Goal: Task Accomplishment & Management: Manage account settings

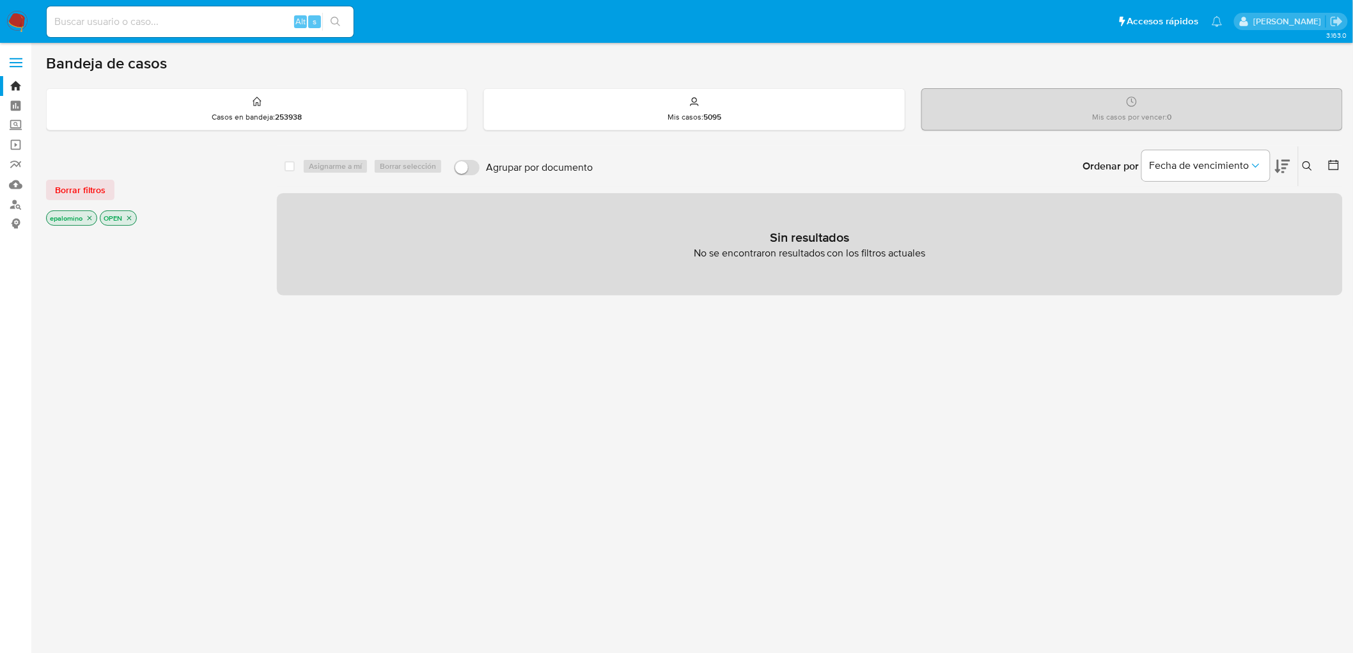
click at [75, 177] on div "Borrar filtros epalomino OPEN" at bounding box center [148, 192] width 205 height 72
drag, startPoint x: 79, startPoint y: 181, endPoint x: 104, endPoint y: 165, distance: 29.6
click at [79, 181] on span "Borrar filtros" at bounding box center [80, 190] width 50 height 18
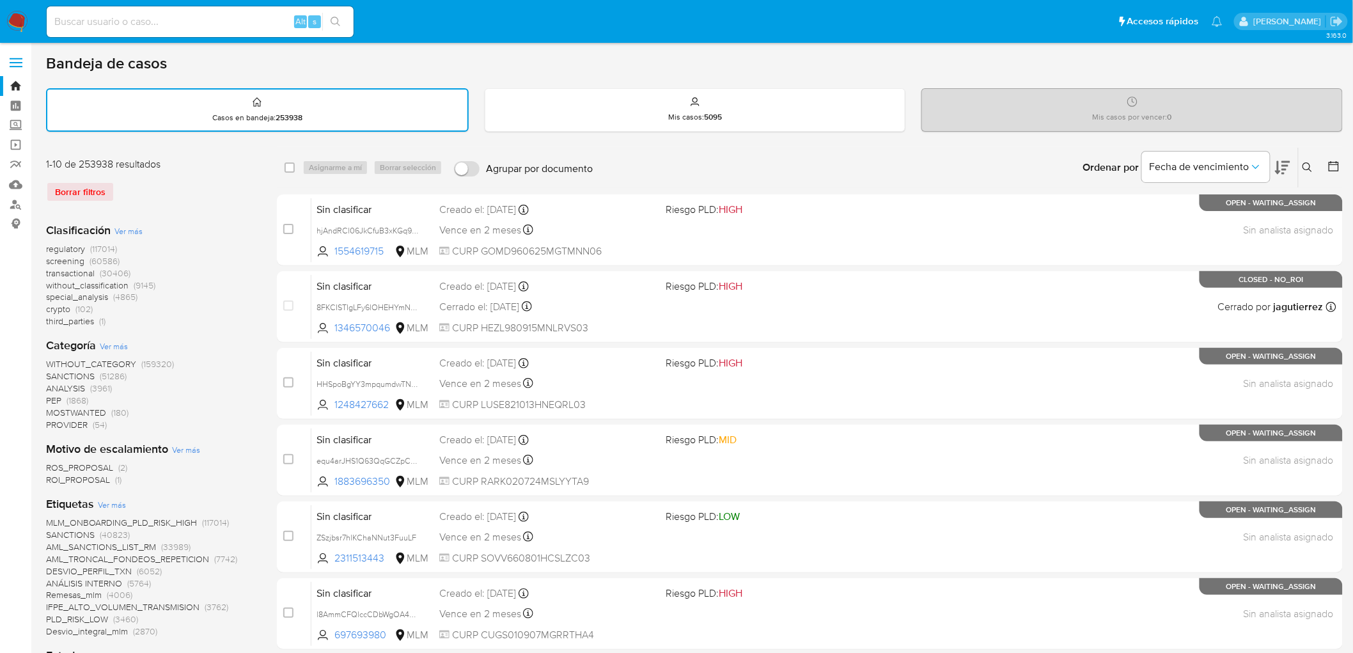
click at [1307, 164] on icon at bounding box center [1307, 167] width 10 height 10
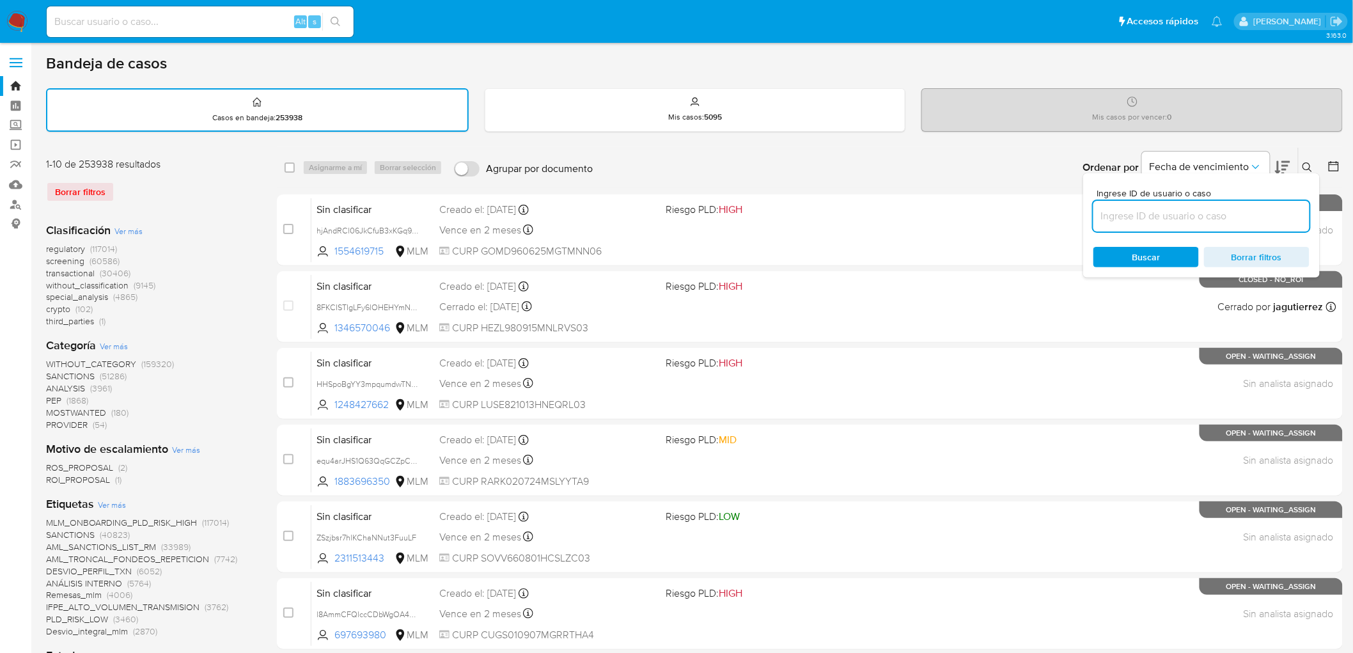
click at [1155, 208] on input at bounding box center [1201, 216] width 216 height 17
type input "1186330111"
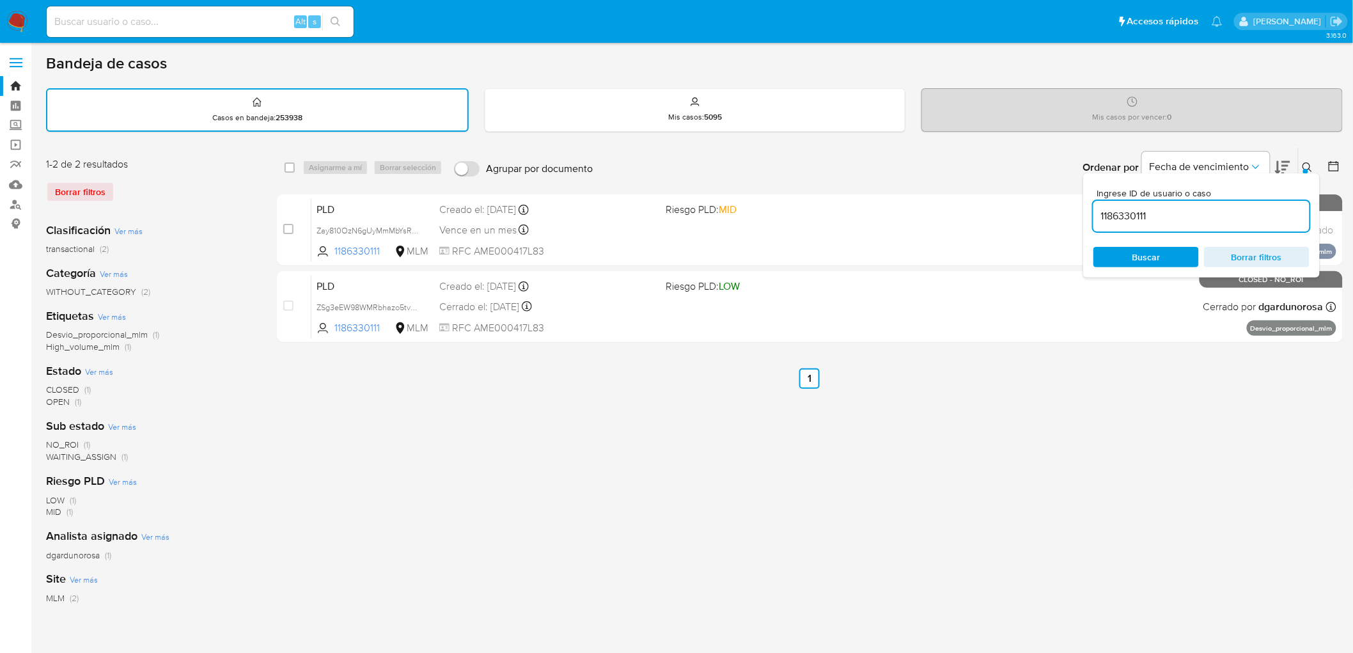
click at [1310, 164] on icon at bounding box center [1307, 167] width 10 height 10
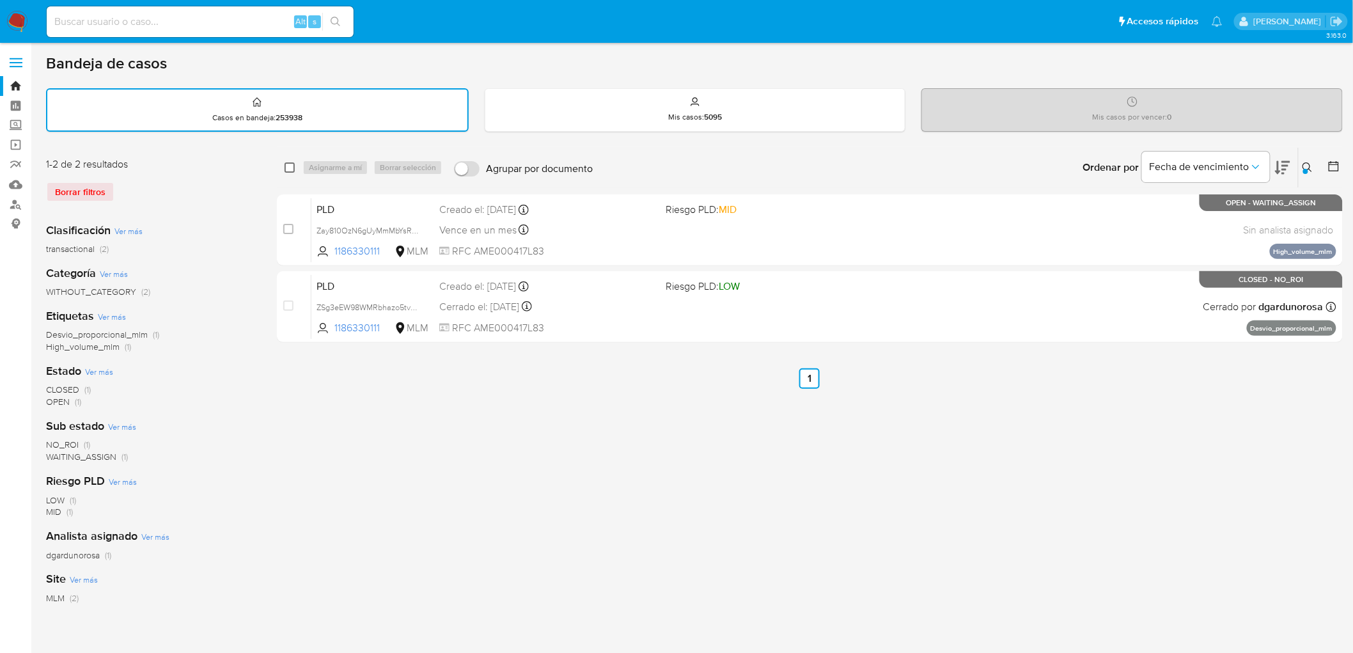
click at [286, 165] on input "checkbox" at bounding box center [289, 167] width 10 height 10
checkbox input "true"
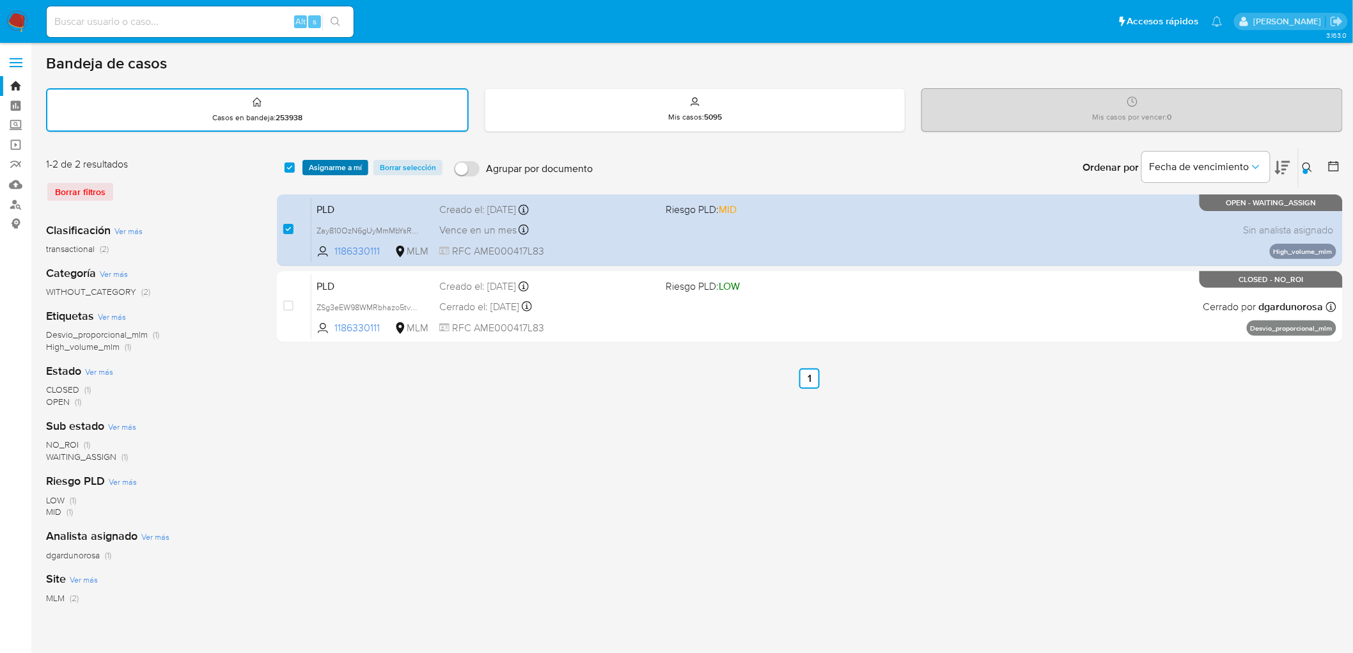
click at [327, 164] on span "Asignarme a mí" at bounding box center [335, 167] width 53 height 13
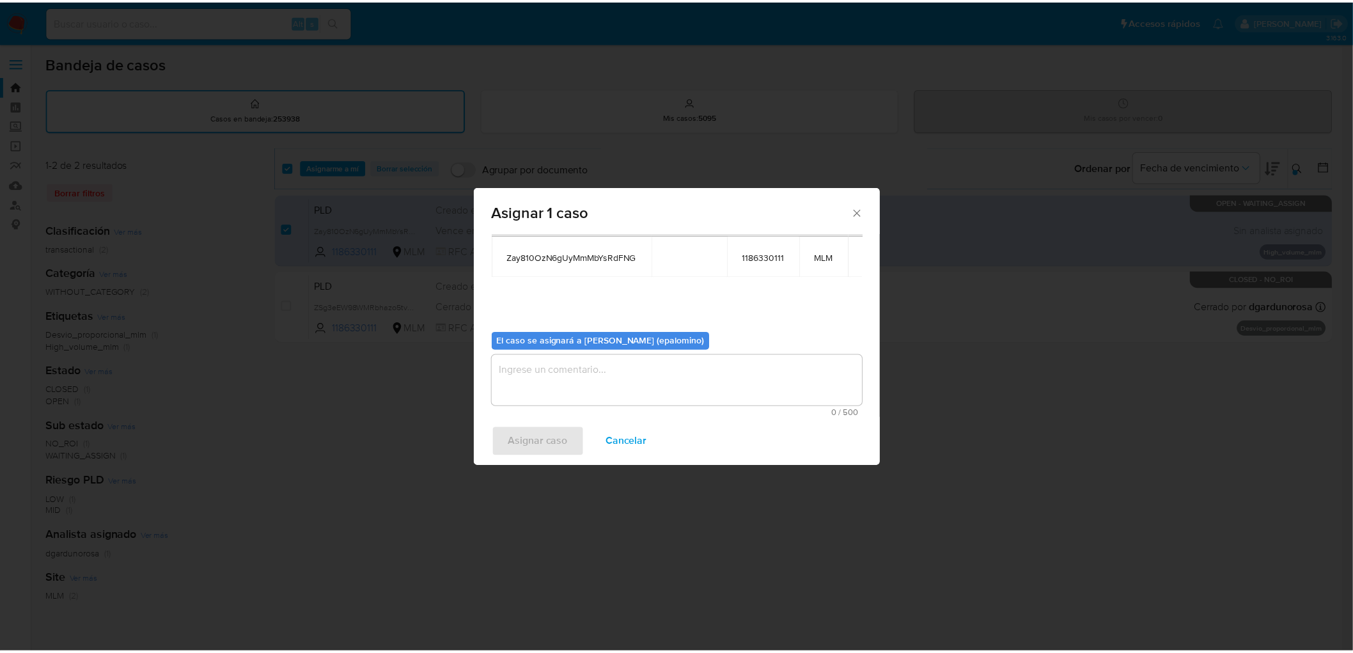
scroll to position [66, 0]
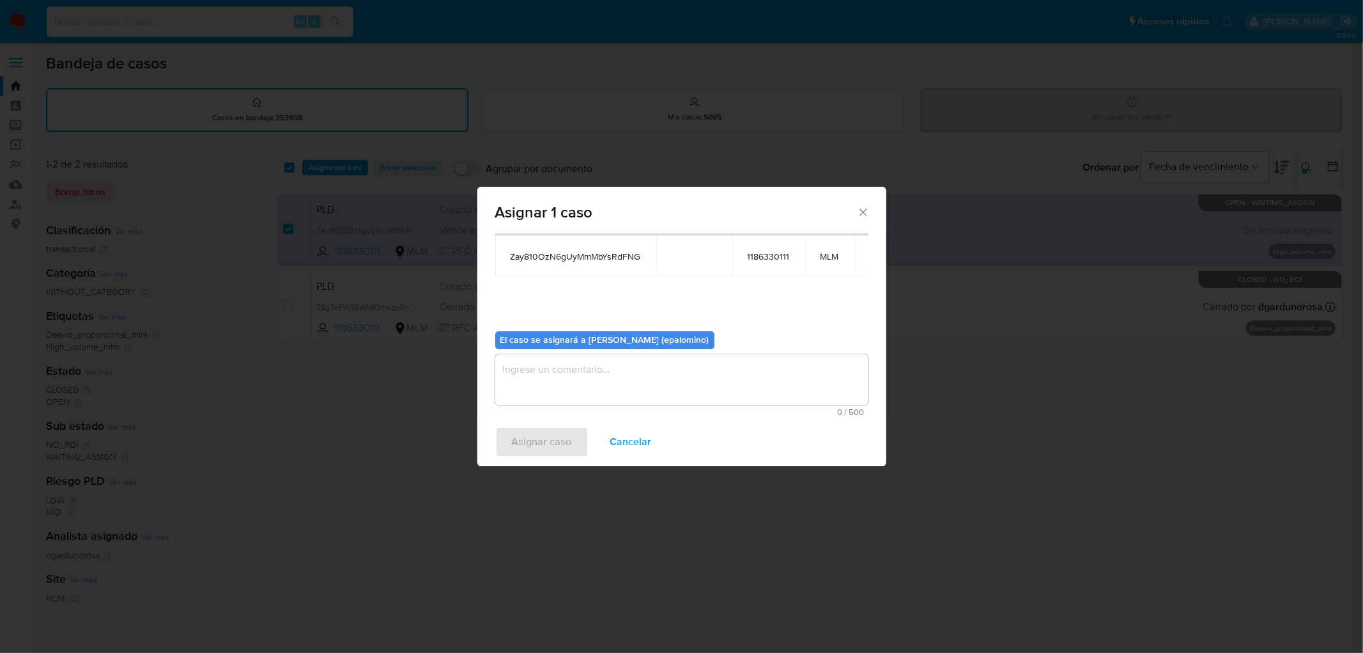
click at [621, 409] on span "0 / 500" at bounding box center [682, 412] width 366 height 8
click at [604, 387] on textarea "assign-modal" at bounding box center [681, 379] width 373 height 51
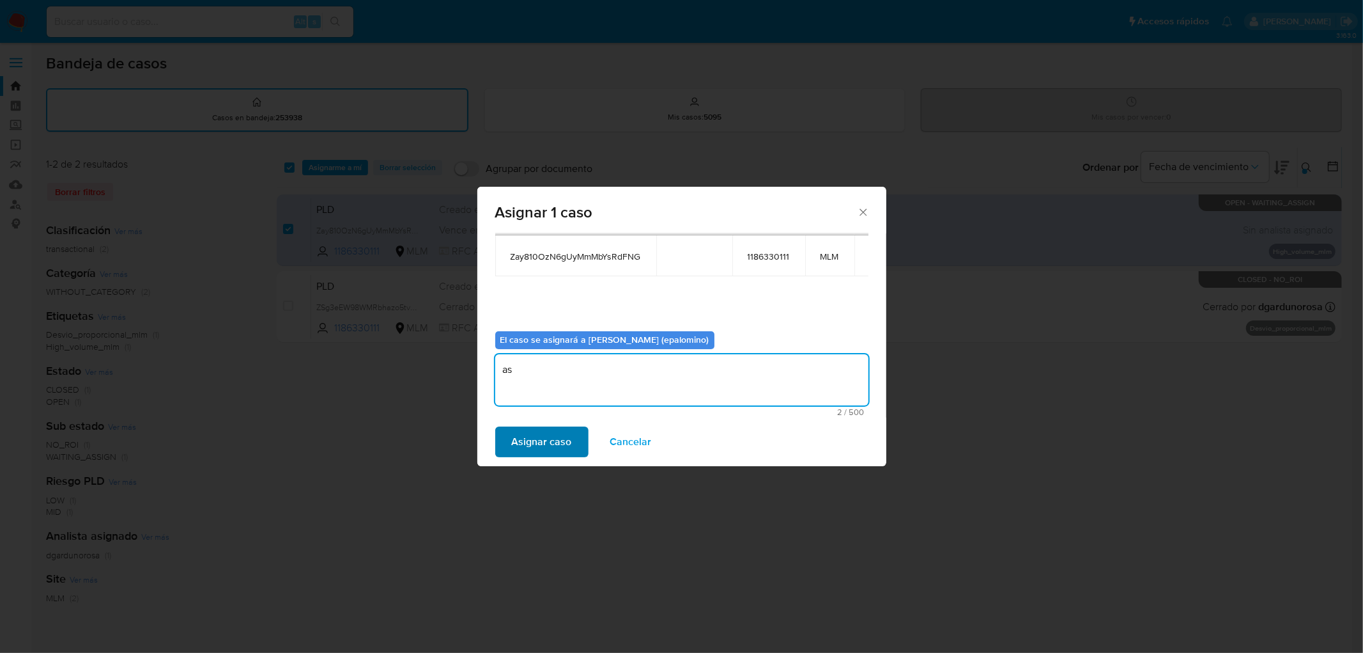
type textarea "as"
click at [551, 436] on span "Asignar caso" at bounding box center [542, 442] width 60 height 28
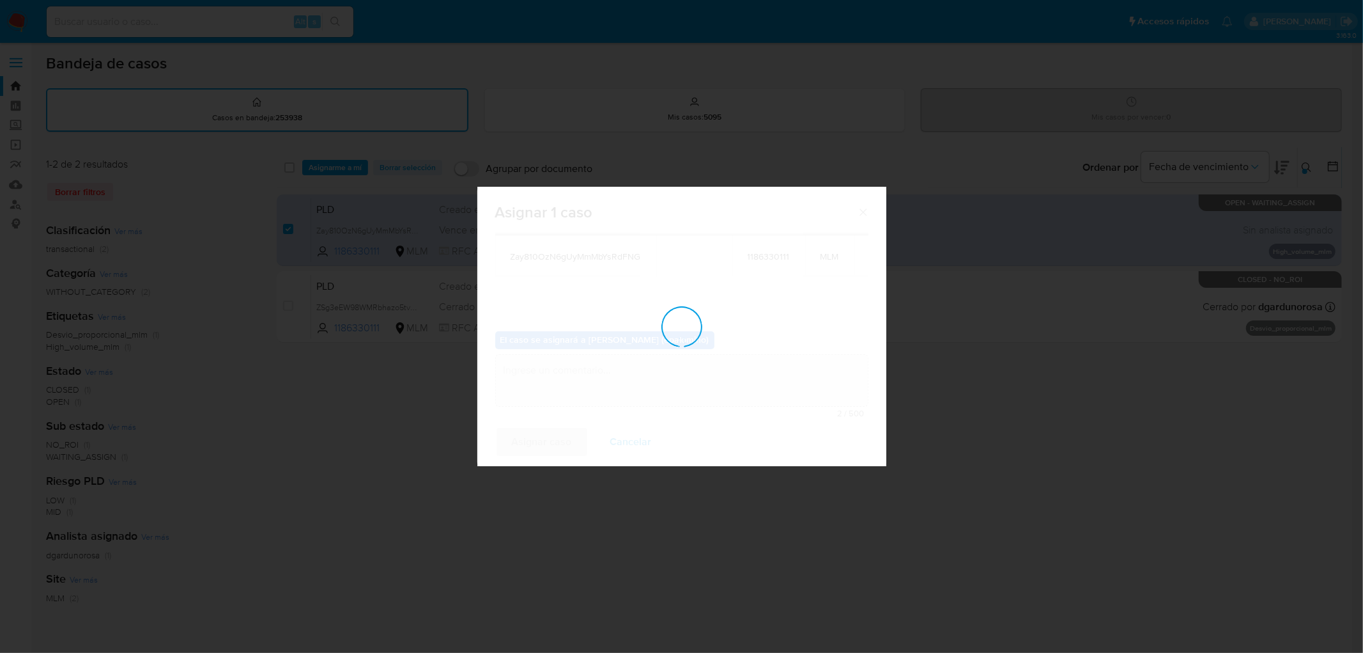
checkbox input "false"
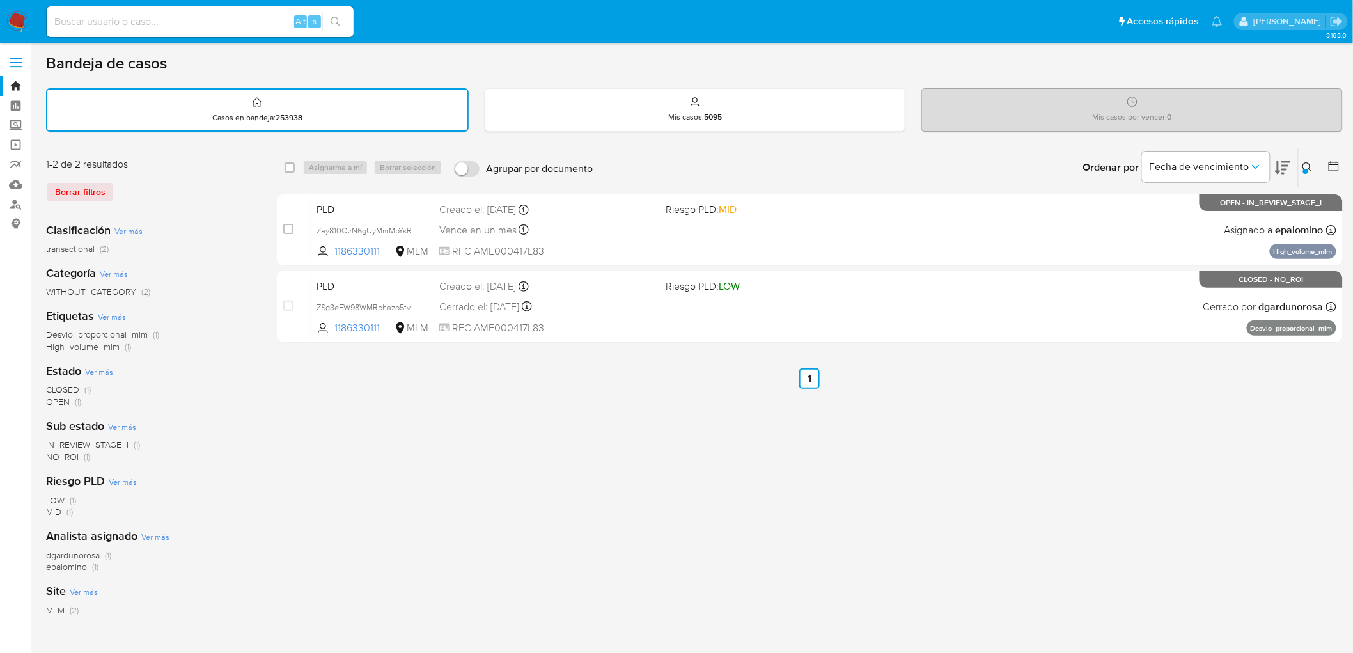
click at [26, 13] on img at bounding box center [17, 22] width 22 height 22
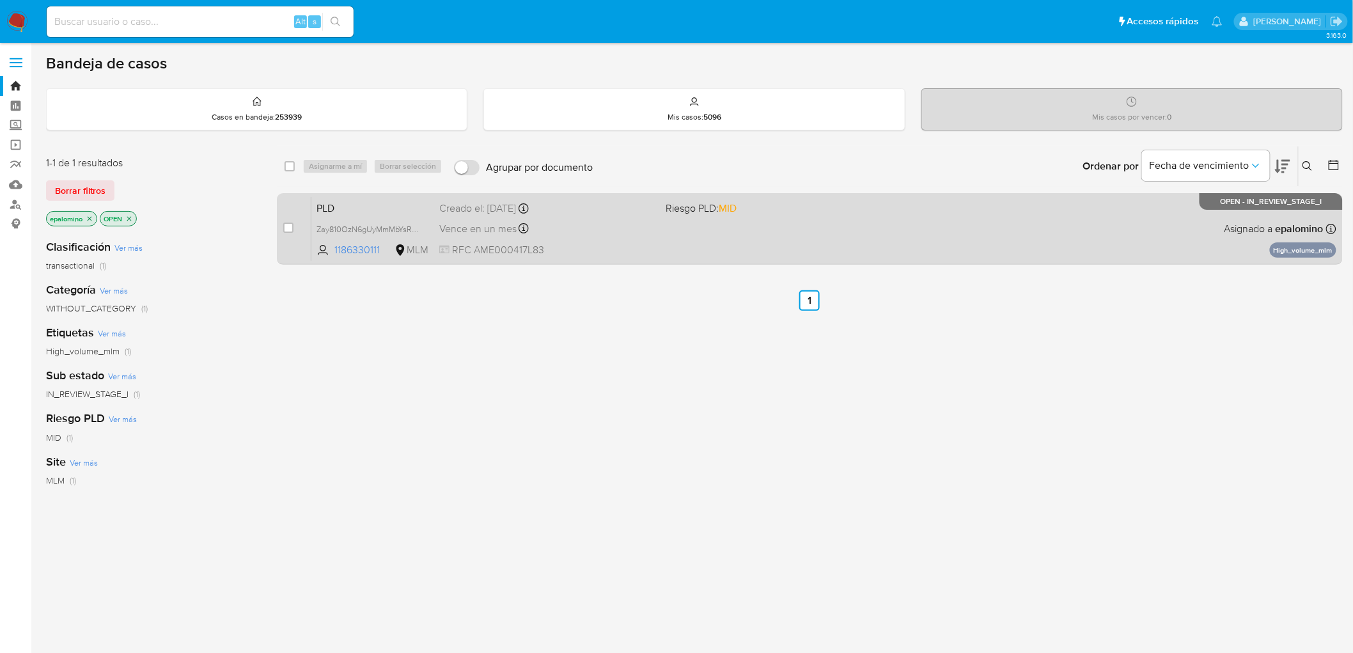
click at [338, 207] on span "PLD" at bounding box center [372, 207] width 113 height 17
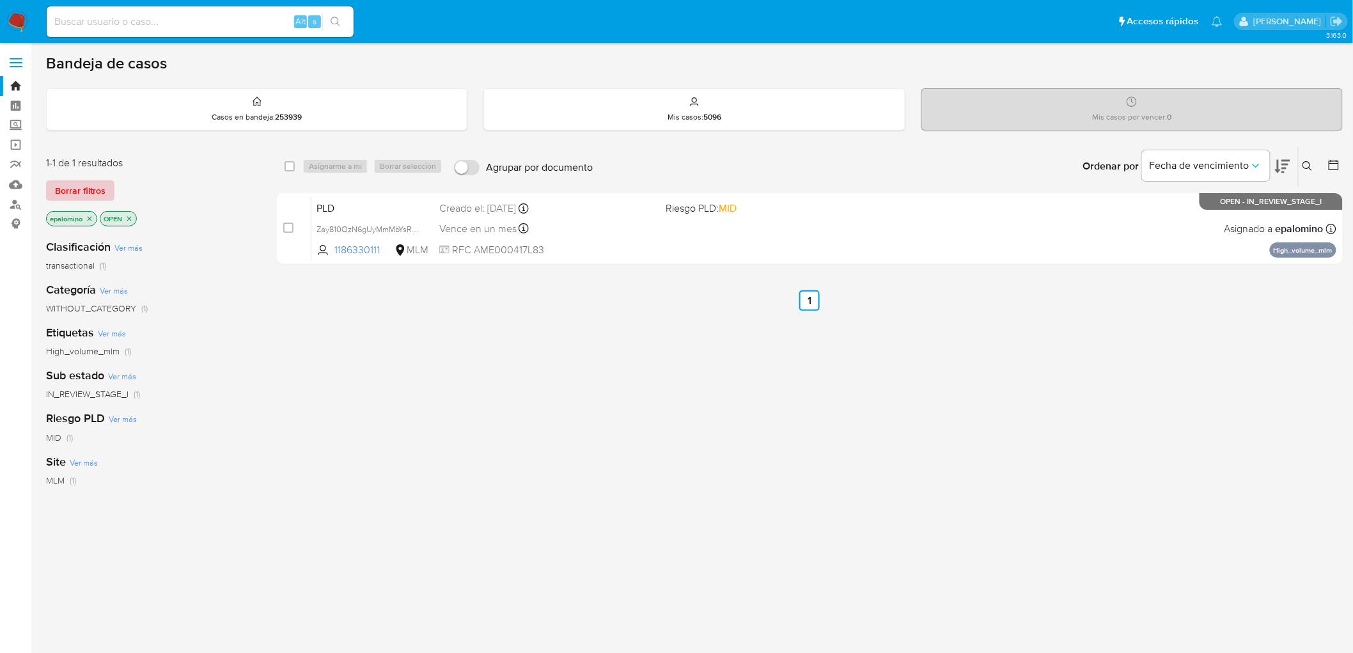
click at [75, 190] on span "Borrar filtros" at bounding box center [80, 191] width 50 height 18
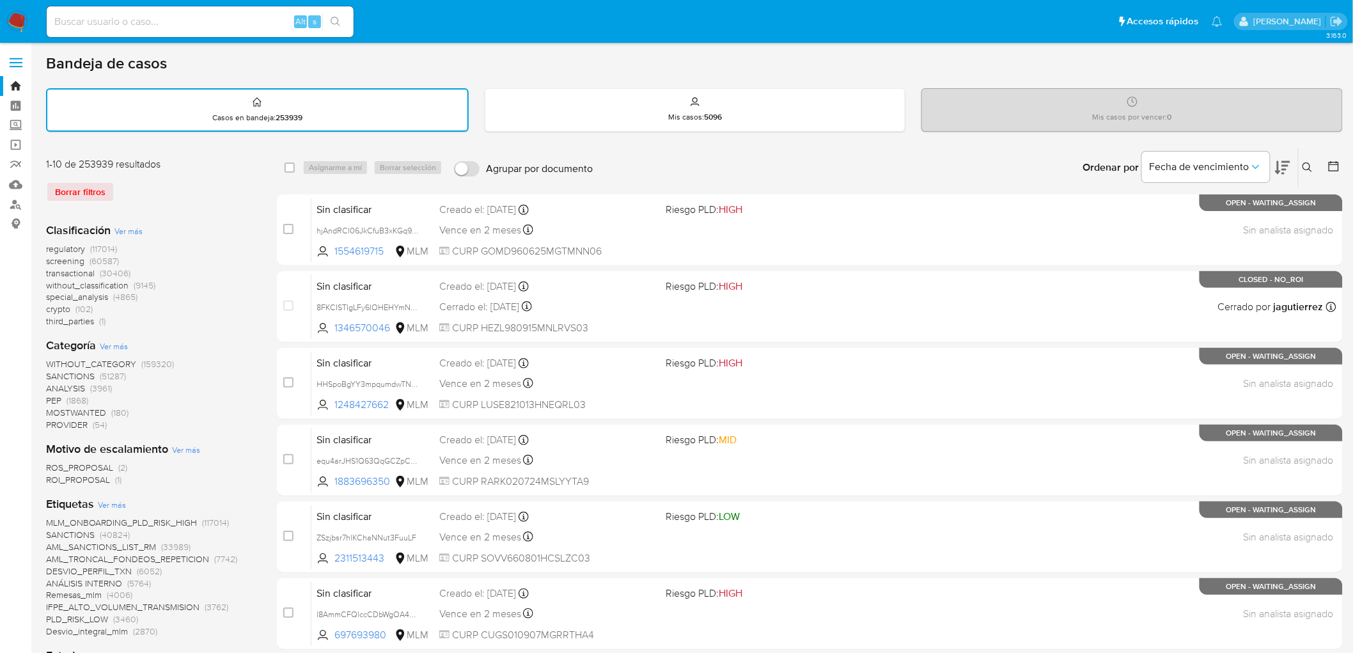
click at [16, 26] on img at bounding box center [17, 22] width 22 height 22
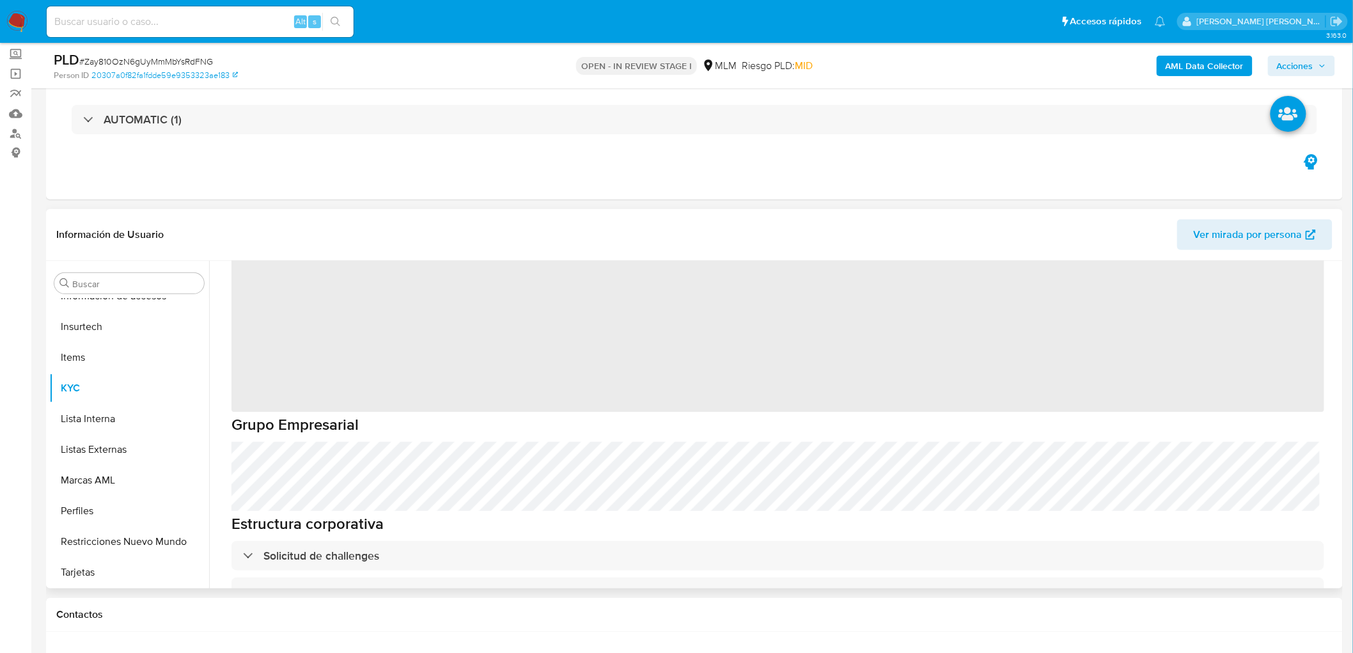
scroll to position [61, 0]
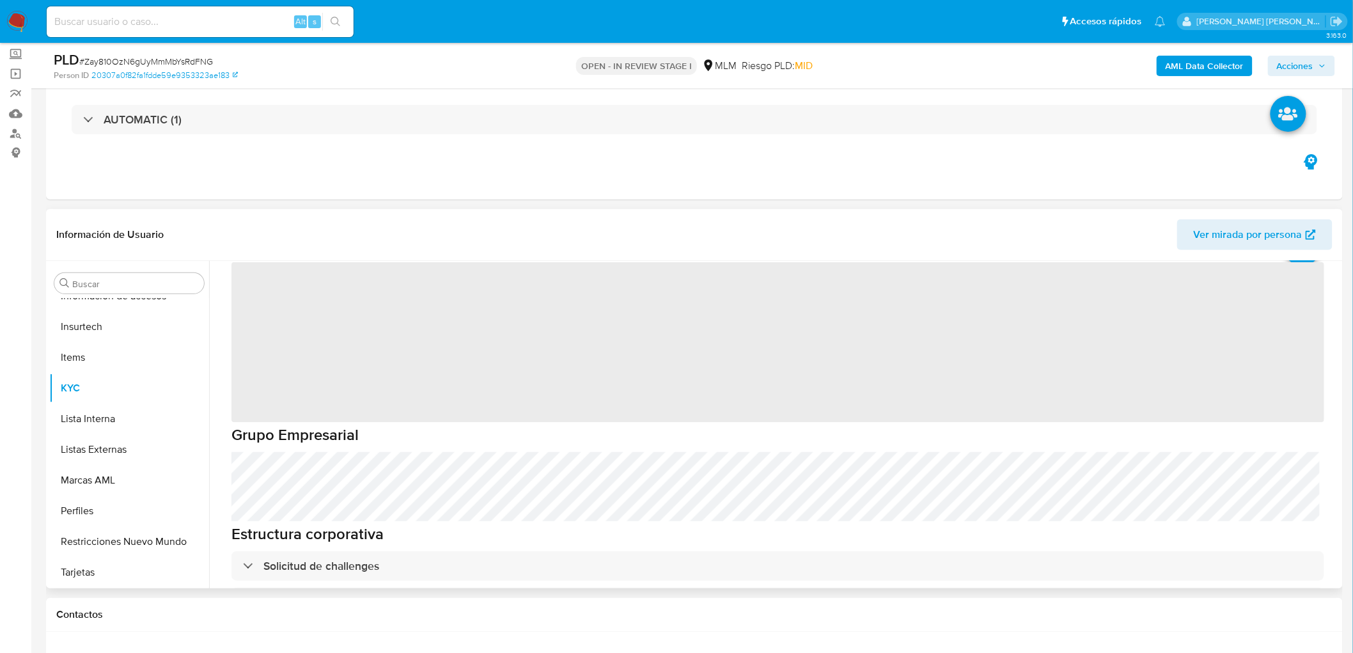
select select "10"
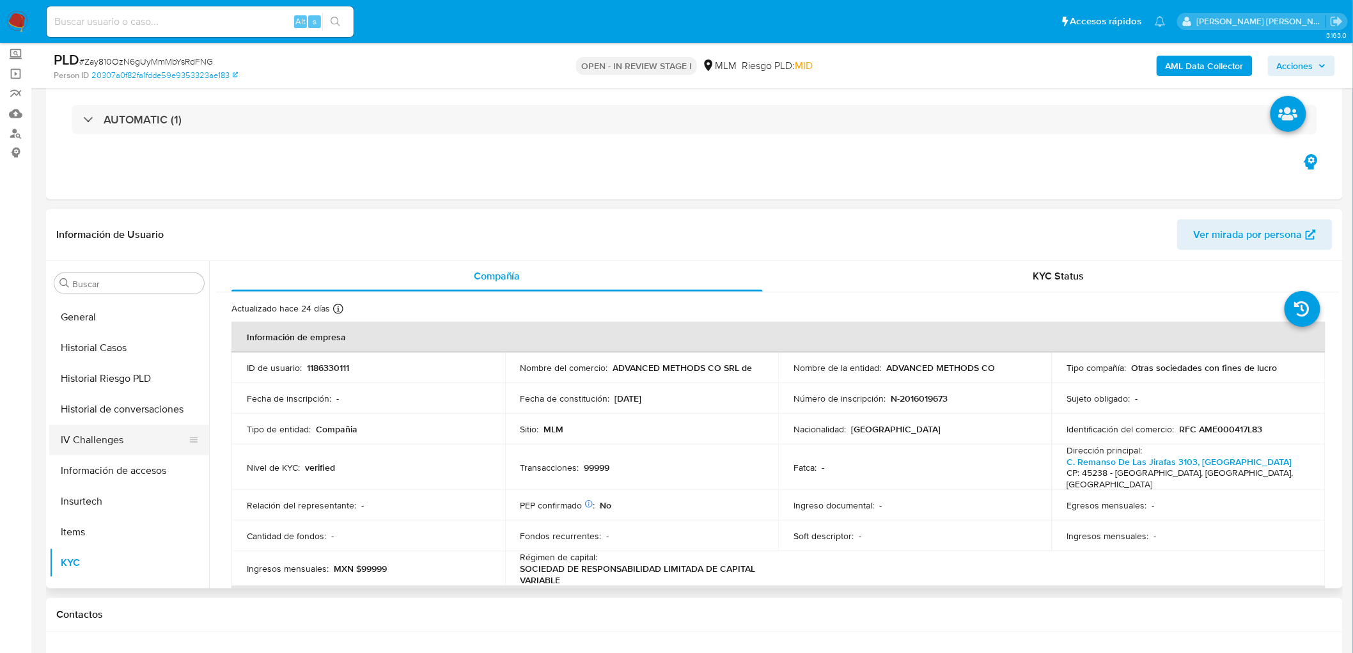
scroll to position [348, 0]
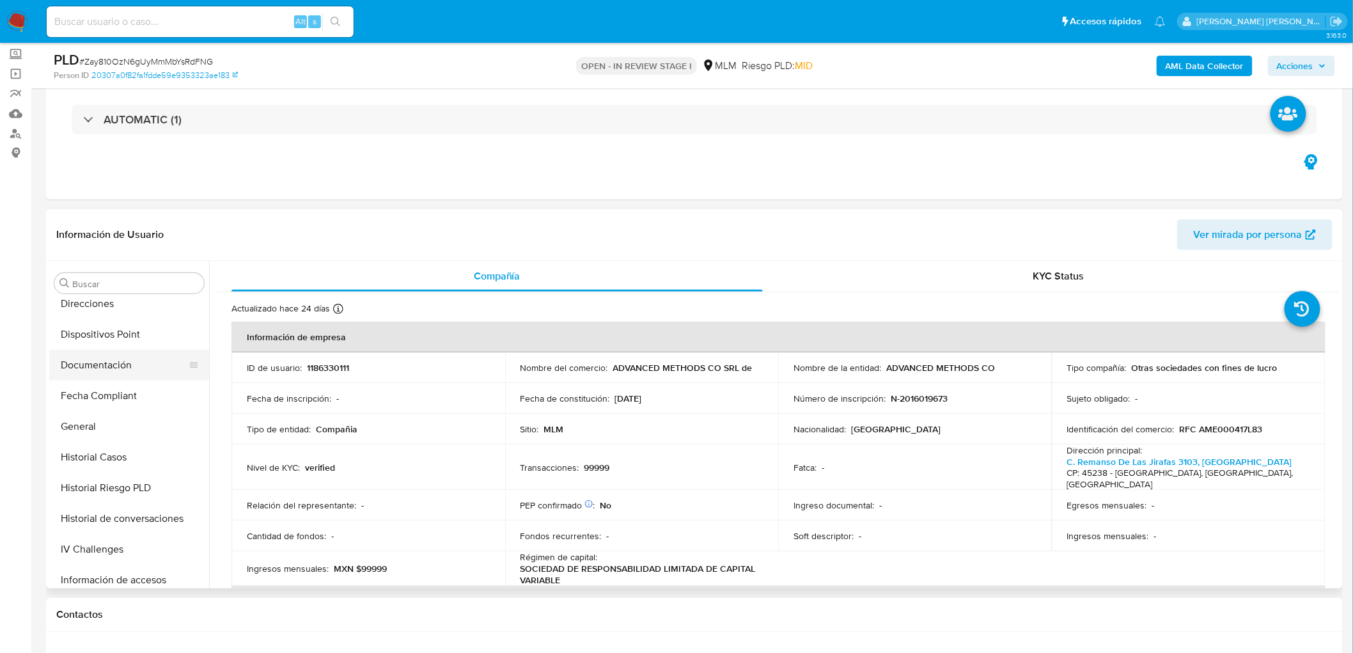
click at [132, 369] on button "Documentación" at bounding box center [124, 365] width 150 height 31
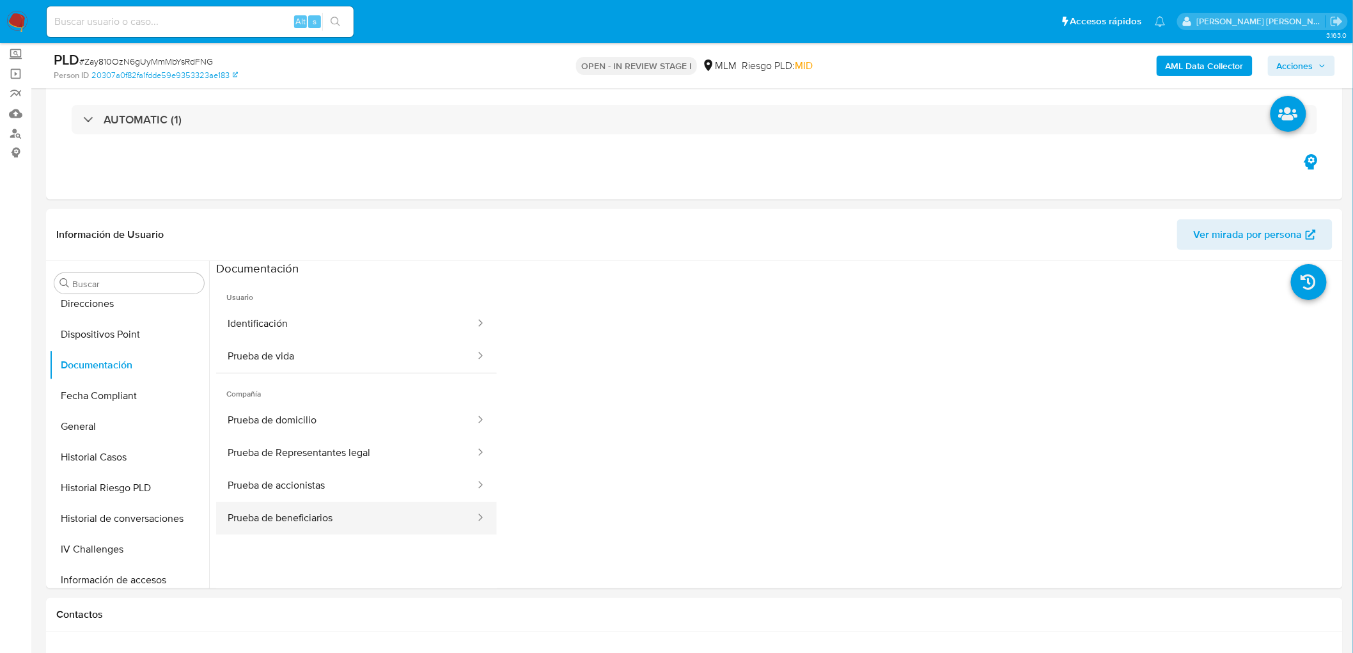
click at [399, 519] on button "Prueba de beneficiarios" at bounding box center [346, 518] width 260 height 33
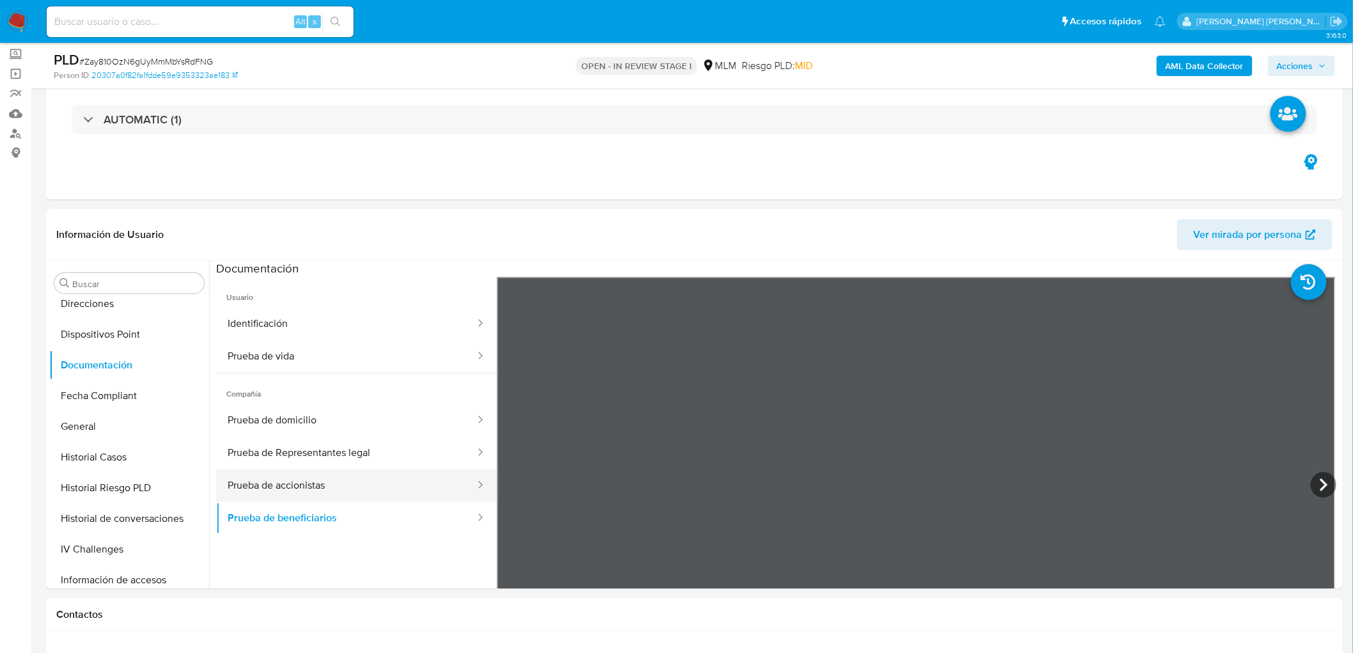
click at [403, 480] on button "Prueba de accionistas" at bounding box center [346, 485] width 260 height 33
click at [391, 461] on button "Prueba de Representantes legal" at bounding box center [346, 453] width 260 height 33
click at [403, 459] on button "Prueba de Representantes legal" at bounding box center [346, 453] width 260 height 33
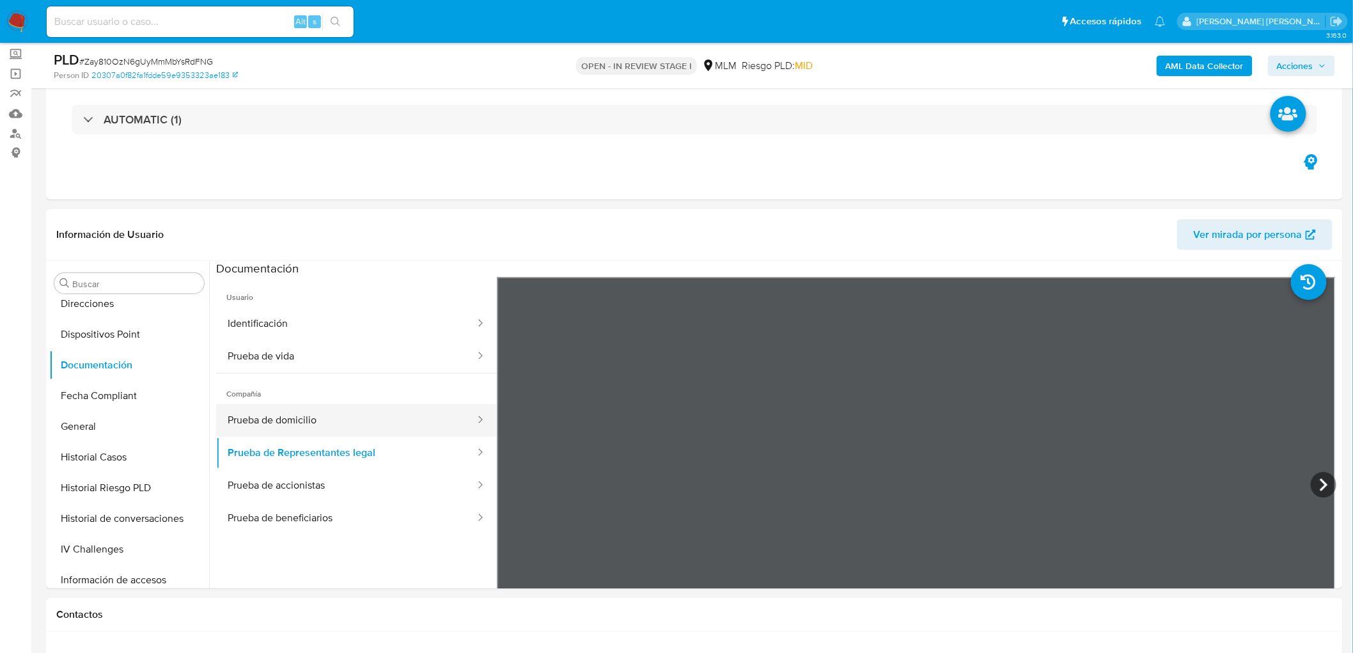
click at [394, 424] on button "Prueba de domicilio" at bounding box center [346, 420] width 260 height 33
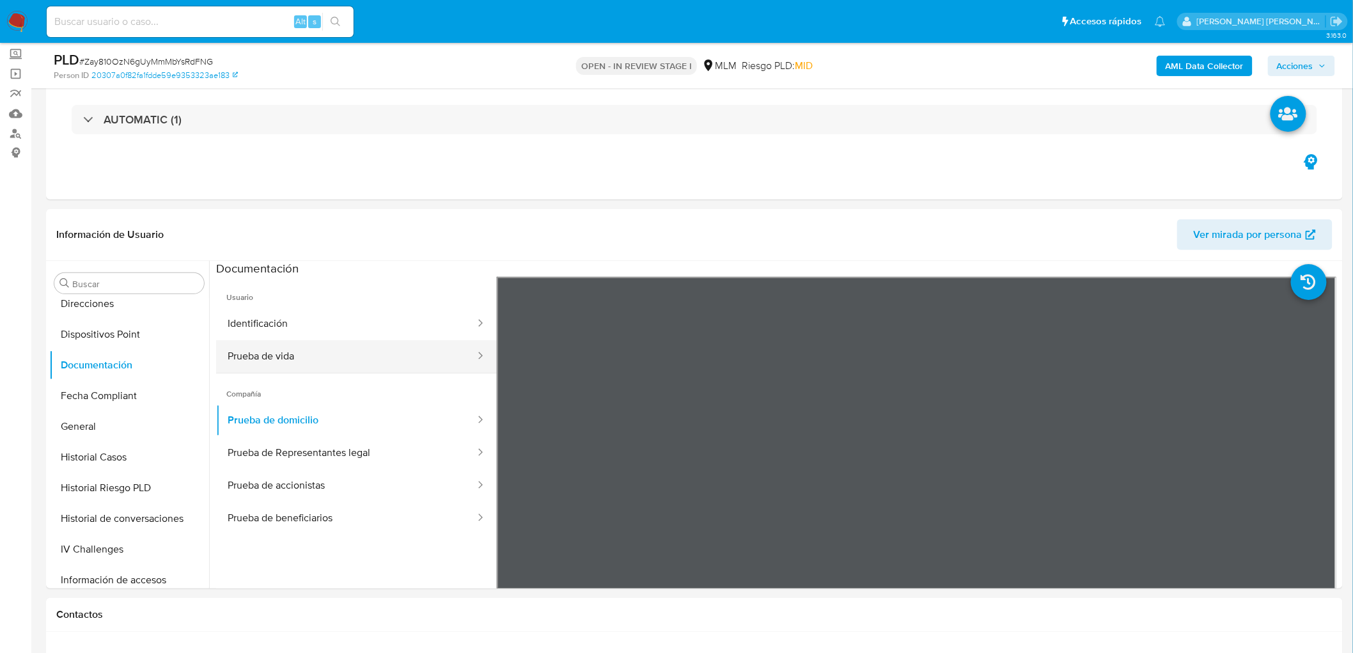
click at [390, 346] on button "Prueba de vida" at bounding box center [346, 356] width 260 height 33
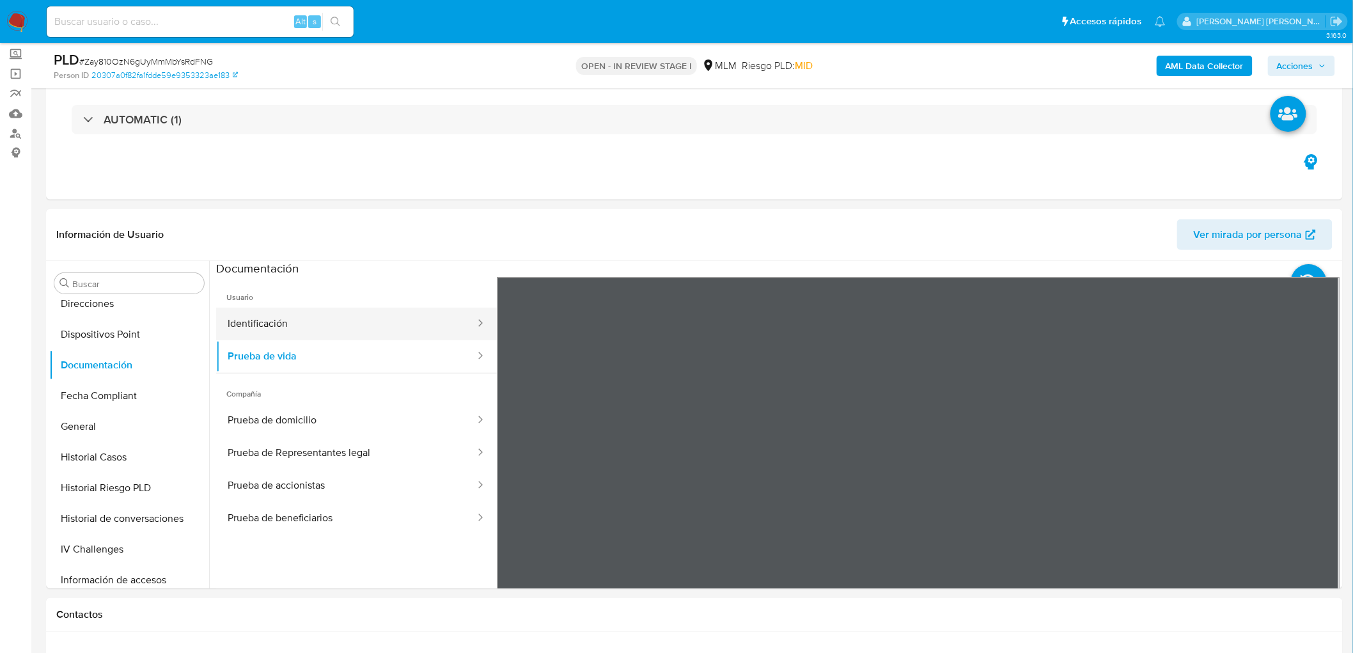
click at [394, 334] on button "Identificación" at bounding box center [346, 323] width 260 height 33
click at [297, 508] on button "Prueba de beneficiarios" at bounding box center [346, 518] width 260 height 33
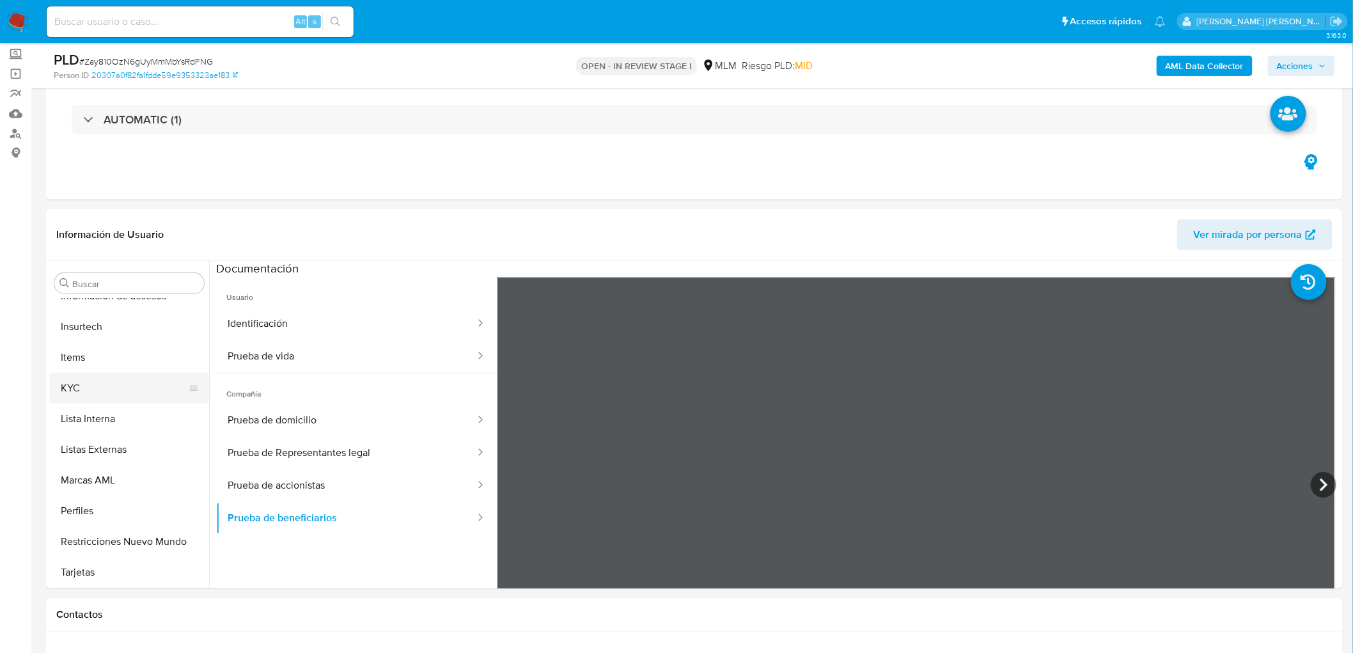
scroll to position [632, 0]
click at [101, 390] on button "KYC" at bounding box center [124, 388] width 150 height 31
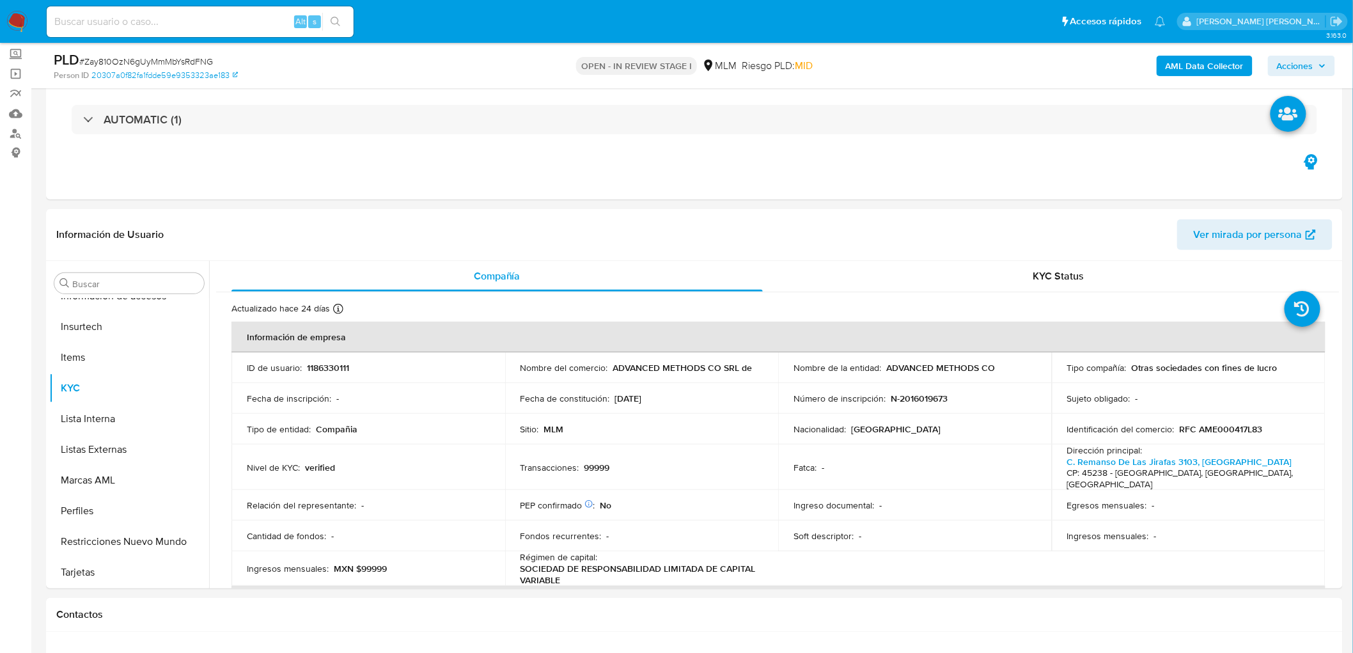
click at [717, 368] on p "ADVANCED METHODS CO SRL de" at bounding box center [682, 368] width 139 height 12
drag, startPoint x: 719, startPoint y: 368, endPoint x: 605, endPoint y: 368, distance: 113.8
click at [604, 368] on div "Nombre del comercio : ADVANCED METHODS CO SRL de" at bounding box center [641, 368] width 243 height 12
click at [683, 383] on td "Fecha de constitución : 26/05/2021" at bounding box center [642, 398] width 274 height 31
drag, startPoint x: 736, startPoint y: 364, endPoint x: 609, endPoint y: 368, distance: 127.2
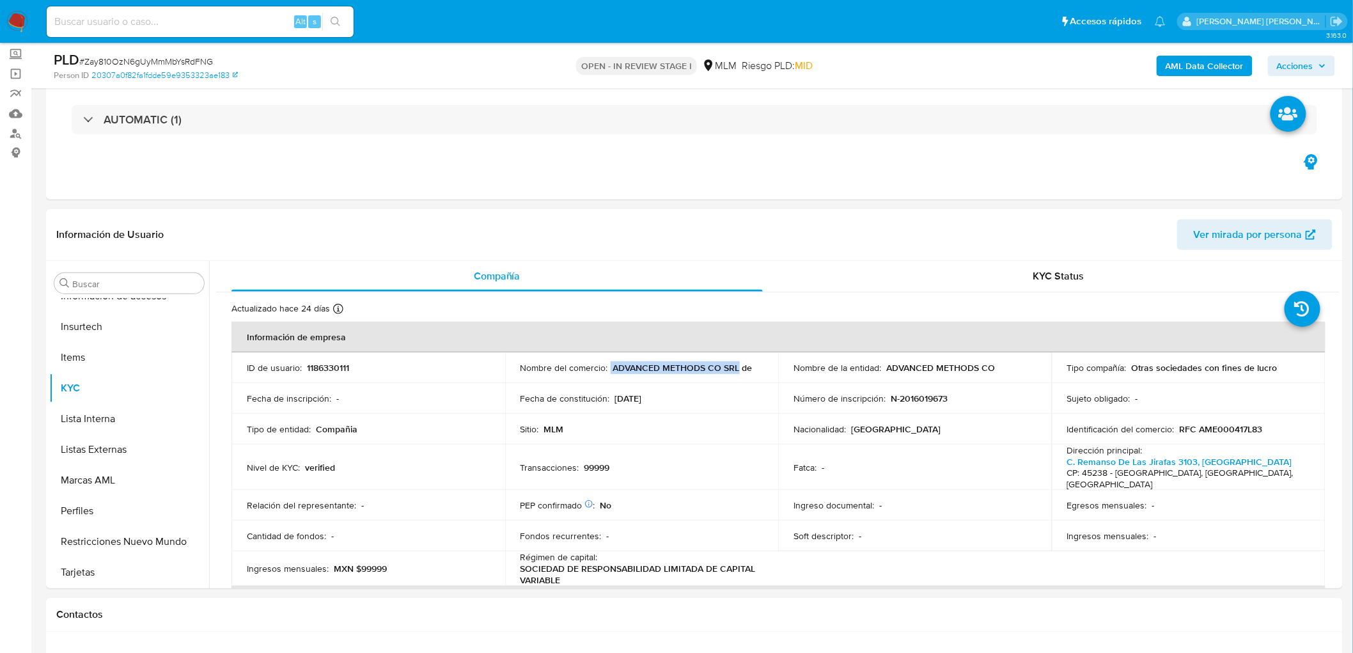
click at [609, 368] on div "Nombre del comercio : ADVANCED METHODS CO SRL de" at bounding box center [641, 368] width 243 height 12
copy div "ADVANCED METHODS CO SRL"
click at [323, 368] on p "1186330111" at bounding box center [328, 368] width 42 height 12
copy p "1186330111"
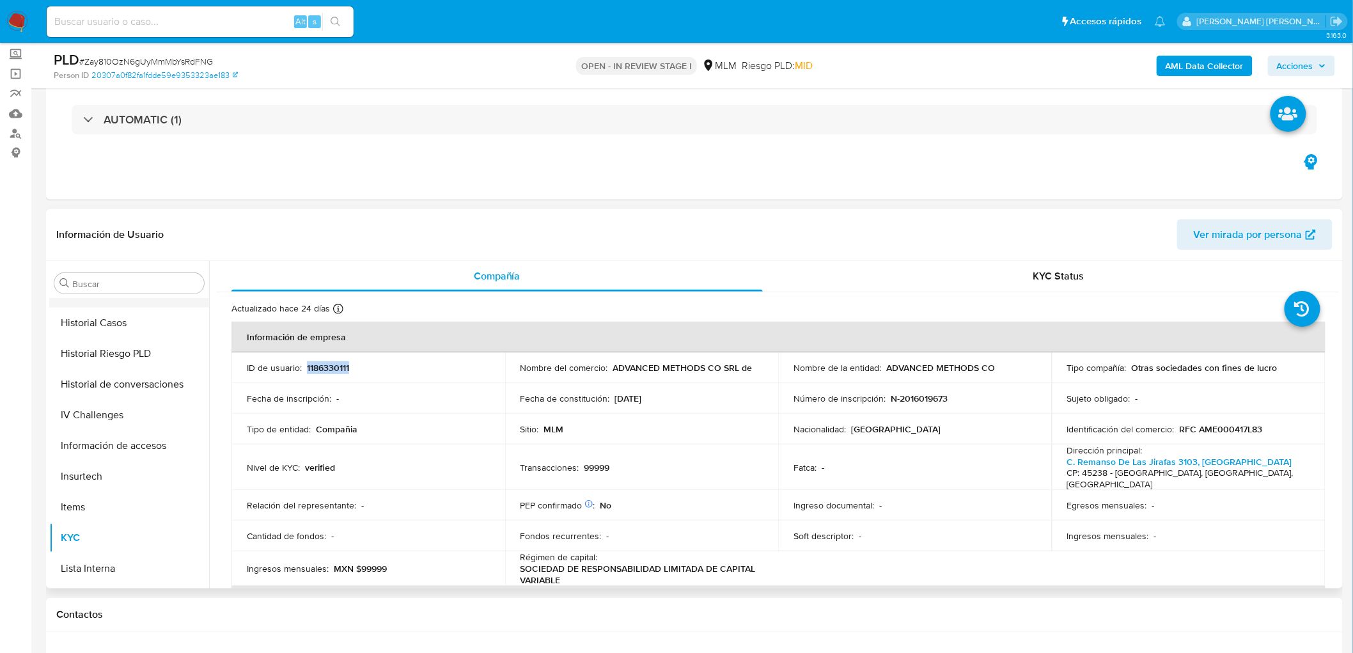
scroll to position [419, 0]
click at [129, 362] on button "General" at bounding box center [124, 355] width 150 height 31
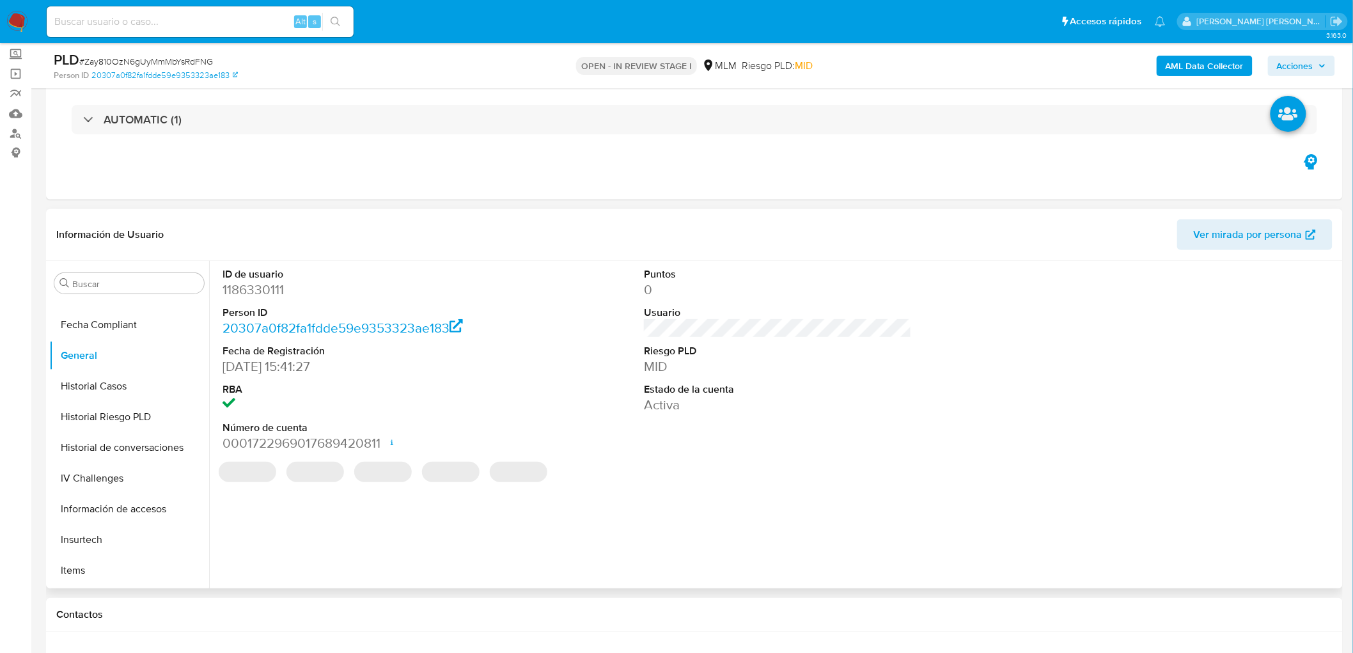
click at [335, 444] on dd "0001722969017689420811 Fecha de apertura 07/08/2025 12:40 Estado ACTIVE" at bounding box center [356, 443] width 268 height 18
copy dd "0001722969017689420811"
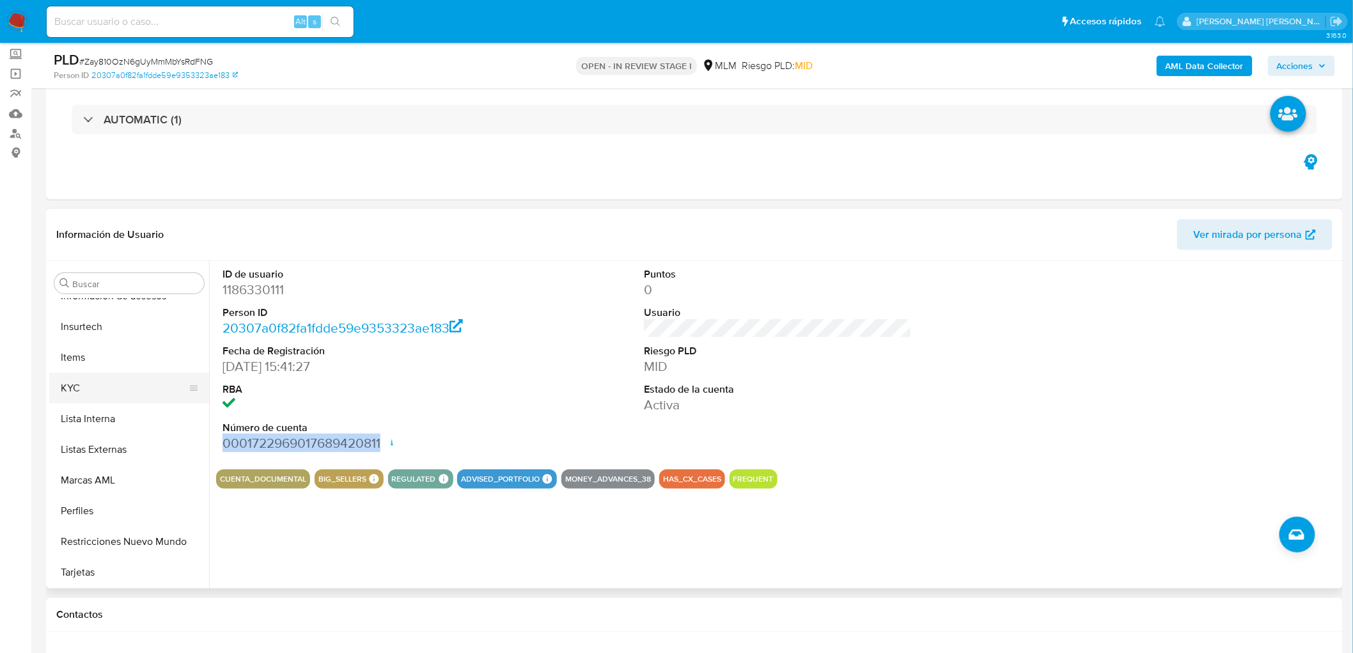
scroll to position [632, 0]
click at [111, 375] on button "KYC" at bounding box center [124, 388] width 150 height 31
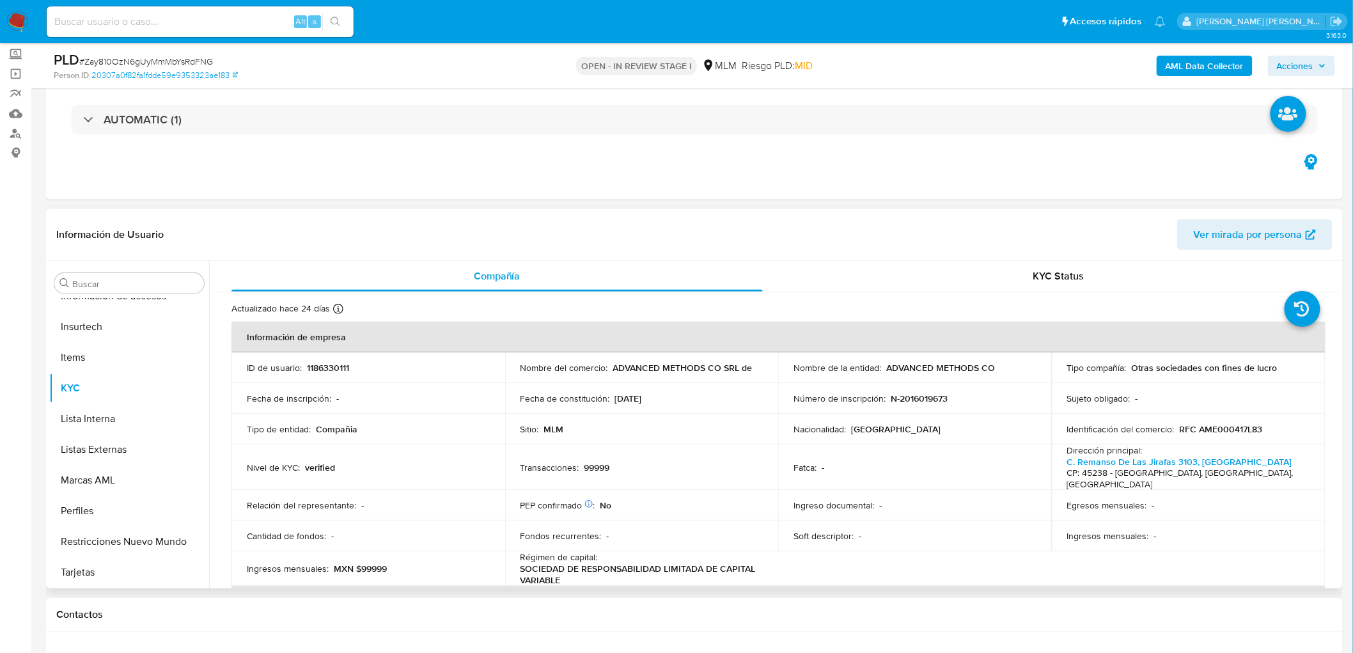
click at [1228, 431] on p "RFC AME000417L83" at bounding box center [1220, 429] width 83 height 12
copy p "AME000417L83"
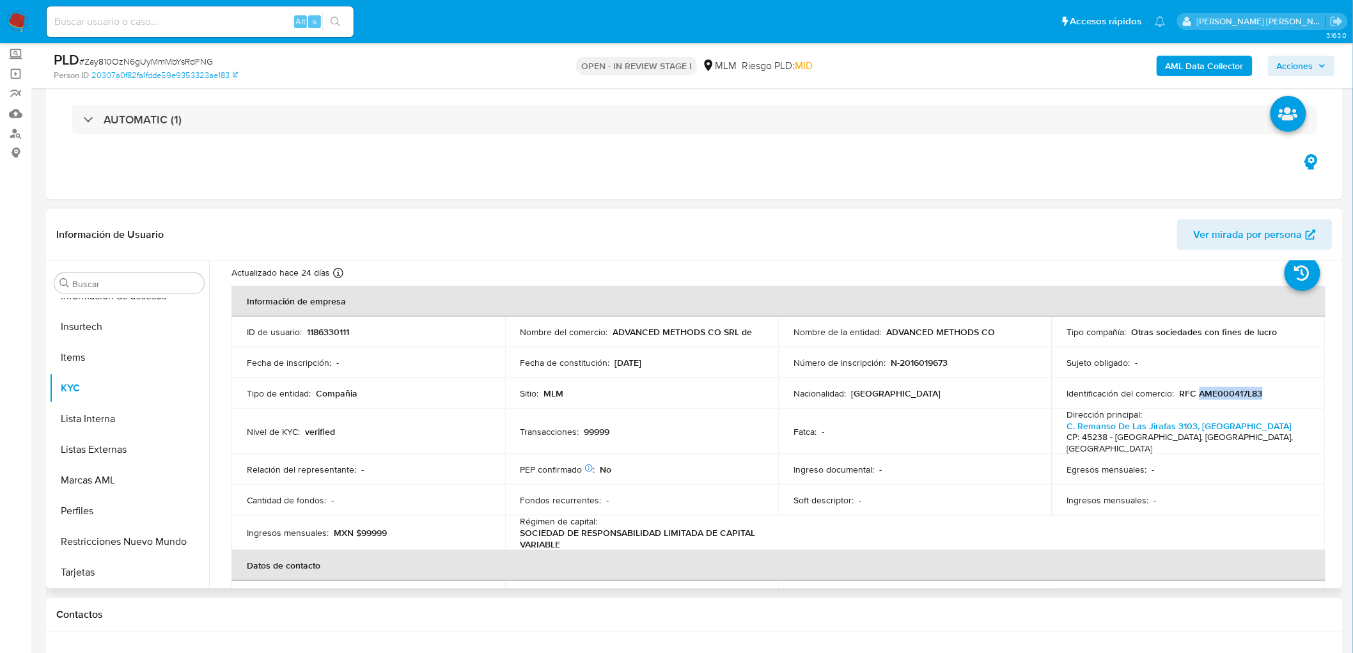
scroll to position [0, 0]
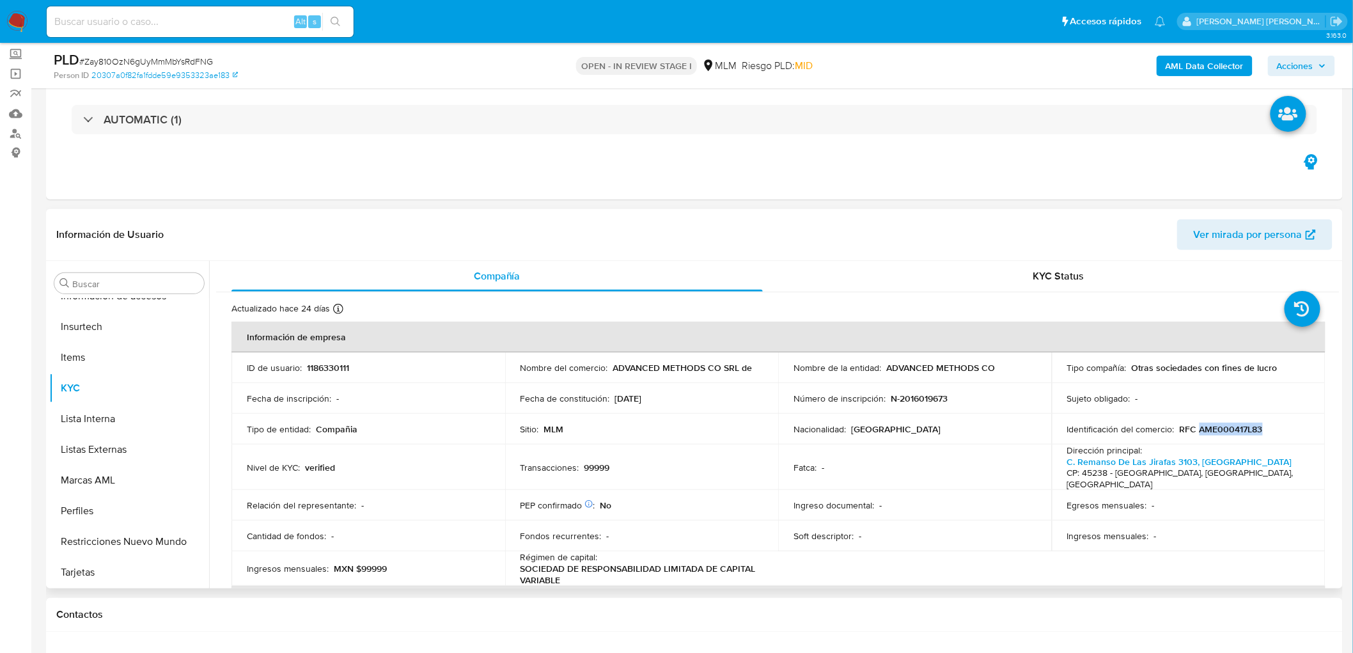
drag, startPoint x: 661, startPoint y: 400, endPoint x: 612, endPoint y: 399, distance: 48.6
click at [612, 399] on div "Fecha de constitución : 26/05/2021" at bounding box center [641, 398] width 243 height 12
copy p "26/05/2021"
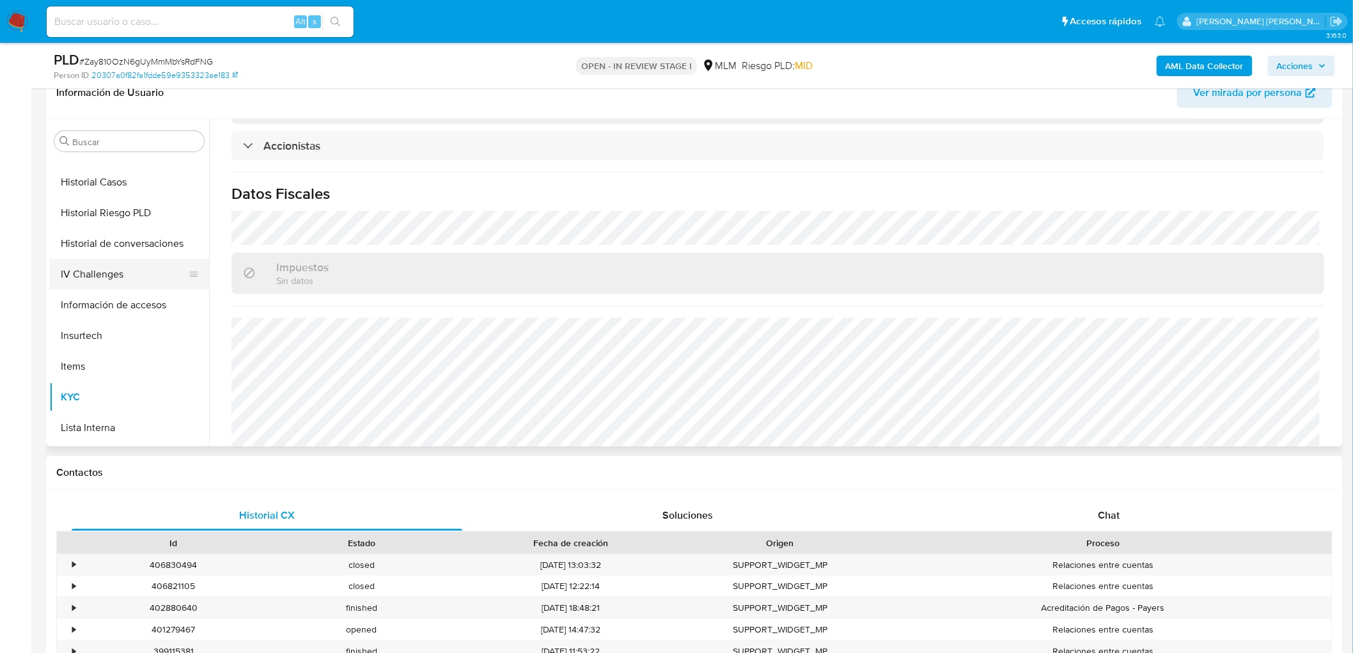
scroll to position [348, 0]
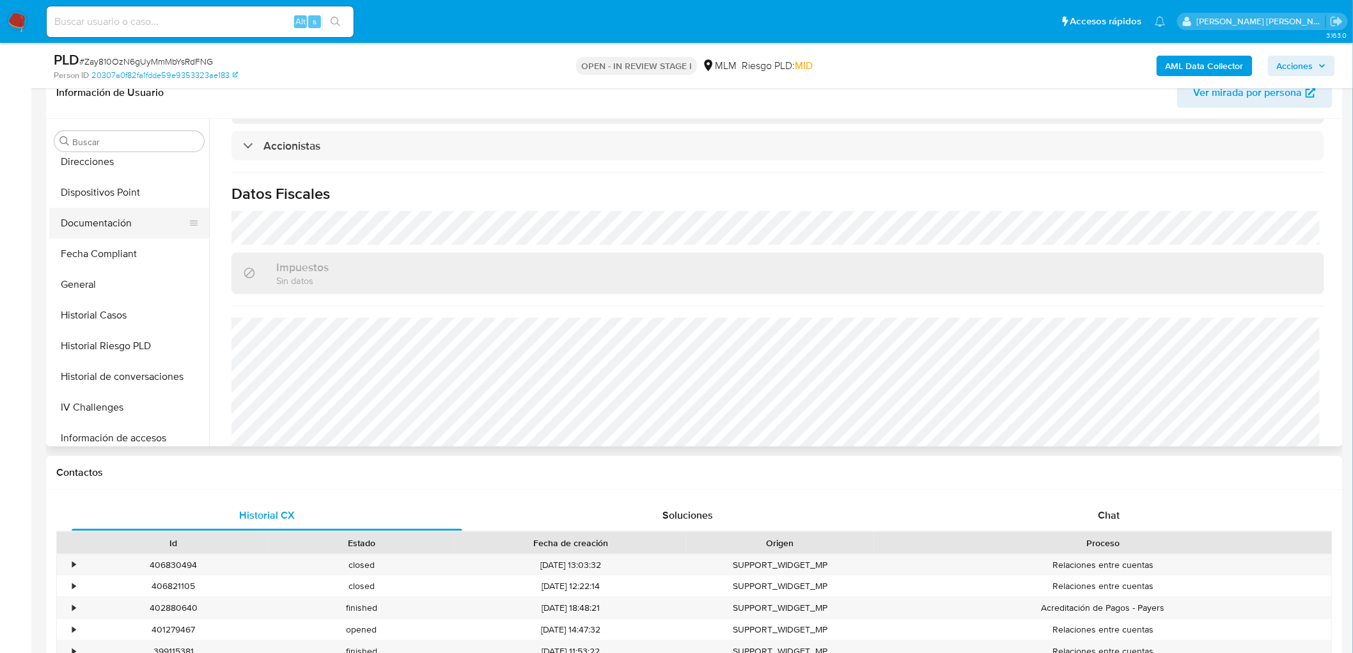
click at [131, 228] on button "Documentación" at bounding box center [124, 223] width 150 height 31
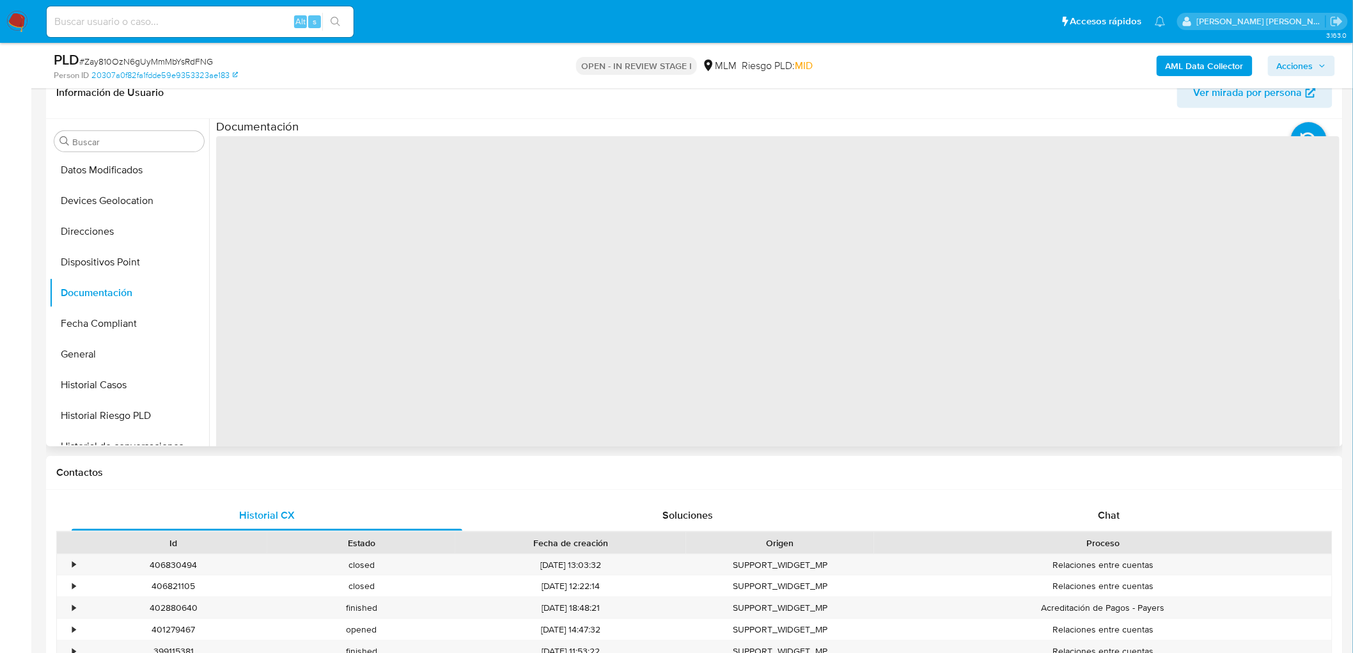
scroll to position [277, 0]
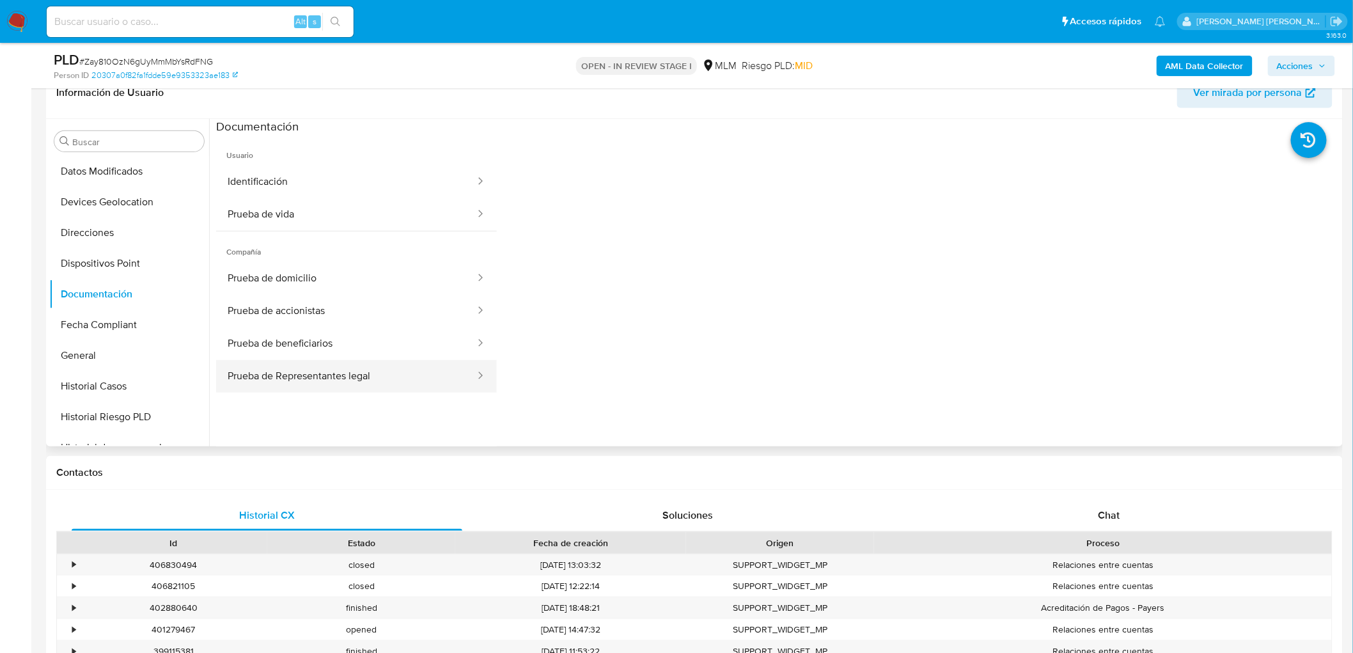
click at [342, 364] on button "Prueba de Representantes legal" at bounding box center [346, 376] width 260 height 33
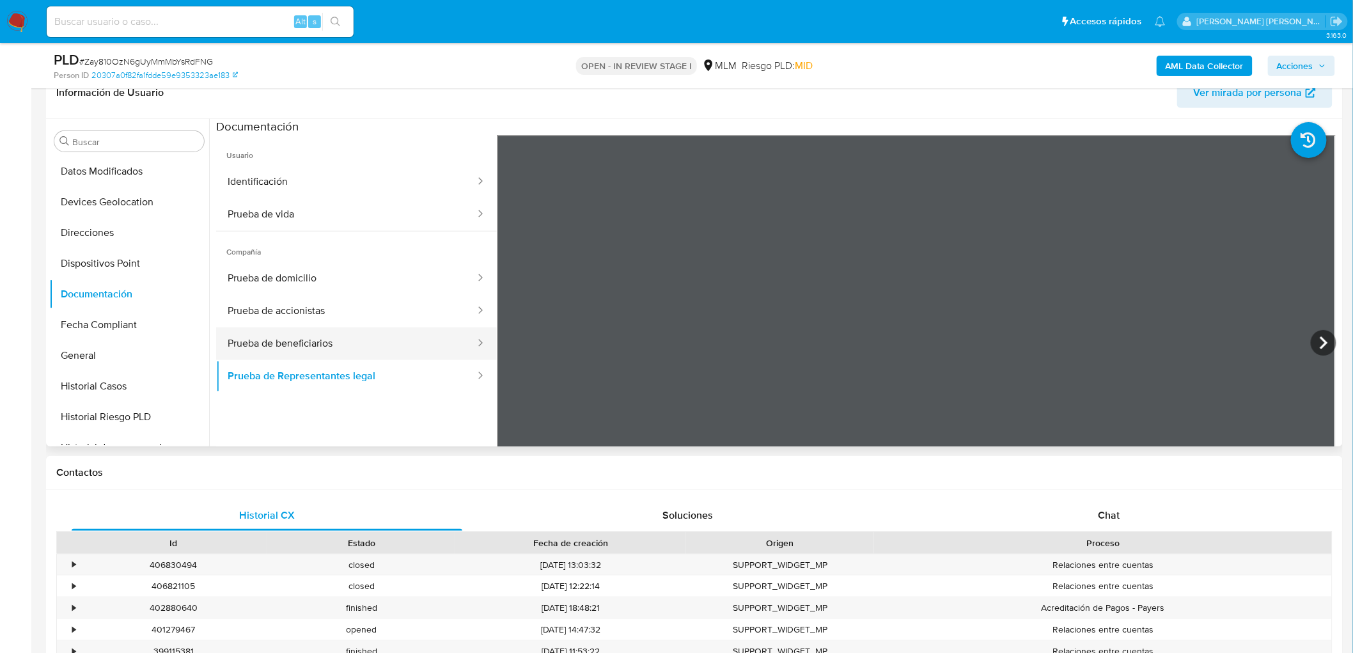
click at [330, 347] on button "Prueba de beneficiarios" at bounding box center [346, 343] width 260 height 33
click at [358, 348] on button "Prueba de beneficiarios" at bounding box center [346, 343] width 260 height 33
click at [380, 306] on button "Prueba de accionistas" at bounding box center [346, 311] width 260 height 33
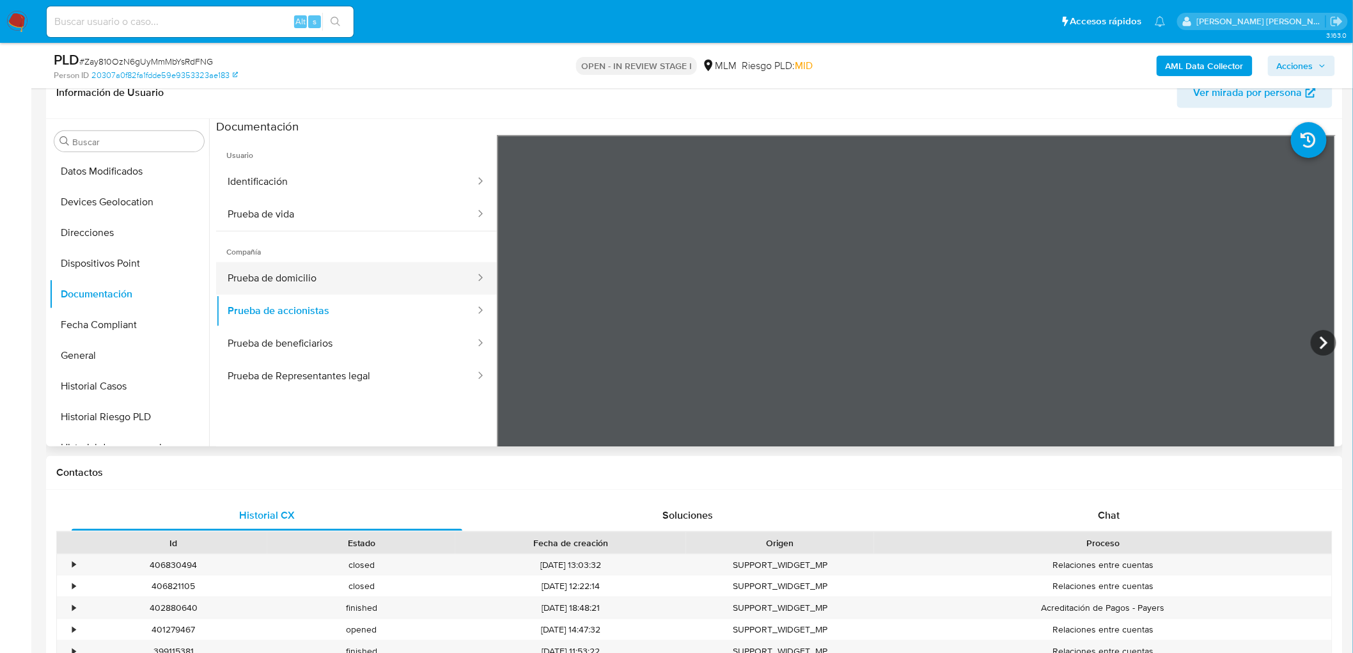
click at [398, 279] on button "Prueba de domicilio" at bounding box center [346, 278] width 260 height 33
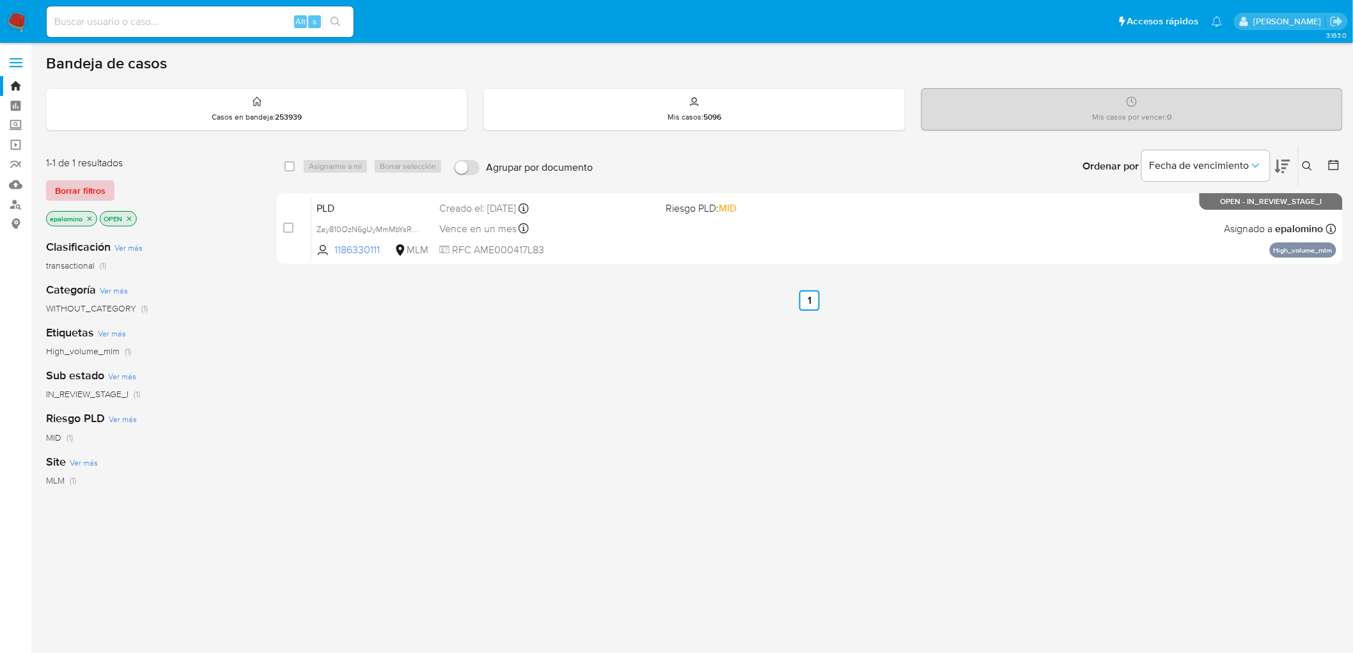
click at [79, 185] on span "Borrar filtros" at bounding box center [80, 191] width 50 height 18
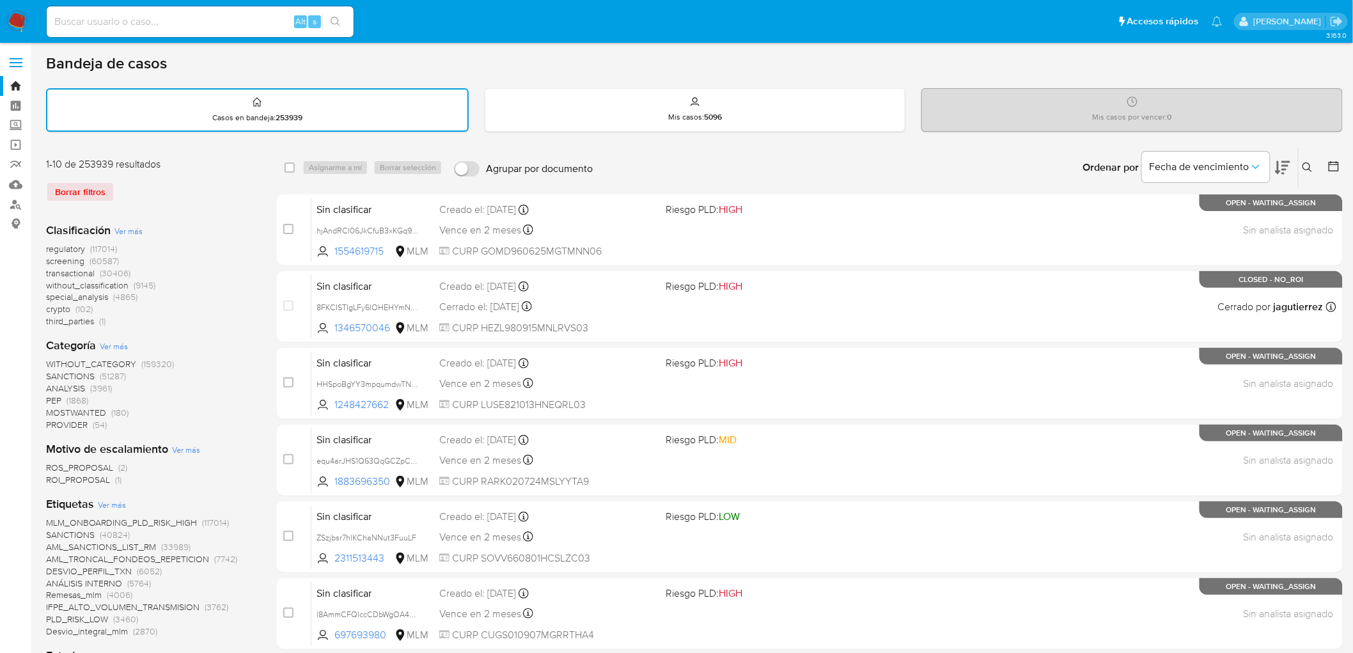
click at [24, 17] on img at bounding box center [17, 22] width 22 height 22
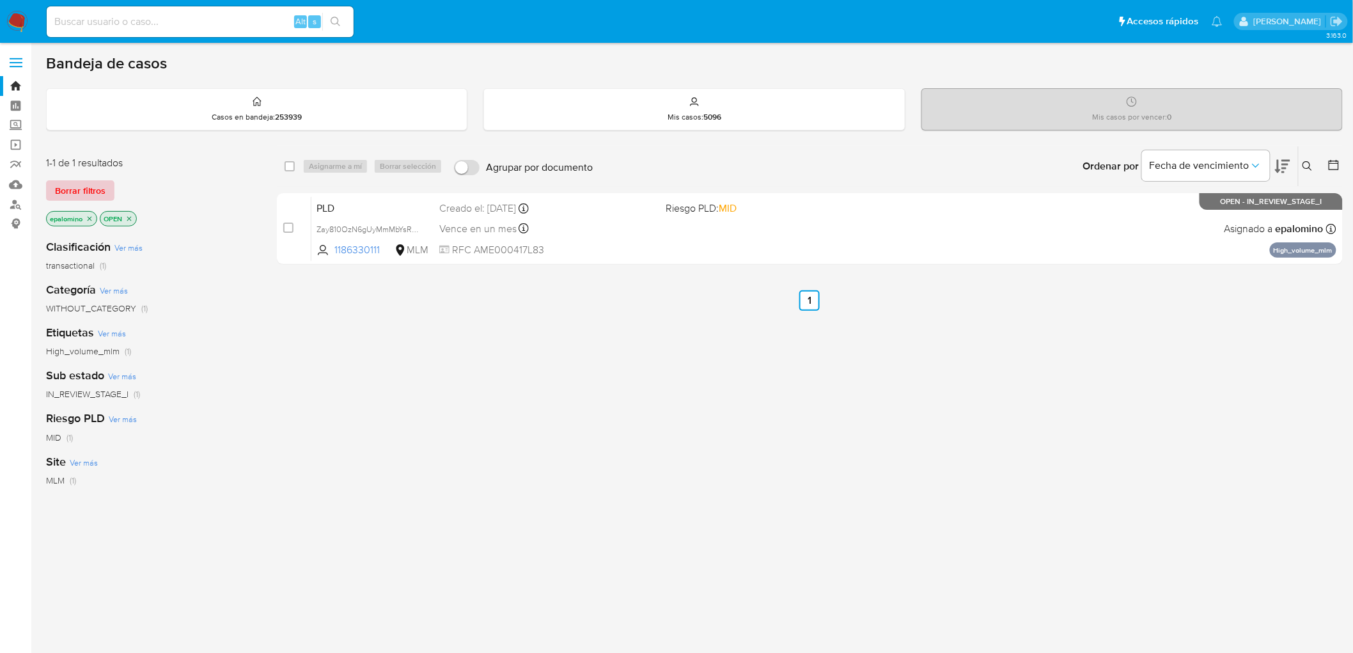
click at [92, 185] on span "Borrar filtros" at bounding box center [80, 191] width 50 height 18
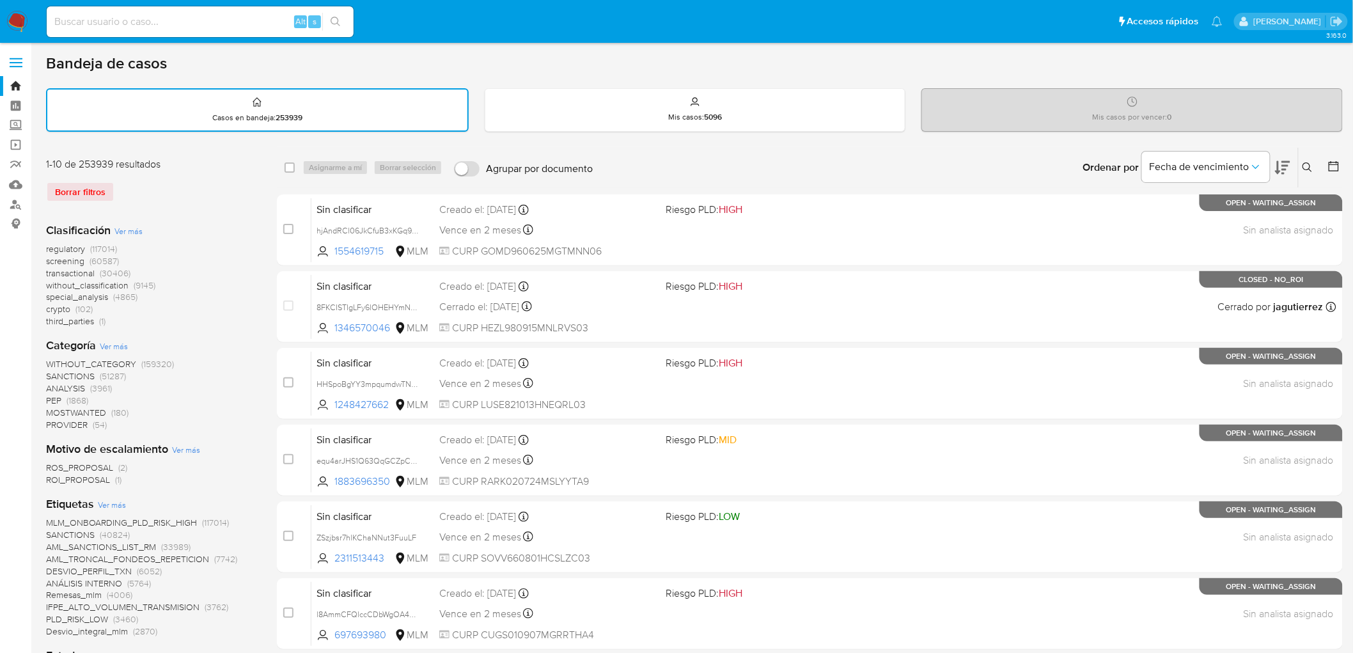
click at [17, 14] on img at bounding box center [17, 22] width 22 height 22
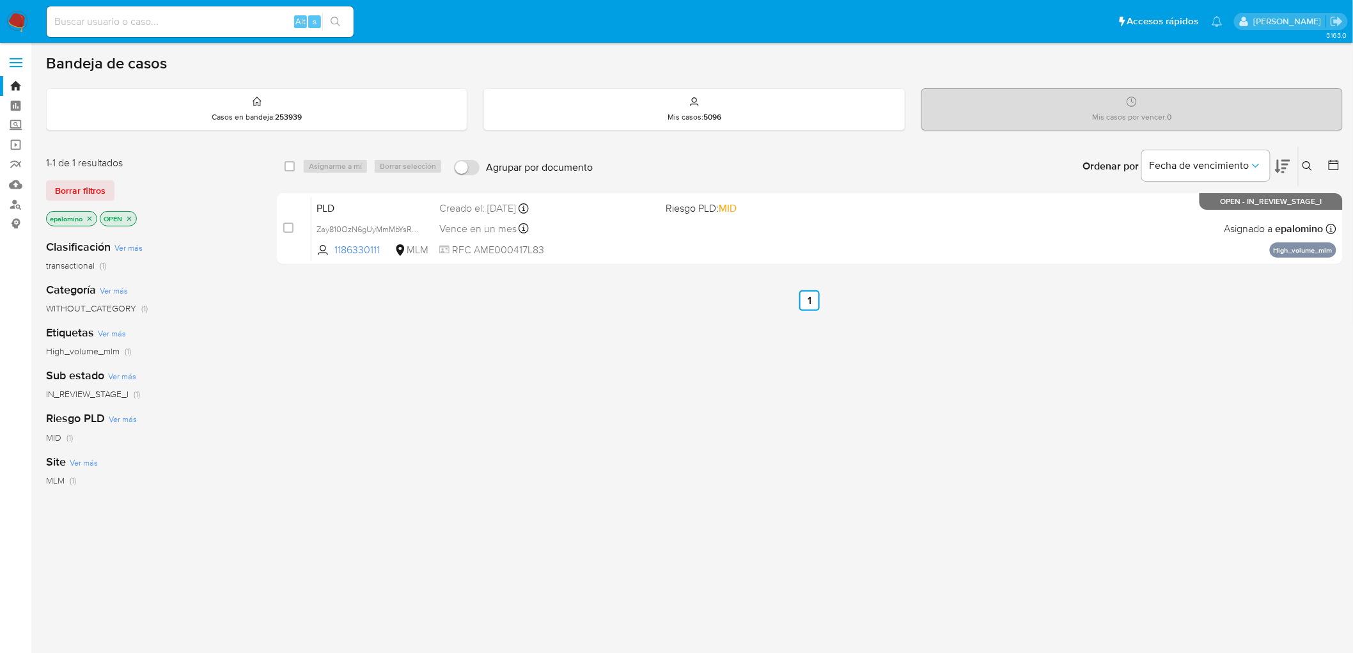
click at [62, 193] on span "Borrar filtros" at bounding box center [80, 191] width 50 height 18
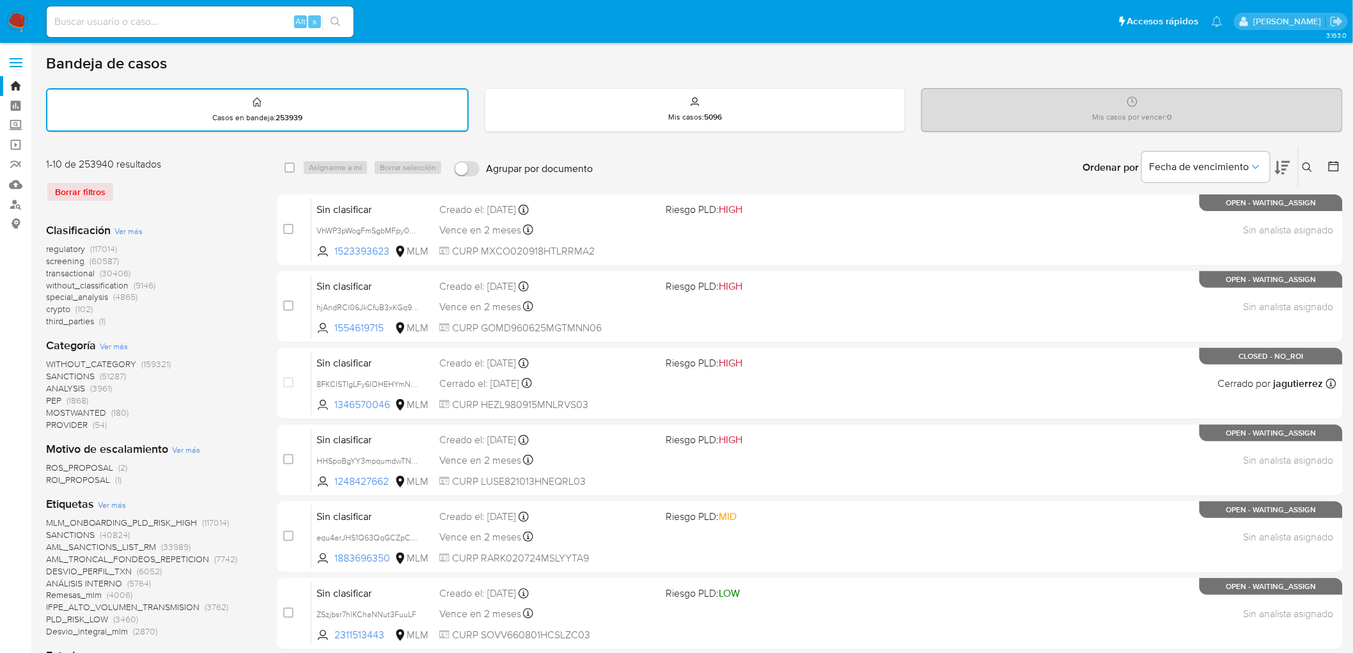
click at [1305, 163] on icon at bounding box center [1307, 167] width 10 height 10
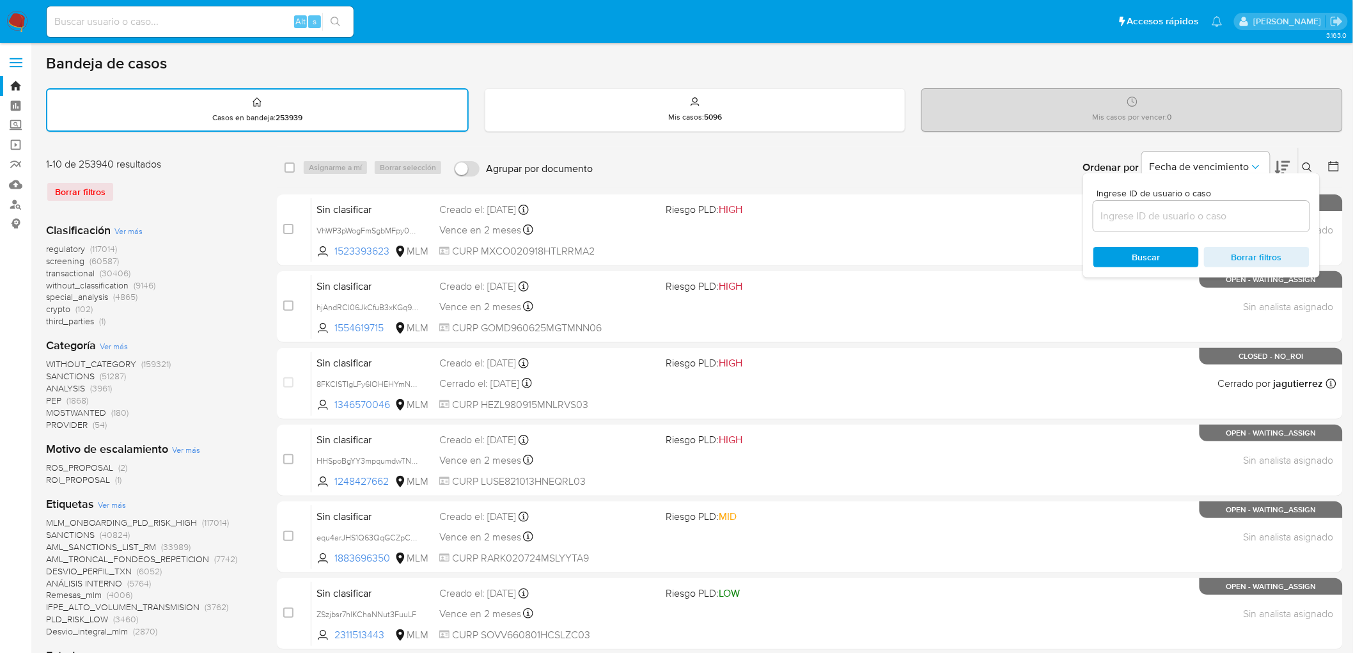
click at [1163, 210] on input at bounding box center [1201, 216] width 216 height 17
type input "1186330111"
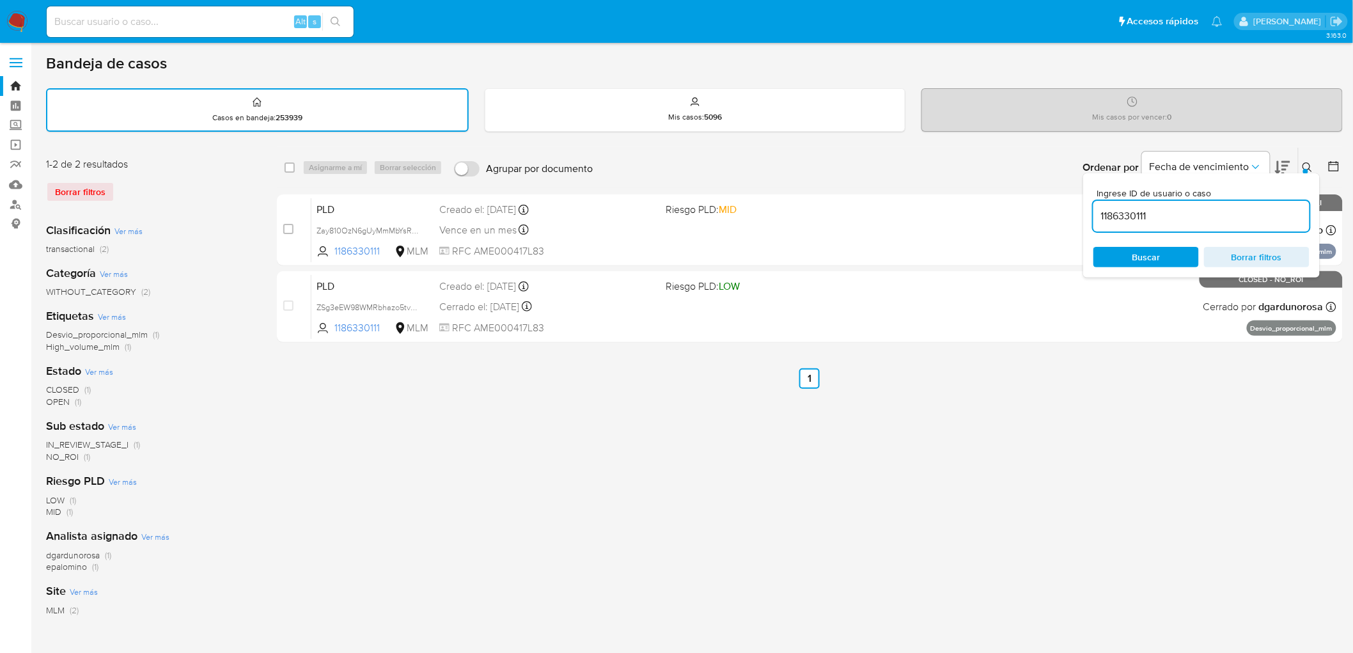
click at [1308, 168] on icon at bounding box center [1307, 167] width 10 height 10
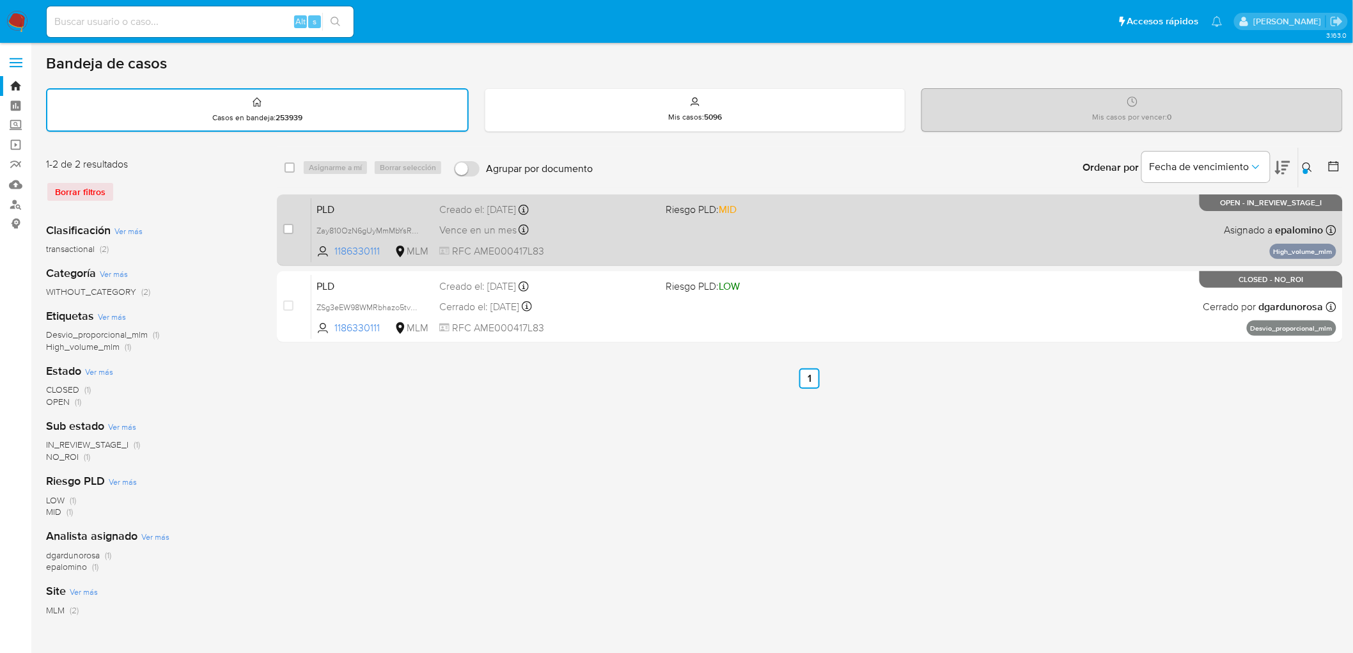
click at [342, 209] on span "PLD" at bounding box center [372, 208] width 113 height 17
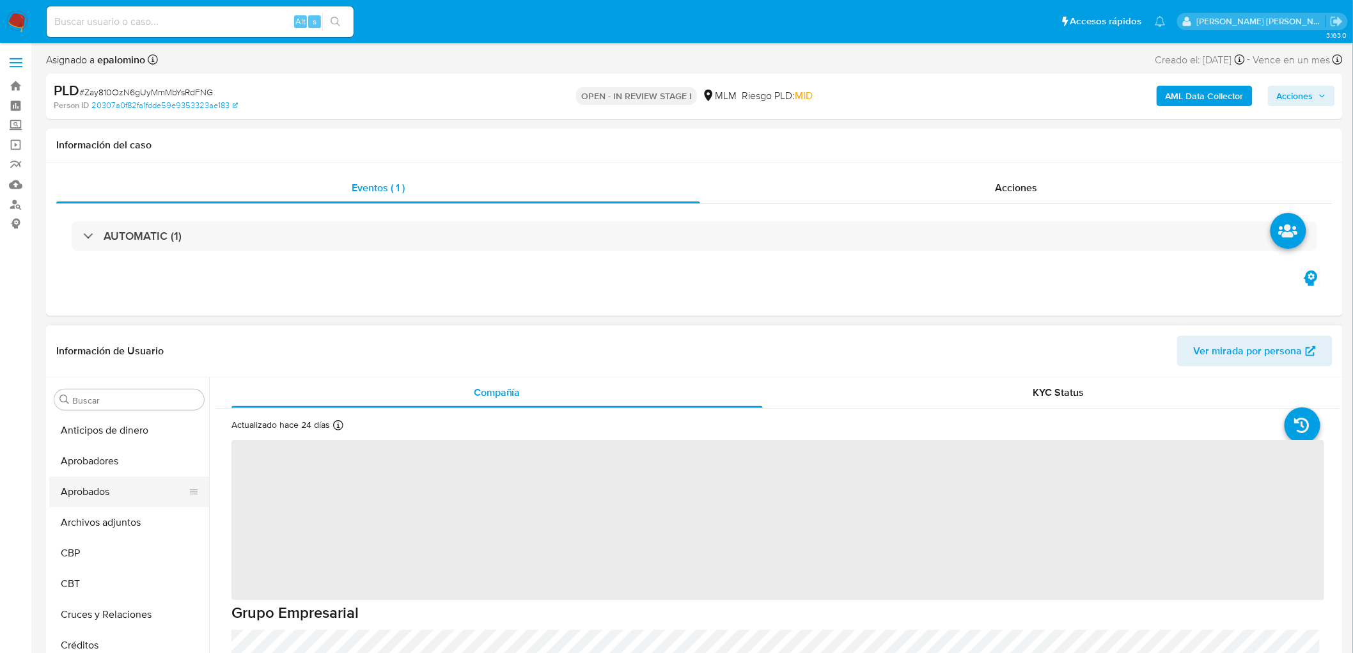
select select "10"
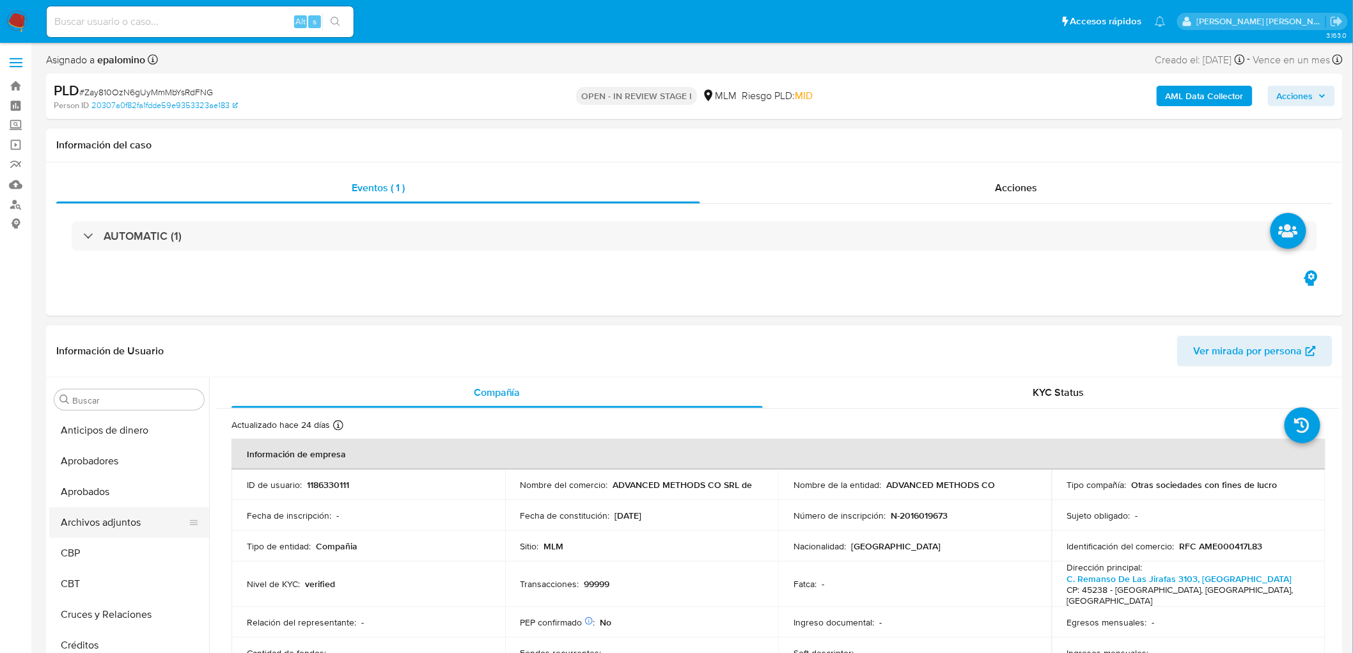
click at [133, 515] on button "Archivos adjuntos" at bounding box center [124, 522] width 150 height 31
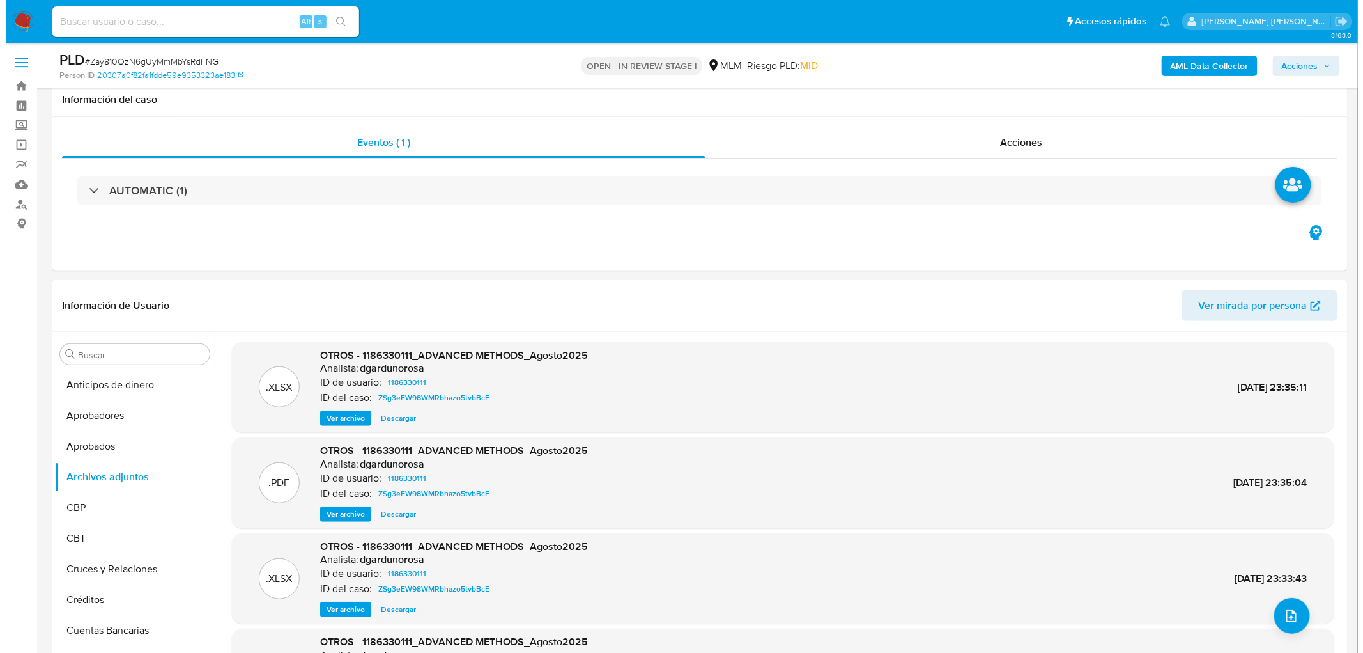
scroll to position [86, 0]
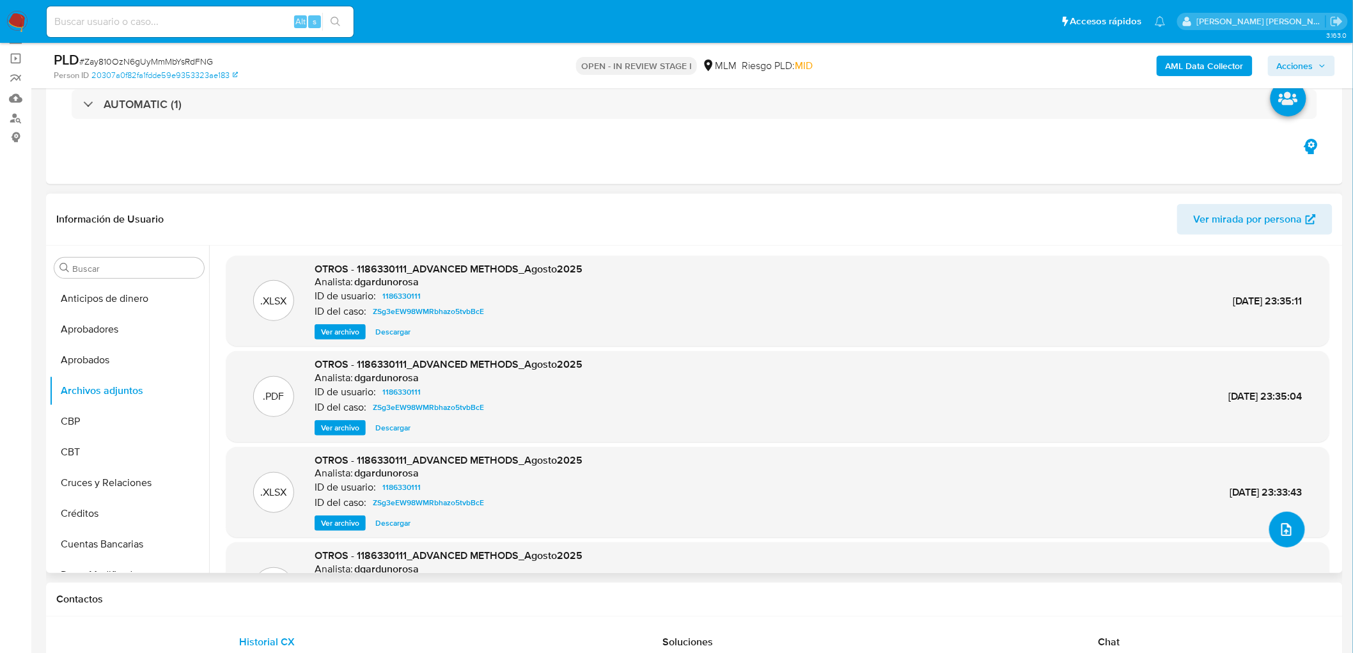
click at [1282, 525] on icon "upload-file" at bounding box center [1285, 529] width 15 height 15
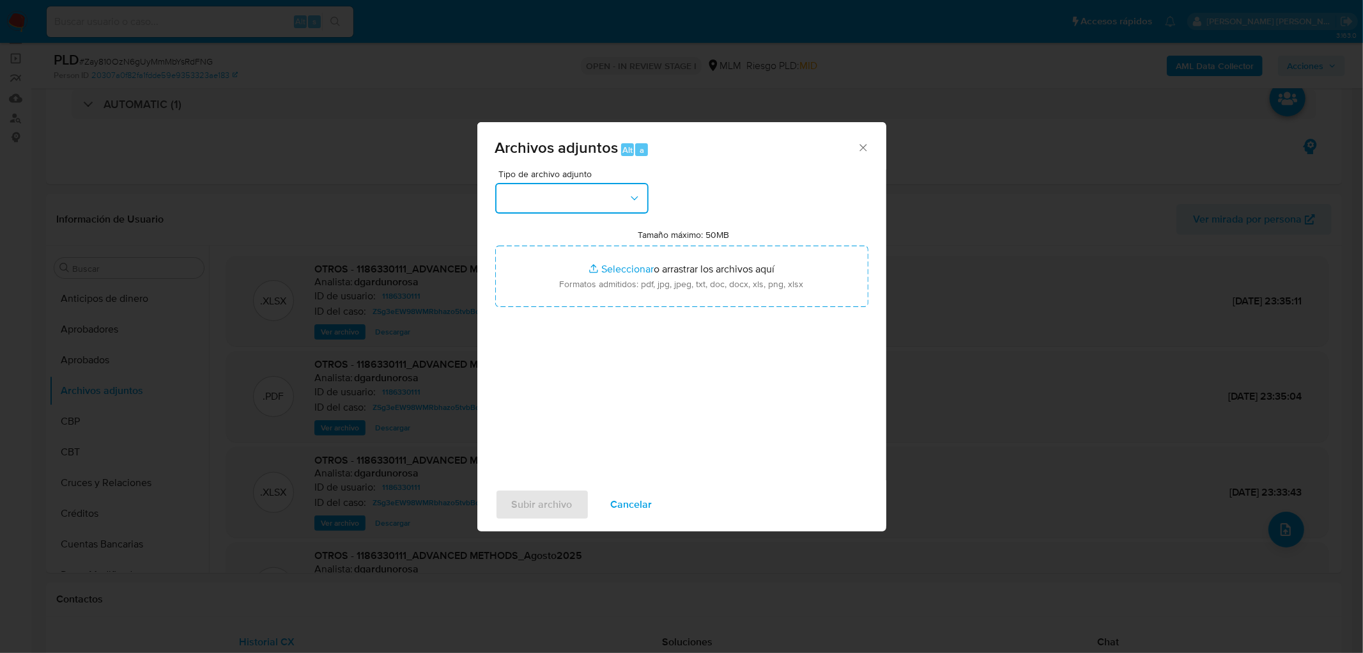
click at [601, 205] on button "button" at bounding box center [571, 198] width 153 height 31
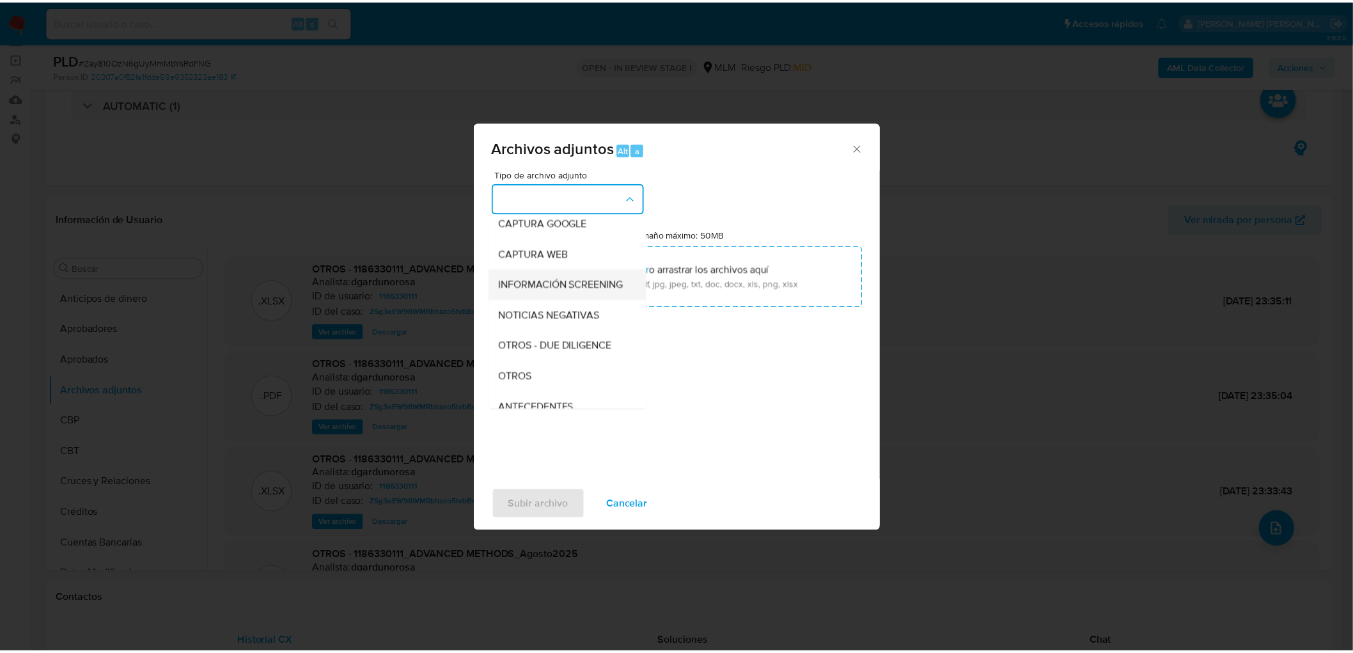
scroll to position [213, 0]
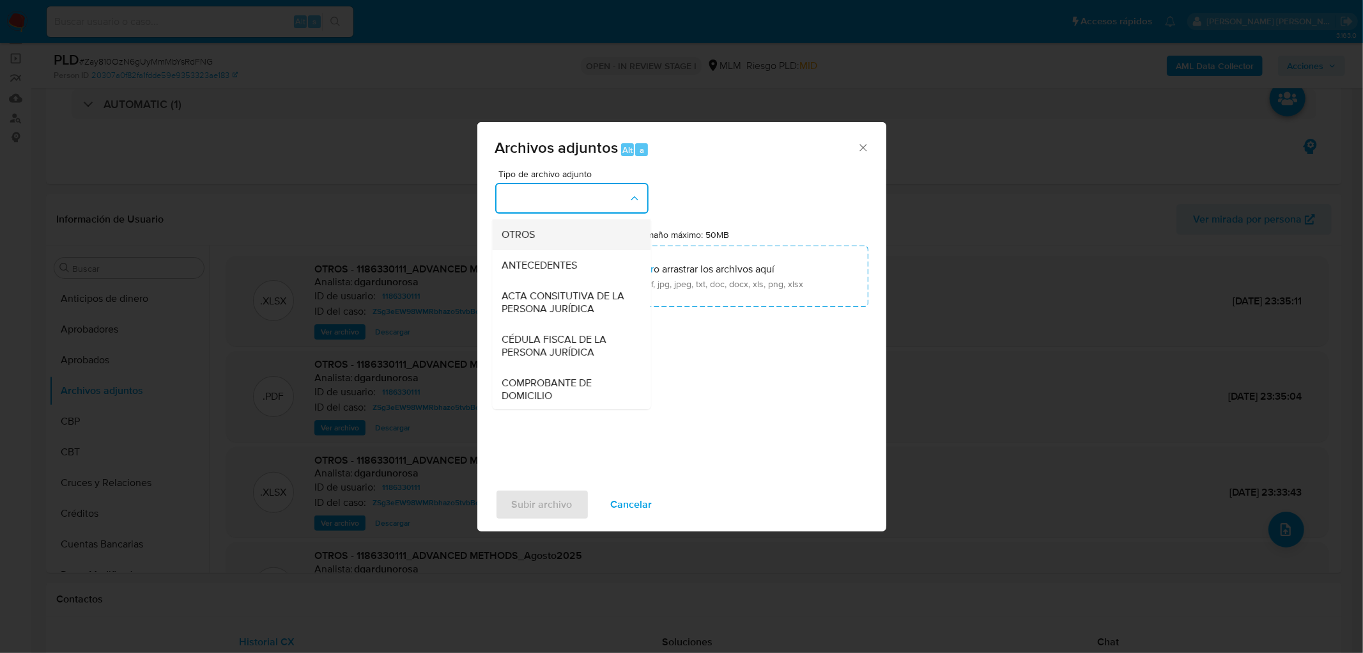
click at [552, 250] on div "OTROS" at bounding box center [567, 234] width 130 height 31
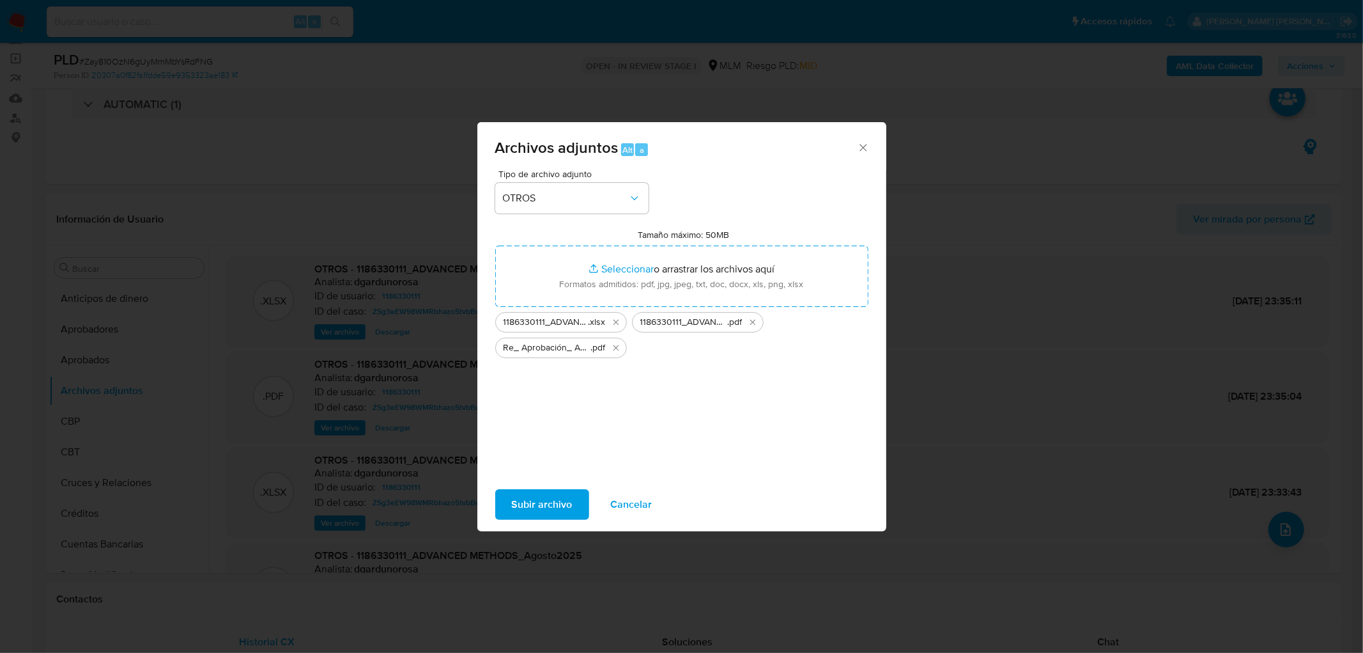
click at [550, 503] on span "Subir archivo" at bounding box center [542, 504] width 61 height 28
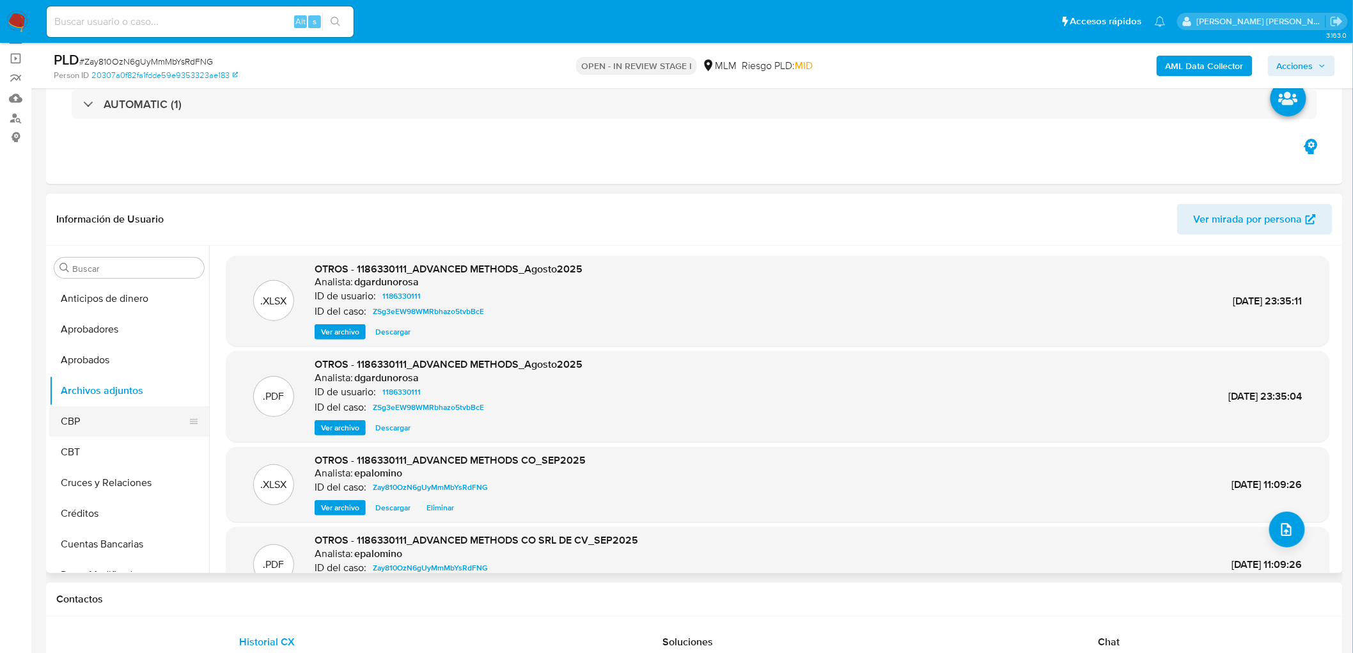
click at [92, 414] on button "CBP" at bounding box center [124, 421] width 150 height 31
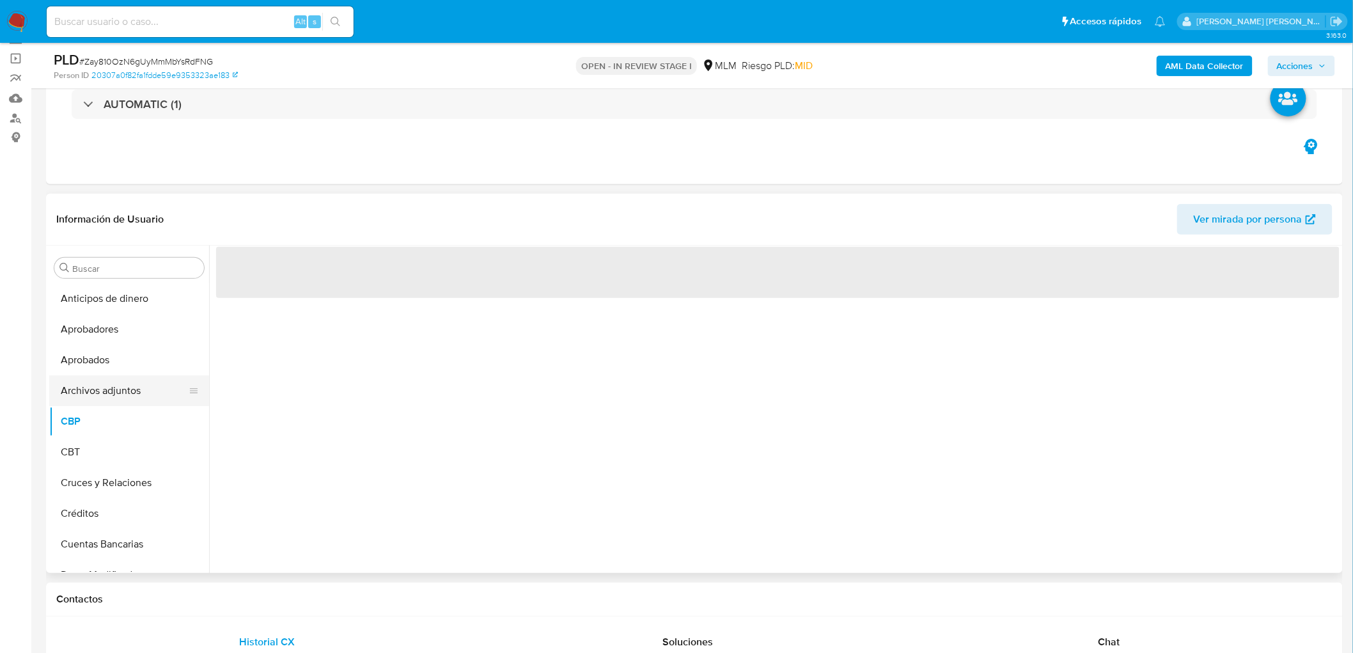
click at [156, 386] on button "Archivos adjuntos" at bounding box center [124, 390] width 150 height 31
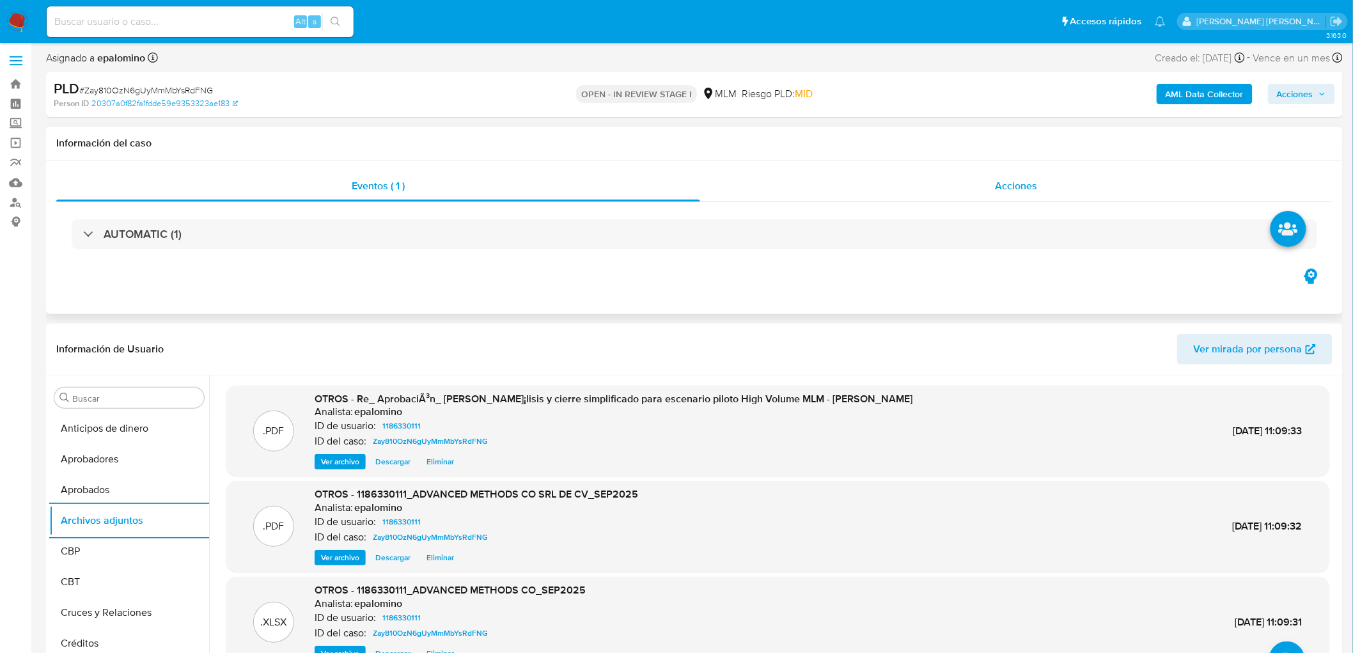
scroll to position [0, 0]
click at [1310, 101] on span "Acciones" at bounding box center [1295, 96] width 36 height 20
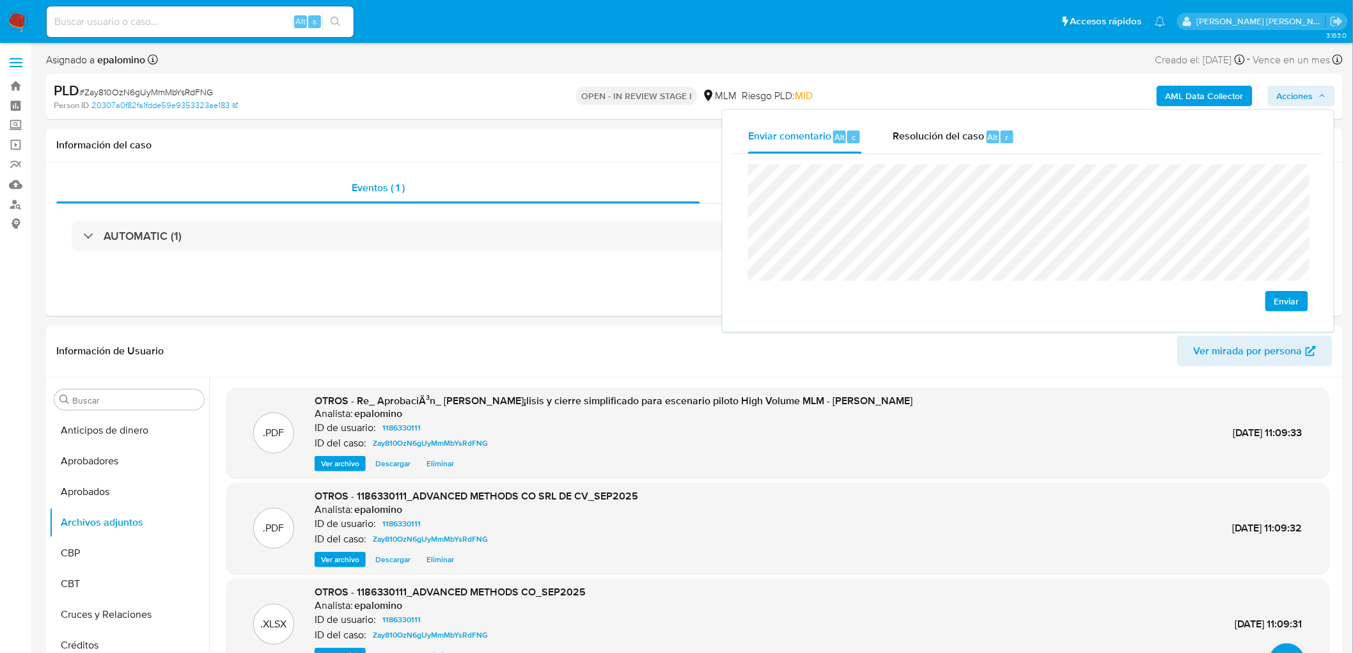
click at [1280, 295] on span "Enviar" at bounding box center [1286, 301] width 25 height 18
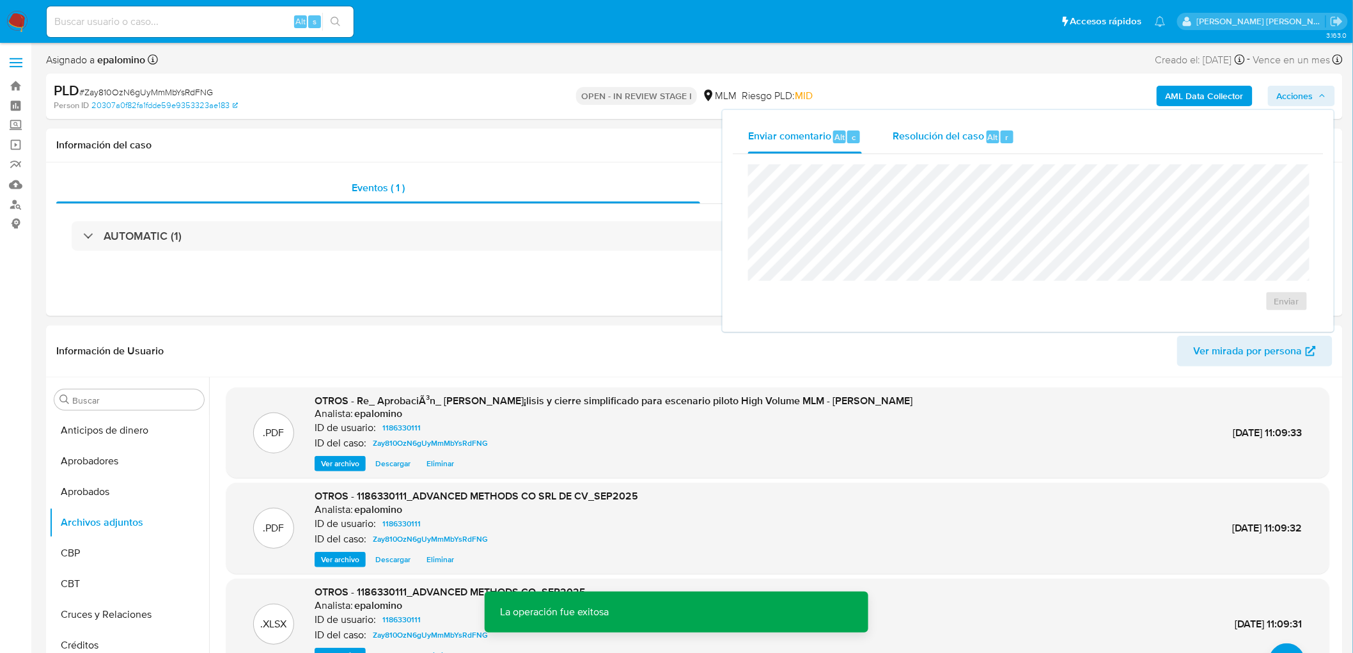
click at [972, 144] on div "Resolución del caso Alt r" at bounding box center [953, 136] width 122 height 33
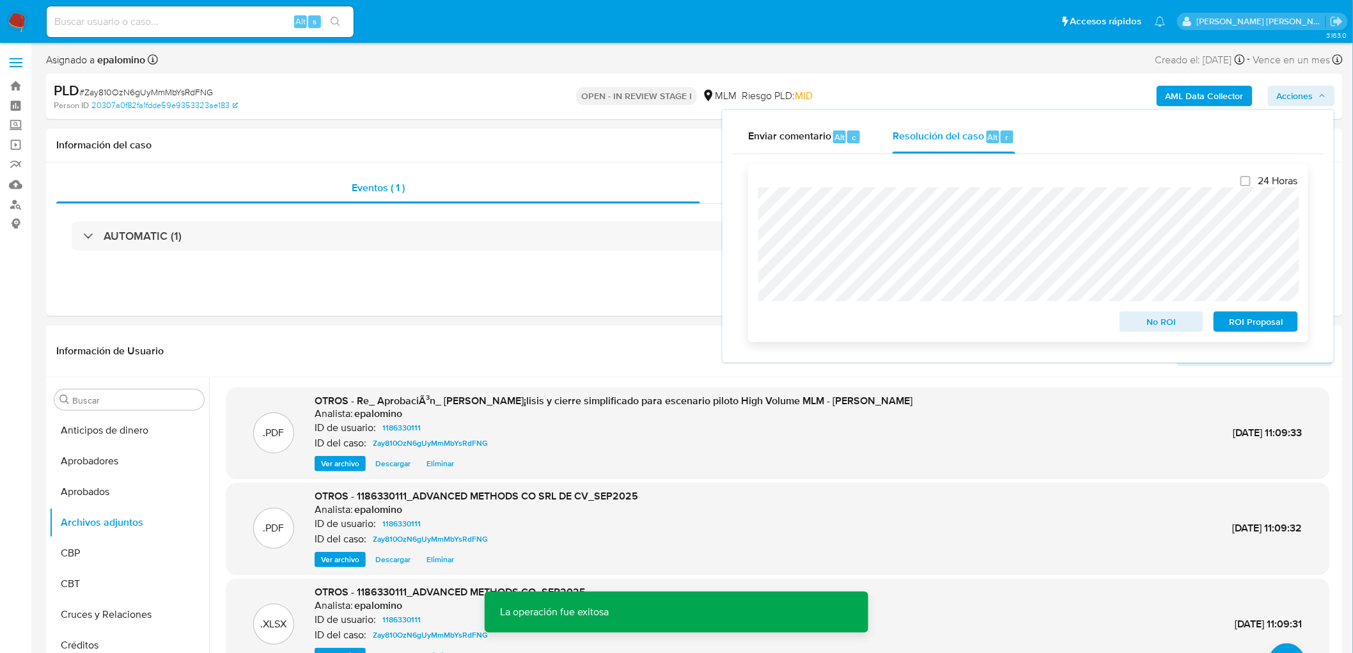
click at [1167, 327] on span "No ROI" at bounding box center [1161, 322] width 66 height 18
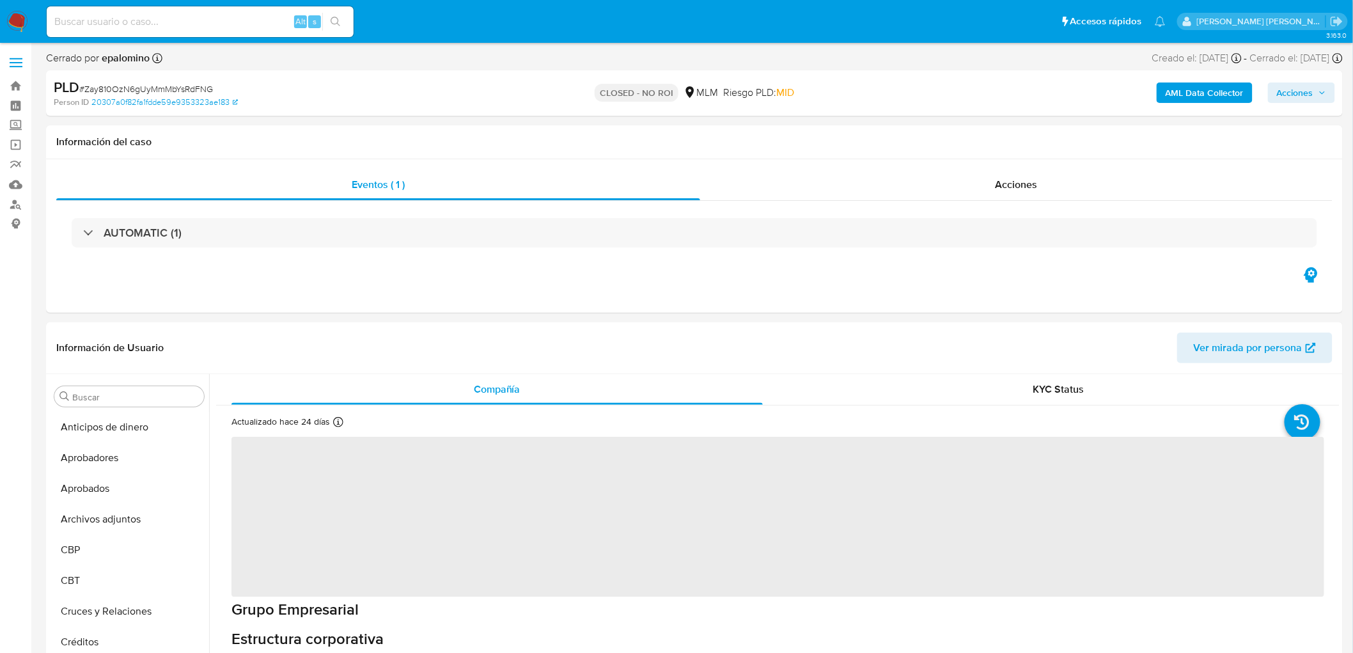
select select "10"
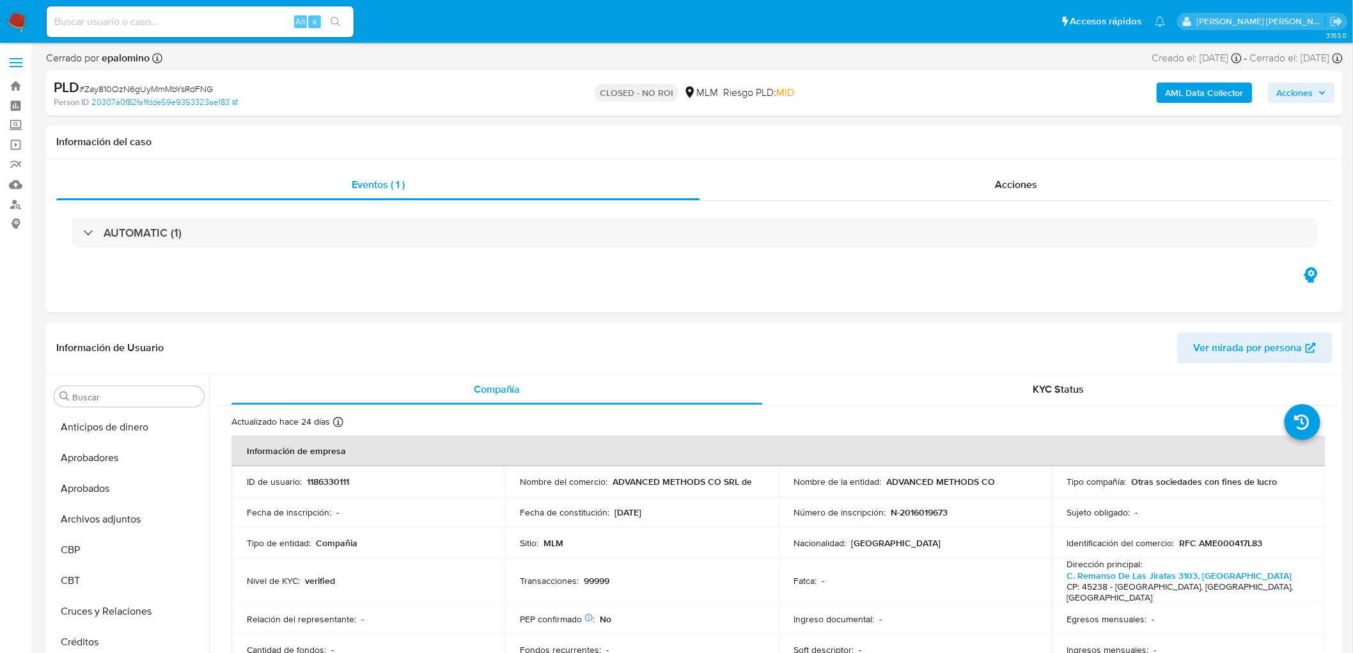
scroll to position [632, 0]
click at [183, 83] on span "# Zay810OzN6gUyMmMbYsRdFNG" at bounding box center [146, 88] width 134 height 13
copy span "Zay810OzN6gUyMmMbYsRdFNG"
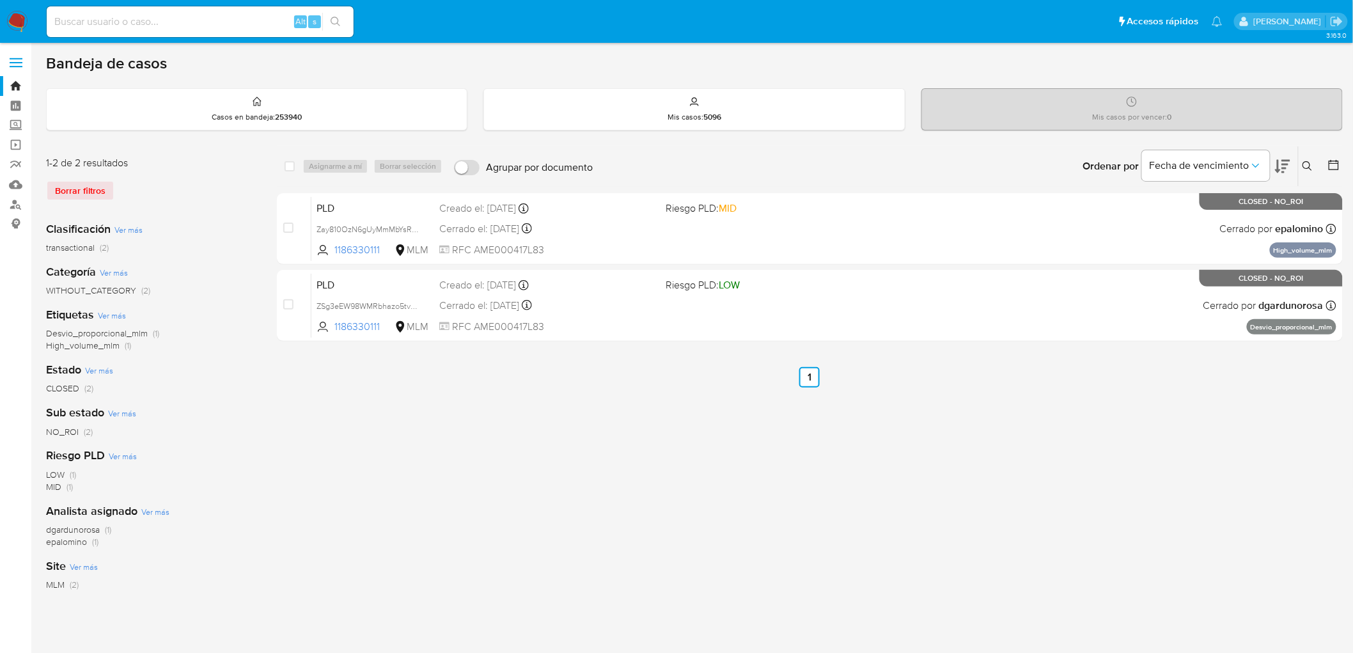
click at [17, 26] on img at bounding box center [17, 22] width 22 height 22
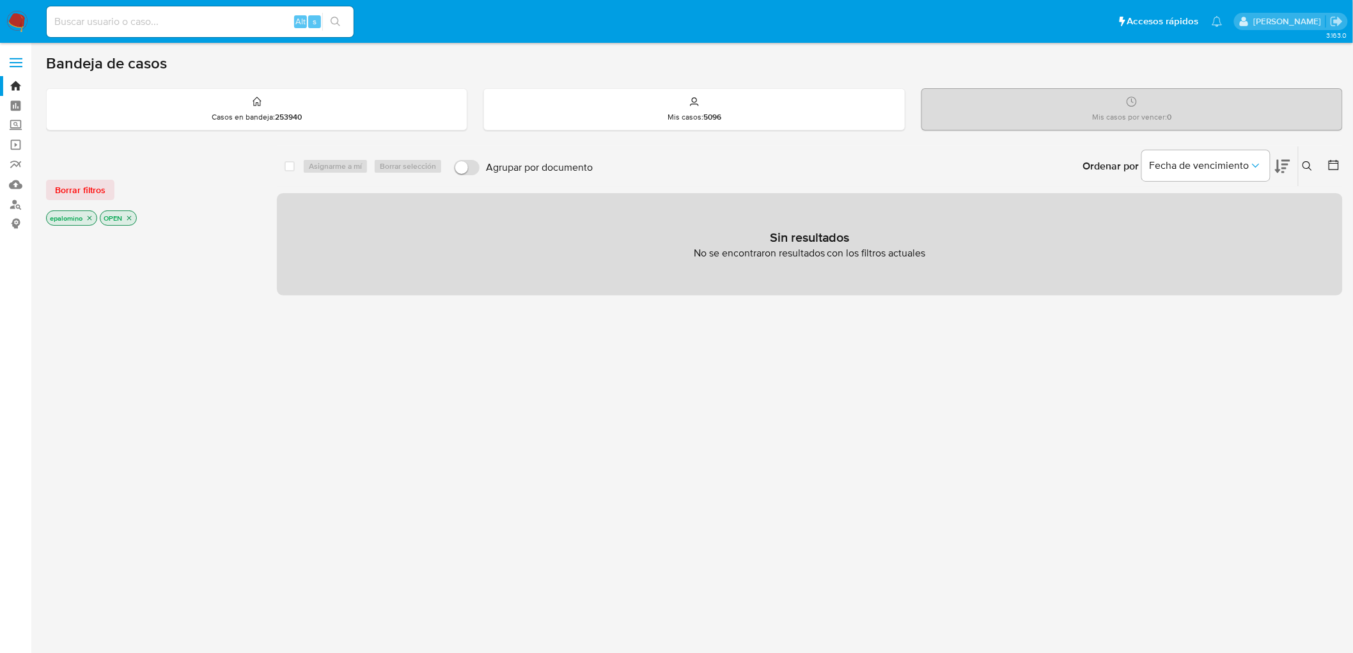
click at [91, 196] on span "Borrar filtros" at bounding box center [80, 190] width 50 height 18
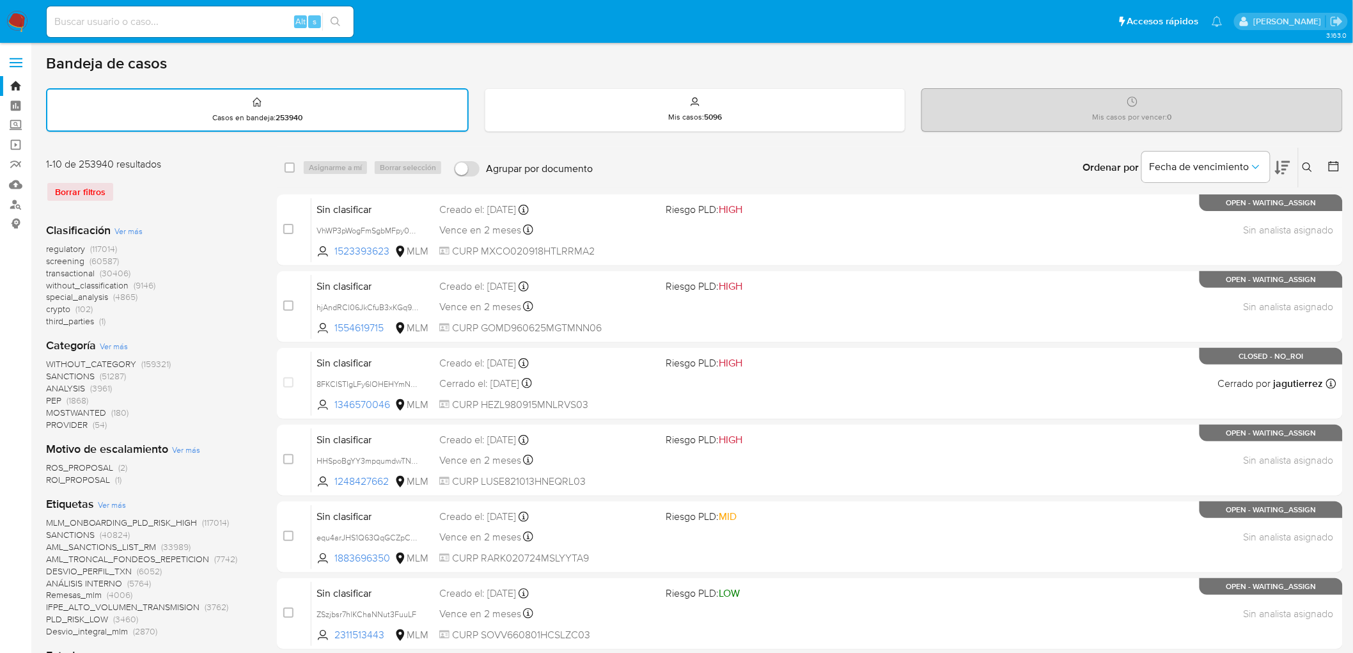
click at [1307, 164] on icon at bounding box center [1307, 167] width 10 height 10
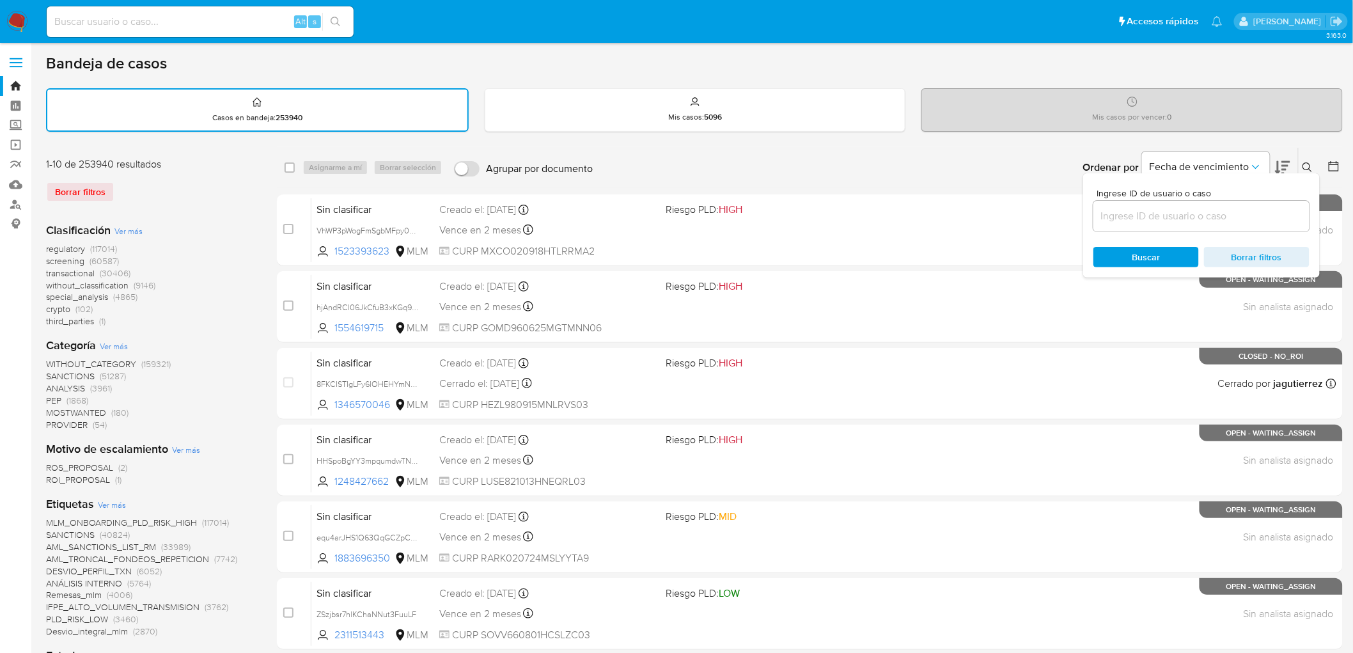
click at [1162, 210] on input at bounding box center [1201, 216] width 216 height 17
type input "1554817900"
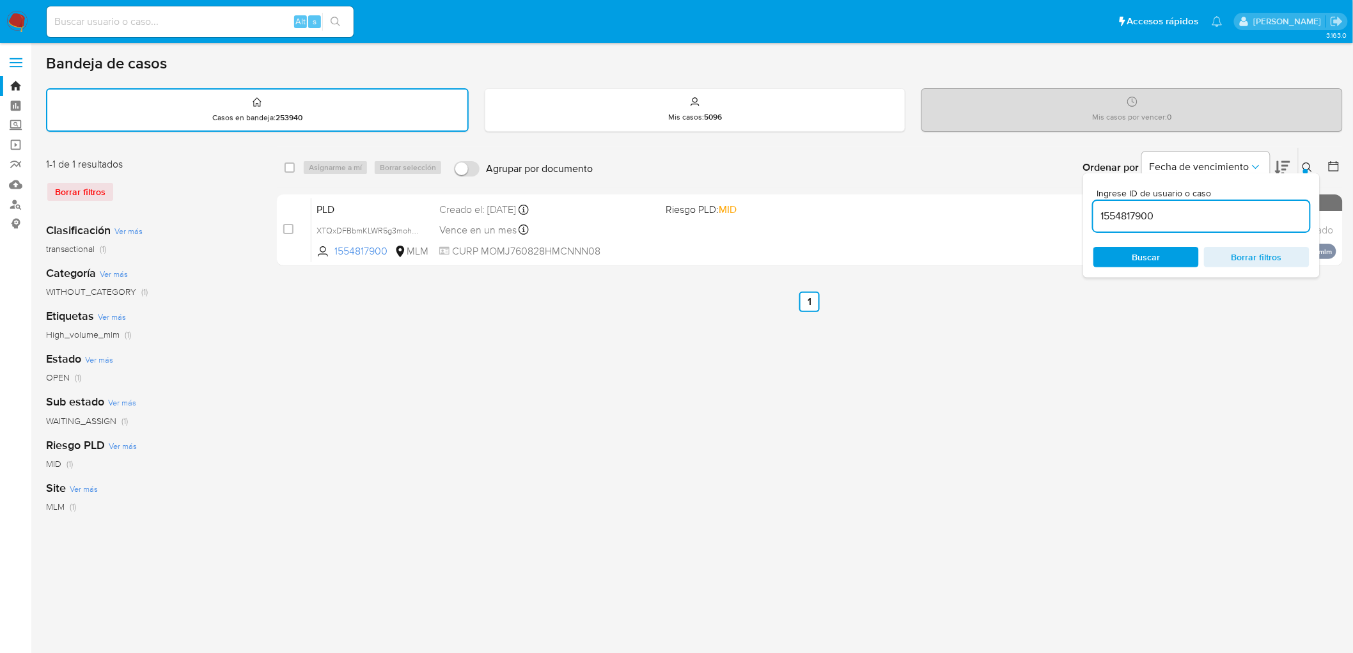
click at [1308, 164] on icon at bounding box center [1307, 167] width 10 height 10
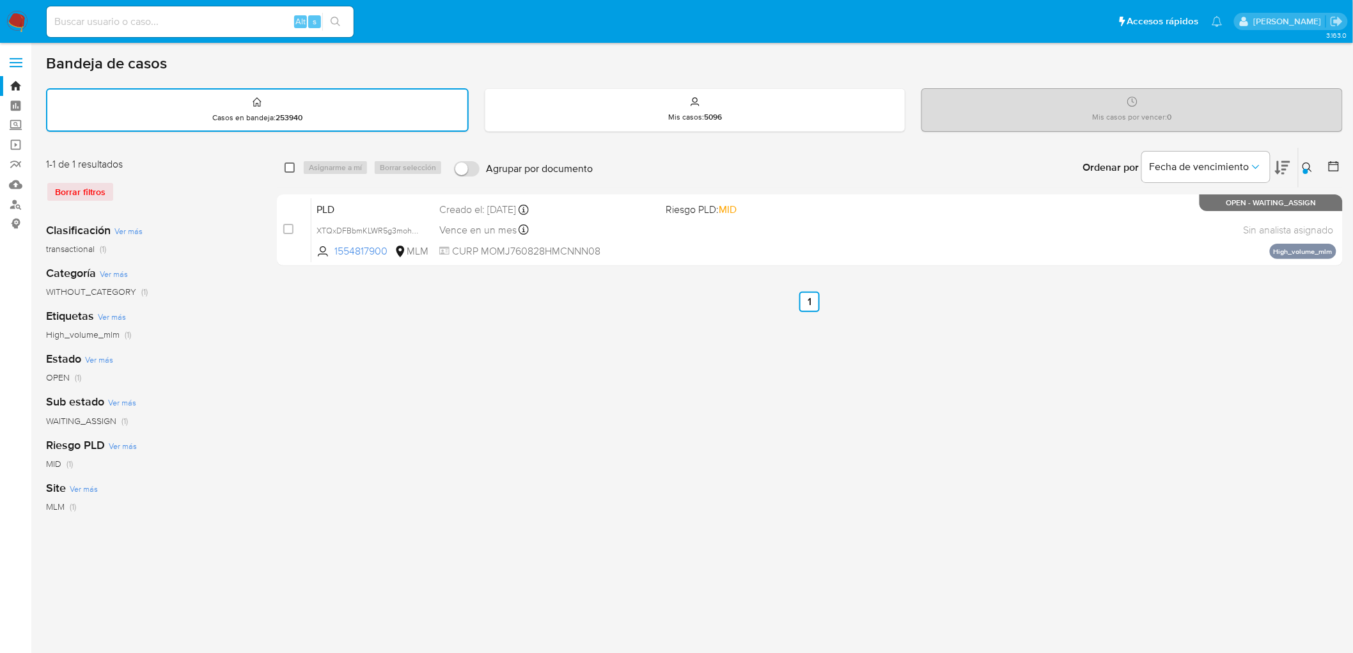
click at [291, 164] on input "checkbox" at bounding box center [289, 167] width 10 height 10
checkbox input "true"
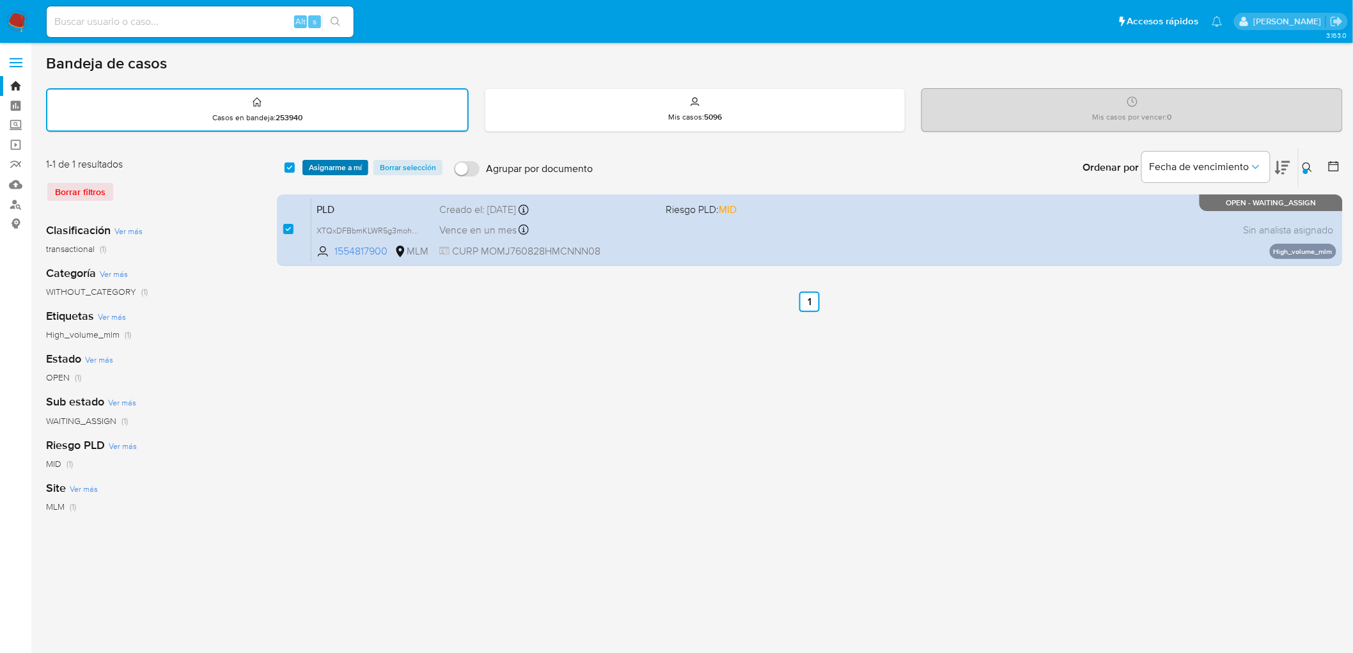
click at [348, 166] on span "Asignarme a mí" at bounding box center [335, 167] width 53 height 13
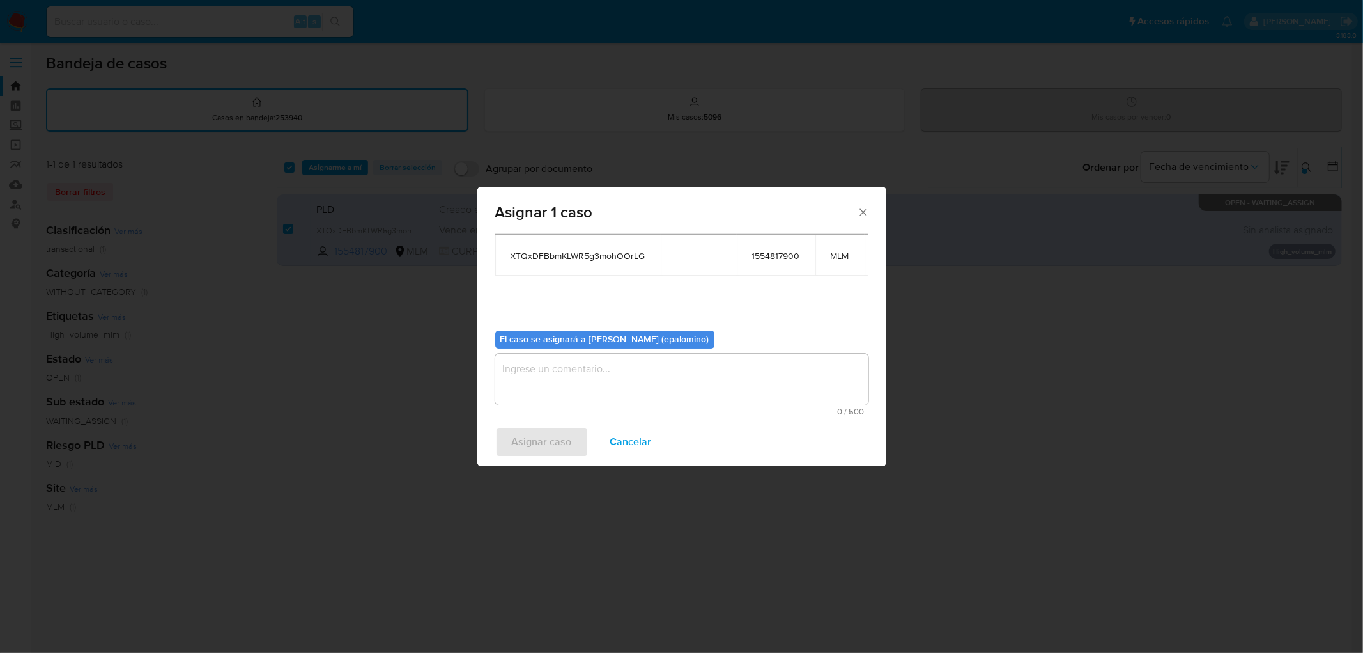
scroll to position [77, 0]
click at [573, 375] on textarea "assign-modal" at bounding box center [681, 378] width 373 height 51
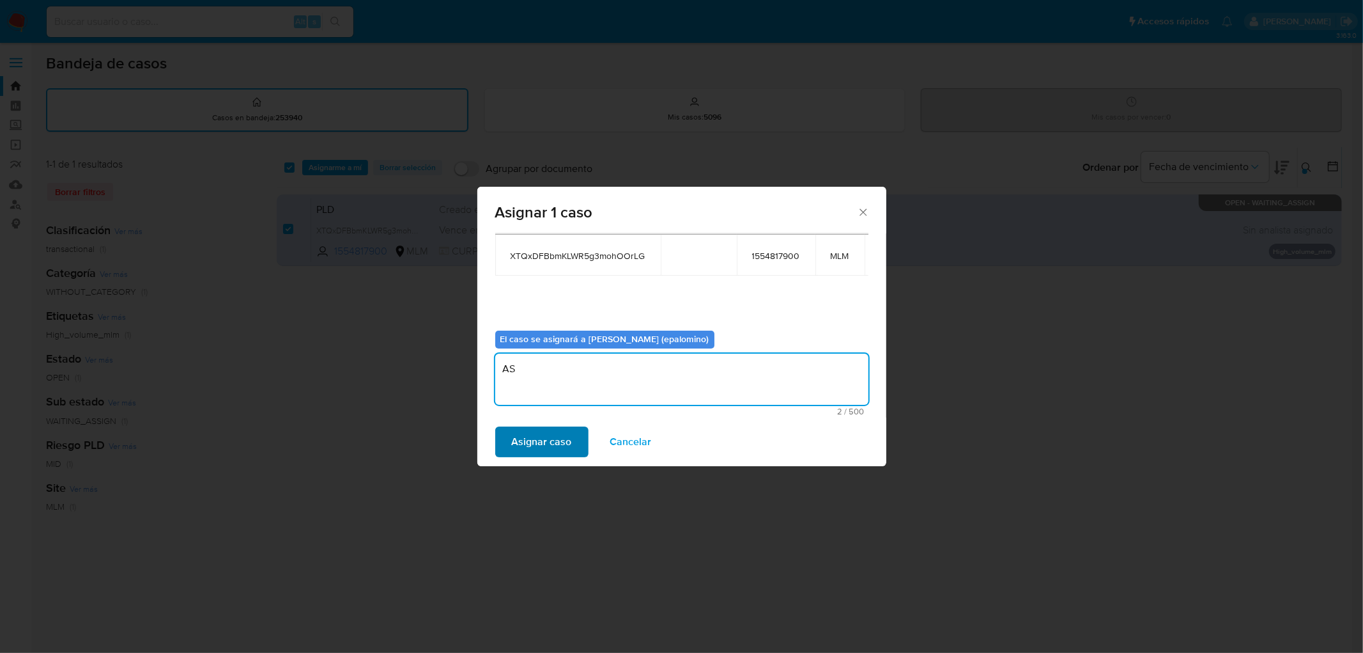
type textarea "AS"
click at [547, 439] on span "Asignar caso" at bounding box center [542, 442] width 60 height 28
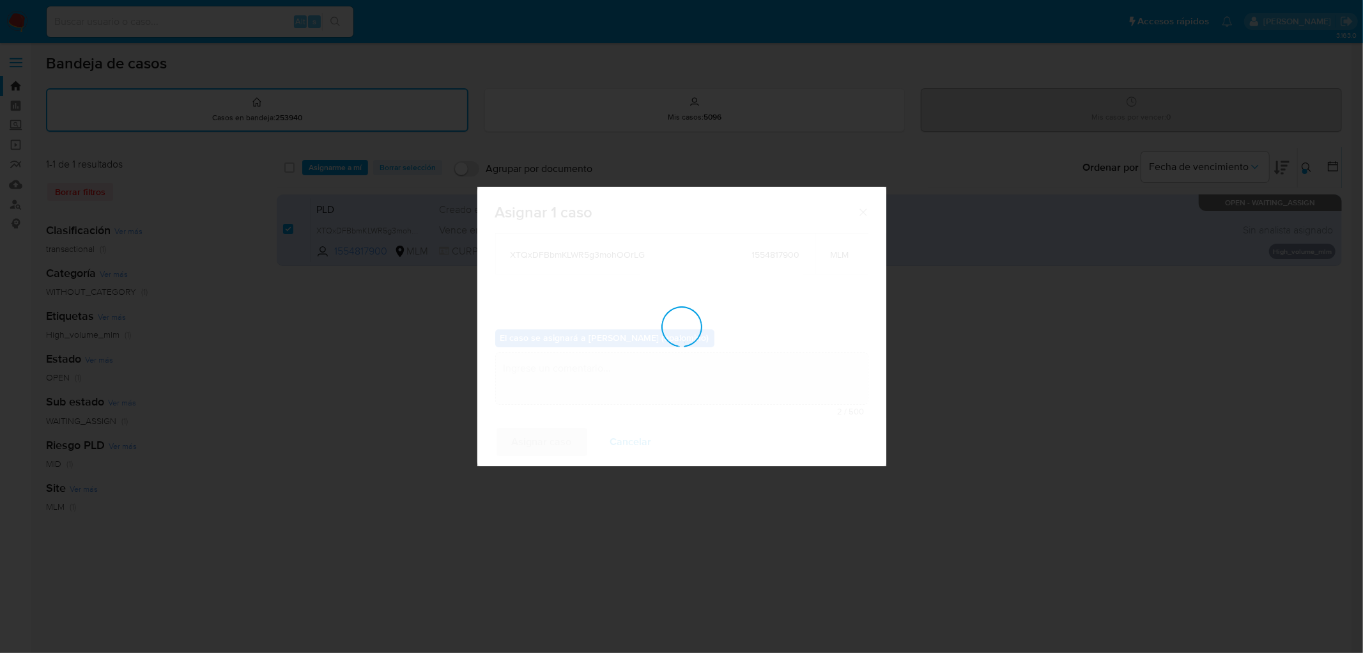
checkbox input "false"
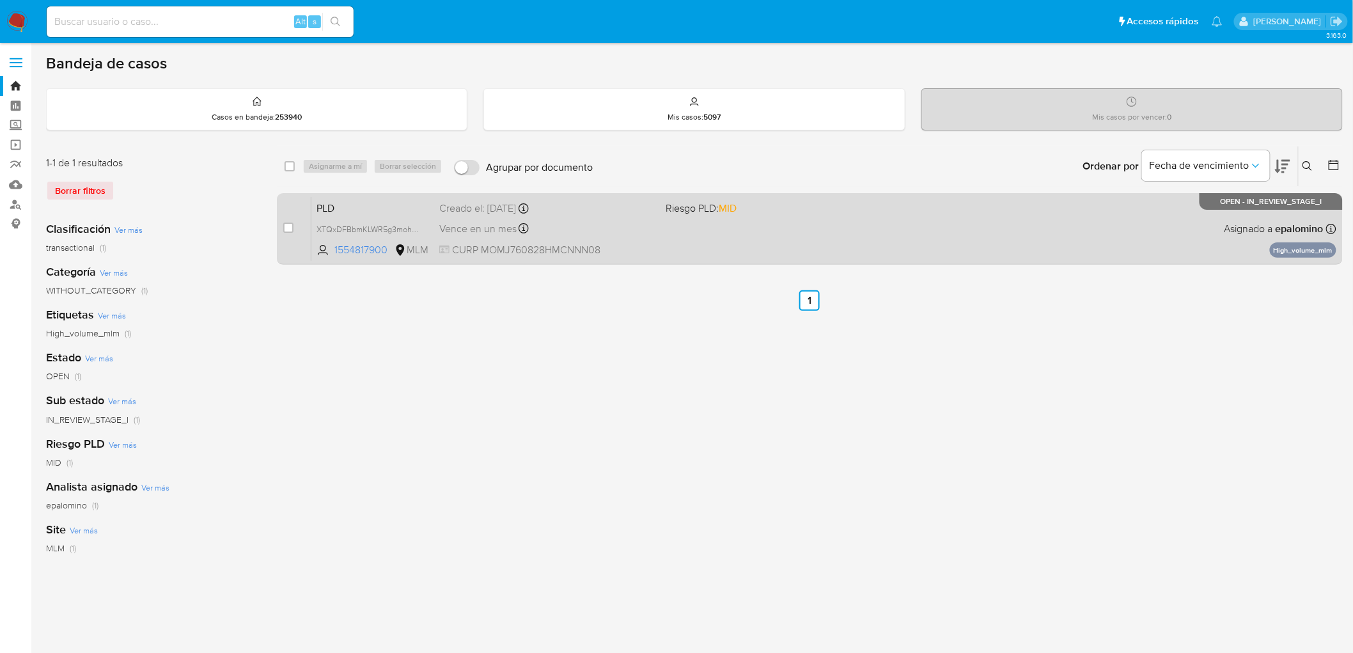
click at [339, 212] on span "PLD" at bounding box center [372, 207] width 113 height 17
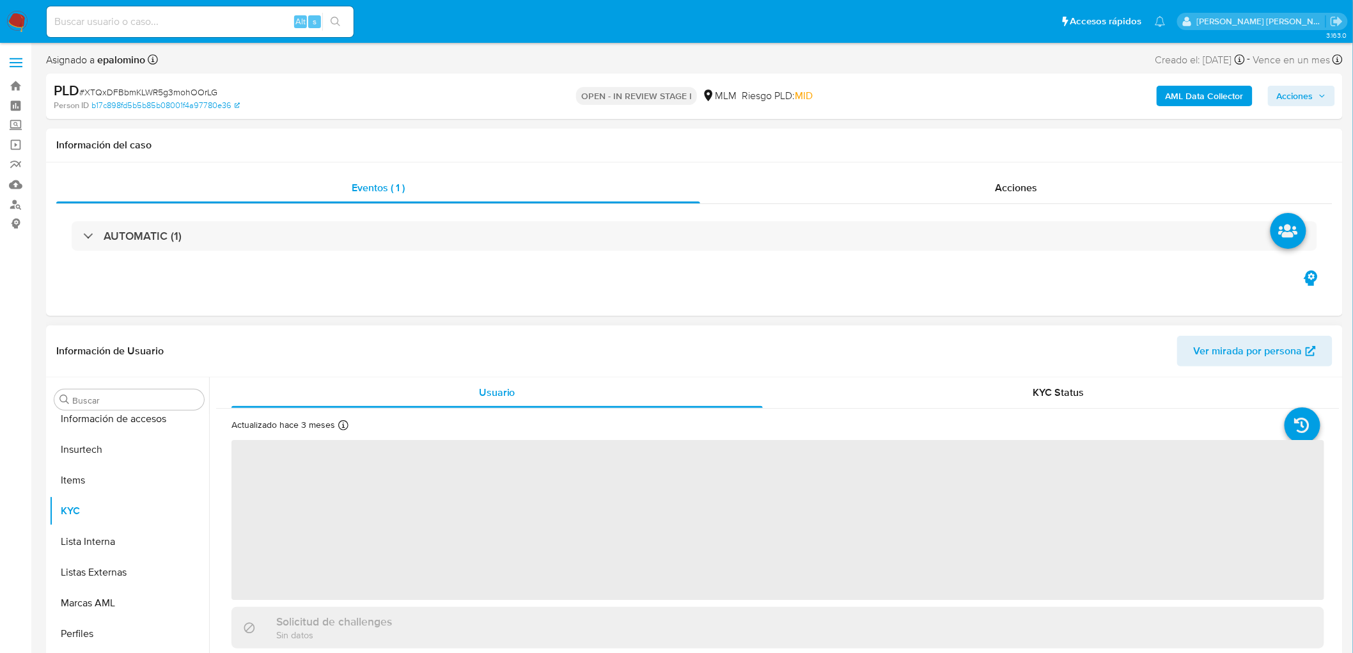
scroll to position [632, 0]
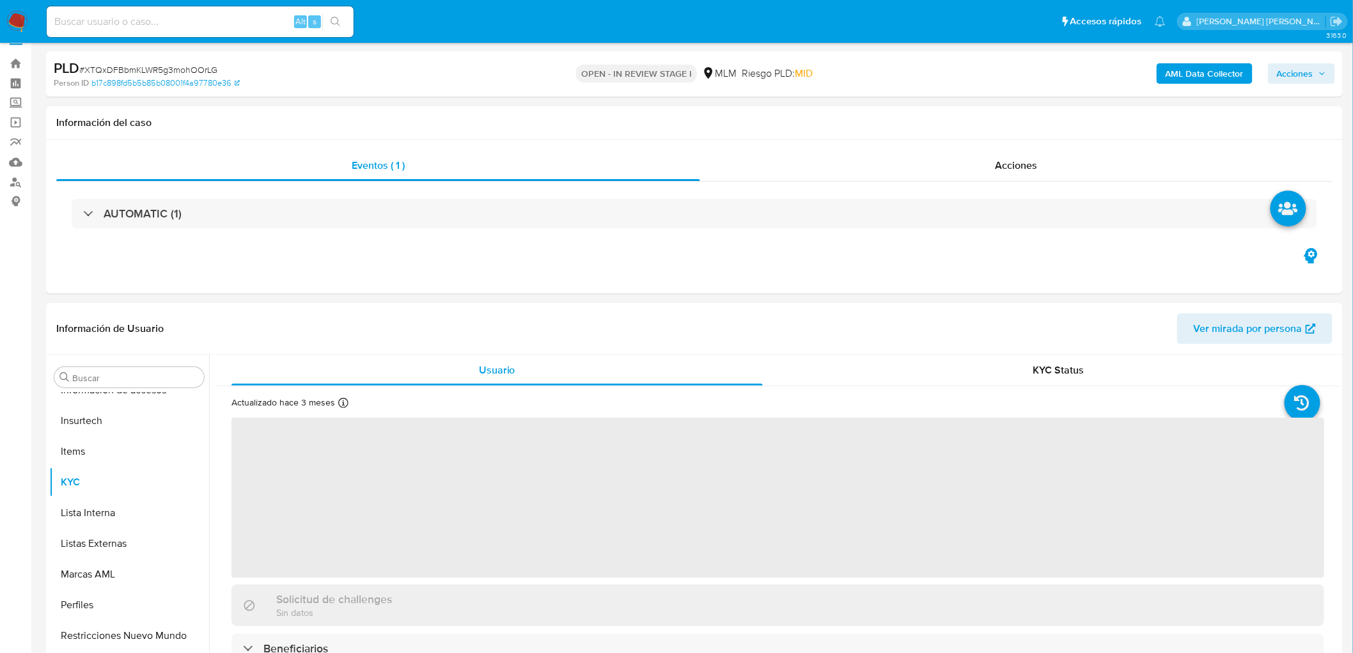
select select "10"
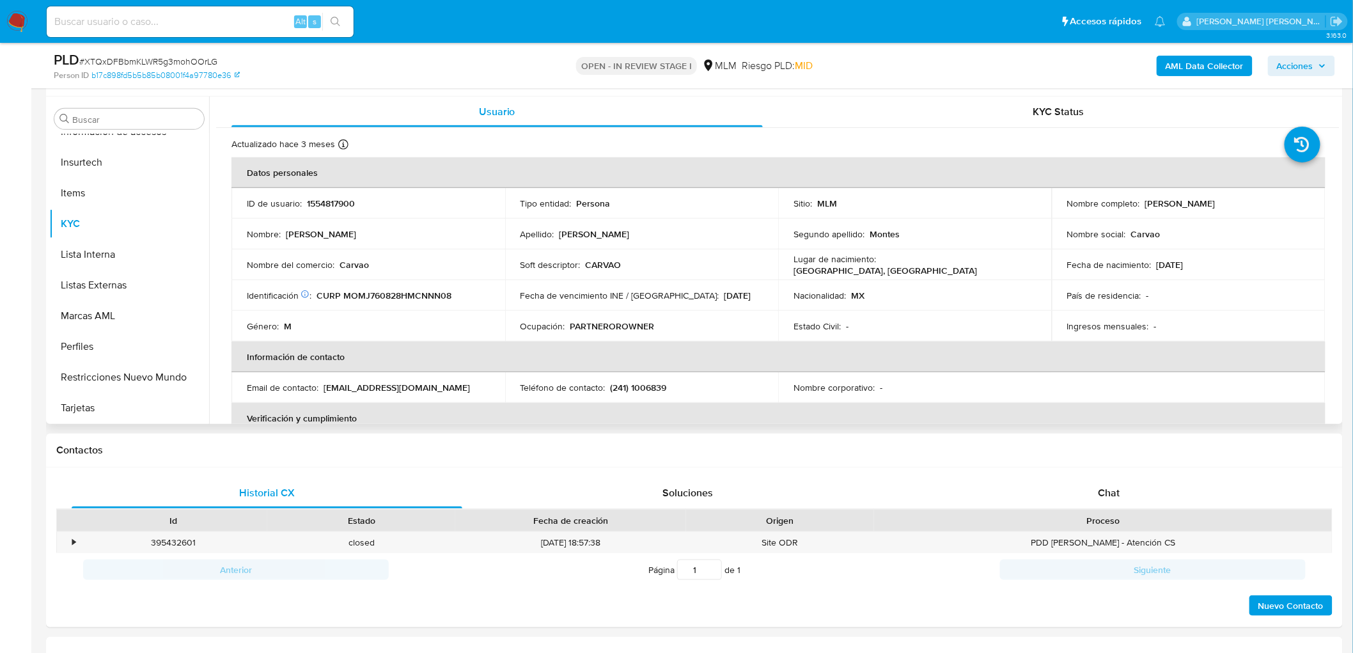
scroll to position [166, 0]
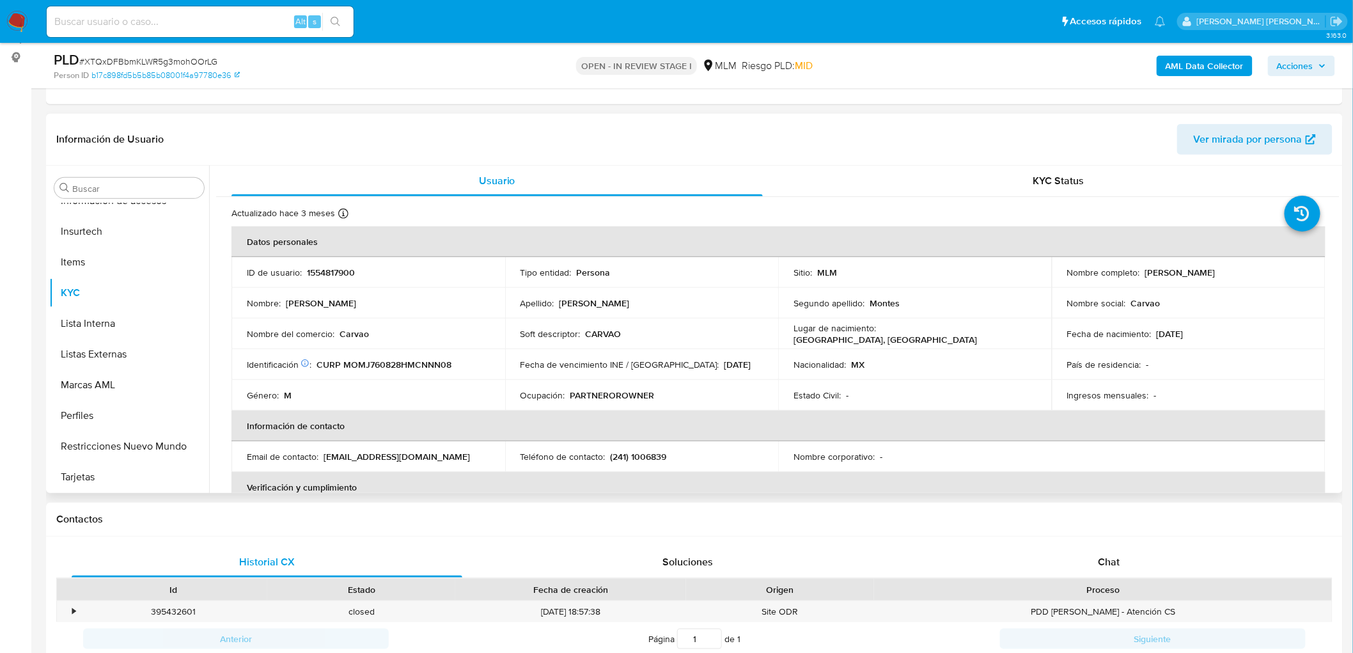
click at [357, 336] on p "Carvao" at bounding box center [353, 334] width 29 height 12
click at [357, 337] on p "Carvao" at bounding box center [353, 334] width 29 height 12
copy p "Carvao"
drag, startPoint x: 1250, startPoint y: 270, endPoint x: 1142, endPoint y: 270, distance: 108.0
click at [1142, 270] on div "Nombre completo : Jonathan Montiel Montes" at bounding box center [1188, 273] width 243 height 12
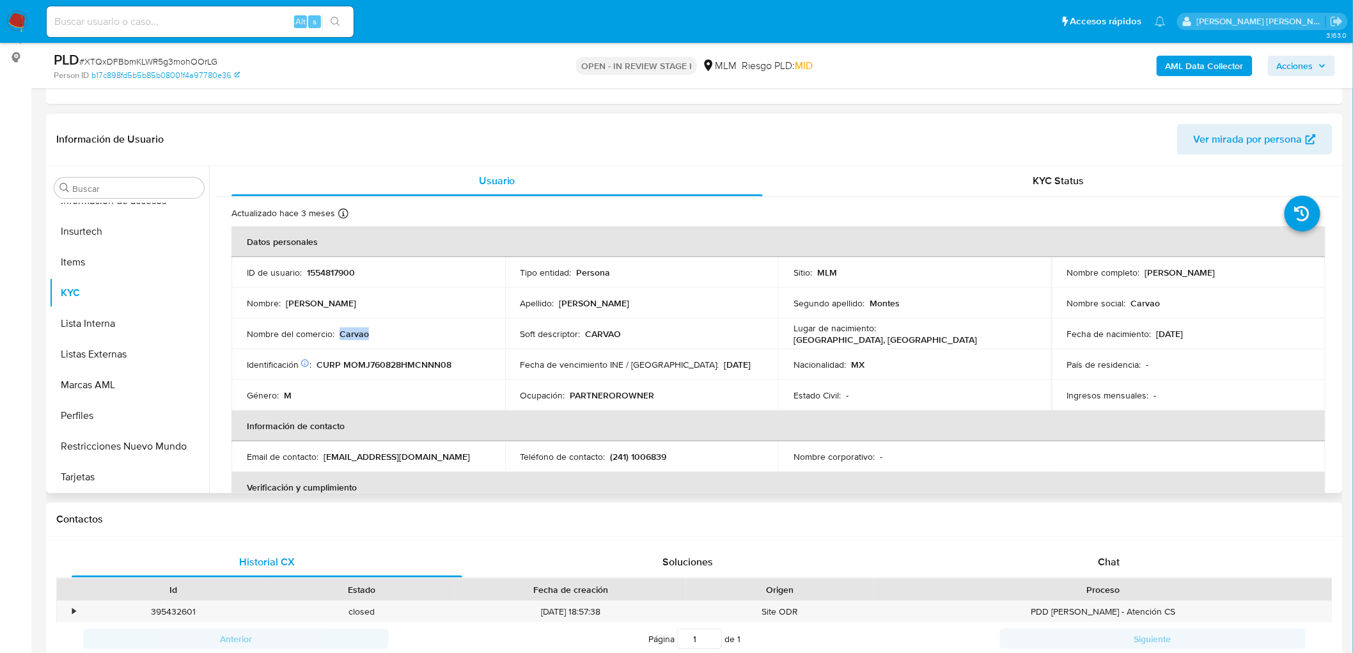
copy p "Jonathan Montiel Montes"
drag, startPoint x: 673, startPoint y: 456, endPoint x: 609, endPoint y: 454, distance: 64.6
click at [609, 454] on div "Teléfono de contacto : (241) 1006839" at bounding box center [641, 457] width 243 height 12
copy p "(241) 1006839"
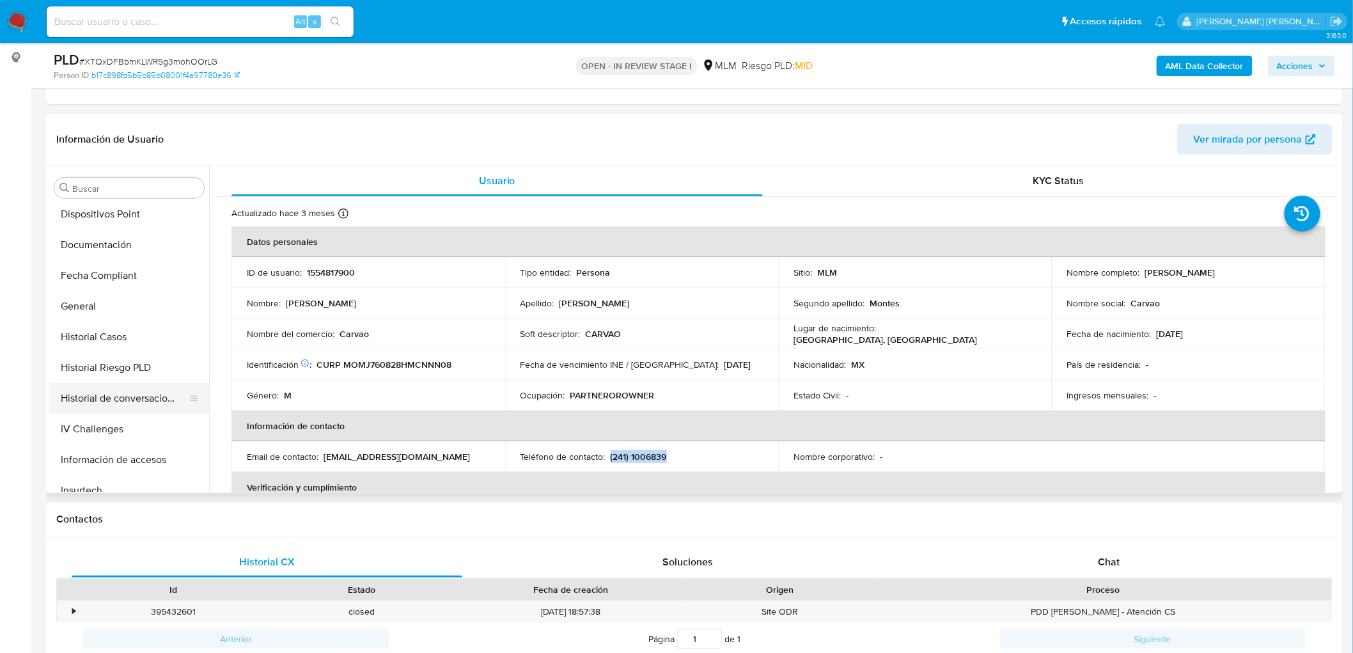
scroll to position [348, 0]
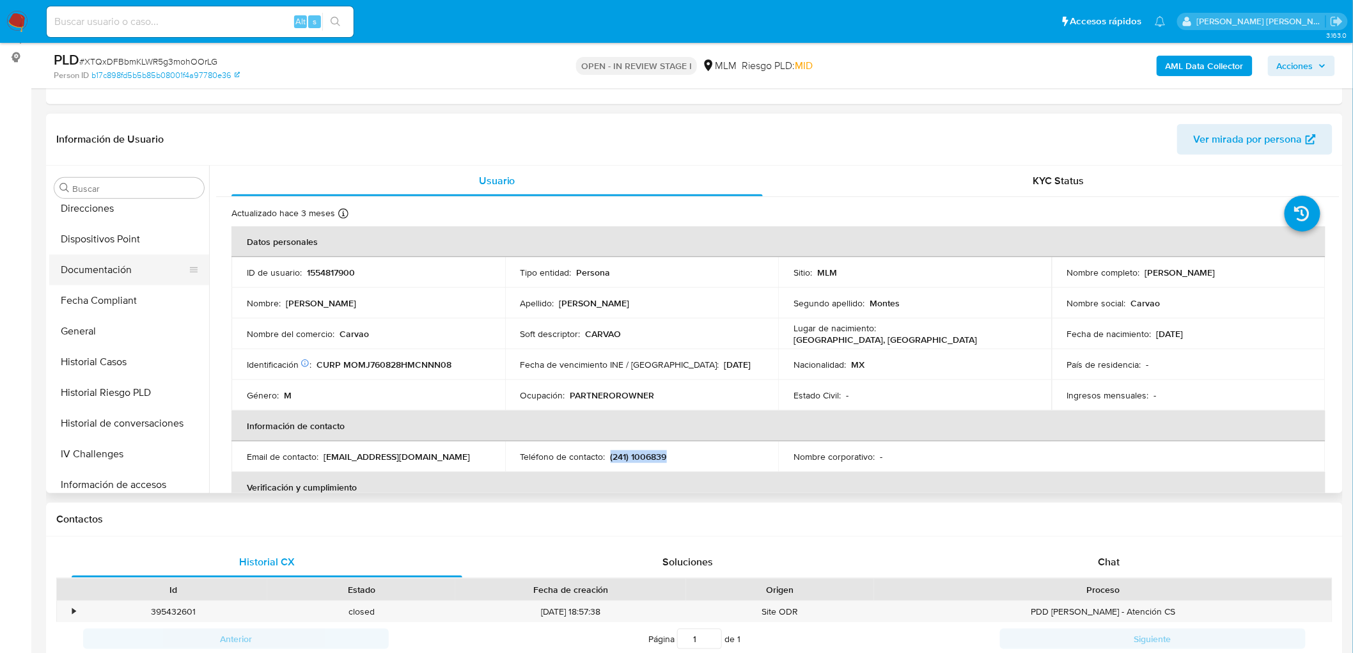
click at [132, 271] on button "Documentación" at bounding box center [124, 269] width 150 height 31
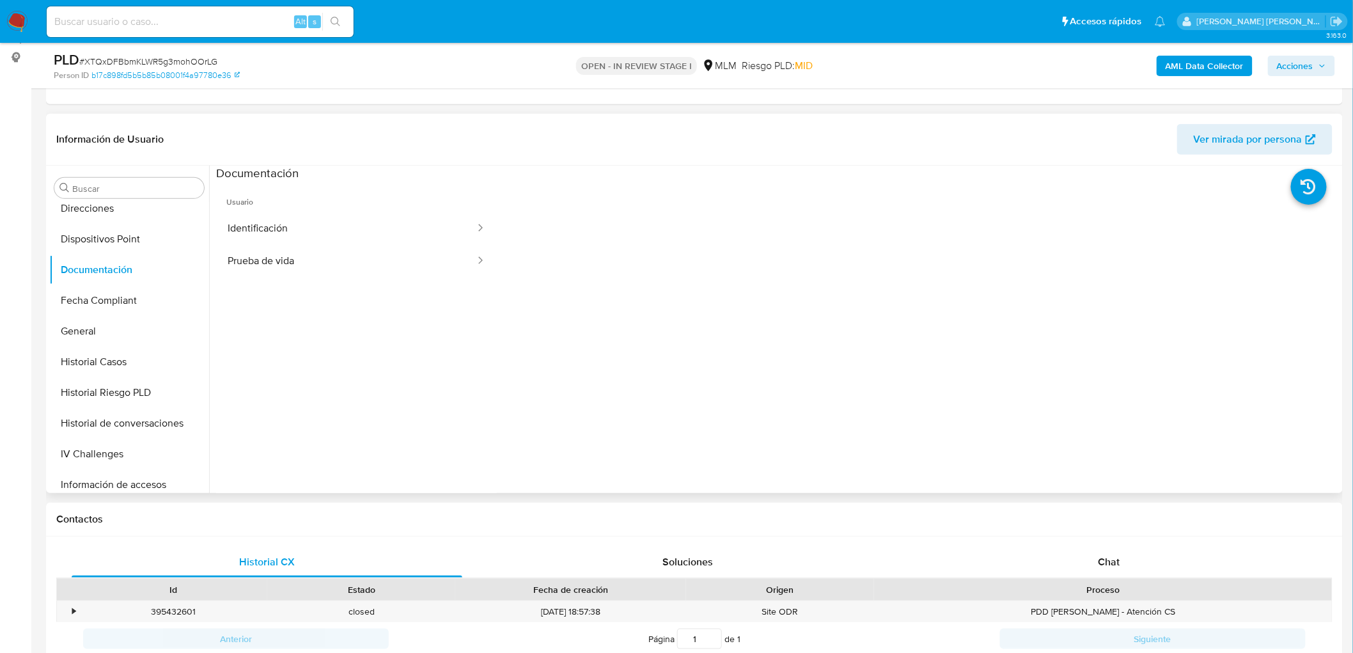
click at [384, 283] on ul "Usuario Identificación Prueba de vida" at bounding box center [356, 366] width 281 height 368
click at [389, 265] on button "Prueba de vida" at bounding box center [346, 261] width 260 height 33
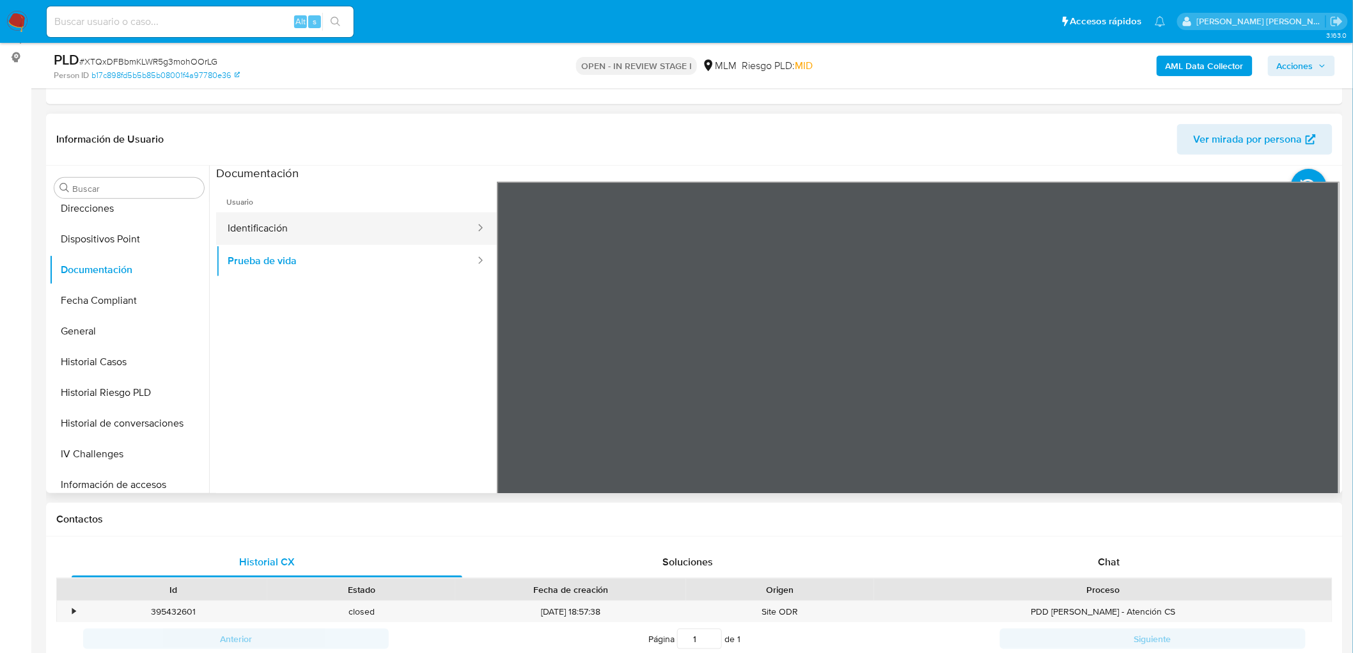
click at [389, 213] on button "Identificación" at bounding box center [346, 228] width 260 height 33
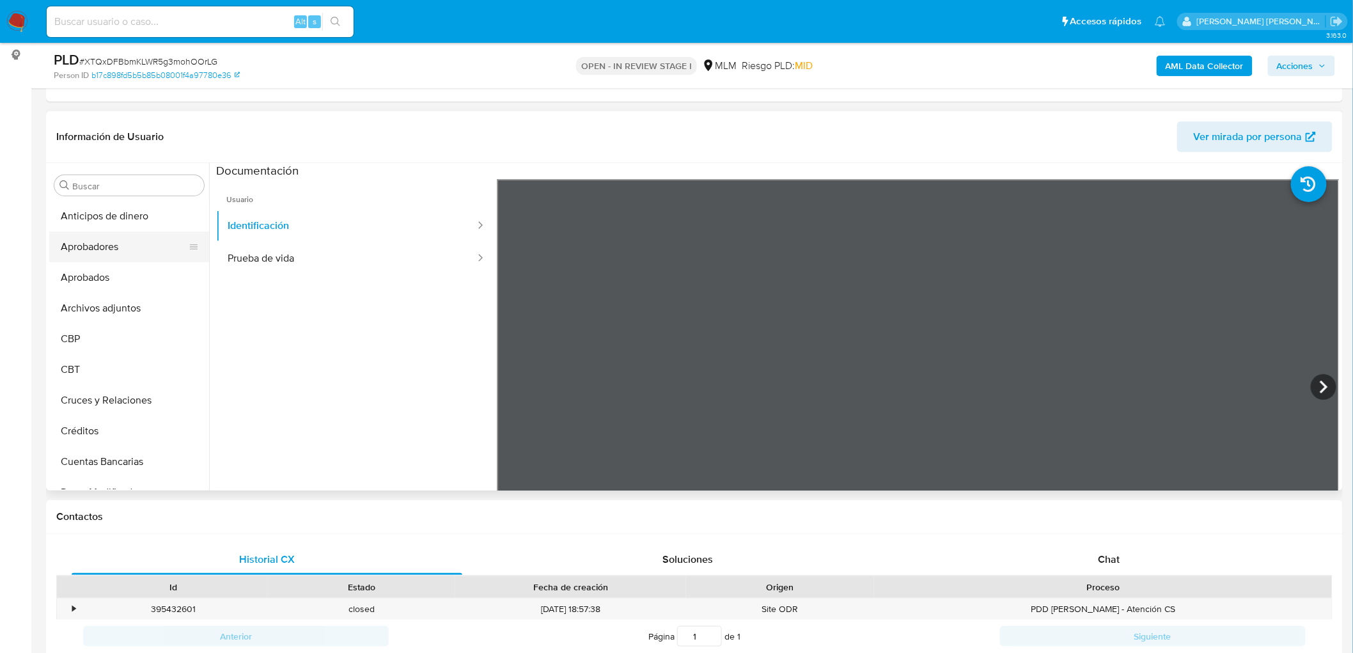
scroll to position [95, 0]
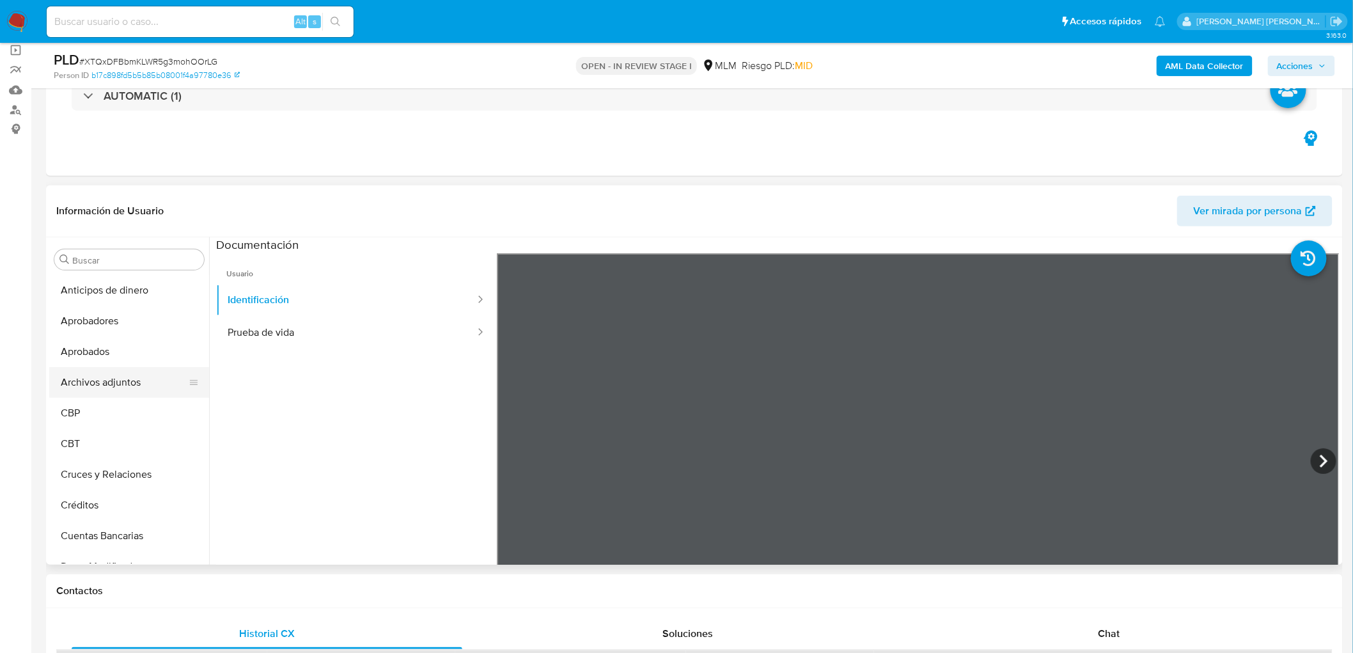
click at [123, 377] on button "Archivos adjuntos" at bounding box center [124, 382] width 150 height 31
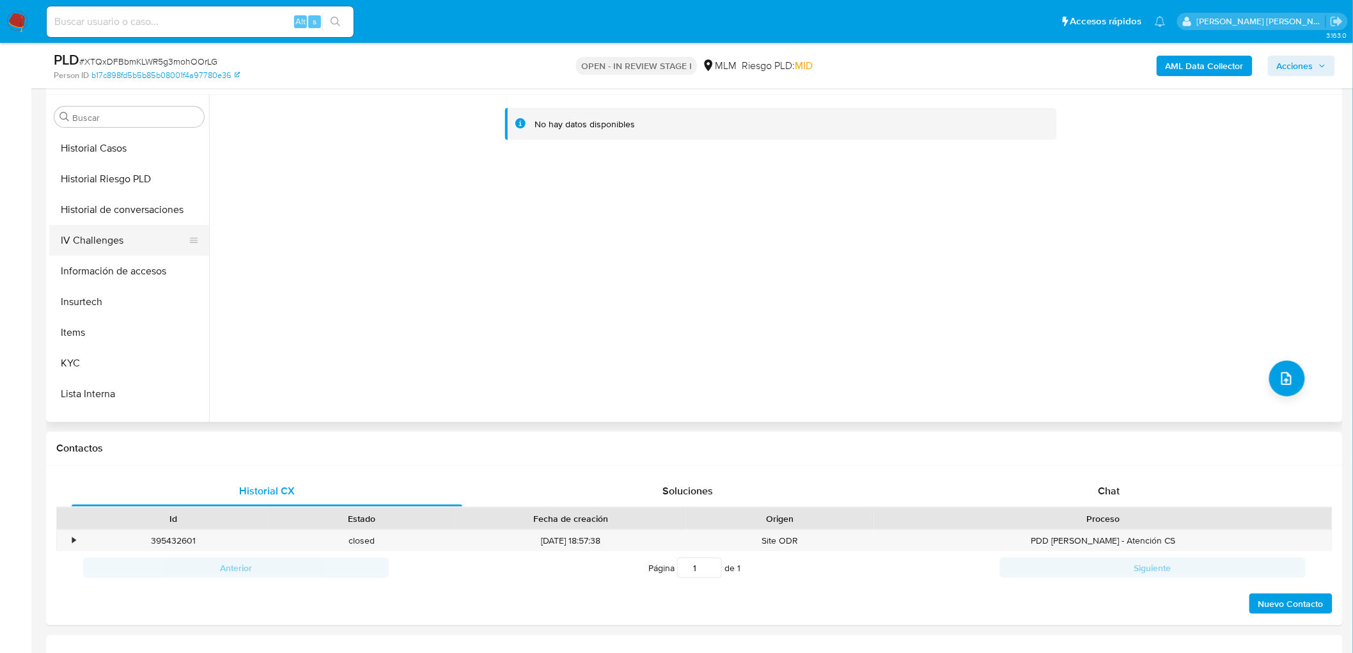
scroll to position [496, 0]
click at [107, 353] on button "KYC" at bounding box center [124, 357] width 150 height 31
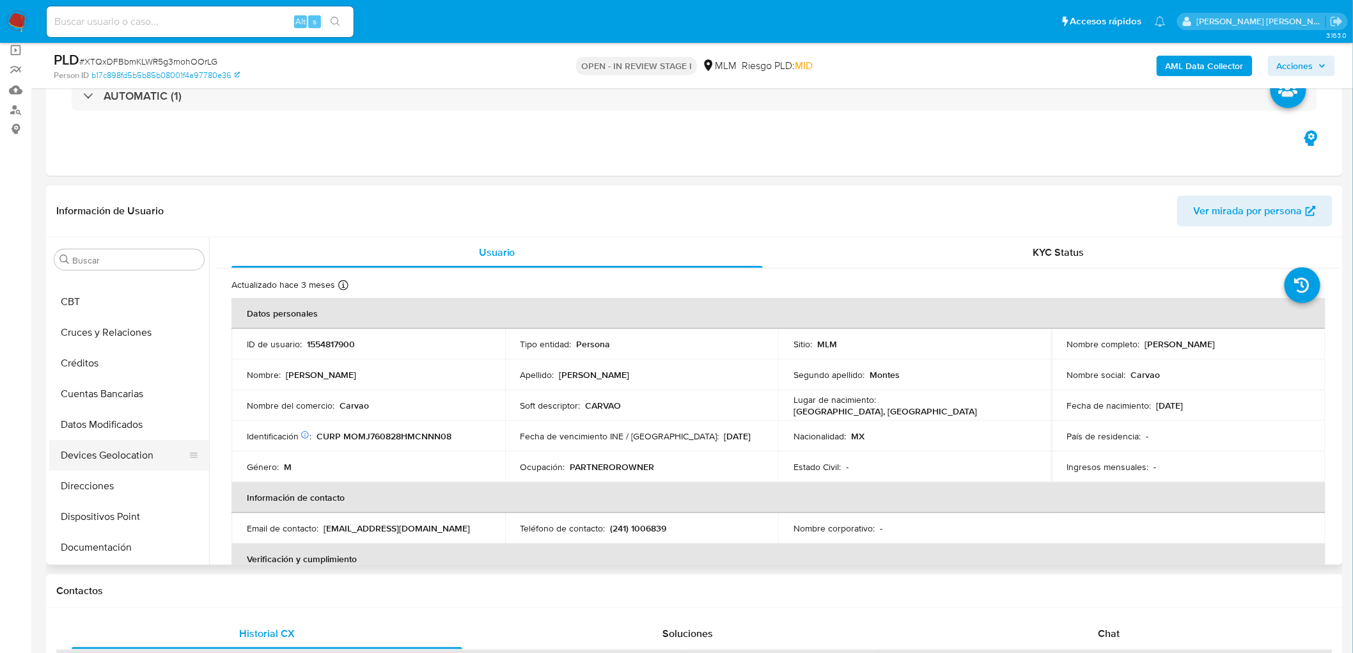
scroll to position [141, 0]
click at [128, 482] on button "Direcciones" at bounding box center [124, 486] width 150 height 31
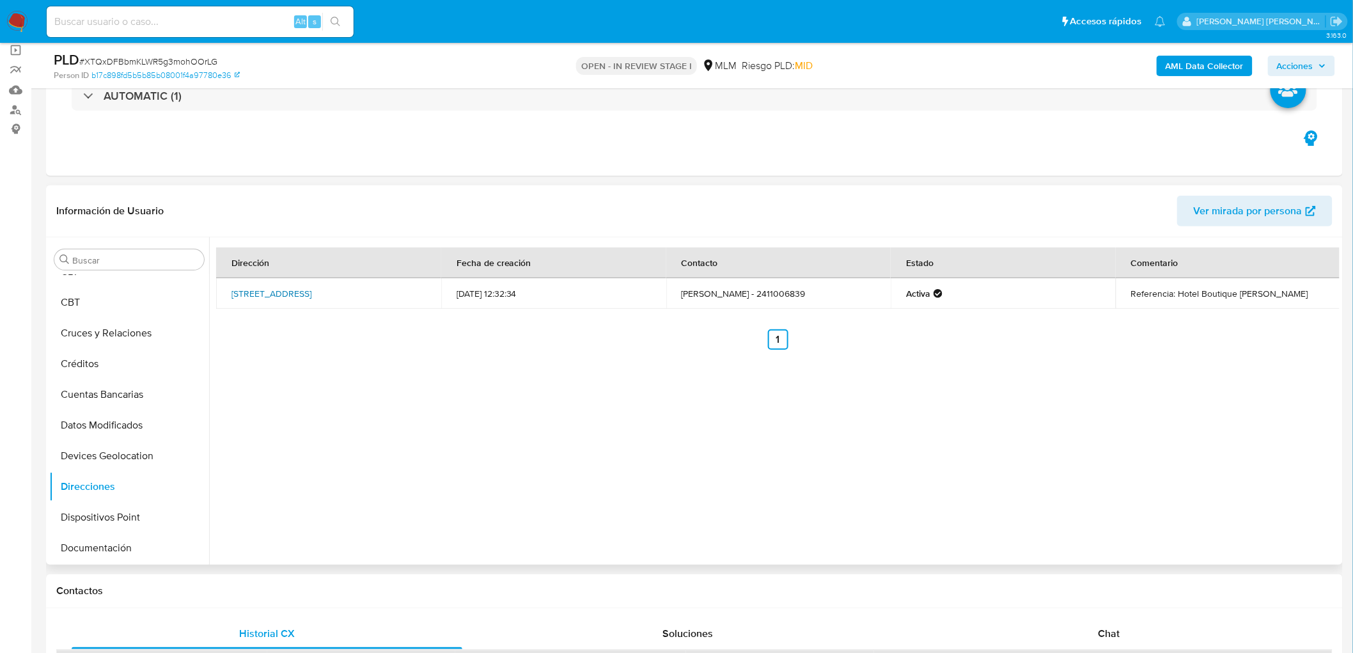
click at [311, 287] on link "Calle 47a 502e, Mérida, Yucatán, 97000, Mexico 502E" at bounding box center [271, 293] width 80 height 13
drag, startPoint x: 104, startPoint y: 359, endPoint x: 119, endPoint y: 361, distance: 14.8
click at [104, 359] on button "KYC" at bounding box center [124, 365] width 150 height 31
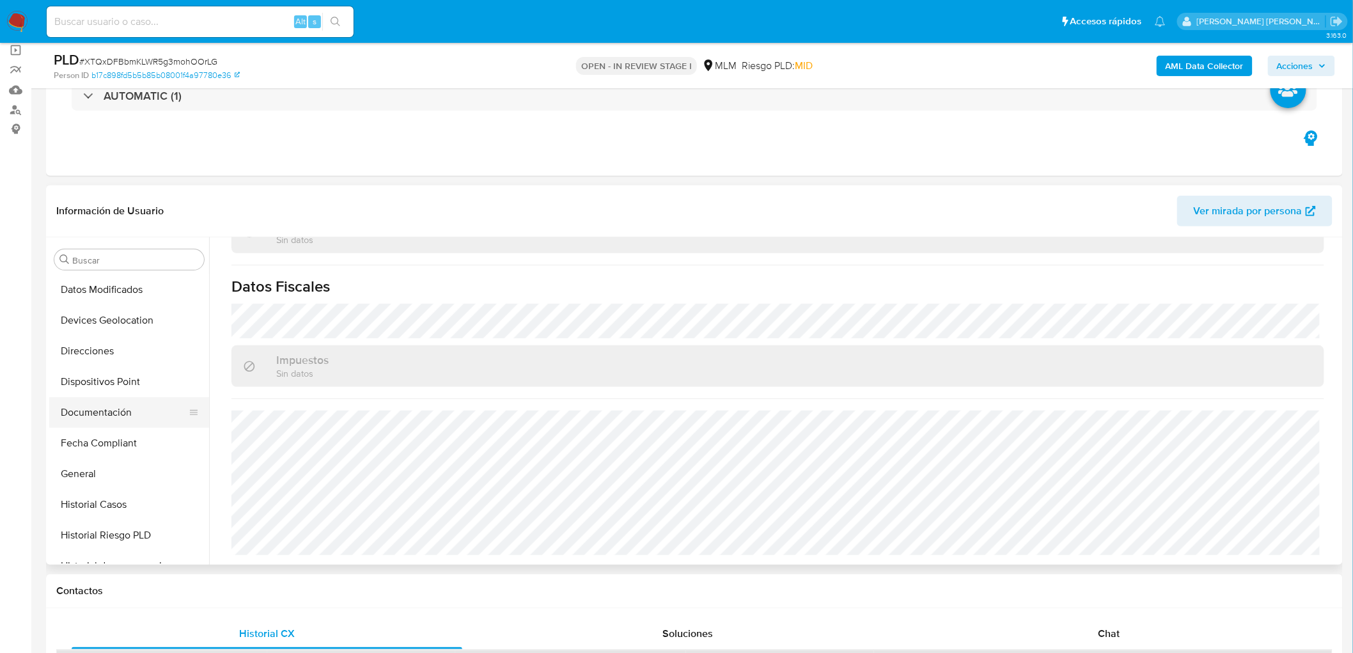
scroll to position [276, 0]
click at [119, 355] on button "Direcciones" at bounding box center [124, 351] width 150 height 31
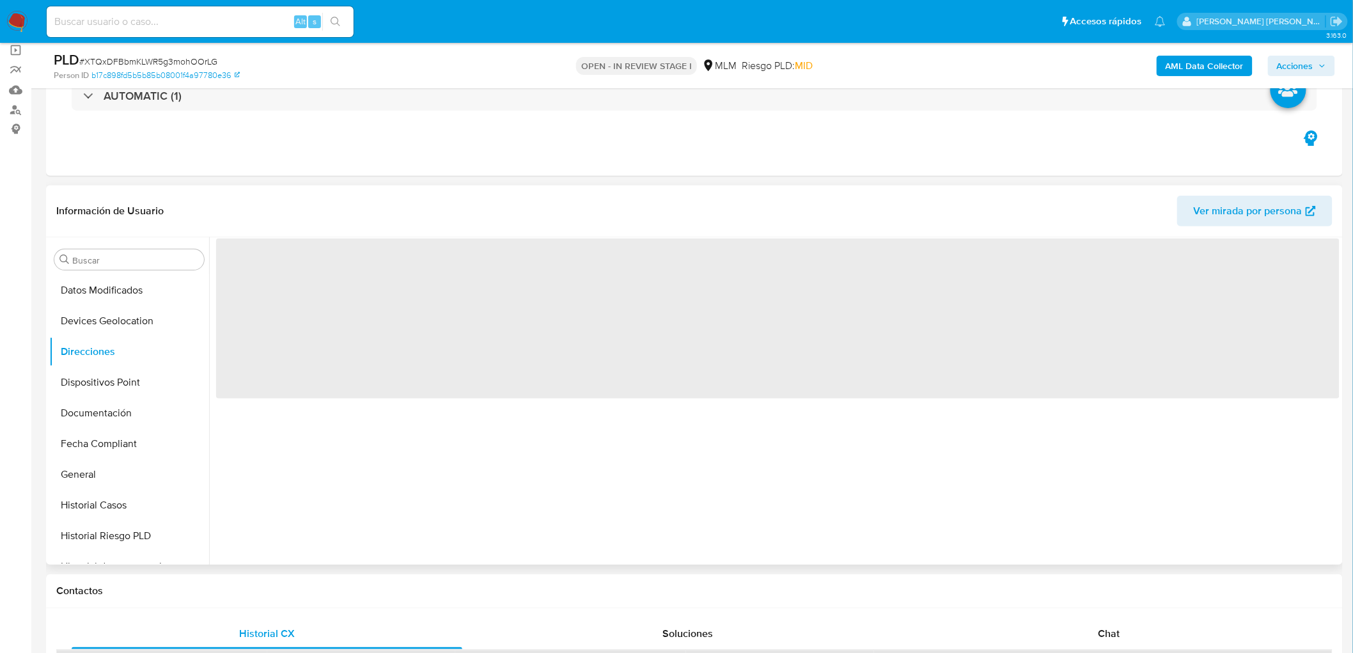
scroll to position [0, 0]
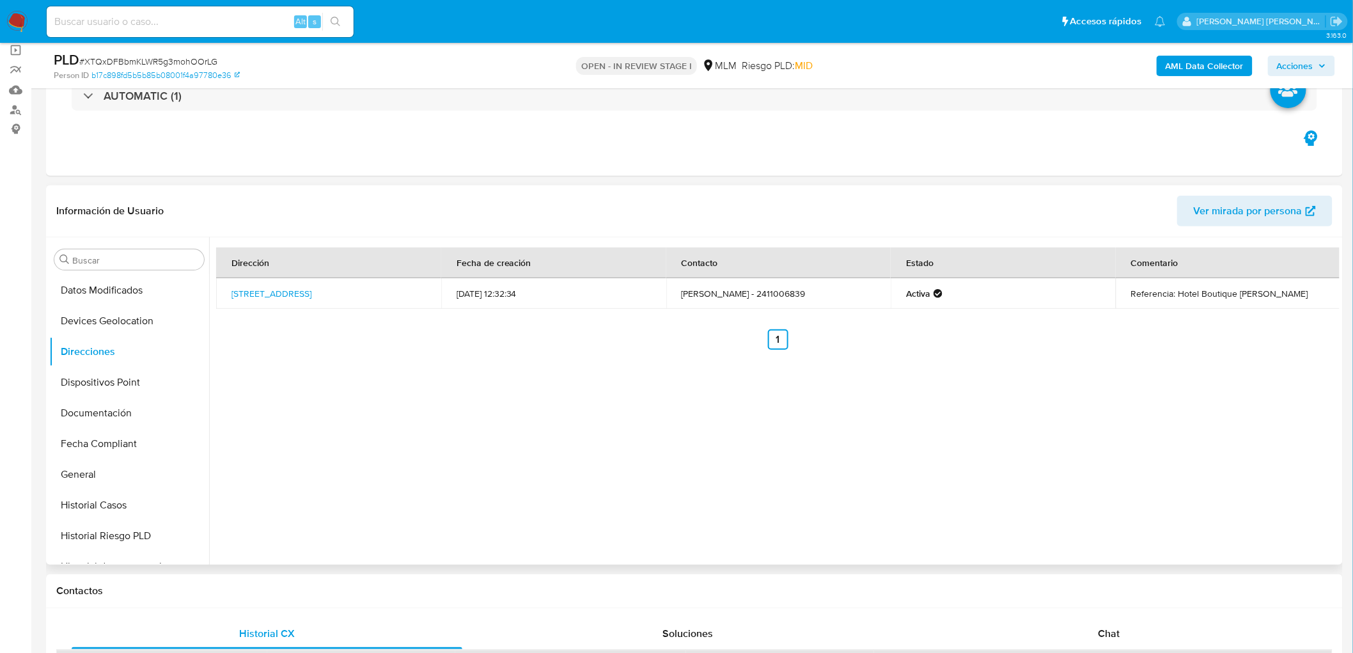
drag, startPoint x: 269, startPoint y: 302, endPoint x: 226, endPoint y: 289, distance: 45.3
click at [226, 289] on td "Calle 47a 502e, Mérida, Yucatán, 97000, Mexico 502E" at bounding box center [328, 293] width 225 height 31
copy link "Calle 47a 502e, Mérida, Yucatán, 97000, Mexico 502E"
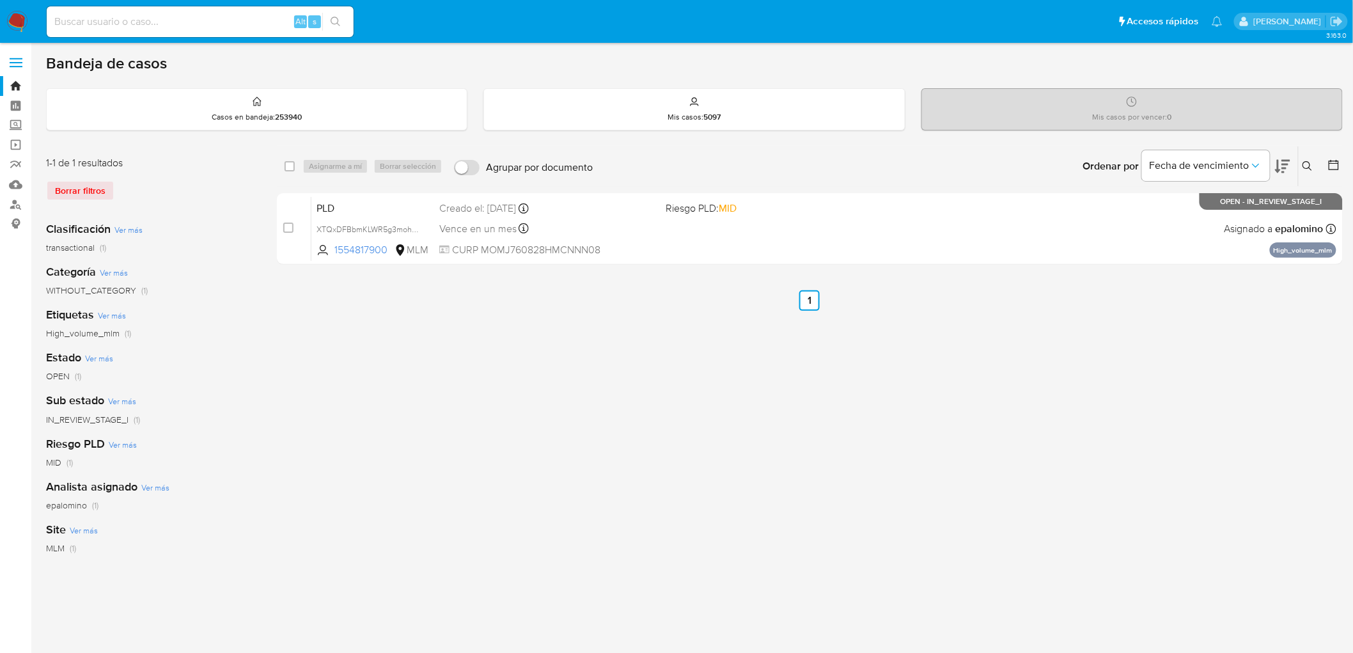
click at [19, 18] on img at bounding box center [17, 22] width 22 height 22
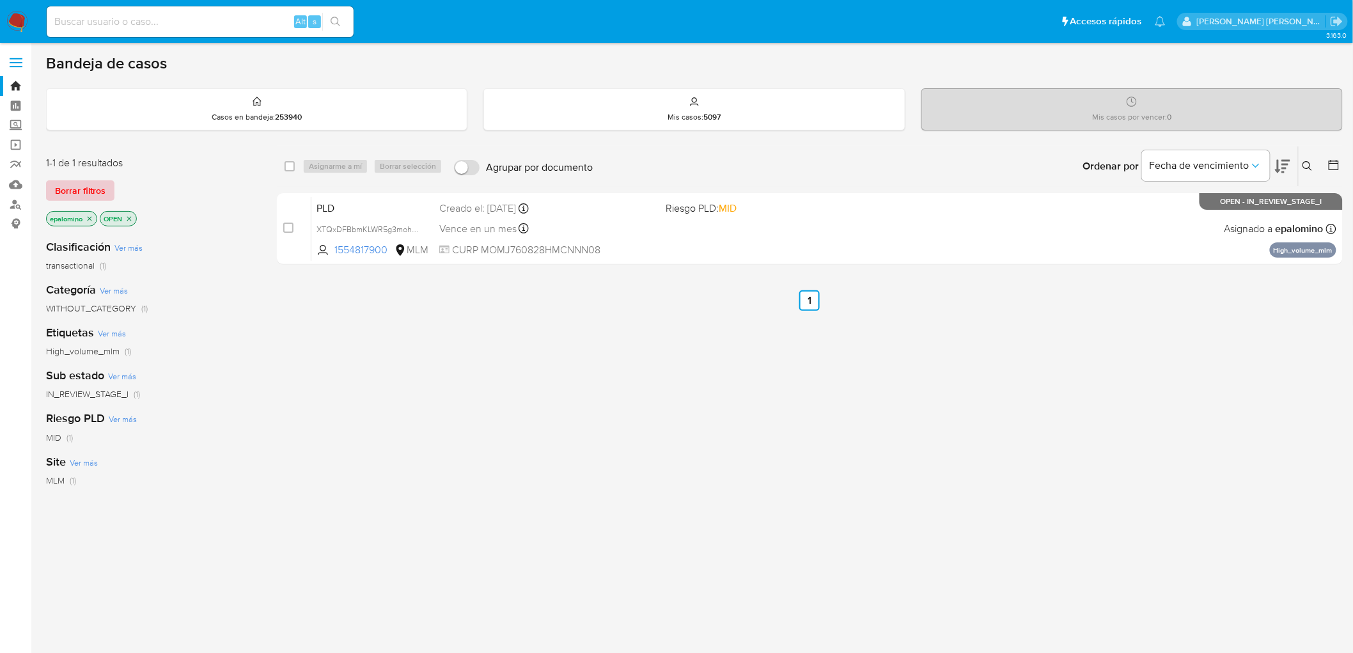
click at [80, 189] on span "Borrar filtros" at bounding box center [80, 191] width 50 height 18
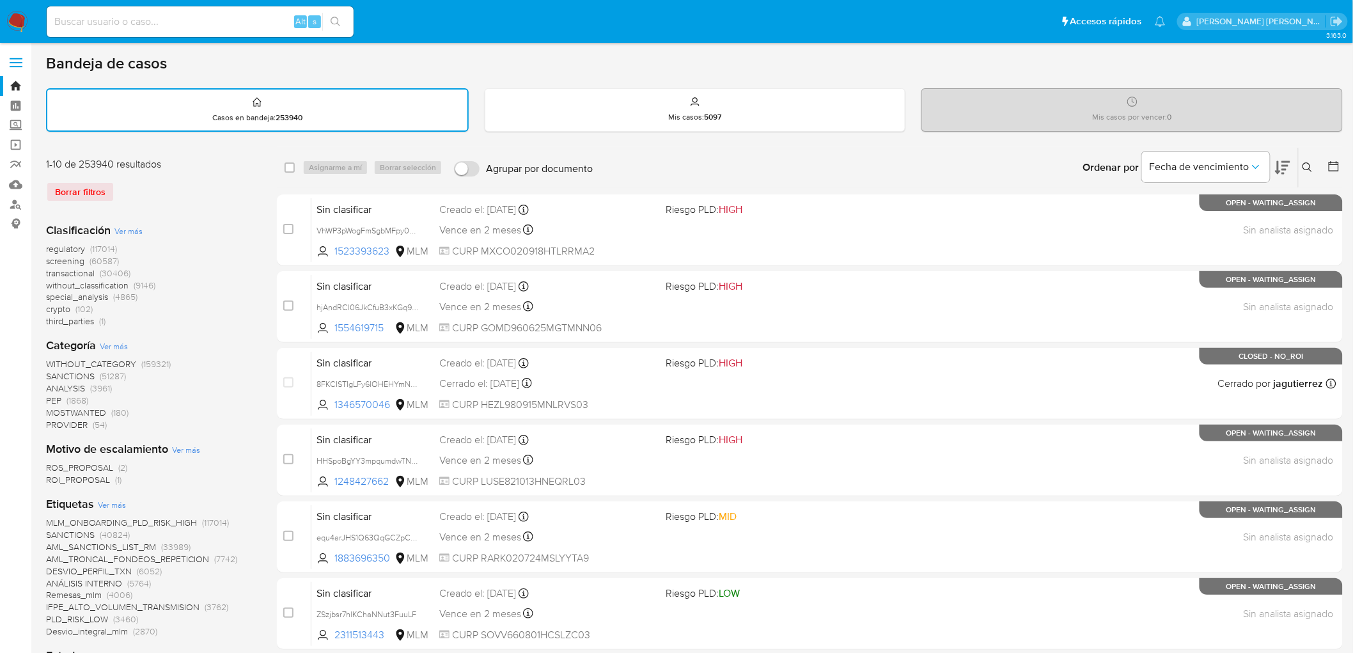
click at [1306, 167] on icon at bounding box center [1307, 167] width 10 height 10
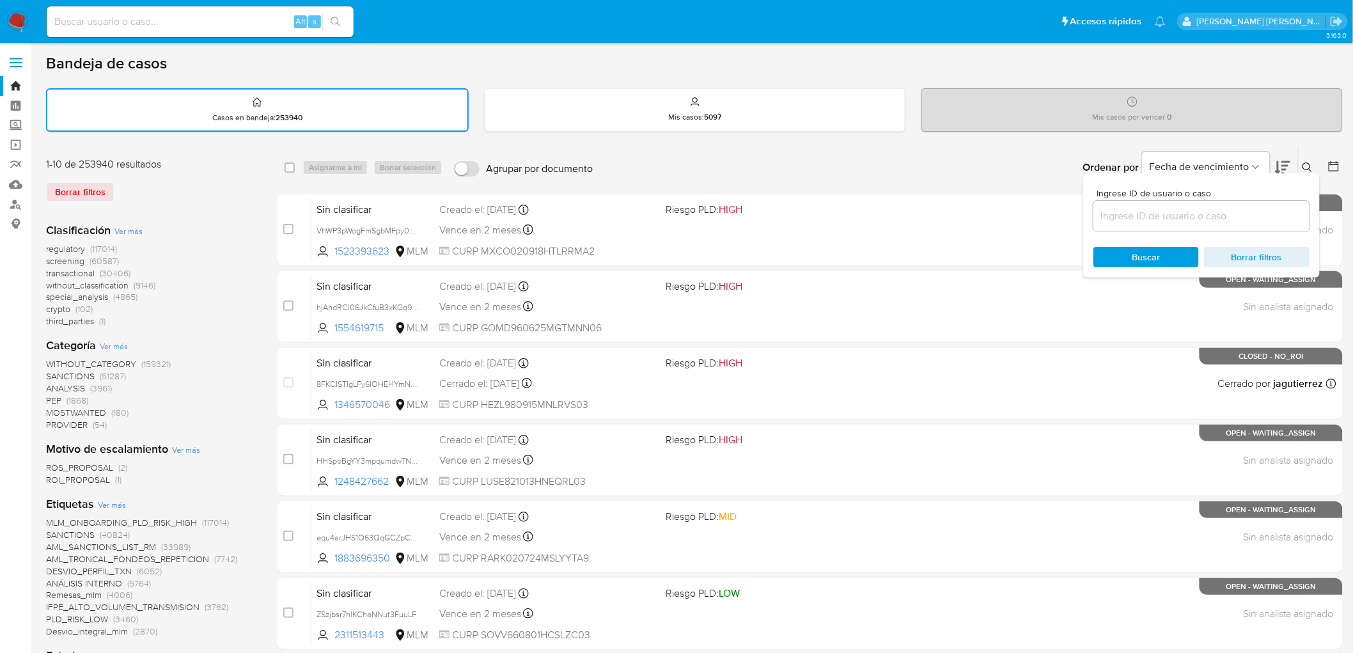
click at [1186, 214] on input at bounding box center [1201, 216] width 216 height 17
type input "134098506"
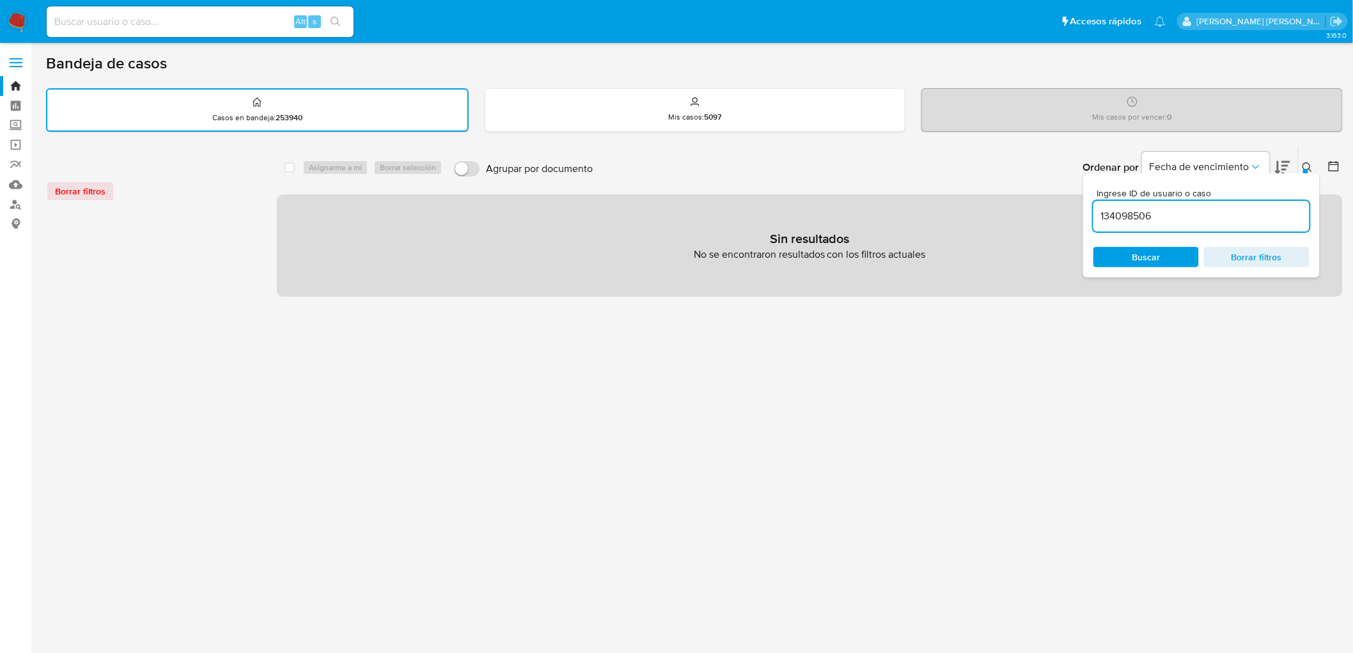
click at [113, 26] on input at bounding box center [200, 21] width 307 height 17
paste input "134098506"
type input "134098506"
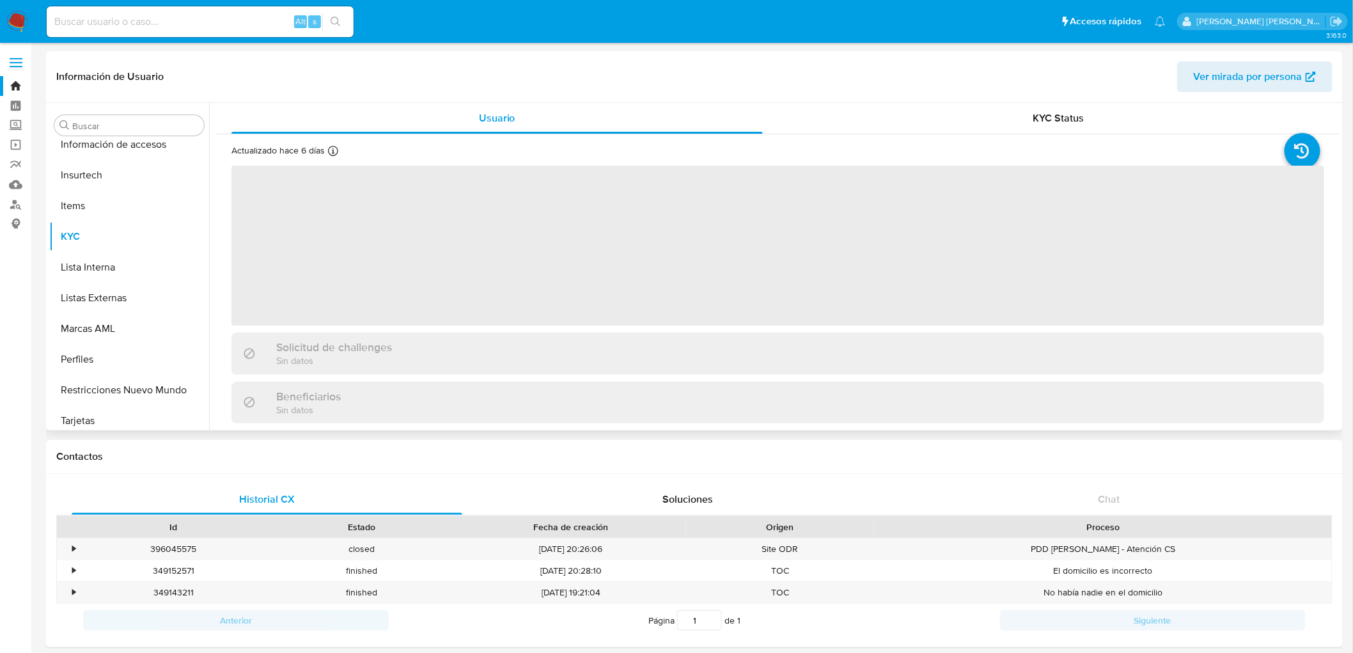
scroll to position [632, 0]
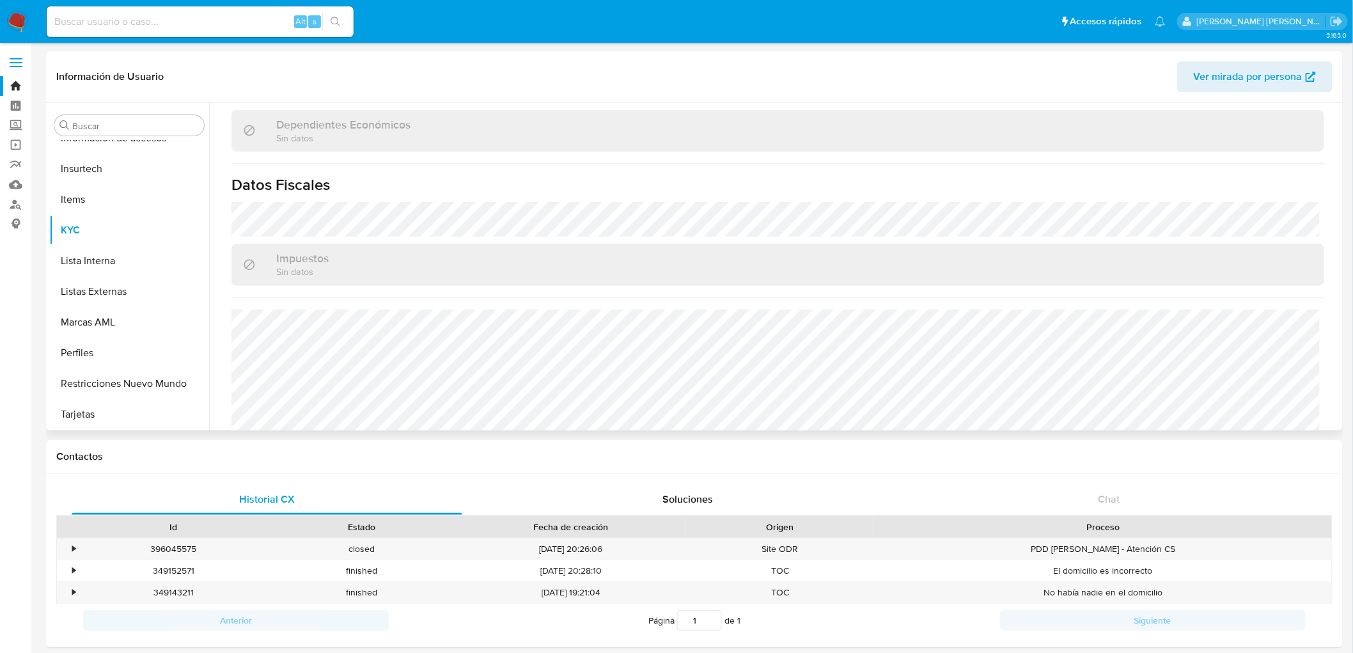
select select "10"
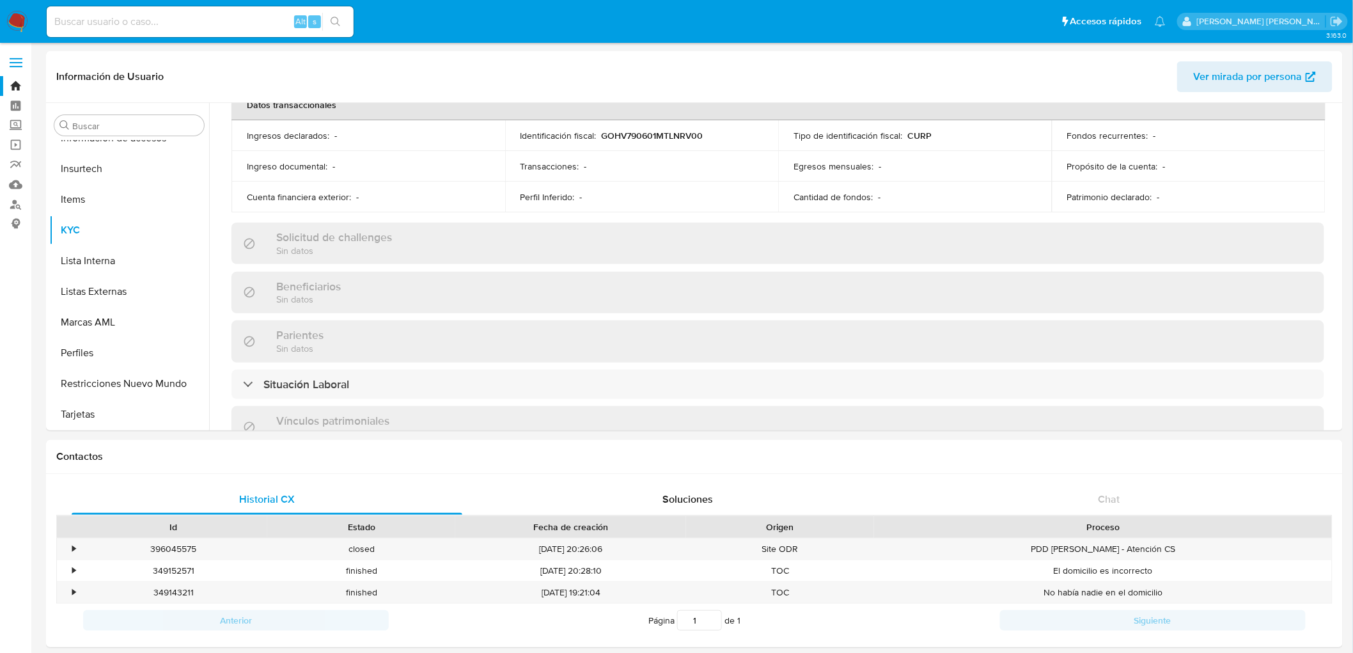
scroll to position [364, 0]
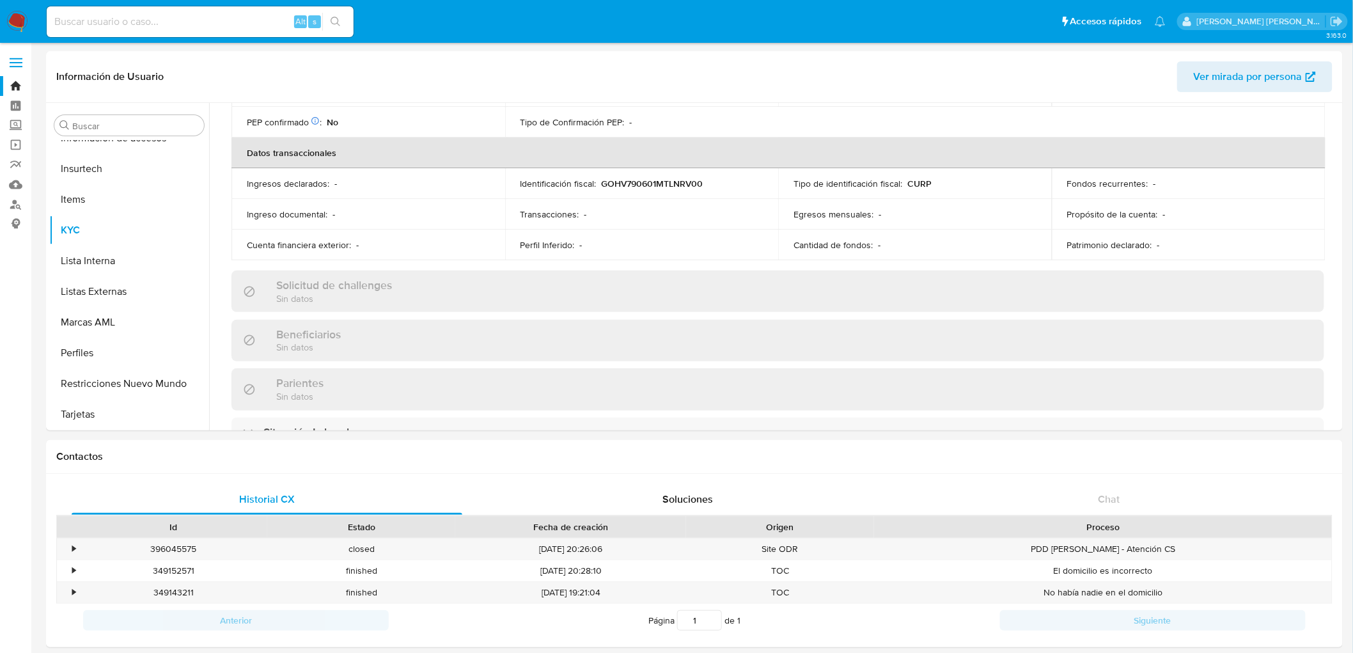
click at [20, 20] on img at bounding box center [17, 22] width 22 height 22
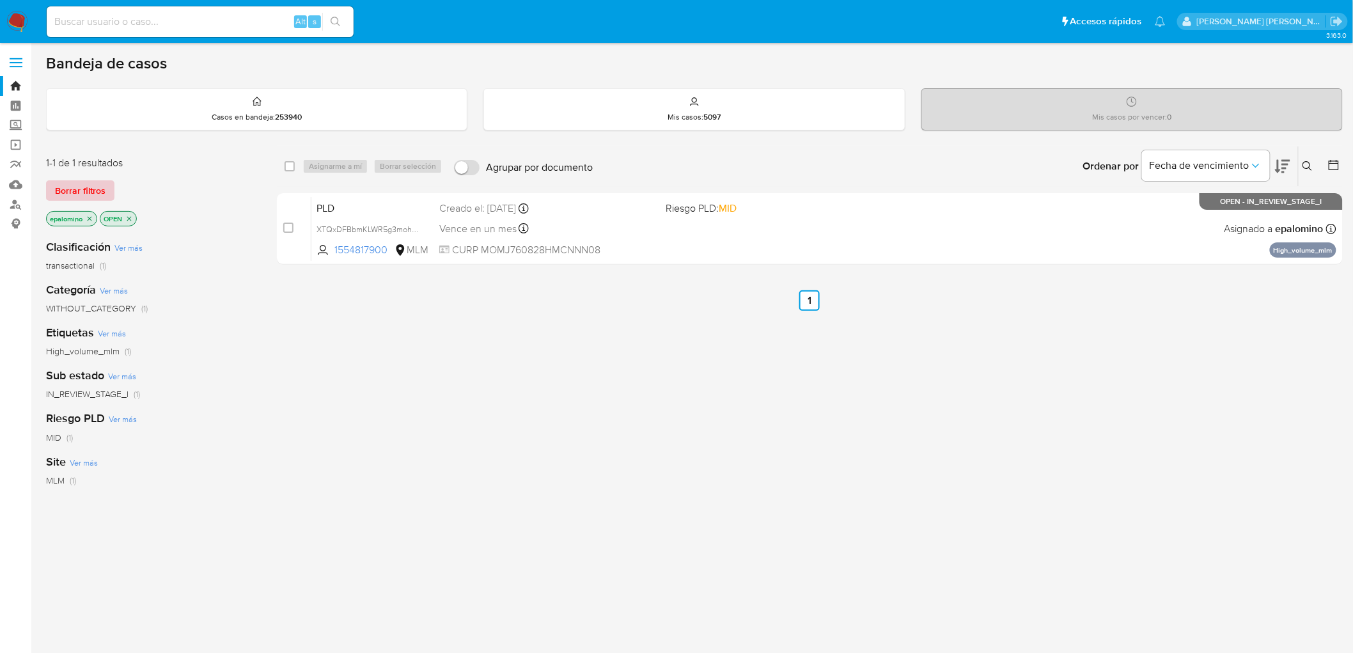
click at [83, 197] on span "Borrar filtros" at bounding box center [80, 191] width 50 height 18
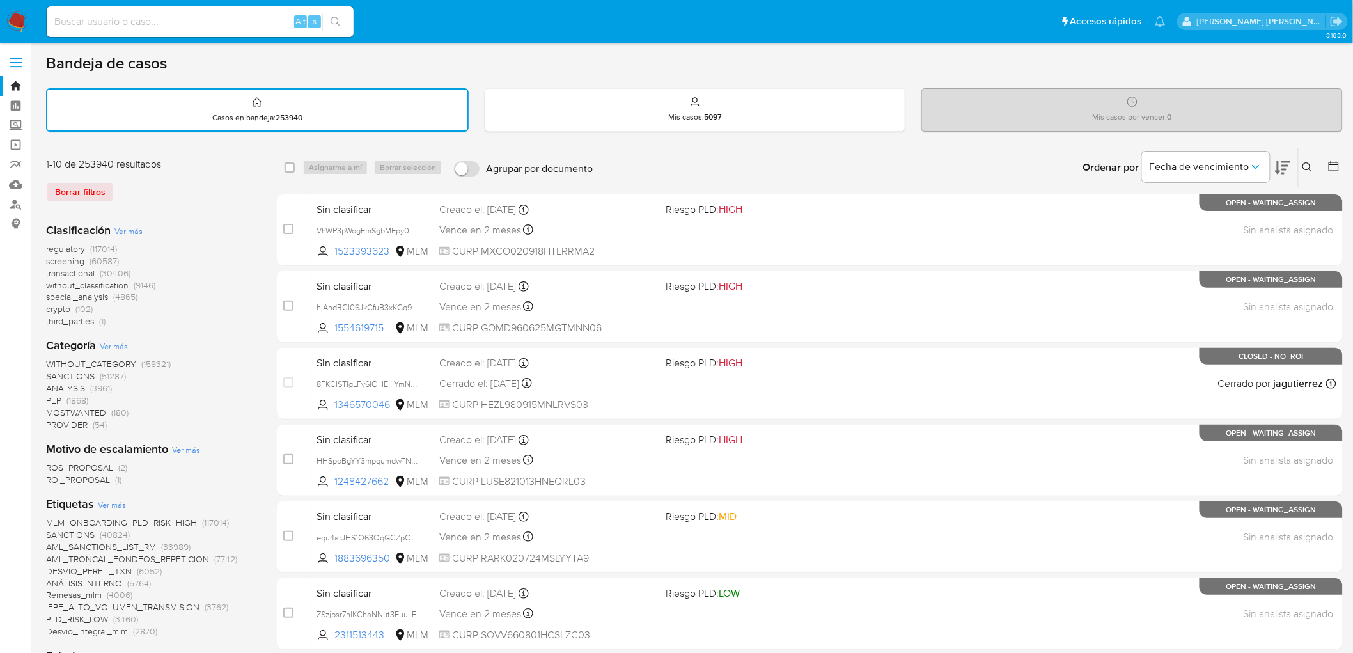
click at [1307, 170] on icon at bounding box center [1307, 167] width 10 height 10
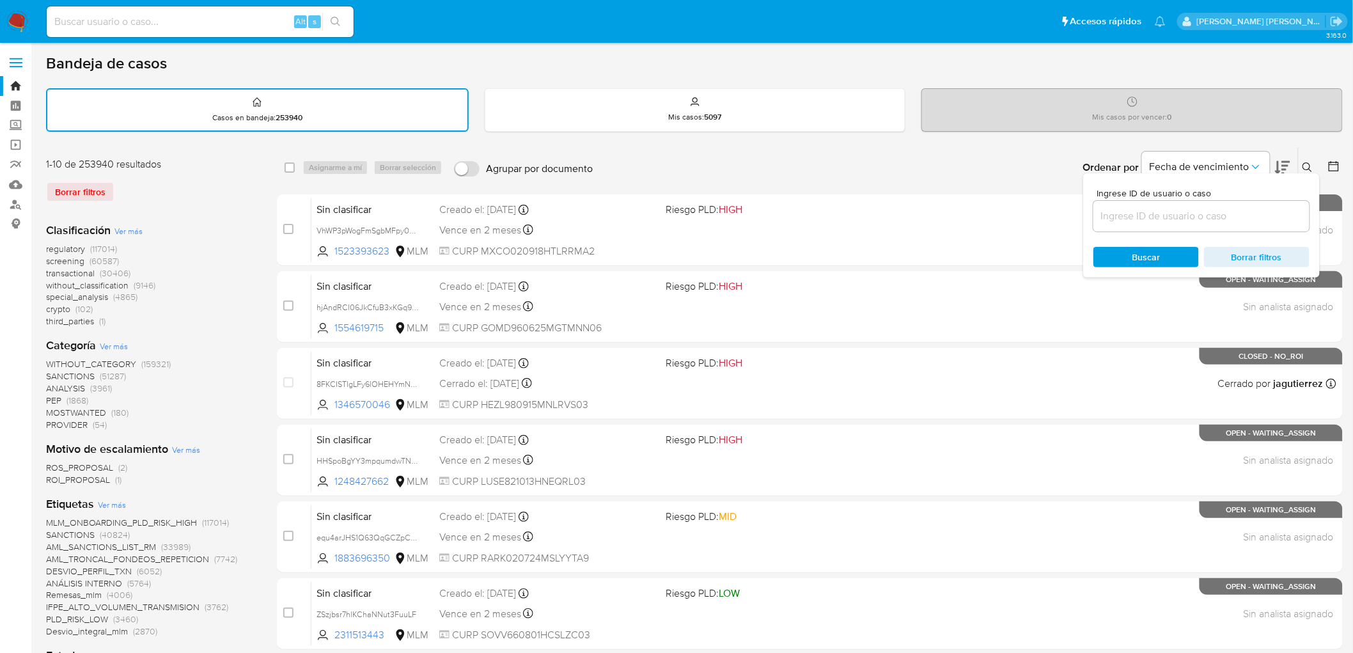
click at [1181, 214] on input at bounding box center [1201, 216] width 216 height 17
type input "345433790"
click at [1146, 256] on span "Buscar" at bounding box center [1146, 257] width 28 height 20
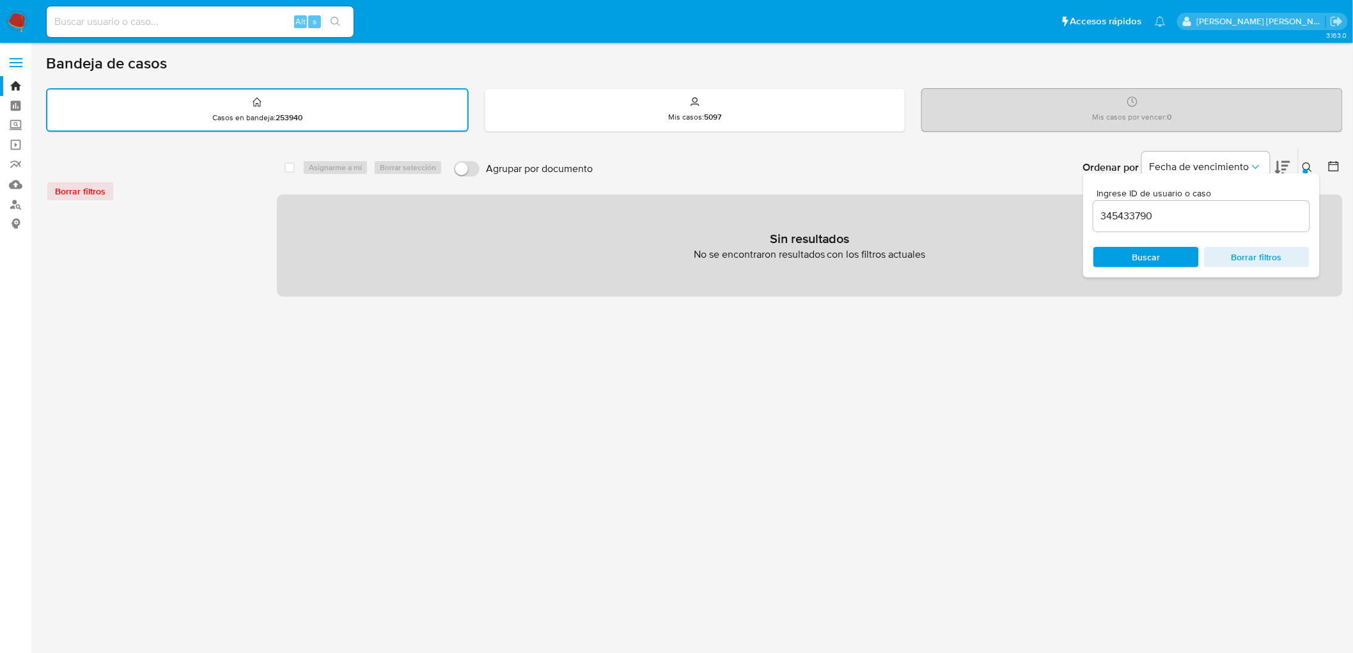
click at [1314, 166] on button at bounding box center [1308, 167] width 21 height 15
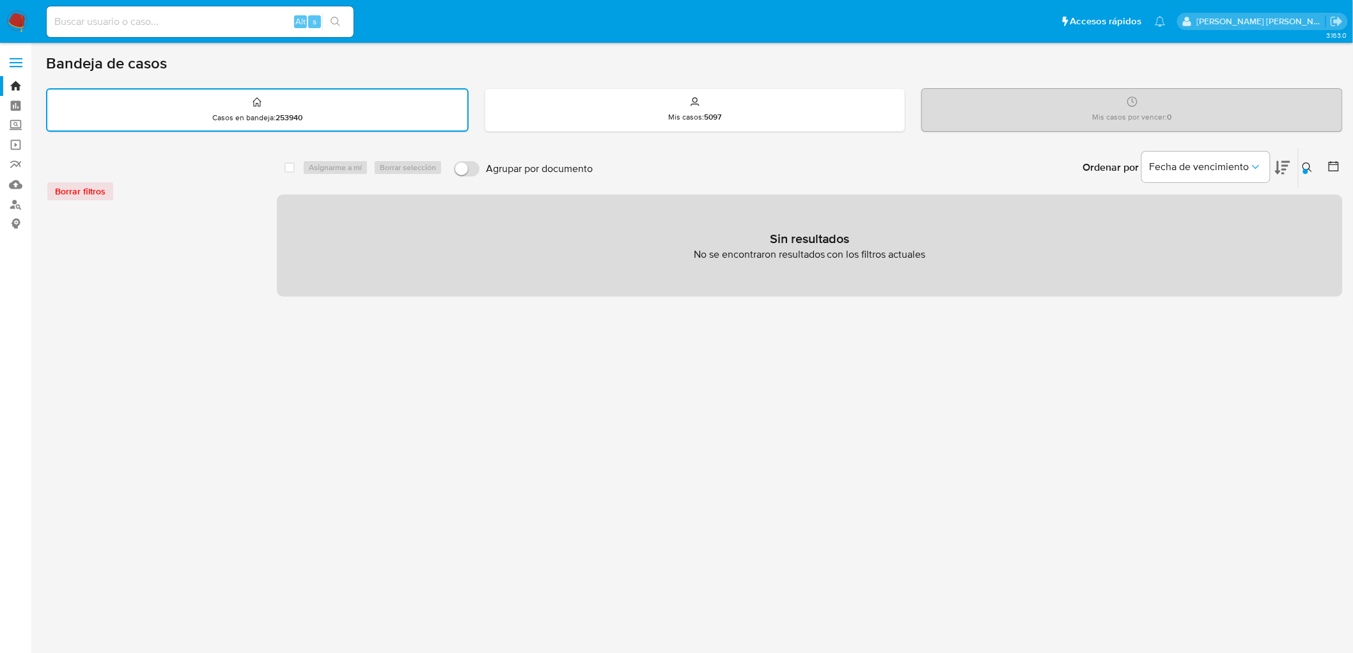
click at [116, 17] on input at bounding box center [200, 21] width 307 height 17
paste input "345433790"
type input "345433790"
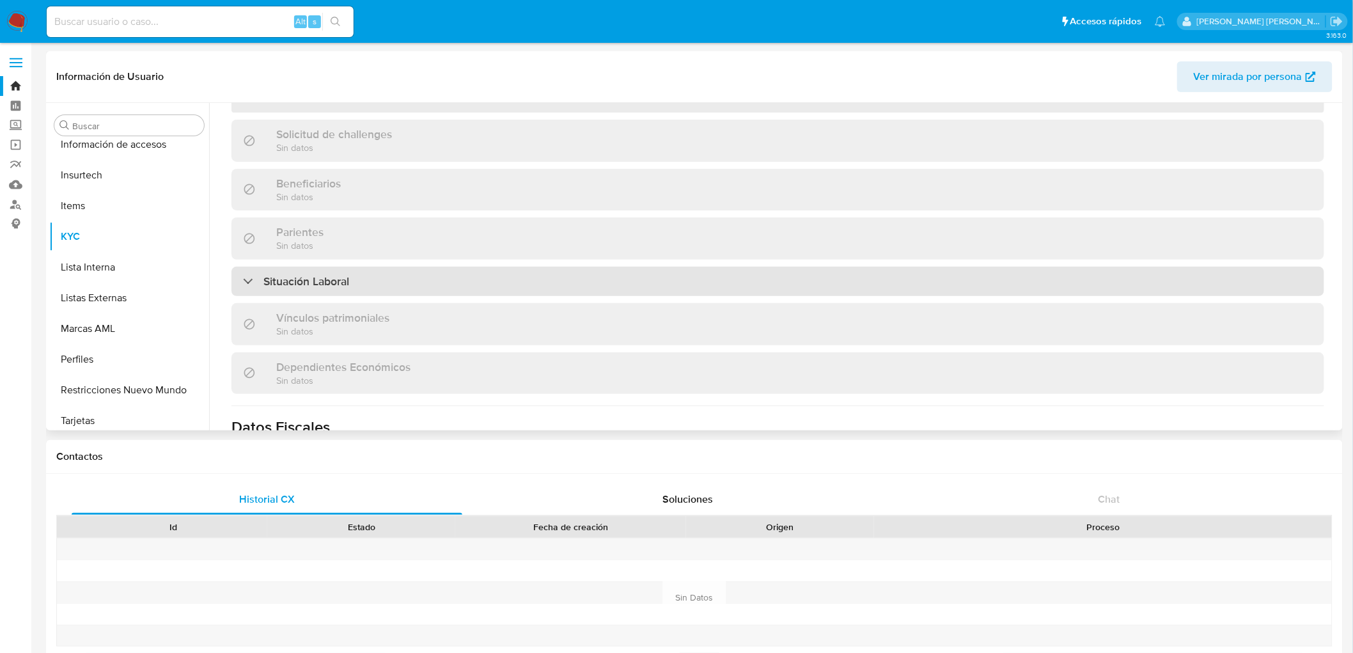
scroll to position [632, 0]
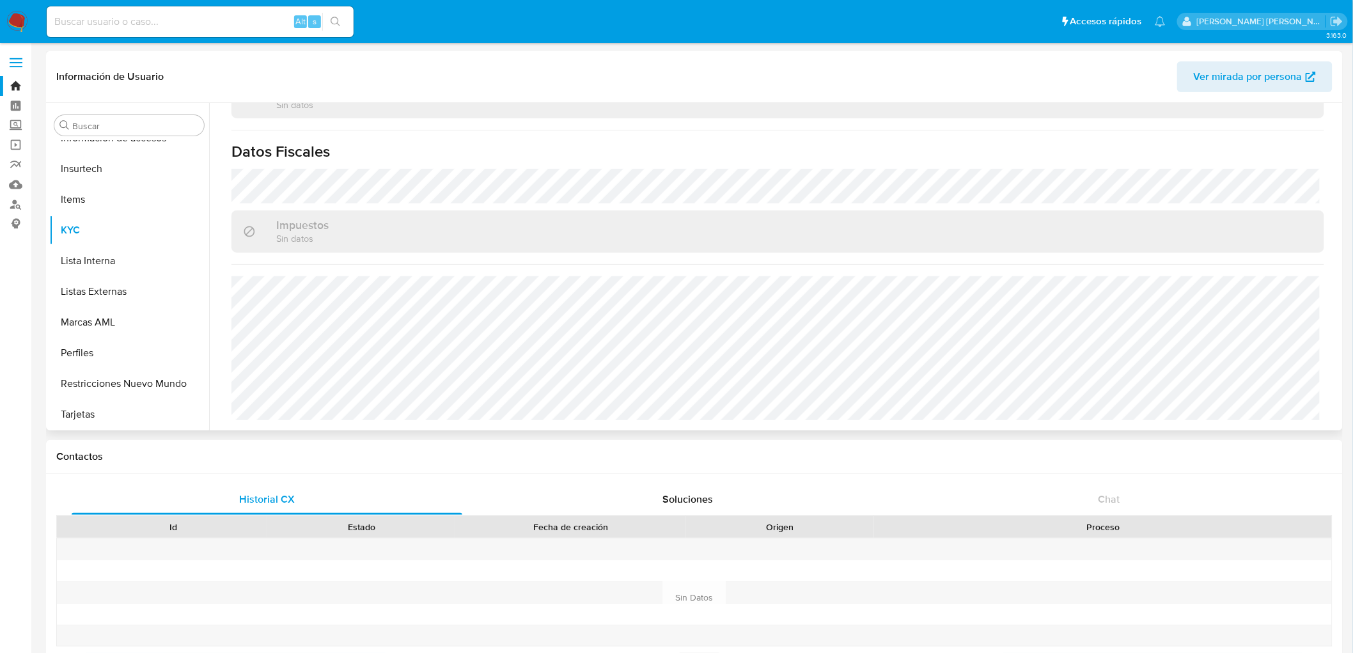
select select "10"
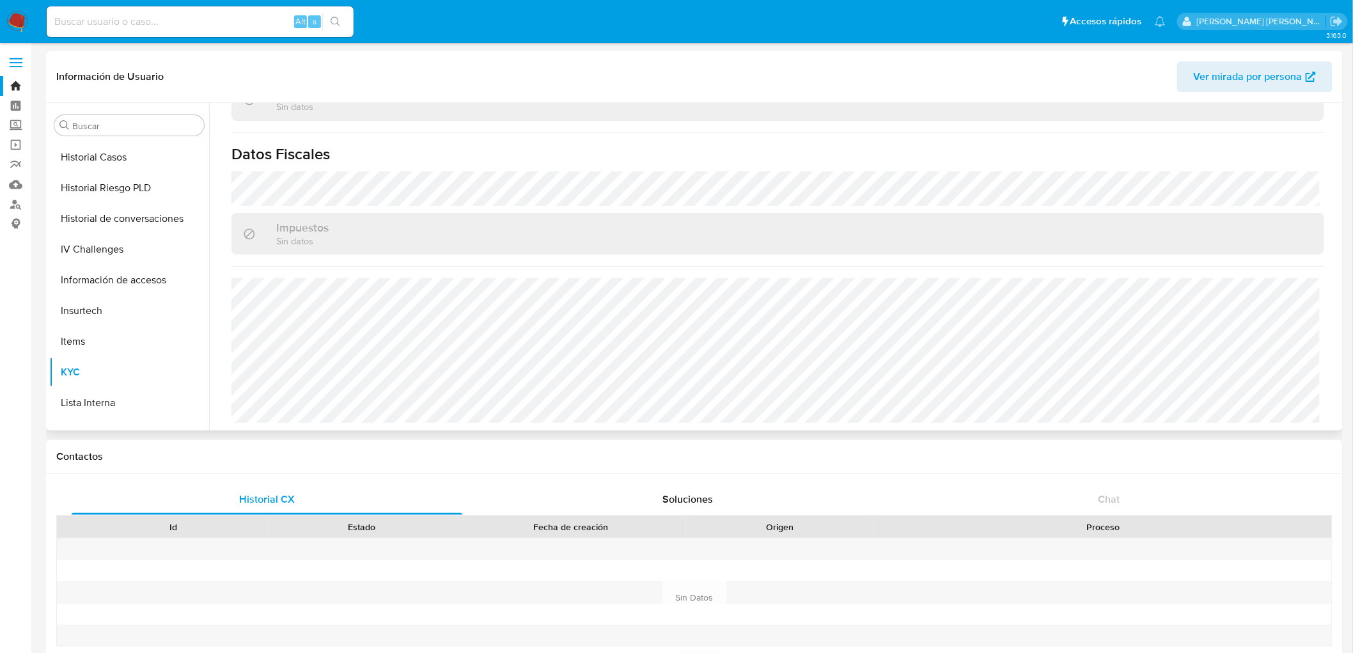
scroll to position [790, 0]
click at [12, 20] on img at bounding box center [17, 22] width 22 height 22
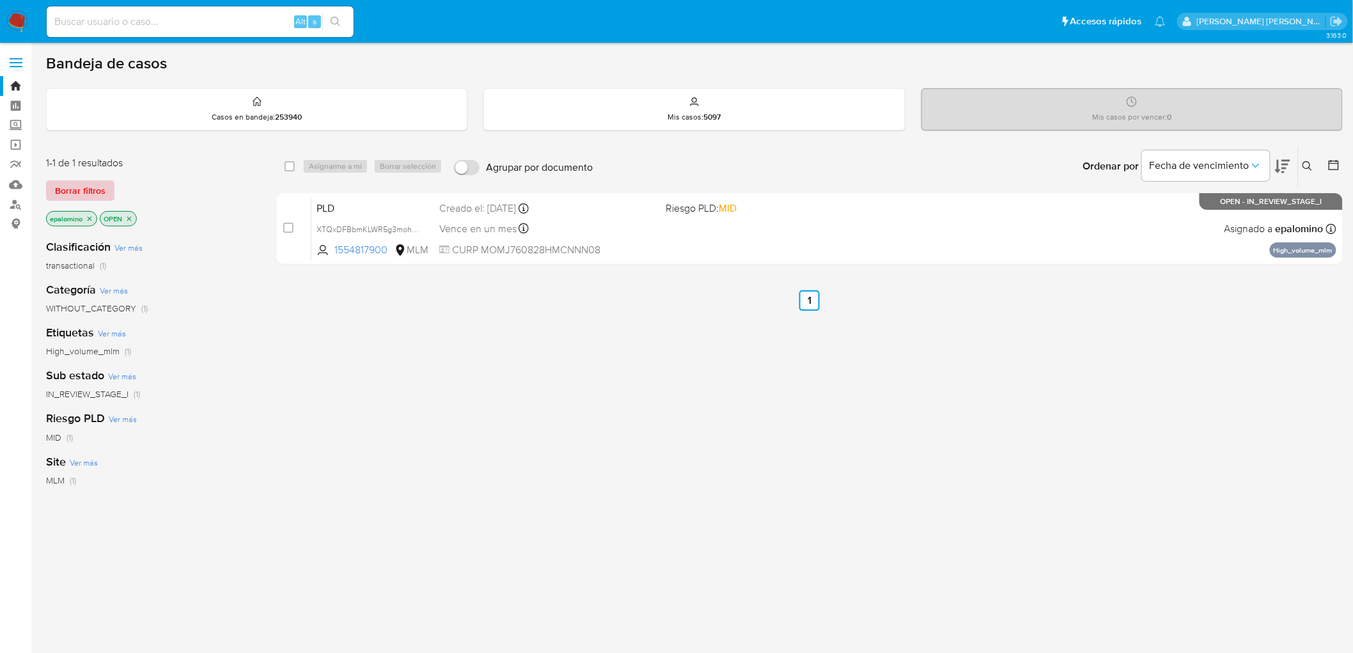
click at [93, 187] on span "Borrar filtros" at bounding box center [80, 191] width 50 height 18
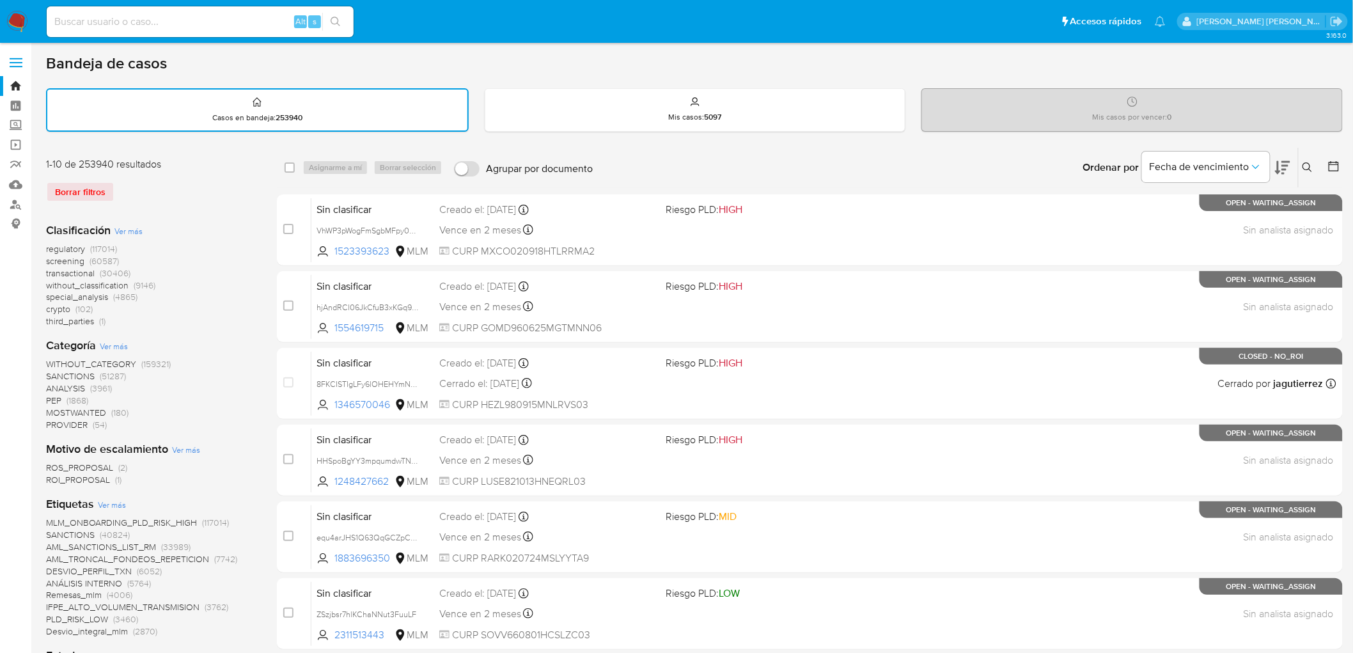
click at [1307, 167] on icon at bounding box center [1307, 167] width 10 height 10
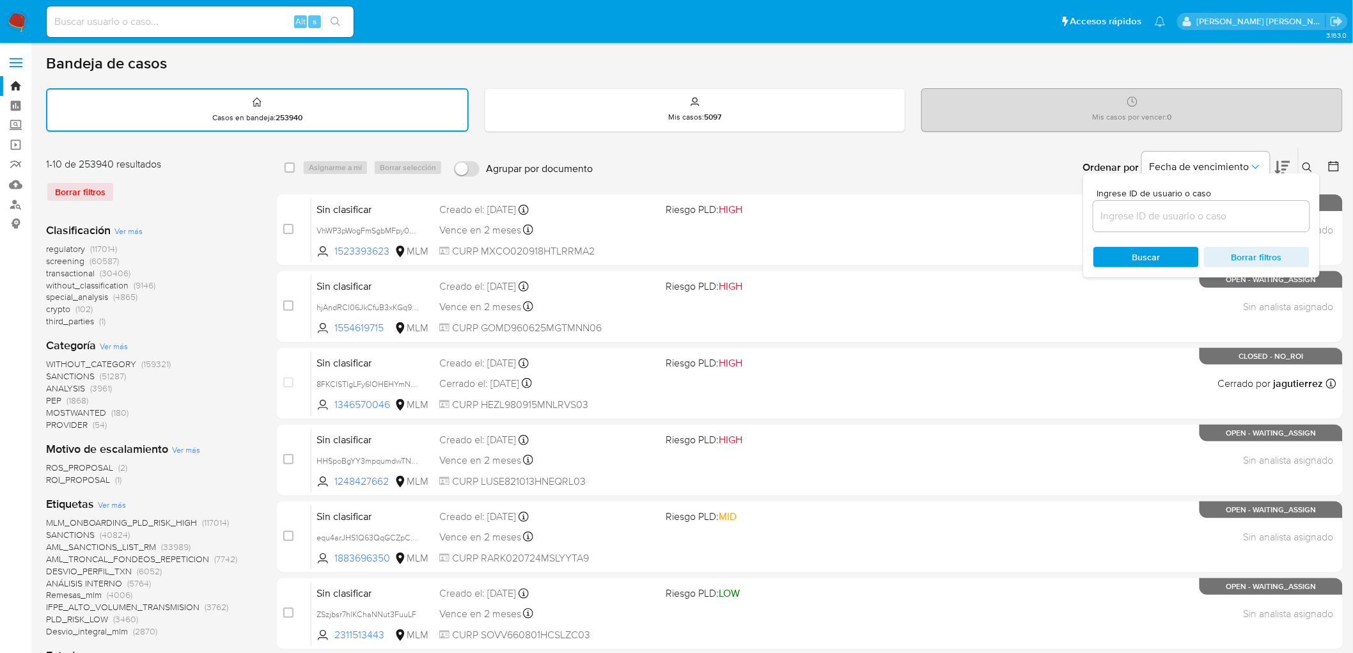
click at [1147, 210] on input at bounding box center [1201, 216] width 216 height 17
type input "1015353818"
click at [1142, 247] on span "Buscar" at bounding box center [1146, 257] width 28 height 20
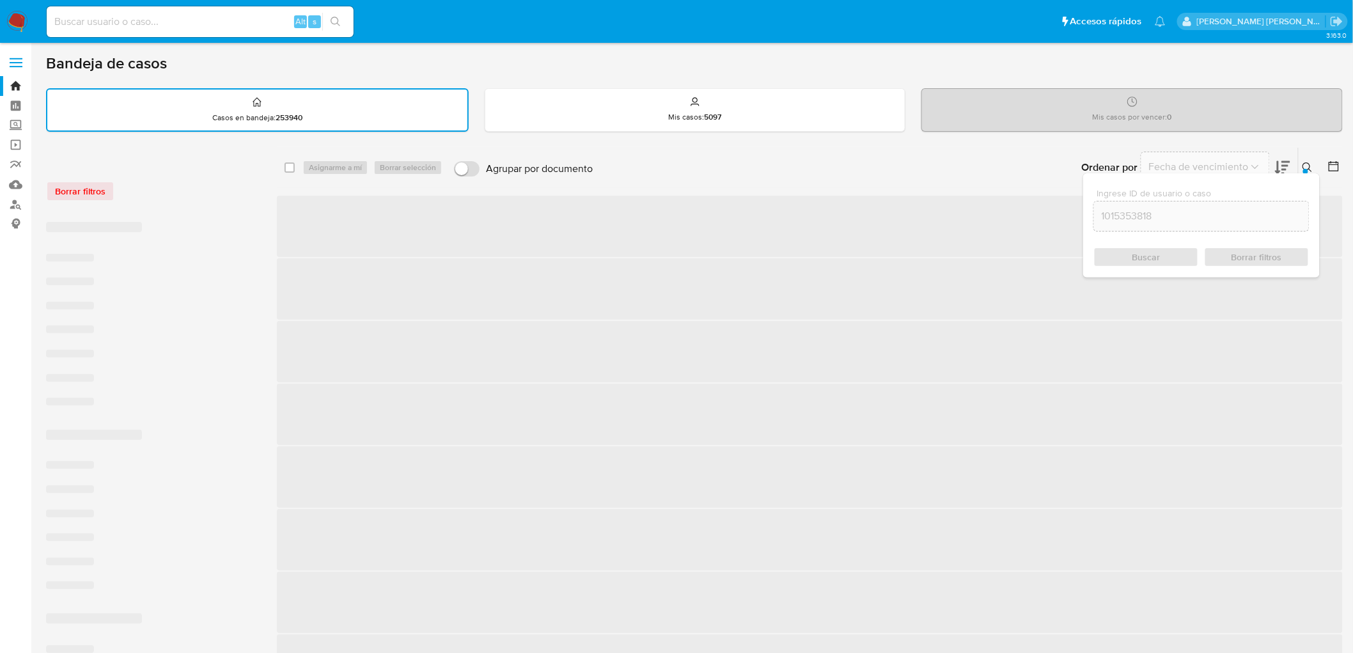
click at [1312, 170] on icon at bounding box center [1307, 167] width 10 height 10
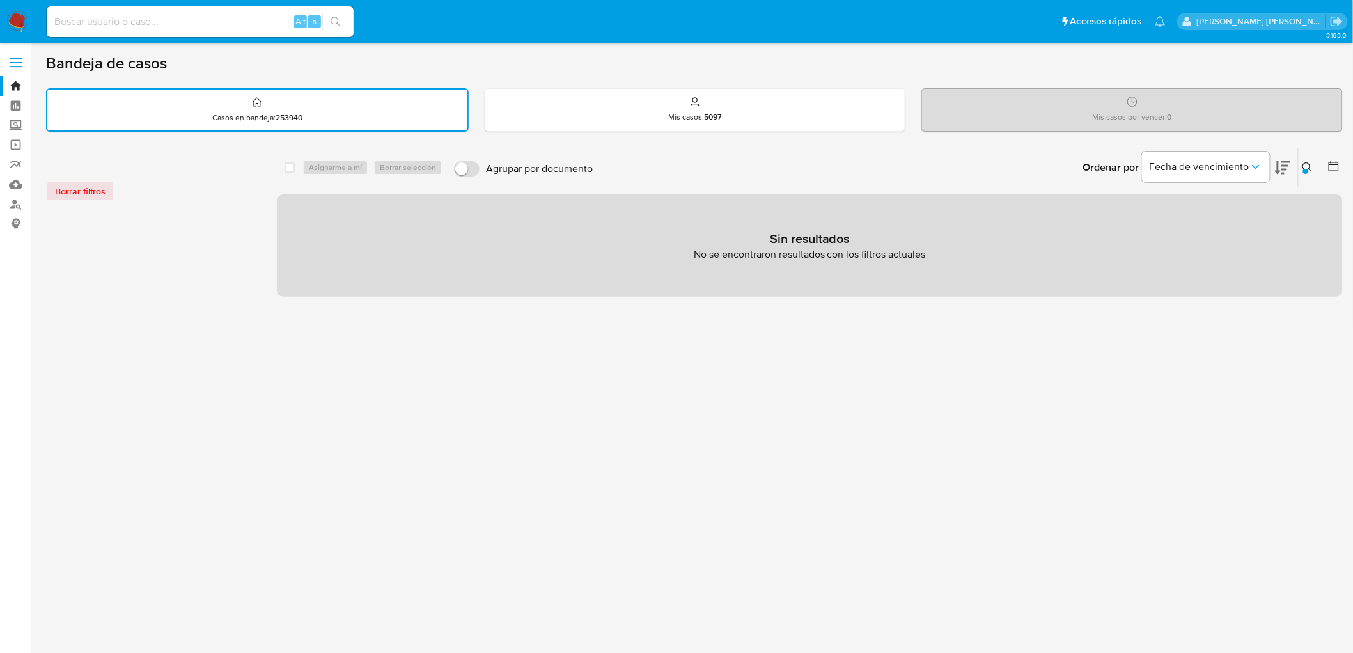
click at [132, 17] on input at bounding box center [200, 21] width 307 height 17
paste input "1015353818"
type input "1015353818"
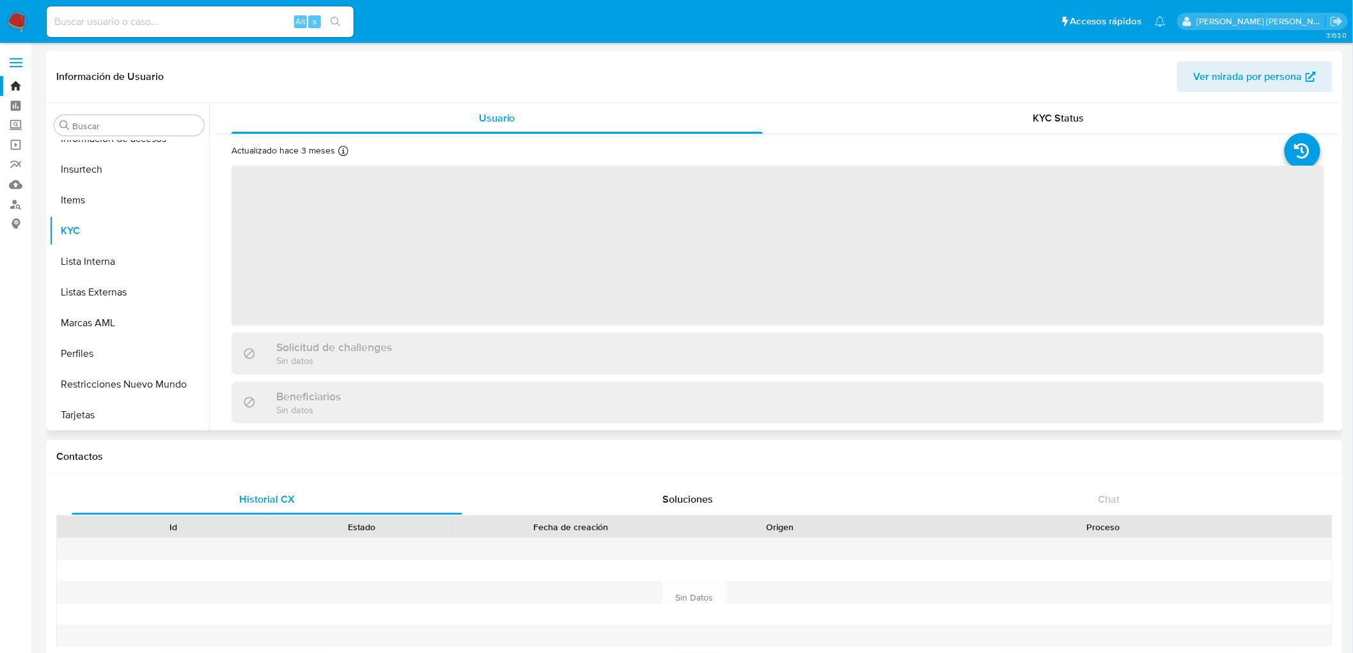
scroll to position [632, 0]
select select "10"
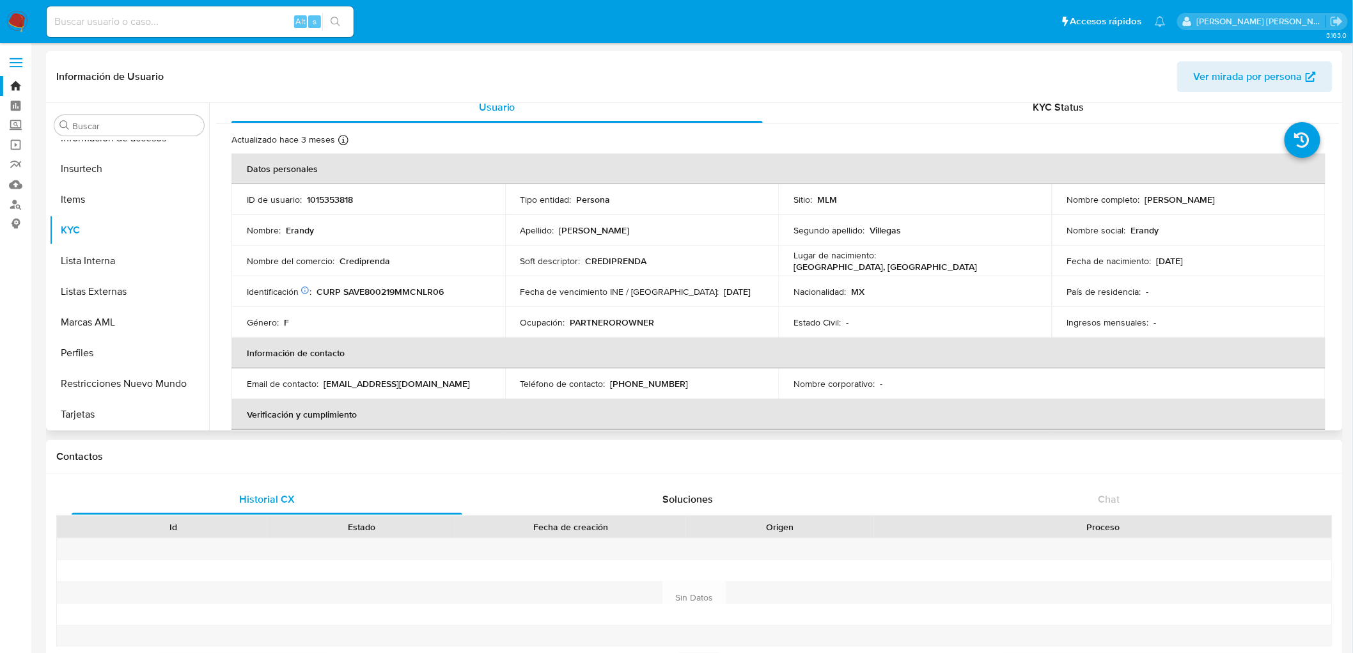
scroll to position [0, 0]
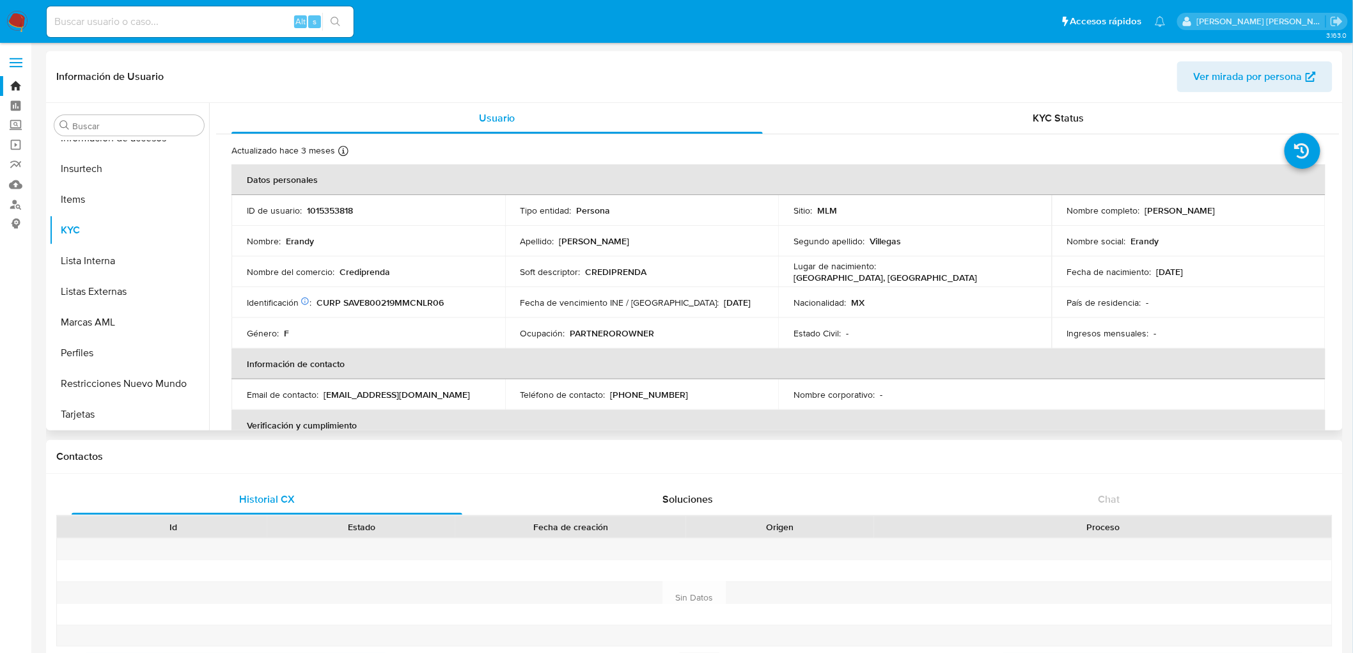
click at [389, 270] on div "Nombre del comercio : Crediprenda" at bounding box center [368, 272] width 243 height 12
click at [362, 269] on p "Crediprenda" at bounding box center [364, 272] width 50 height 12
click at [20, 21] on img at bounding box center [17, 22] width 22 height 22
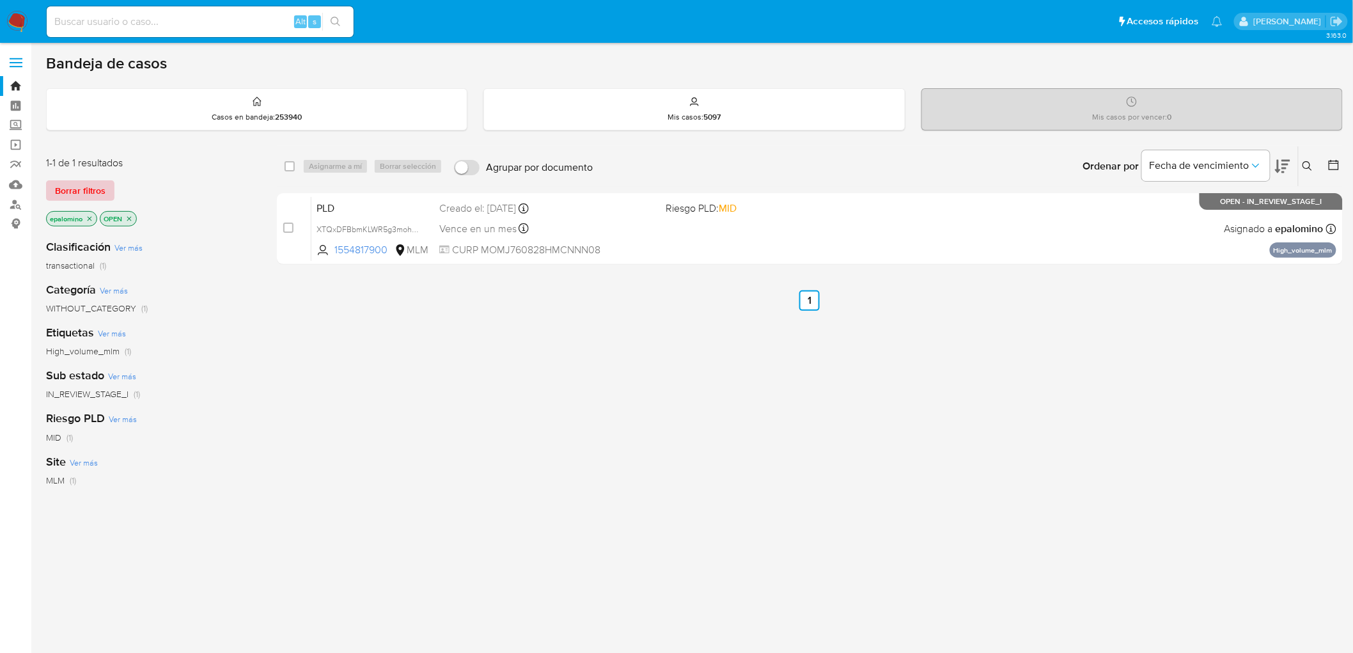
click at [82, 182] on span "Borrar filtros" at bounding box center [80, 191] width 50 height 18
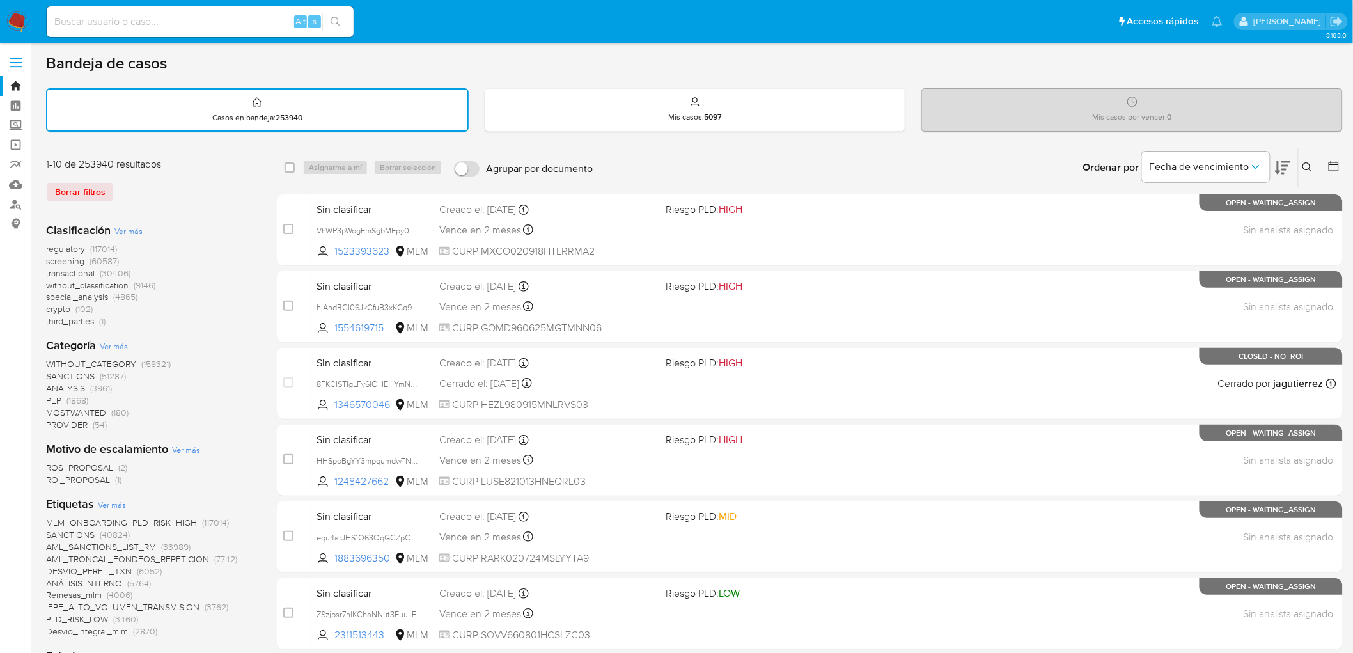
click at [1308, 164] on icon at bounding box center [1307, 167] width 10 height 10
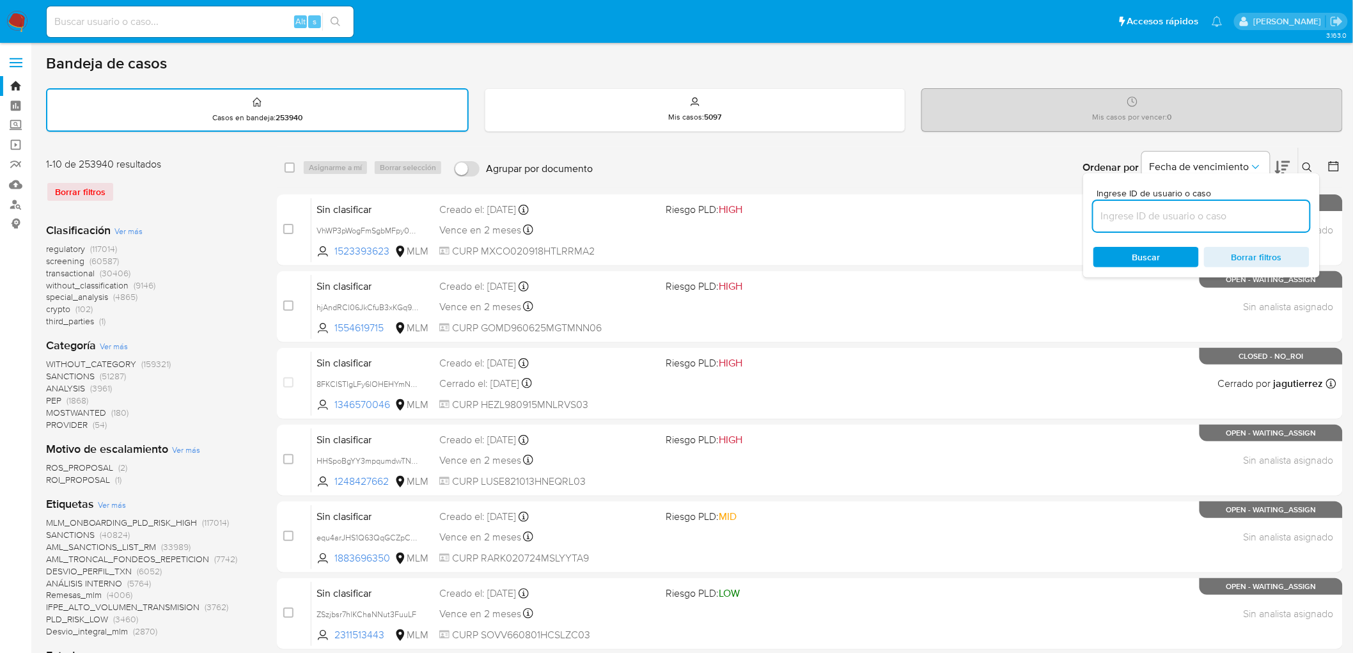
drag, startPoint x: 1164, startPoint y: 206, endPoint x: 1161, endPoint y: 215, distance: 8.9
click at [1164, 208] on input at bounding box center [1201, 216] width 216 height 17
type input "134098506"
click at [1151, 247] on span "Buscar" at bounding box center [1146, 257] width 28 height 20
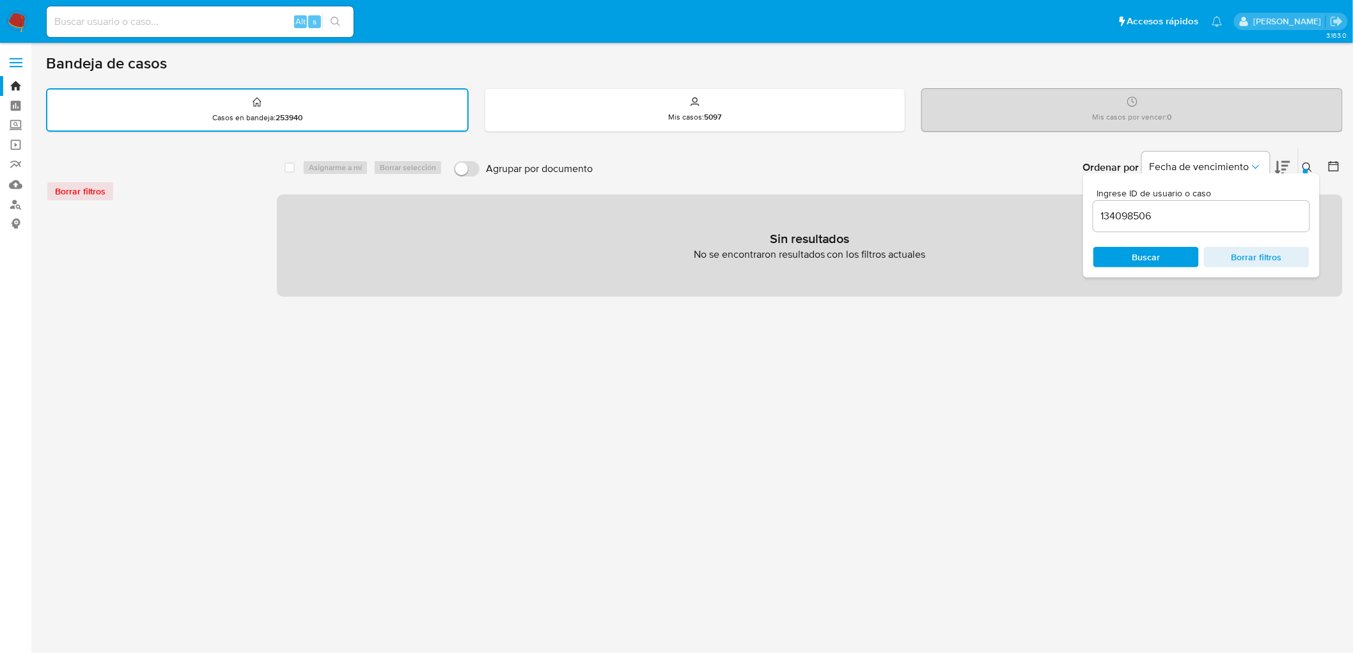
click at [1312, 162] on icon at bounding box center [1307, 167] width 10 height 10
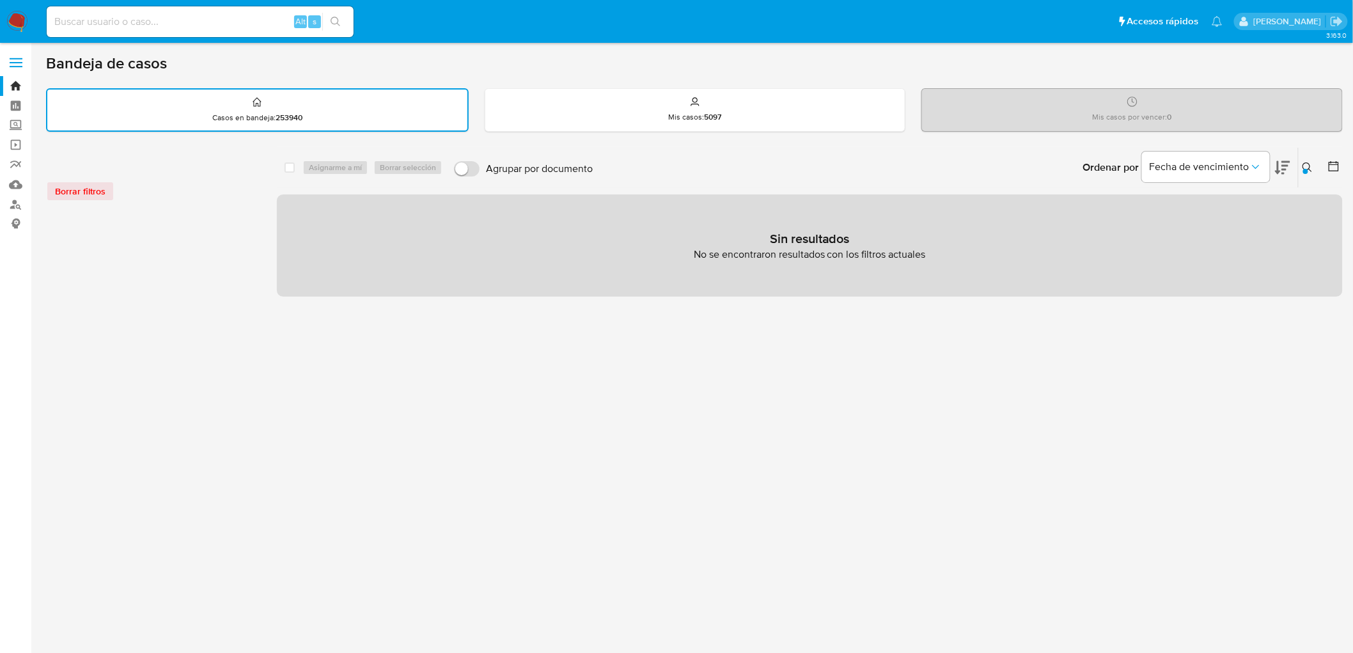
click at [229, 24] on input at bounding box center [200, 21] width 307 height 17
paste input "134098506"
type input "134098506"
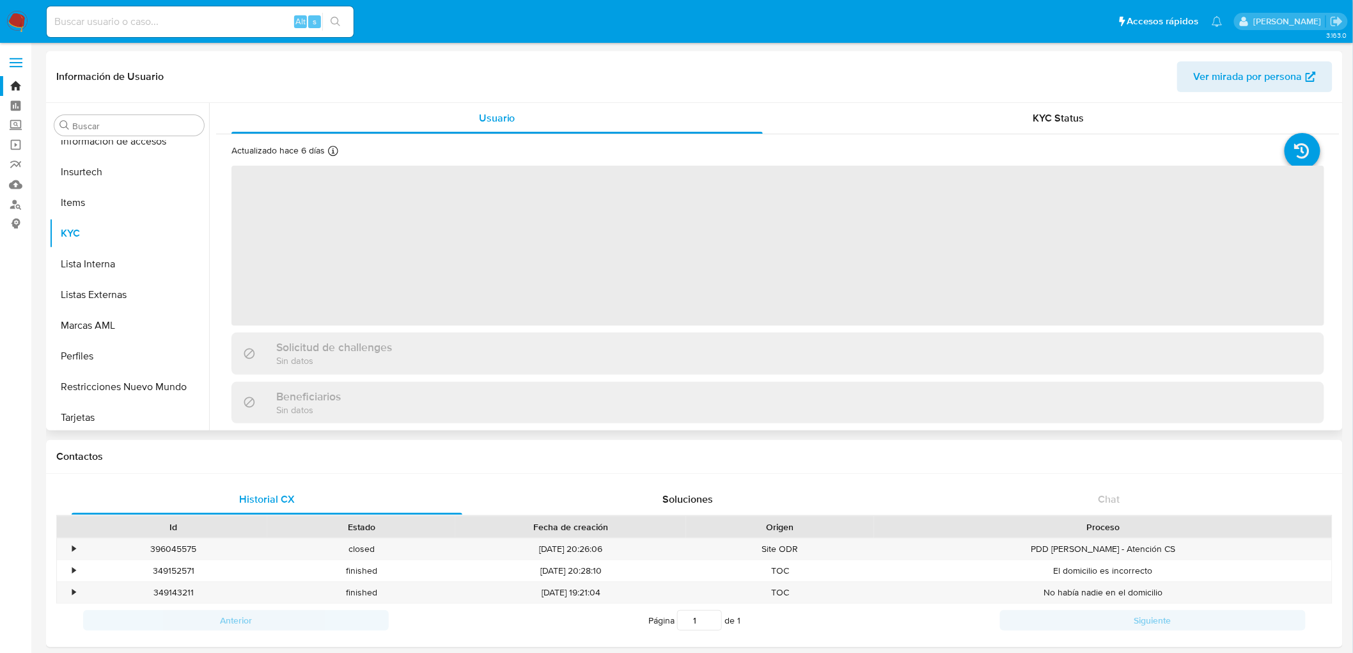
scroll to position [632, 0]
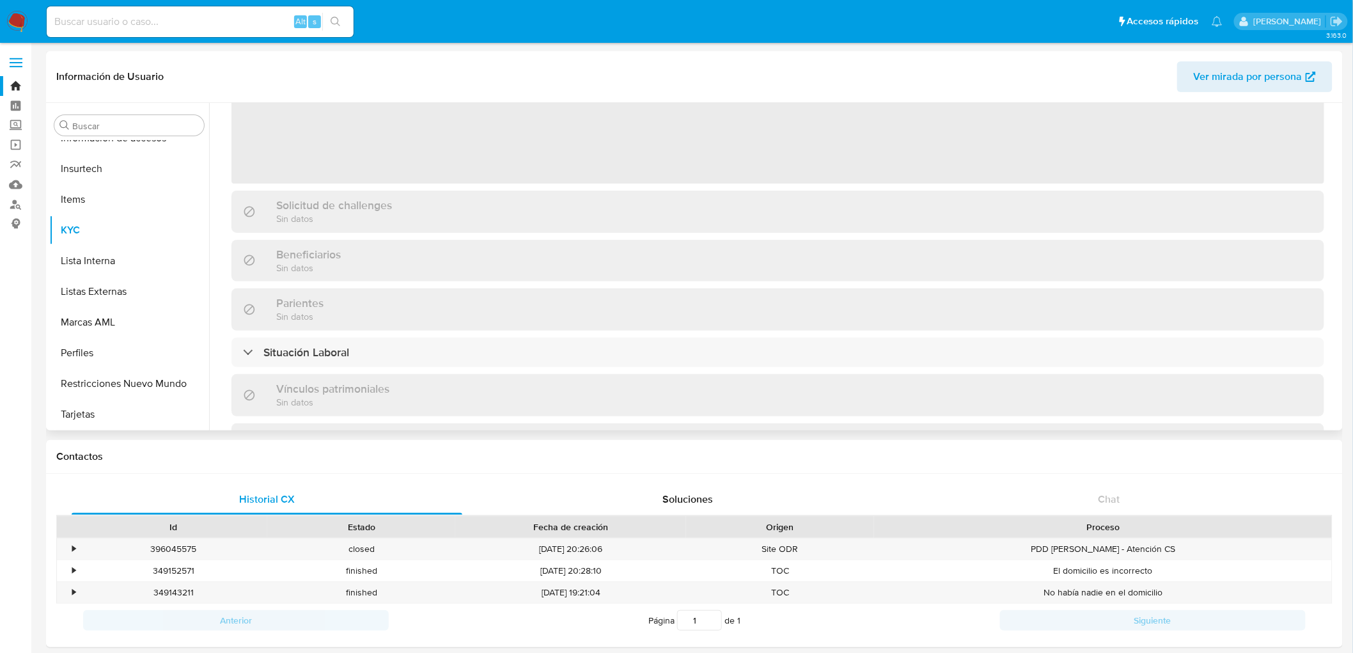
select select "10"
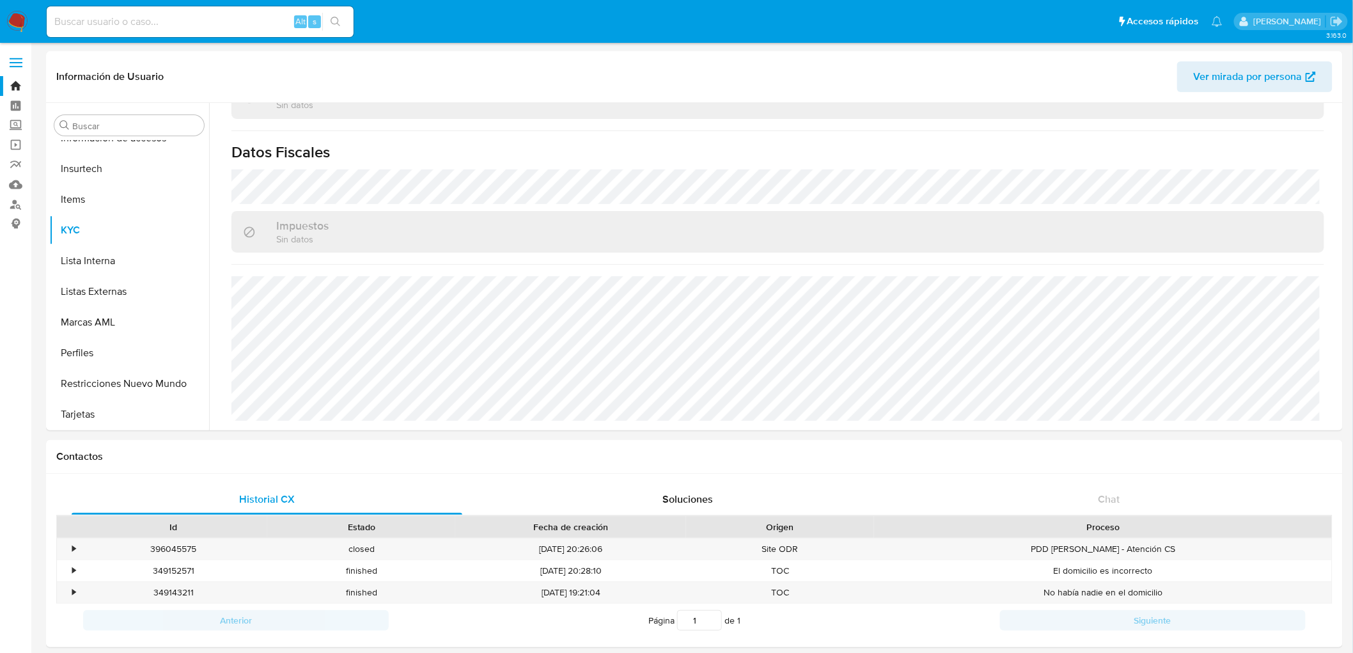
scroll to position [364, 0]
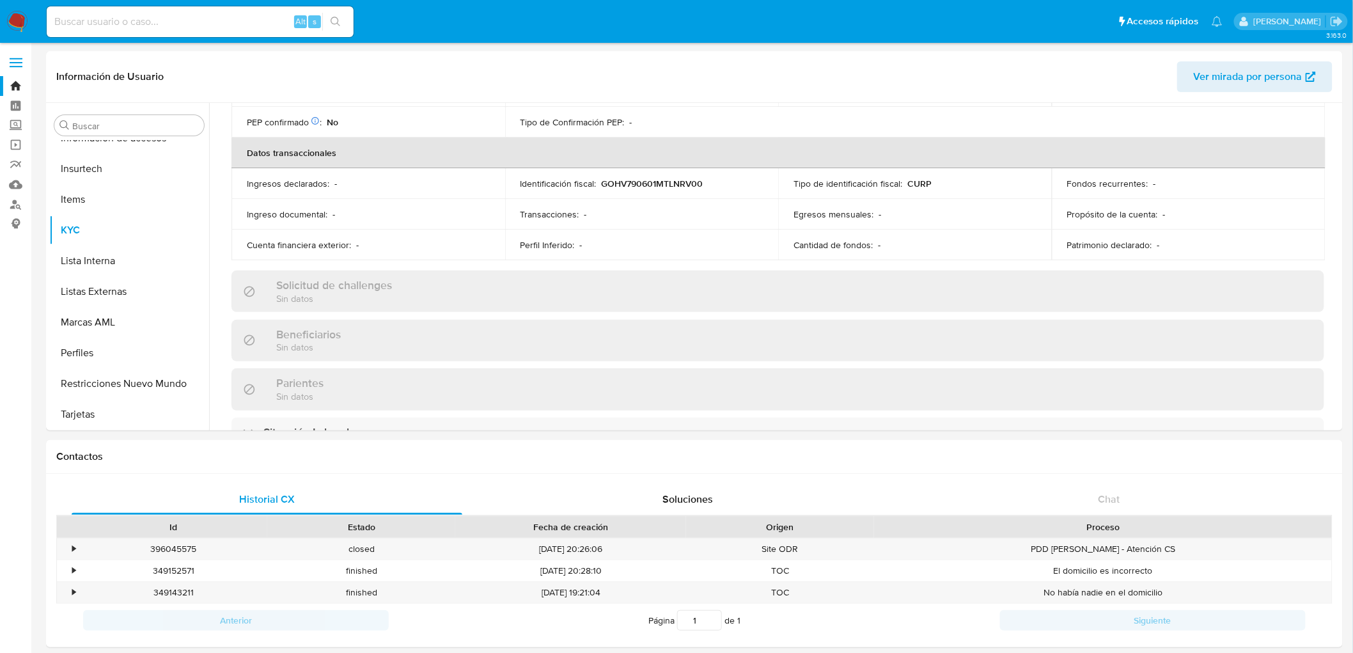
click at [22, 21] on img at bounding box center [17, 22] width 22 height 22
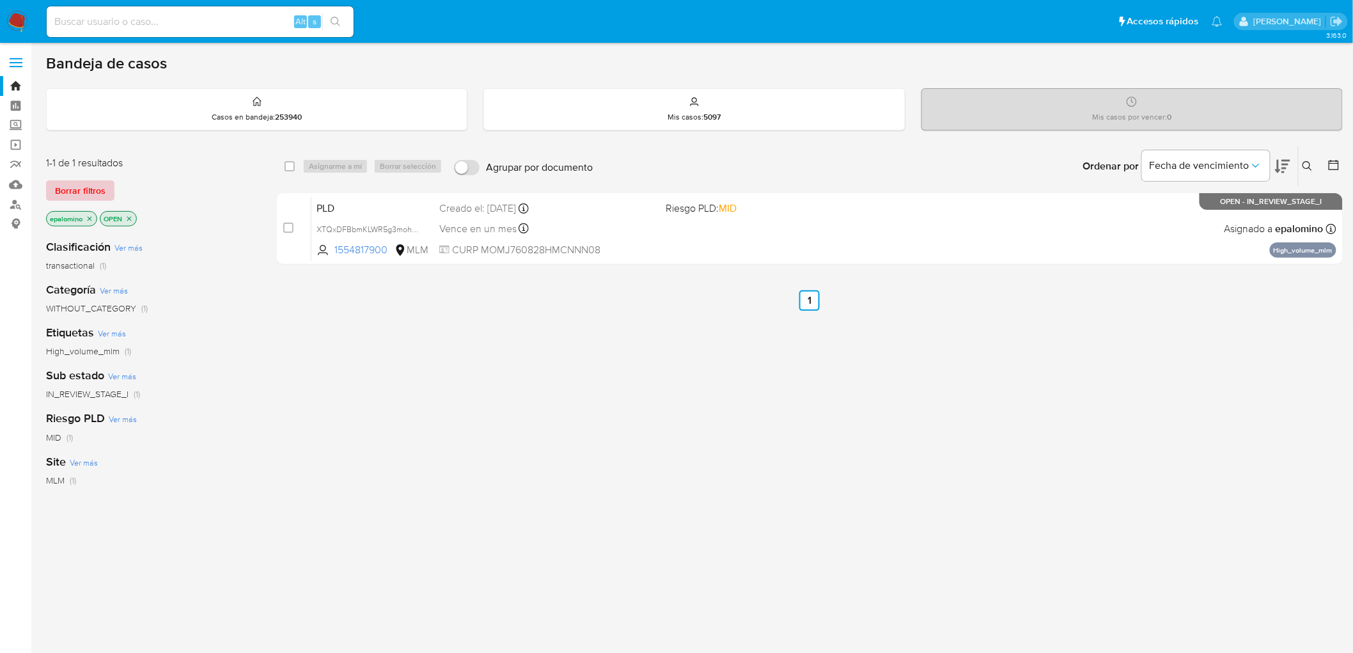
click at [85, 187] on span "Borrar filtros" at bounding box center [80, 191] width 50 height 18
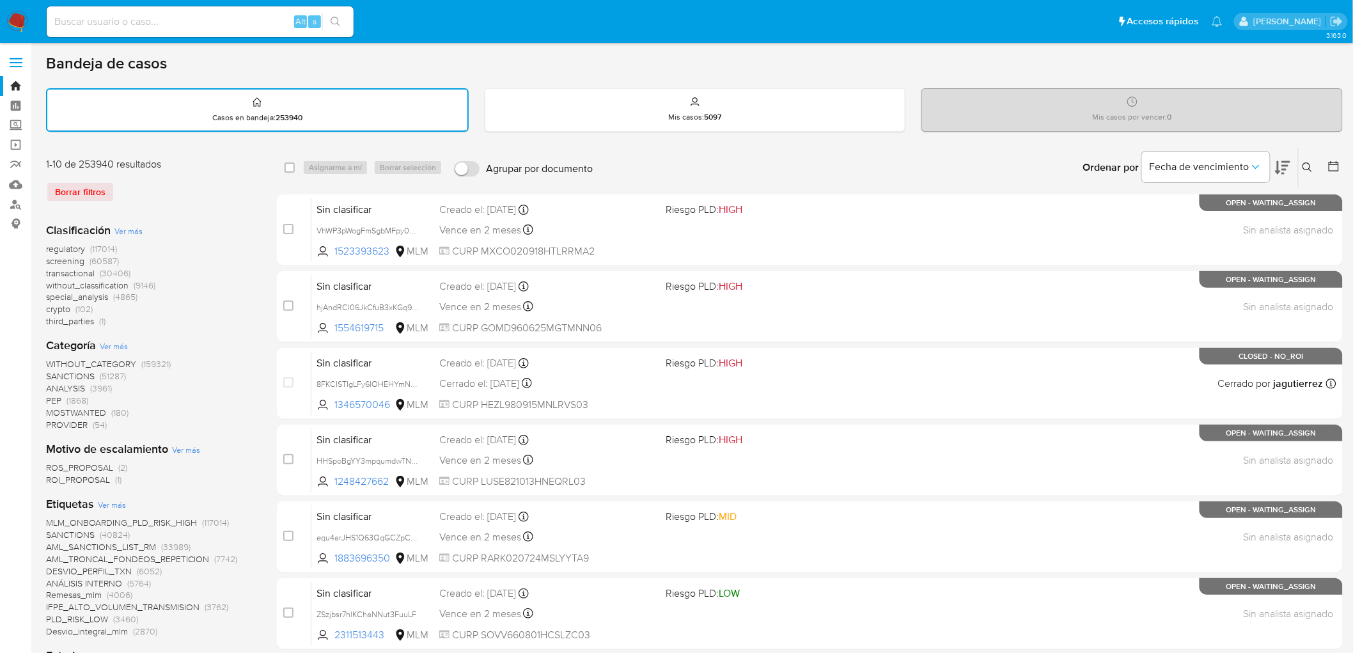
click at [1311, 162] on icon at bounding box center [1307, 167] width 10 height 10
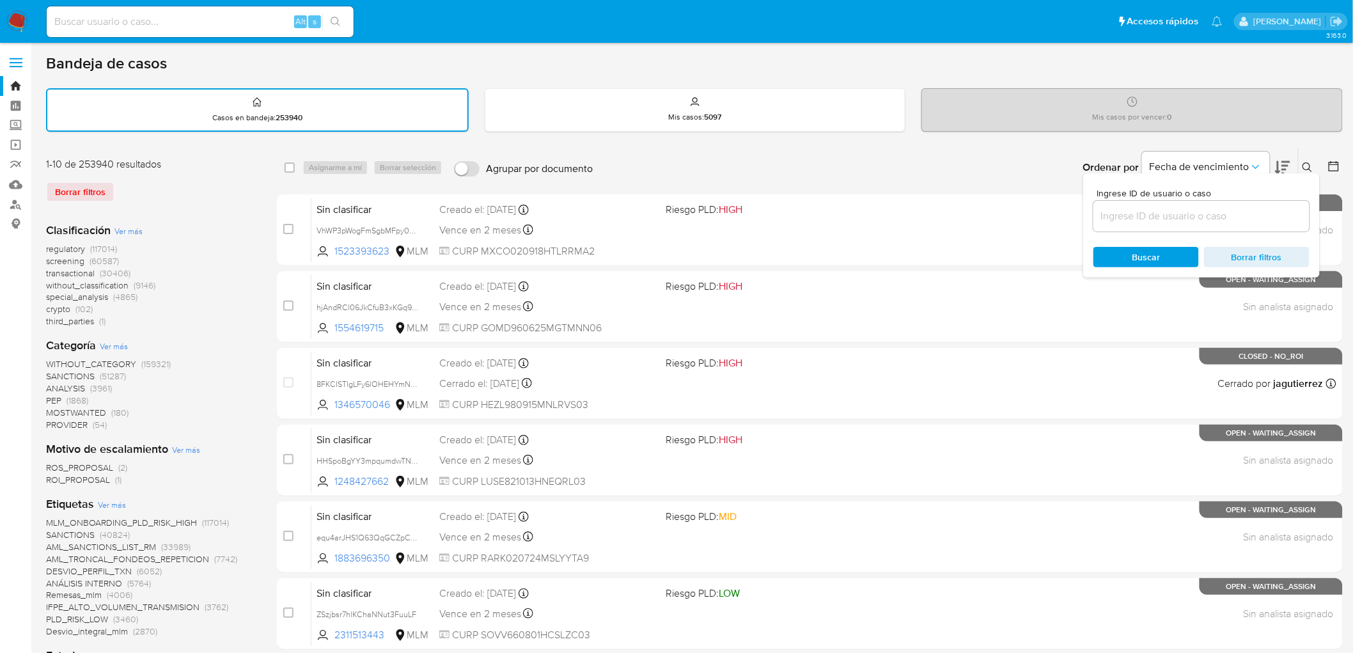
click at [1143, 213] on input at bounding box center [1201, 216] width 216 height 17
type input "1554817900"
click at [1140, 244] on div "Ingrese ID de usuario o caso 1554817900 Buscar Borrar filtros" at bounding box center [1201, 225] width 237 height 104
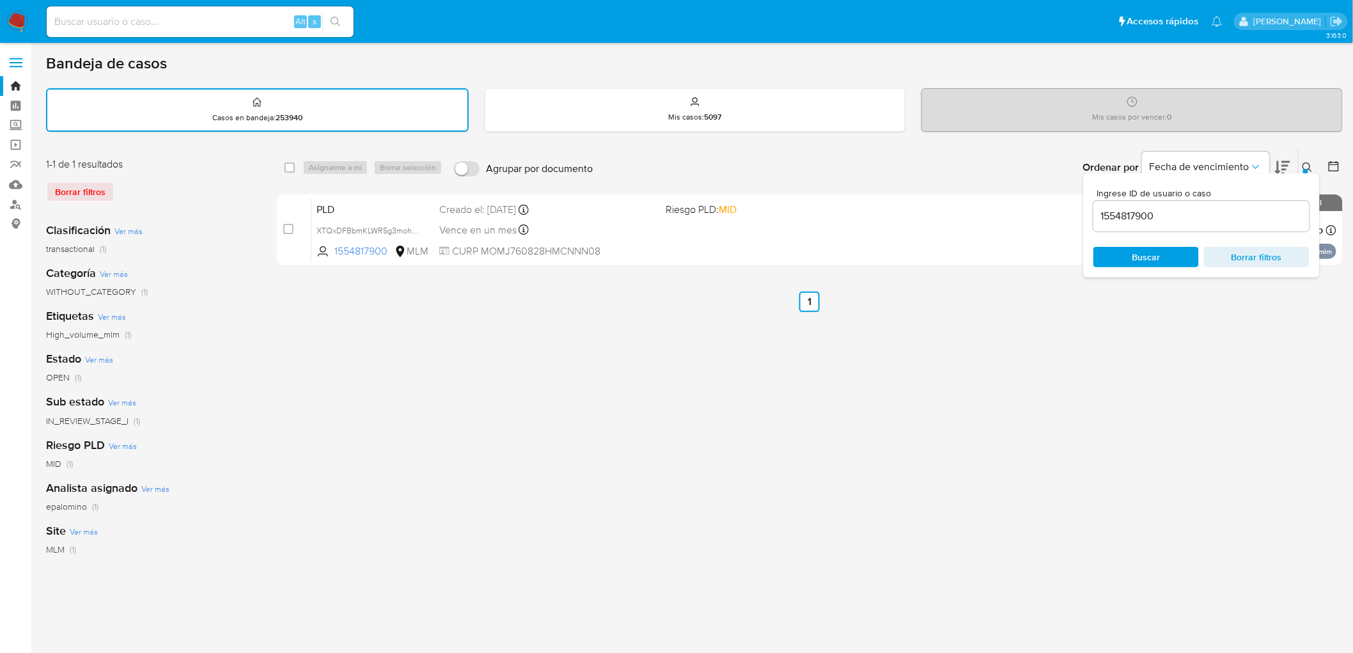
click at [1314, 160] on button at bounding box center [1308, 167] width 21 height 15
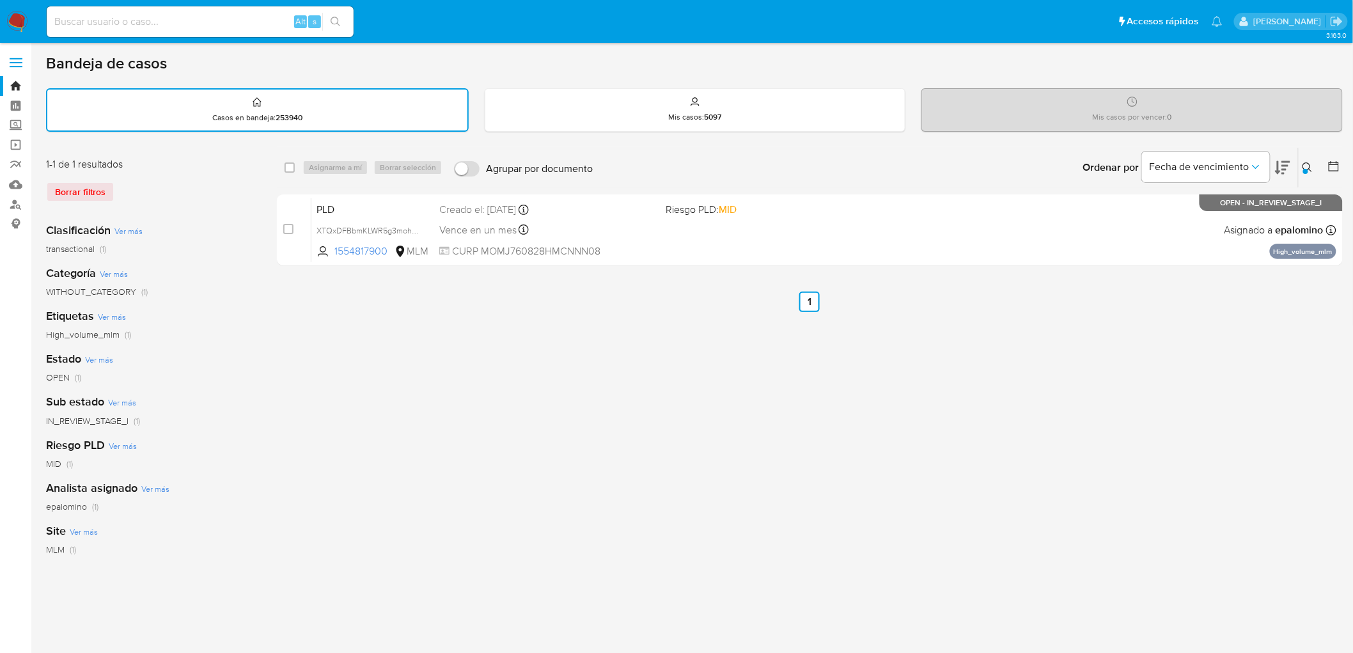
click at [18, 28] on img at bounding box center [17, 22] width 22 height 22
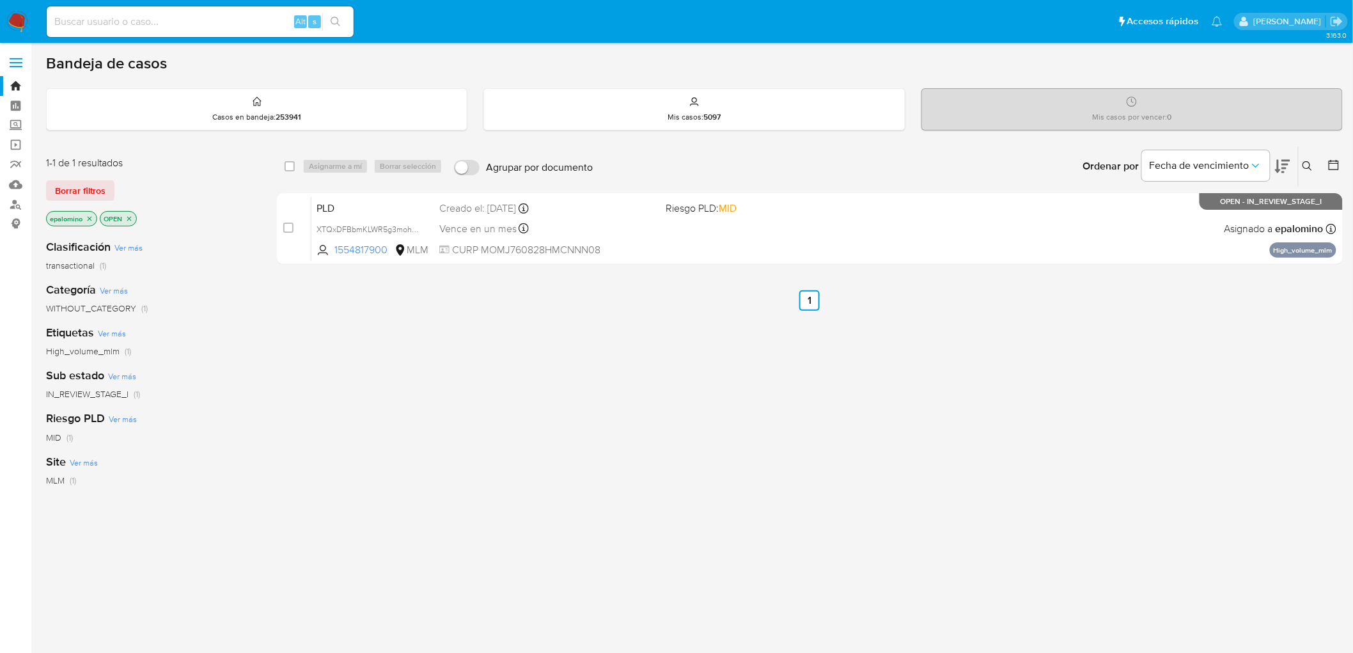
click at [105, 192] on button "Borrar filtros" at bounding box center [80, 190] width 68 height 20
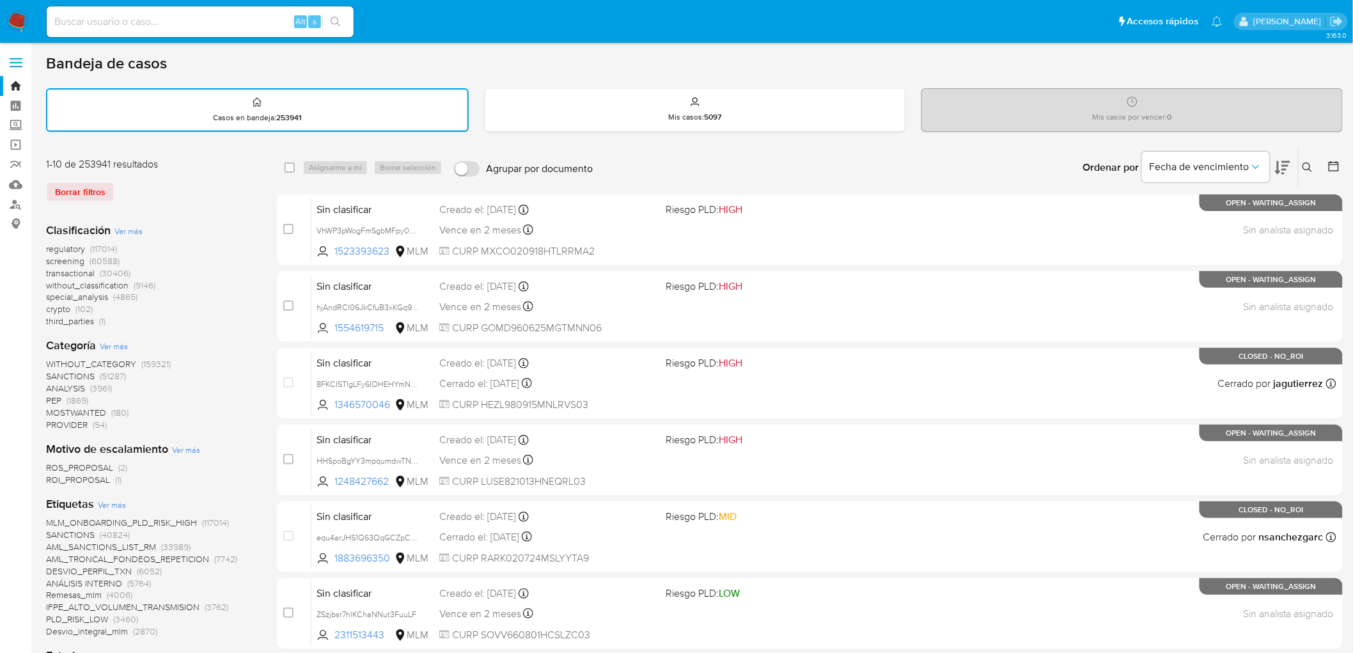
click at [21, 26] on img at bounding box center [17, 22] width 22 height 22
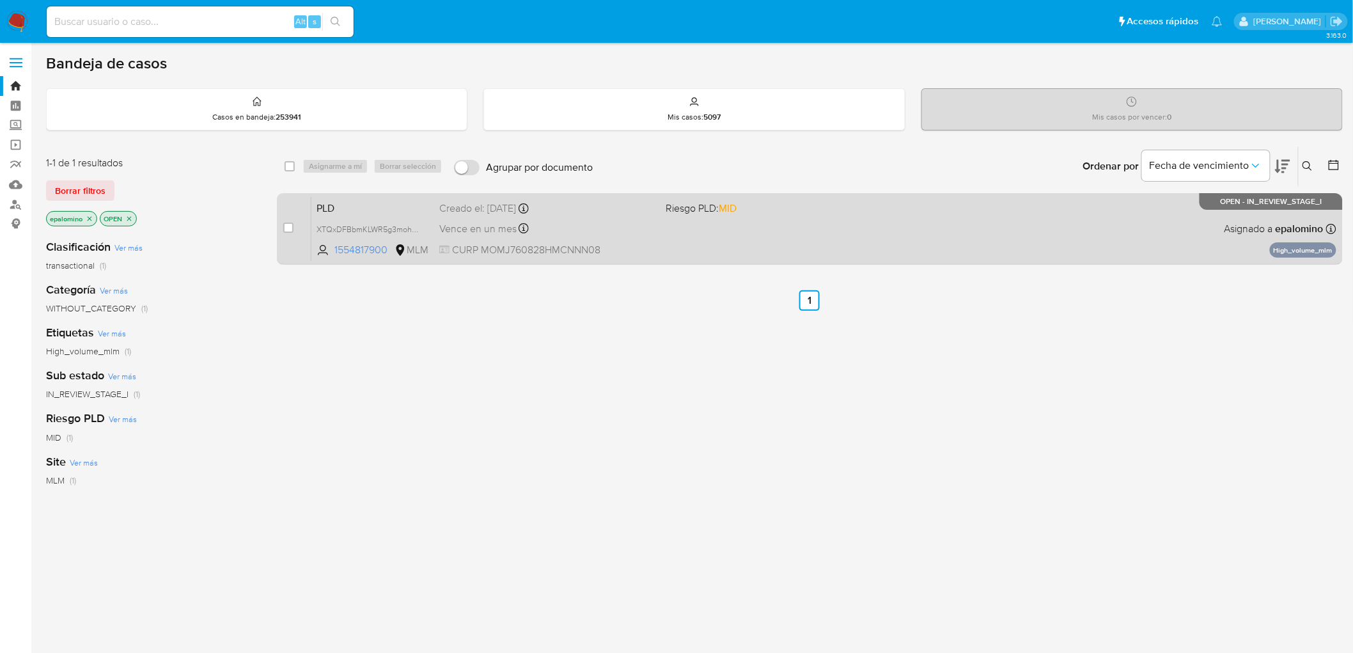
click at [374, 203] on span "PLD" at bounding box center [372, 207] width 113 height 17
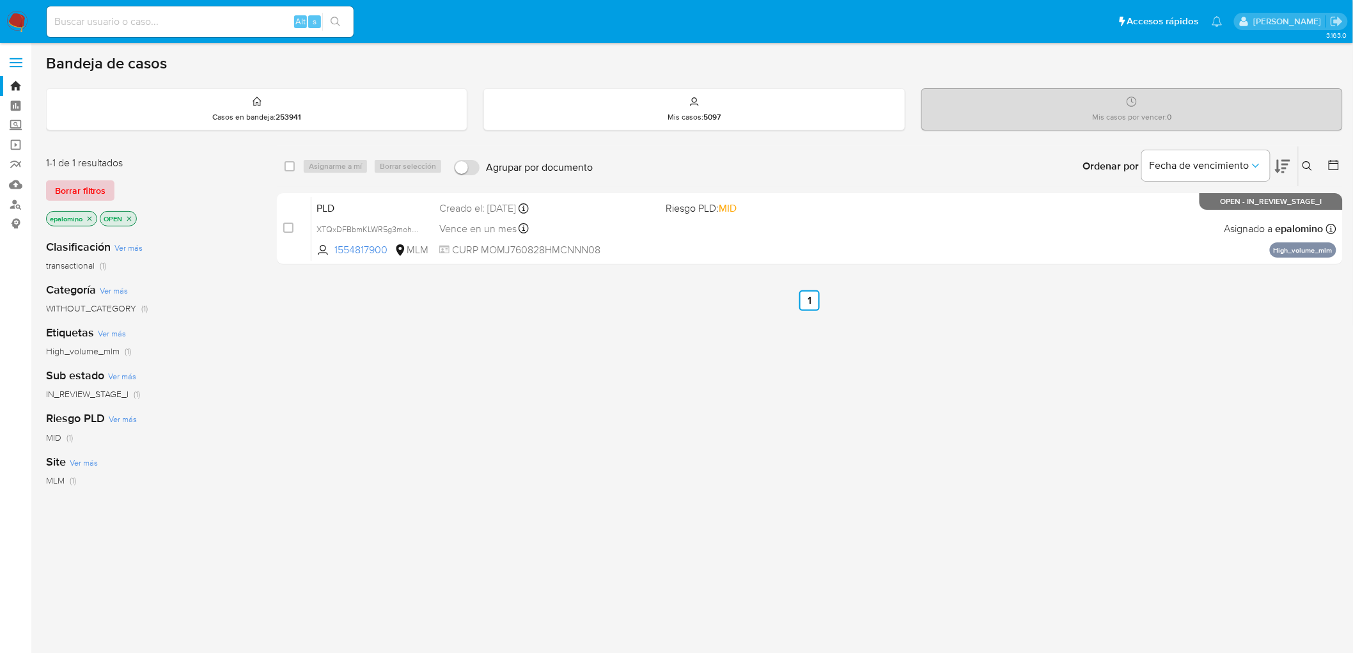
click at [75, 190] on span "Borrar filtros" at bounding box center [80, 191] width 50 height 18
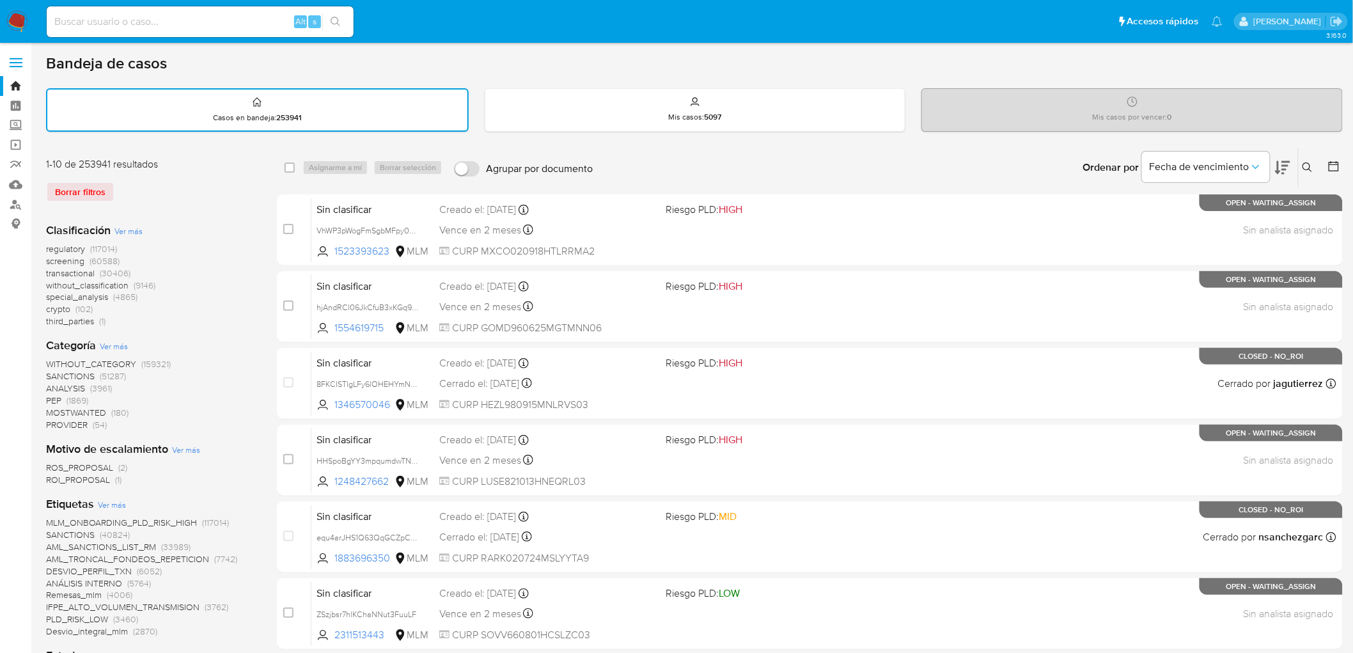
click at [1304, 163] on icon at bounding box center [1307, 167] width 10 height 10
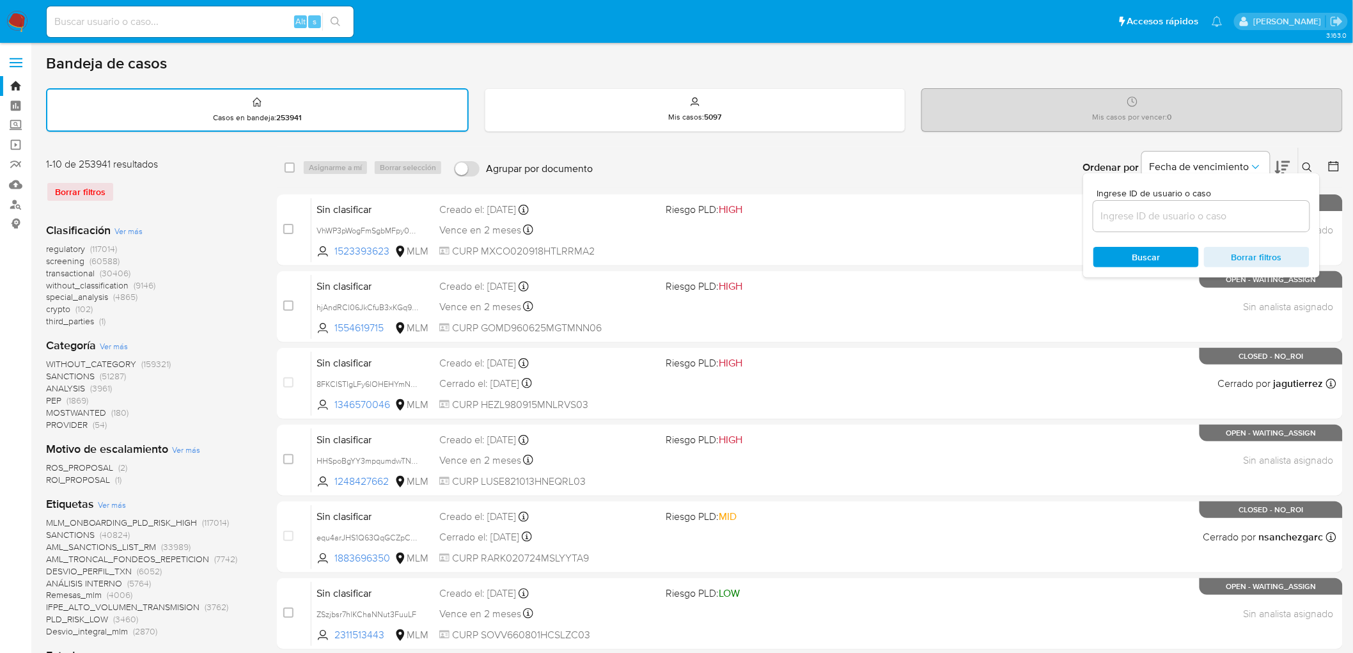
click at [1121, 213] on input at bounding box center [1201, 216] width 216 height 17
type input "1015353818"
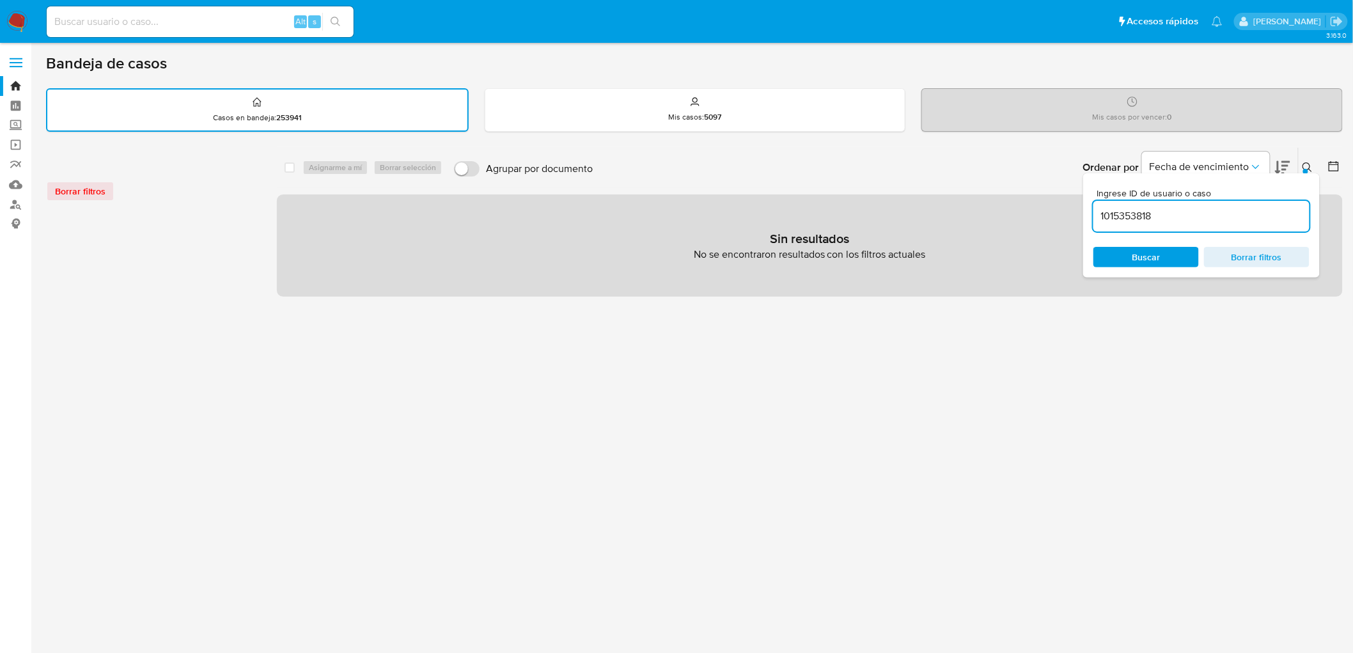
click at [1309, 174] on div "Ingrese ID de usuario o caso 1015353818 Buscar Borrar filtros" at bounding box center [1201, 225] width 237 height 104
click at [137, 26] on input at bounding box center [200, 21] width 307 height 17
paste input "1015353818"
type input "1015353818"
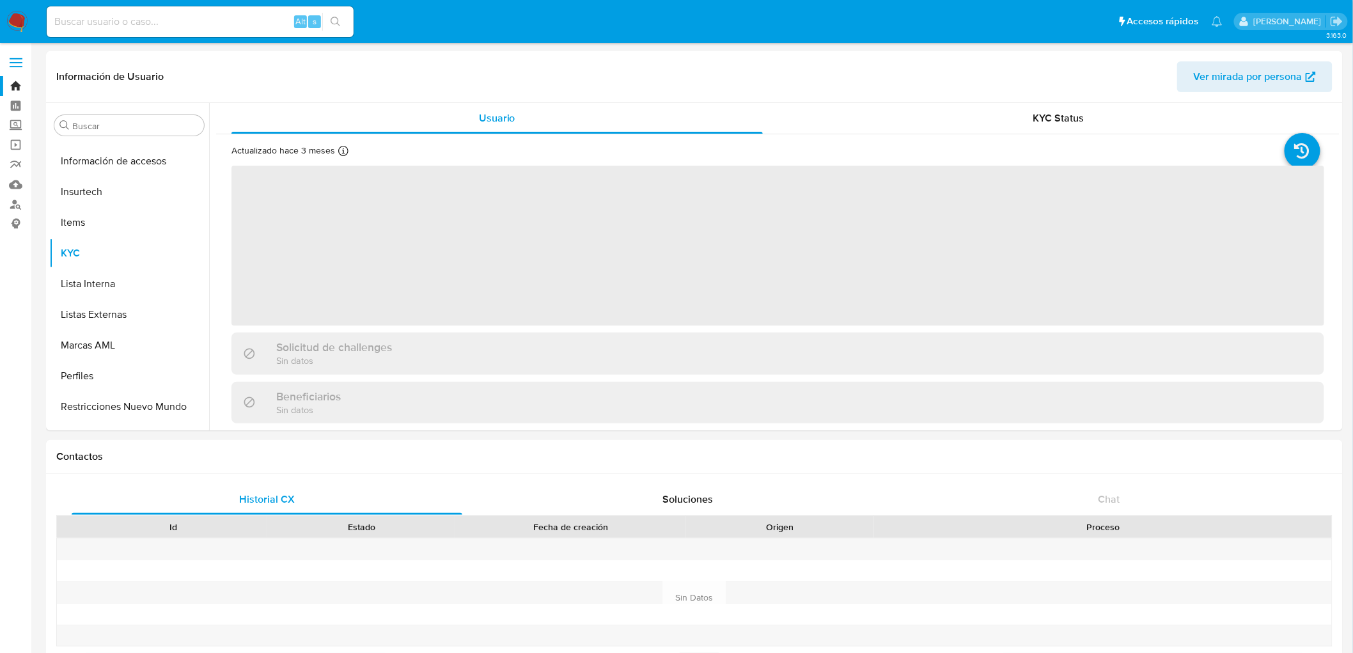
scroll to position [631, 0]
select select "10"
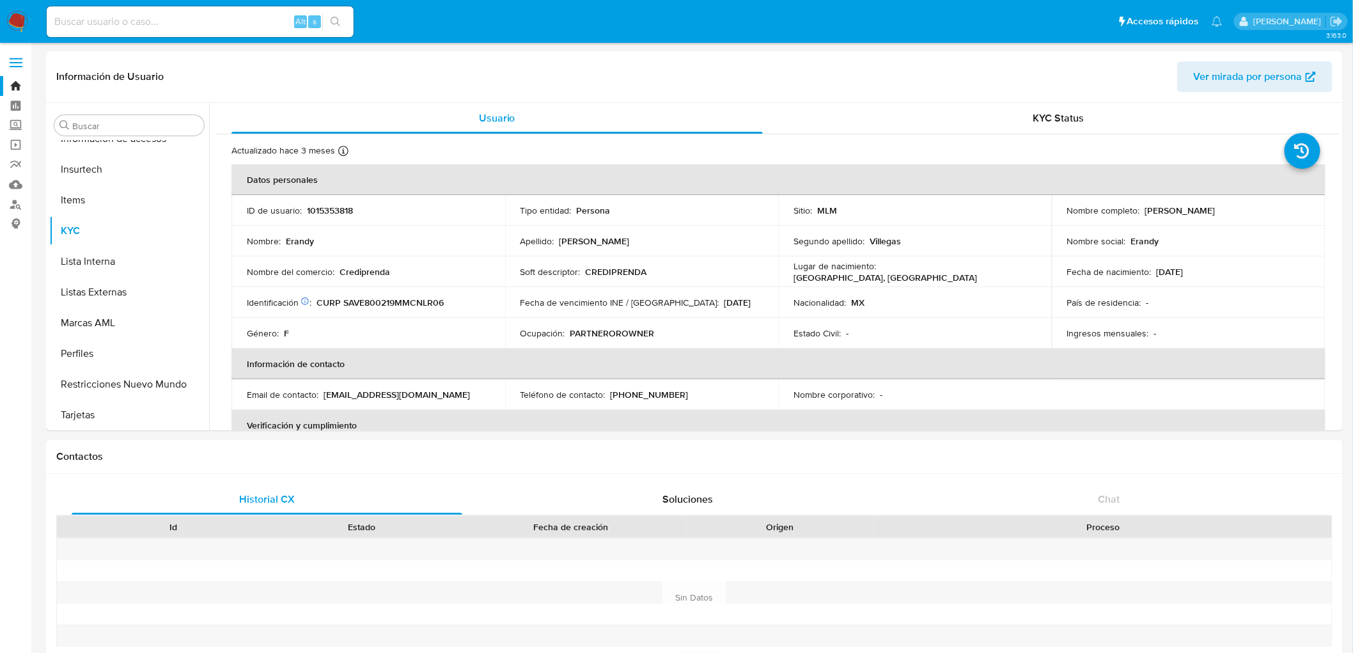
scroll to position [632, 0]
click at [483, 318] on td "Género : F" at bounding box center [368, 333] width 274 height 31
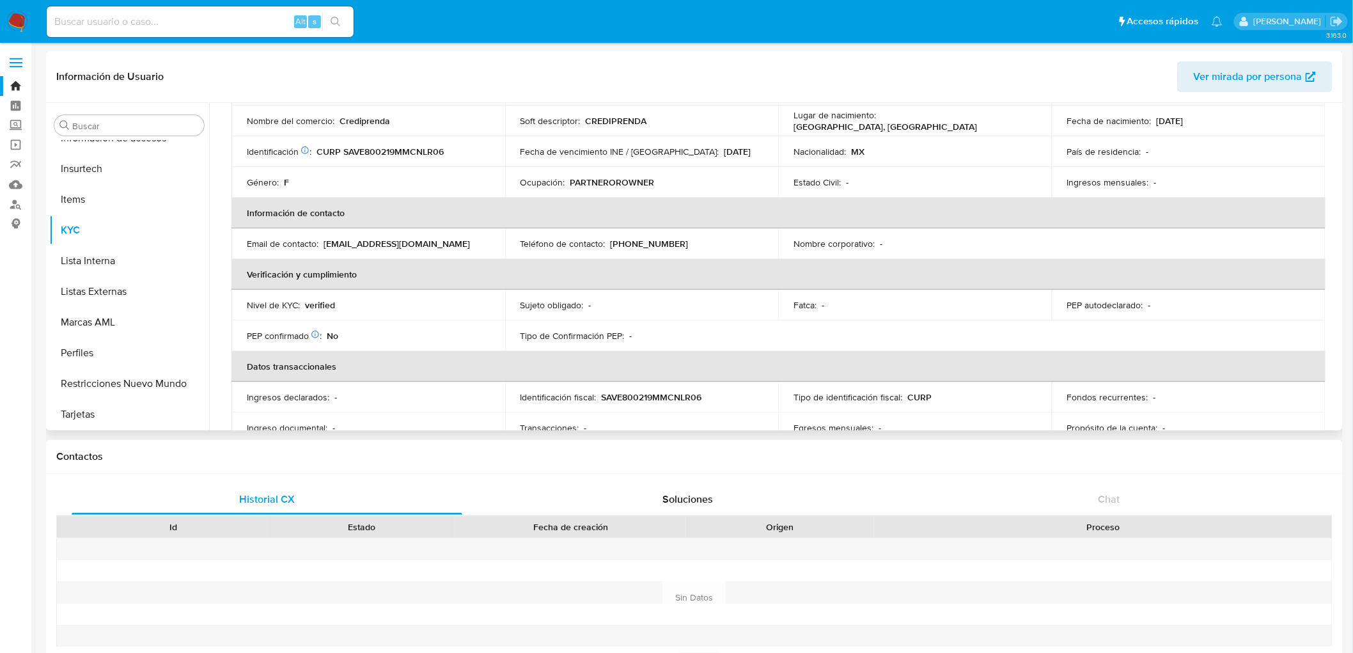
scroll to position [9, 0]
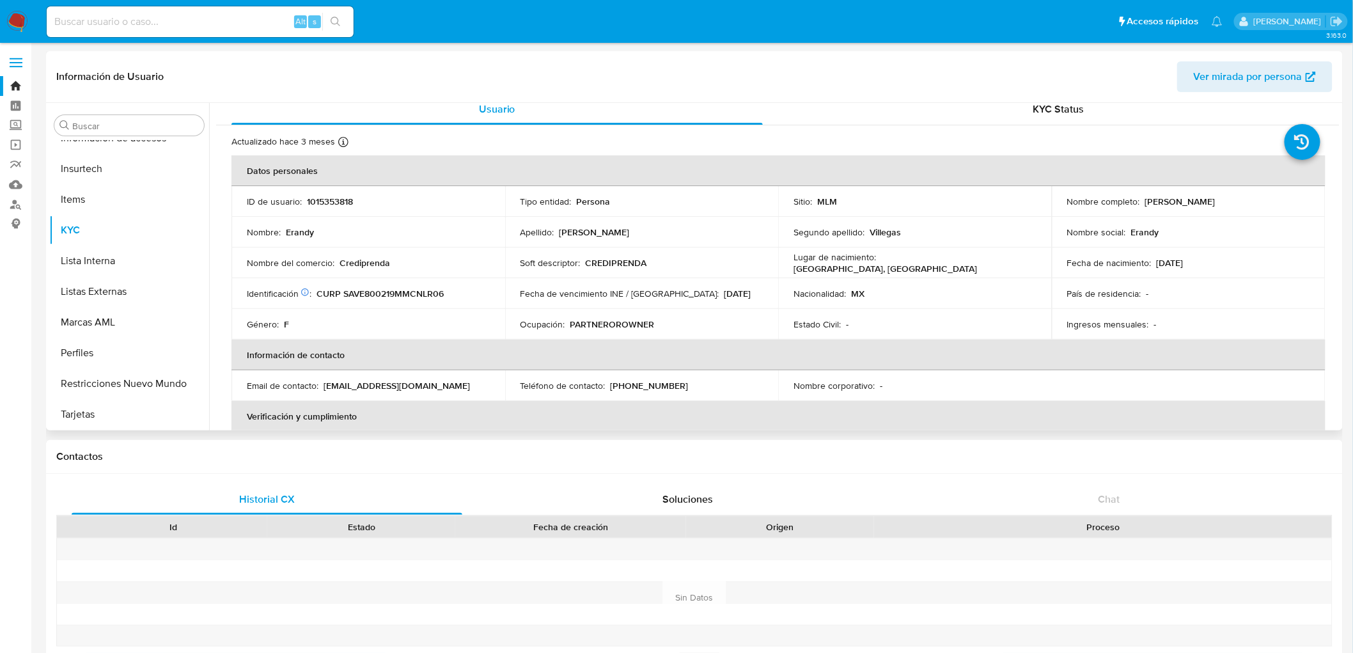
click at [359, 263] on p "Crediprenda" at bounding box center [364, 263] width 50 height 12
copy p "Crediprenda"
click at [20, 17] on img at bounding box center [17, 22] width 22 height 22
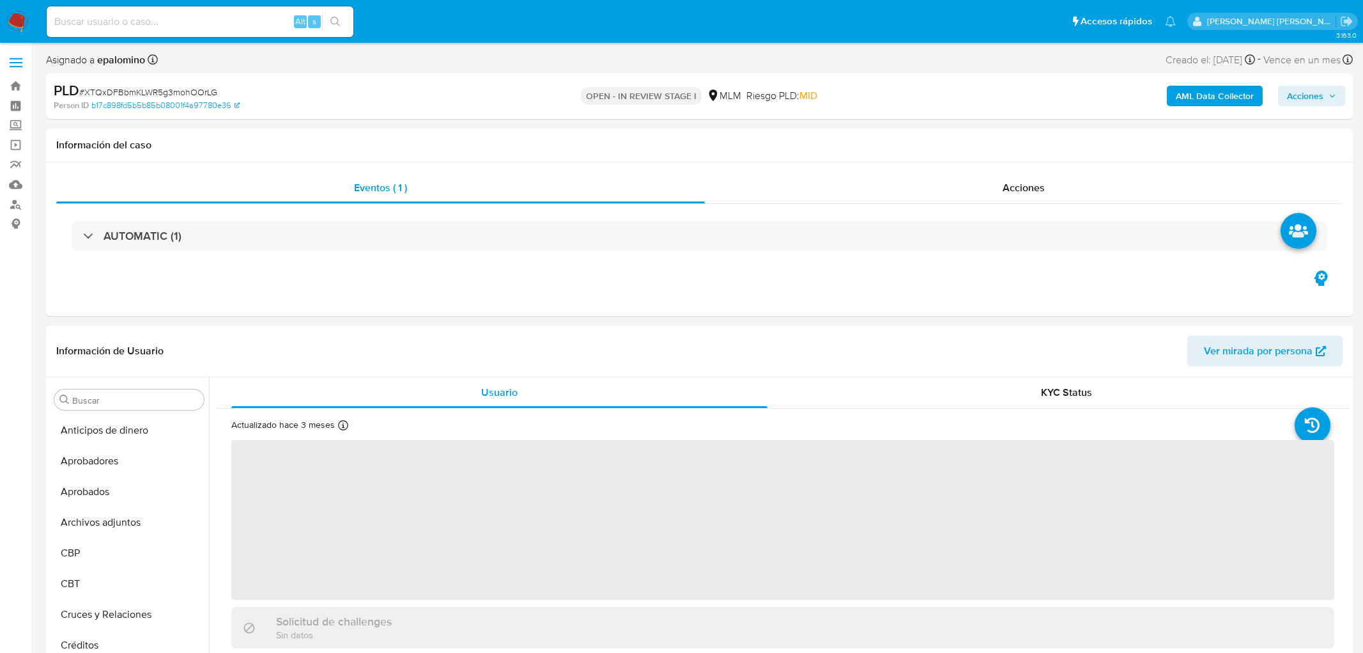
select select "10"
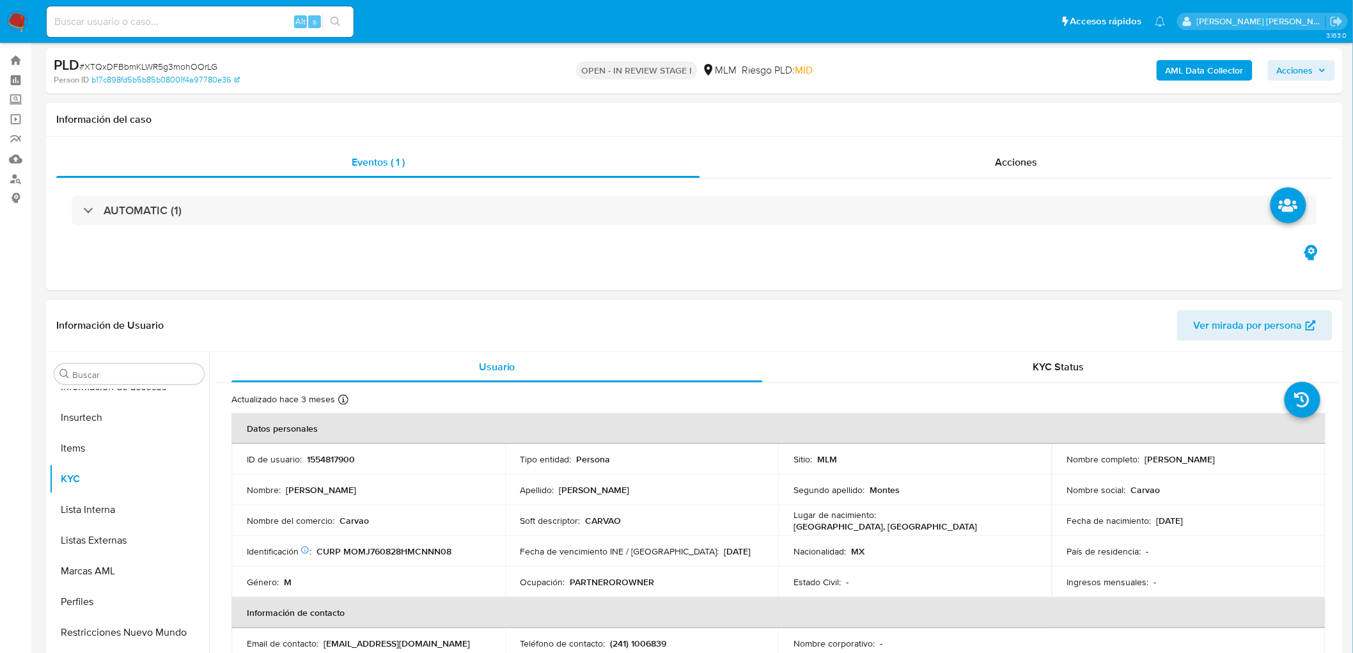
scroll to position [71, 0]
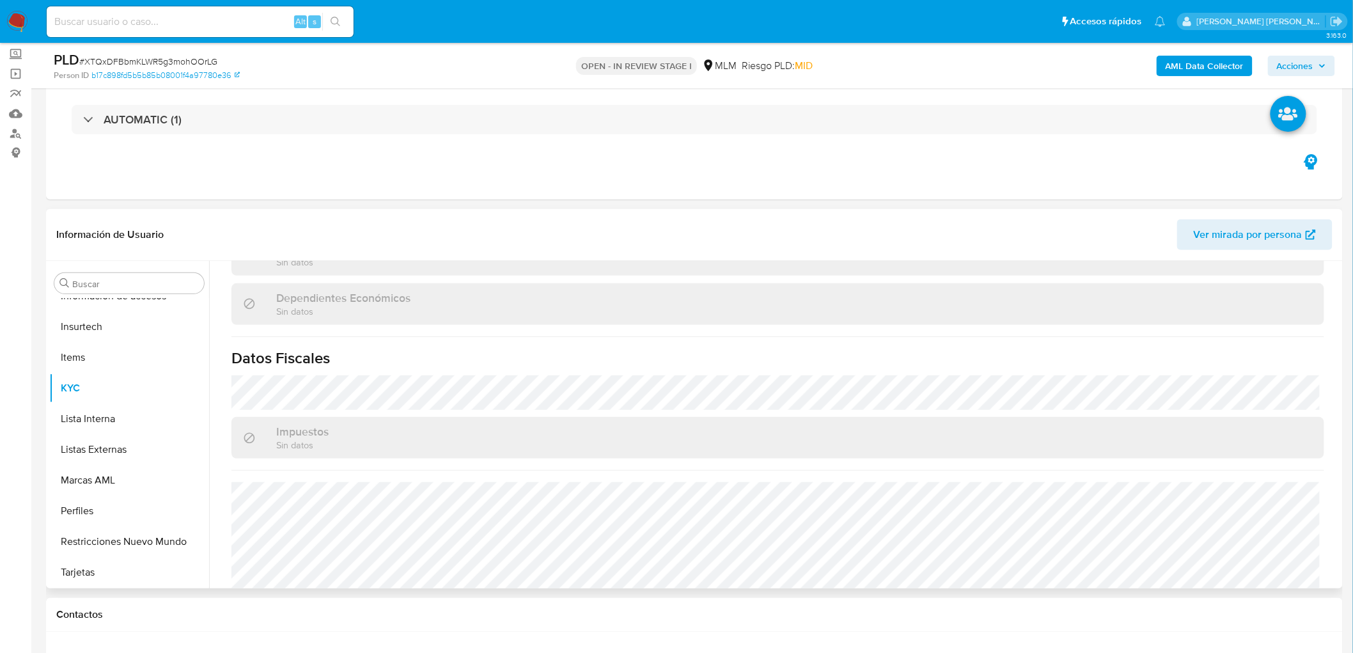
scroll to position [777, 0]
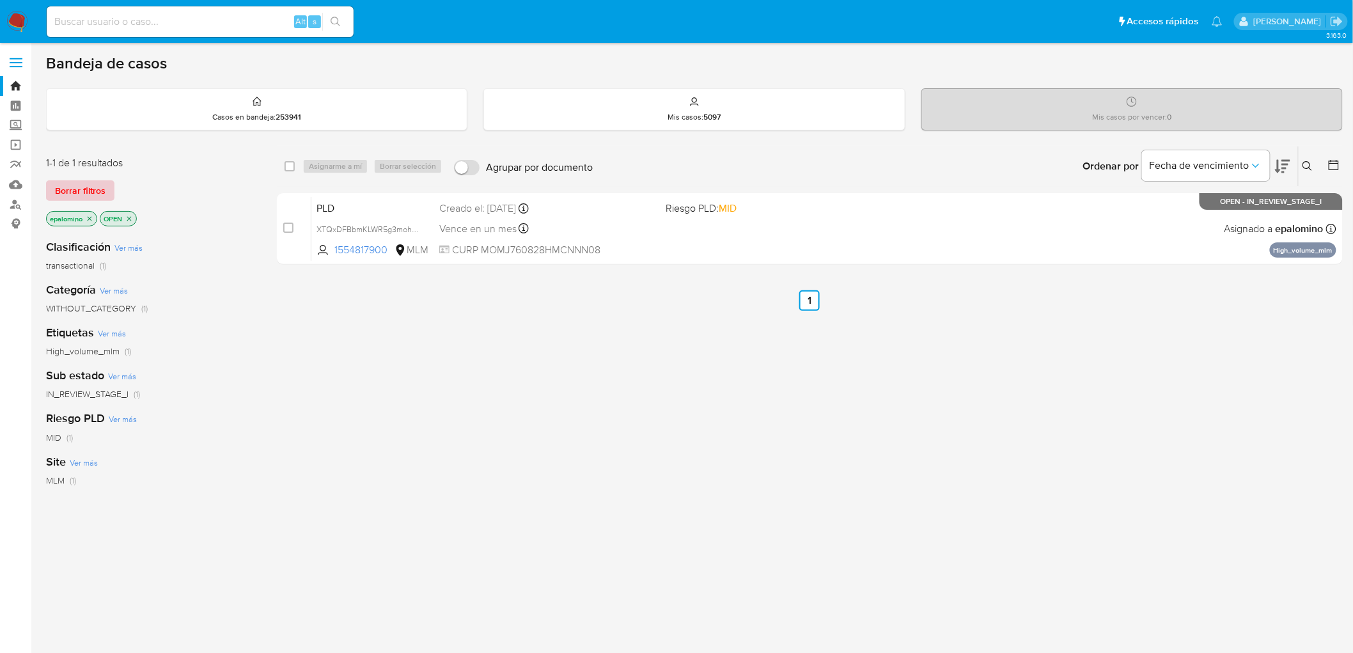
click at [66, 189] on span "Borrar filtros" at bounding box center [80, 191] width 50 height 18
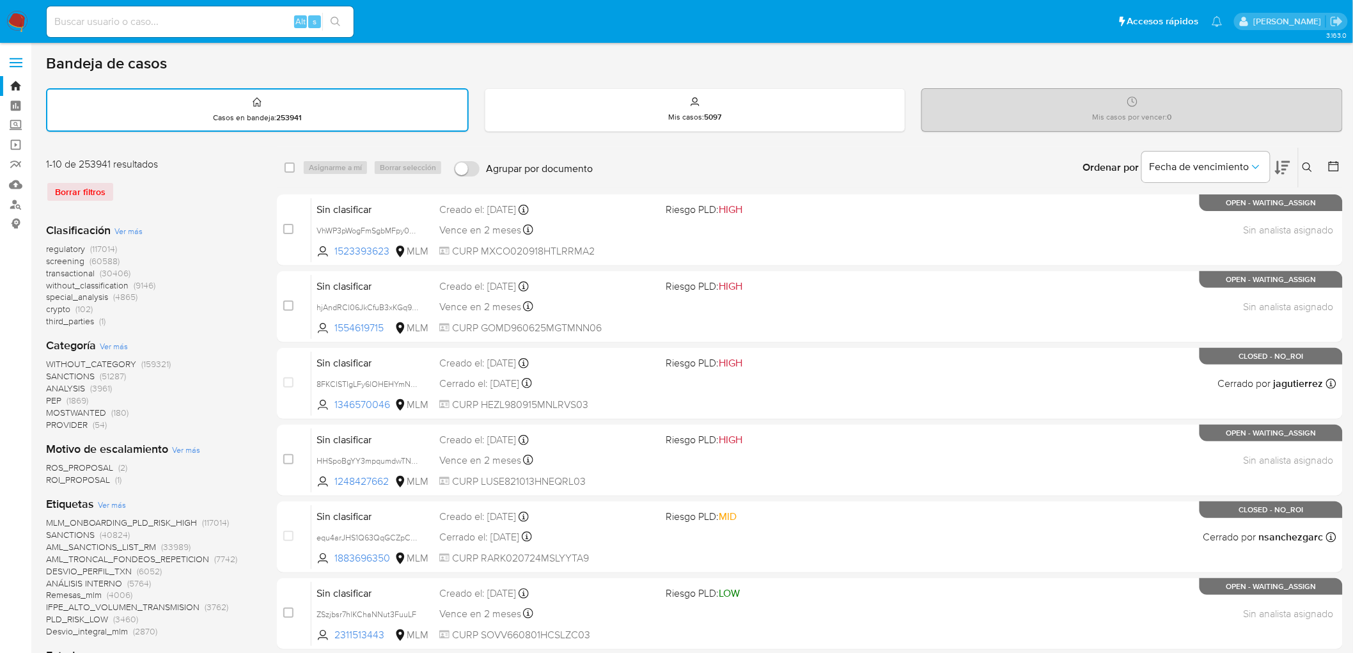
click at [1307, 167] on icon at bounding box center [1307, 167] width 10 height 10
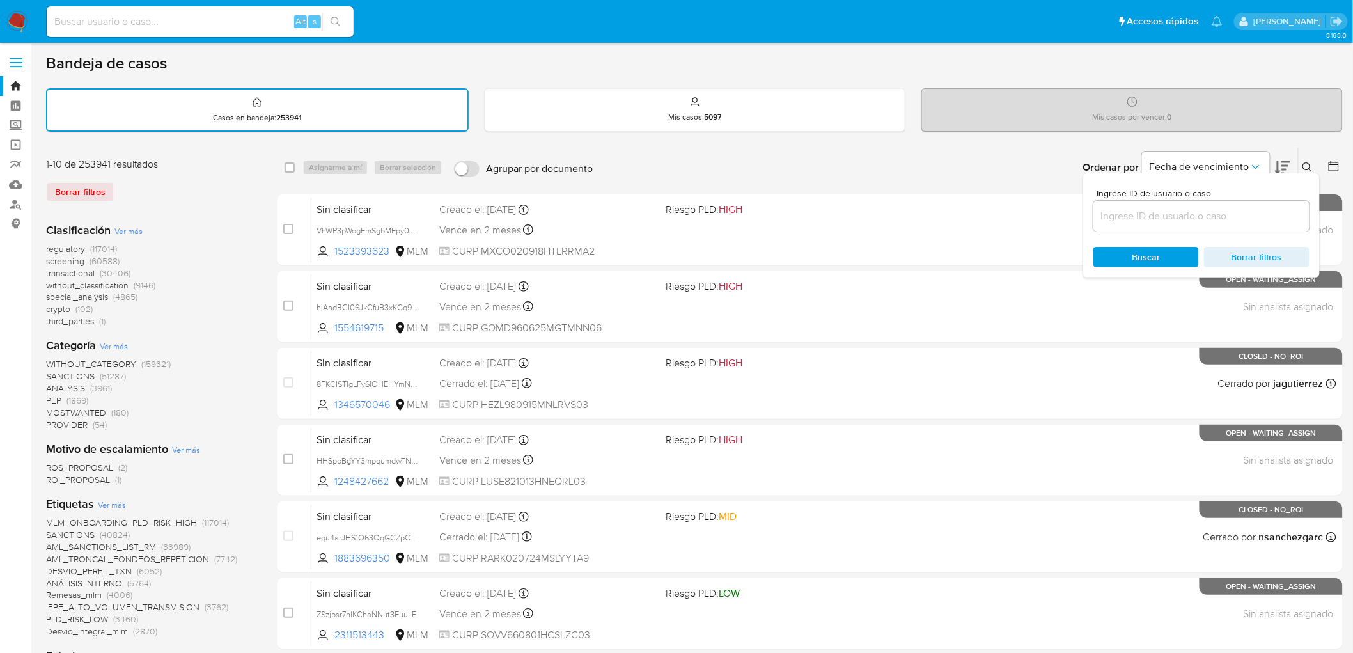
click at [1147, 208] on input at bounding box center [1201, 216] width 216 height 17
type input "134098506"
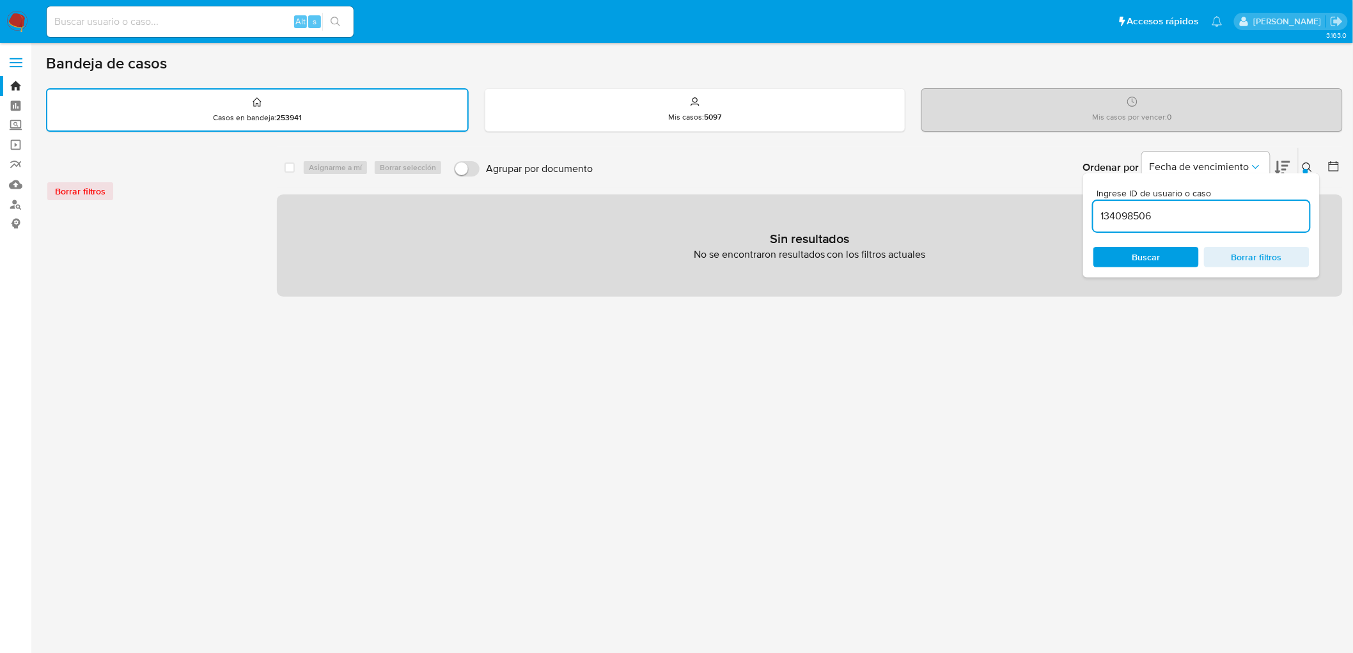
drag, startPoint x: 1307, startPoint y: 165, endPoint x: 417, endPoint y: 162, distance: 890.4
click at [1305, 165] on icon at bounding box center [1307, 167] width 10 height 10
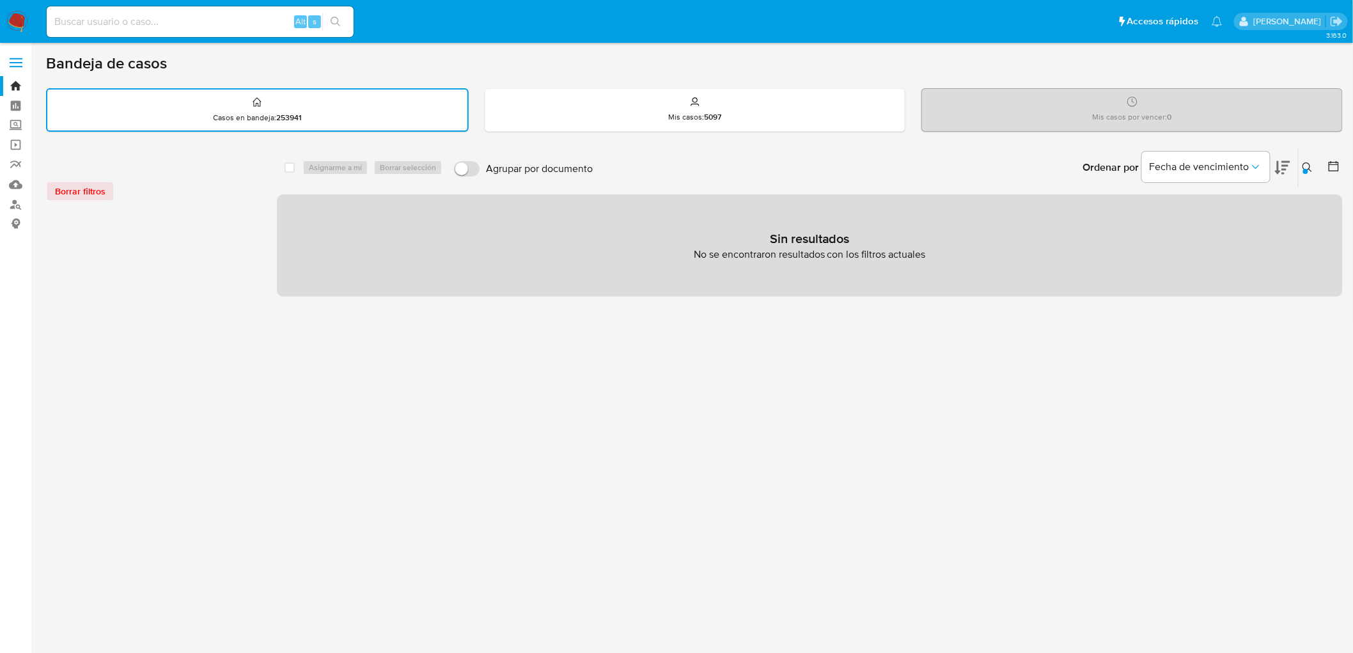
click at [161, 19] on input at bounding box center [200, 21] width 307 height 17
paste input "134098506"
type input "134098506"
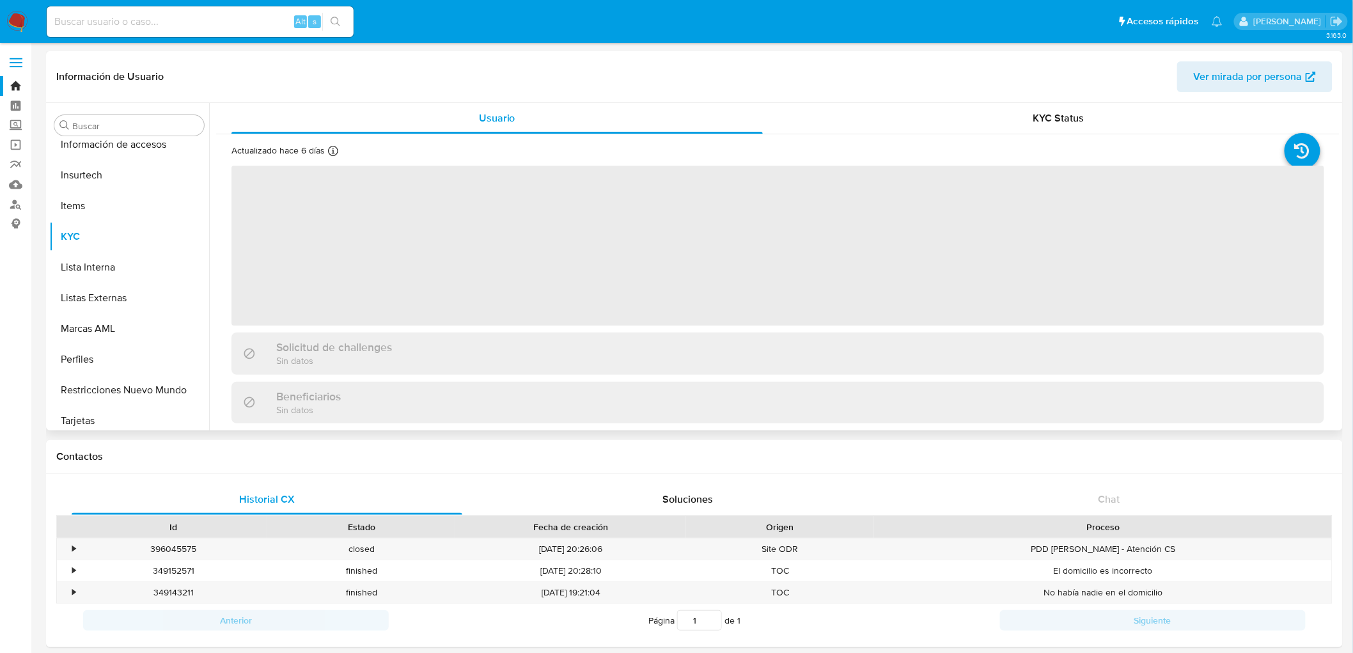
scroll to position [632, 0]
select select "10"
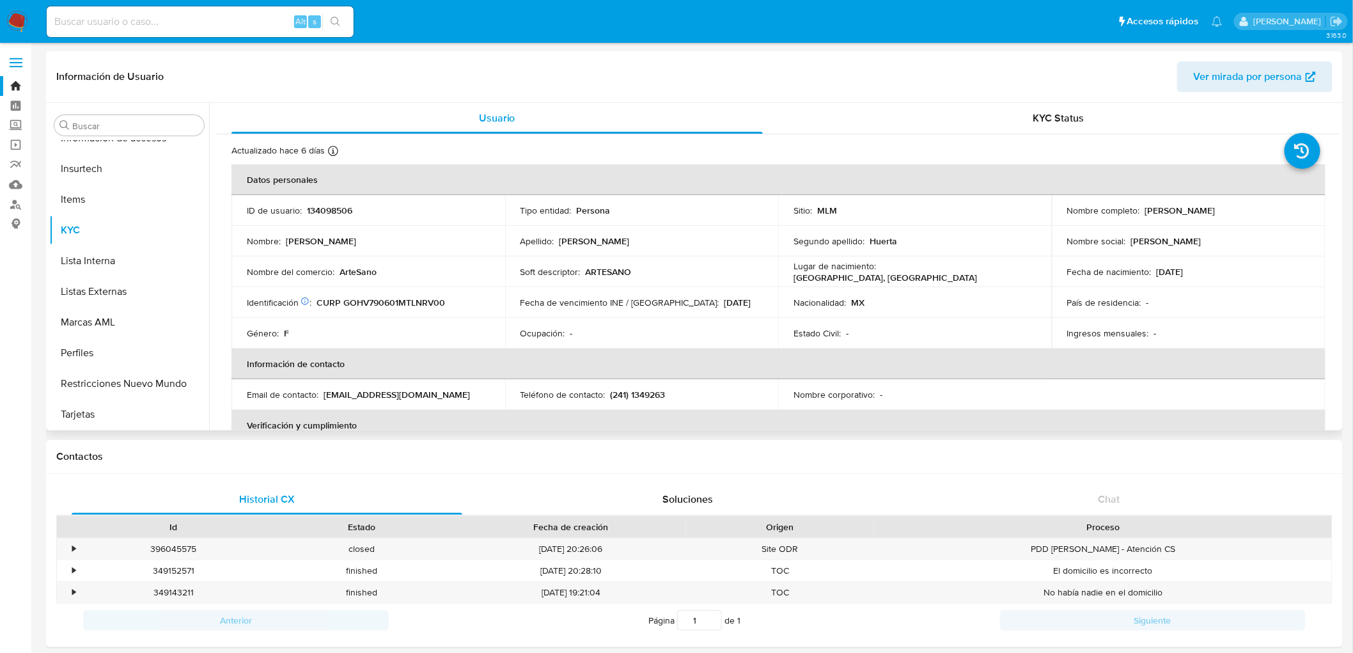
click at [585, 330] on div "Ocupación : -" at bounding box center [641, 333] width 243 height 12
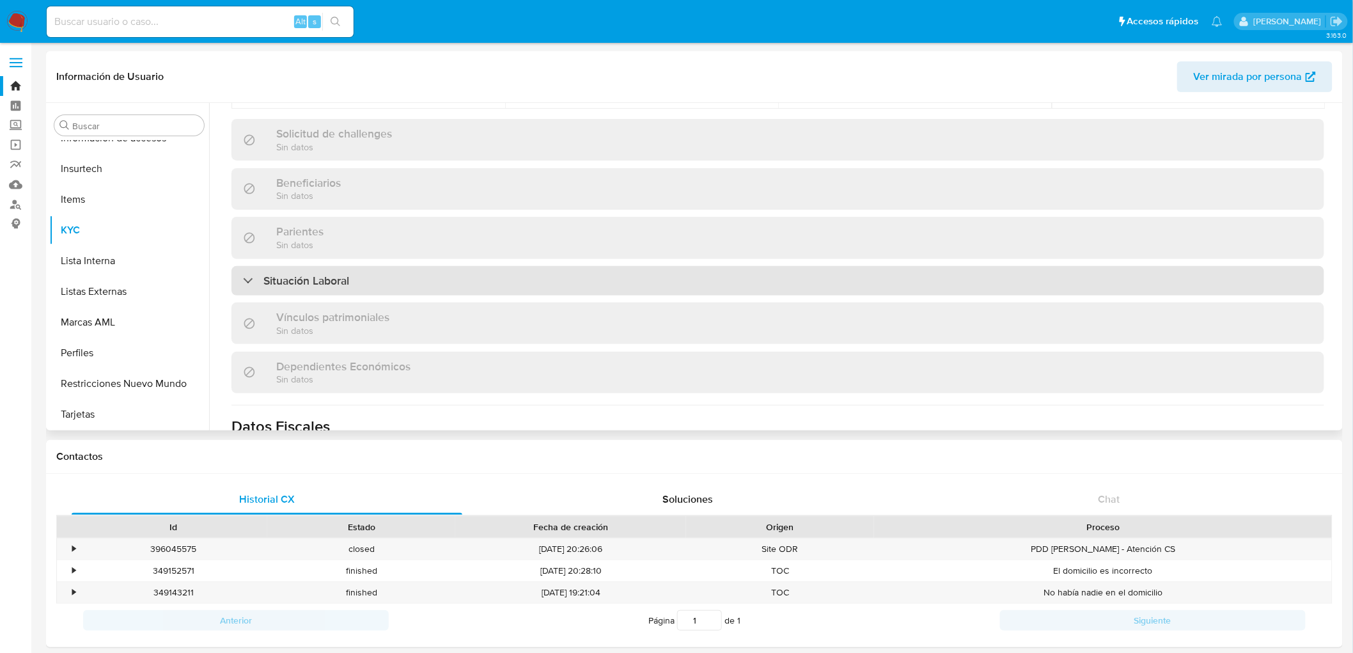
scroll to position [577, 0]
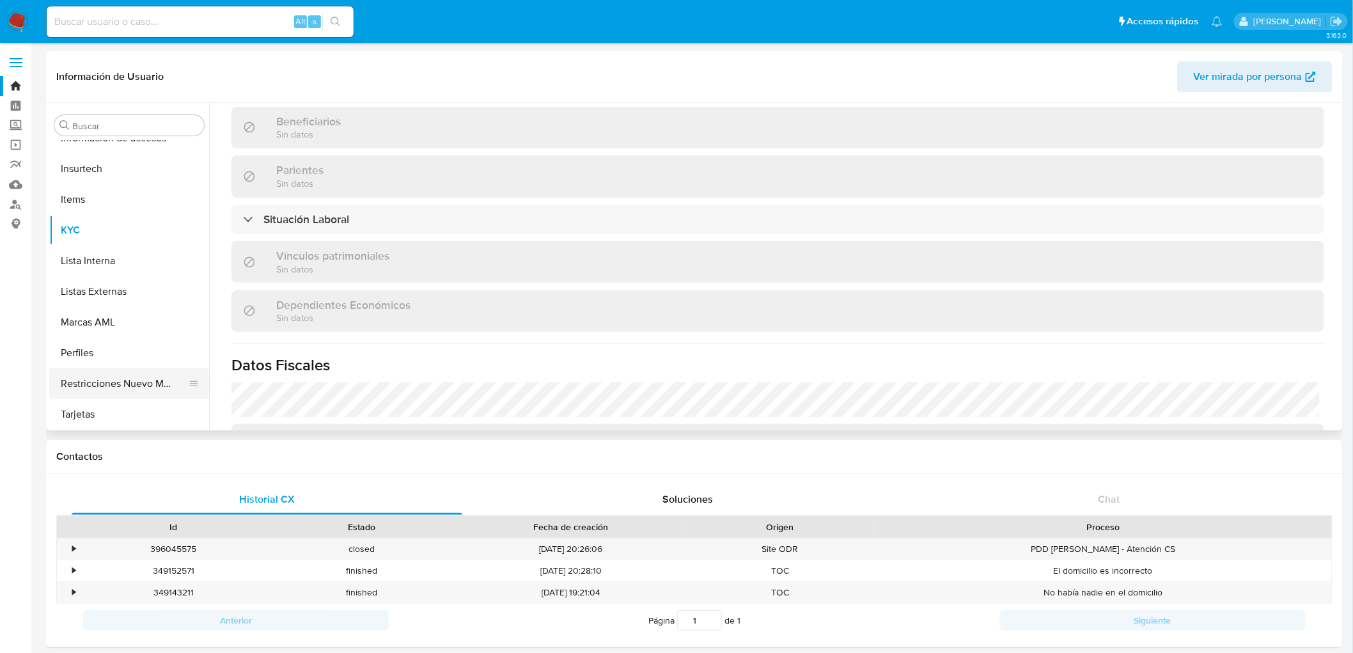
click at [100, 385] on button "Restricciones Nuevo Mundo" at bounding box center [124, 383] width 150 height 31
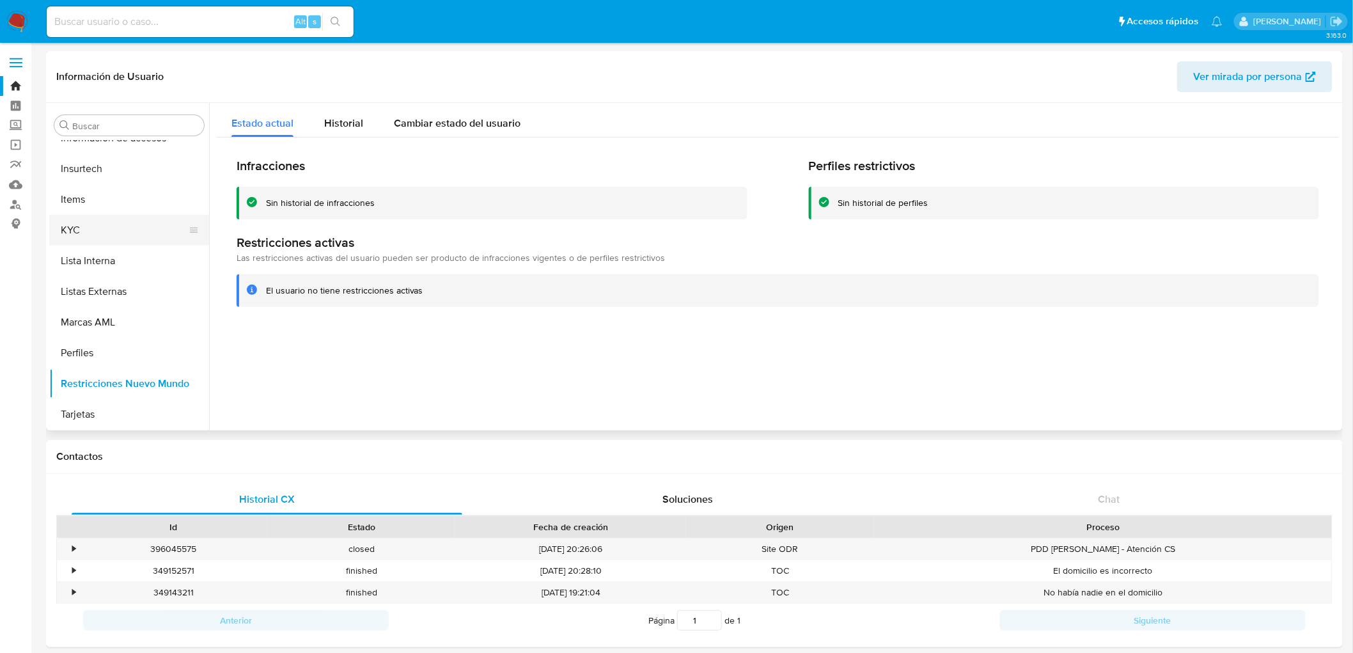
click at [148, 228] on button "KYC" at bounding box center [124, 230] width 150 height 31
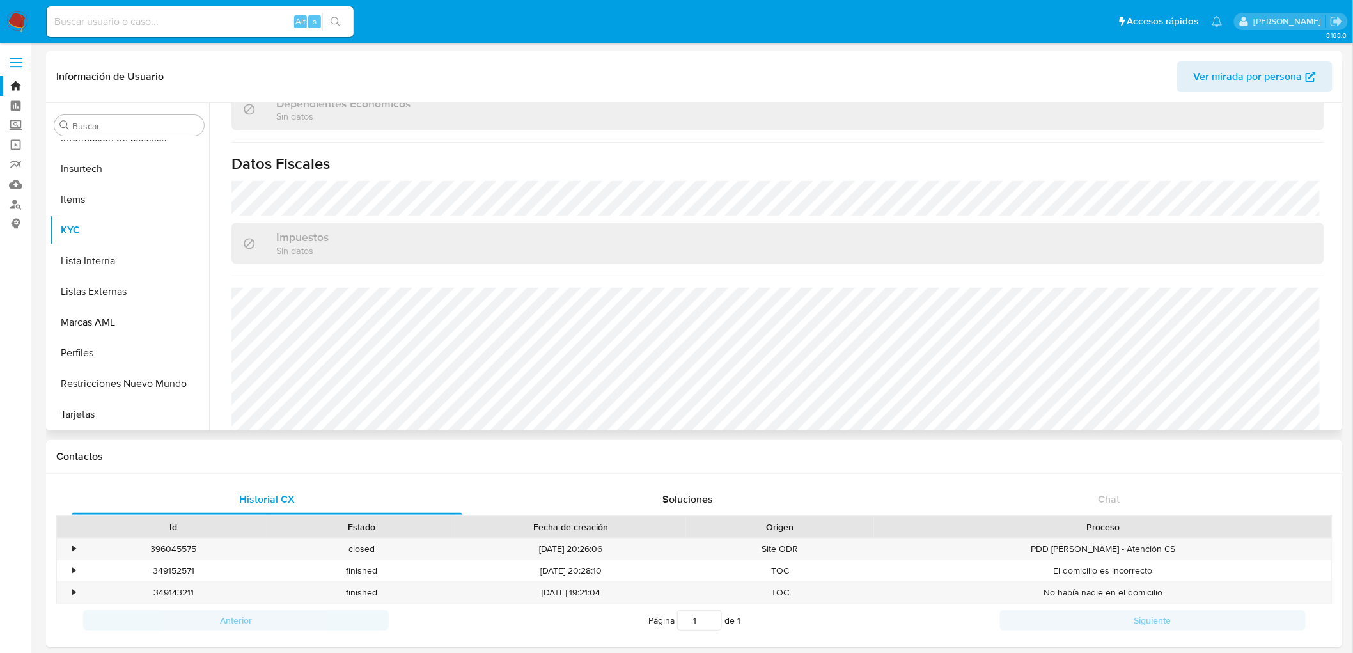
scroll to position [790, 0]
click at [7, 17] on img at bounding box center [17, 22] width 22 height 22
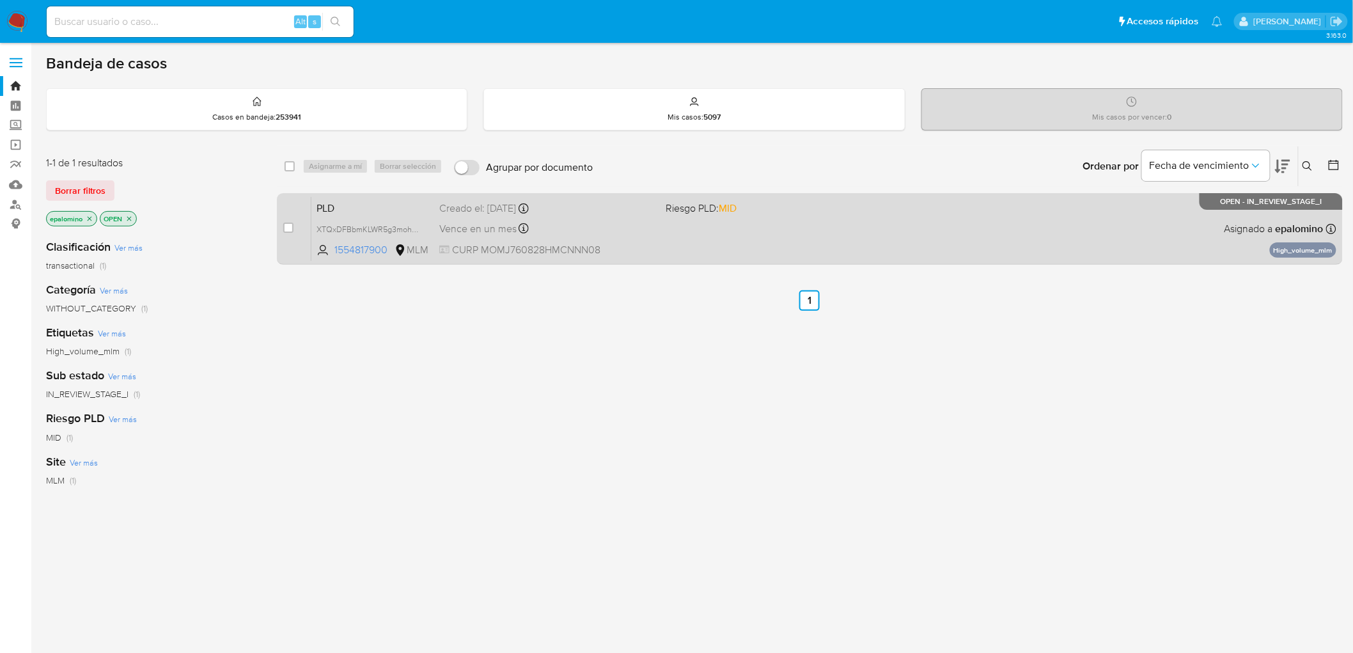
click at [326, 211] on span "PLD" at bounding box center [372, 207] width 113 height 17
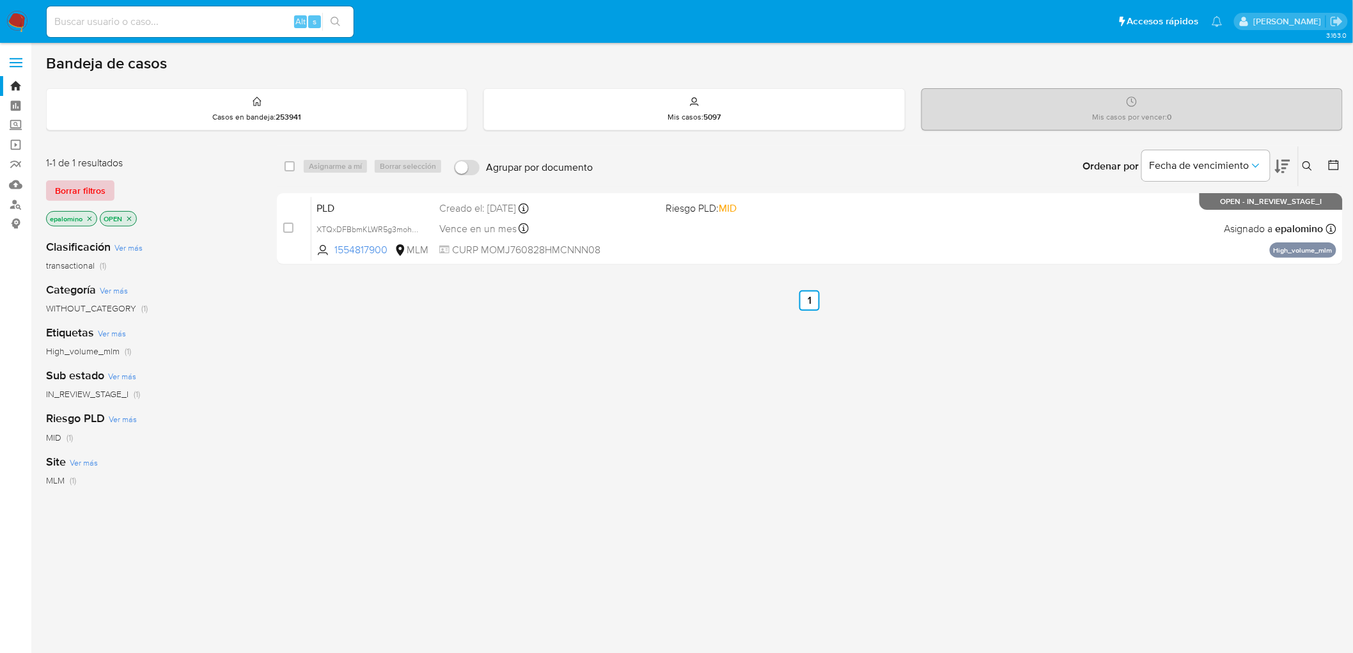
click at [95, 185] on span "Borrar filtros" at bounding box center [80, 191] width 50 height 18
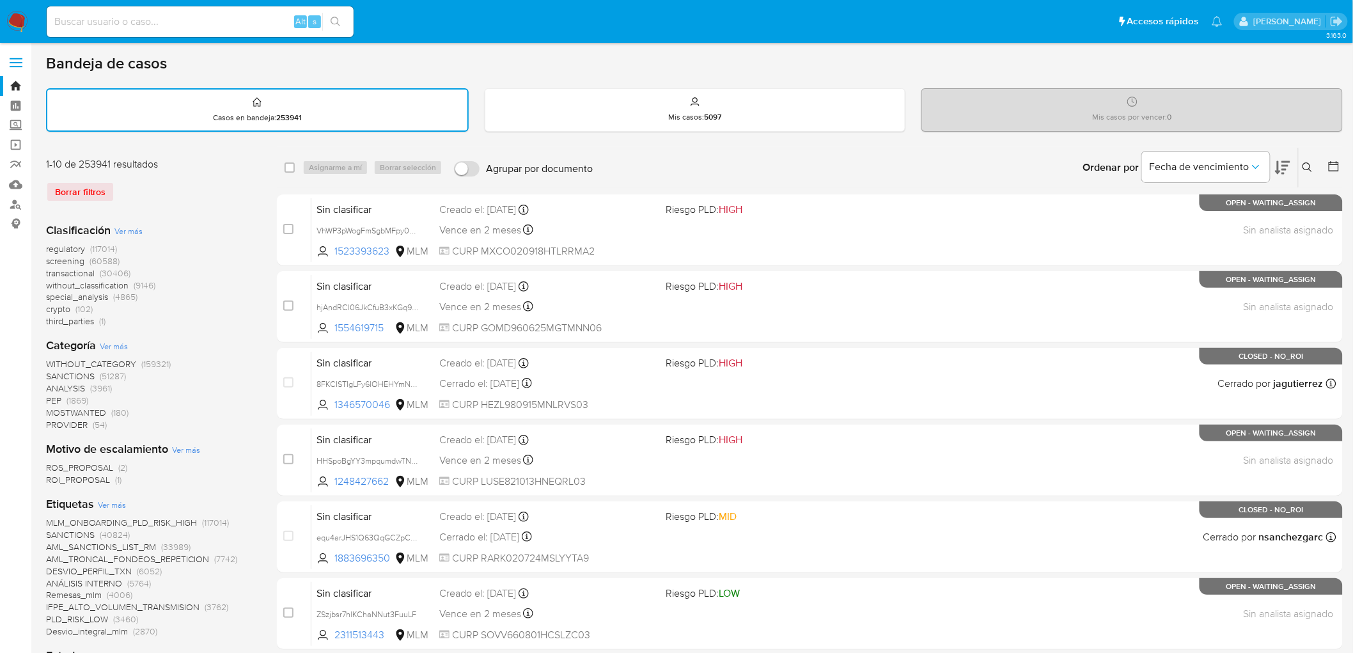
click at [1303, 169] on icon at bounding box center [1307, 167] width 10 height 10
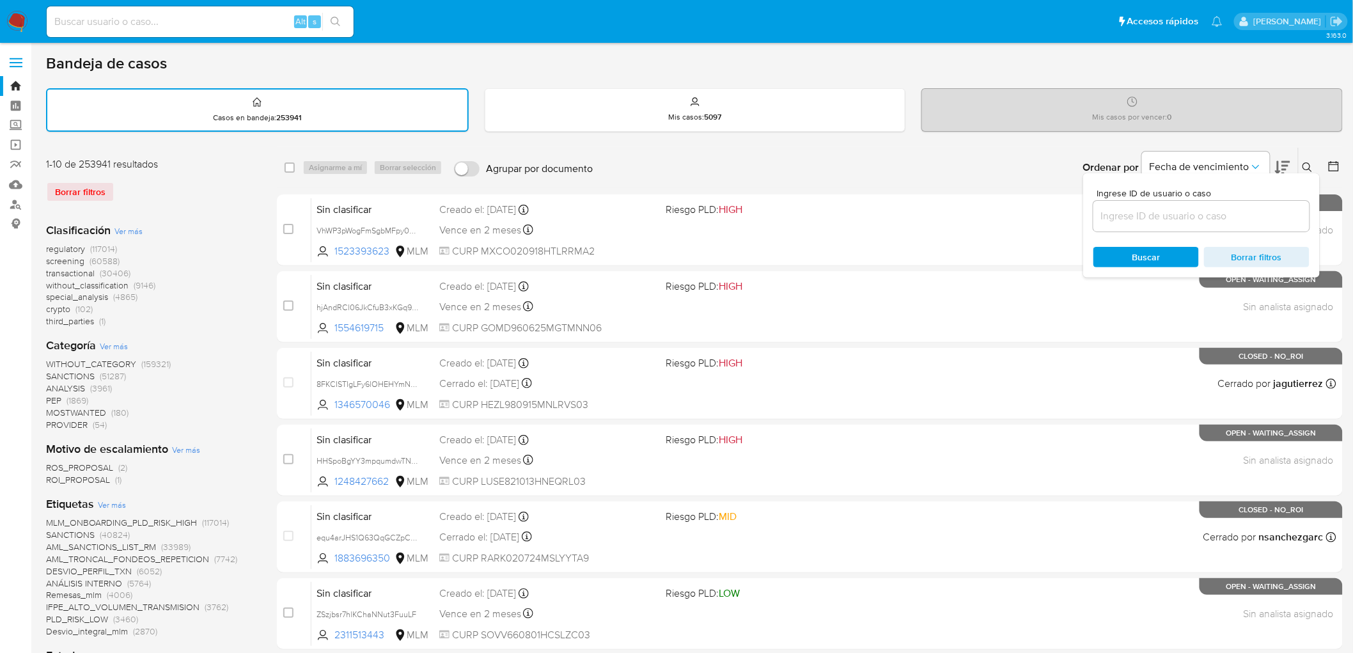
drag, startPoint x: 1228, startPoint y: 208, endPoint x: 1217, endPoint y: 213, distance: 12.0
click at [1228, 208] on input at bounding box center [1201, 216] width 216 height 17
type input "345433790"
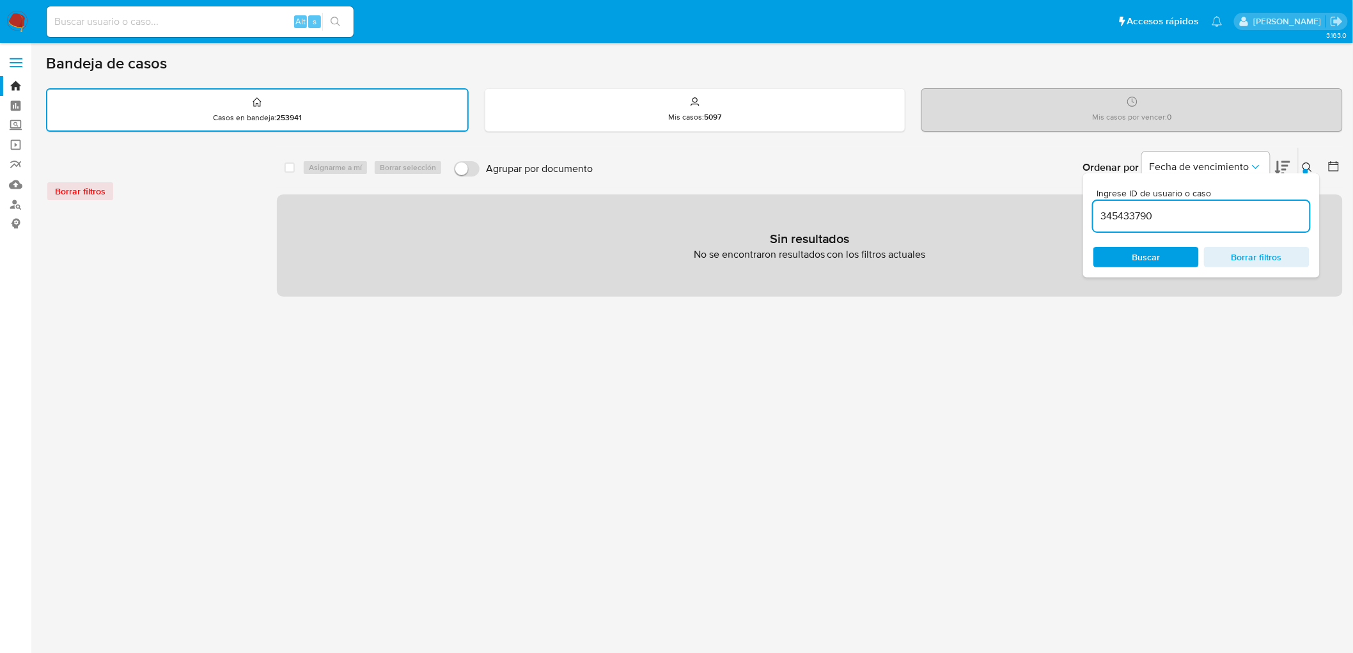
click at [205, 17] on input at bounding box center [200, 21] width 307 height 17
paste input "345433790"
type input "345433790"
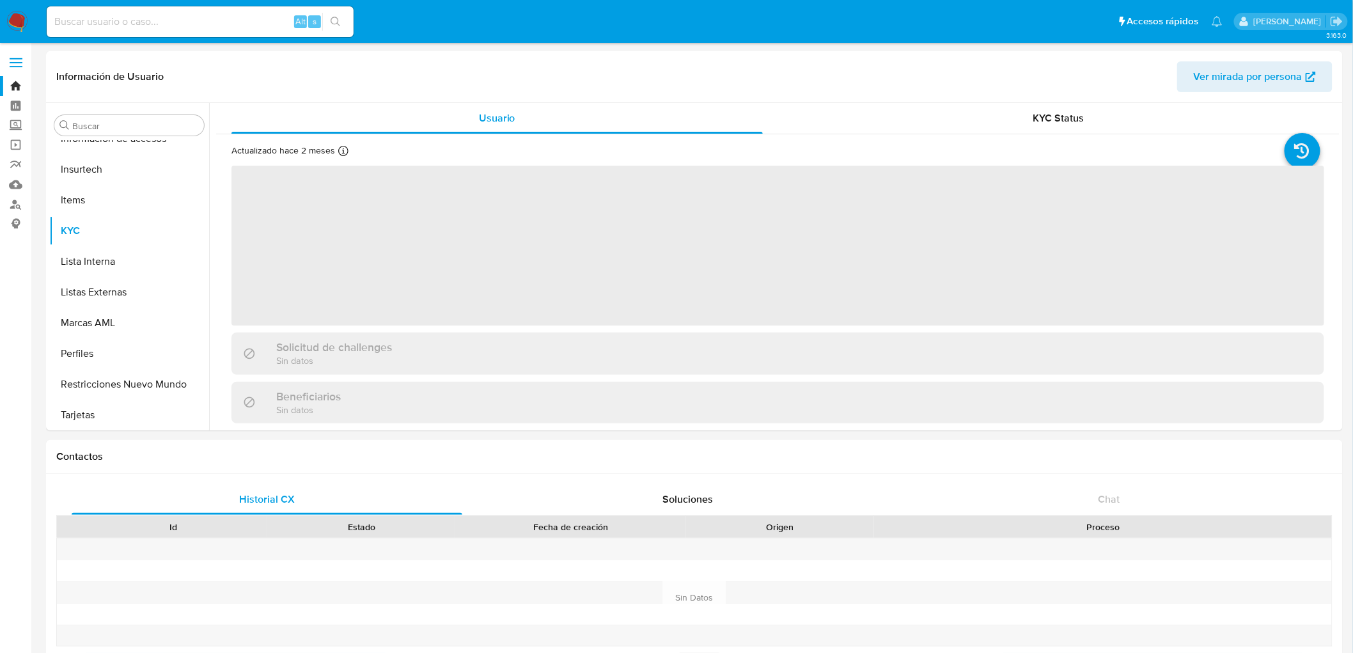
scroll to position [632, 0]
select select "10"
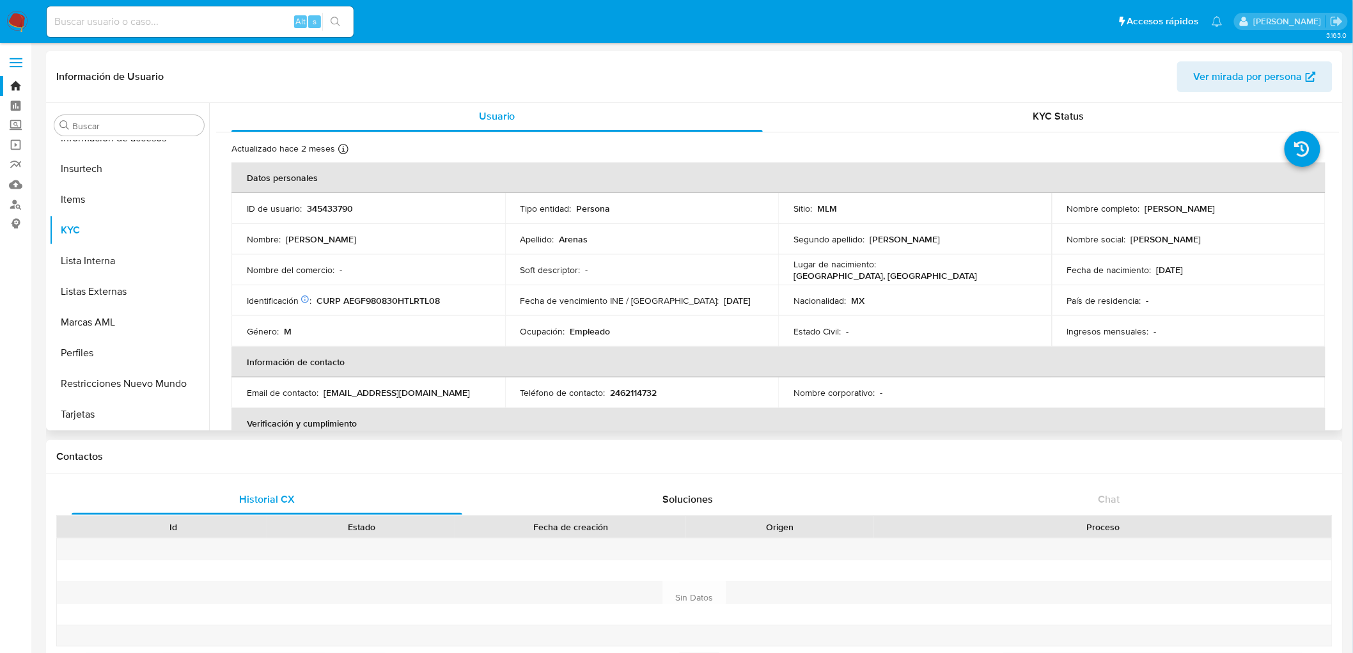
scroll to position [0, 0]
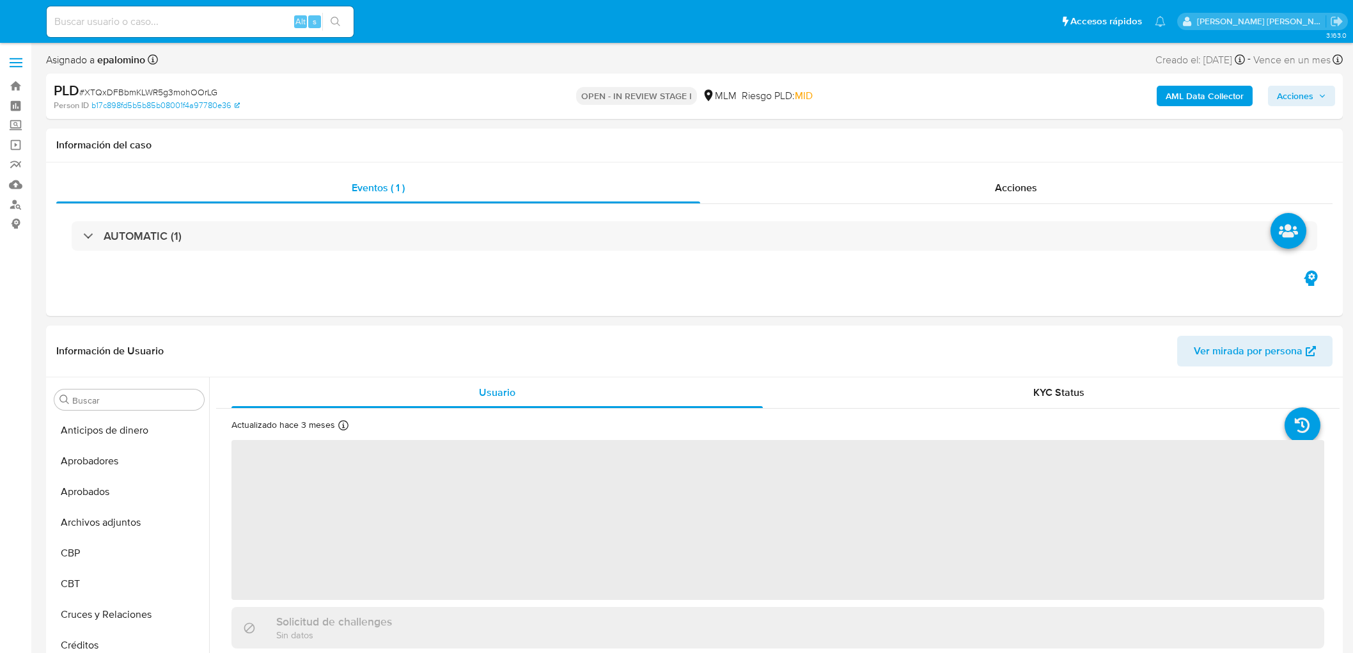
select select "10"
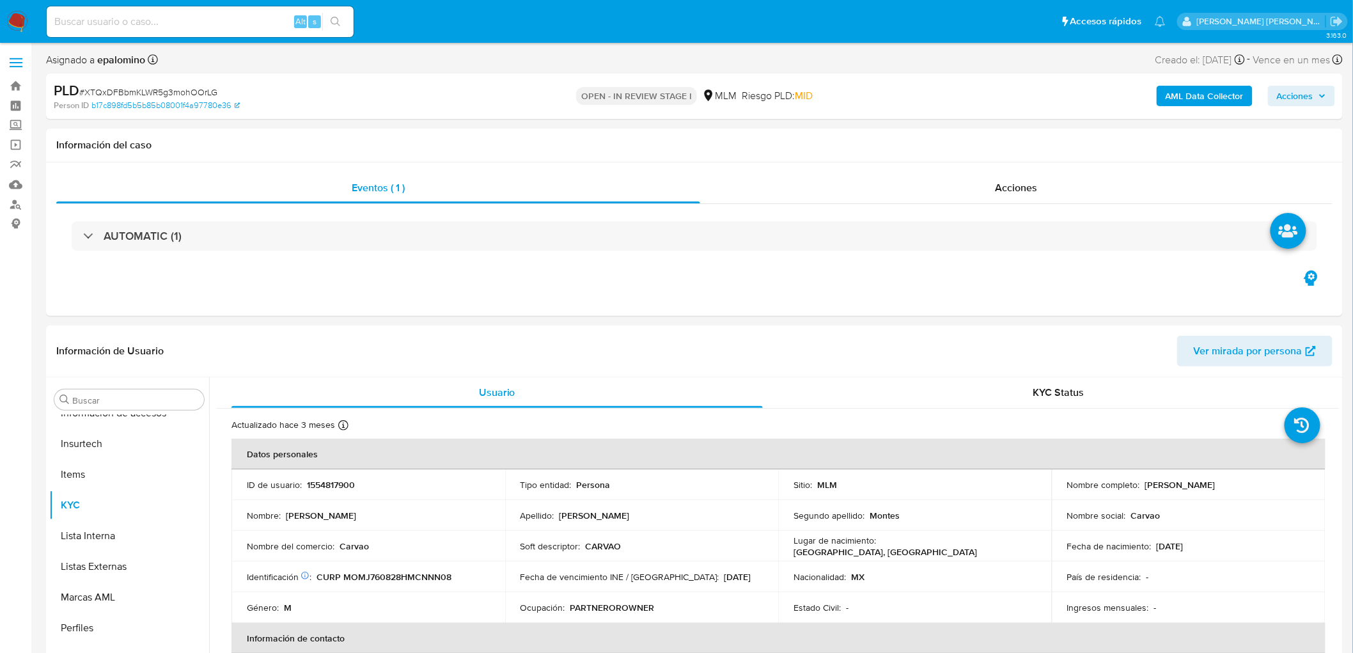
scroll to position [632, 0]
click at [21, 29] on img at bounding box center [17, 22] width 22 height 22
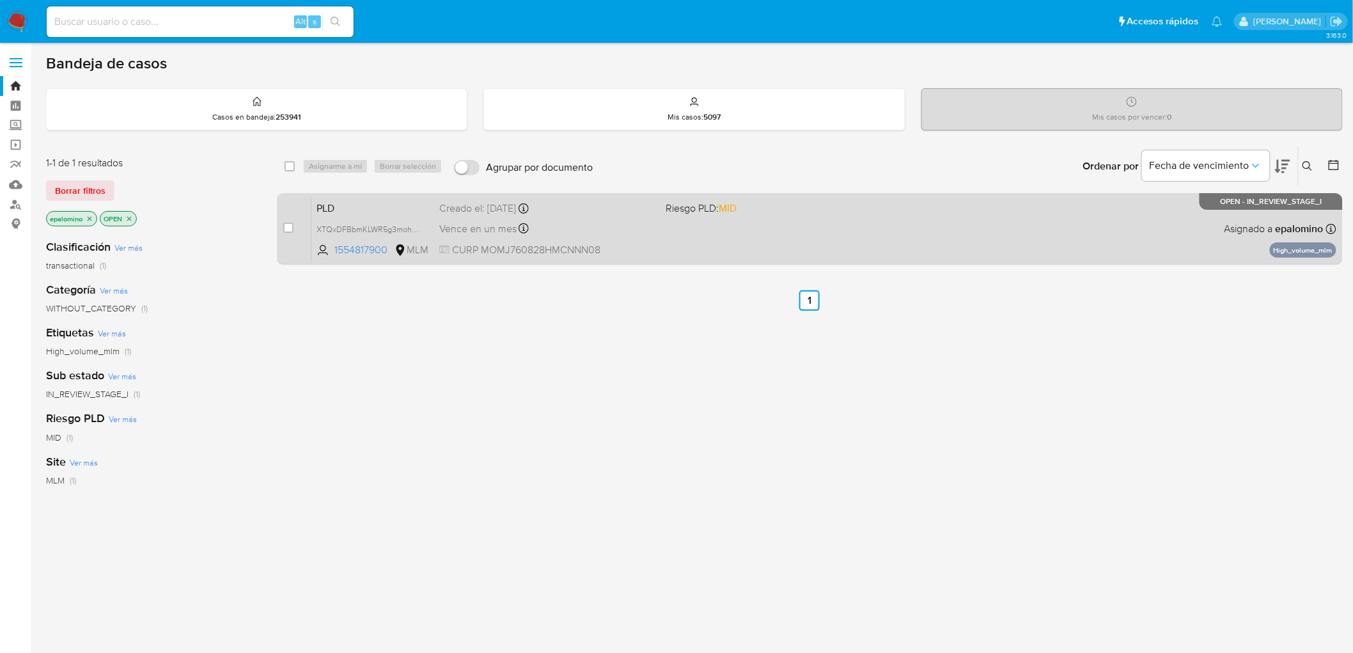
click at [373, 199] on span "PLD" at bounding box center [372, 207] width 113 height 17
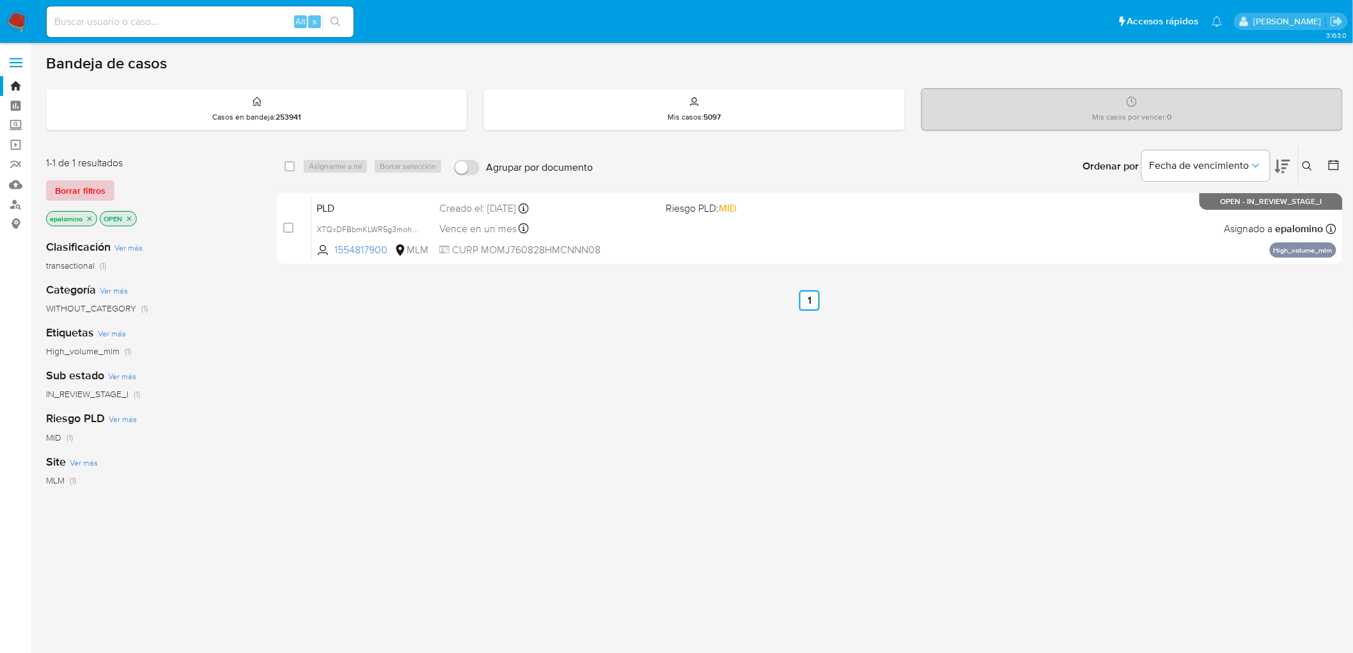
click at [91, 187] on span "Borrar filtros" at bounding box center [80, 191] width 50 height 18
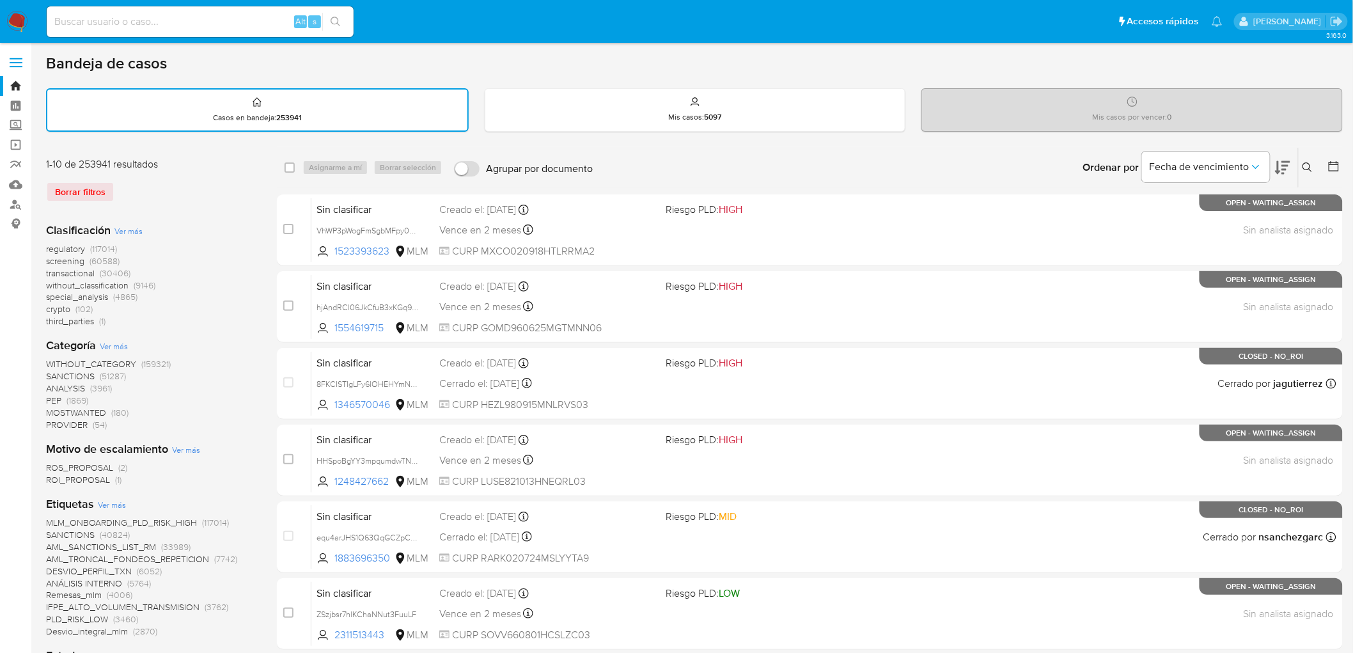
click at [22, 59] on label at bounding box center [16, 62] width 32 height 27
click at [0, 0] on input "checkbox" at bounding box center [0, 0] width 0 height 0
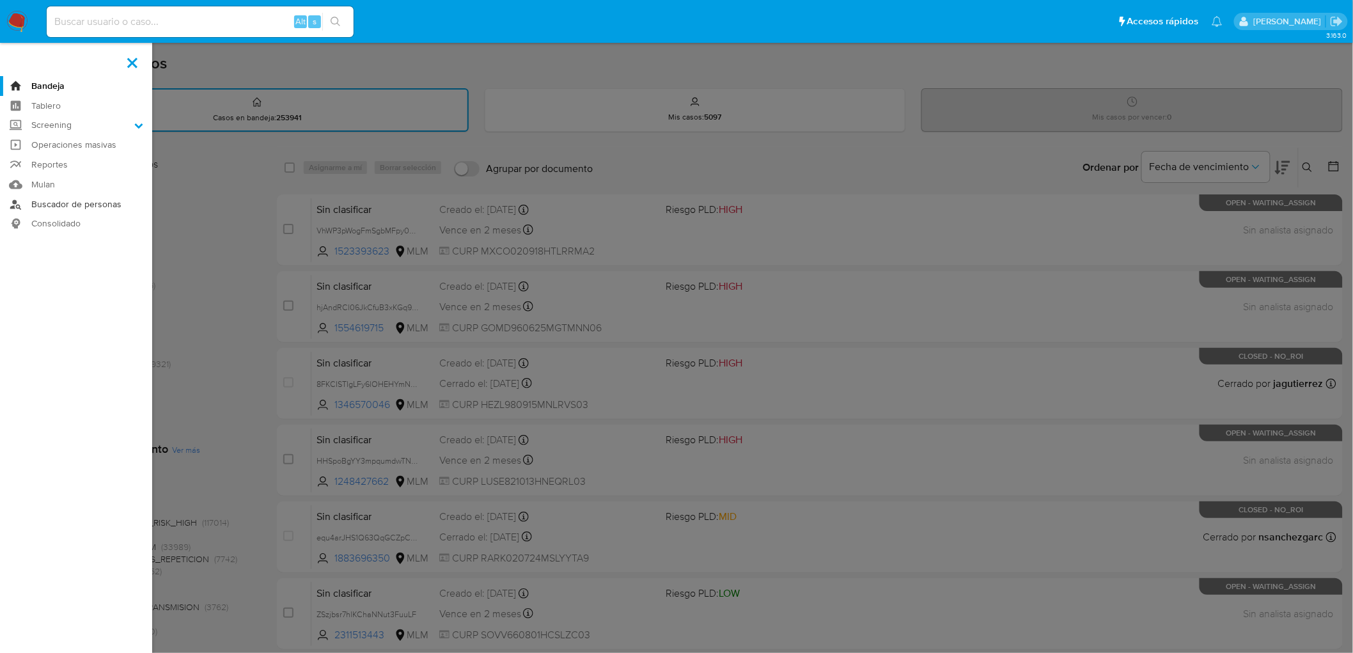
click at [40, 208] on link "Buscador de personas" at bounding box center [76, 204] width 152 height 20
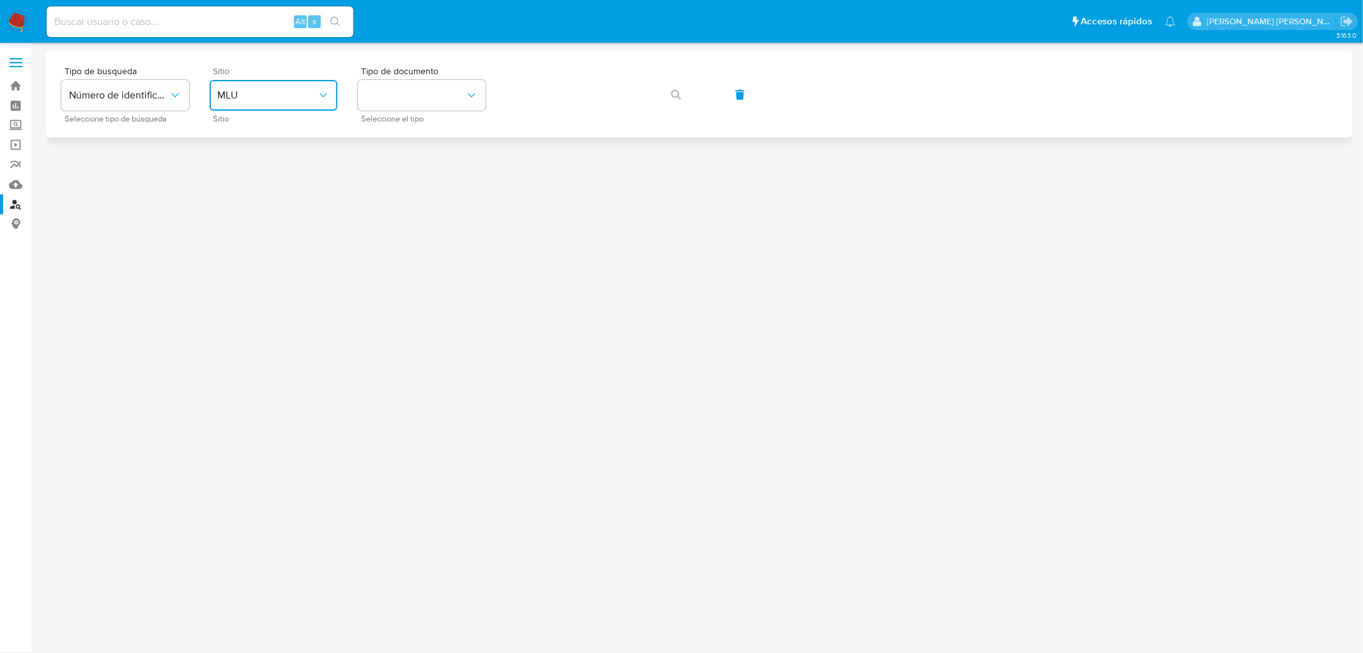
click at [307, 84] on button "MLU" at bounding box center [274, 95] width 128 height 31
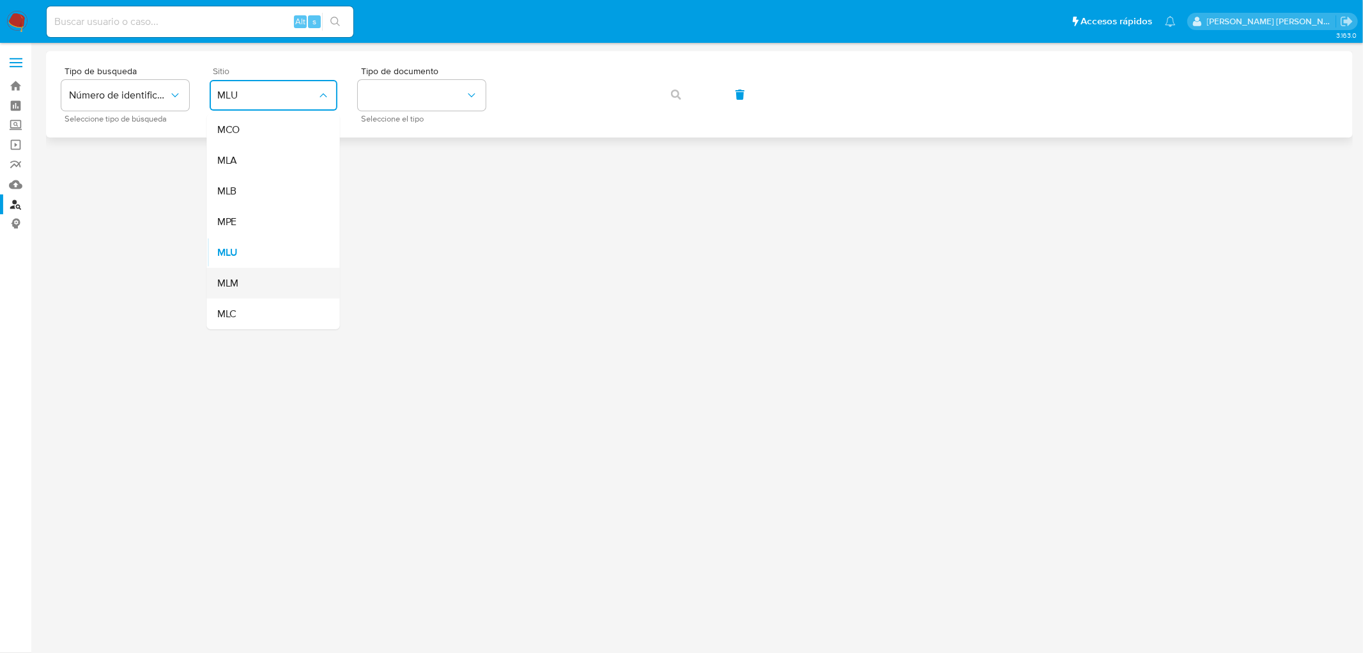
click at [241, 270] on div "MLM" at bounding box center [269, 283] width 105 height 31
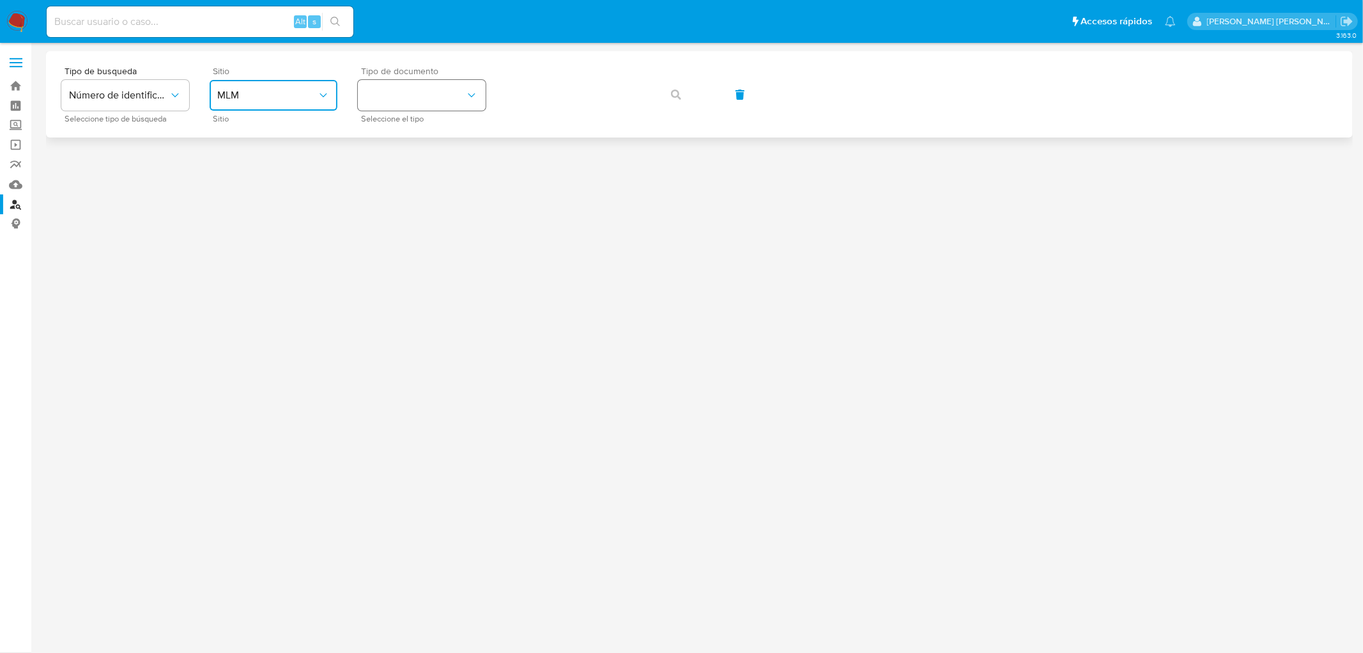
click at [469, 95] on icon "identificationType" at bounding box center [471, 95] width 13 height 13
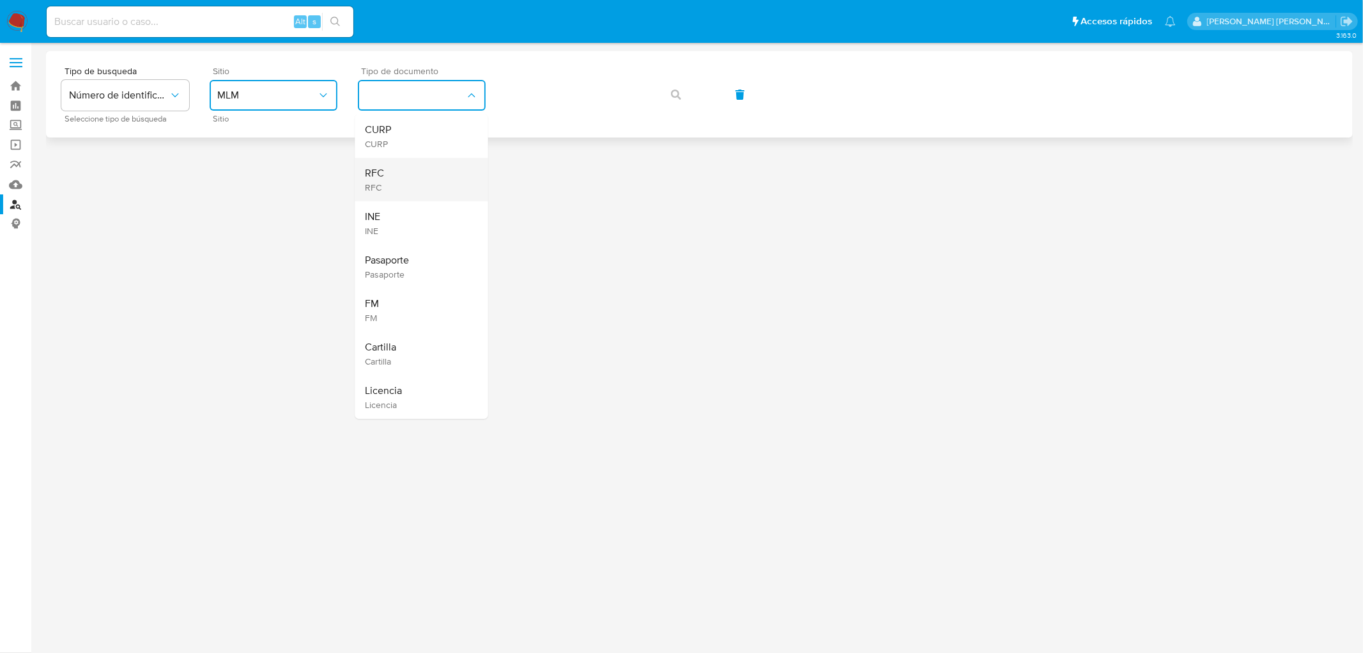
click at [413, 184] on div "RFC RFC" at bounding box center [418, 179] width 105 height 43
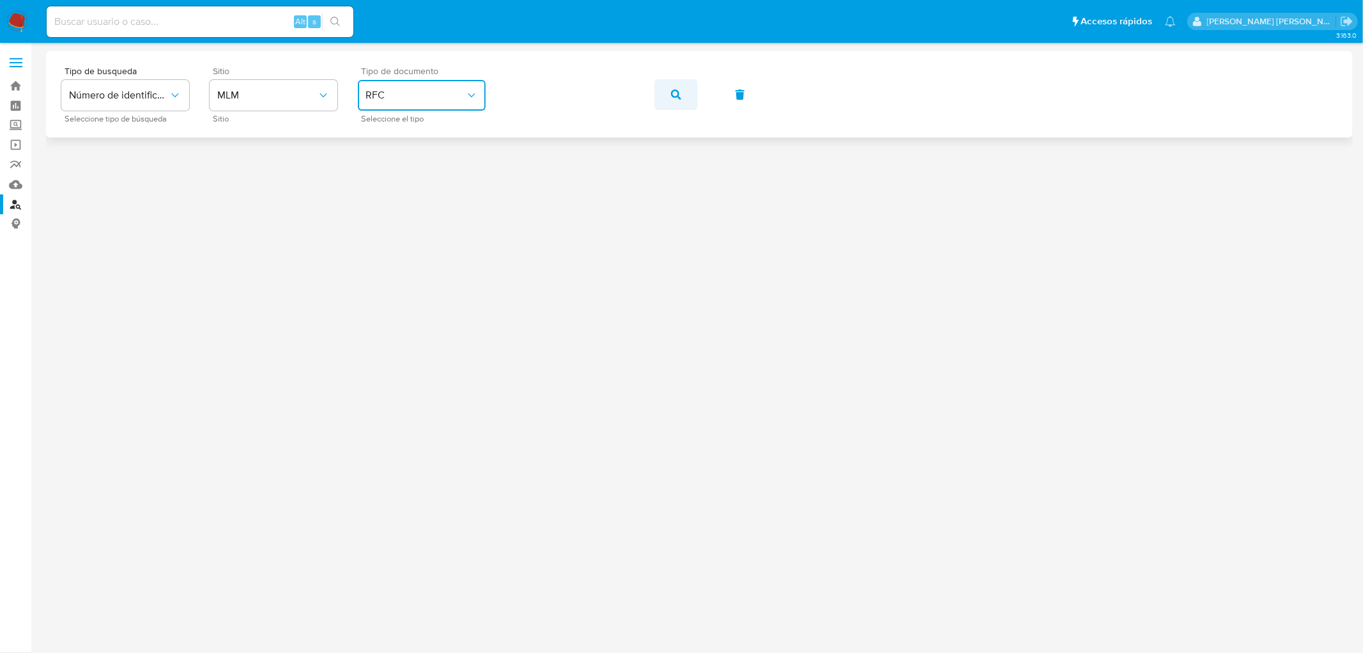
click at [679, 93] on icon "button" at bounding box center [676, 94] width 10 height 10
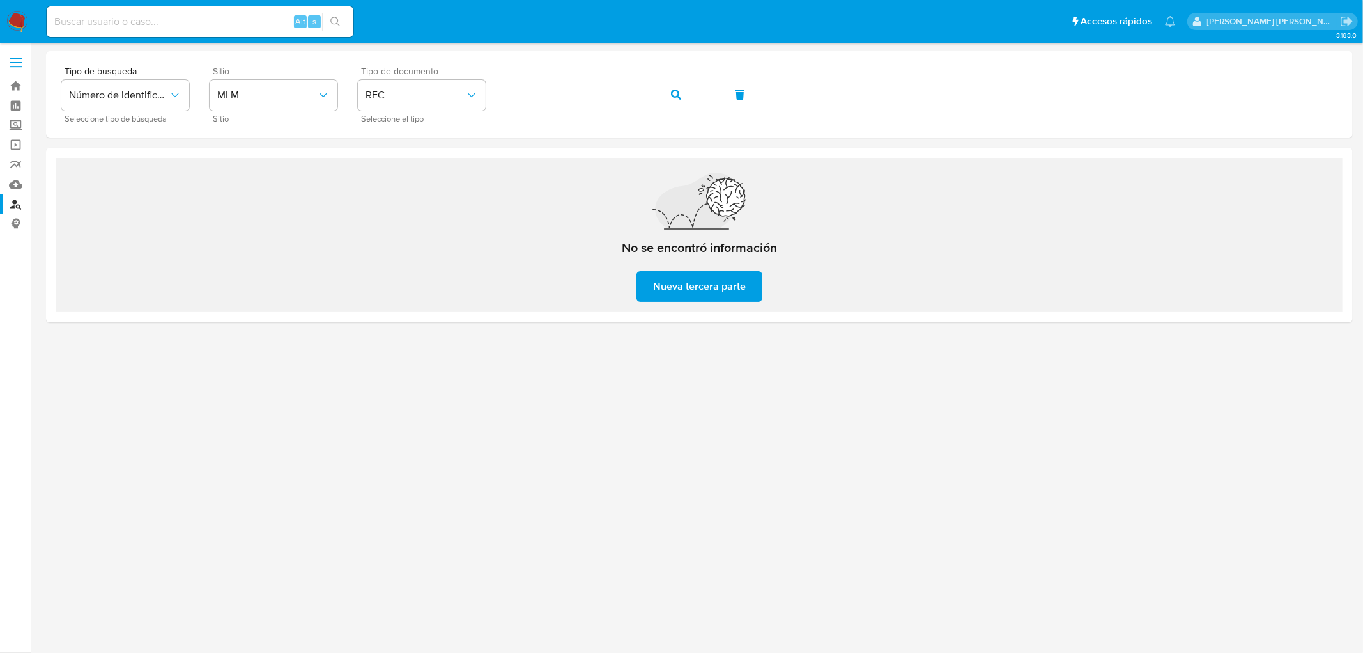
click at [20, 12] on img at bounding box center [17, 22] width 22 height 22
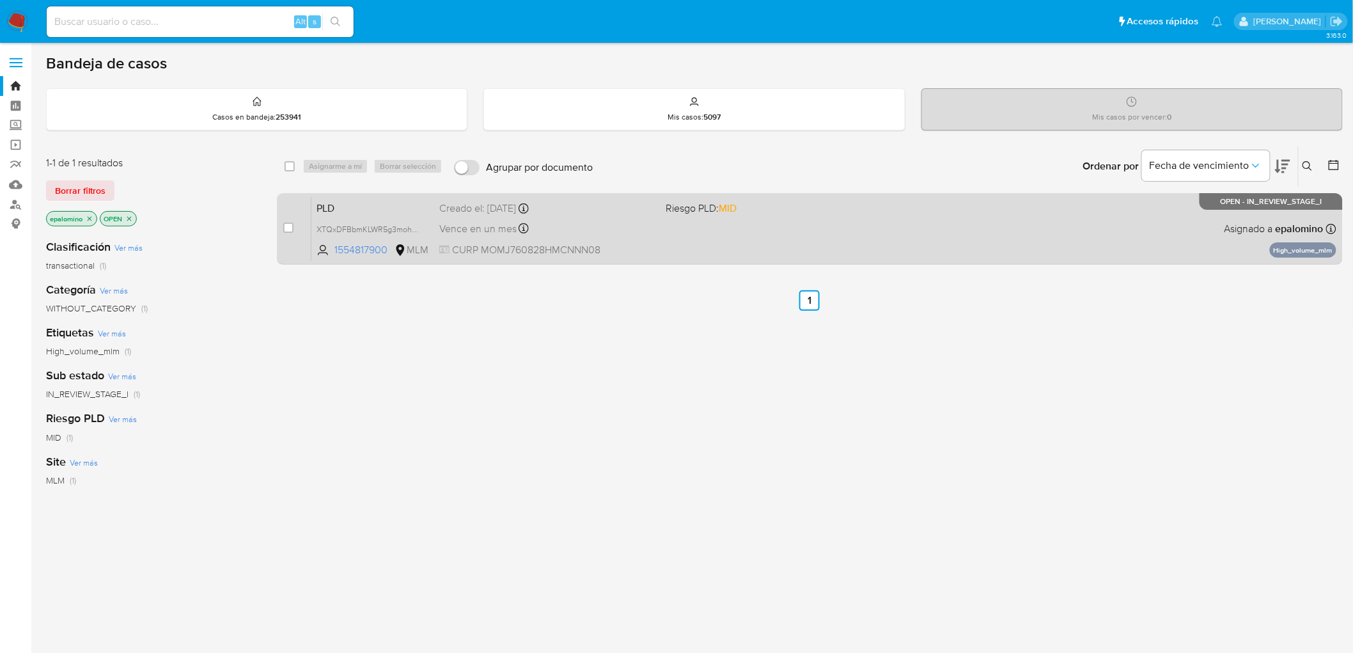
click at [339, 197] on div "PLD XTQxDFBbmKLWR5g3mohOOrLG 1554817900 MLM Riesgo PLD: MID Creado el: 12/09/20…" at bounding box center [823, 228] width 1025 height 65
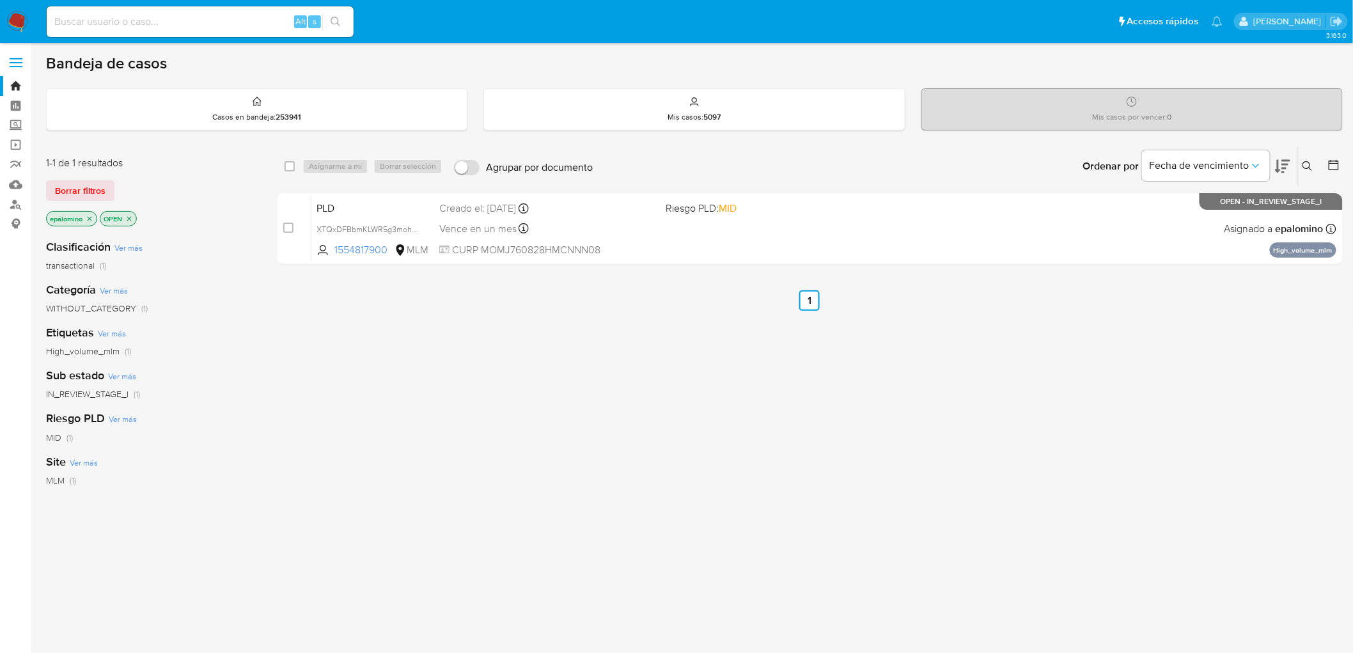
click at [99, 178] on div "1-1 de 1 resultados Borrar filtros epalomino OPEN" at bounding box center [148, 192] width 205 height 73
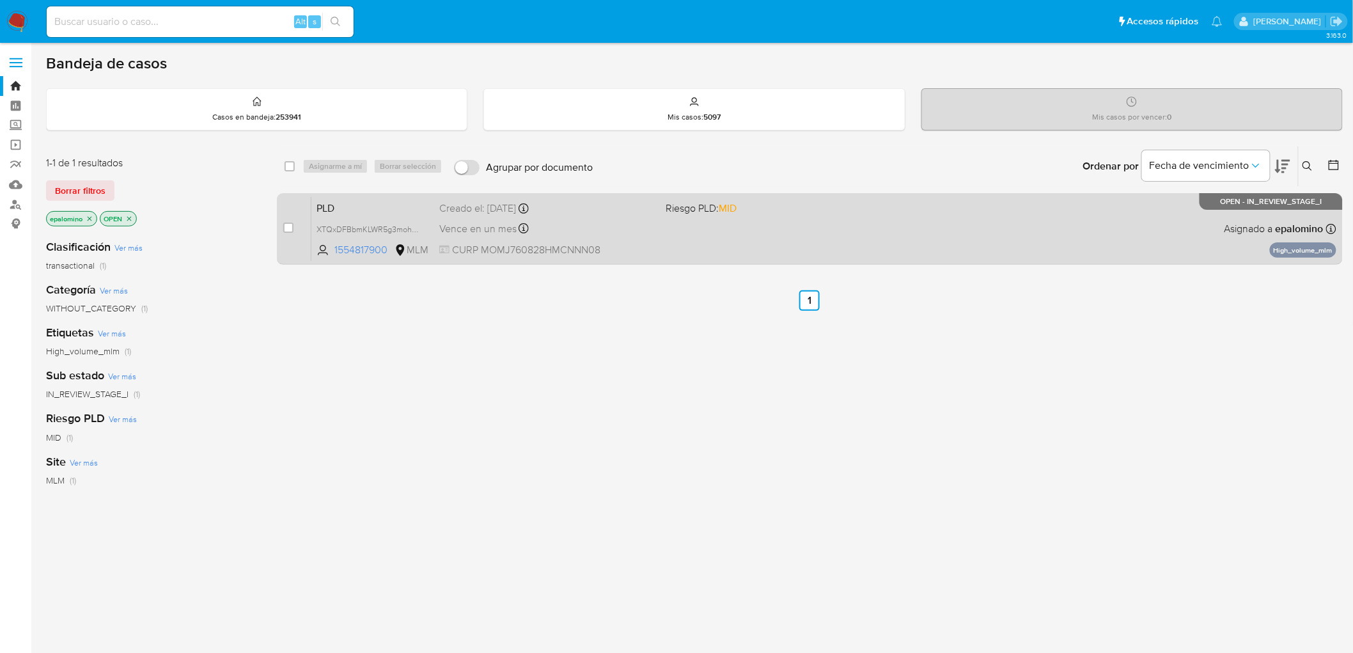
click at [349, 206] on span "PLD" at bounding box center [372, 207] width 113 height 17
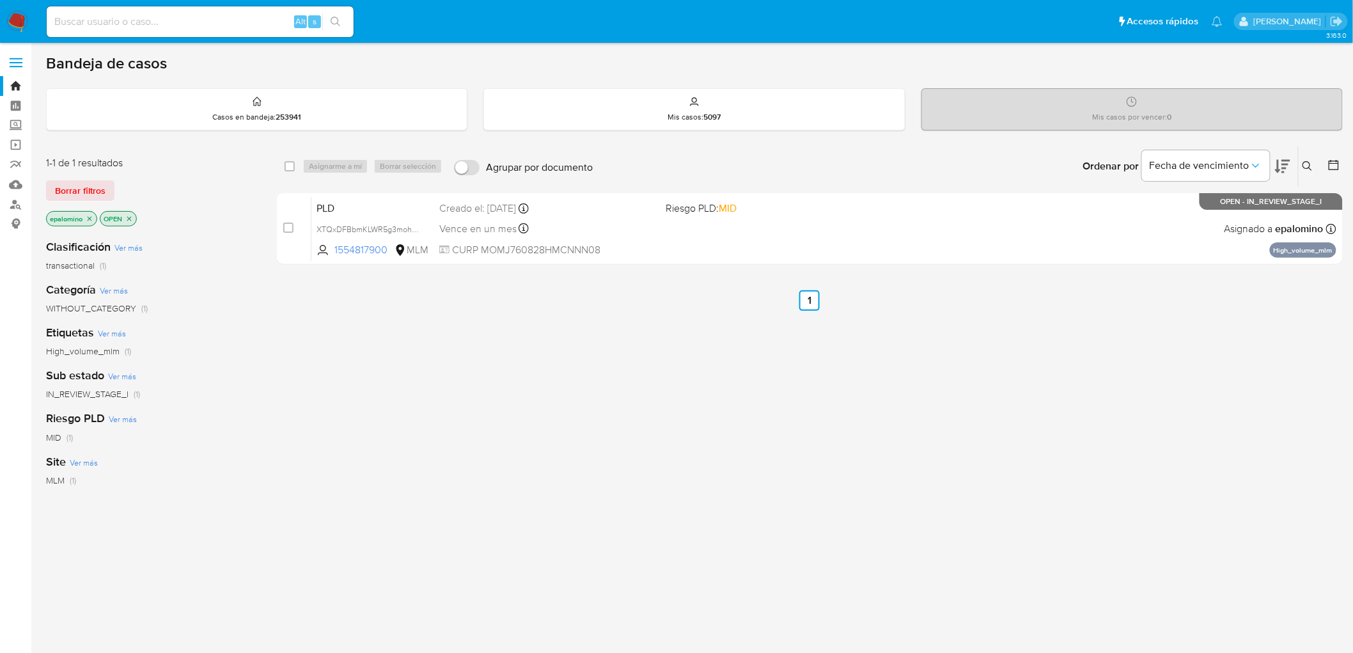
click at [16, 19] on img at bounding box center [17, 22] width 22 height 22
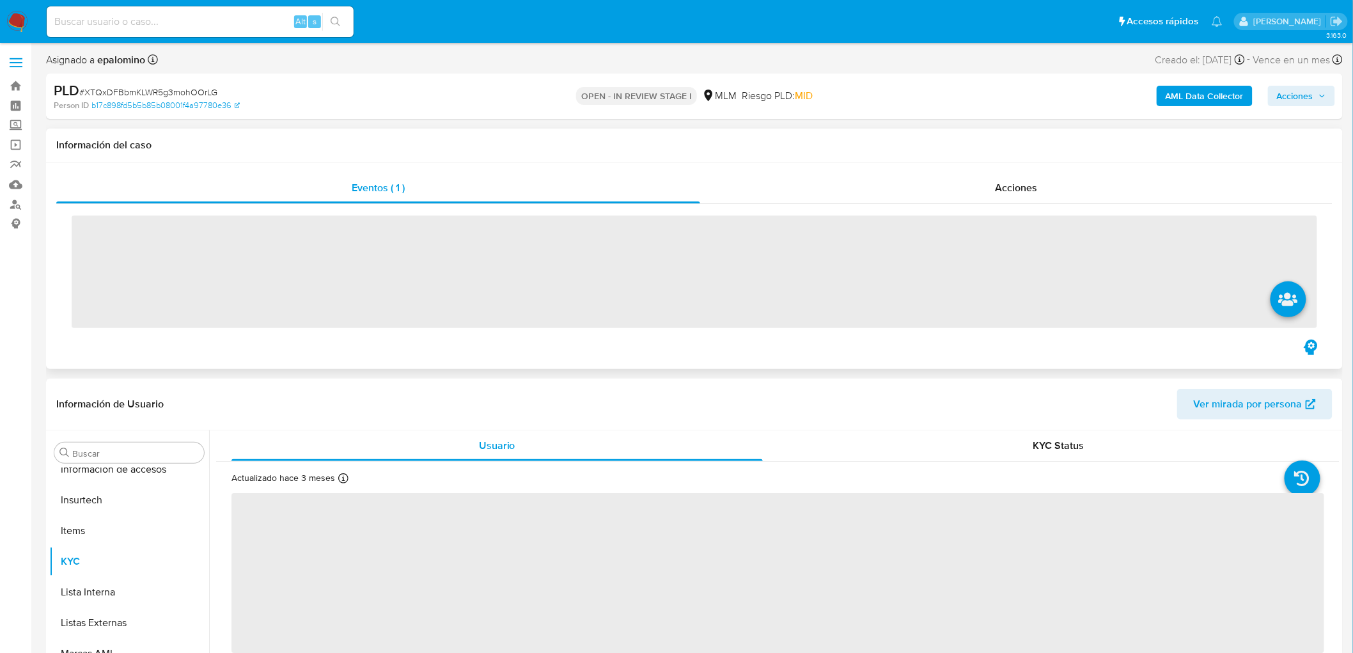
scroll to position [632, 0]
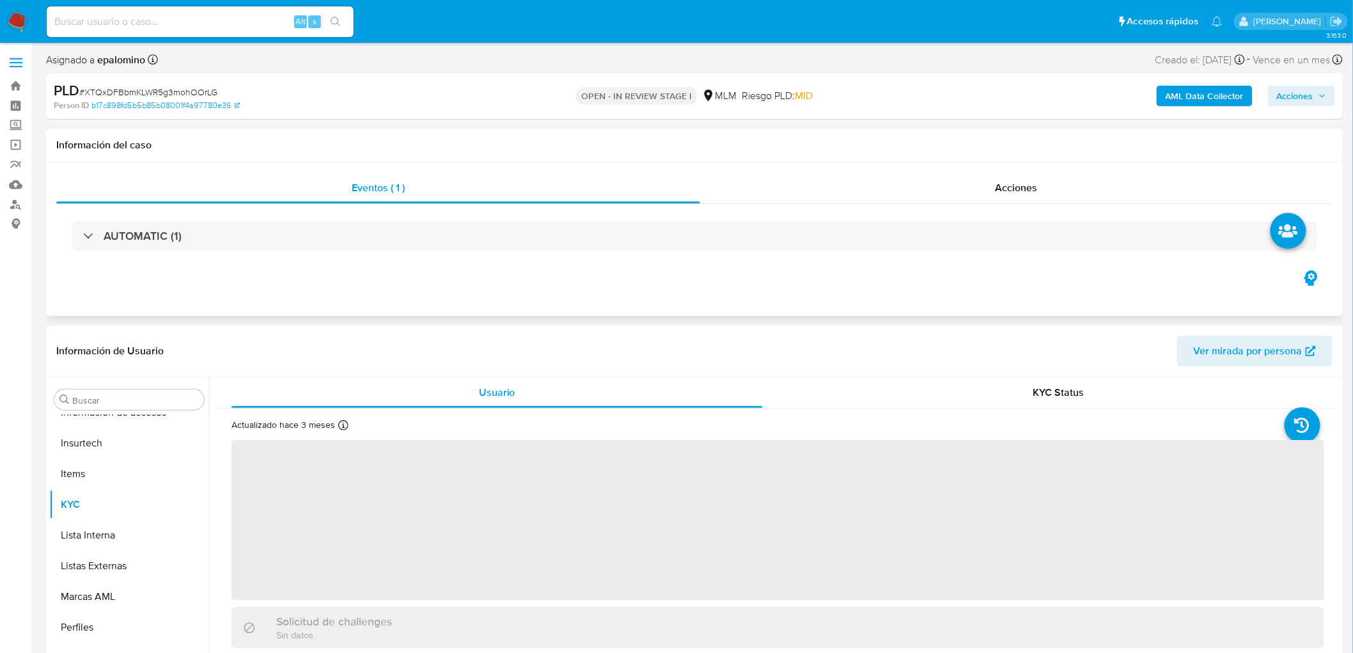
select select "10"
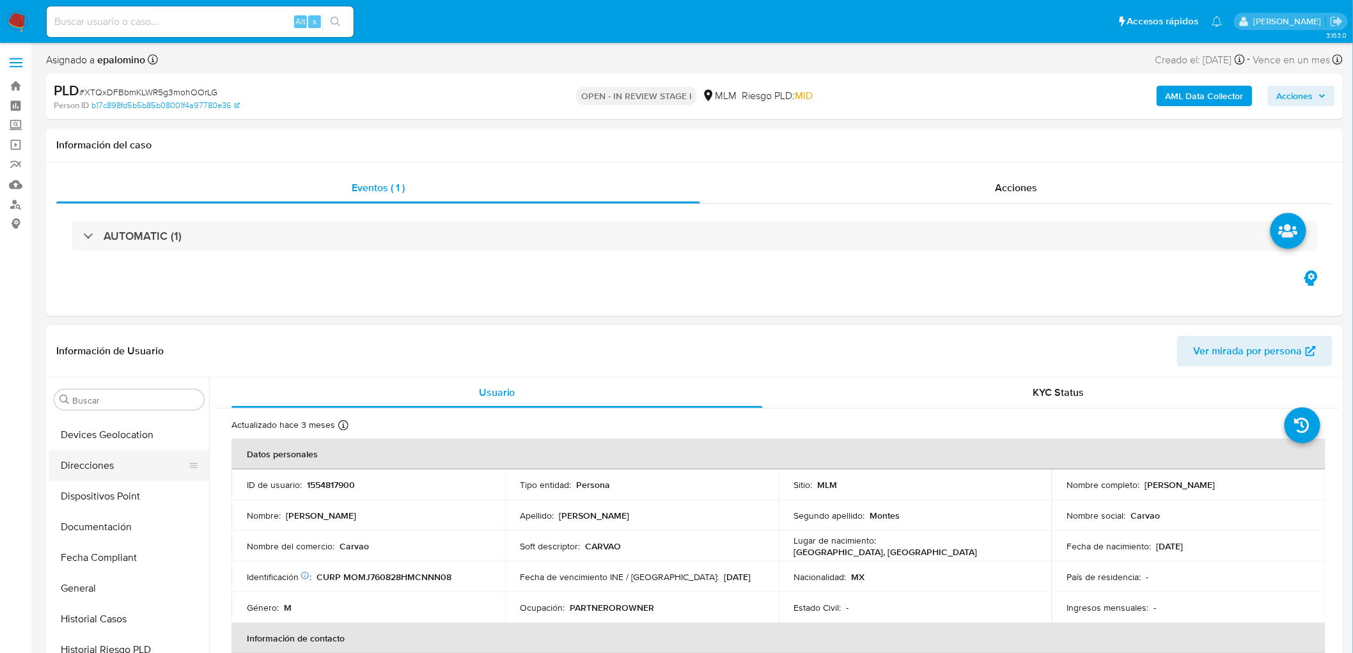
scroll to position [277, 0]
click at [138, 458] on button "Devices Geolocation" at bounding box center [124, 460] width 150 height 31
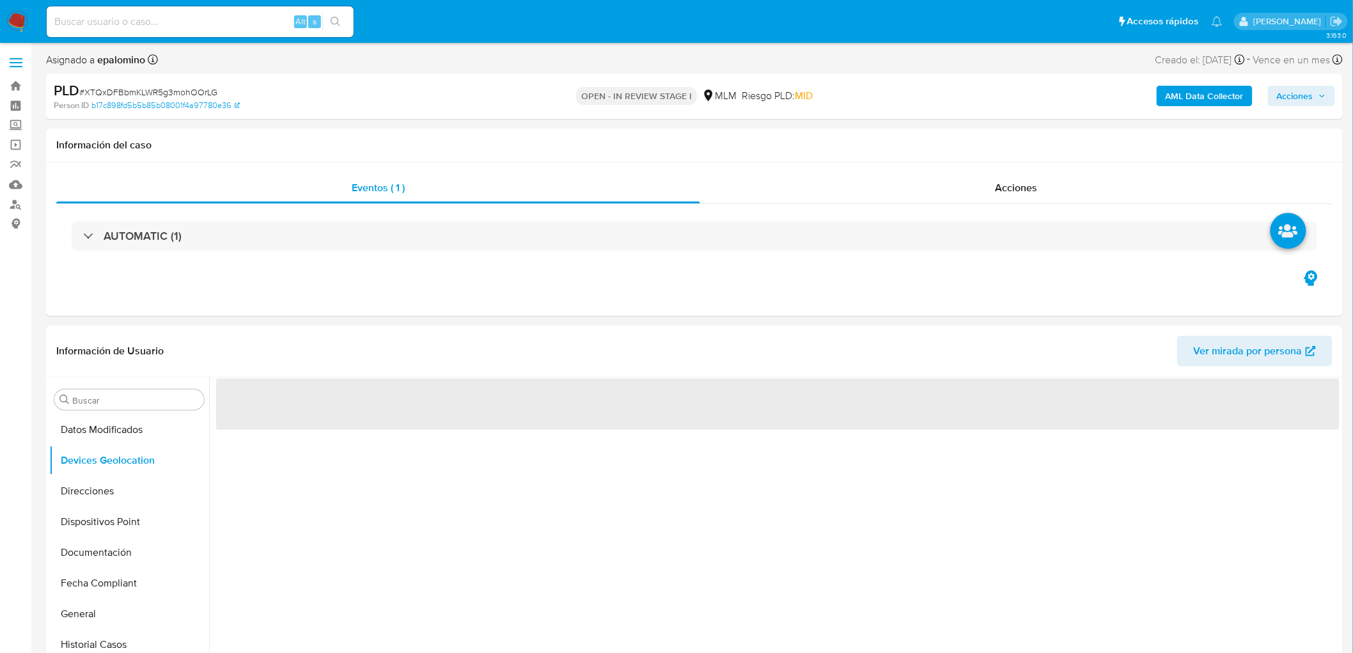
scroll to position [79, 0]
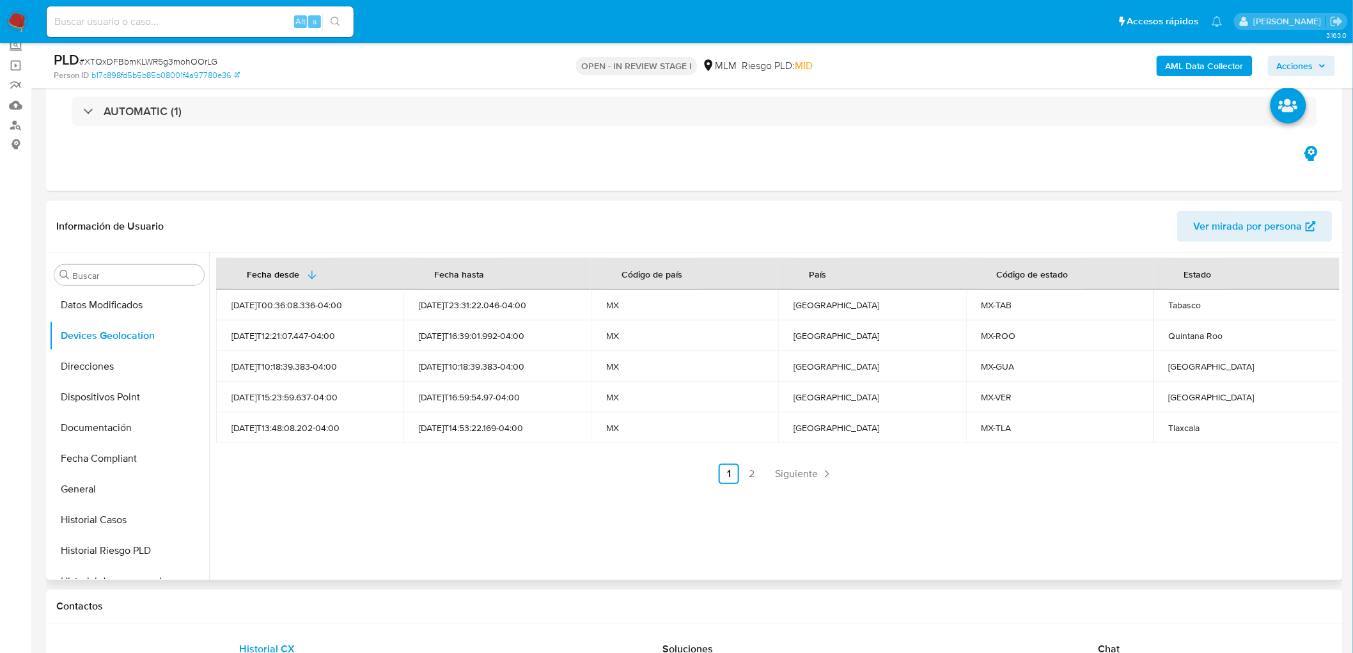
click at [458, 499] on div "Fecha desde [GEOGRAPHIC_DATA] hasta Código de país País Código de estado Estado…" at bounding box center [774, 415] width 1130 height 327
click at [796, 474] on span "Siguiente" at bounding box center [796, 474] width 43 height 10
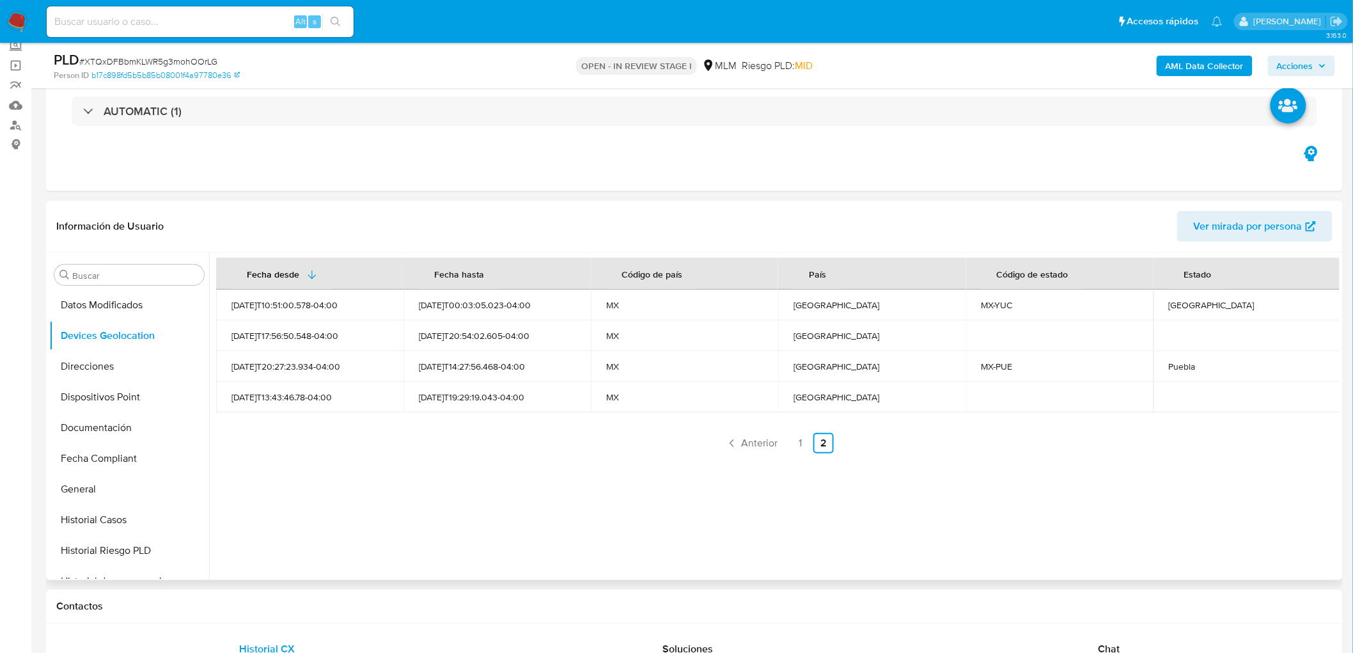
click at [621, 471] on div "Fecha desde [GEOGRAPHIC_DATA] hasta Código de país País Código de estado Estado…" at bounding box center [774, 415] width 1130 height 327
click at [795, 439] on link "1" at bounding box center [800, 443] width 20 height 20
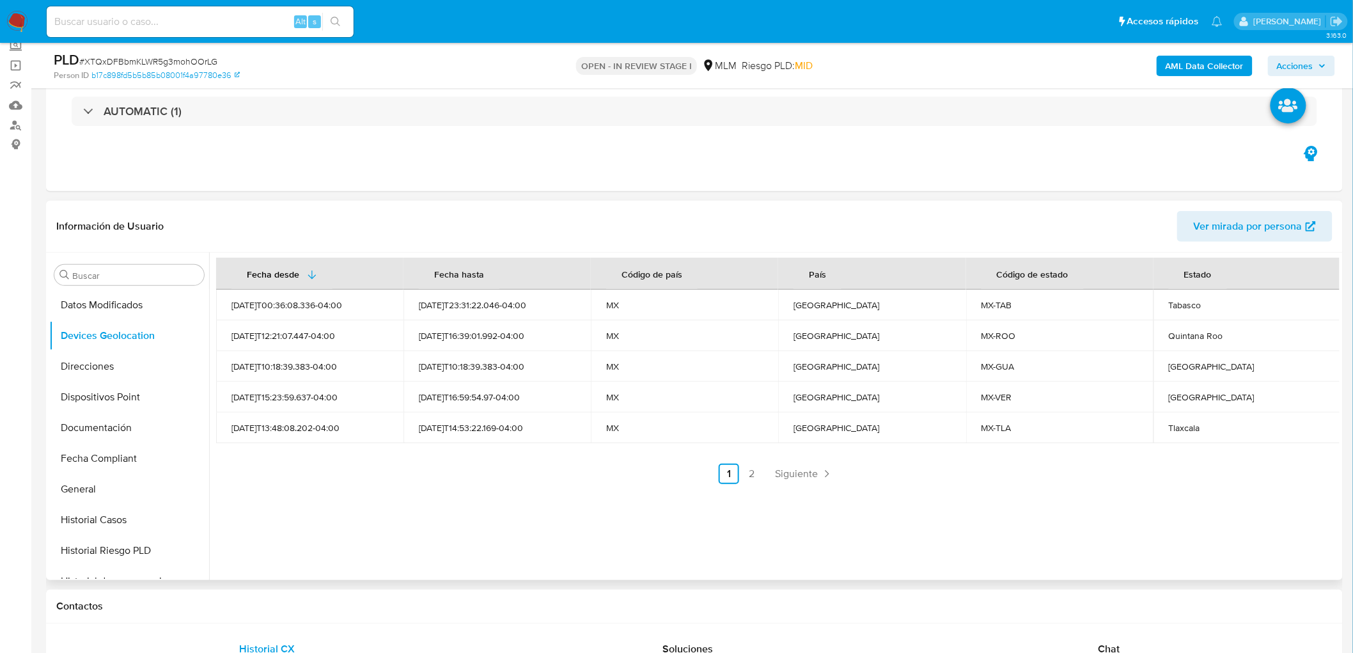
click at [1174, 309] on div "Tabasco" at bounding box center [1246, 305] width 157 height 12
copy div "Tabasco"
click at [1194, 343] on td "Quintana Roo" at bounding box center [1246, 335] width 187 height 31
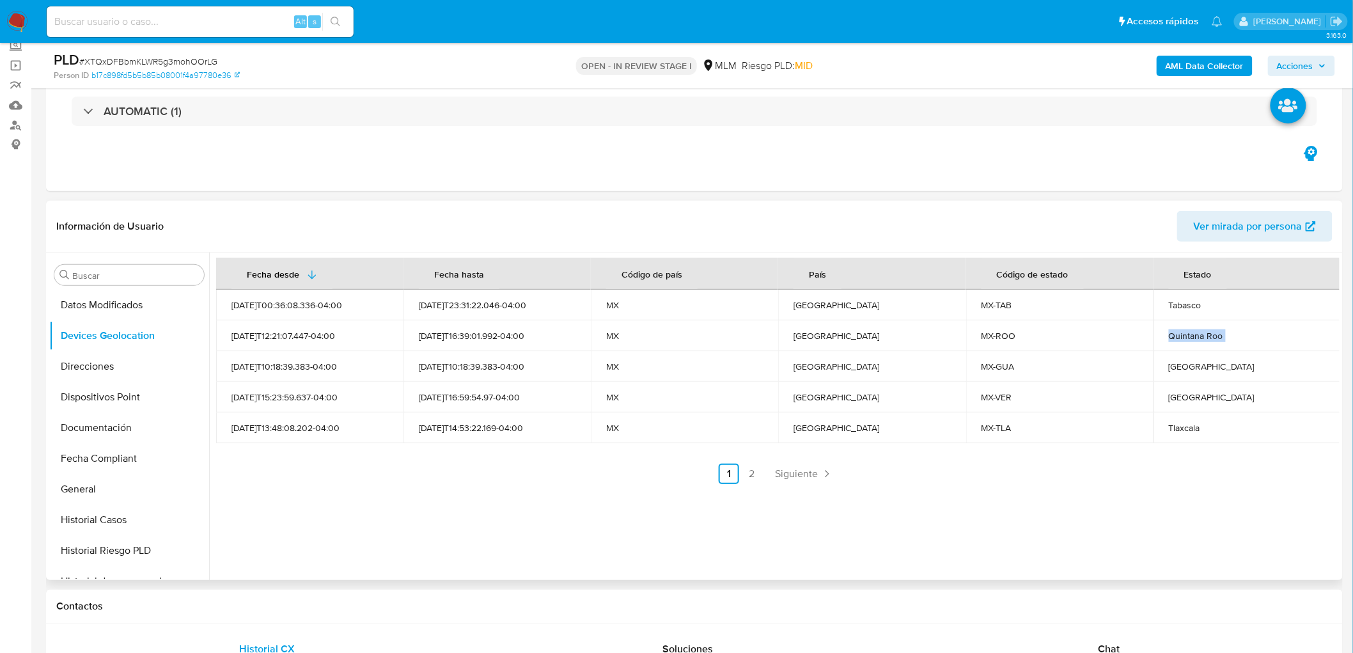
click at [1194, 343] on td "Quintana Roo" at bounding box center [1246, 335] width 187 height 31
copy div "Quintana Roo"
click at [1196, 366] on div "Guanajuato" at bounding box center [1246, 367] width 157 height 12
copy div "Guanajuato"
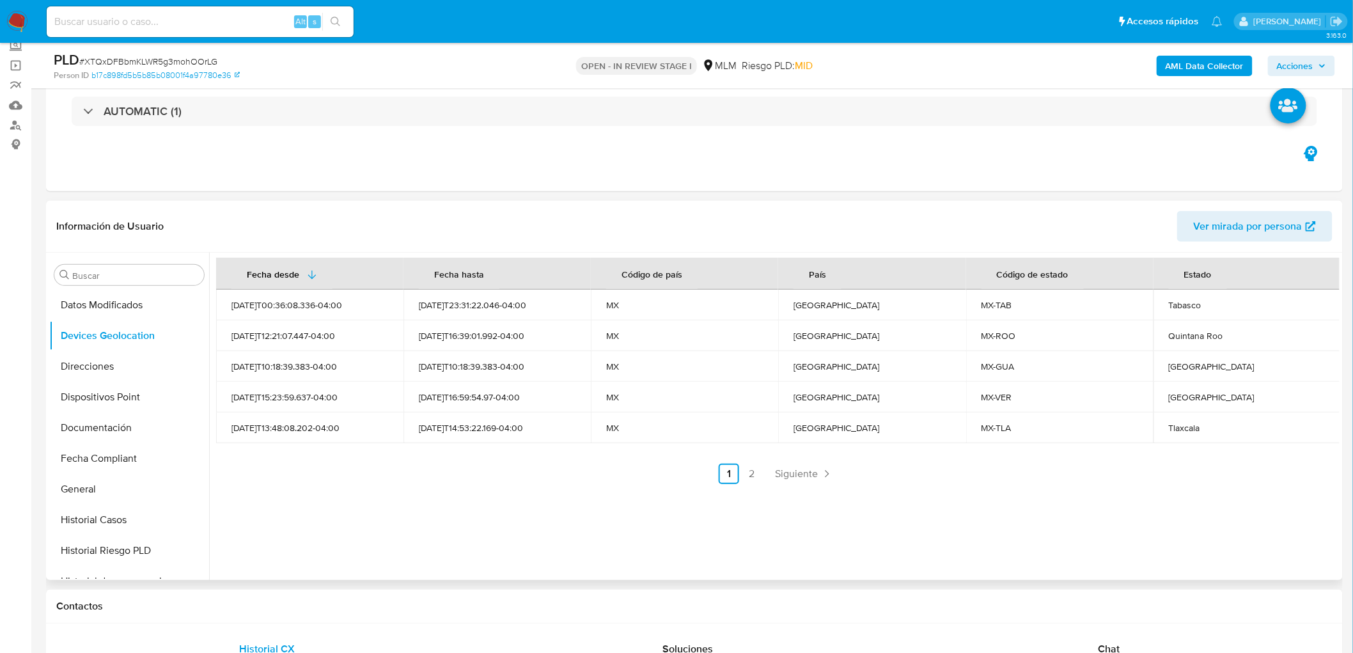
click at [1166, 389] on td "Veracruz" at bounding box center [1246, 397] width 187 height 31
copy div "Veracruz"
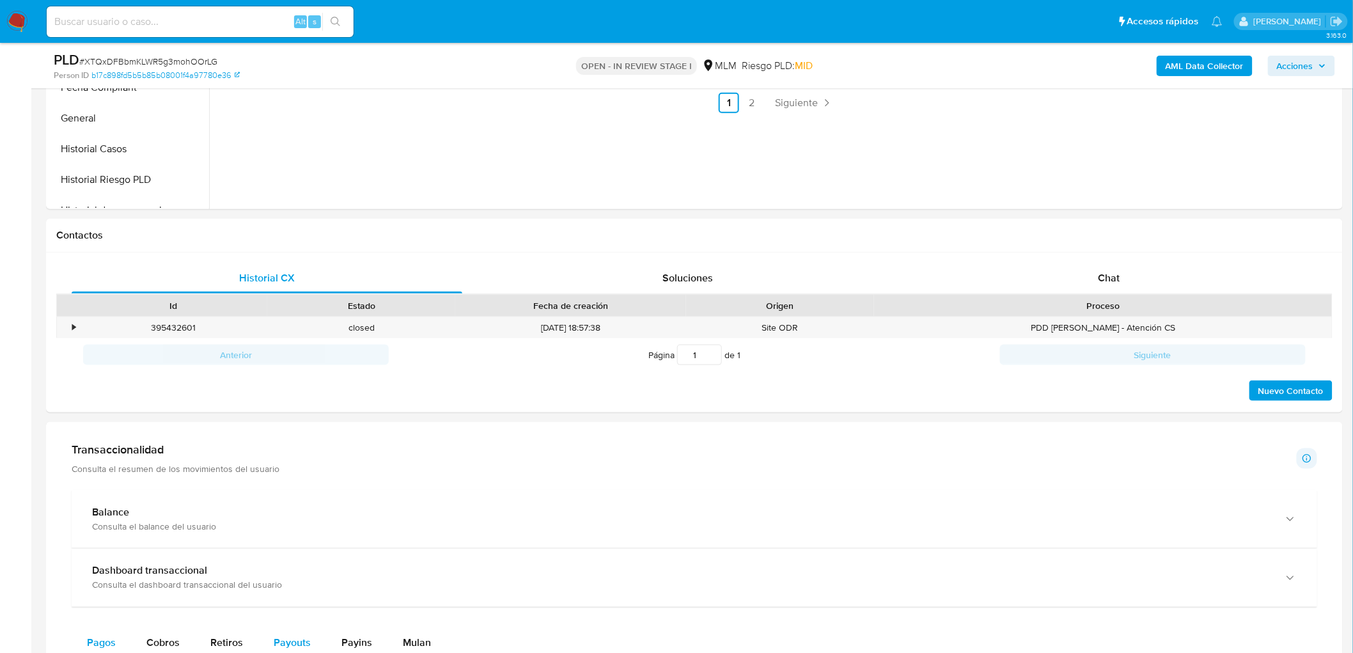
scroll to position [577, 0]
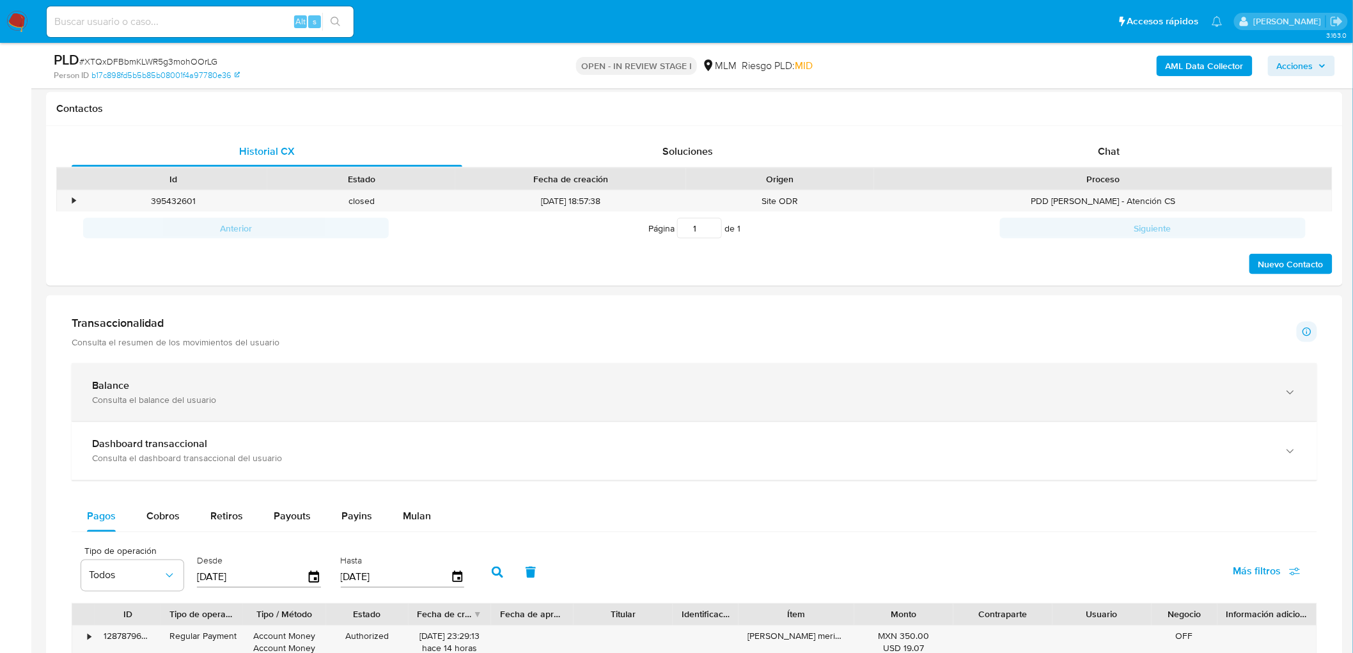
click at [160, 377] on div "Balance Consulta el balance del usuario" at bounding box center [694, 392] width 1245 height 58
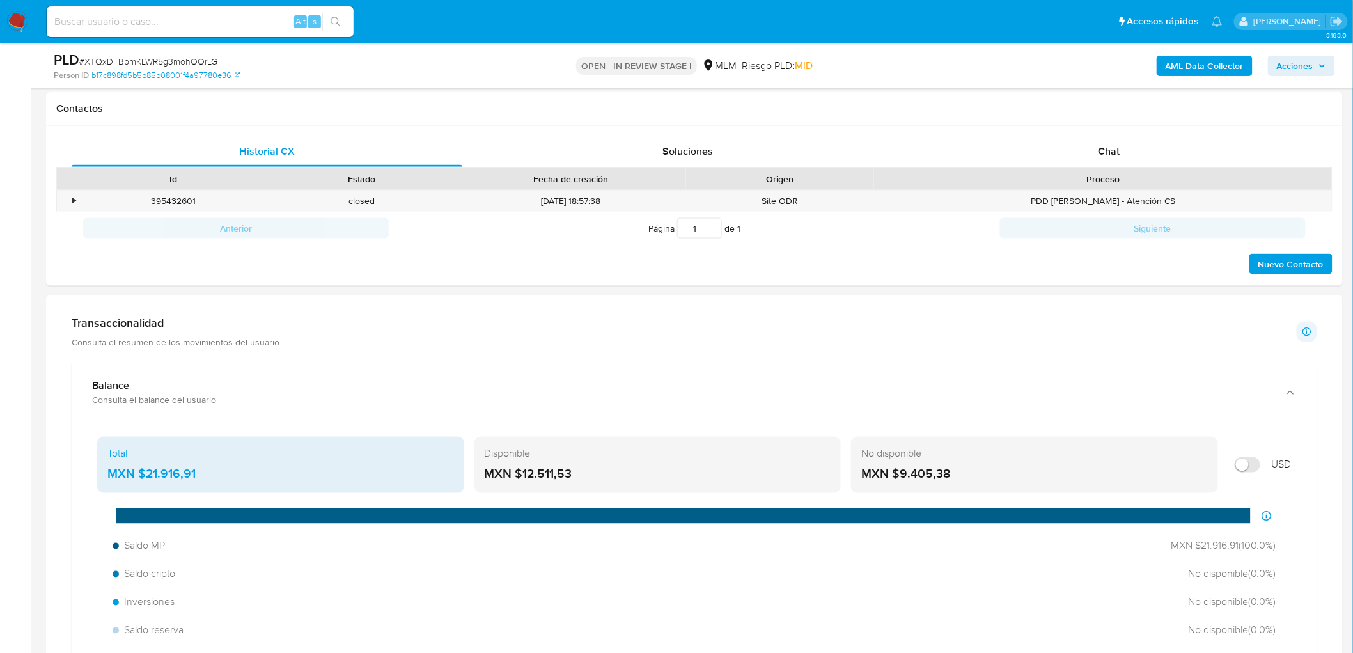
drag, startPoint x: 574, startPoint y: 477, endPoint x: 522, endPoint y: 481, distance: 51.9
click at [522, 481] on div "MXN $12.511,53" at bounding box center [658, 474] width 346 height 17
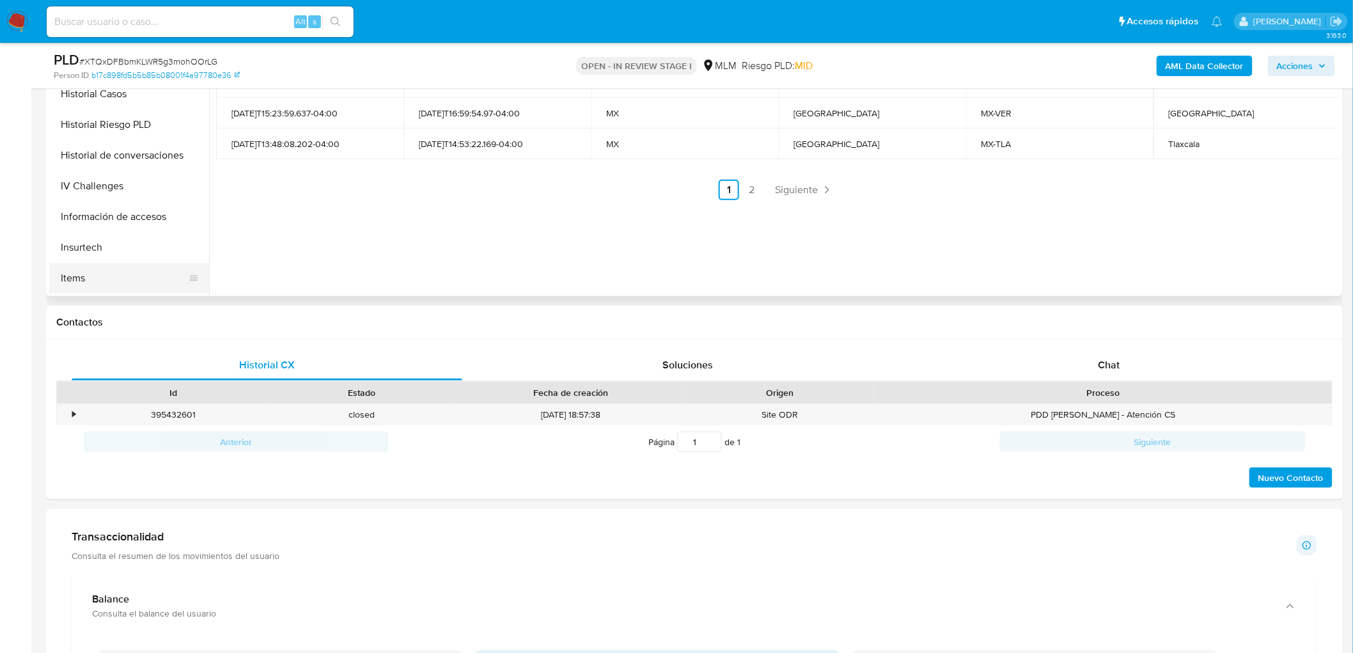
scroll to position [490, 0]
click at [102, 229] on button "KYC" at bounding box center [124, 237] width 150 height 31
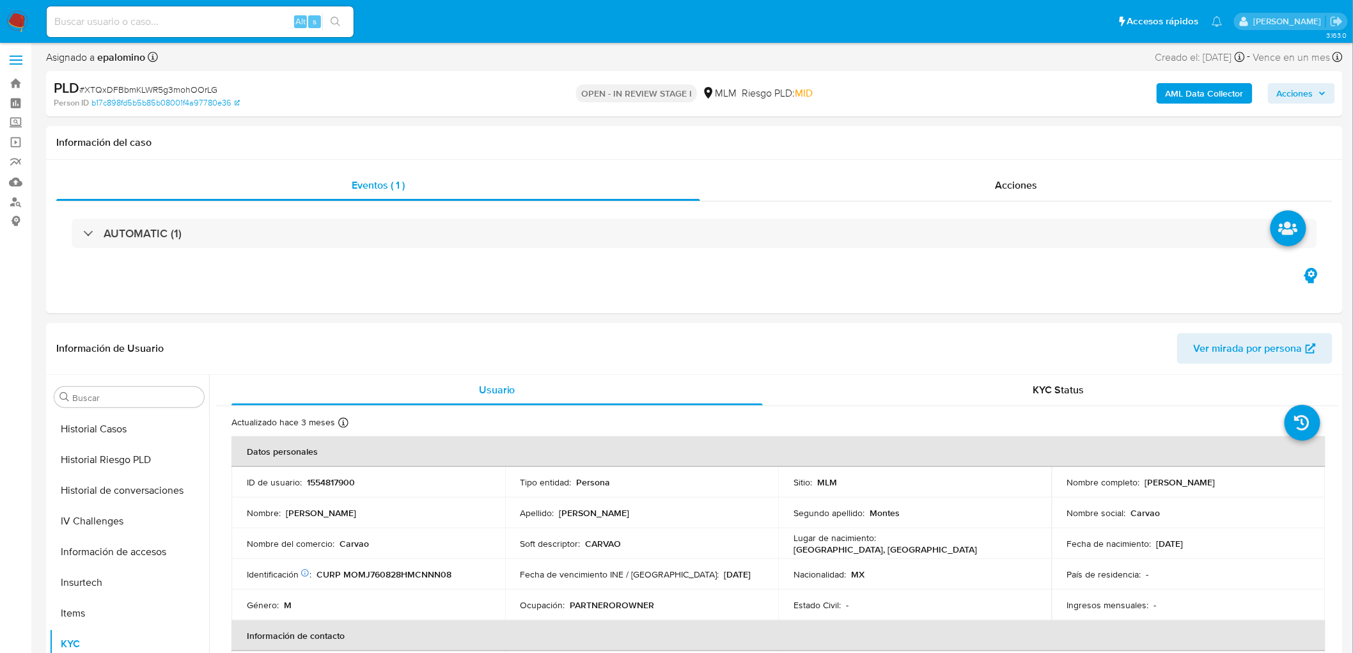
scroll to position [148, 0]
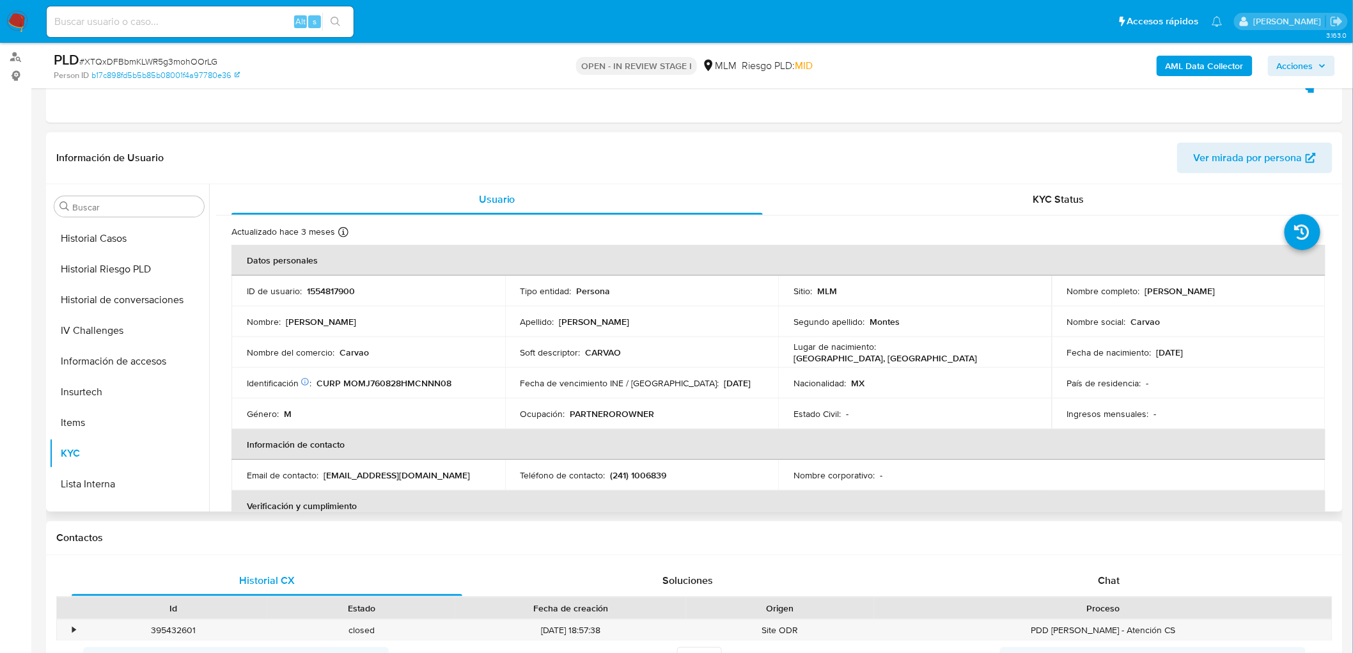
click at [871, 384] on div "Nacionalidad : MX" at bounding box center [914, 383] width 243 height 12
drag, startPoint x: 1252, startPoint y: 290, endPoint x: 1138, endPoint y: 292, distance: 113.8
click at [1138, 292] on div "Nombre completo : Jonathan Montiel Montes" at bounding box center [1188, 291] width 243 height 12
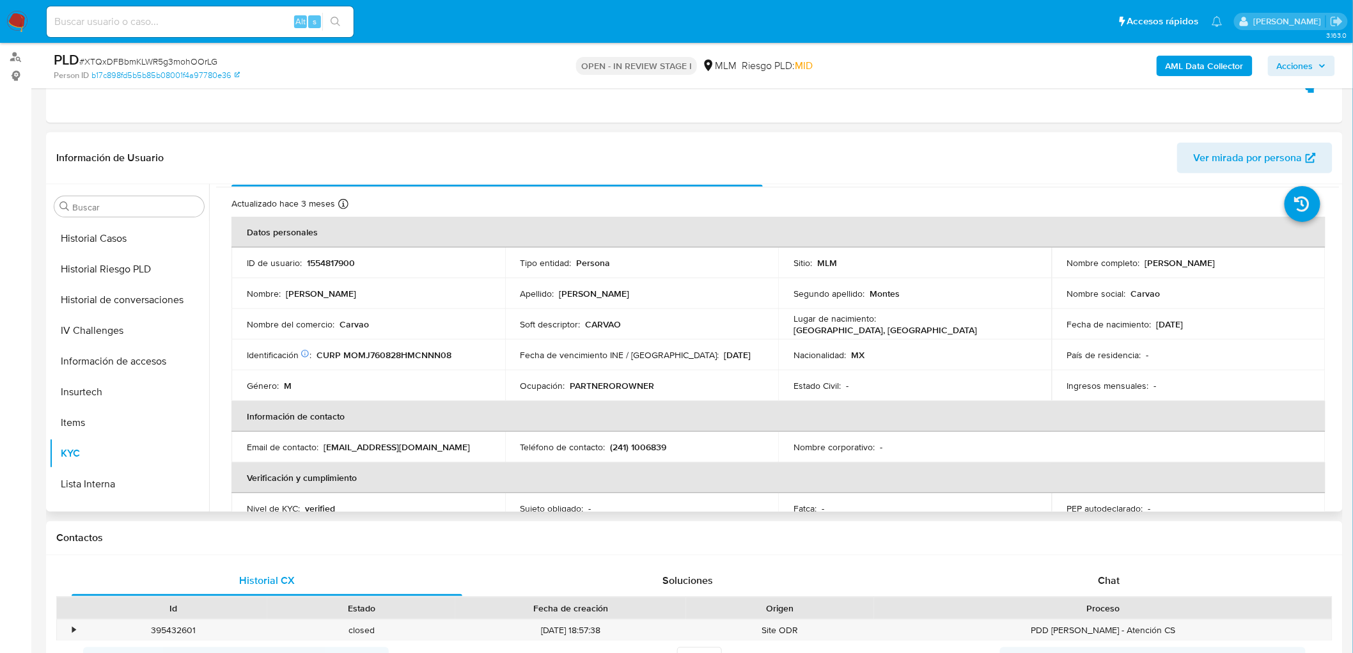
scroll to position [0, 0]
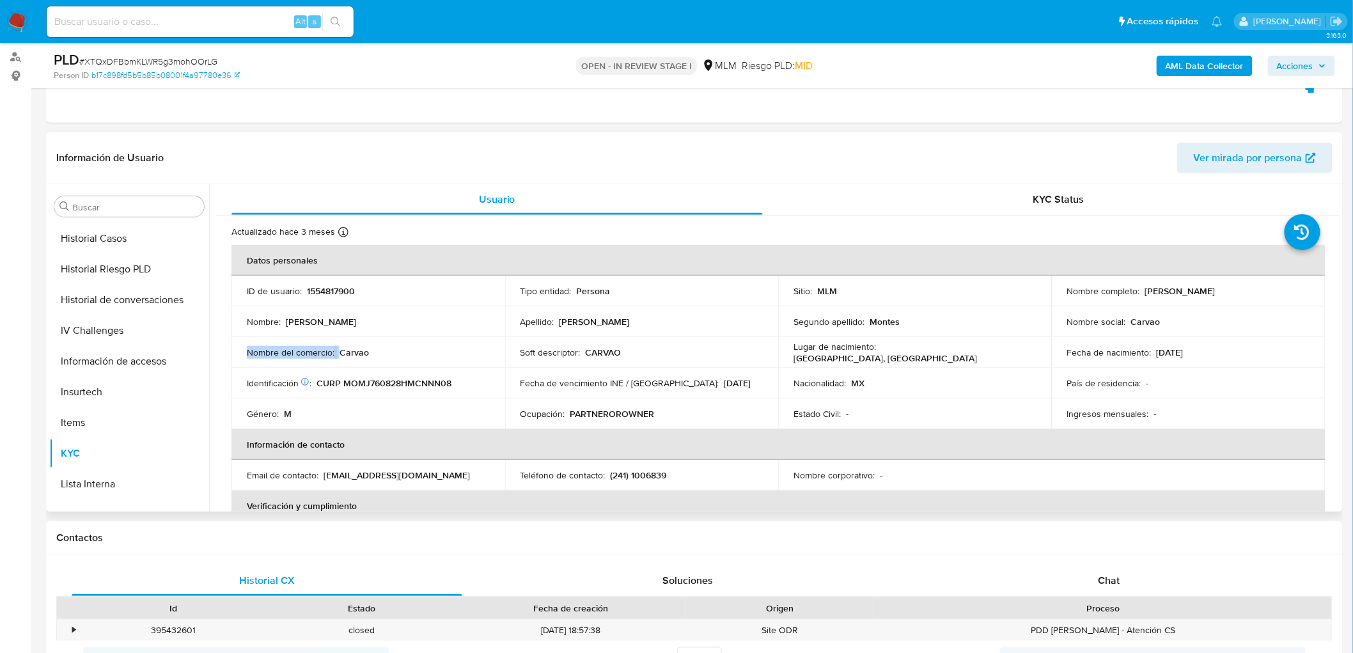
drag, startPoint x: 310, startPoint y: 345, endPoint x: 248, endPoint y: 344, distance: 62.0
click at [248, 344] on td "Nombre del comercio : Carvao" at bounding box center [368, 352] width 274 height 31
drag, startPoint x: 369, startPoint y: 348, endPoint x: 244, endPoint y: 355, distance: 125.5
click at [244, 355] on td "Nombre del comercio : Carvao" at bounding box center [368, 352] width 274 height 31
copy div "Nombre del comercio : Carvao"
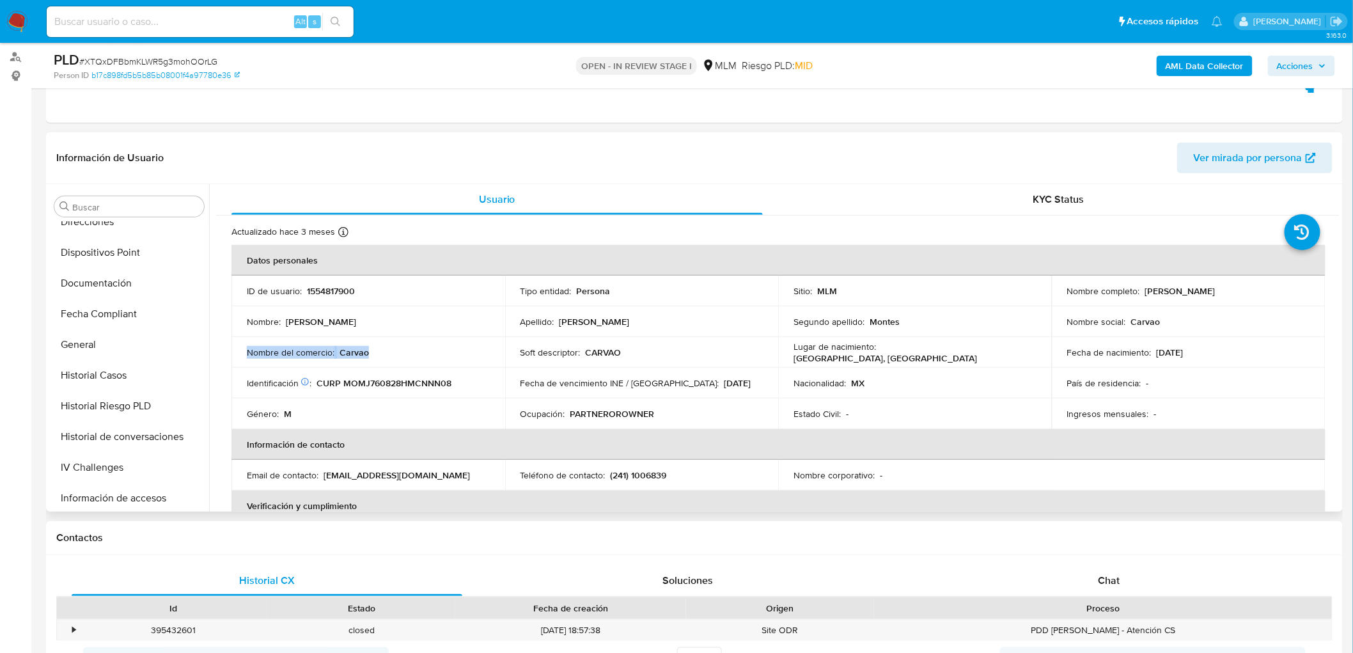
scroll to position [206, 0]
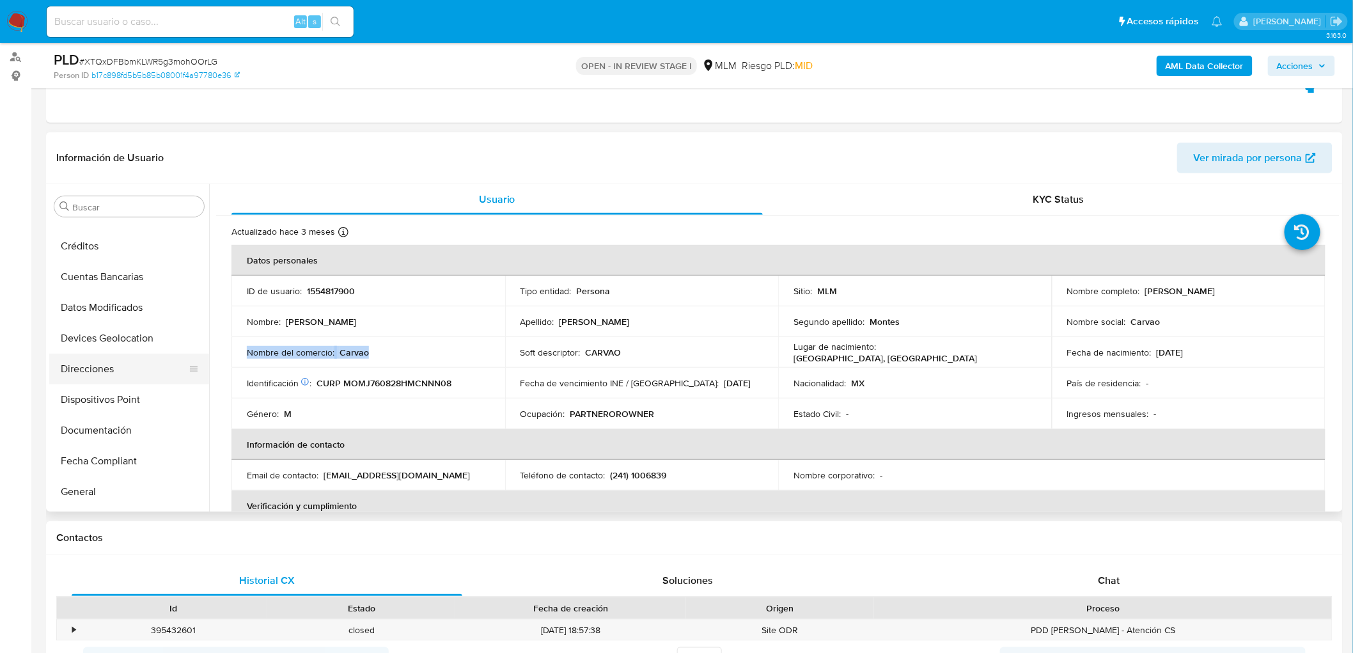
click at [95, 368] on button "Direcciones" at bounding box center [124, 368] width 150 height 31
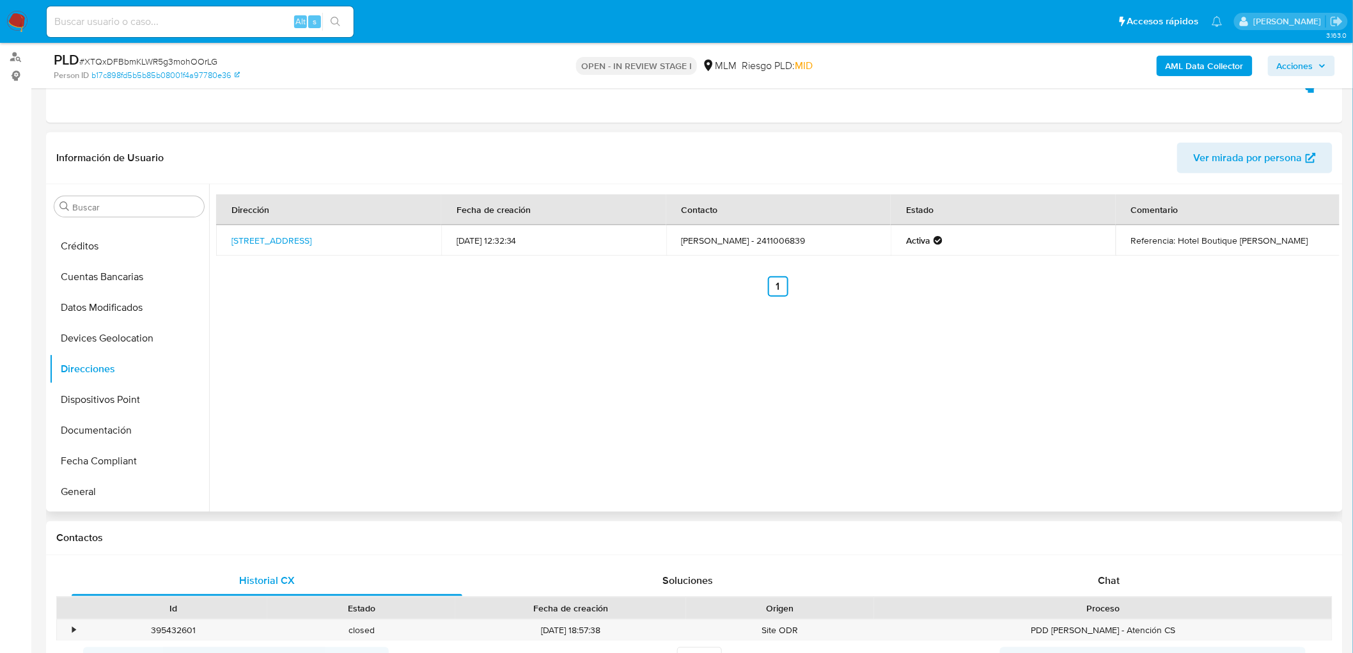
click at [539, 321] on div "Dirección Fecha de creación Contacto Estado Comentario Calle 47a 502e, Mérida, …" at bounding box center [774, 347] width 1130 height 327
drag, startPoint x: 1264, startPoint y: 245, endPoint x: 1173, endPoint y: 237, distance: 91.1
click at [1173, 237] on td "Referencia: Hotel Boutique Maria" at bounding box center [1227, 240] width 225 height 31
copy td "Hotel Boutique Maria"
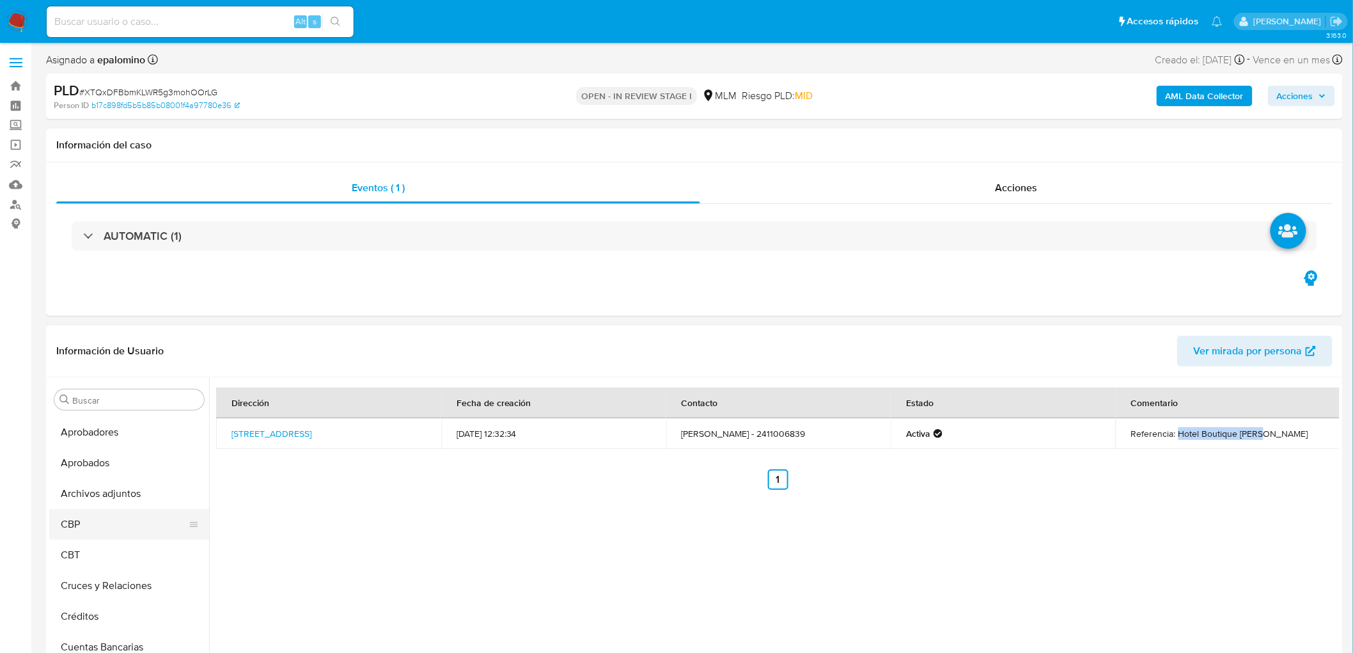
scroll to position [0, 0]
click at [117, 612] on button "Cruces y Relaciones" at bounding box center [124, 614] width 150 height 31
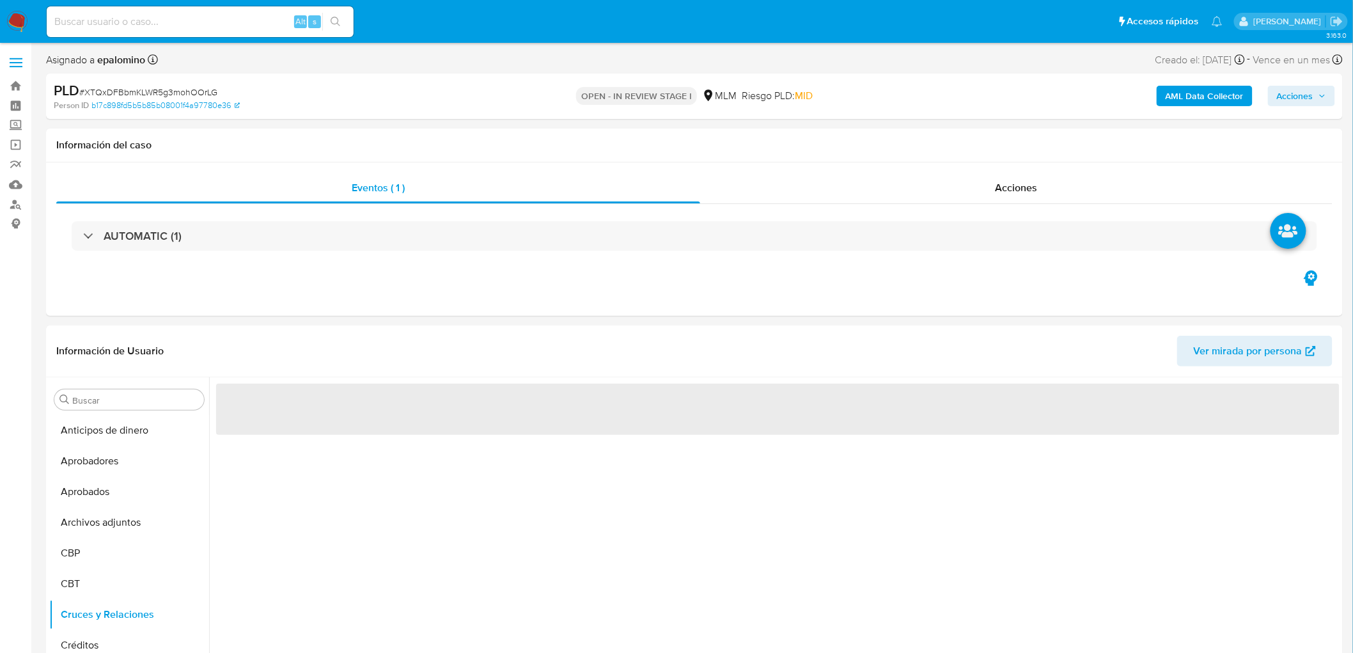
scroll to position [170, 0]
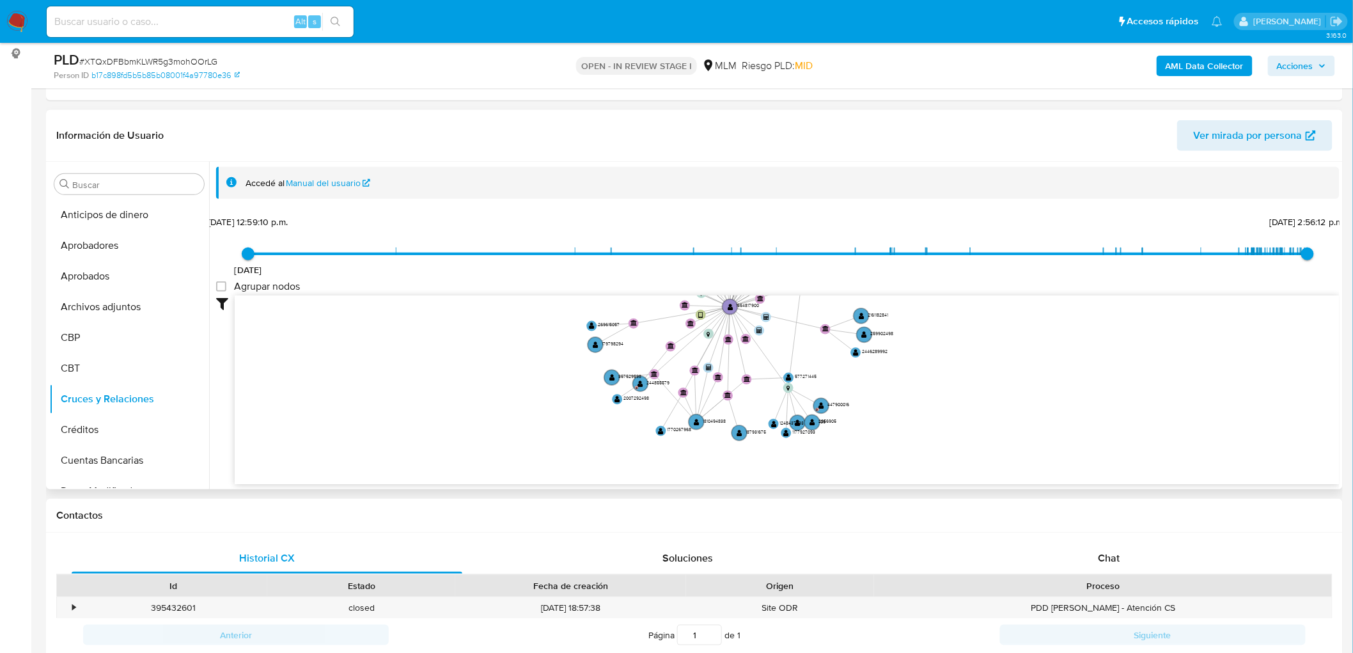
drag, startPoint x: 665, startPoint y: 358, endPoint x: 647, endPoint y: 315, distance: 46.7
click at [647, 315] on icon "user-1554817900  1554817900 device-677ed347e6467d50e2c663a5  device-641129880…" at bounding box center [787, 387] width 1105 height 185
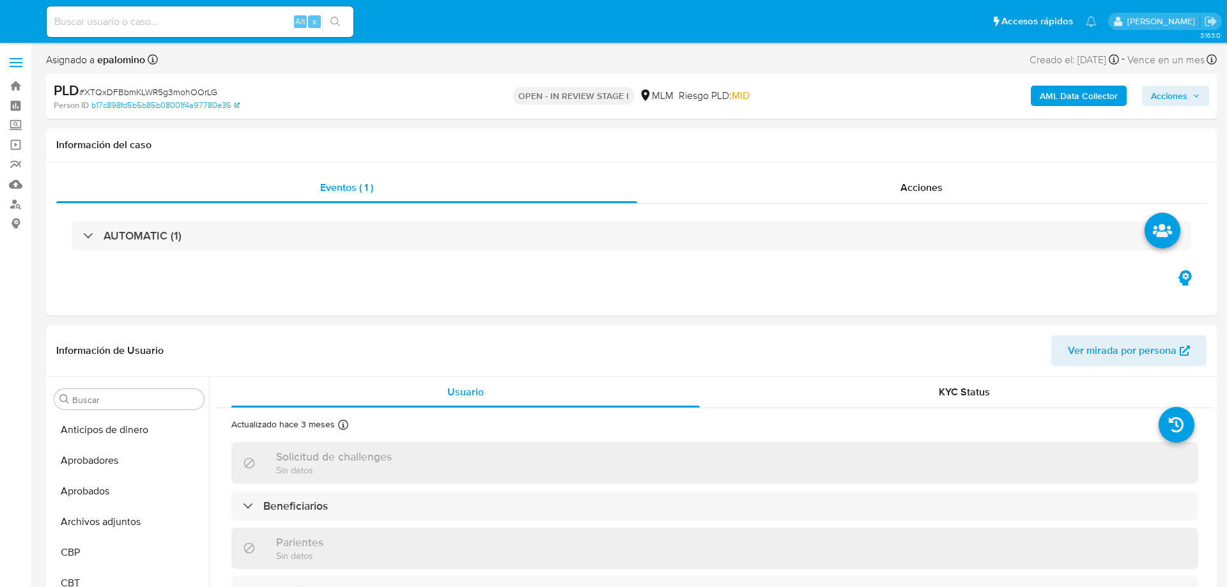
select select "10"
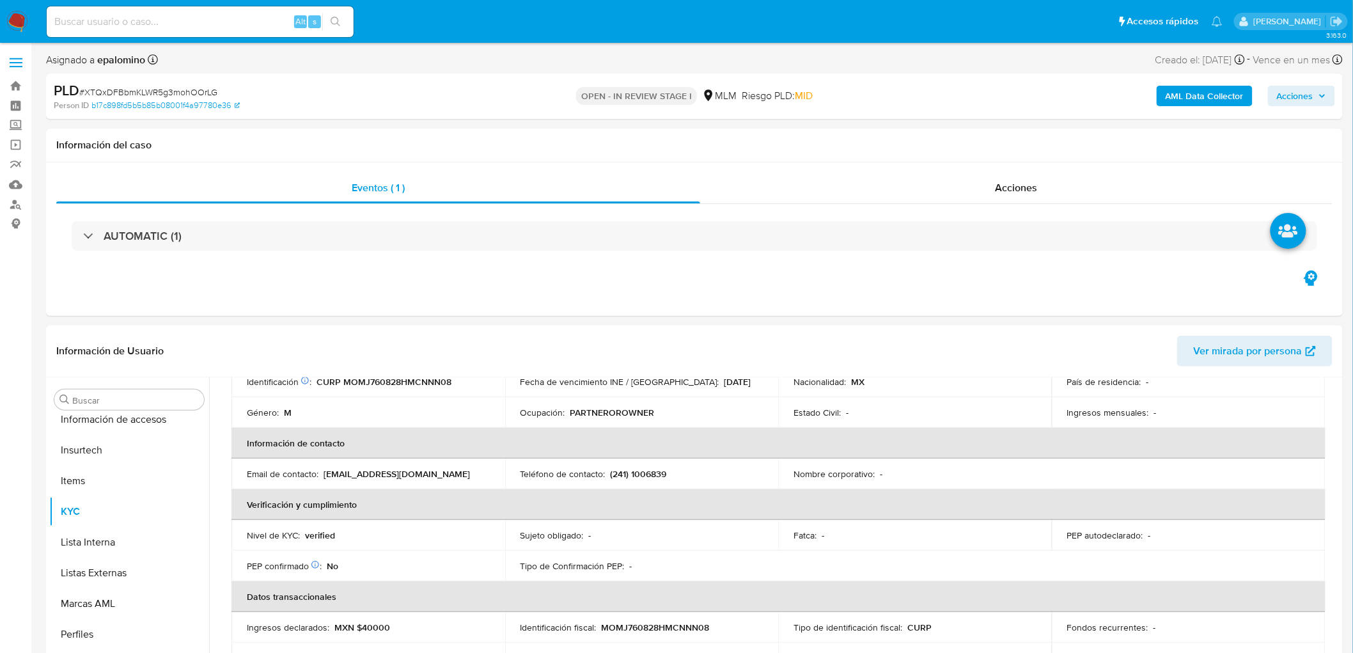
scroll to position [213, 0]
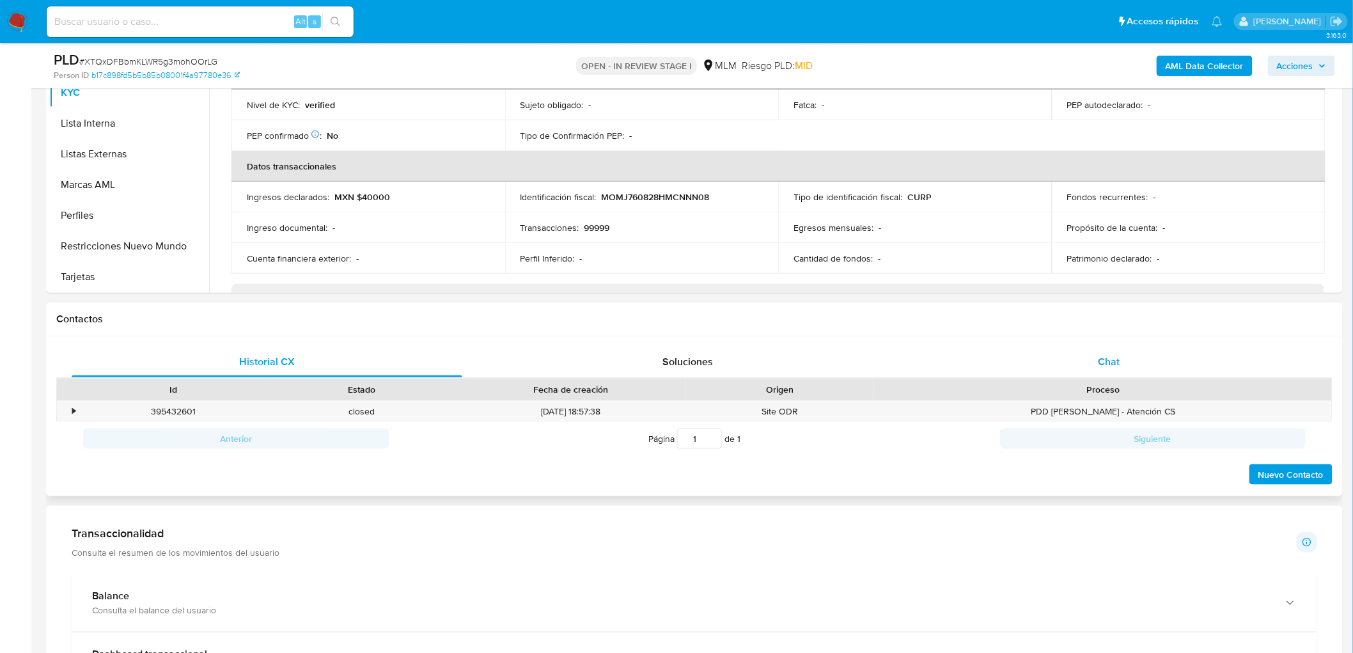
click at [1103, 373] on div "Chat" at bounding box center [1108, 361] width 391 height 31
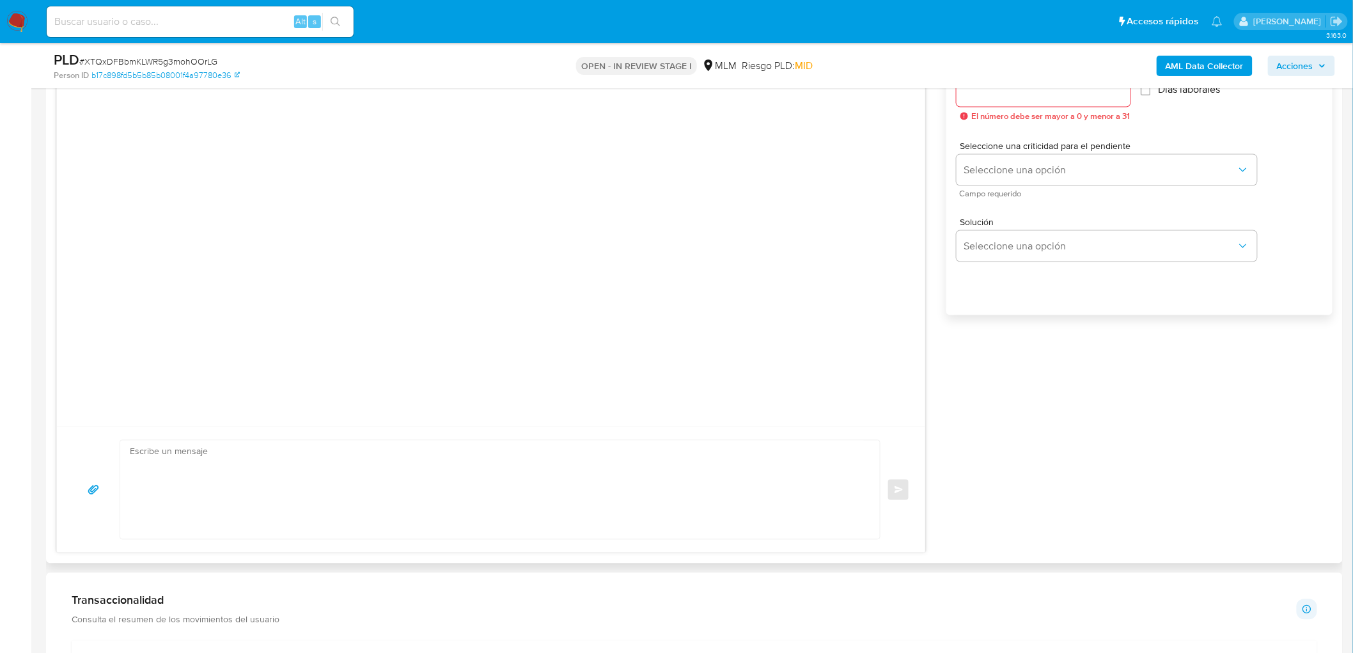
scroll to position [721, 0]
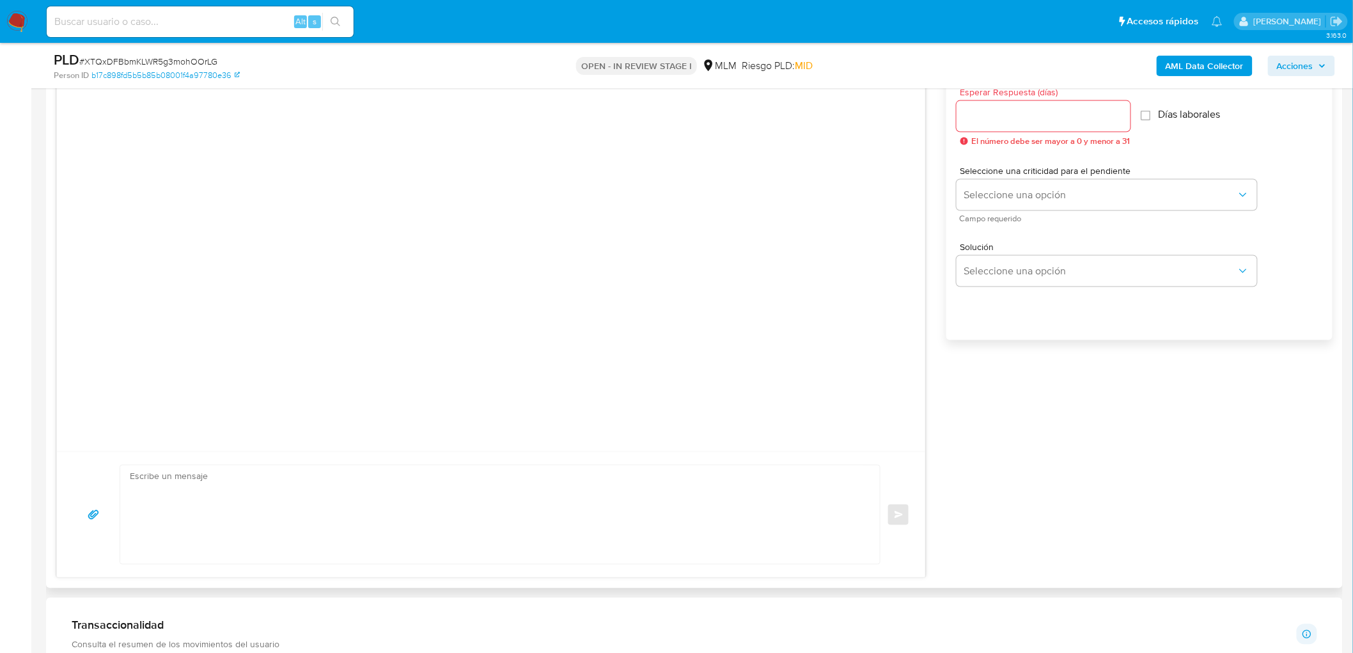
click at [1002, 124] on div at bounding box center [1043, 116] width 174 height 31
click at [997, 117] on input "Esperar Respuesta (días)" at bounding box center [1043, 116] width 174 height 17
type input "5"
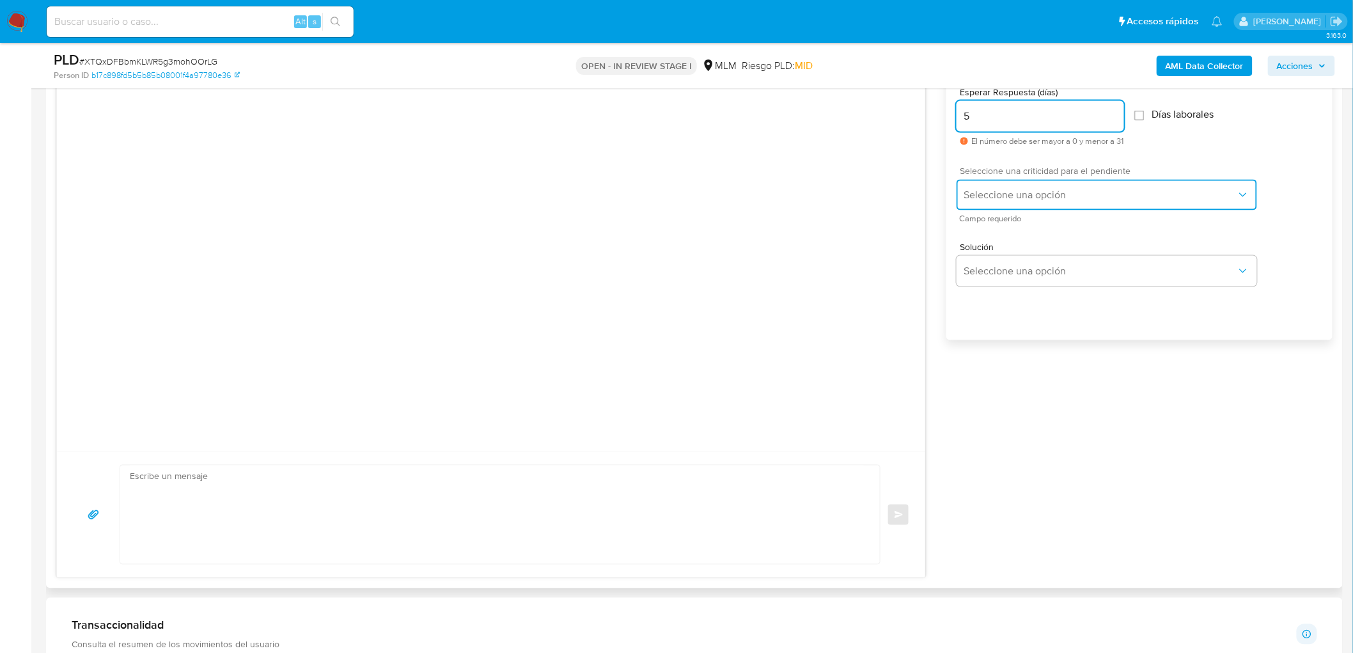
click at [1024, 190] on span "Seleccione una opción" at bounding box center [1100, 195] width 272 height 13
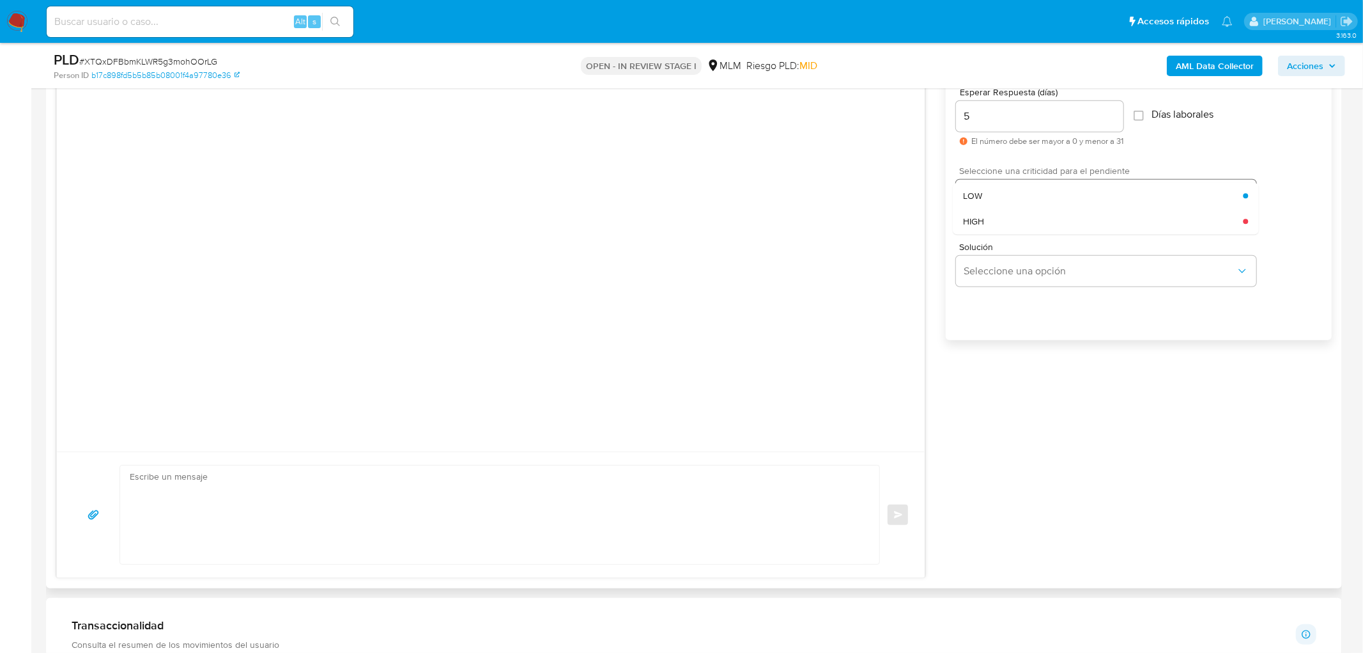
click at [1018, 216] on div "HIGH" at bounding box center [1103, 221] width 280 height 26
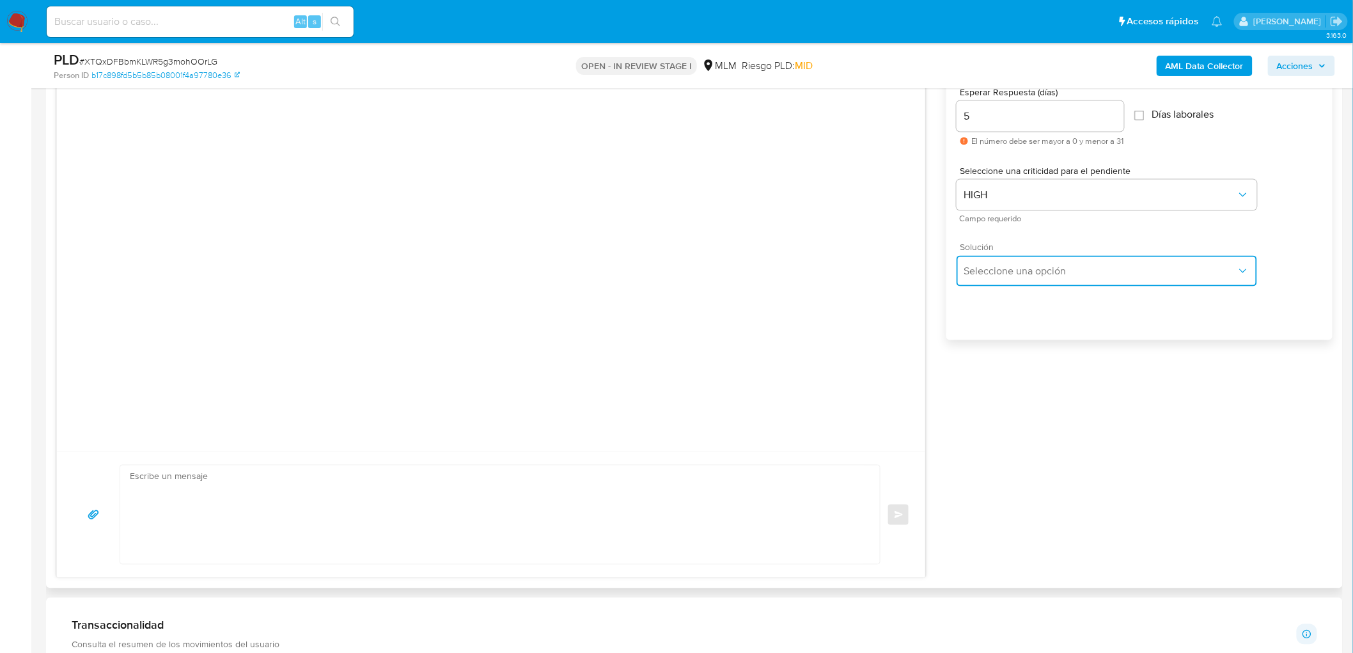
click at [1018, 260] on button "Seleccione una opción" at bounding box center [1106, 271] width 300 height 31
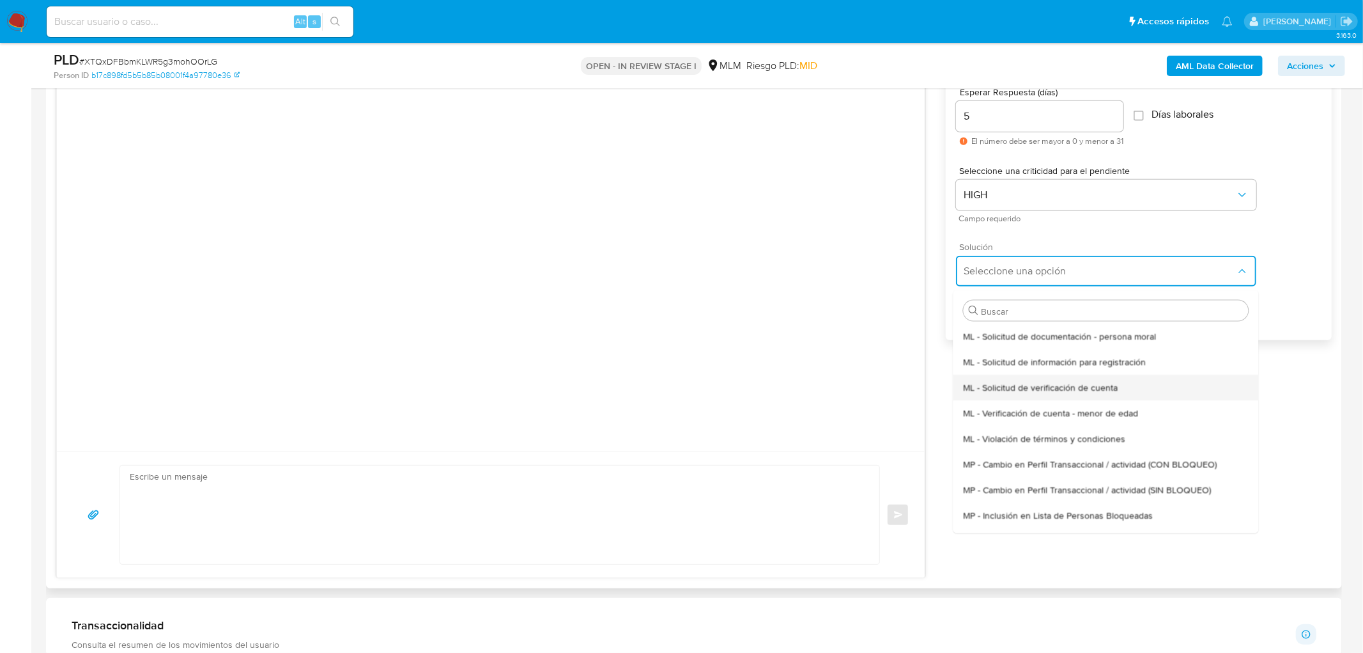
click at [1030, 378] on div "ML - Solicitud de verificación de cuenta" at bounding box center [1105, 387] width 285 height 26
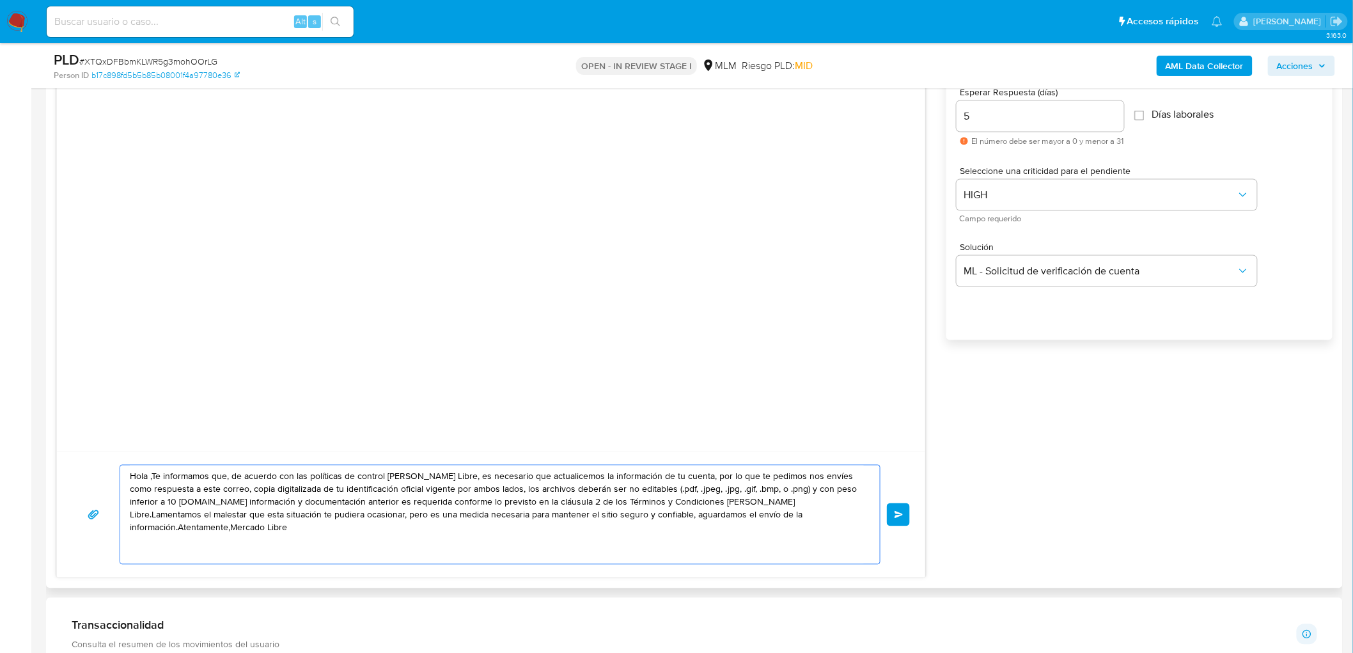
drag, startPoint x: 799, startPoint y: 531, endPoint x: 125, endPoint y: 382, distance: 690.6
click at [125, 382] on div "Hola ,Te informamos que, de acuerdo con las políticas de control de Mercado Lib…" at bounding box center [490, 305] width 869 height 545
paste textarea "Estimado Jonathan Montiel Montes. Te comunicamos que se ha identificado un camb…"
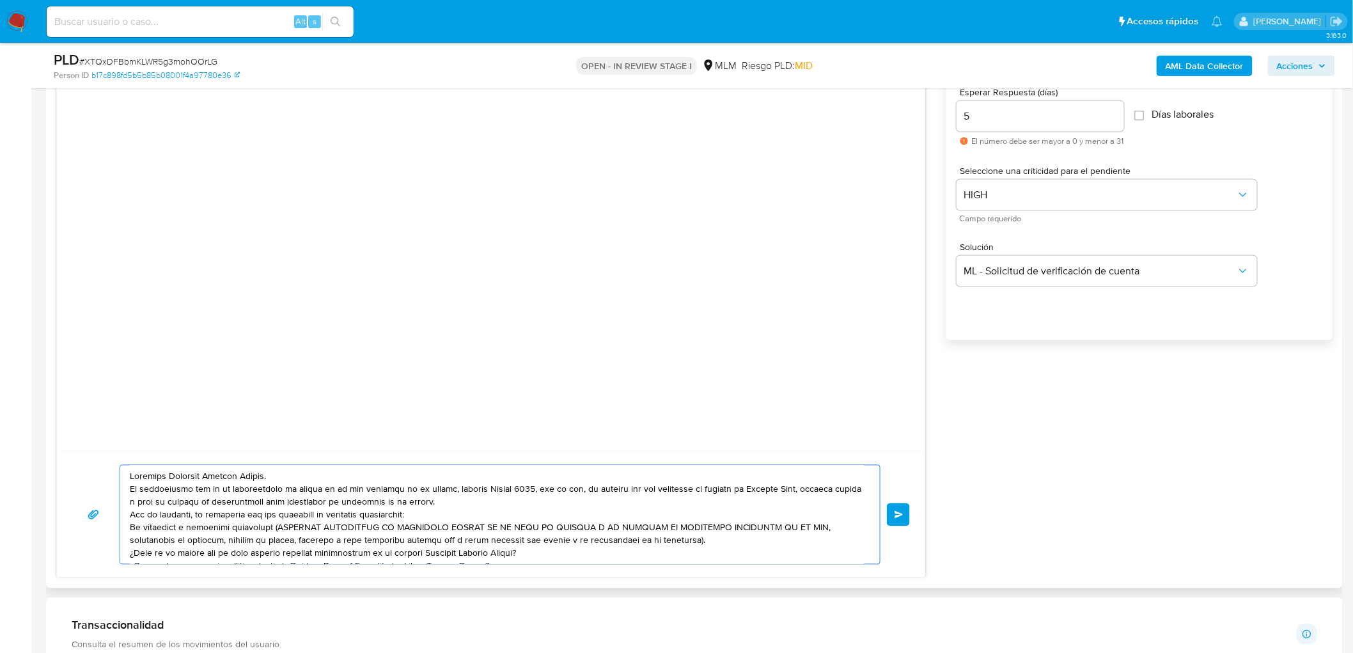
scroll to position [30, 0]
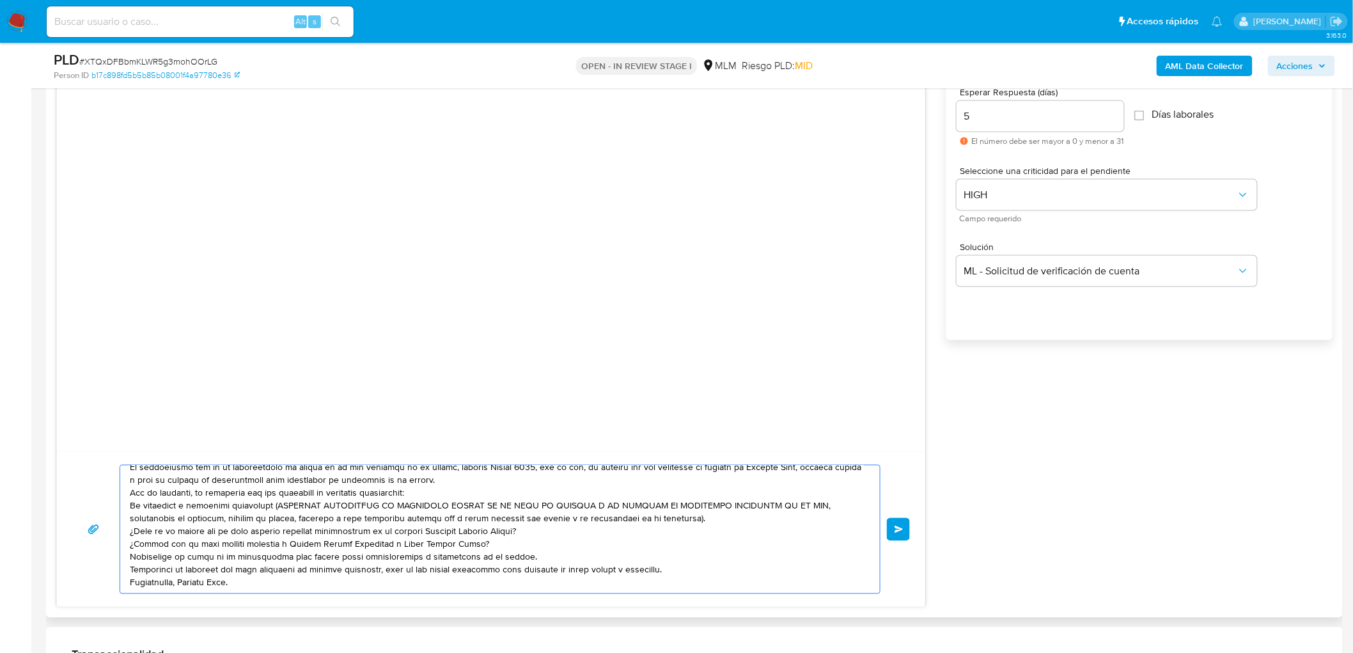
type textarea "Estimado Jonathan Montiel Montes. Te comunicamos que se ha identificado un camb…"
click at [909, 539] on div "Enviar" at bounding box center [490, 529] width 837 height 129
click at [899, 531] on span "Enviar" at bounding box center [898, 529] width 9 height 8
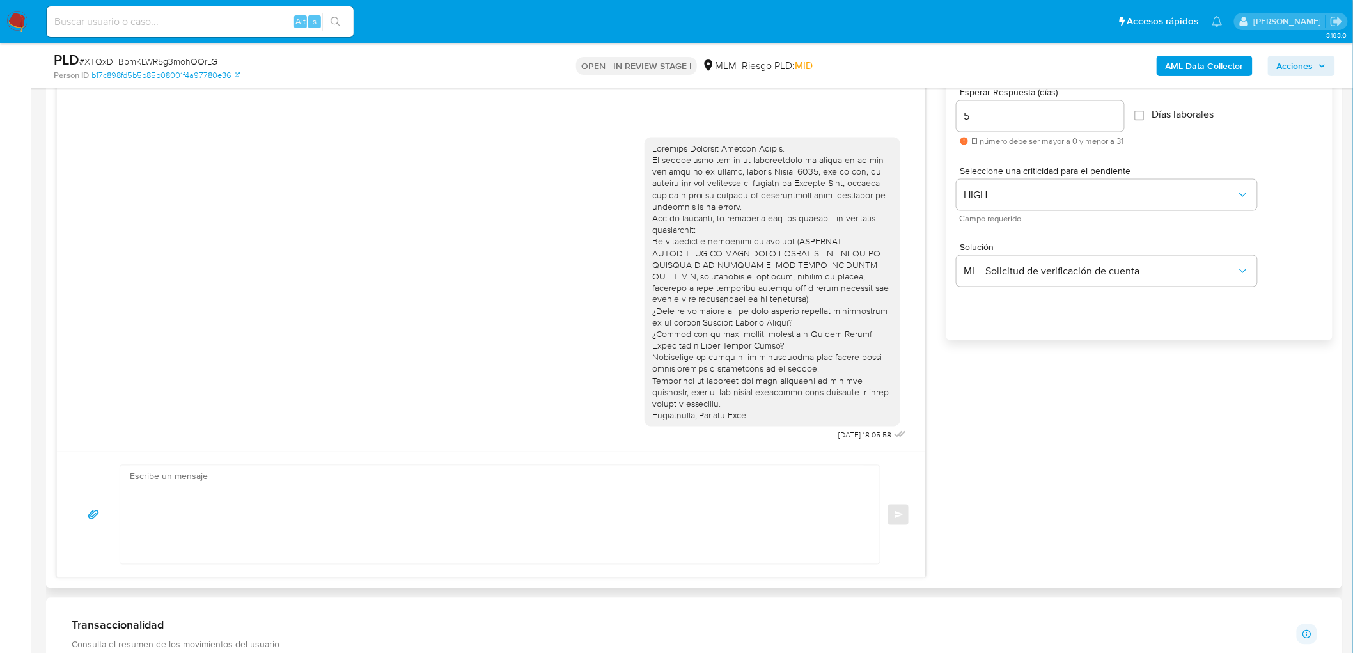
scroll to position [0, 0]
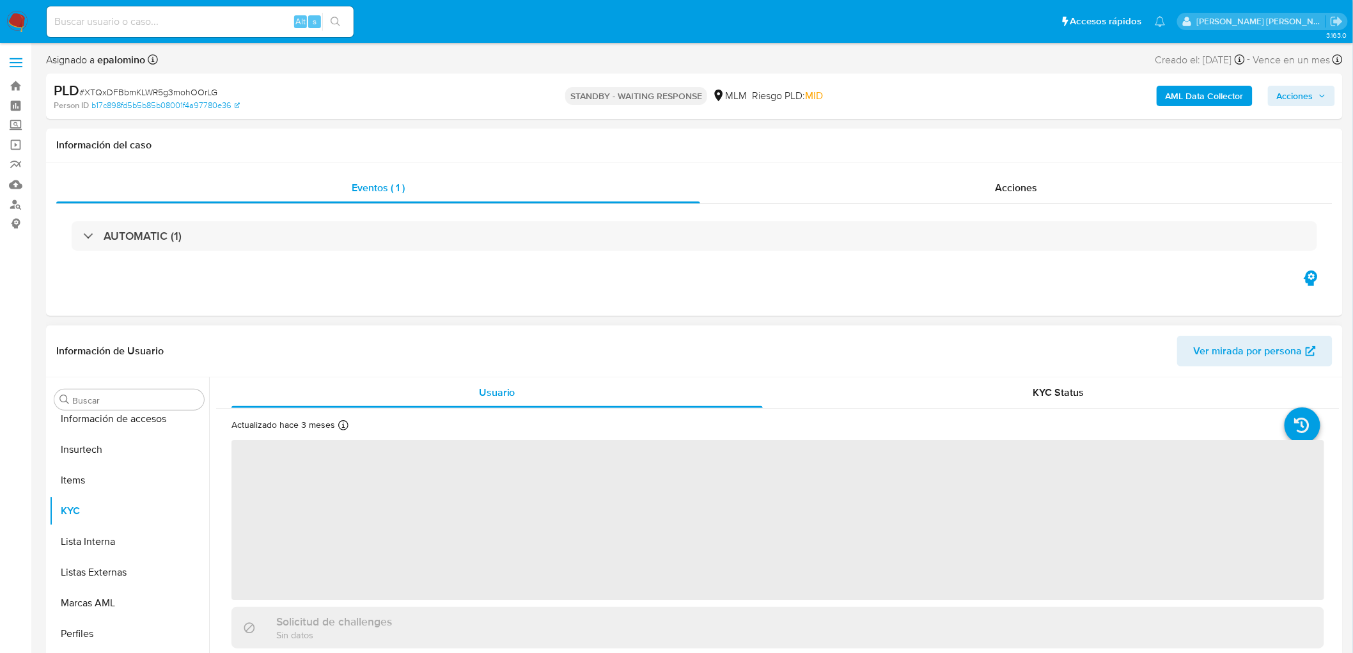
scroll to position [632, 0]
select select "10"
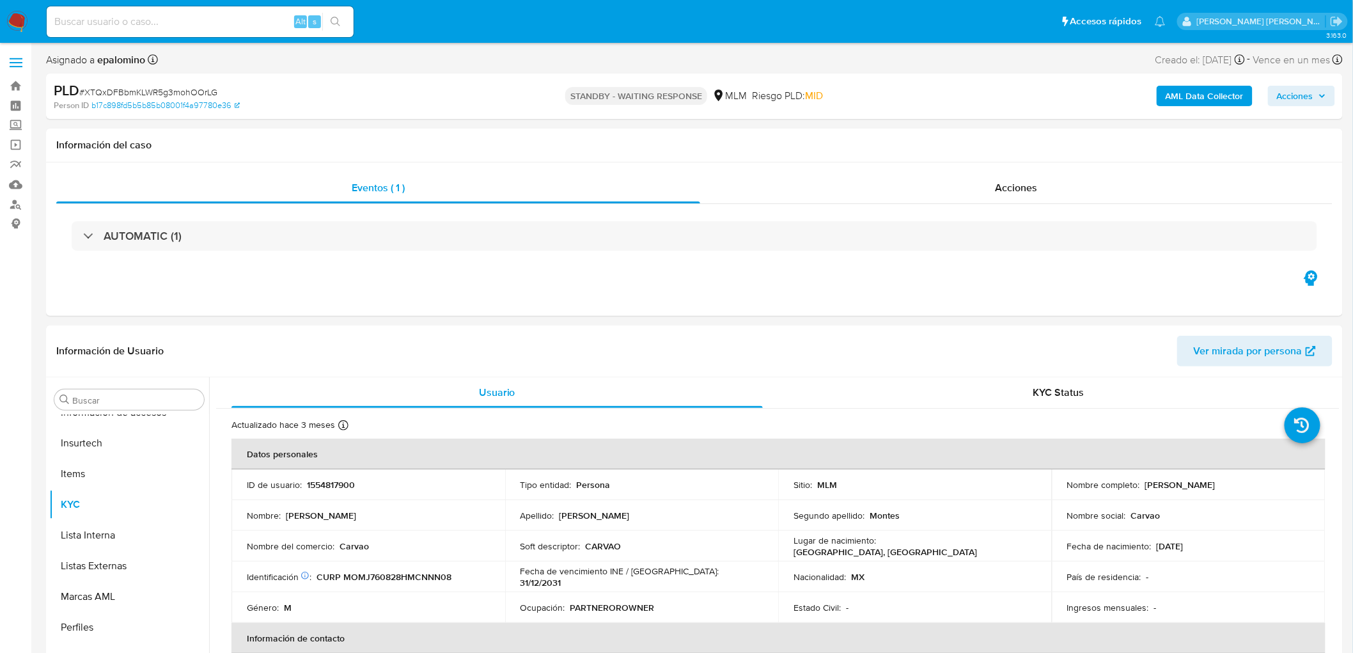
click at [180, 86] on span "# XTQxDFBbmKLWR5g3mohOOrLG" at bounding box center [148, 92] width 138 height 13
copy span "XTQxDFBbmKLWR5g3mohOOrLG"
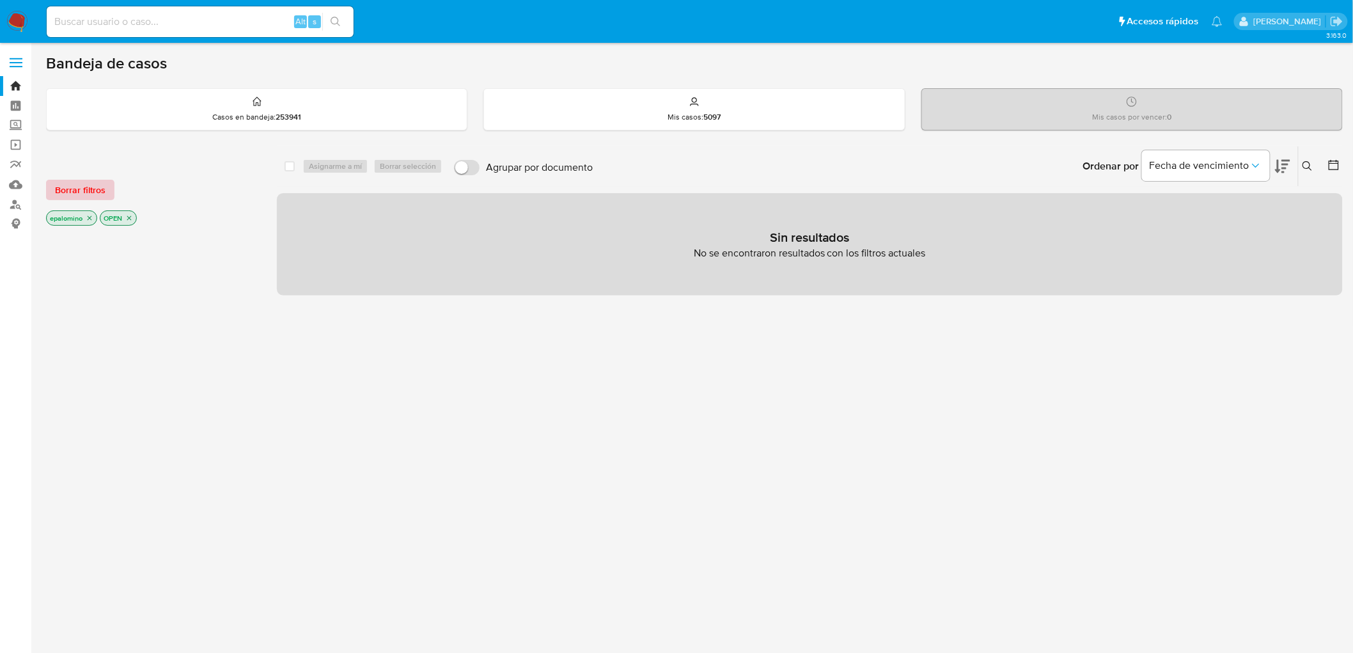
click at [81, 186] on span "Borrar filtros" at bounding box center [80, 190] width 50 height 18
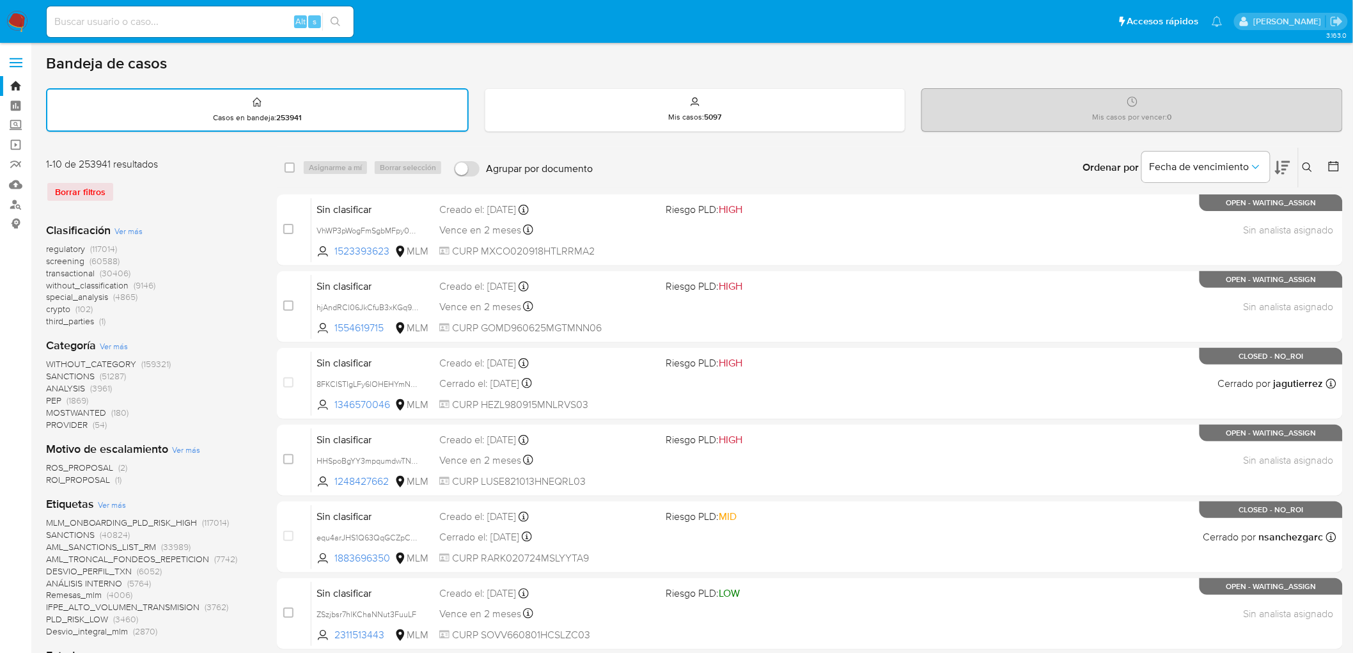
click at [1305, 162] on icon at bounding box center [1307, 167] width 10 height 10
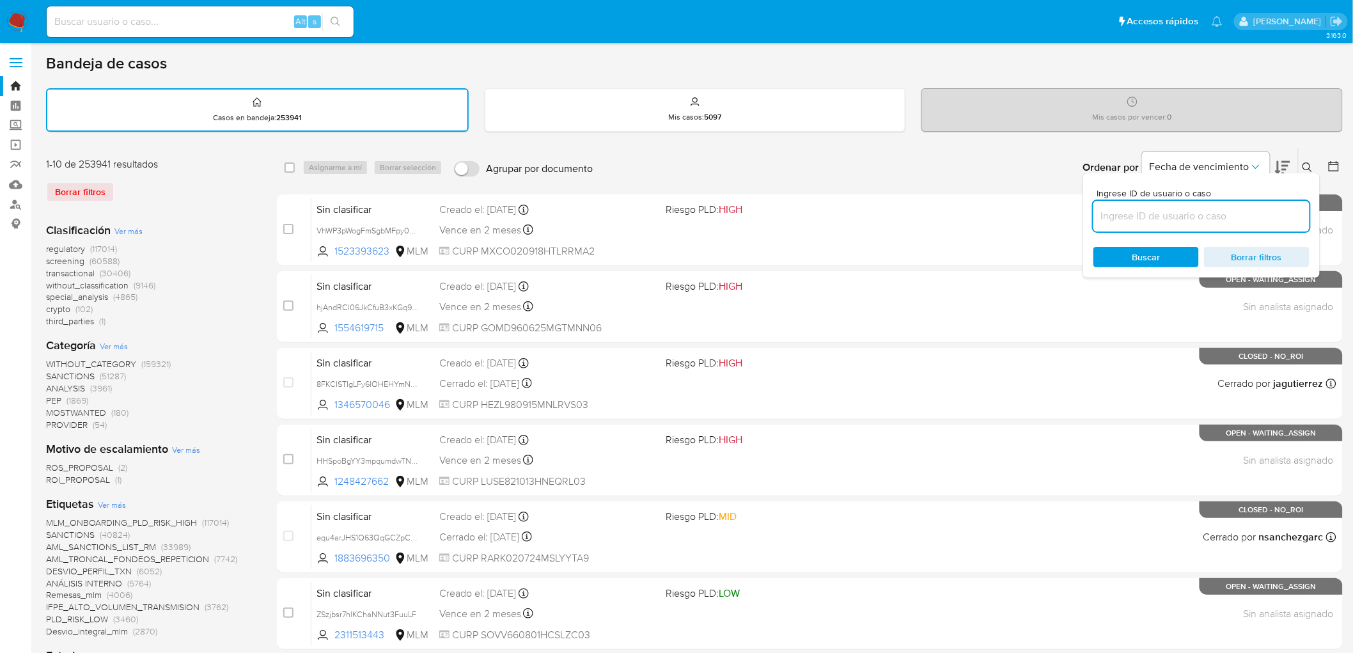
click at [1154, 213] on input at bounding box center [1201, 216] width 216 height 17
type input "81229085"
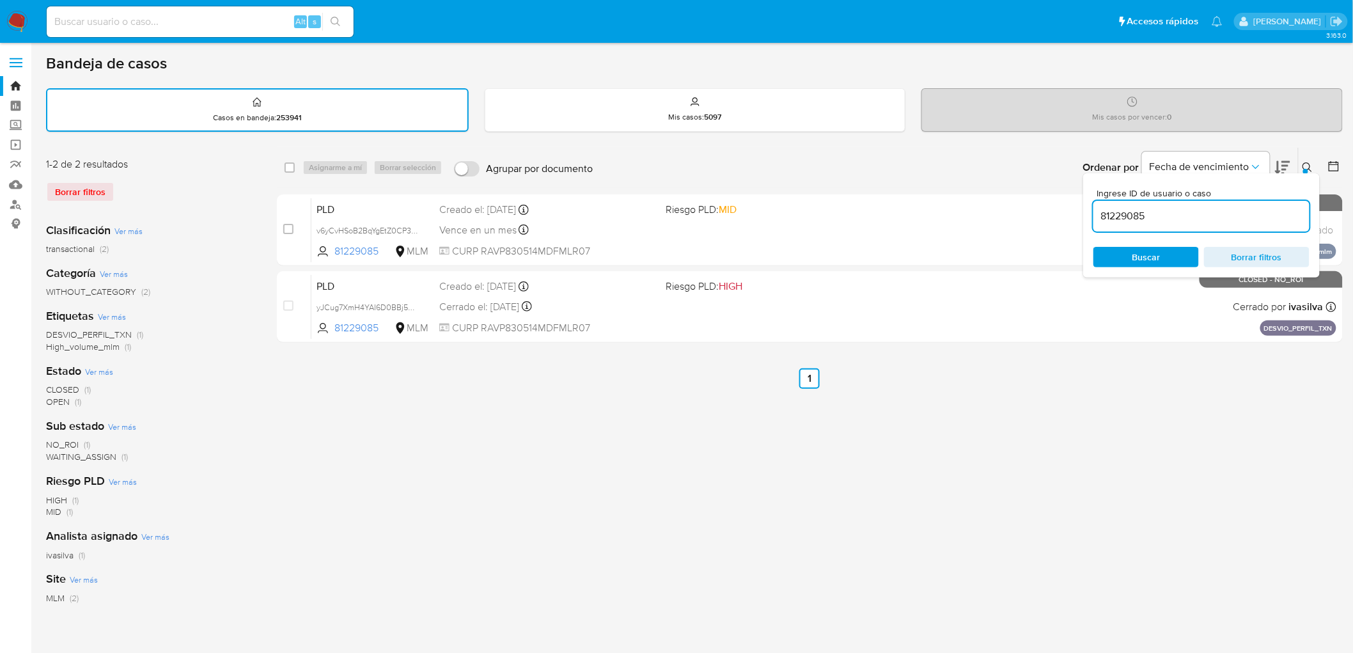
click at [1302, 165] on icon at bounding box center [1307, 167] width 10 height 10
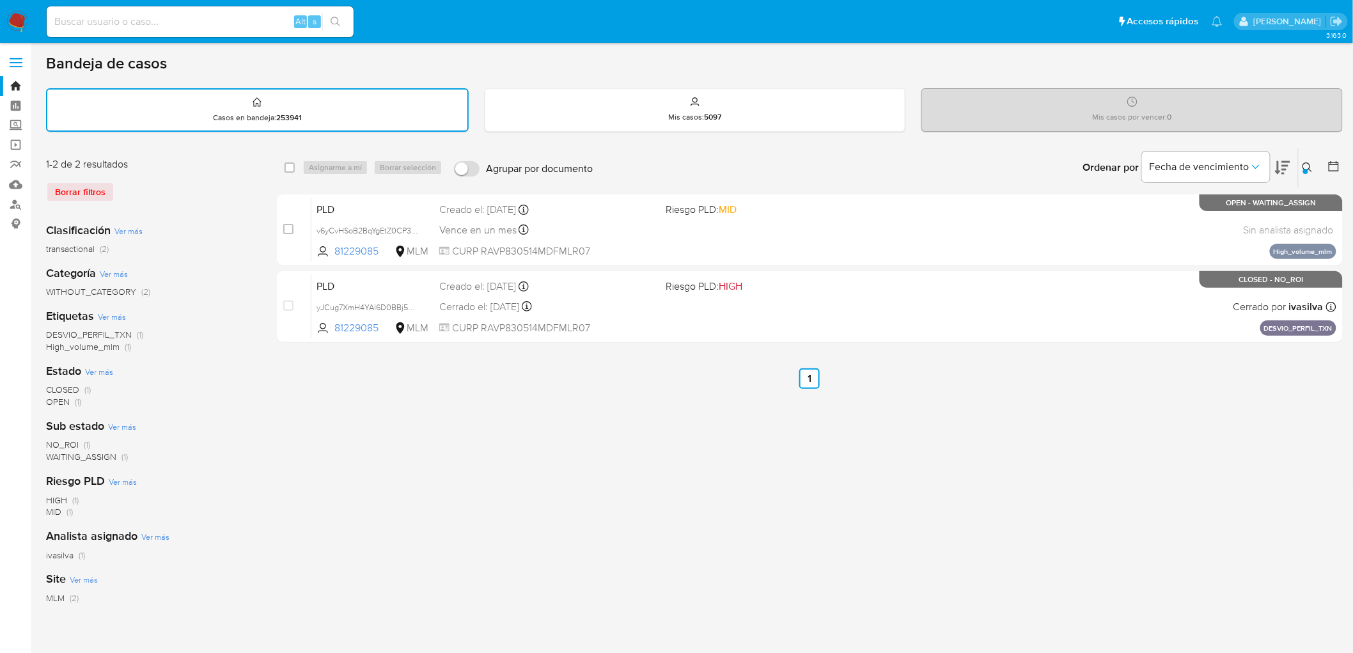
click at [1312, 164] on icon at bounding box center [1307, 167] width 10 height 10
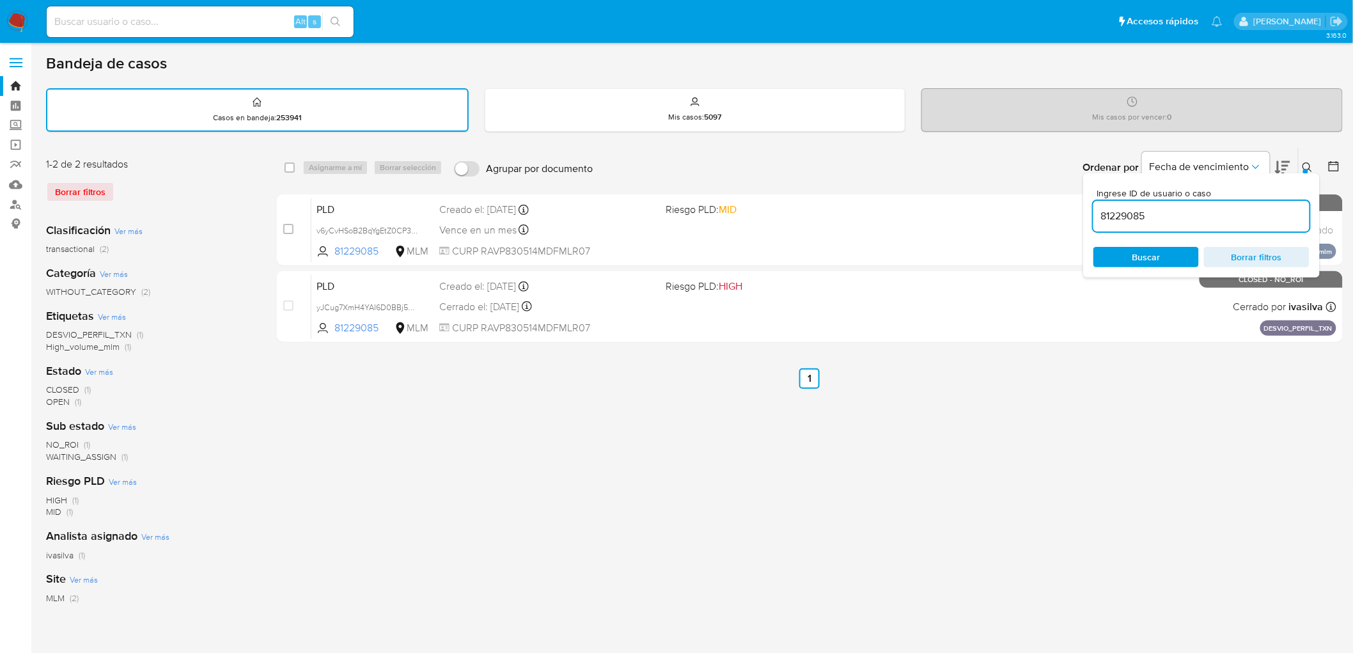
click at [679, 379] on ul "Anterior 1 Siguiente" at bounding box center [810, 378] width 1066 height 20
click at [1304, 157] on div "Ingrese ID de usuario o caso 81229085 Buscar Borrar filtros" at bounding box center [1309, 168] width 22 height 40
click at [1309, 160] on button at bounding box center [1308, 167] width 21 height 15
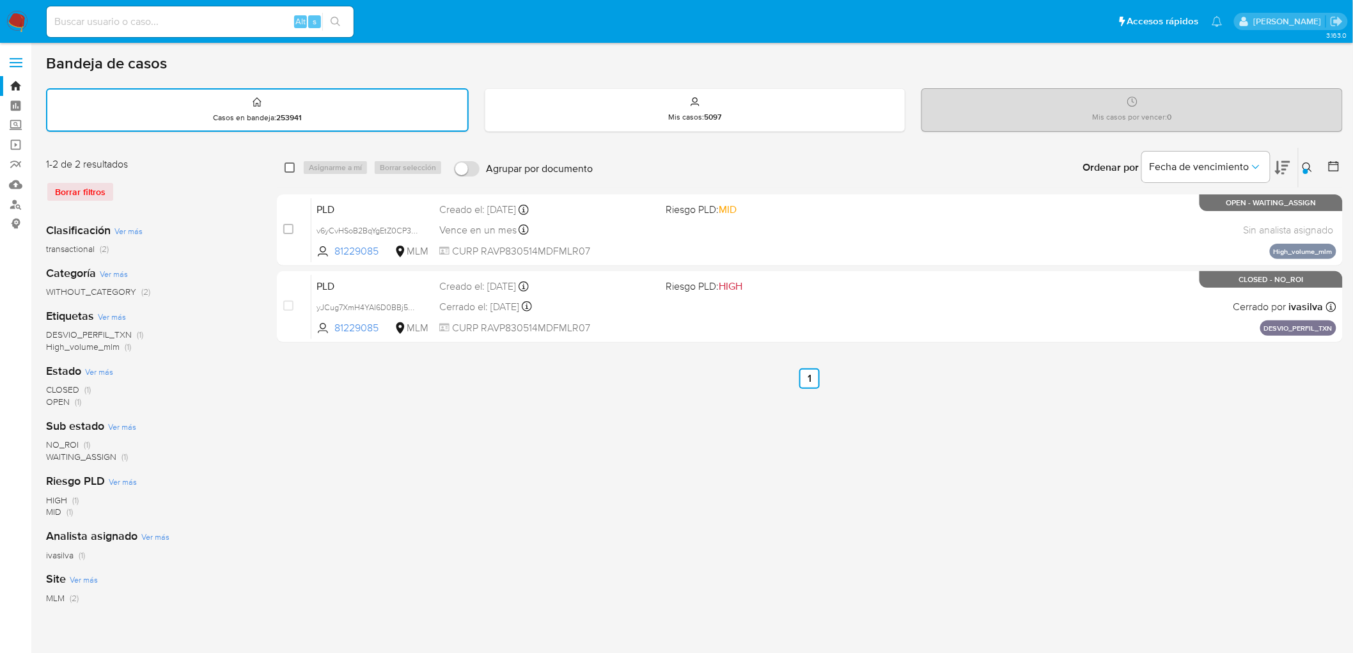
click at [294, 168] on input "checkbox" at bounding box center [289, 167] width 10 height 10
checkbox input "true"
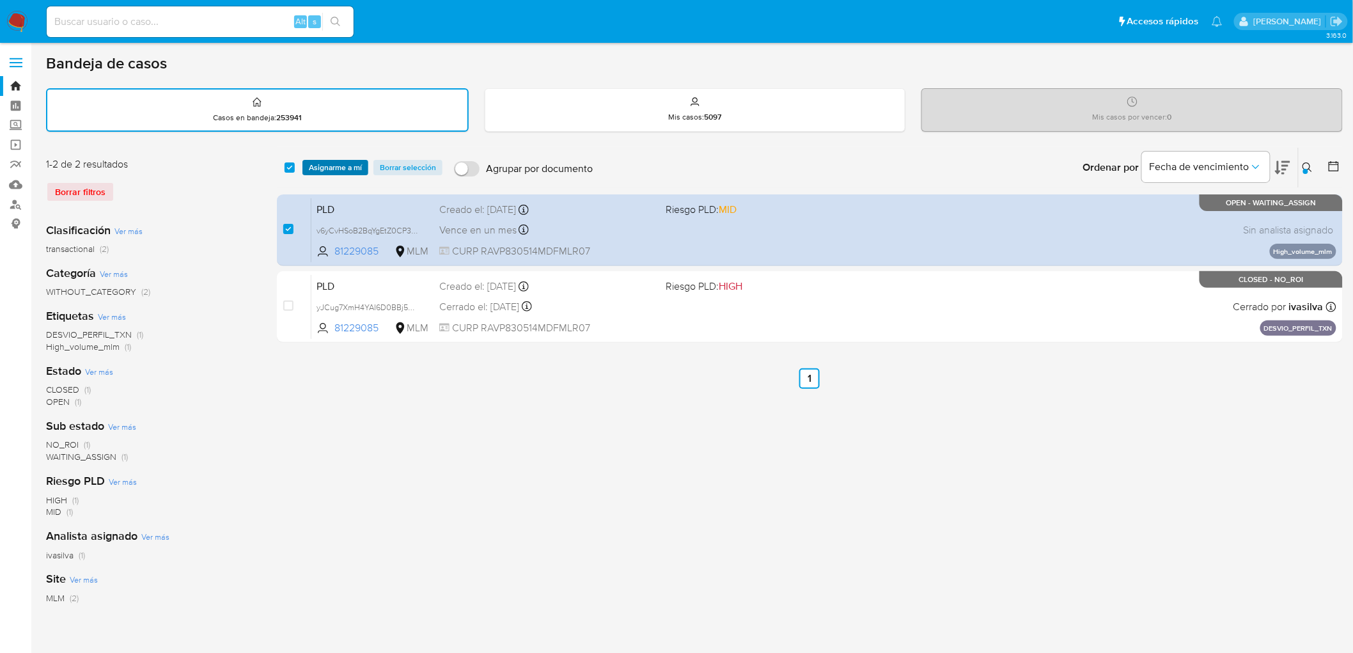
click at [317, 167] on span "Asignarme a mí" at bounding box center [335, 167] width 53 height 13
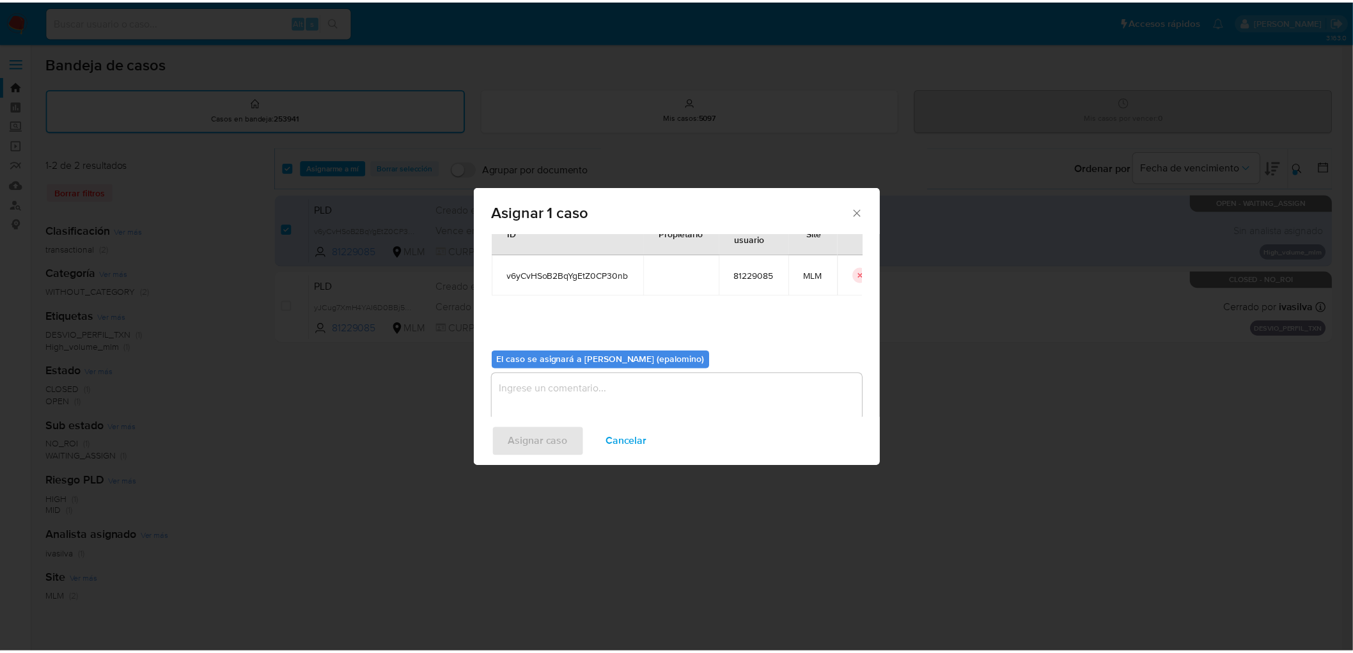
scroll to position [66, 0]
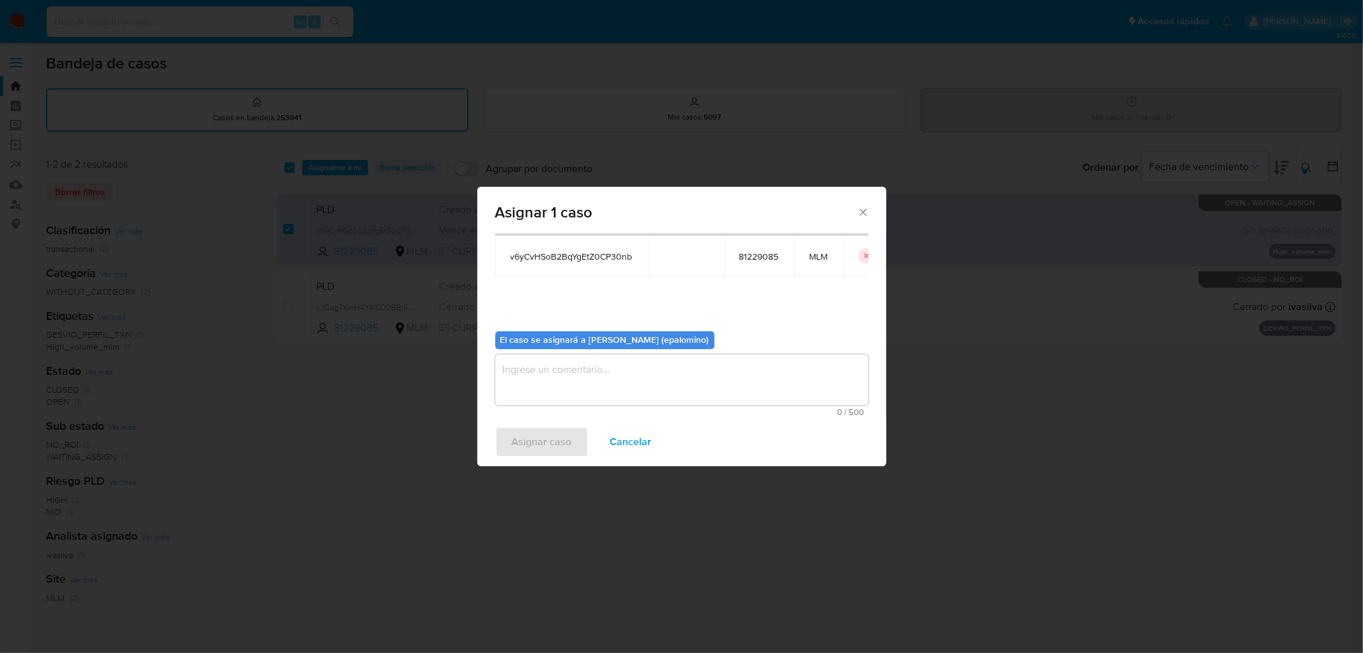
drag, startPoint x: 556, startPoint y: 362, endPoint x: 550, endPoint y: 394, distance: 31.8
click at [556, 363] on textarea "assign-modal" at bounding box center [681, 379] width 373 height 51
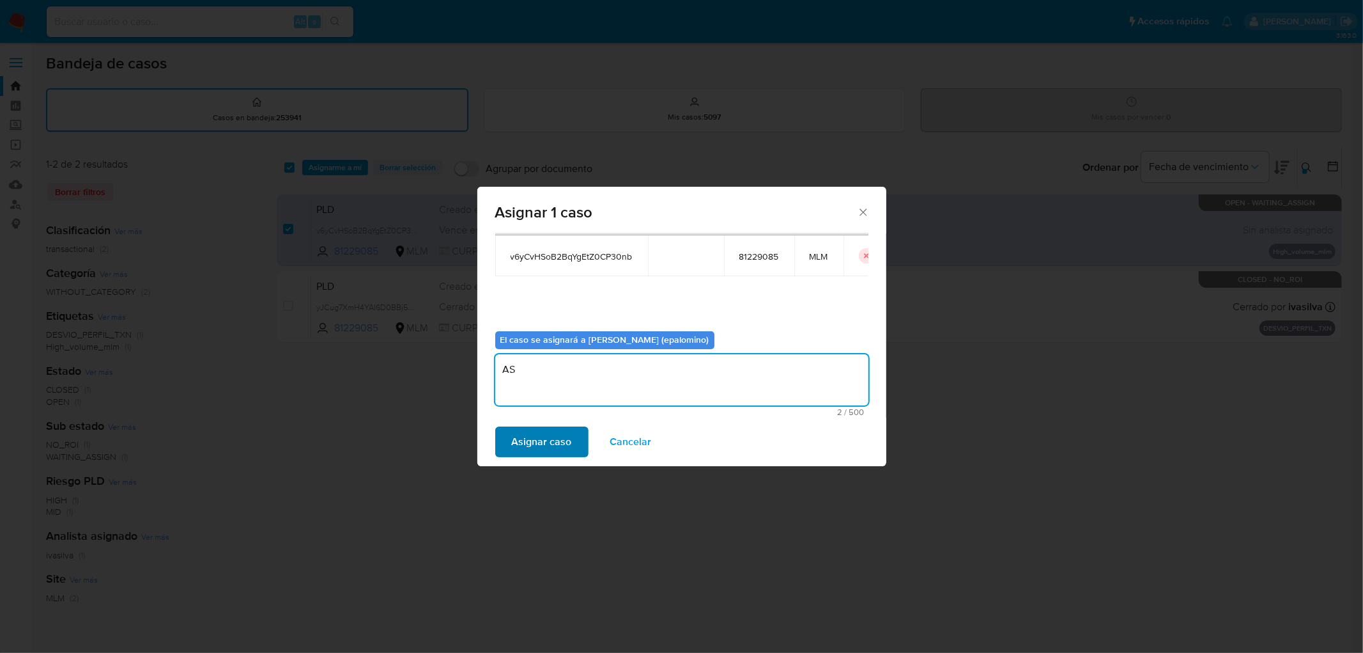
type textarea "AS"
click at [521, 454] on span "Asignar caso" at bounding box center [542, 442] width 60 height 28
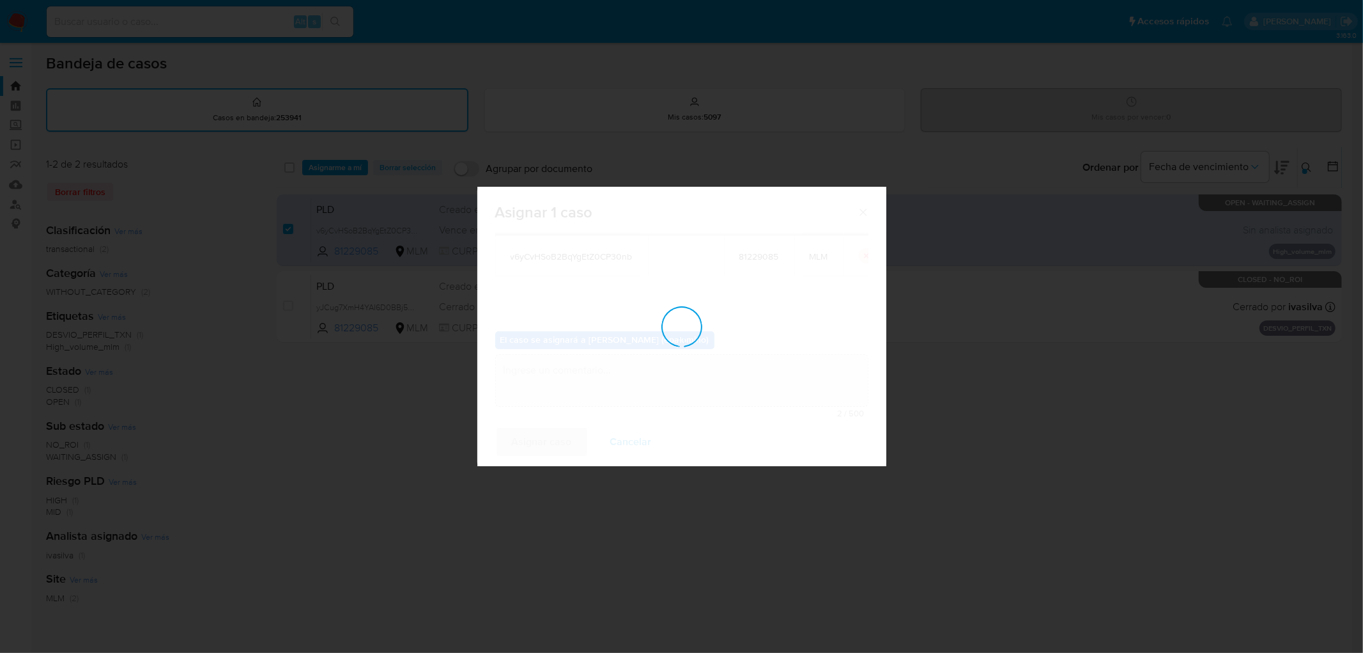
checkbox input "false"
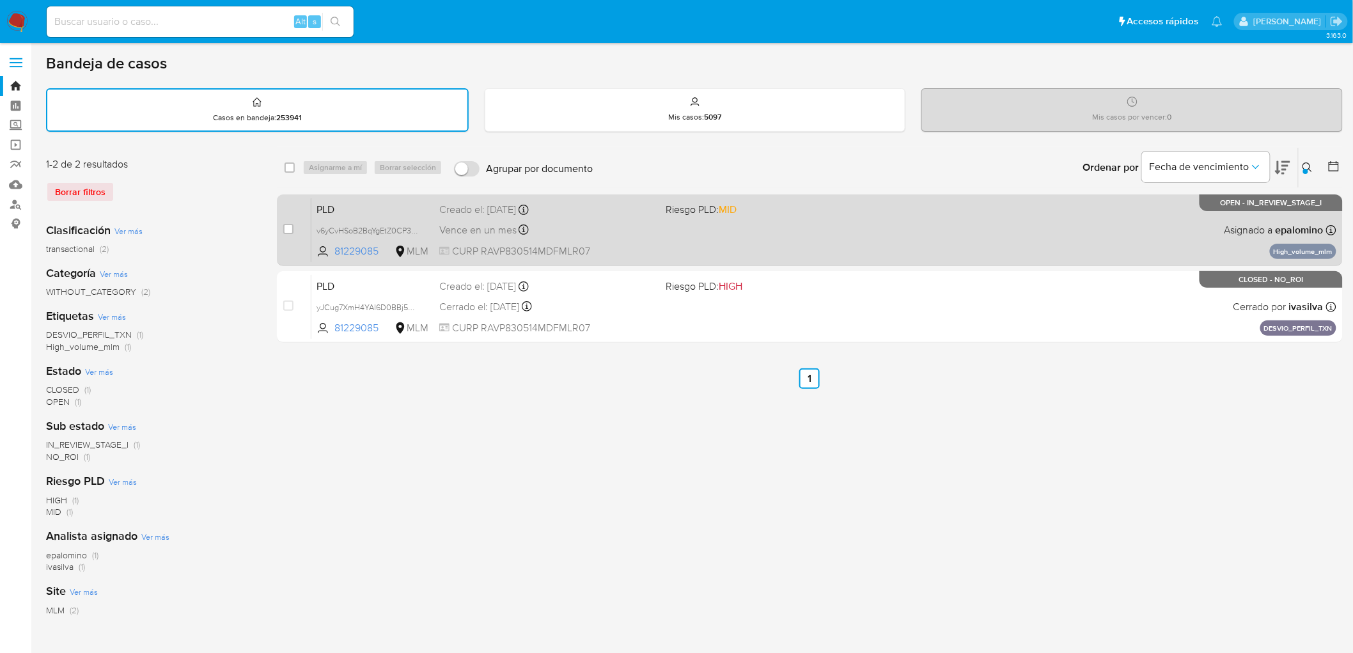
click at [348, 212] on span "PLD" at bounding box center [372, 208] width 113 height 17
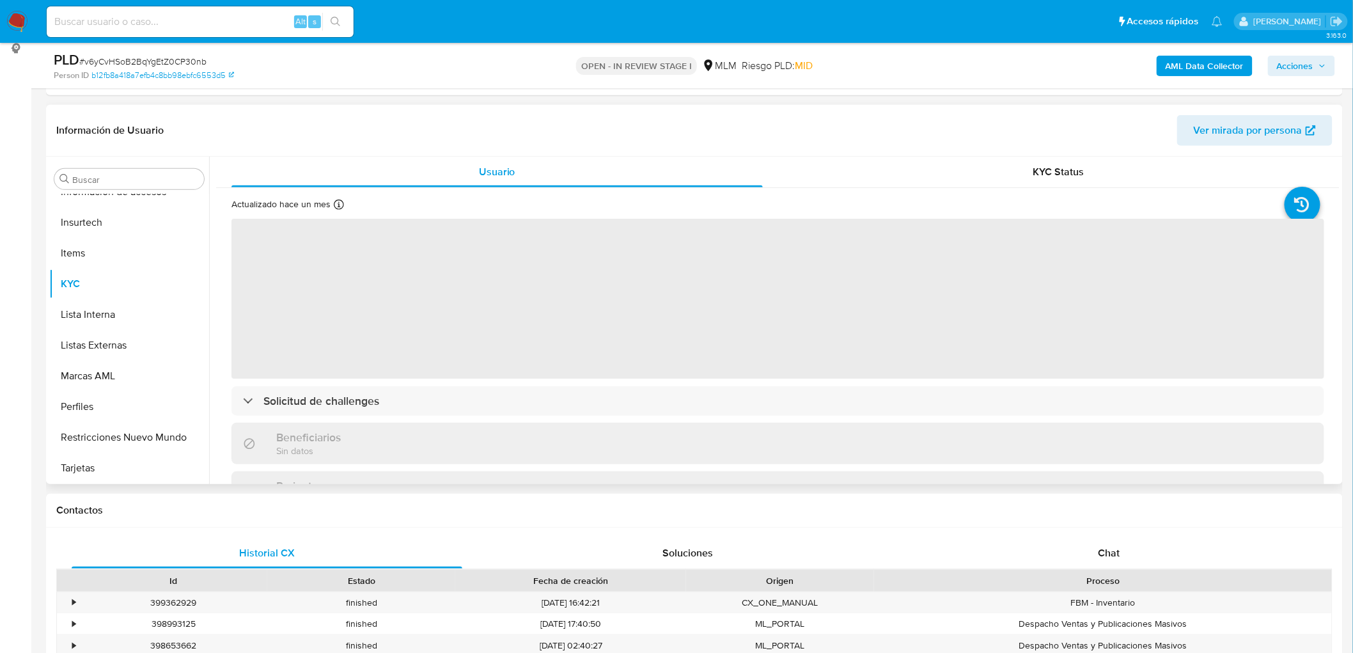
scroll to position [226, 0]
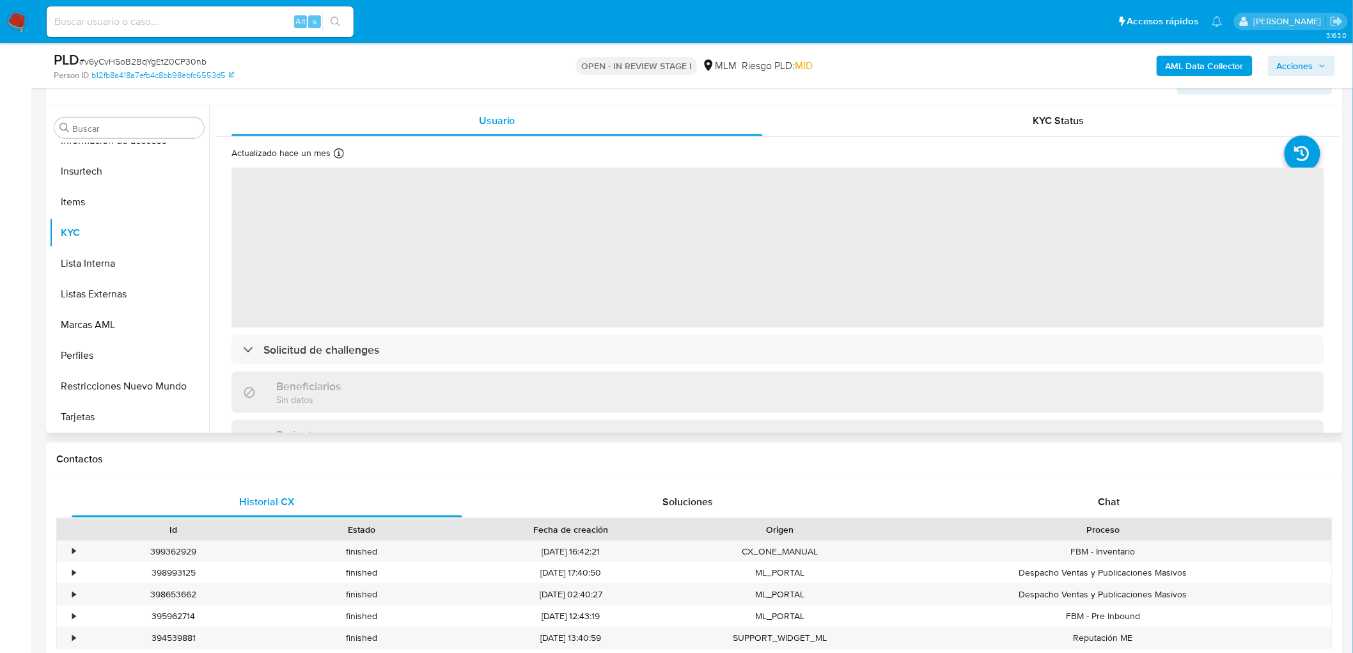
select select "10"
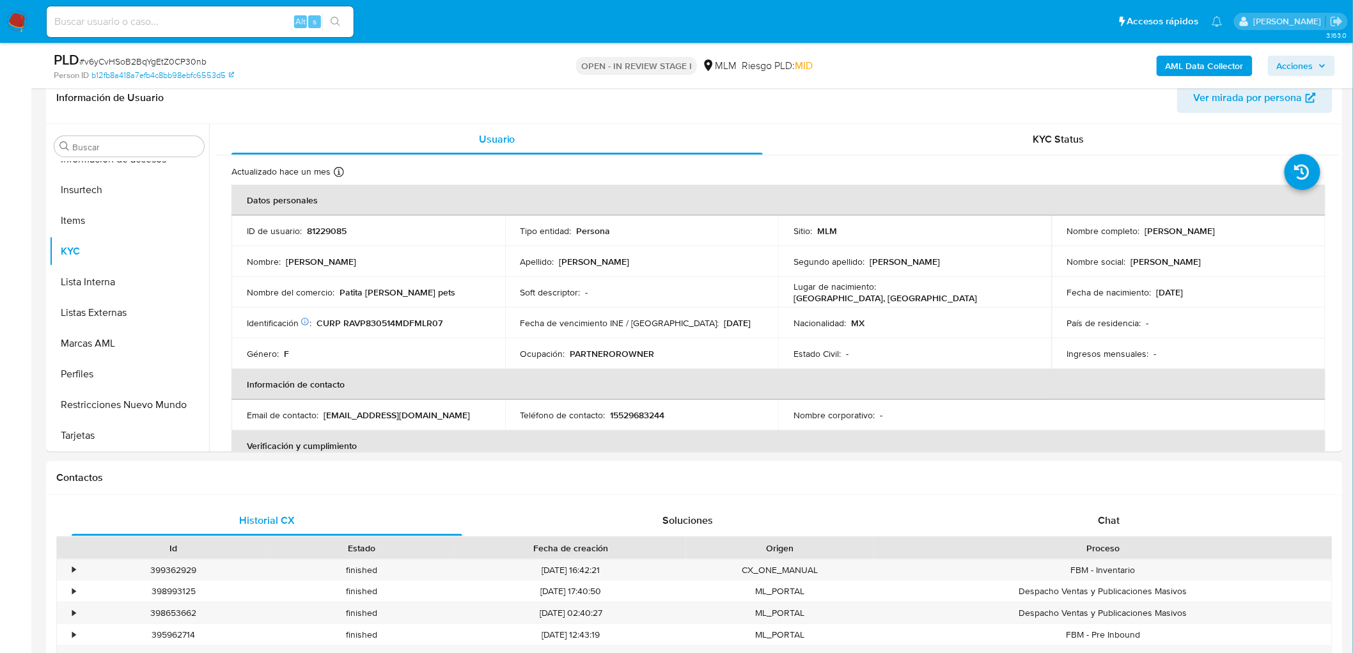
scroll to position [155, 0]
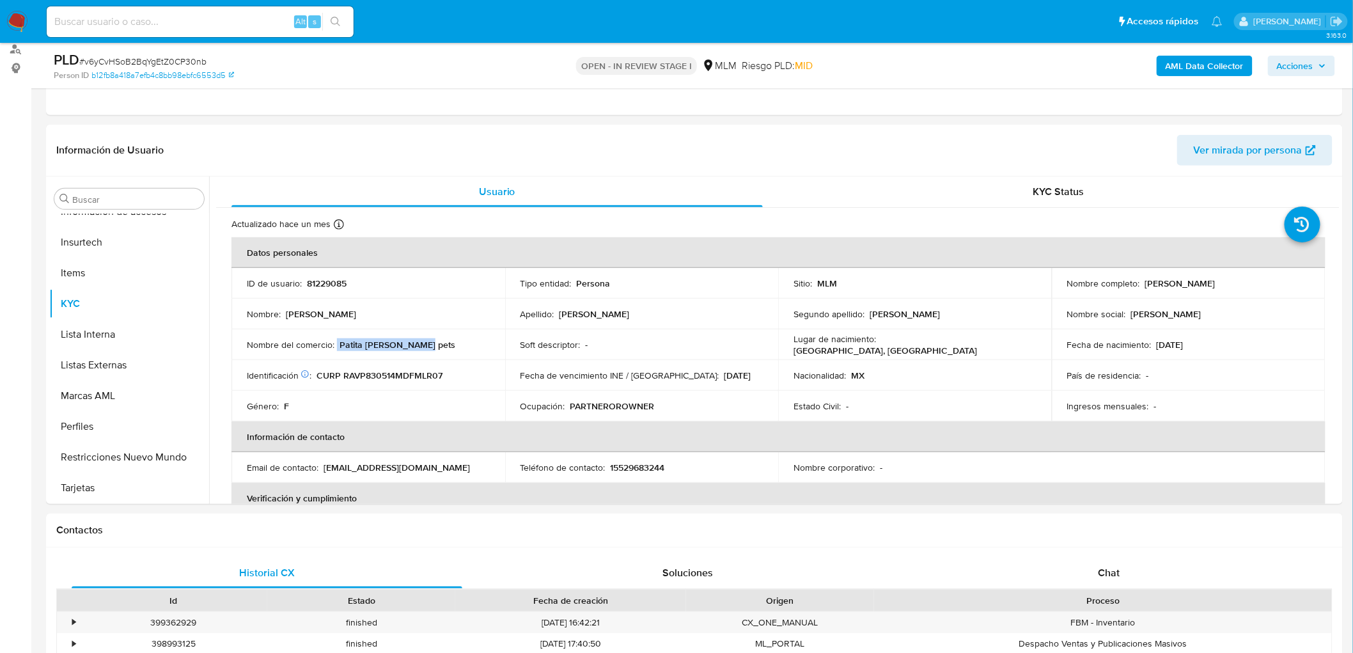
drag, startPoint x: 400, startPoint y: 346, endPoint x: 336, endPoint y: 348, distance: 63.9
click at [336, 348] on div "Nombre del comercio : Patita de perro pets" at bounding box center [368, 345] width 243 height 12
copy div "Patita de perro pets"
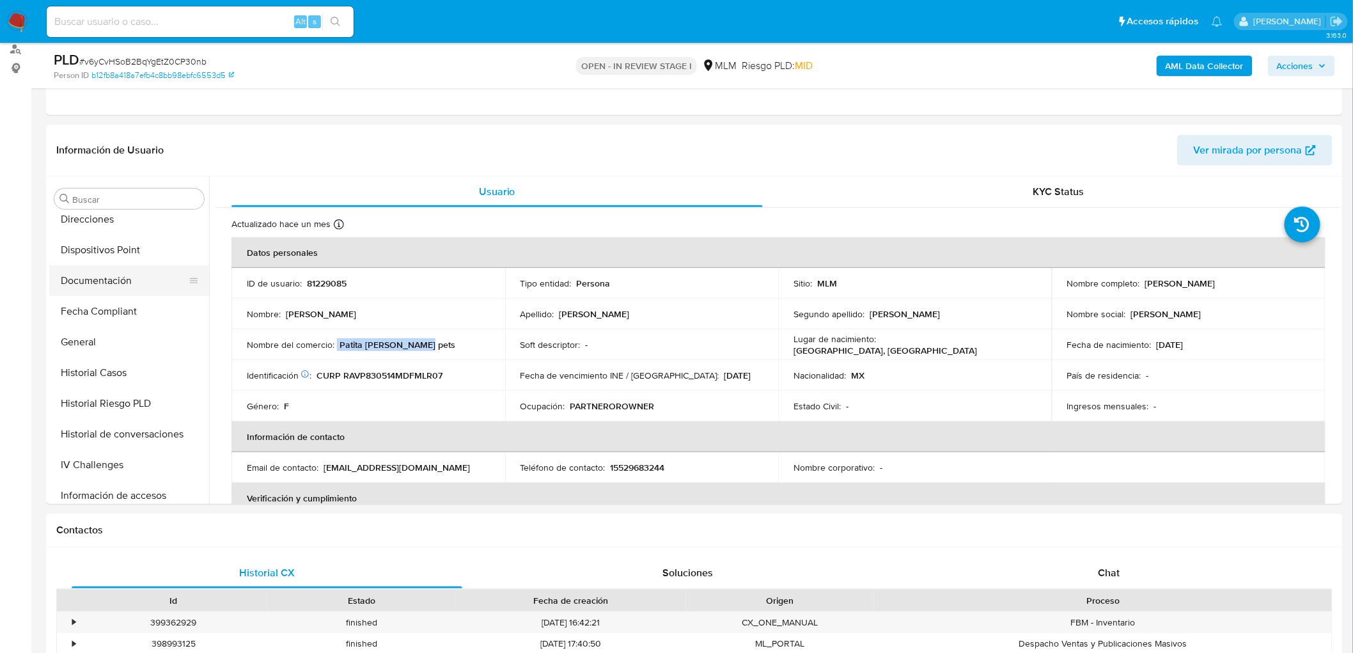
click at [120, 278] on button "Documentación" at bounding box center [124, 280] width 150 height 31
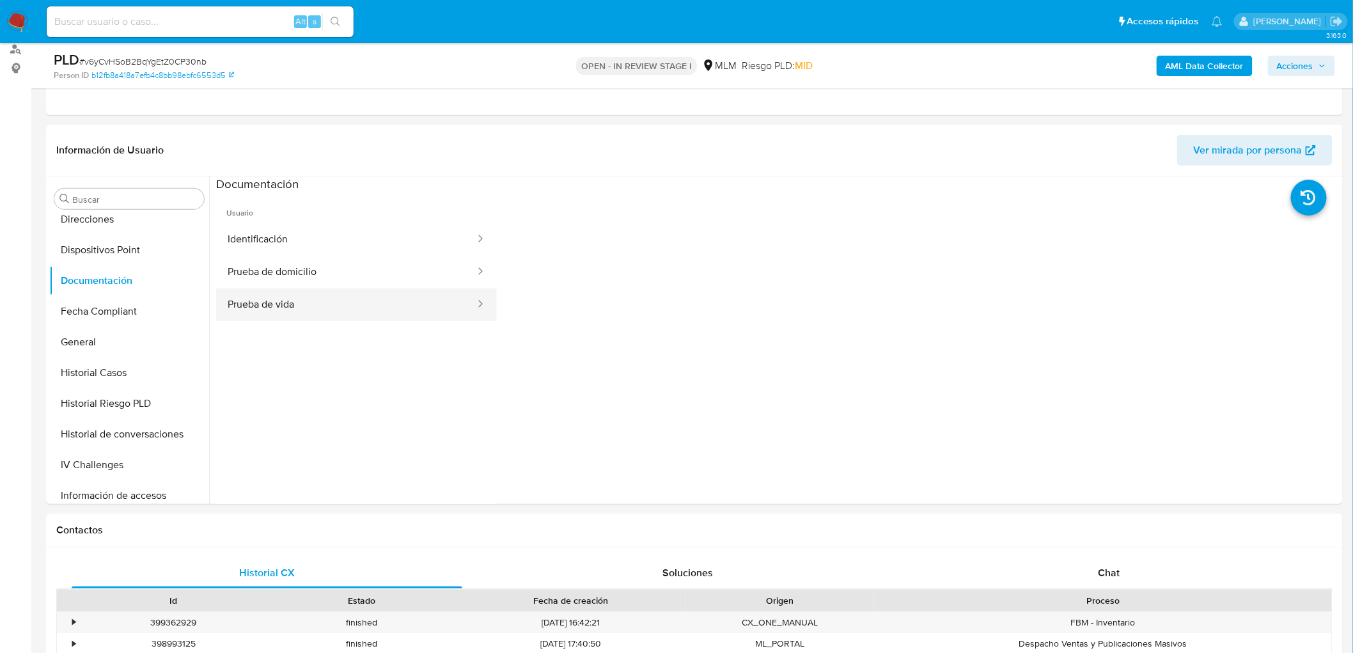
click at [391, 313] on button "Prueba de vida" at bounding box center [346, 304] width 260 height 33
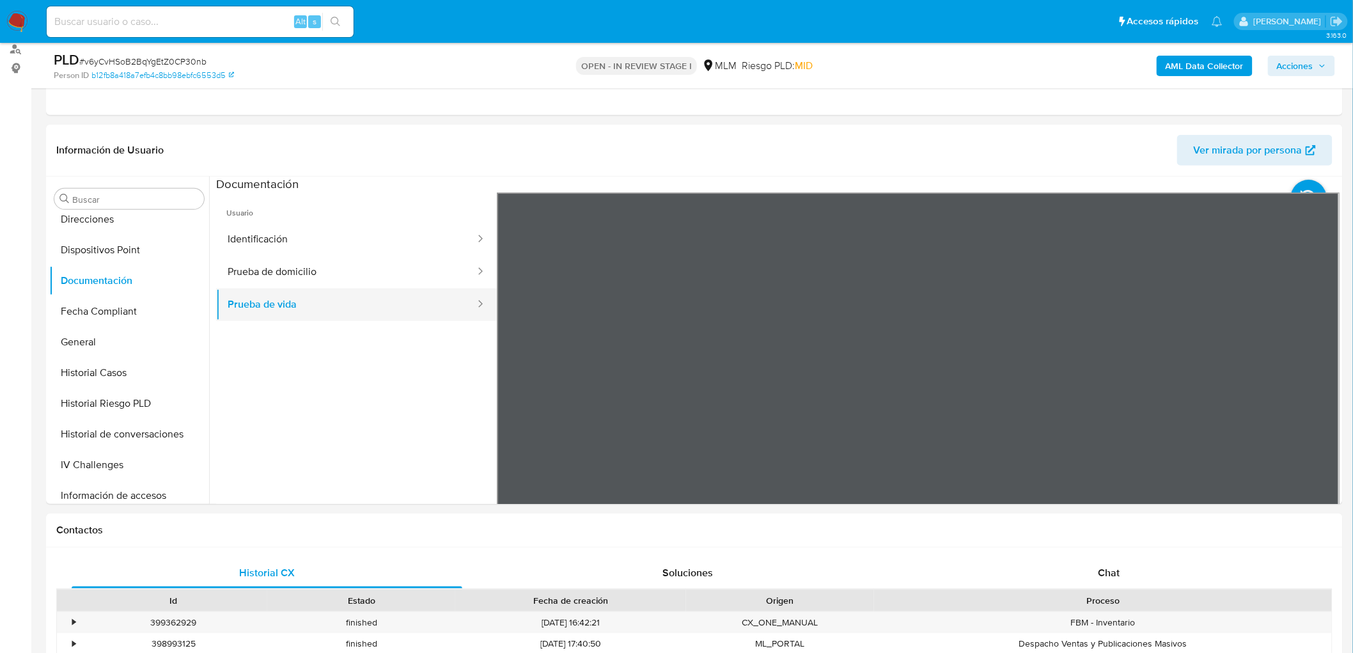
click at [433, 303] on button "Prueba de vida" at bounding box center [346, 304] width 260 height 33
click at [414, 281] on button "Prueba de domicilio" at bounding box center [346, 272] width 260 height 33
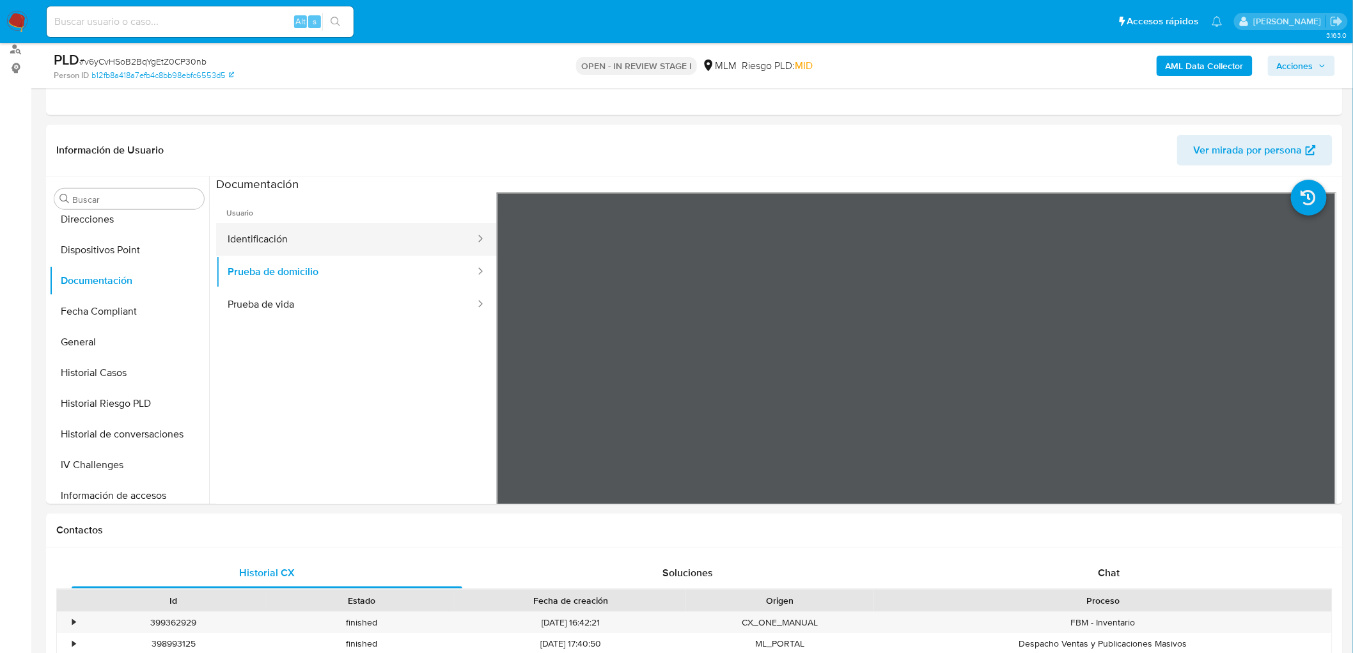
click at [438, 244] on button "Identificación" at bounding box center [346, 239] width 260 height 33
click at [367, 251] on button "Identificación" at bounding box center [346, 239] width 260 height 33
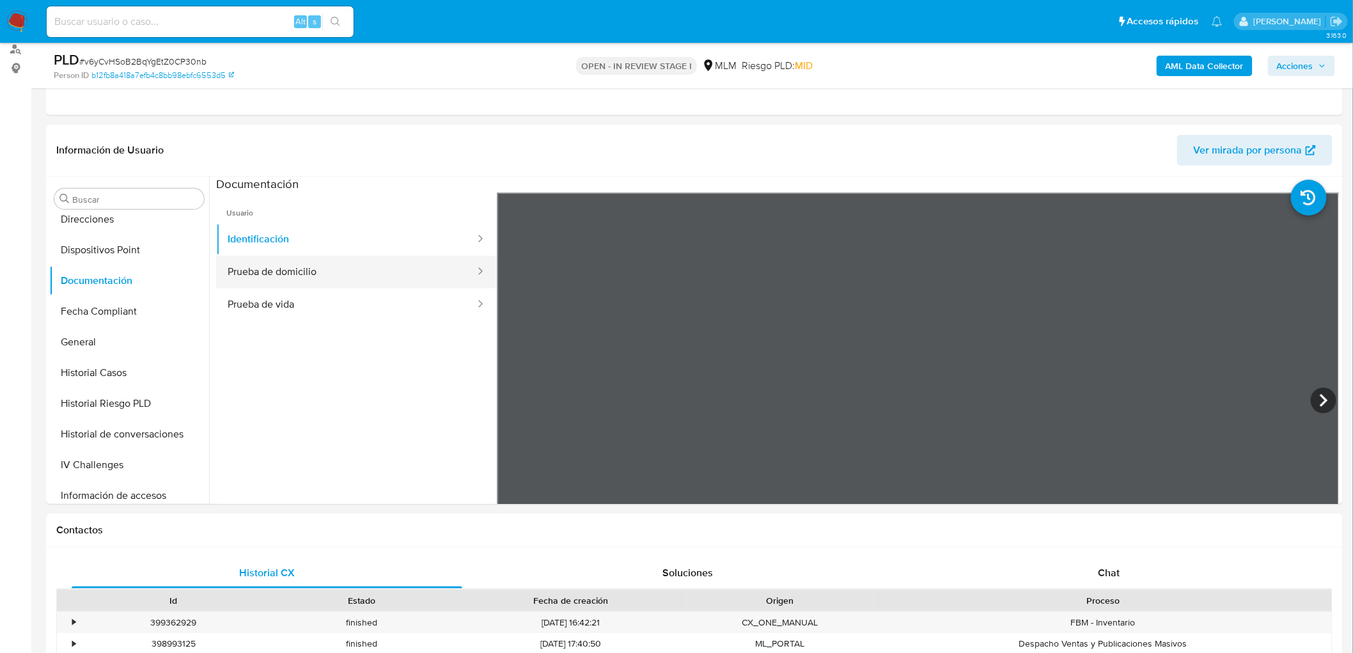
click at [368, 266] on button "Prueba de domicilio" at bounding box center [346, 272] width 260 height 33
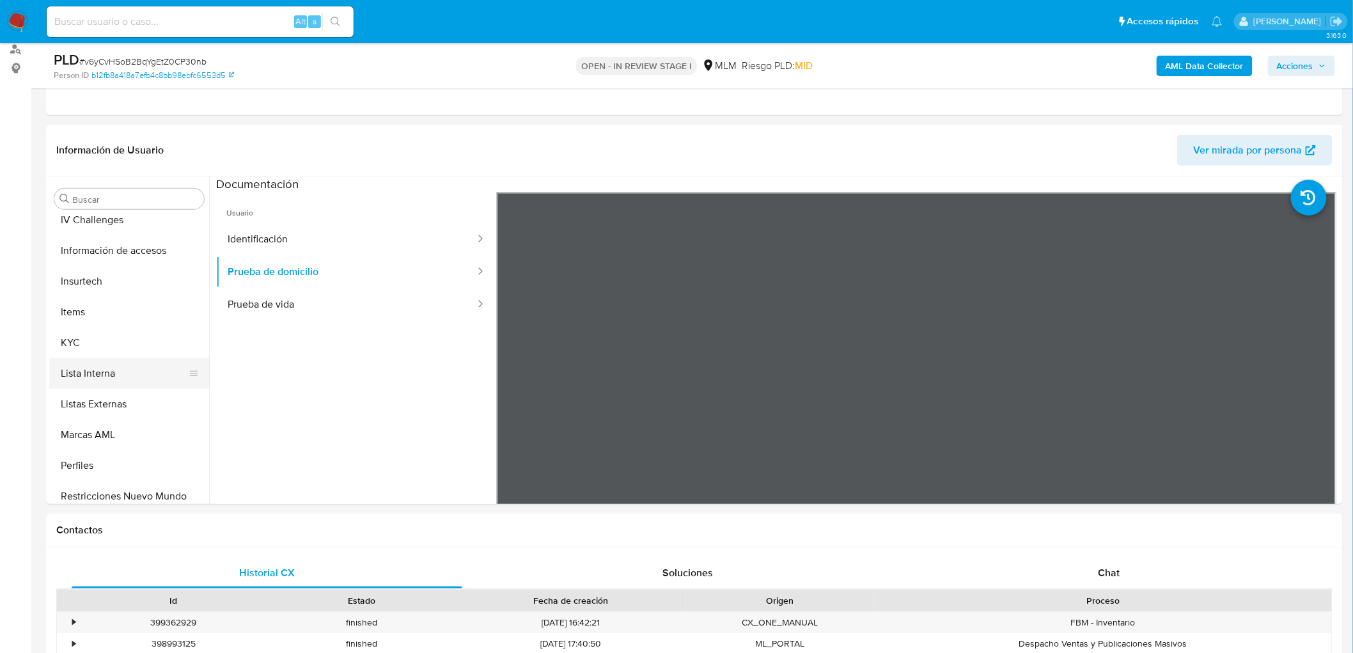
scroll to position [632, 0]
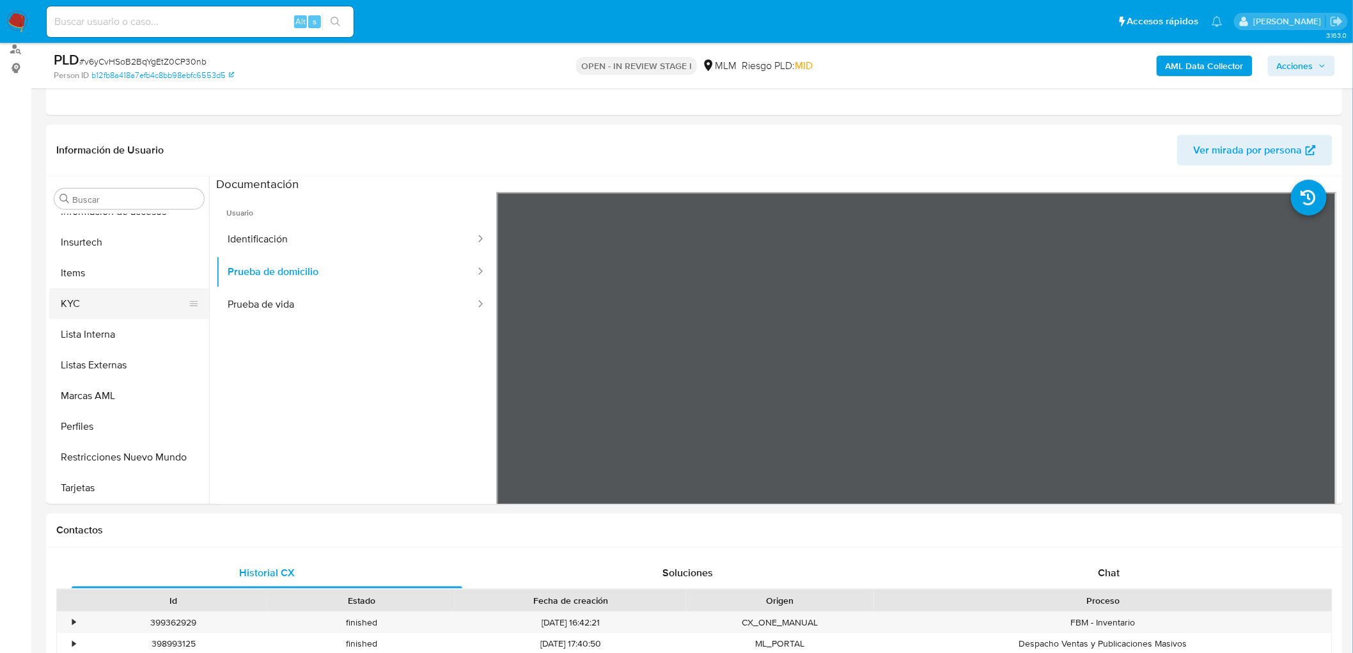
click at [107, 300] on button "KYC" at bounding box center [124, 303] width 150 height 31
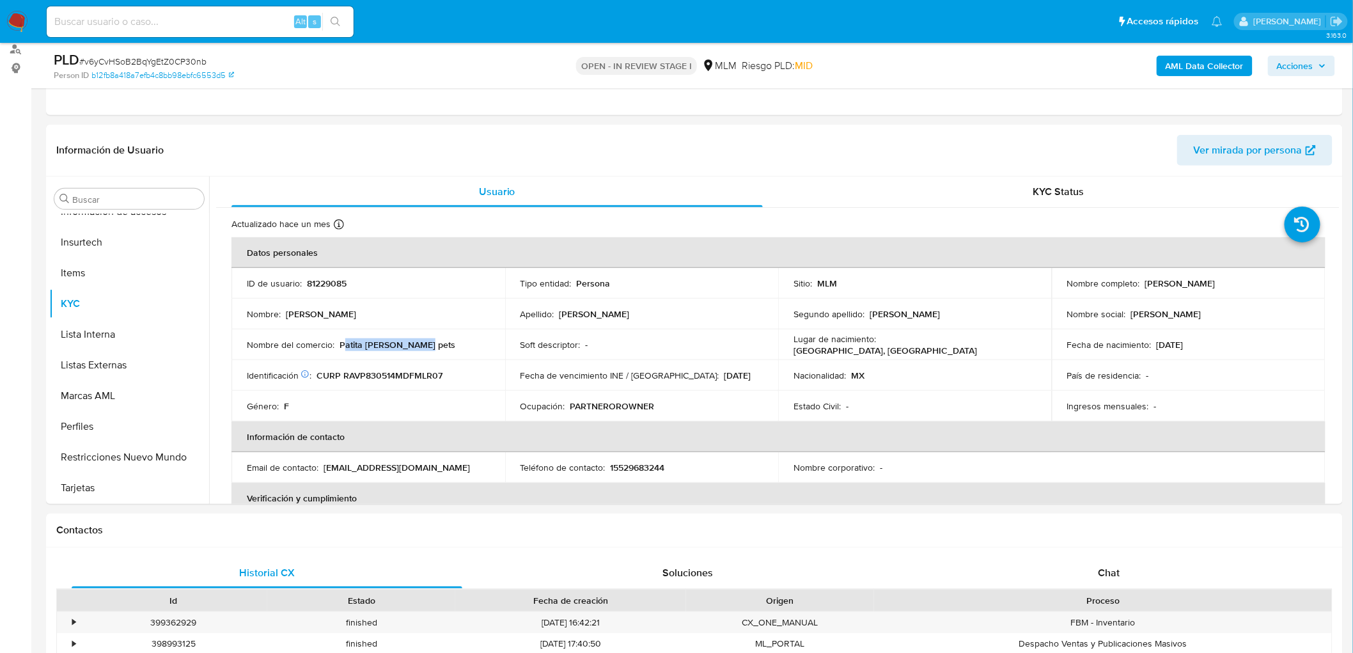
drag, startPoint x: 428, startPoint y: 340, endPoint x: 341, endPoint y: 344, distance: 87.0
click at [341, 344] on div "Nombre del comercio : Patita de perro pets" at bounding box center [368, 345] width 243 height 12
drag, startPoint x: 338, startPoint y: 344, endPoint x: 428, endPoint y: 347, distance: 90.8
click at [428, 347] on div "Nombre del comercio : Patita de perro pets" at bounding box center [368, 345] width 243 height 12
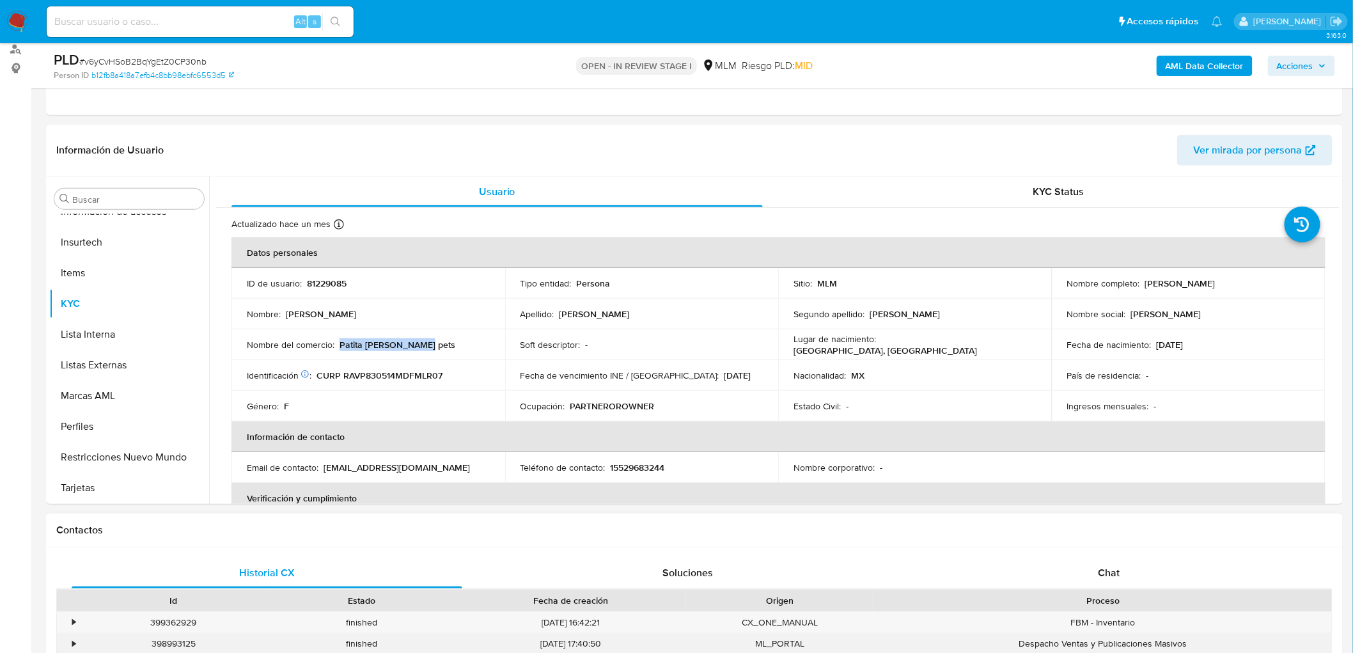
copy p "Patita de perro pets"
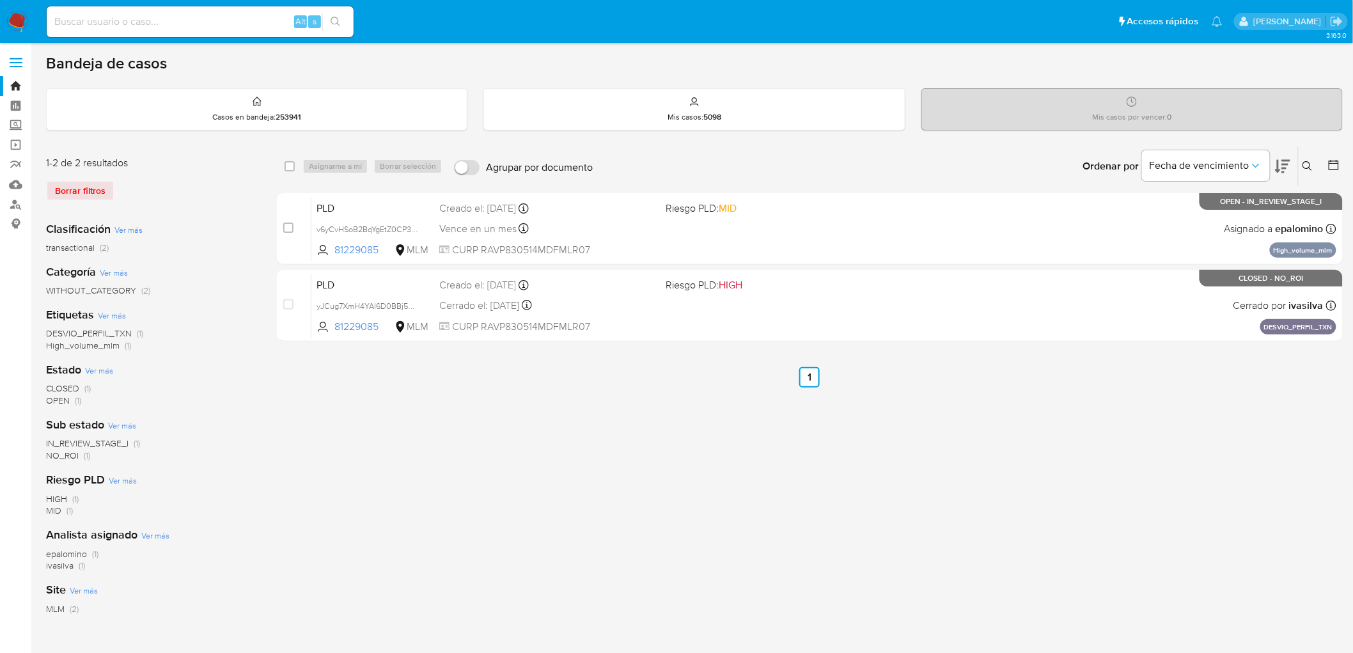
click at [22, 23] on img at bounding box center [17, 22] width 22 height 22
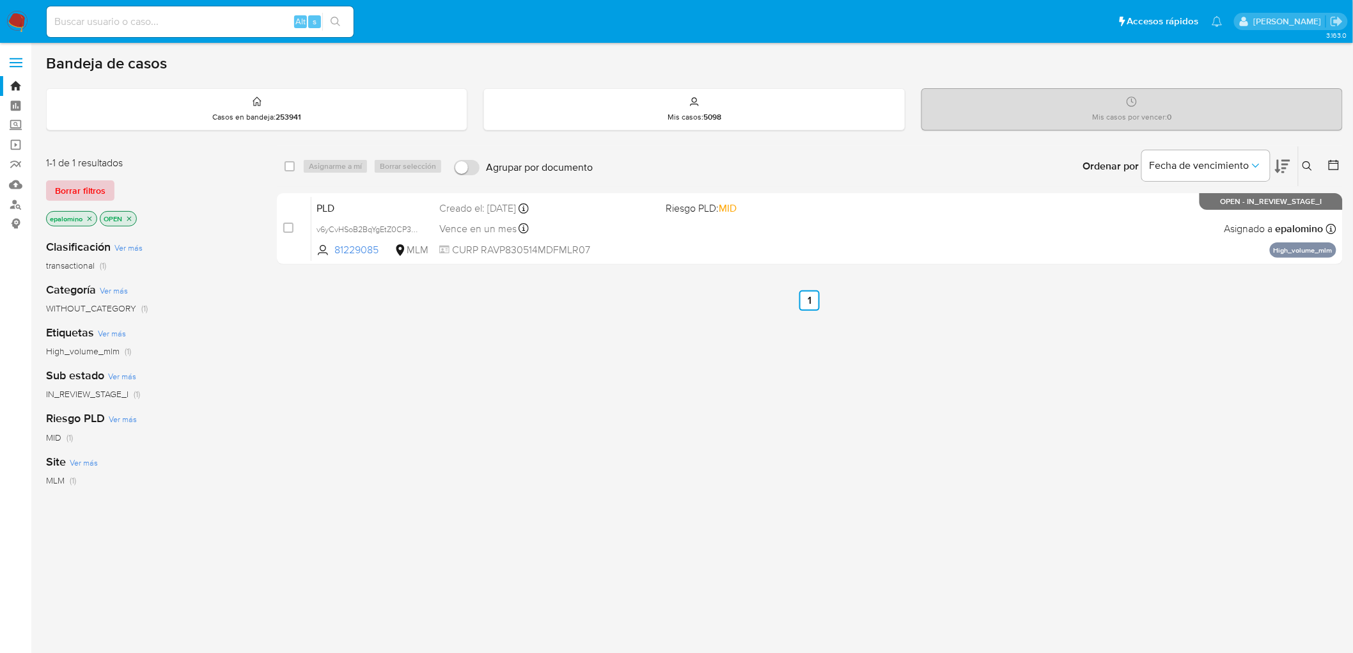
click at [85, 186] on span "Borrar filtros" at bounding box center [80, 191] width 50 height 18
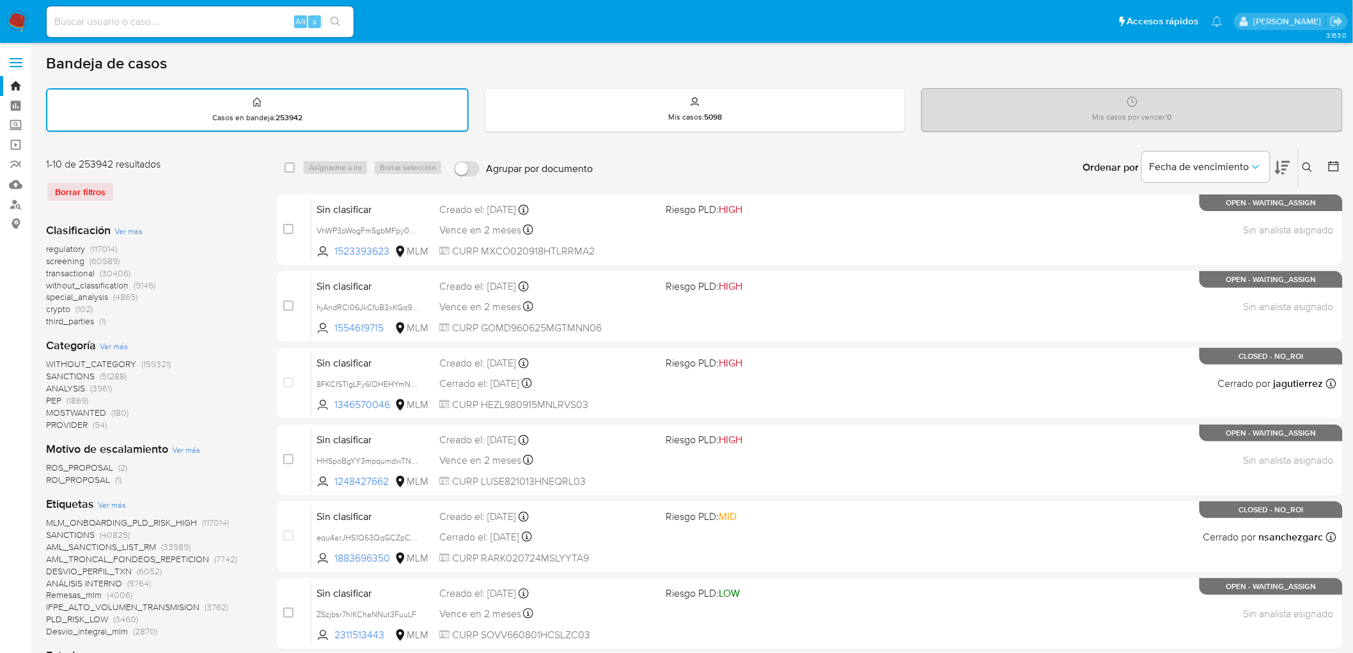
click at [16, 26] on img at bounding box center [17, 22] width 22 height 22
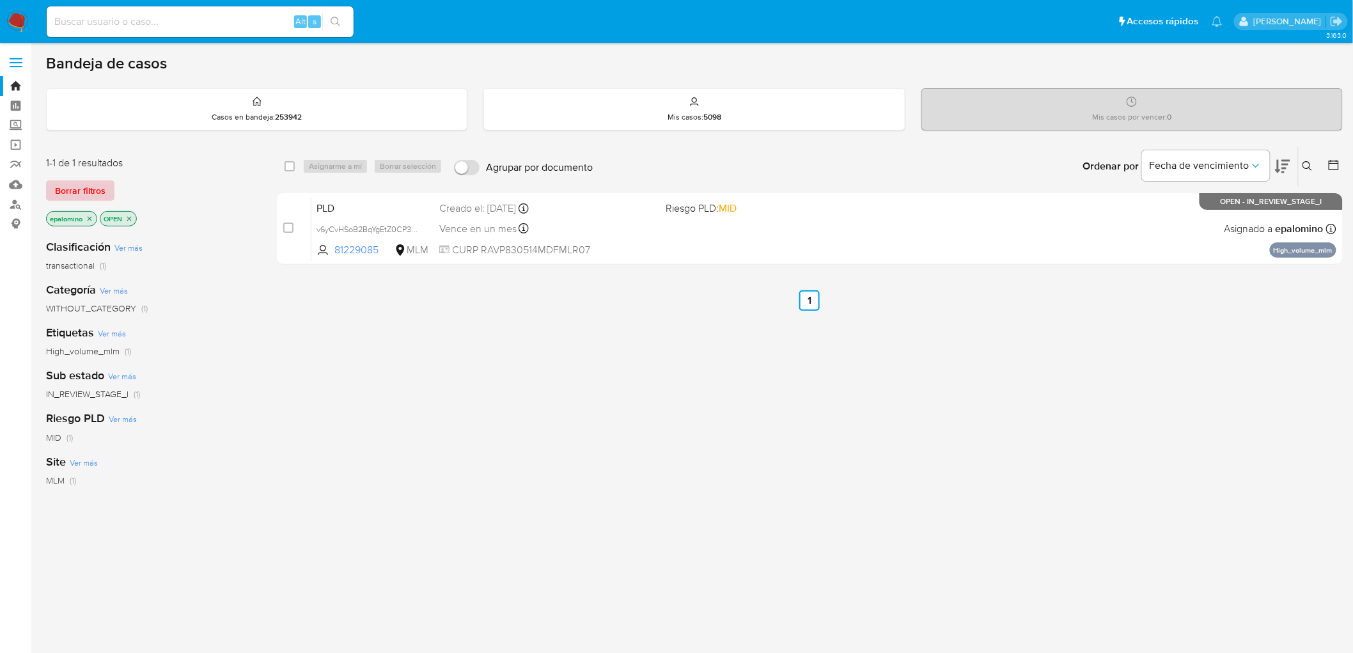
click at [91, 189] on span "Borrar filtros" at bounding box center [80, 191] width 50 height 18
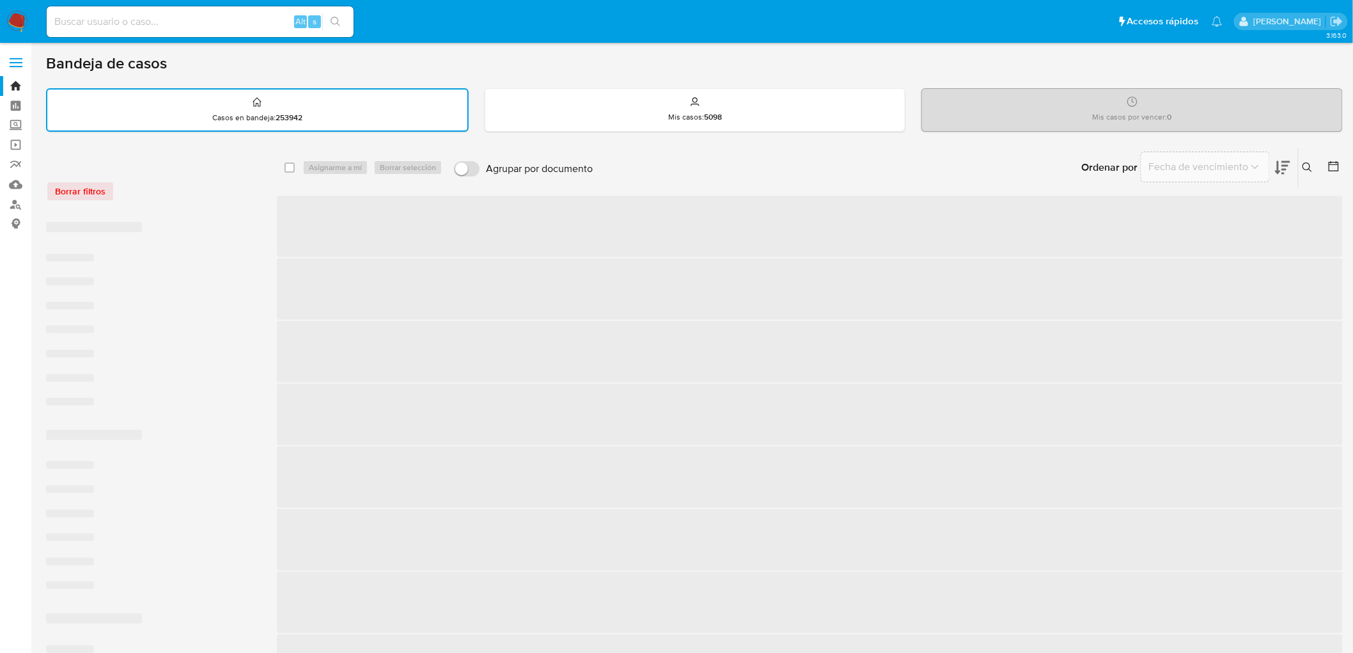
click at [189, 194] on div "Borrar filtros" at bounding box center [148, 191] width 205 height 20
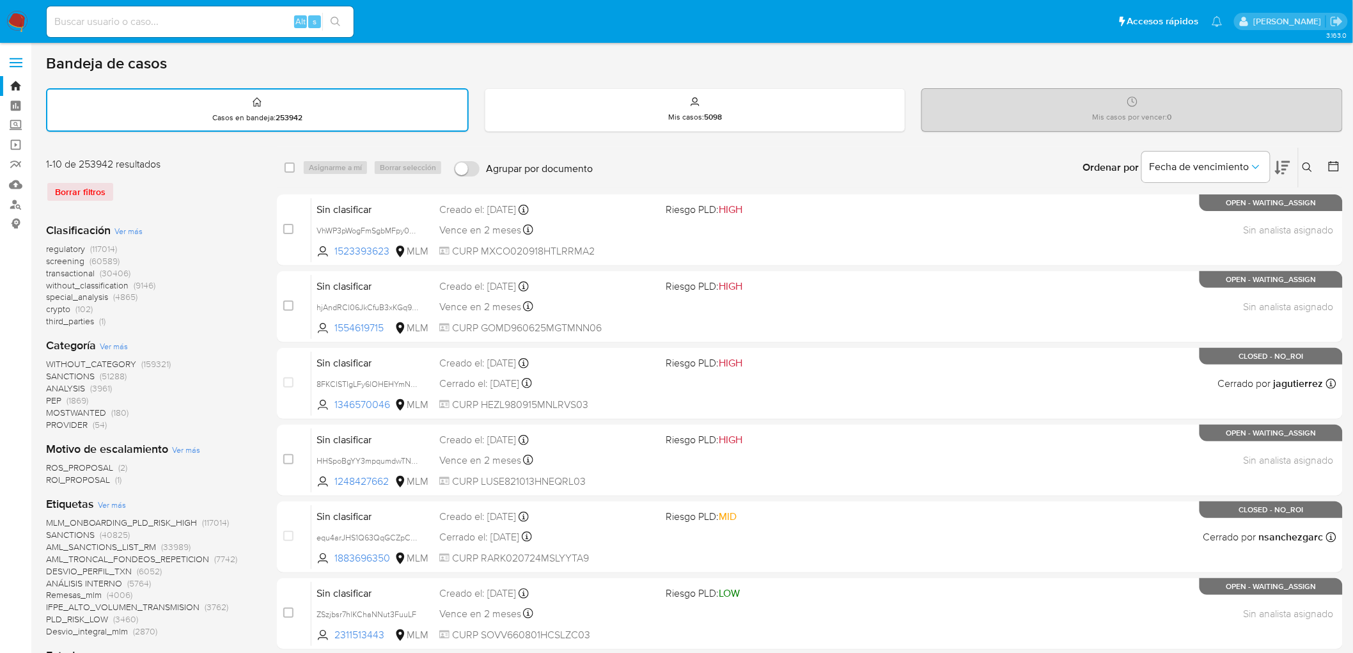
click at [18, 22] on img at bounding box center [17, 22] width 22 height 22
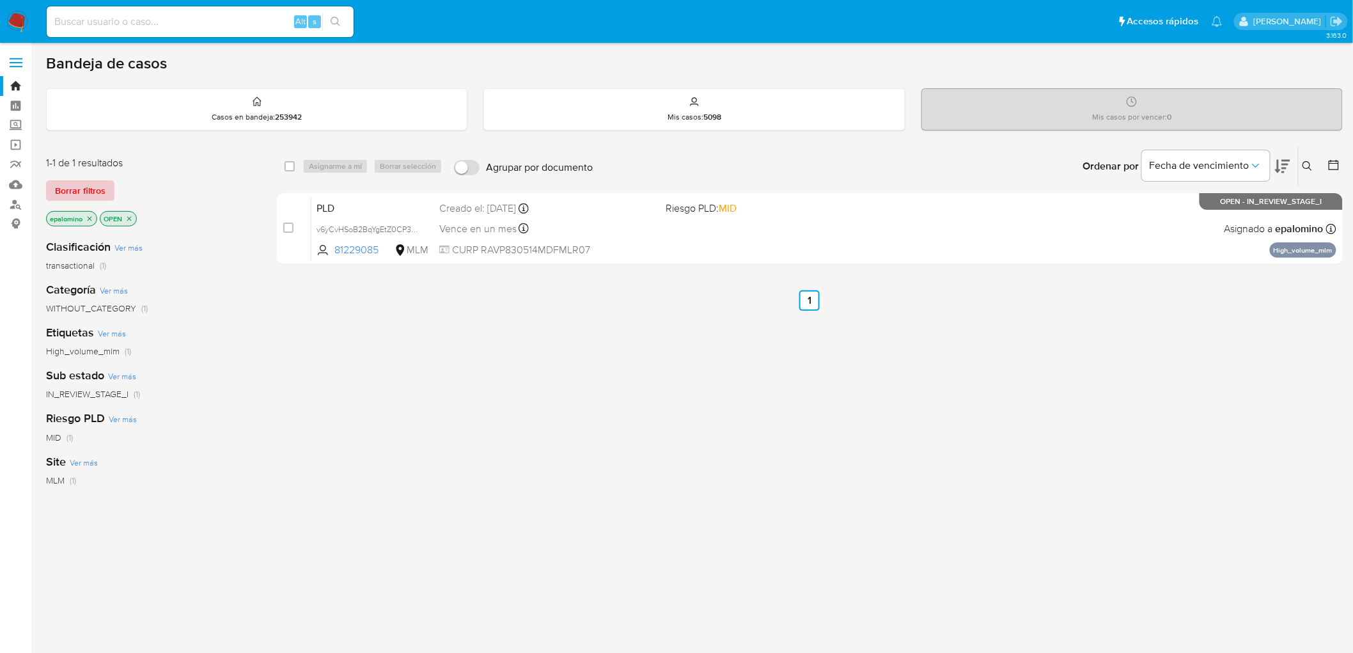
click at [92, 187] on span "Borrar filtros" at bounding box center [80, 191] width 50 height 18
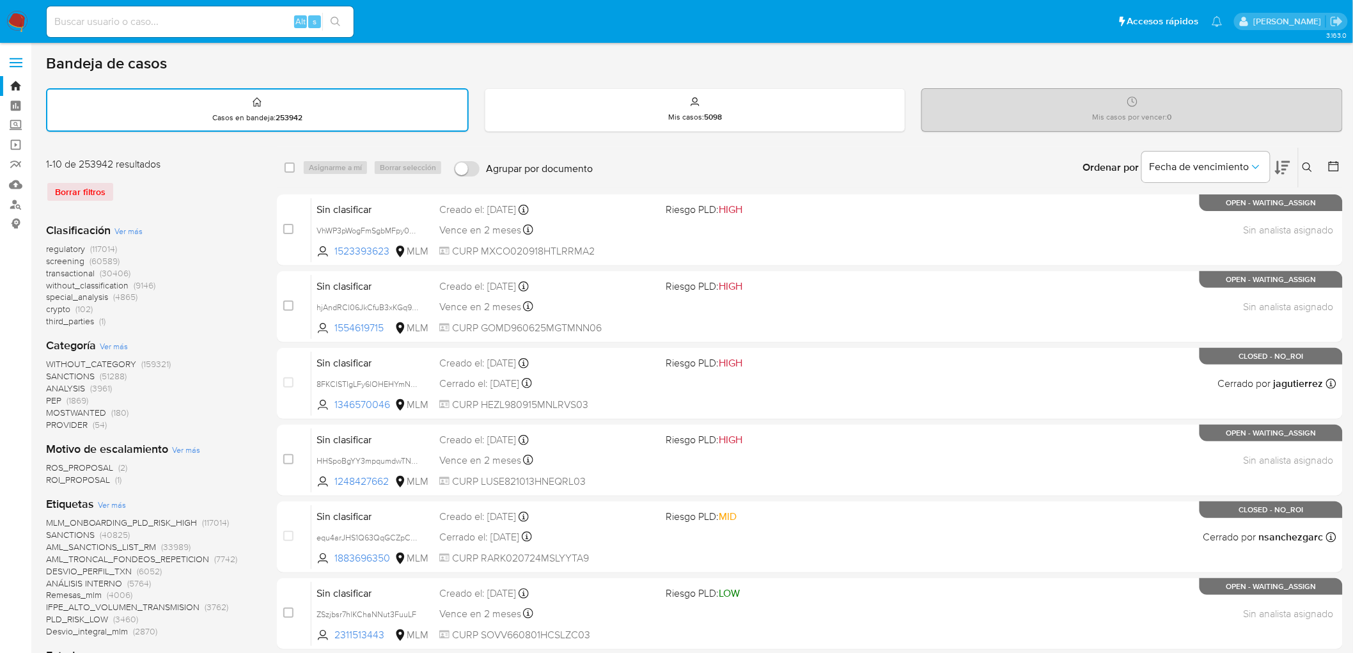
click at [1305, 163] on icon at bounding box center [1307, 167] width 10 height 10
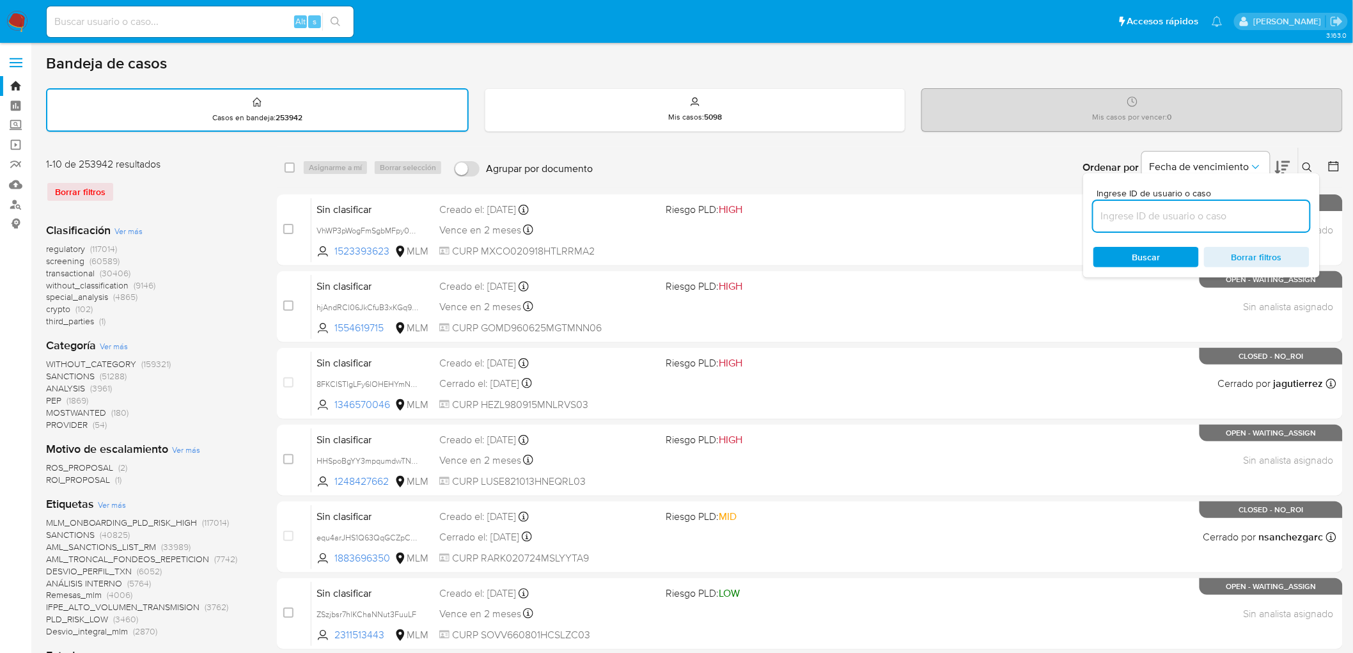
click at [1186, 212] on input at bounding box center [1201, 216] width 216 height 17
type input "81229085"
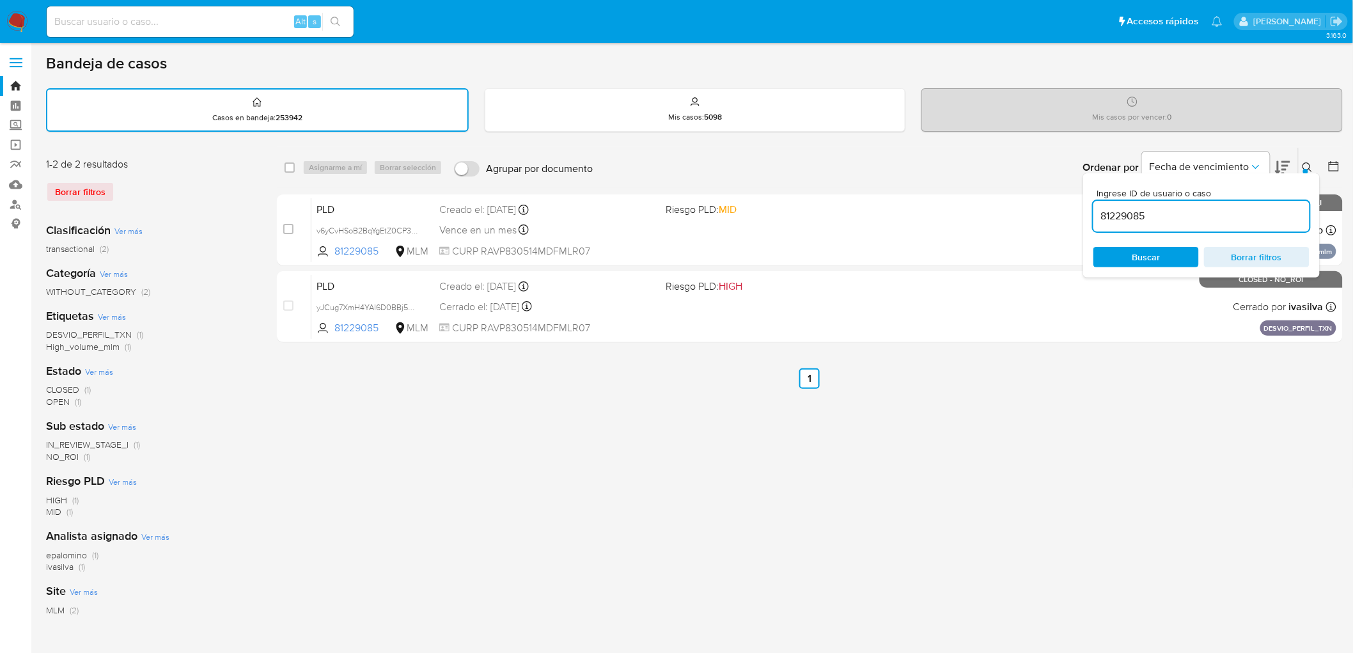
click at [1306, 162] on icon at bounding box center [1307, 167] width 10 height 10
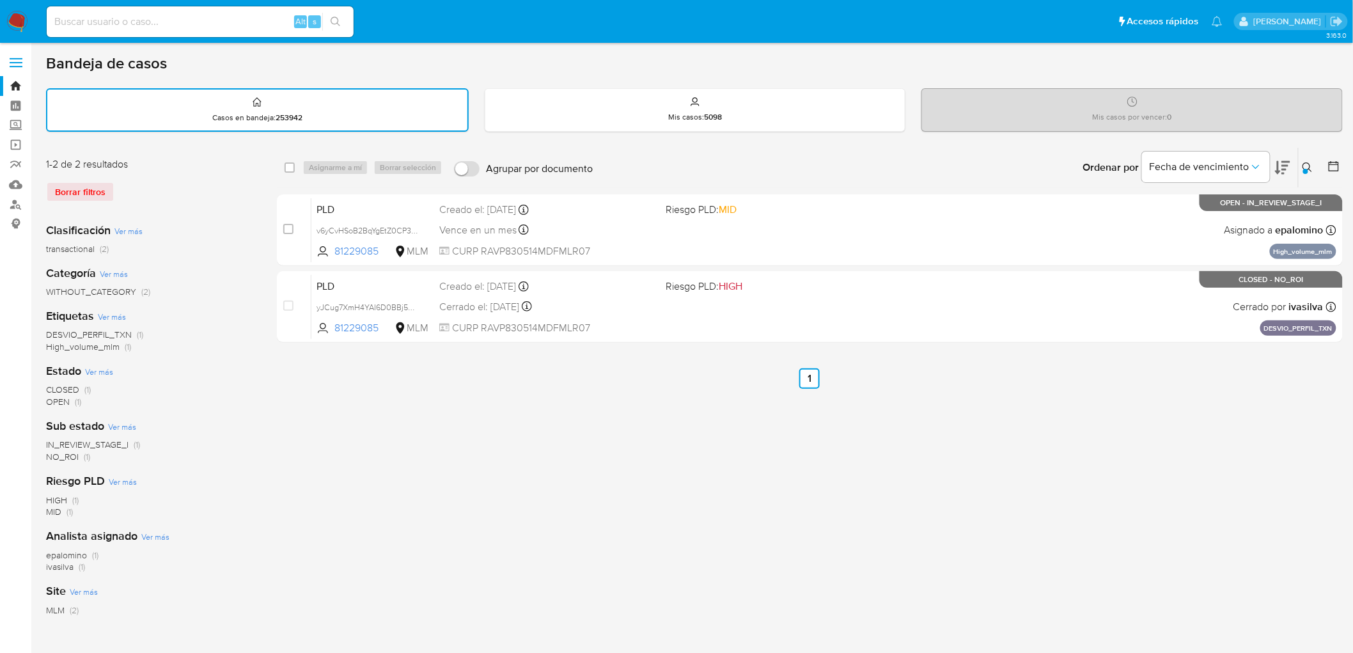
click at [20, 27] on img at bounding box center [17, 22] width 22 height 22
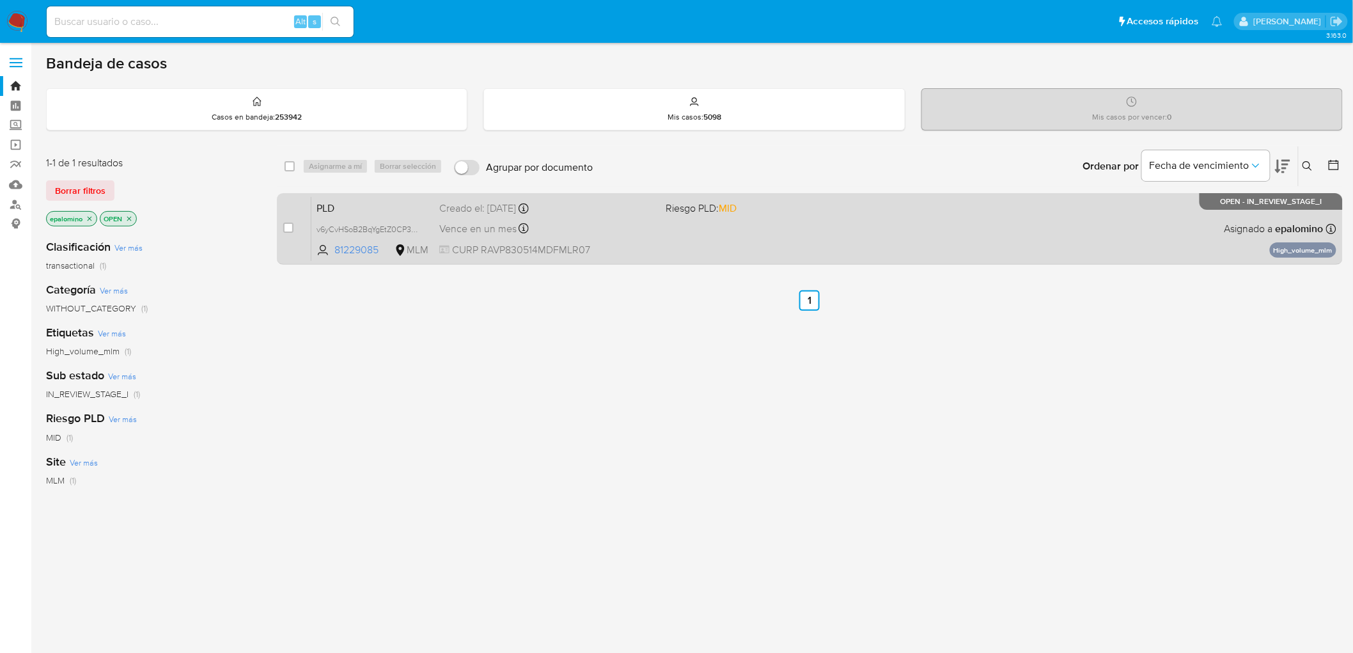
click at [332, 205] on span "PLD" at bounding box center [372, 207] width 113 height 17
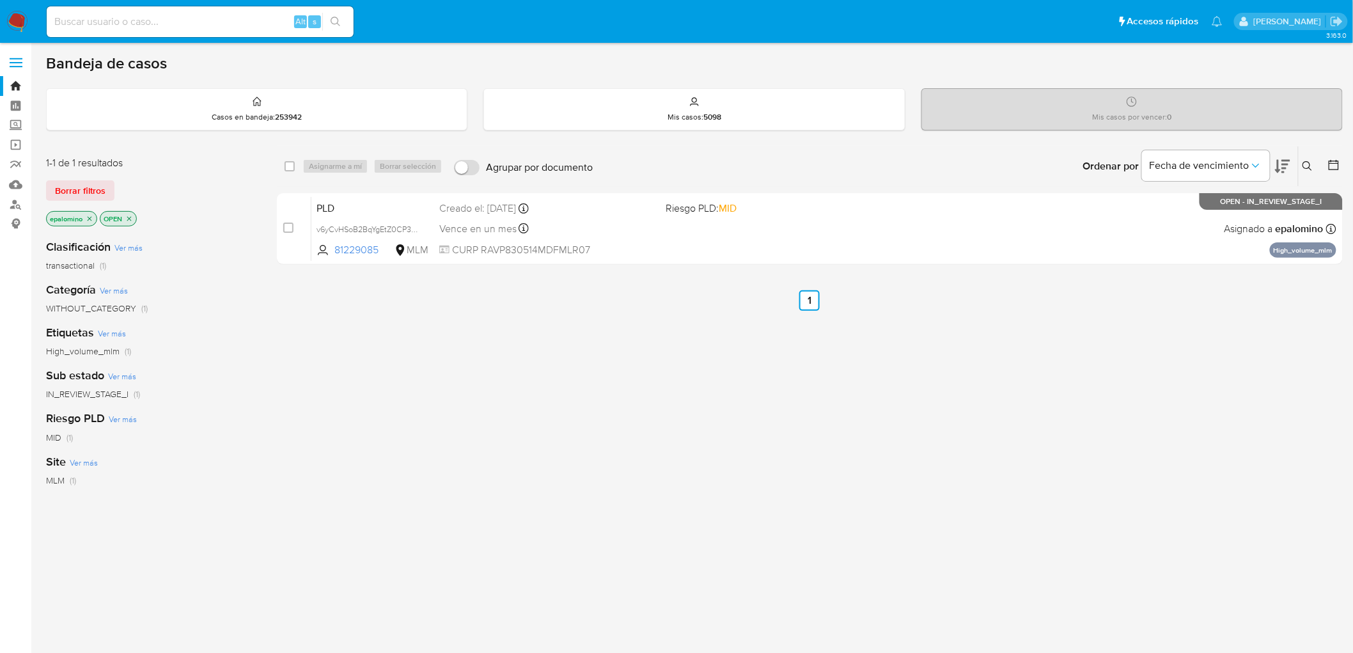
drag, startPoint x: 65, startPoint y: 188, endPoint x: 401, endPoint y: 72, distance: 355.8
click at [66, 188] on span "Borrar filtros" at bounding box center [80, 191] width 50 height 18
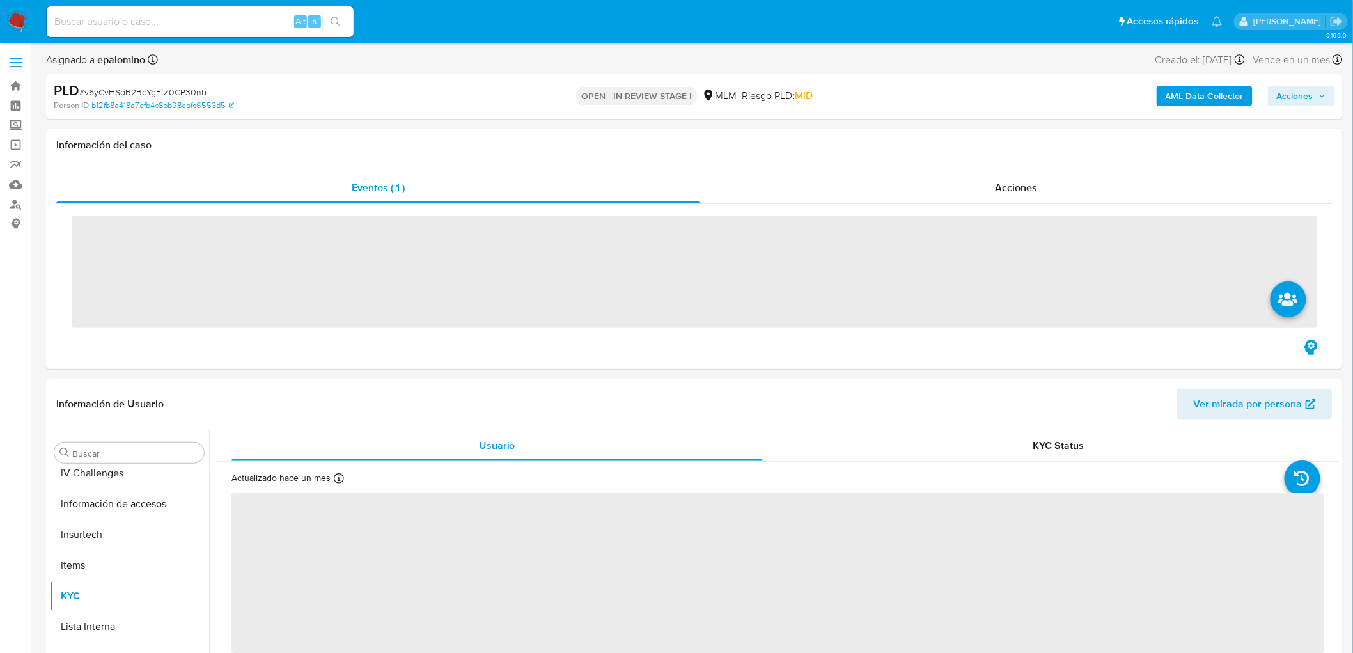
scroll to position [632, 0]
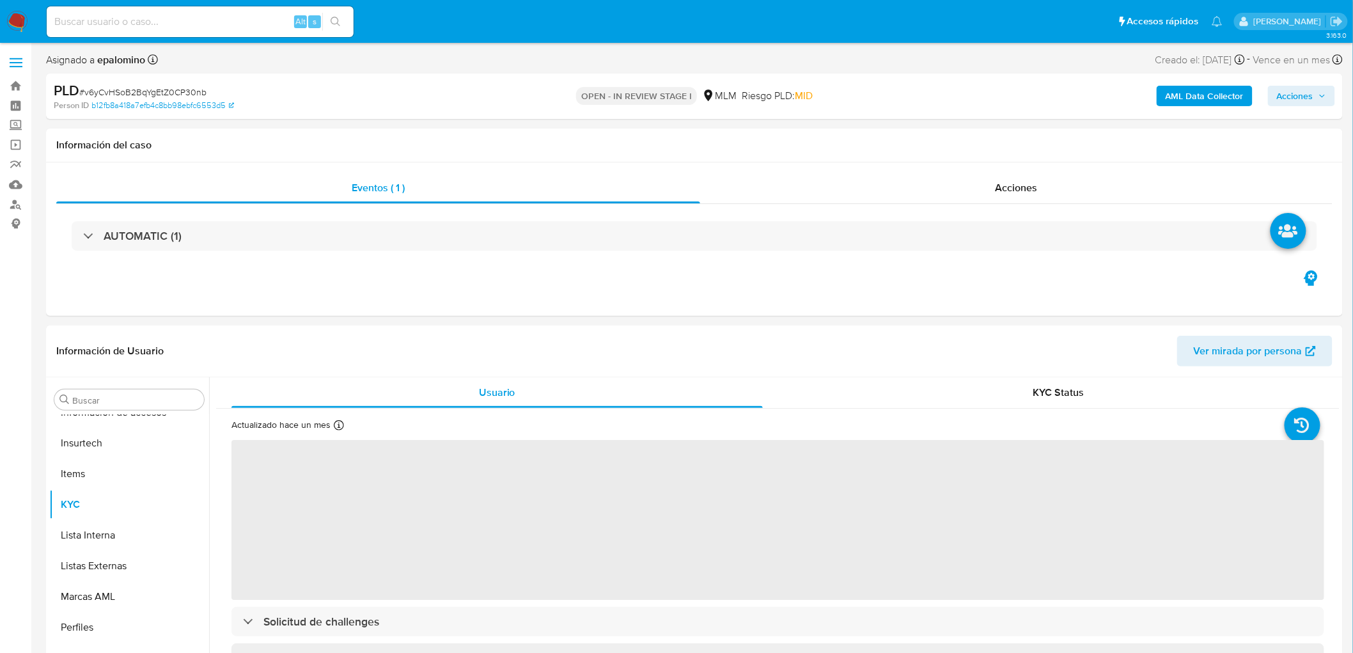
select select "10"
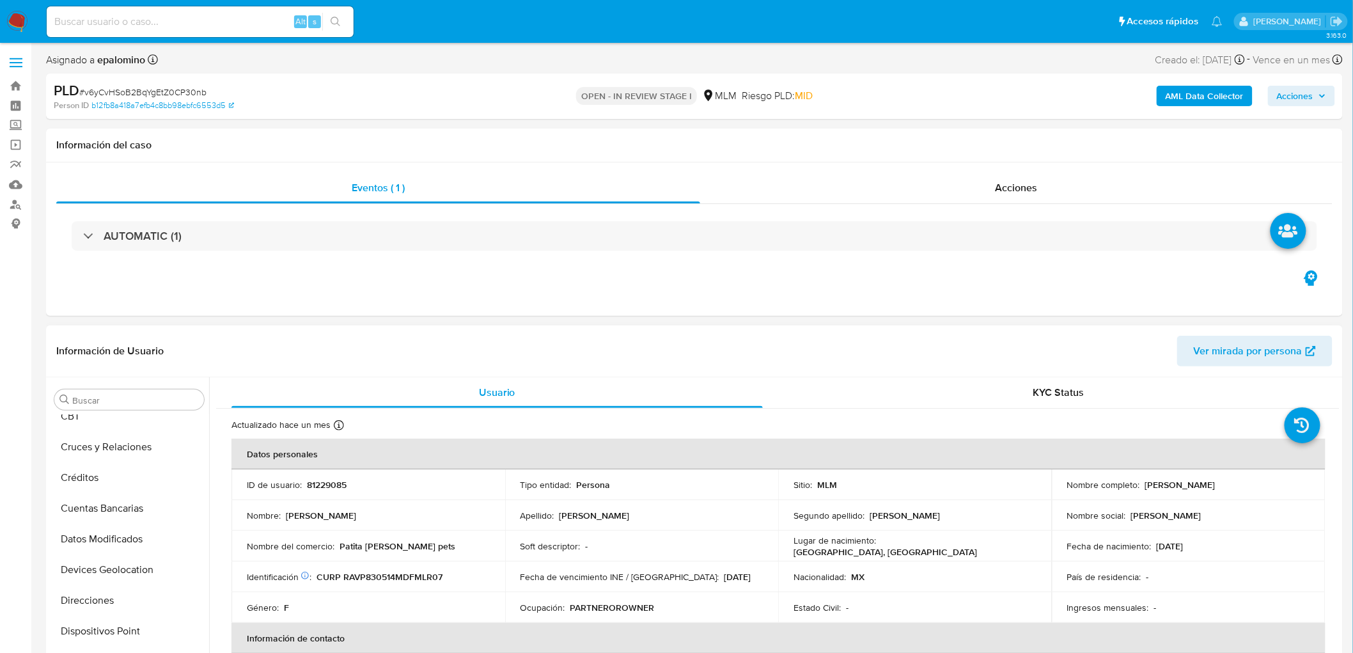
scroll to position [64, 0]
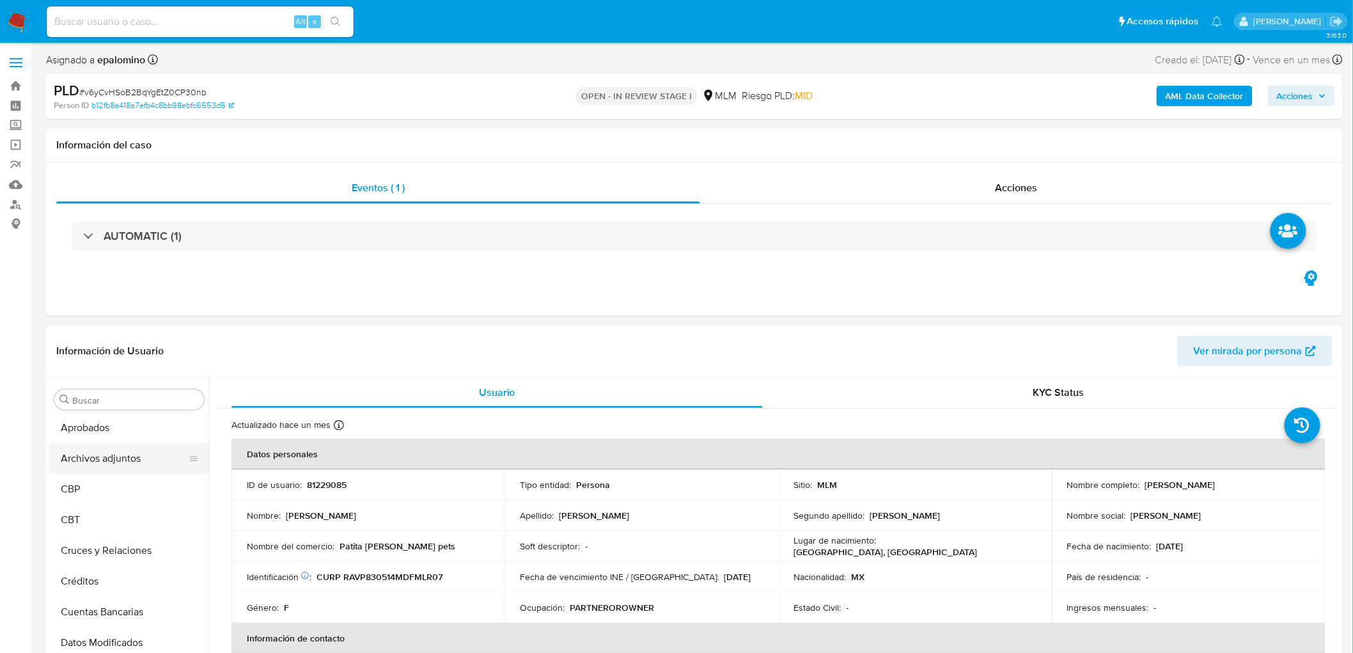
click at [132, 456] on button "Archivos adjuntos" at bounding box center [124, 458] width 150 height 31
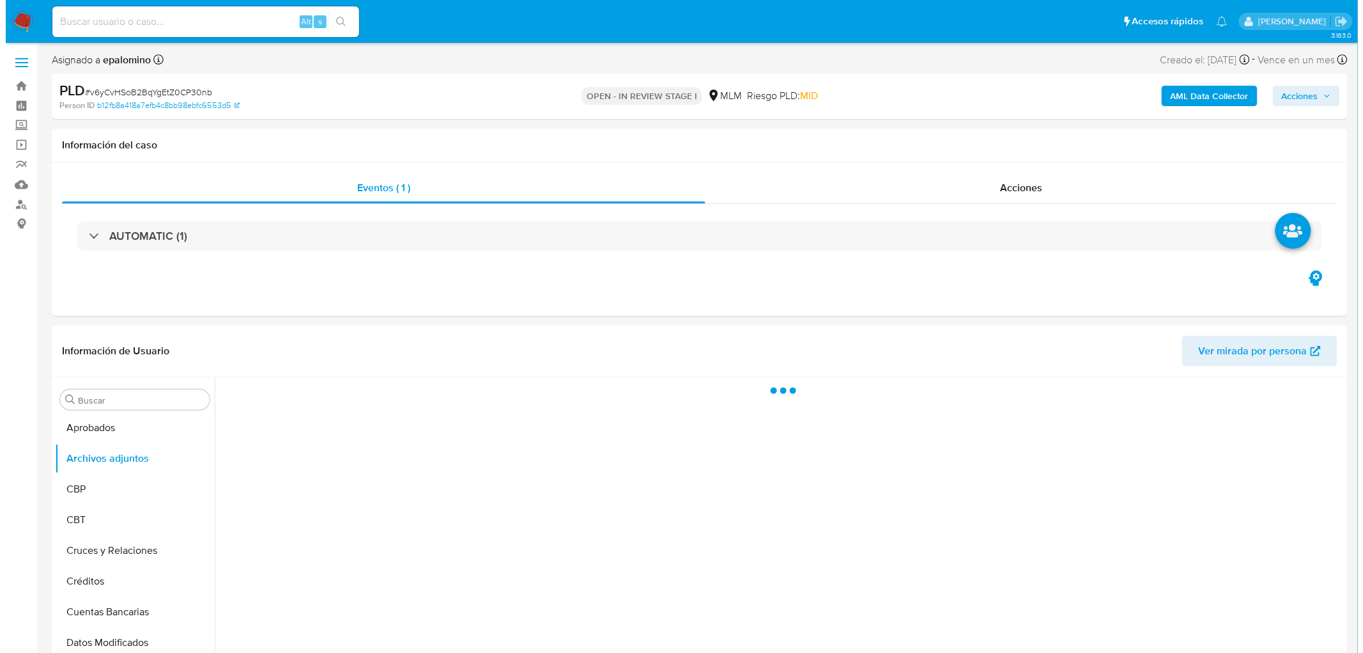
scroll to position [50, 0]
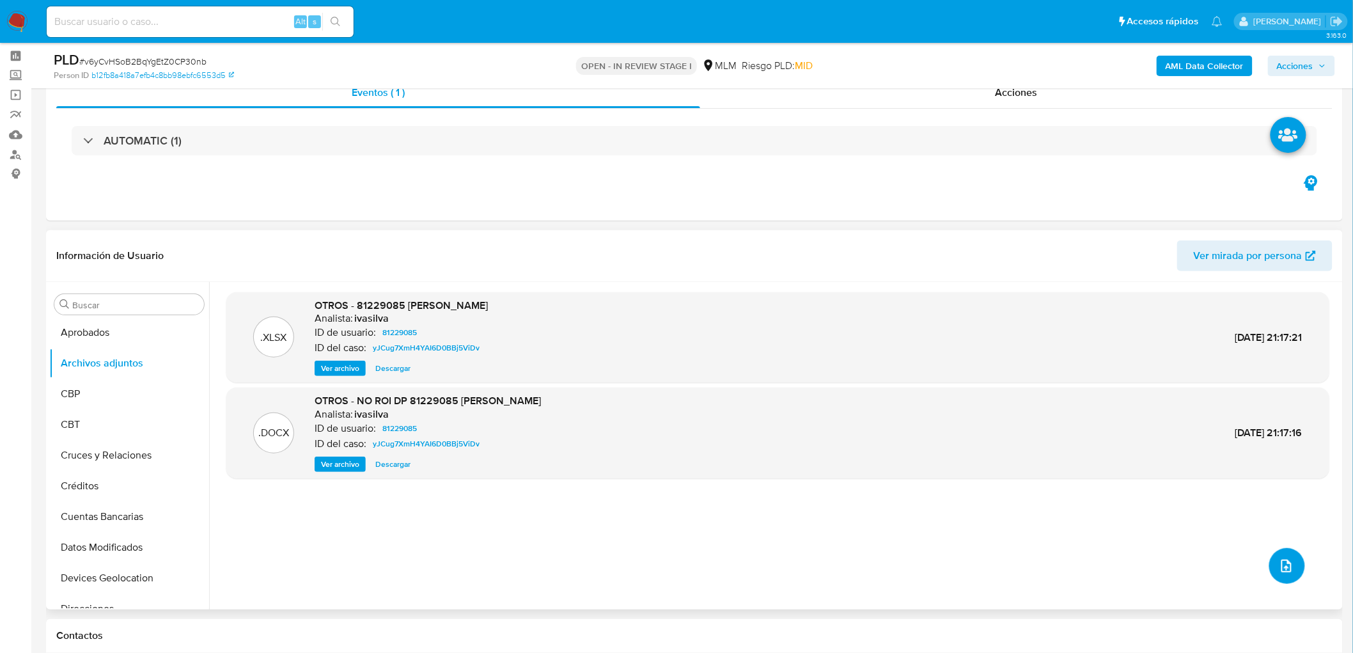
click at [1278, 559] on span "upload-file" at bounding box center [1285, 565] width 15 height 15
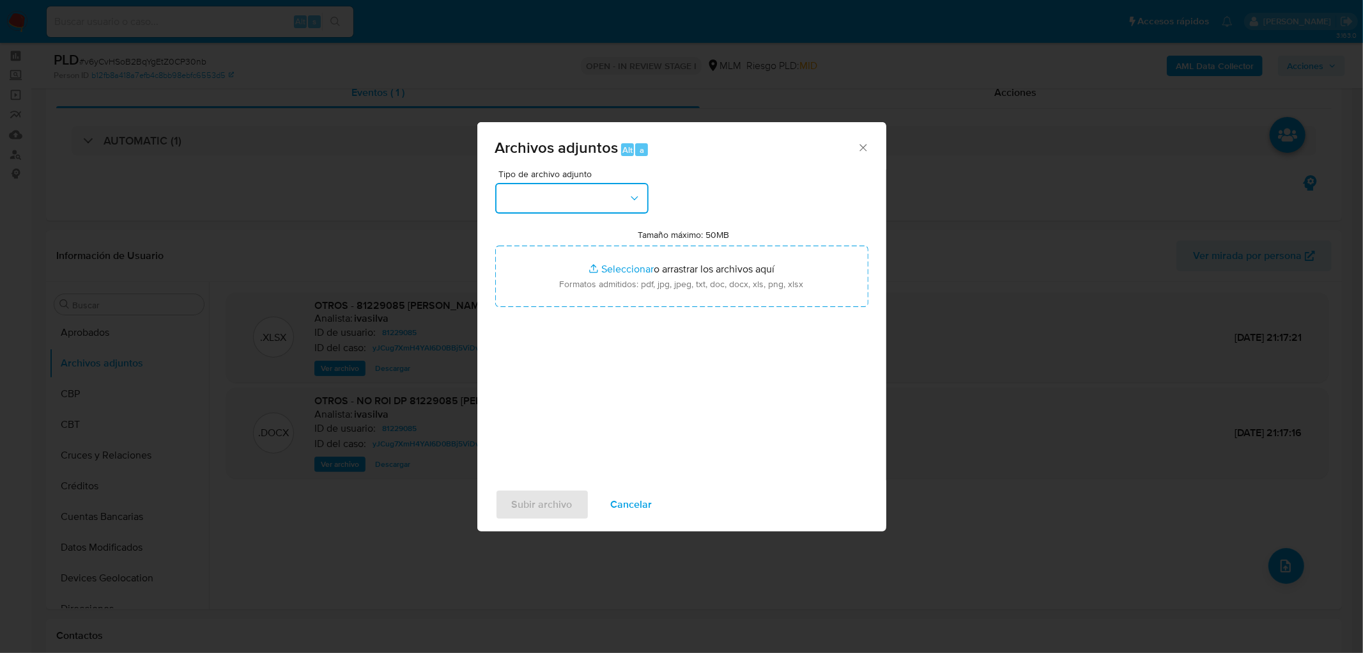
click at [624, 201] on button "button" at bounding box center [571, 198] width 153 height 31
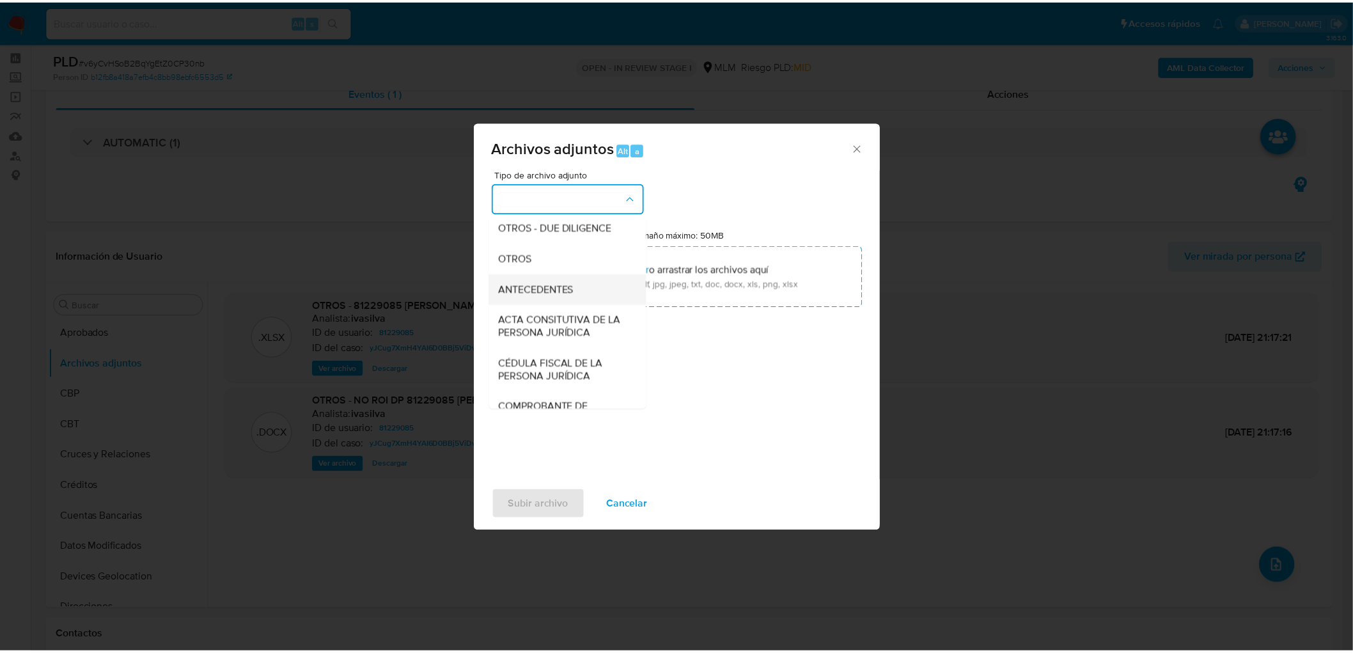
scroll to position [213, 0]
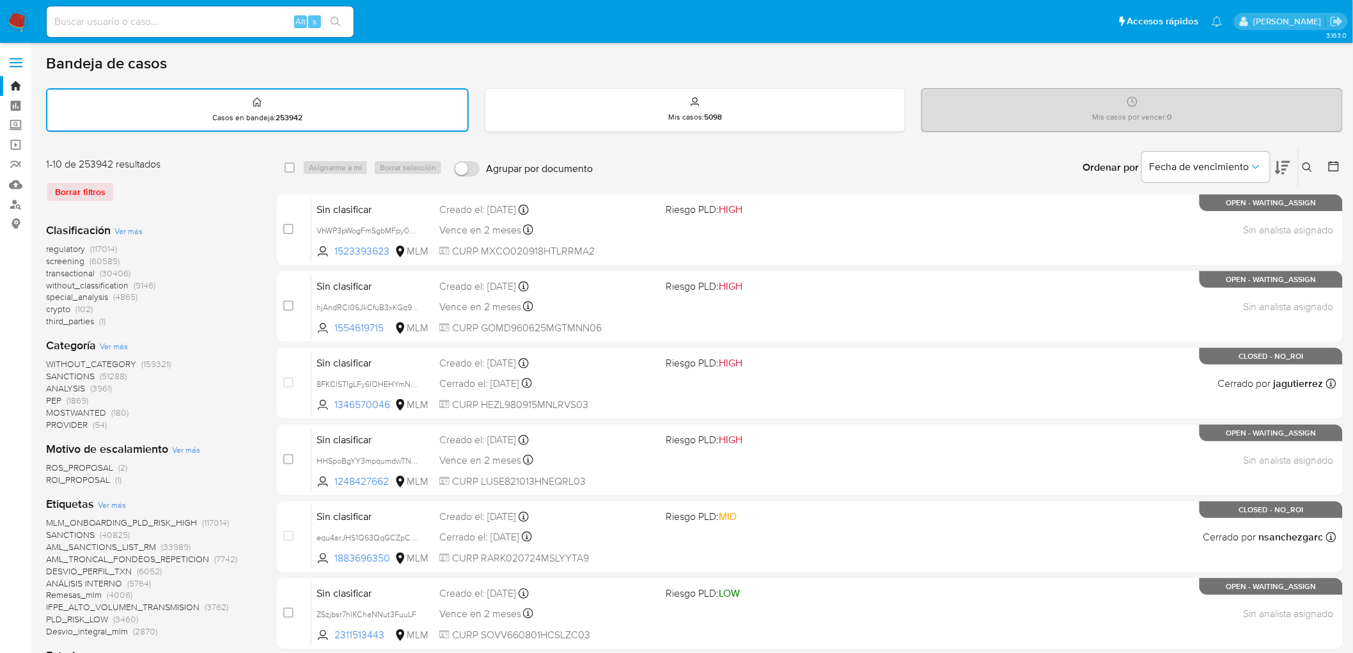
click at [1302, 164] on icon at bounding box center [1307, 167] width 10 height 10
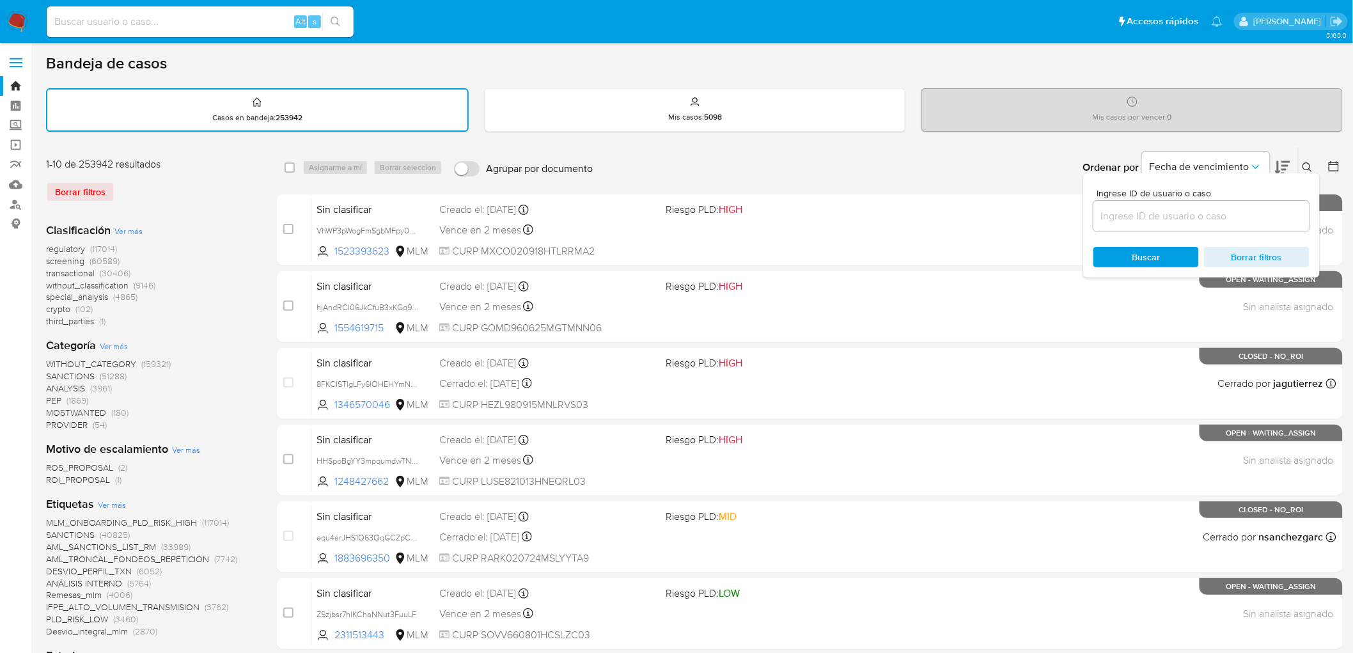
click at [1166, 212] on input at bounding box center [1201, 216] width 216 height 17
type input "81229085"
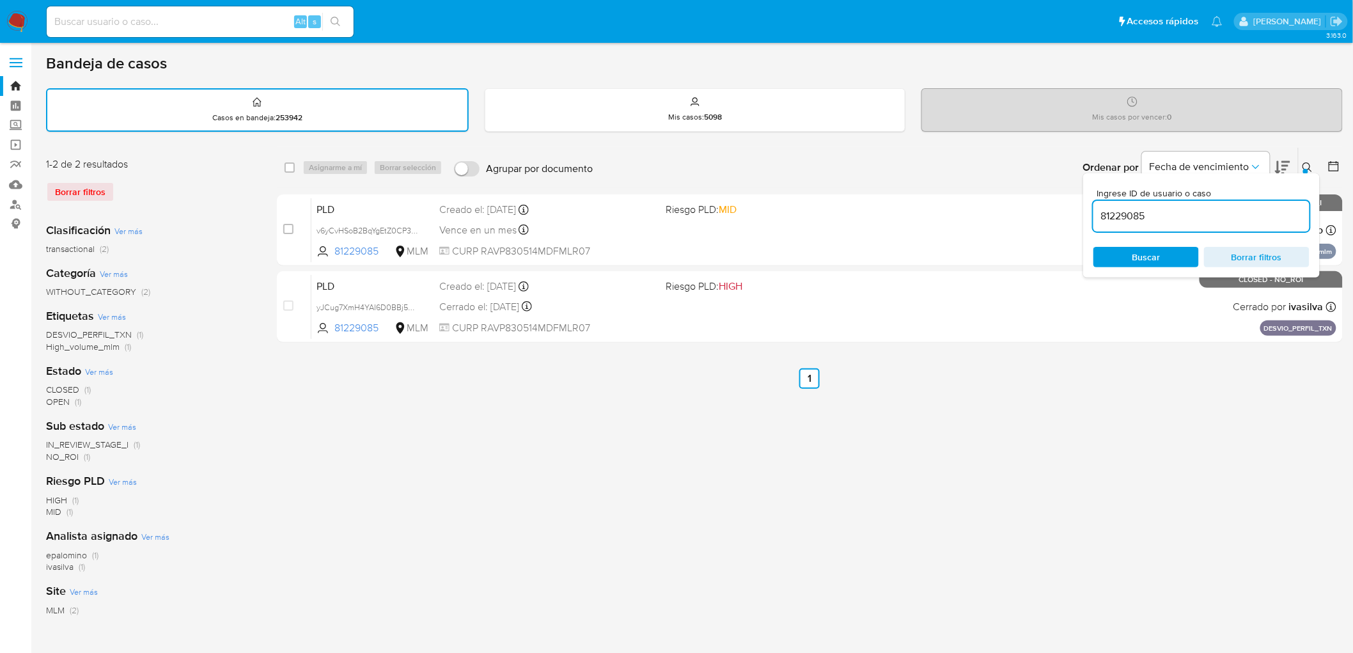
click at [1303, 164] on icon at bounding box center [1307, 167] width 10 height 10
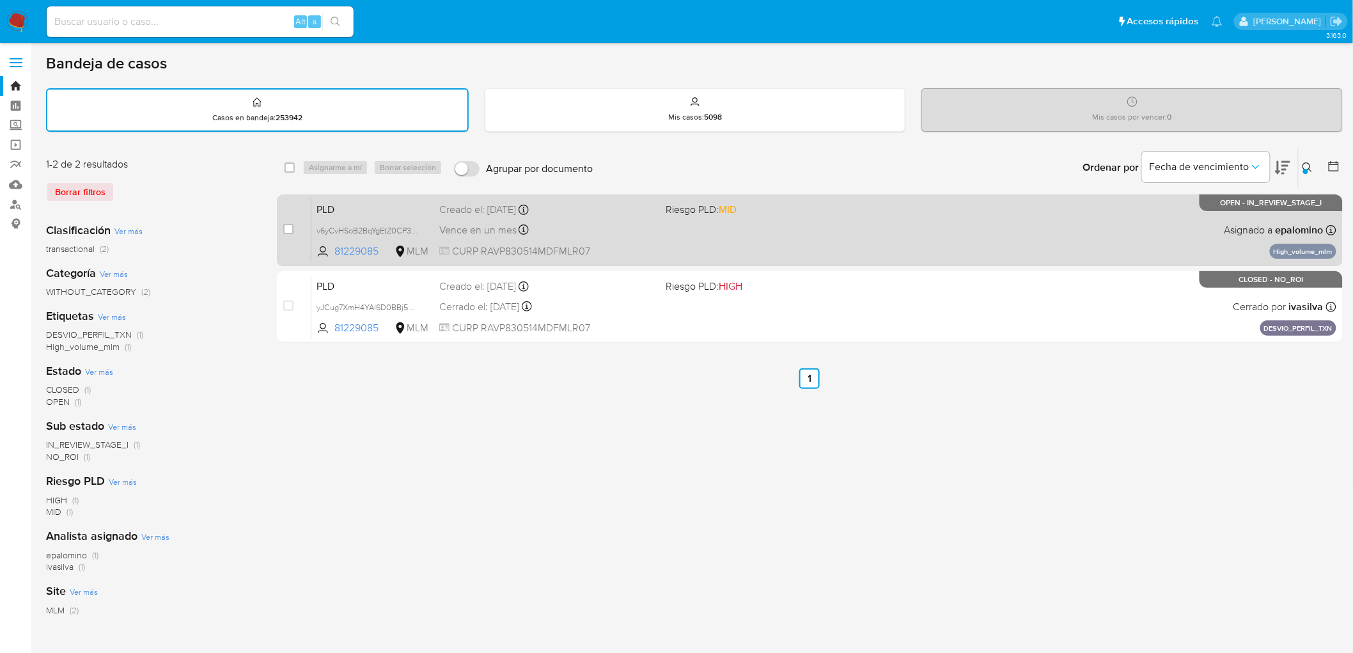
click at [330, 200] on span "PLD" at bounding box center [372, 208] width 113 height 17
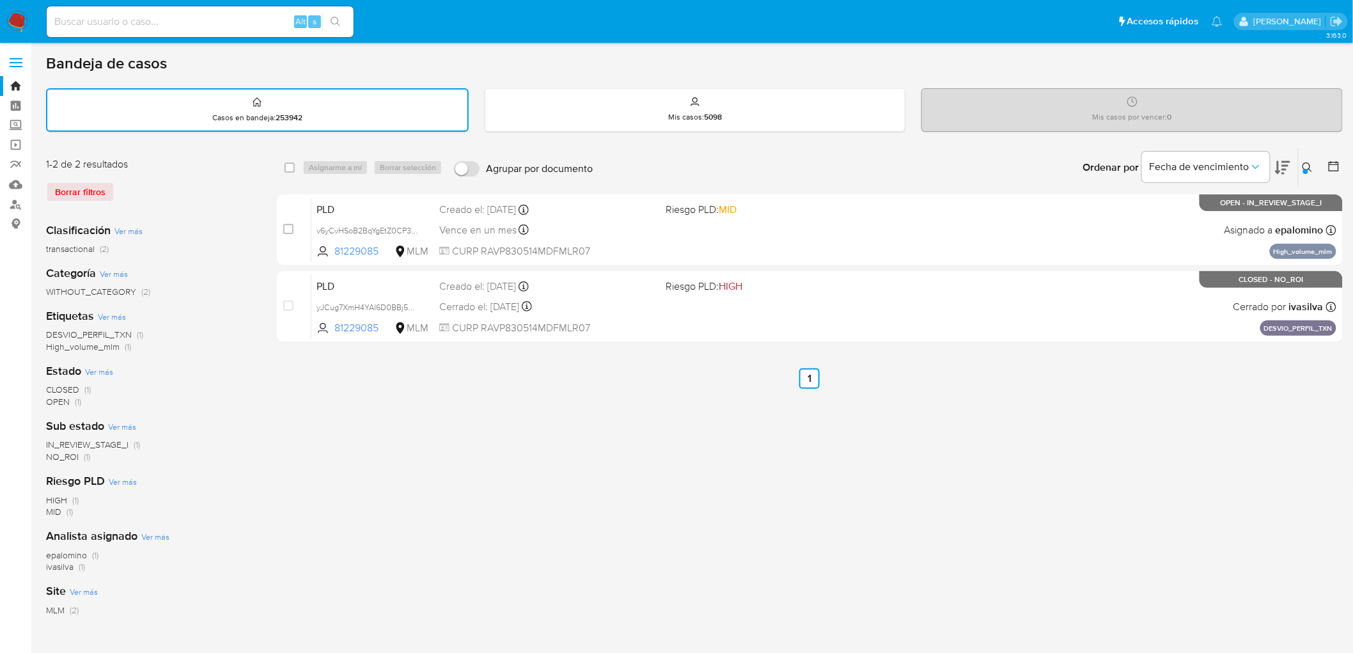
click at [17, 17] on img at bounding box center [17, 22] width 22 height 22
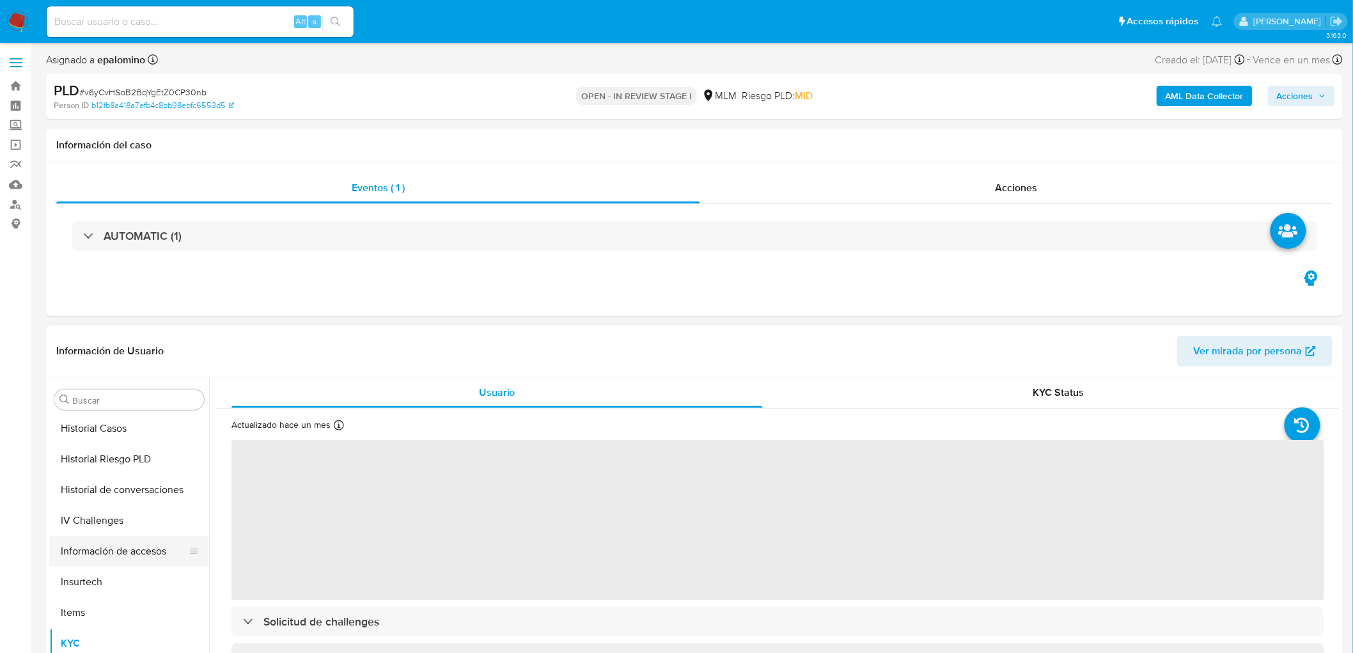
scroll to position [483, 0]
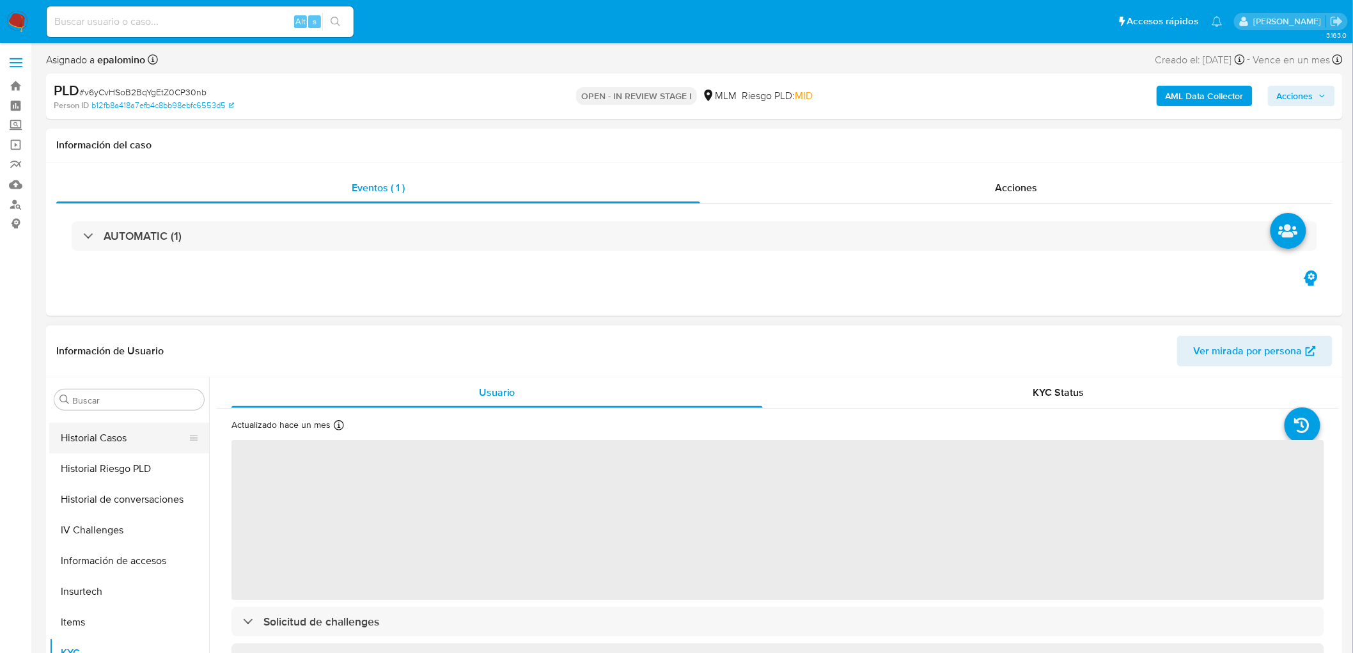
select select "10"
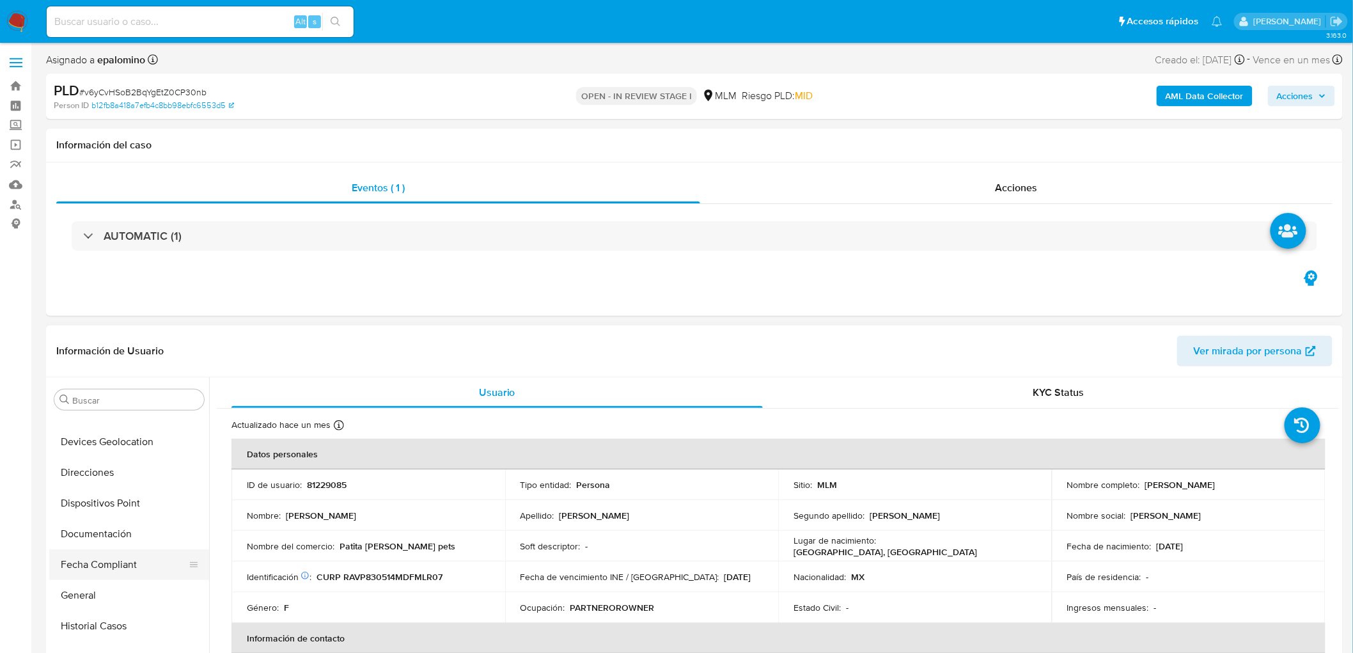
scroll to position [270, 0]
click at [151, 469] on button "Devices Geolocation" at bounding box center [124, 466] width 150 height 31
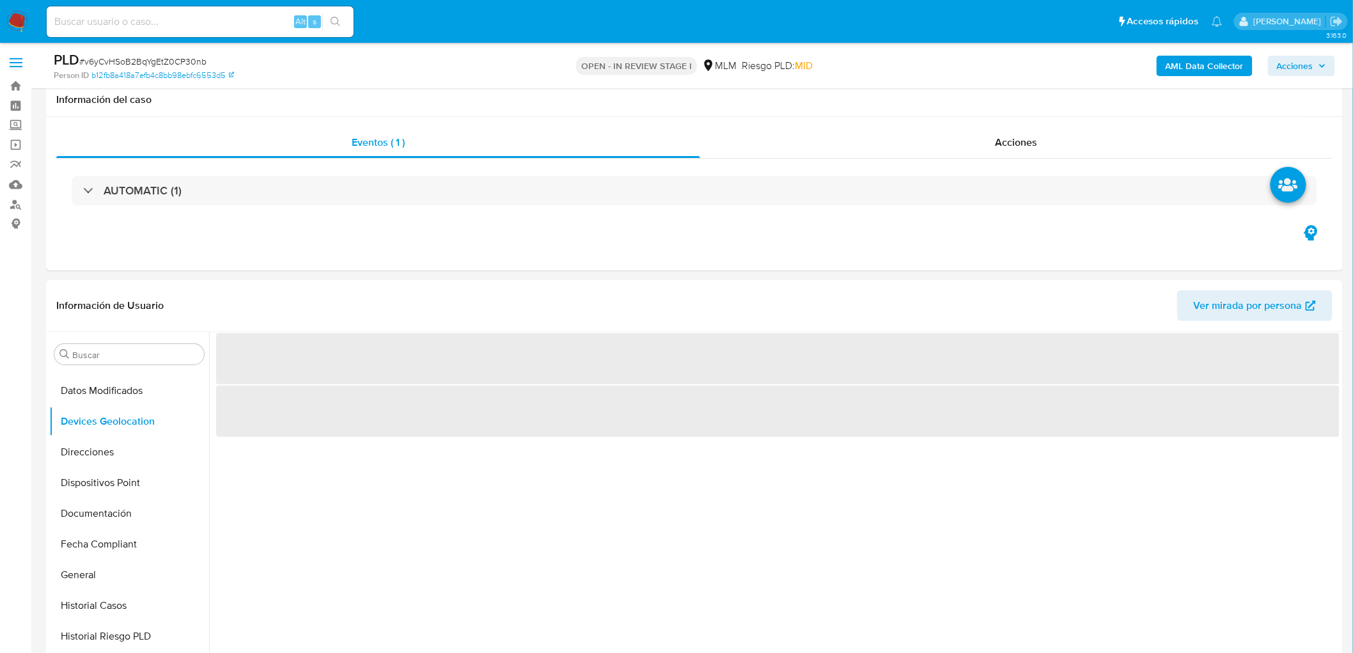
scroll to position [167, 0]
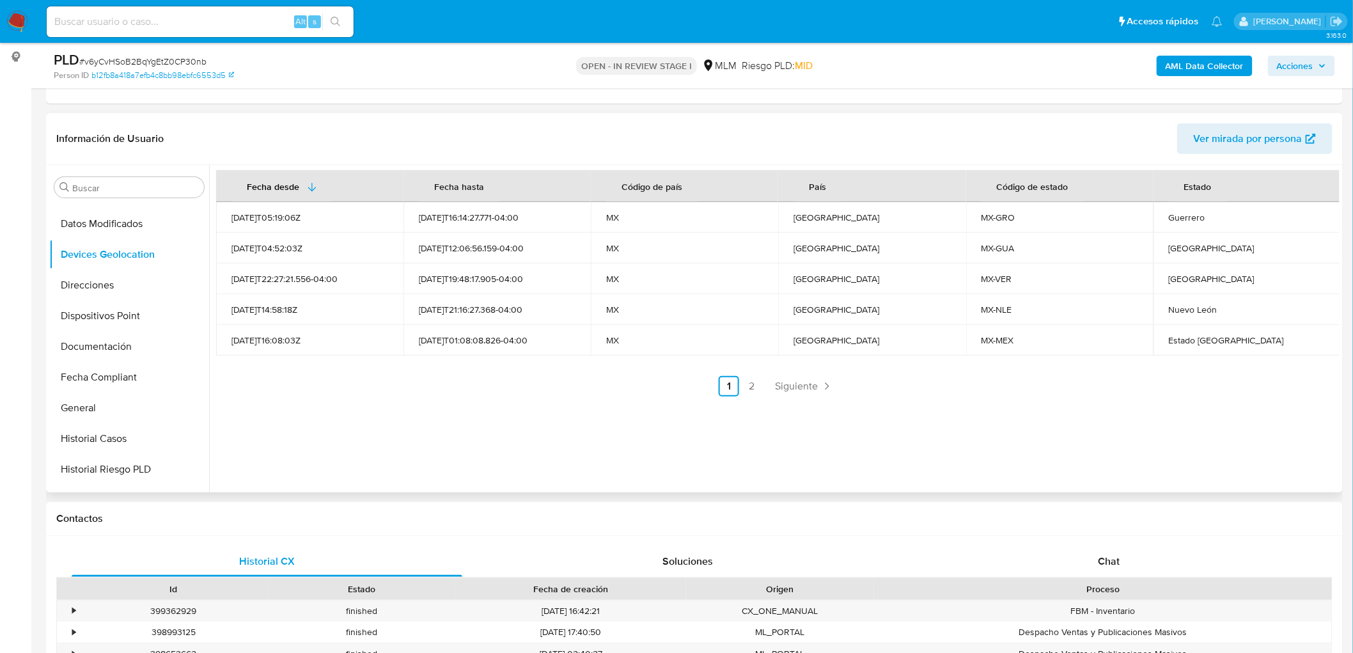
click at [561, 404] on div "Fecha desde Fecha hasta Código de país País Código de estado Estado 2022-07-18T…" at bounding box center [774, 328] width 1130 height 327
click at [783, 386] on span "Siguiente" at bounding box center [796, 386] width 43 height 10
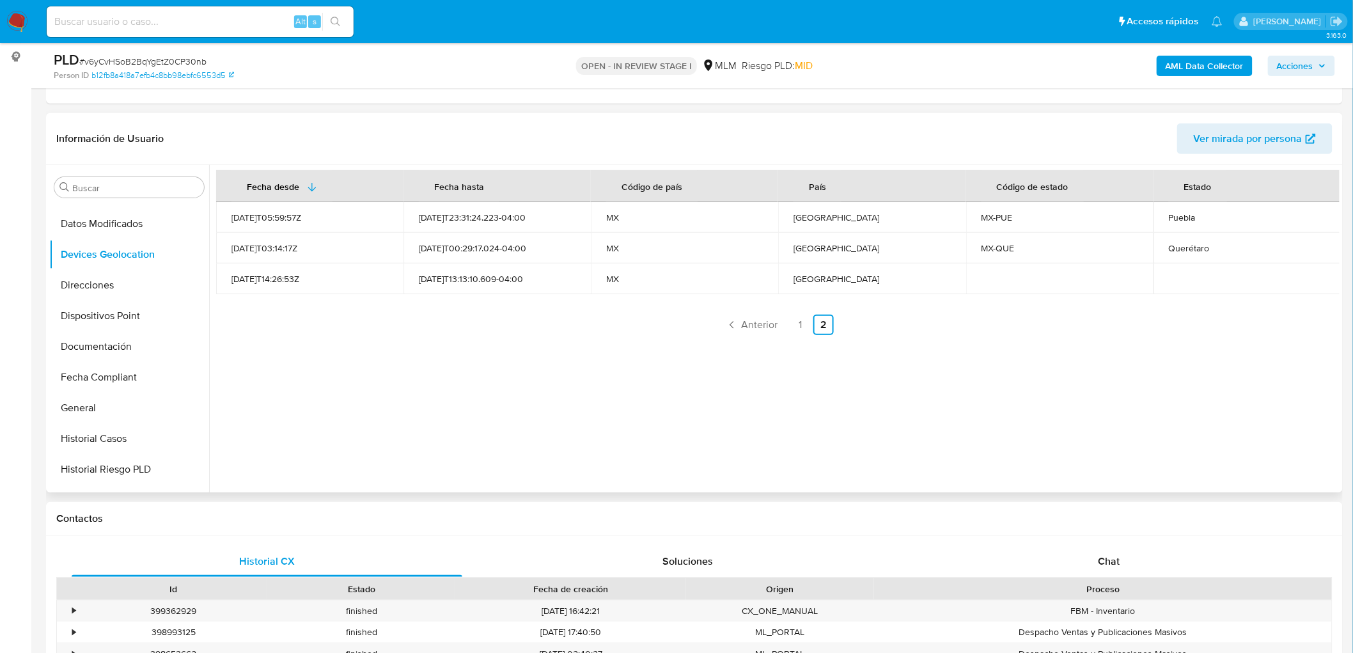
click at [635, 414] on div "Fecha desde Fecha hasta Código de país País Código de estado Estado 2022-01-31T…" at bounding box center [774, 328] width 1130 height 327
click at [1176, 220] on div "Puebla" at bounding box center [1246, 218] width 157 height 12
copy div "Puebla"
click at [807, 320] on link "1" at bounding box center [800, 324] width 20 height 20
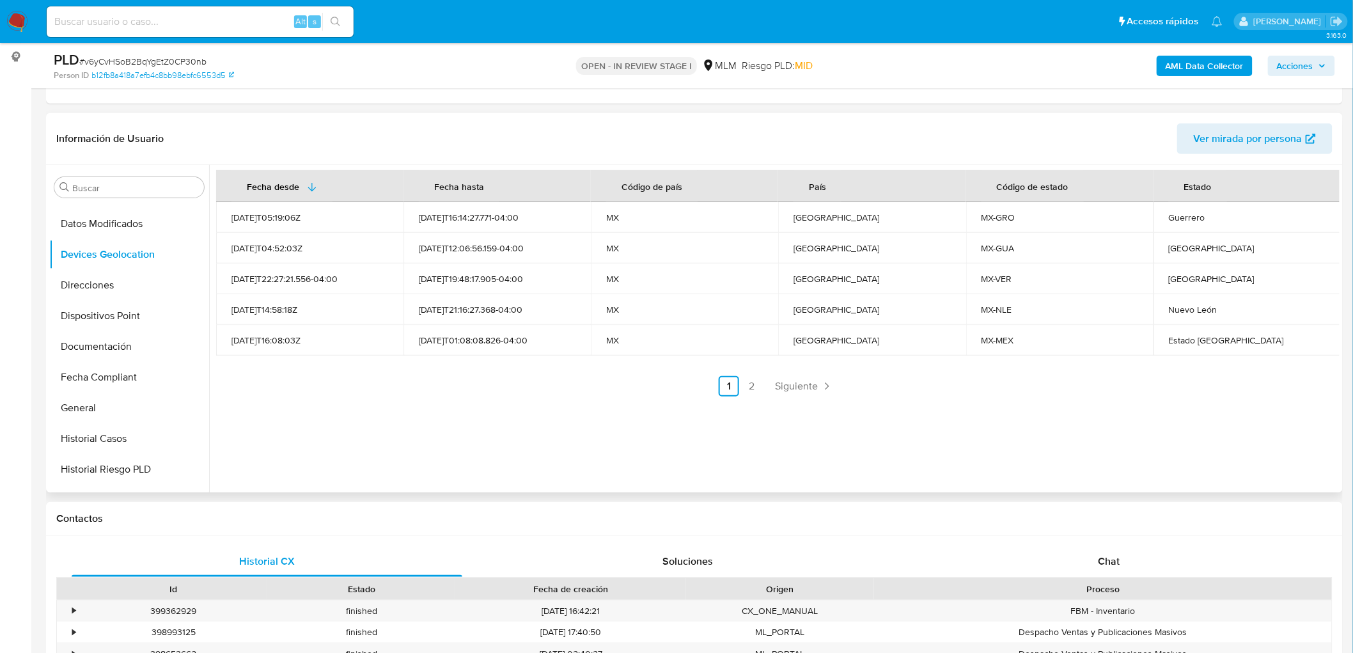
click at [1168, 248] on div "Guanajuato" at bounding box center [1246, 248] width 157 height 12
copy div "Guanajuato"
click at [1168, 212] on div "Guerrero" at bounding box center [1246, 218] width 157 height 12
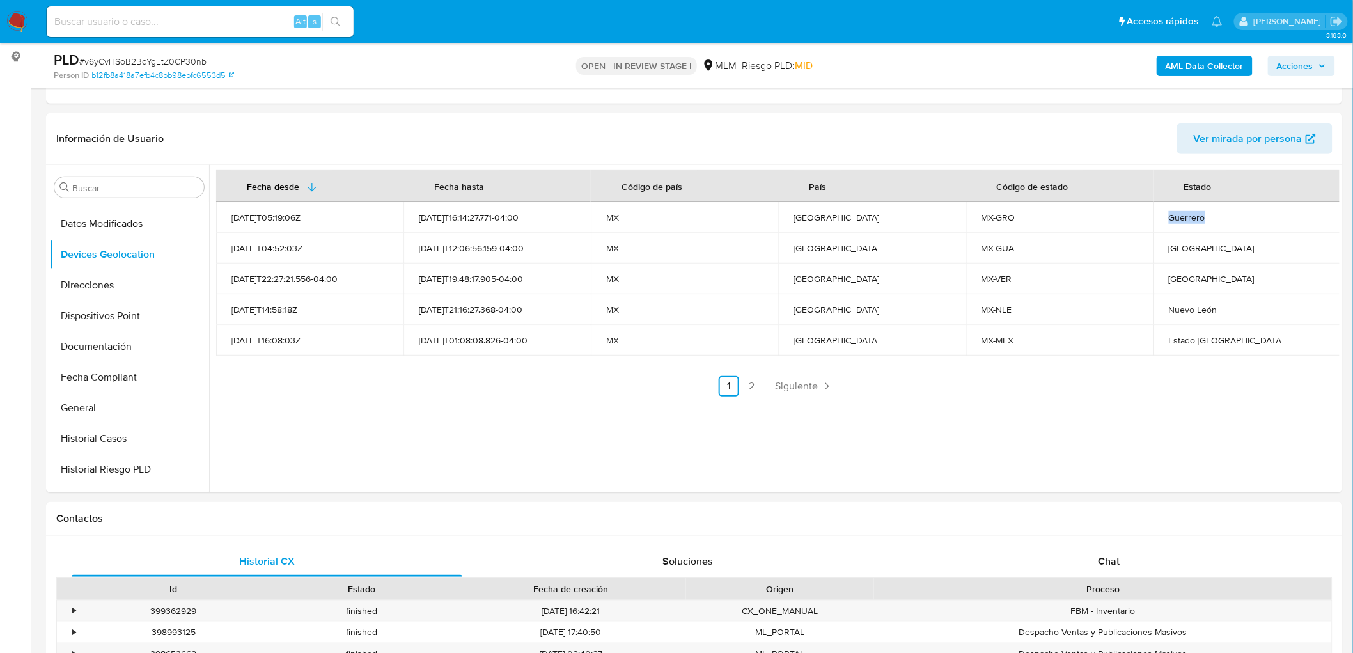
copy div "Guerrero"
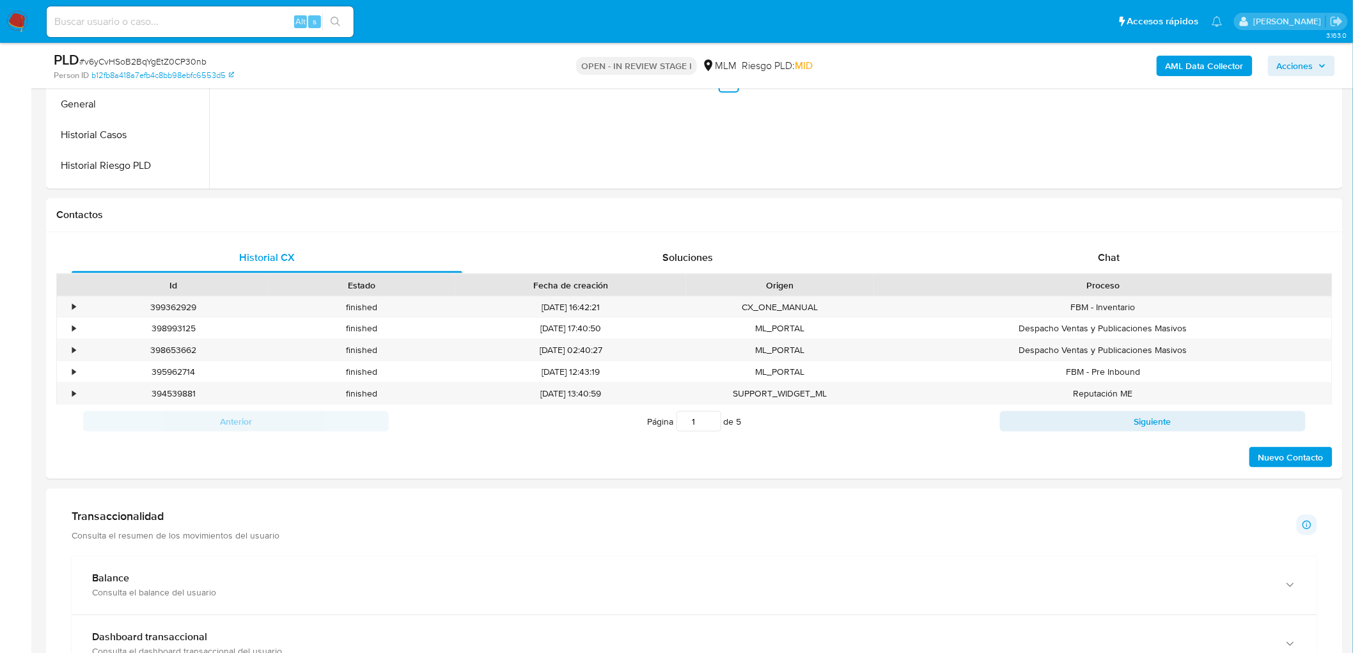
scroll to position [735, 0]
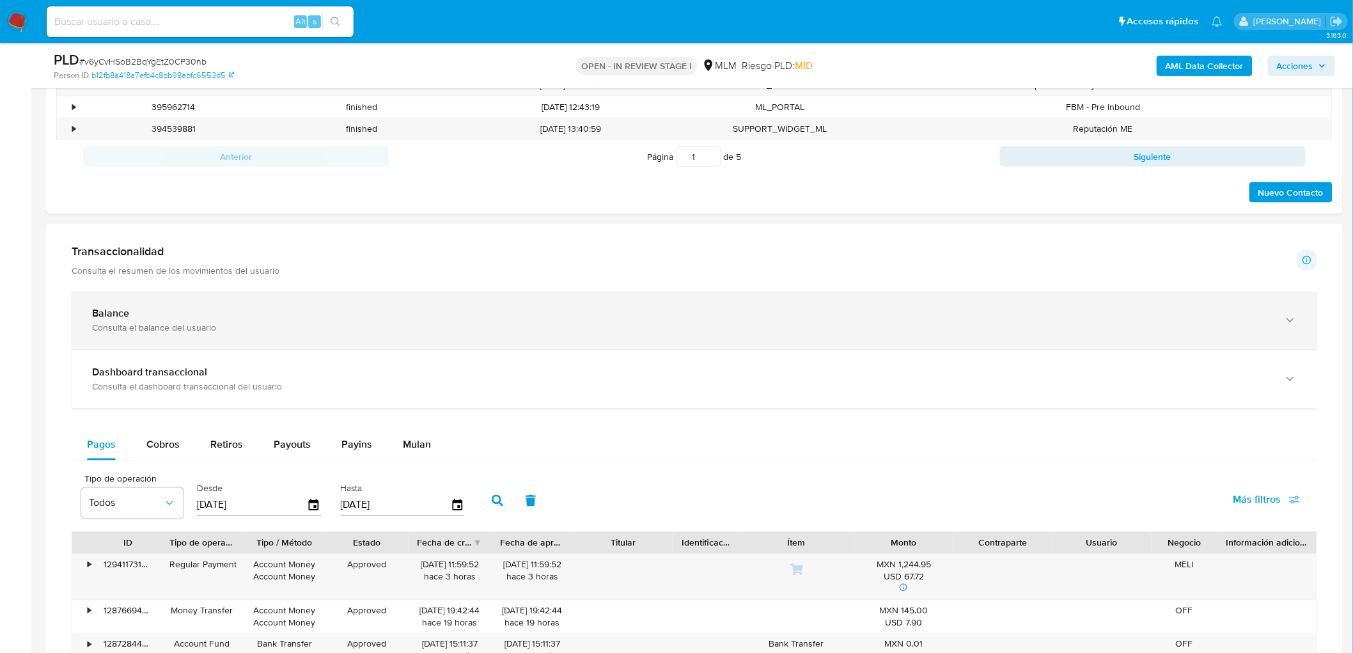
click at [153, 311] on div "Balance" at bounding box center [681, 313] width 1179 height 13
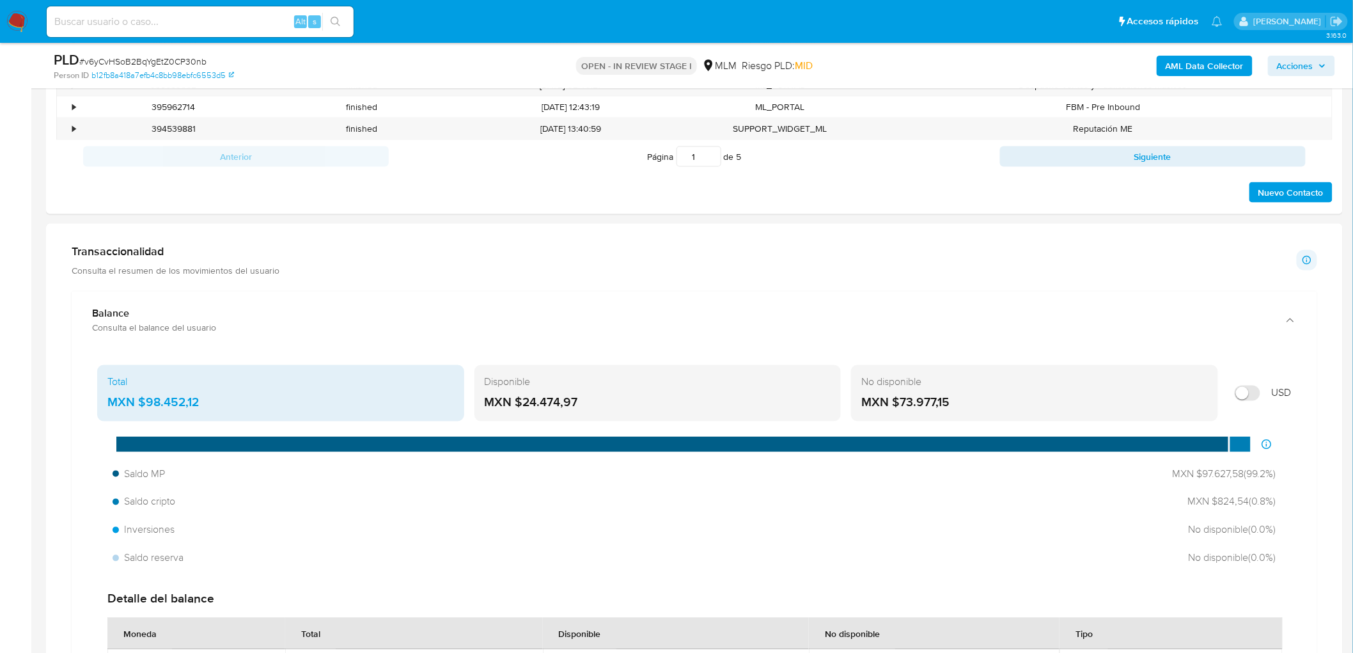
drag, startPoint x: 600, startPoint y: 406, endPoint x: 518, endPoint y: 407, distance: 81.2
click at [518, 407] on div "MXN $24.474,97" at bounding box center [658, 402] width 346 height 17
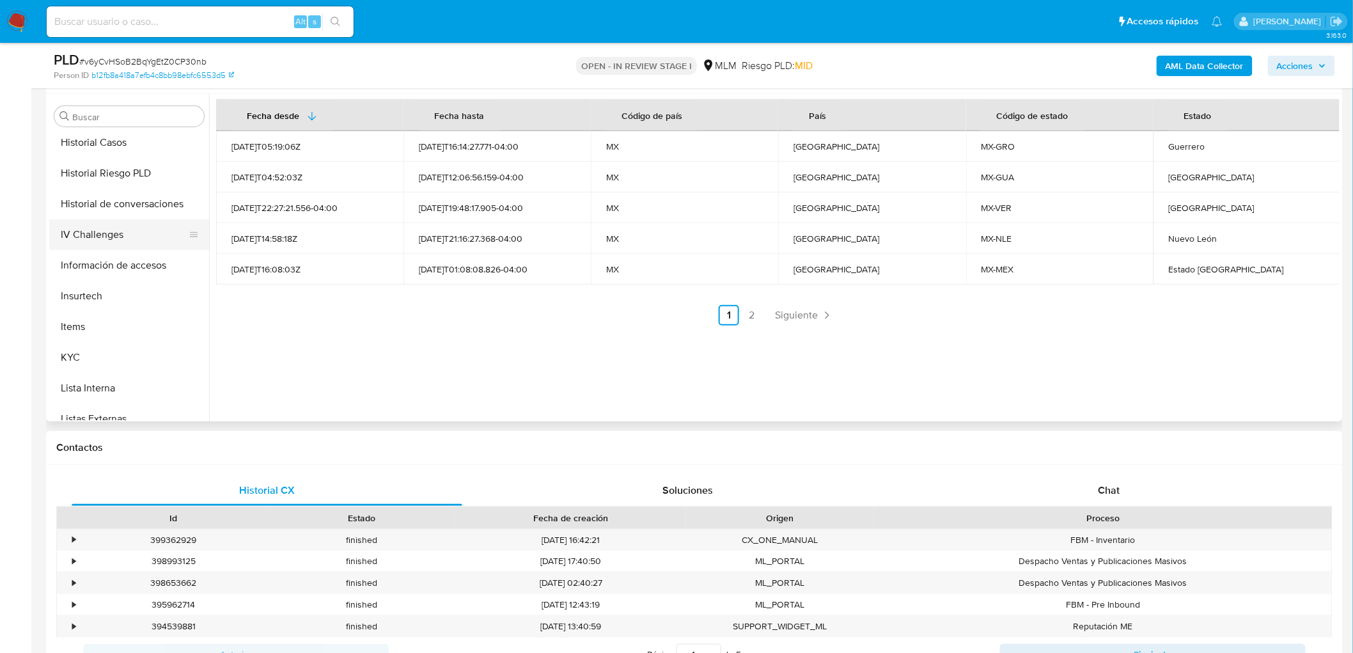
scroll to position [483, 0]
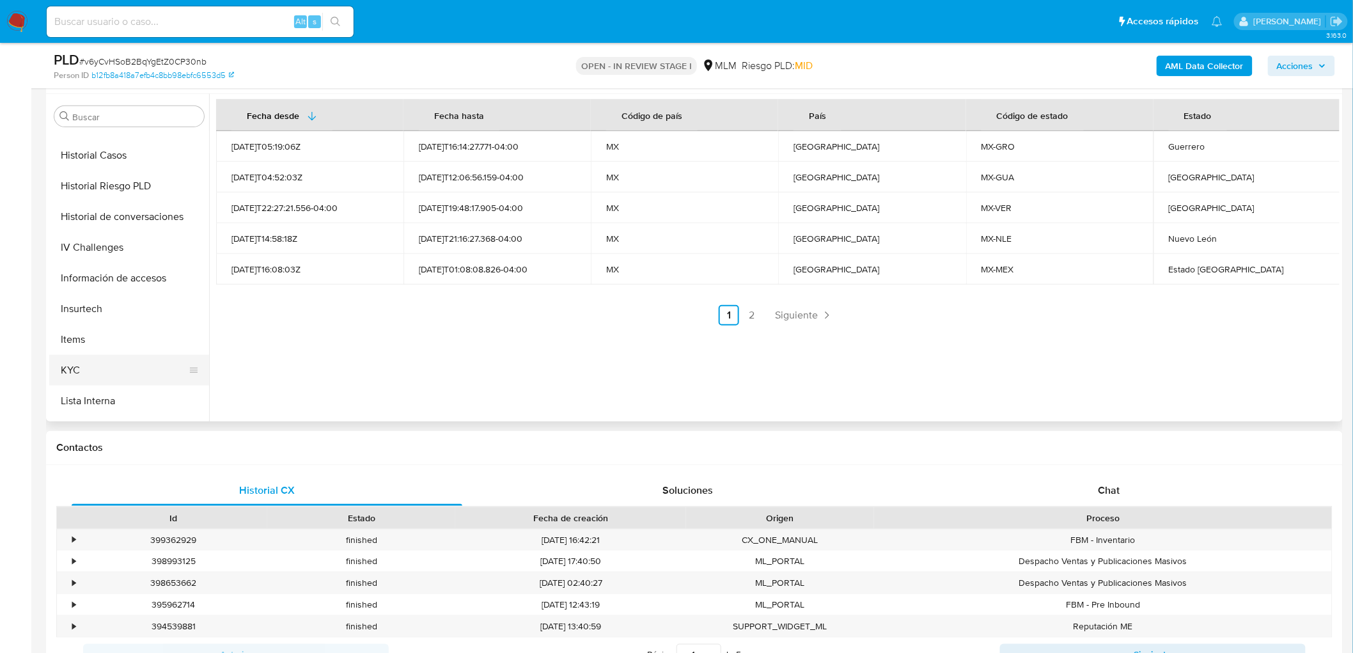
click at [75, 365] on button "KYC" at bounding box center [124, 370] width 150 height 31
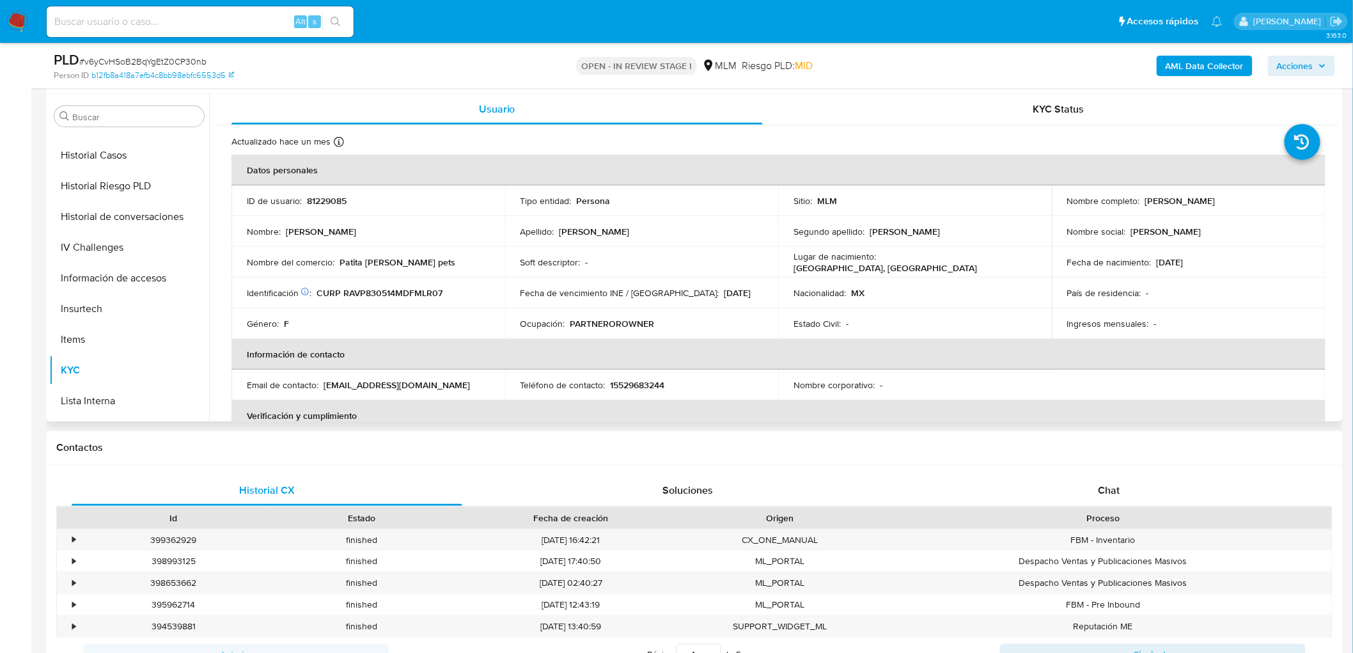
drag, startPoint x: 1286, startPoint y: 192, endPoint x: 1142, endPoint y: 192, distance: 143.8
click at [1142, 192] on td "Nombre completo : Priscilia Guadalupe Ramos Valdez" at bounding box center [1189, 200] width 274 height 31
copy p "[PERSON_NAME] [PERSON_NAME]"
click at [500, 302] on td "Identificación CIC: 273835065 : CURP RAVP830514MDFMLR07" at bounding box center [368, 292] width 274 height 31
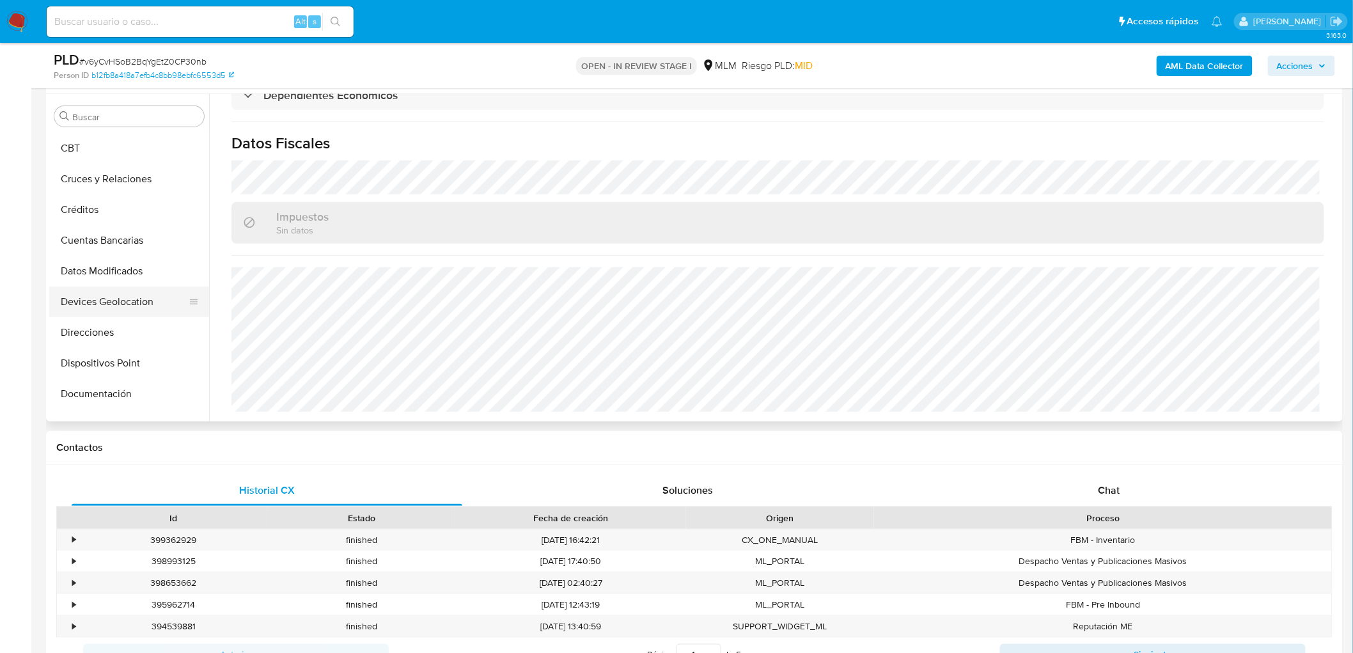
scroll to position [128, 0]
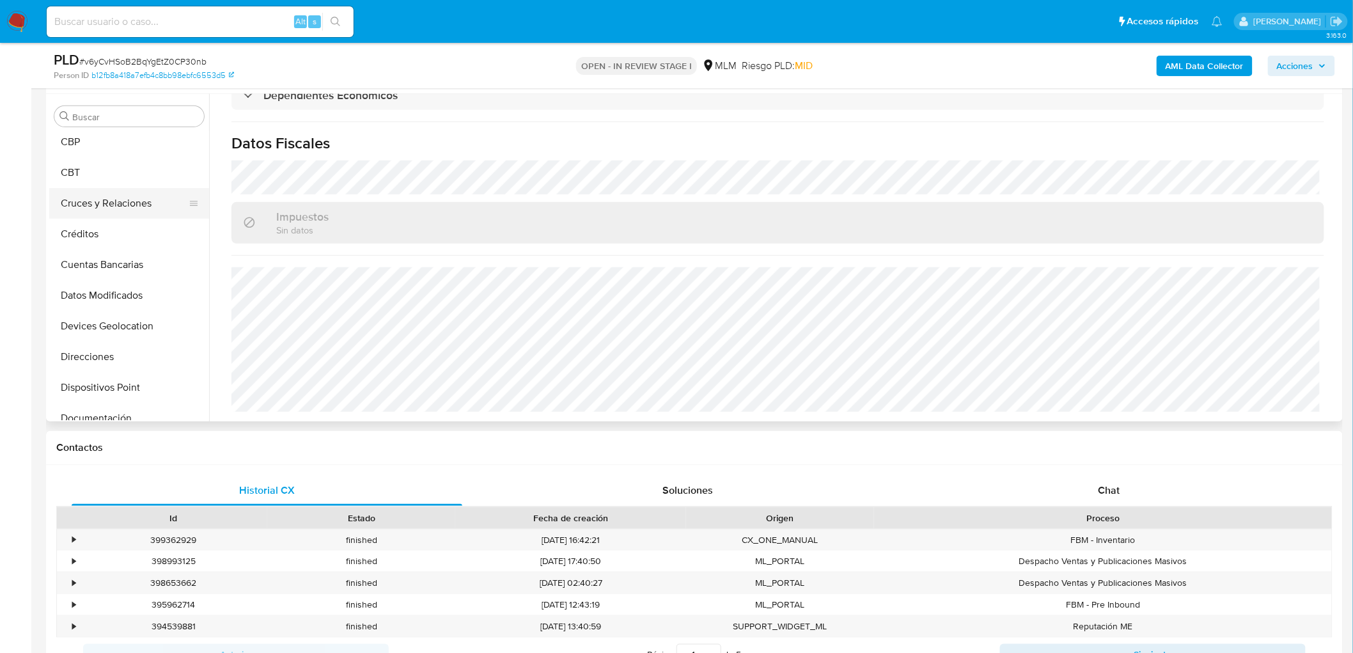
click at [147, 205] on button "Cruces y Relaciones" at bounding box center [124, 203] width 150 height 31
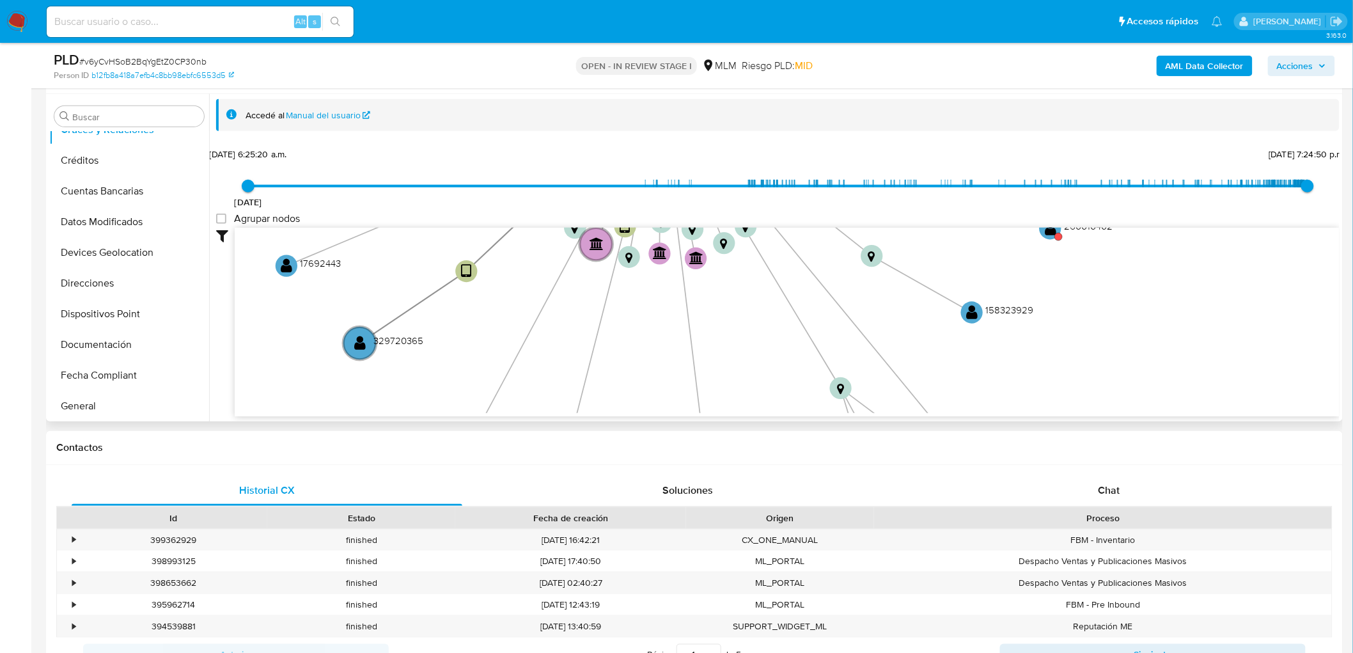
scroll to position [270, 0]
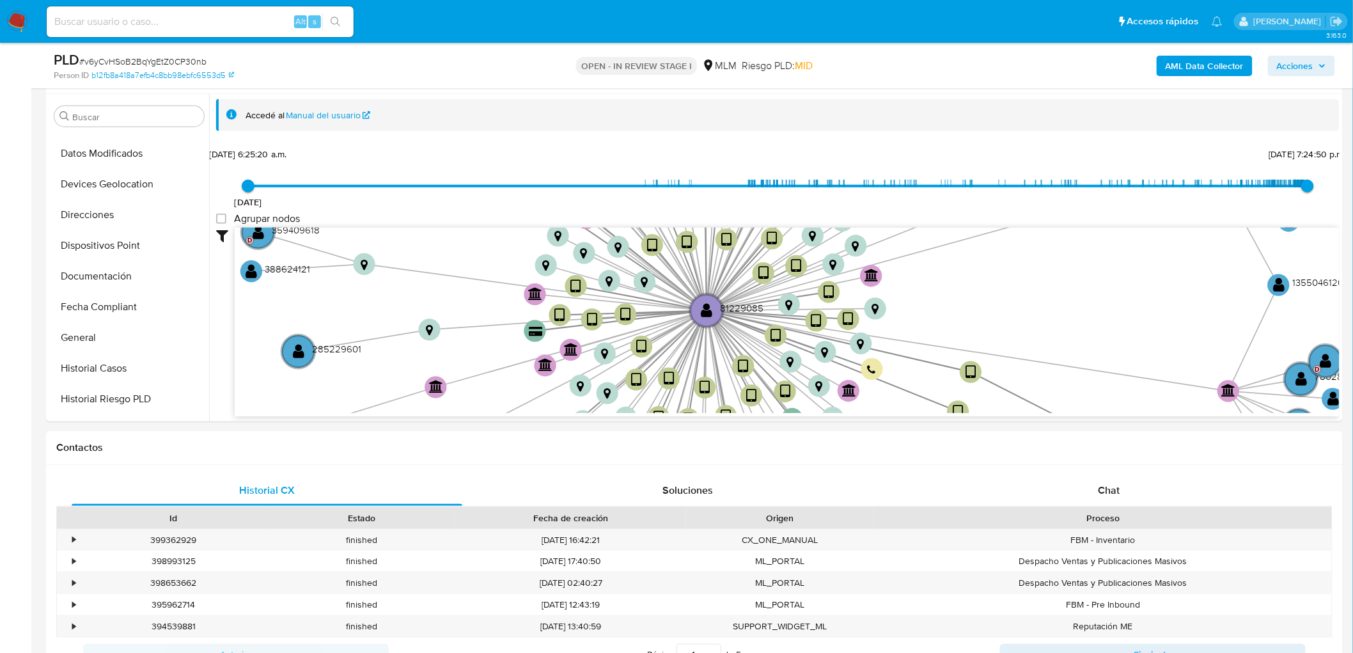
drag, startPoint x: 675, startPoint y: 289, endPoint x: 710, endPoint y: 423, distance: 138.8
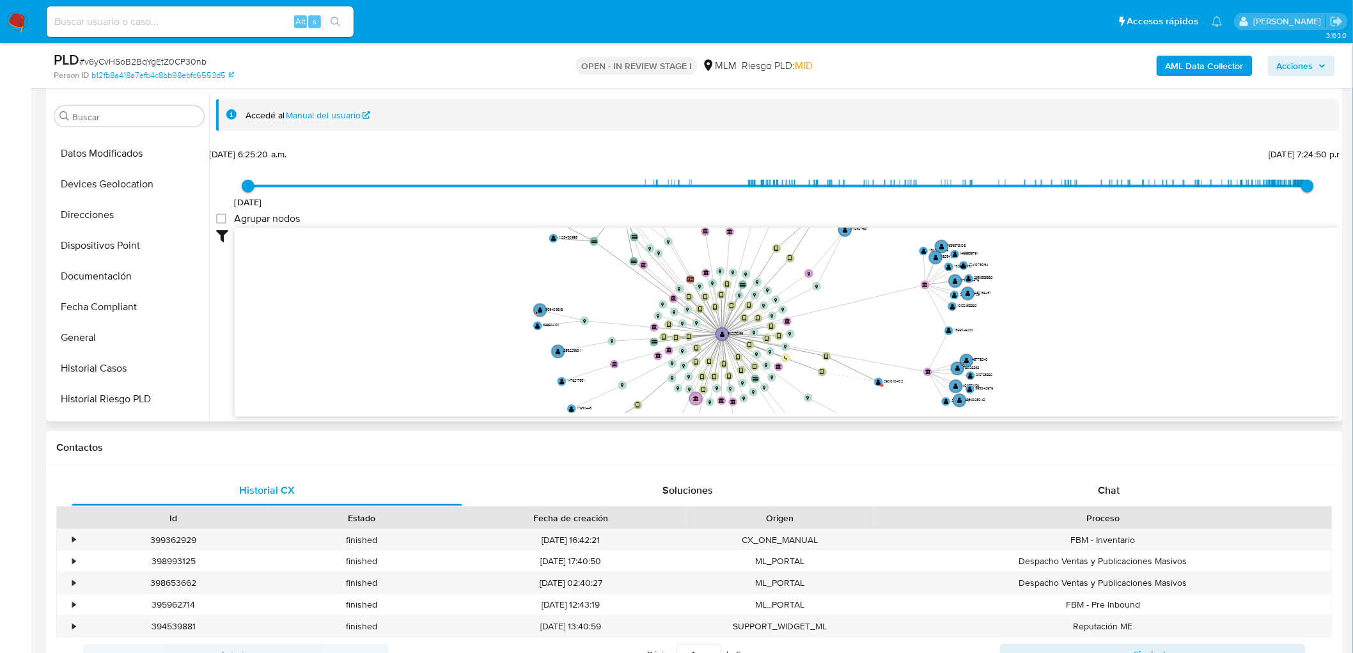
drag, startPoint x: 594, startPoint y: 297, endPoint x: 628, endPoint y: 231, distance: 74.3
click at [628, 231] on icon "device-6838ba1b96b1e8bad3142249  device-6275501308813b0018534ab7  device-6818…" at bounding box center [787, 320] width 1105 height 185
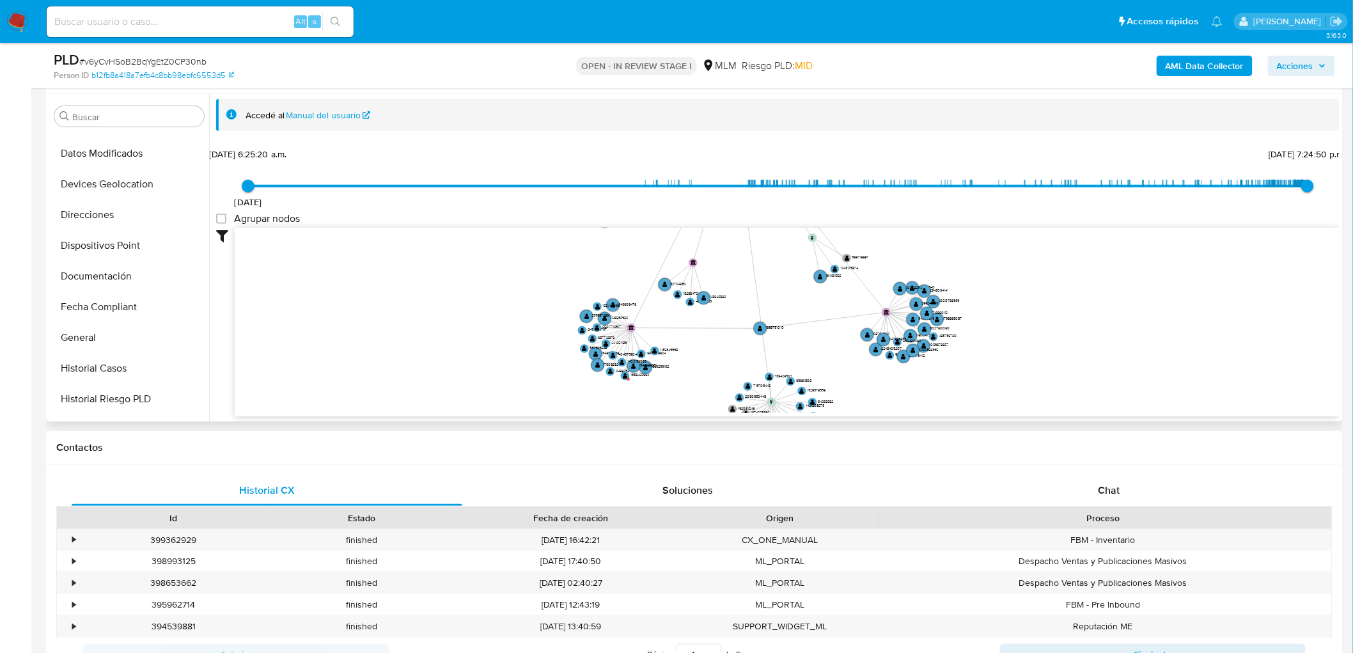
drag, startPoint x: 606, startPoint y: 337, endPoint x: 610, endPoint y: 196, distance: 140.7
click at [610, 196] on div "20/10/2018 20/10/2018, 6:25:20 a.m. 8/10/2025, 7:24:50 p.m. Agrupar nodos Filtr…" at bounding box center [777, 303] width 1123 height 318
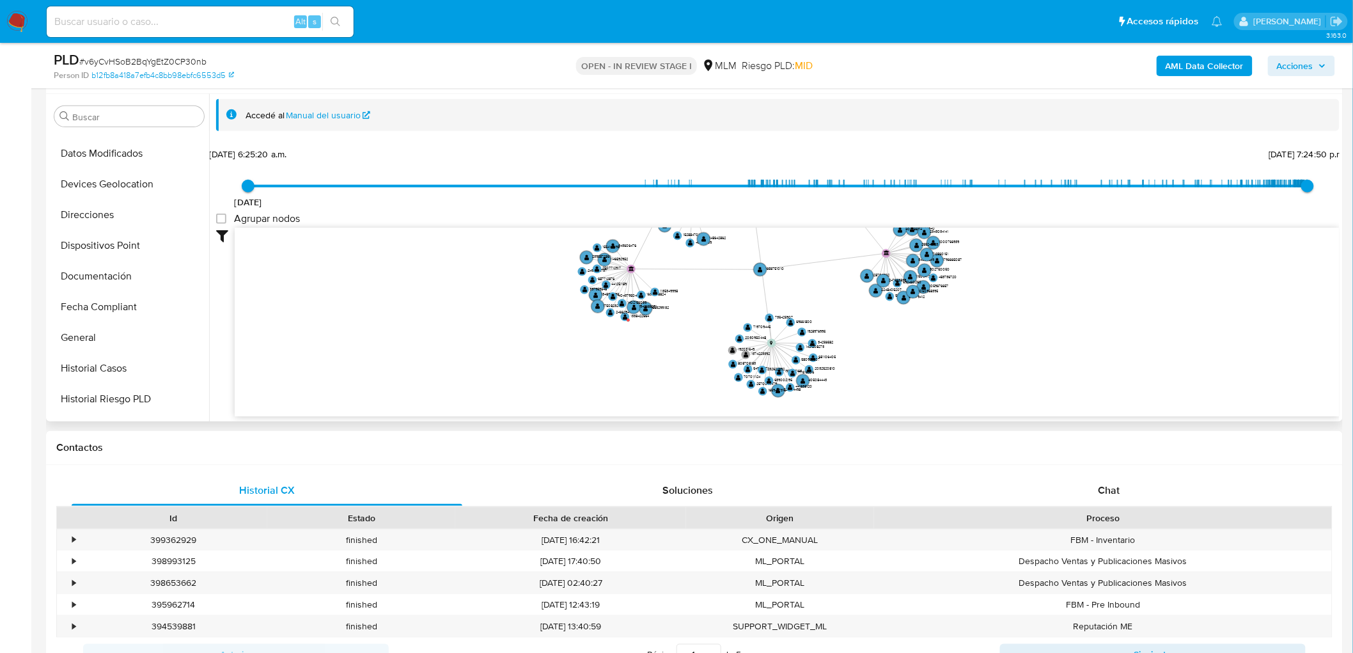
drag, startPoint x: 537, startPoint y: 279, endPoint x: 537, endPoint y: 233, distance: 46.0
click at [537, 233] on icon "device-6838ba1b96b1e8bad3142249  device-6275501308813b0018534ab7  device-6818…" at bounding box center [787, 320] width 1105 height 185
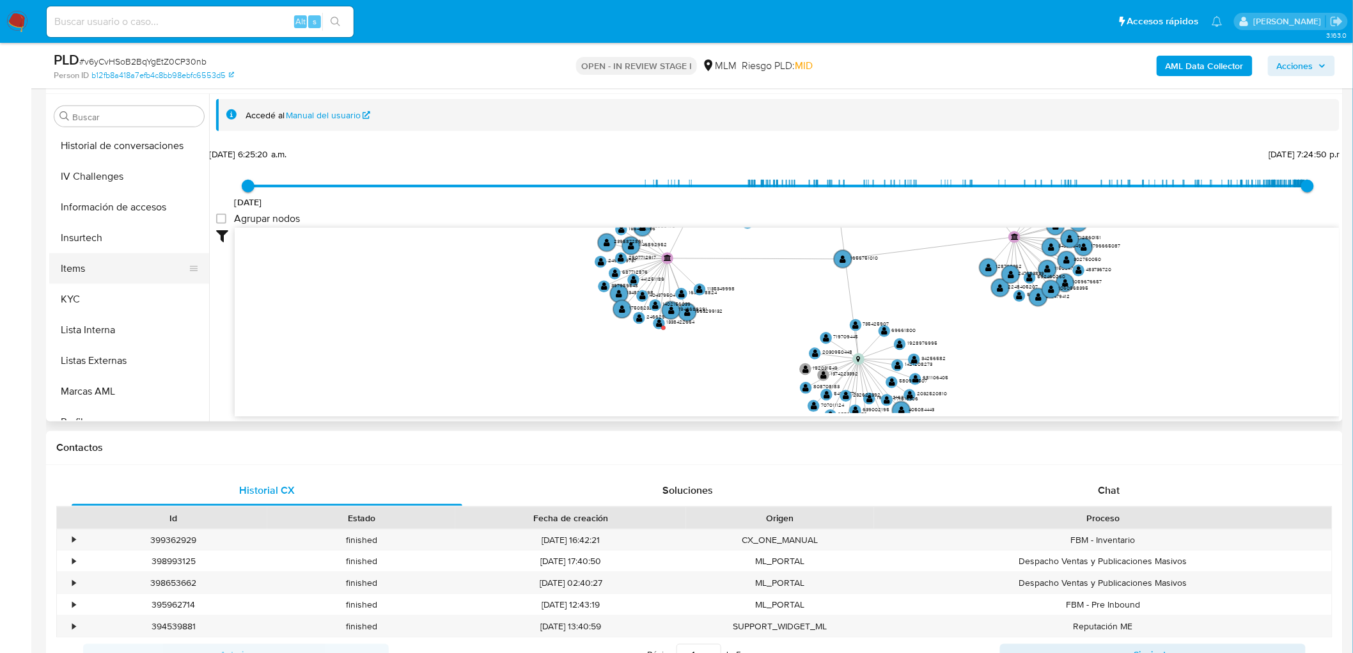
scroll to position [553, 0]
click at [100, 302] on button "KYC" at bounding box center [124, 299] width 150 height 31
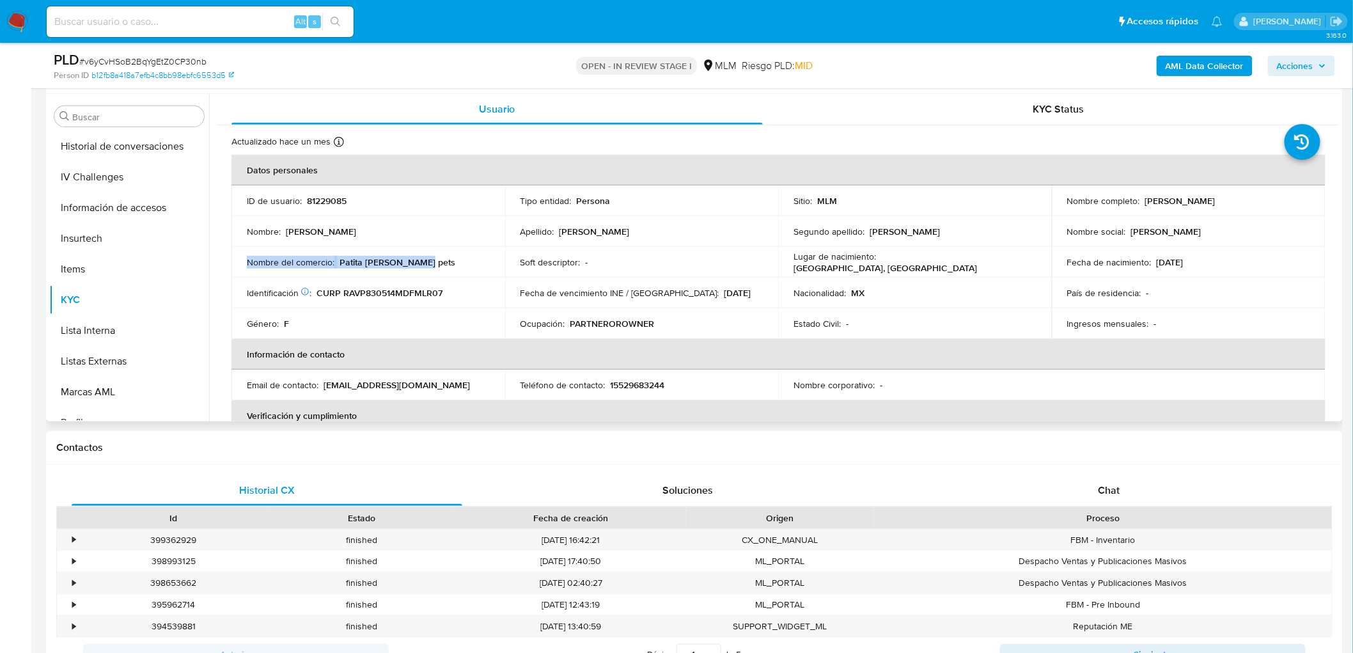
drag, startPoint x: 436, startPoint y: 270, endPoint x: 244, endPoint y: 263, distance: 191.9
click at [244, 263] on td "Nombre del comercio : Patita de perro pets" at bounding box center [368, 262] width 274 height 31
copy div "Nombre del comercio : Patita de perro pets"
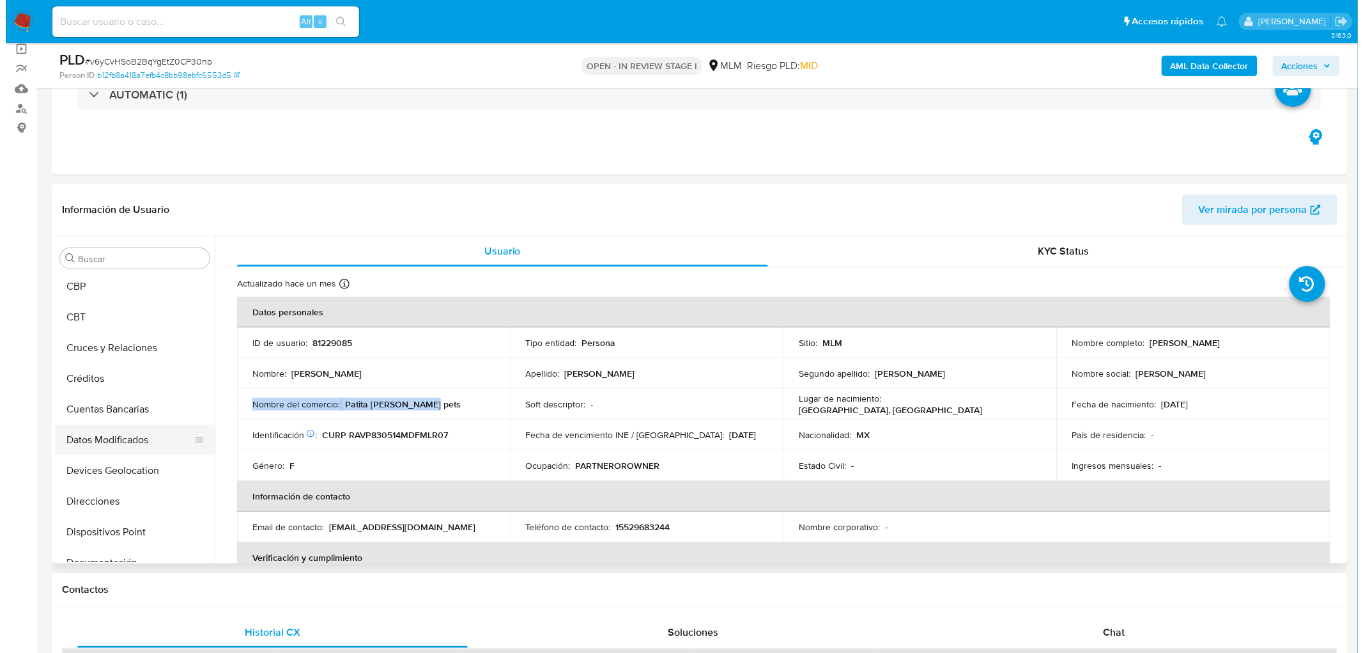
scroll to position [56, 0]
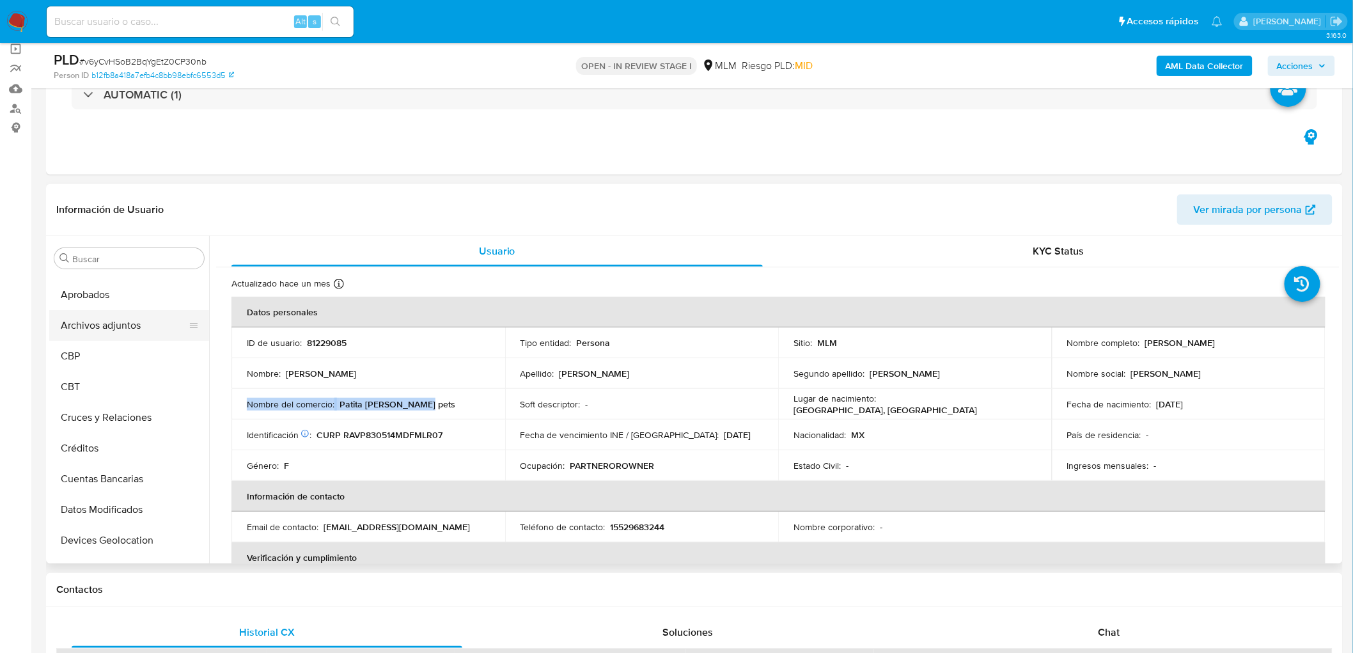
click at [127, 321] on button "Archivos adjuntos" at bounding box center [124, 325] width 150 height 31
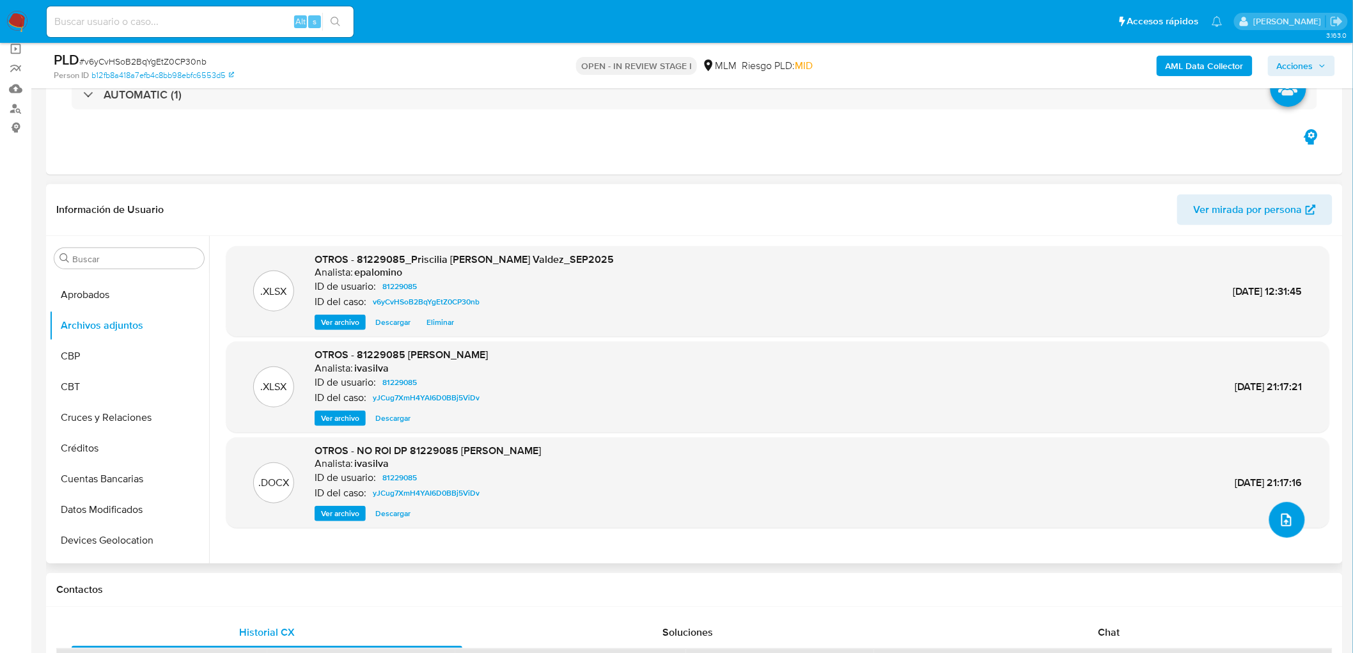
click at [1280, 522] on icon "upload-file" at bounding box center [1285, 519] width 15 height 15
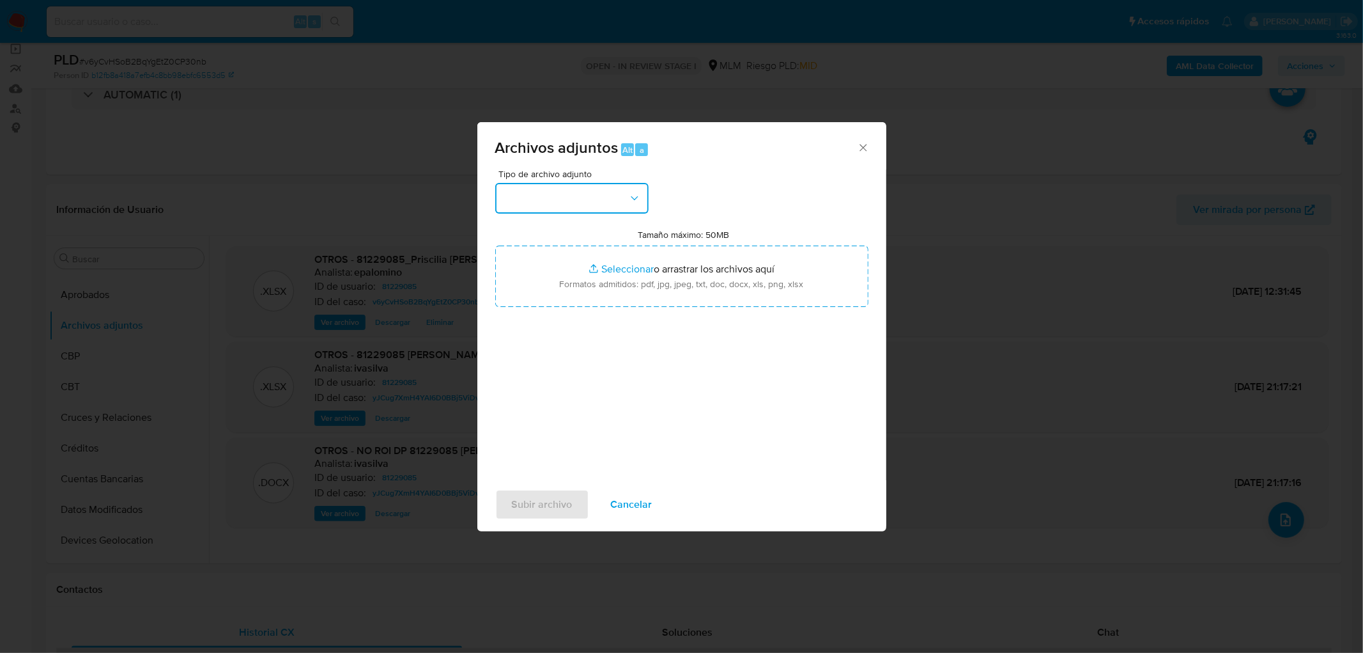
click at [631, 198] on icon "button" at bounding box center [634, 198] width 13 height 13
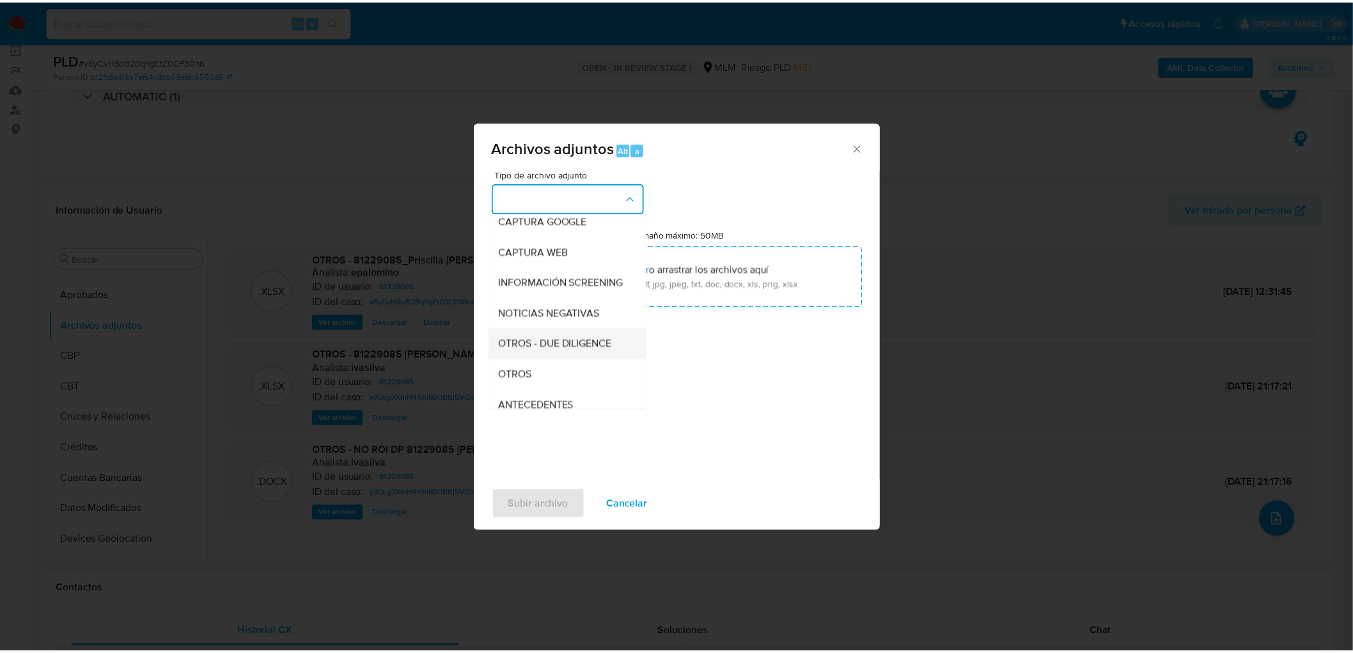
scroll to position [142, 0]
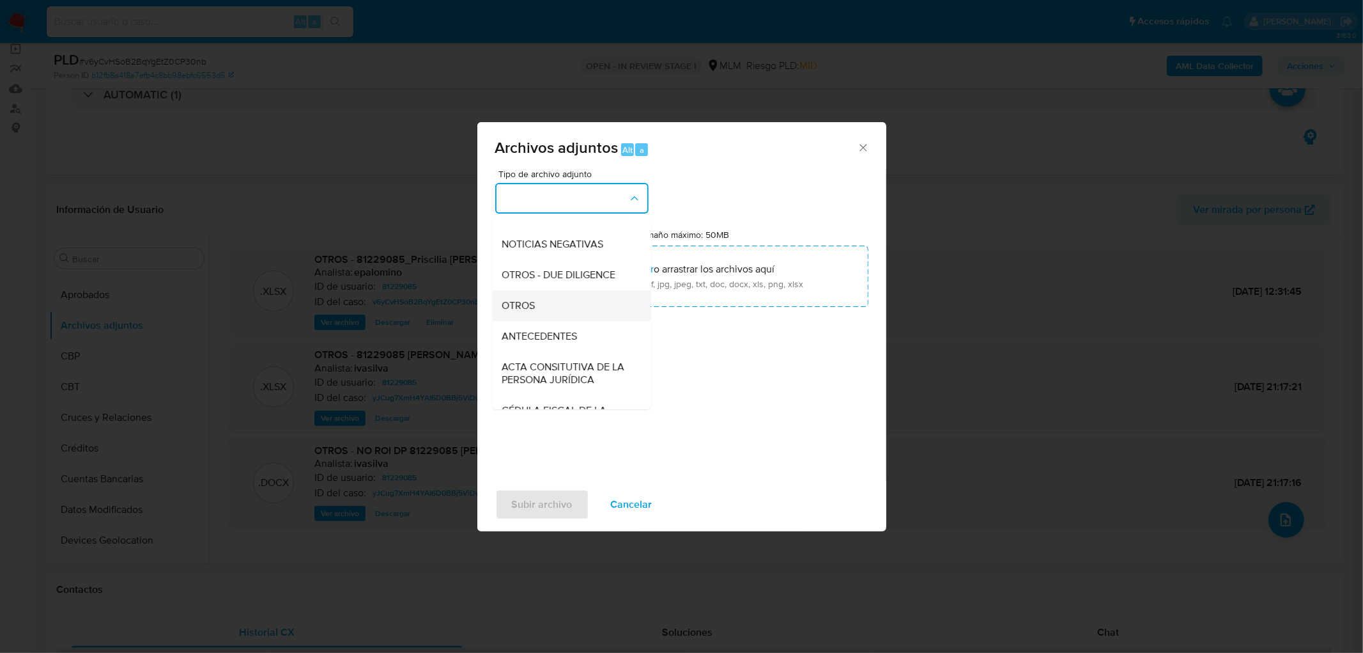
click at [554, 321] on div "OTROS" at bounding box center [567, 305] width 130 height 31
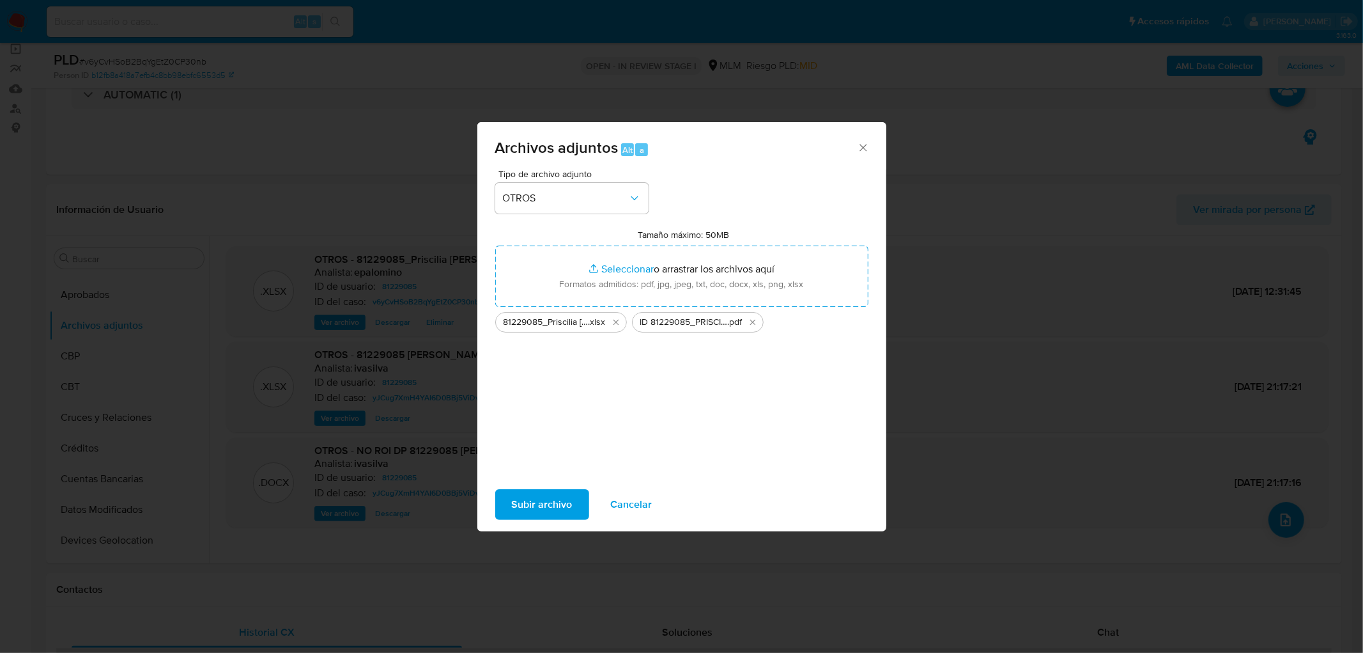
click at [565, 502] on span "Subir archivo" at bounding box center [542, 504] width 61 height 28
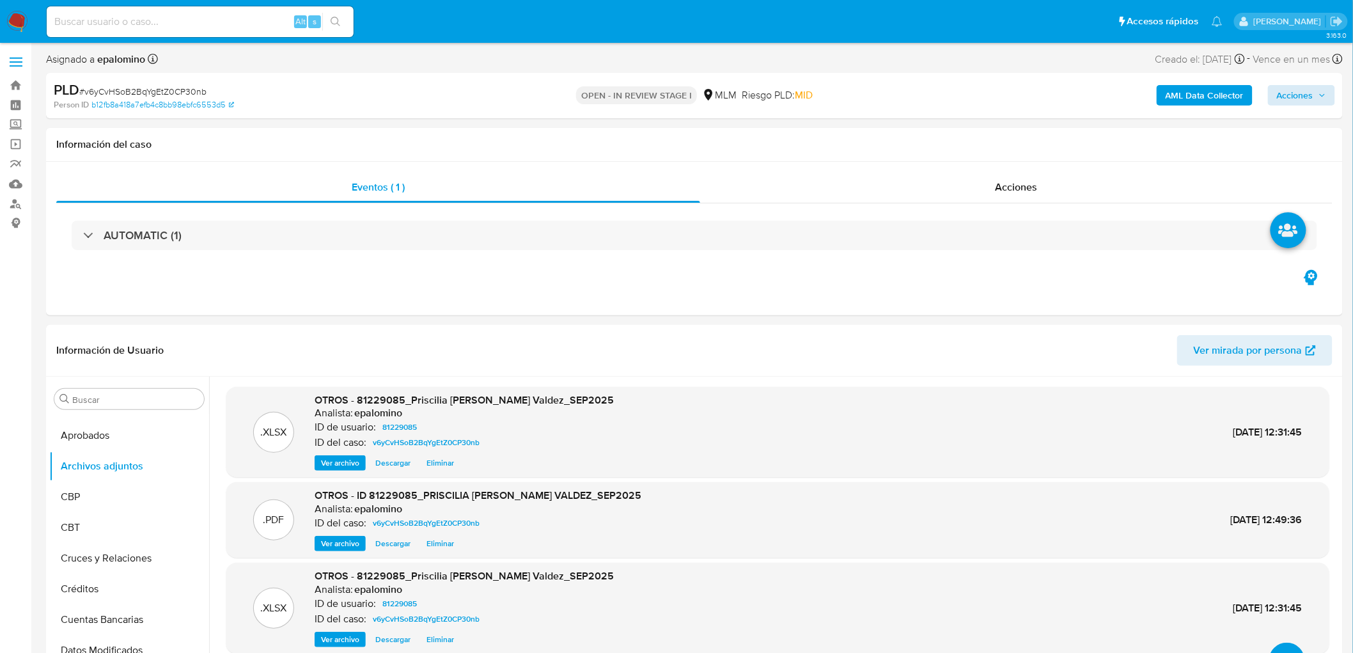
scroll to position [0, 0]
click at [1318, 100] on span "Acciones" at bounding box center [1301, 96] width 49 height 18
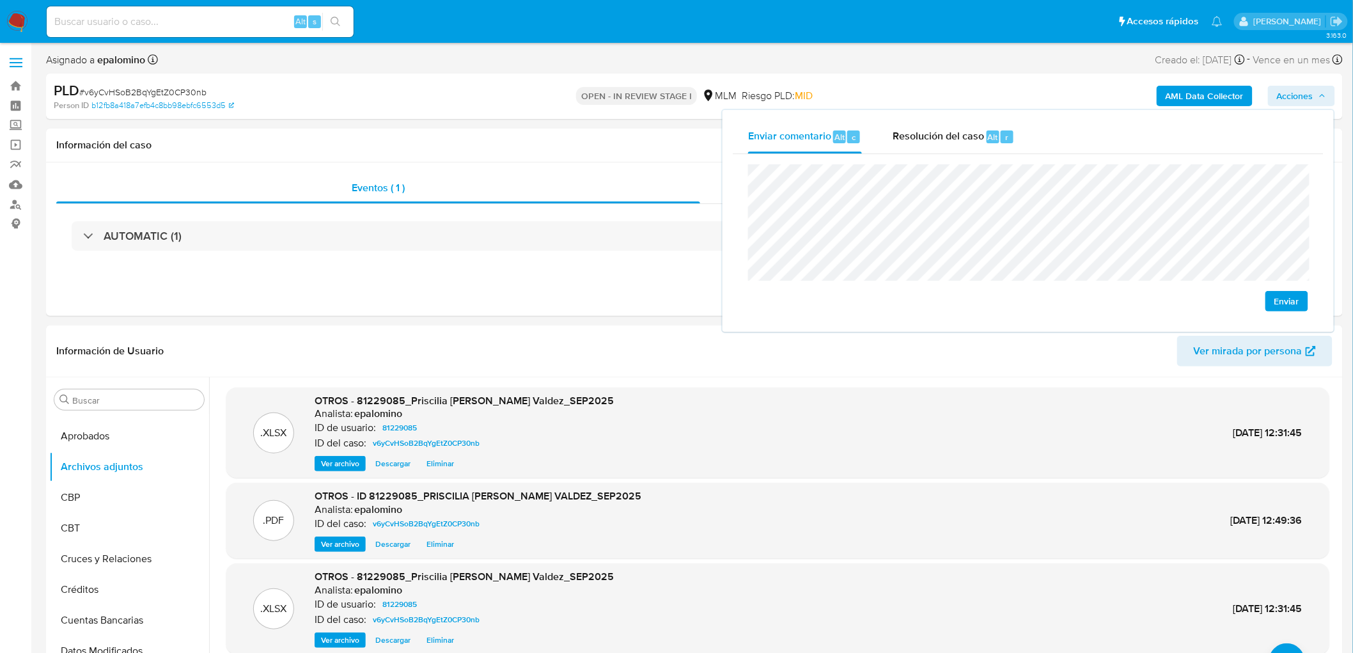
click at [1279, 295] on span "Enviar" at bounding box center [1286, 301] width 25 height 18
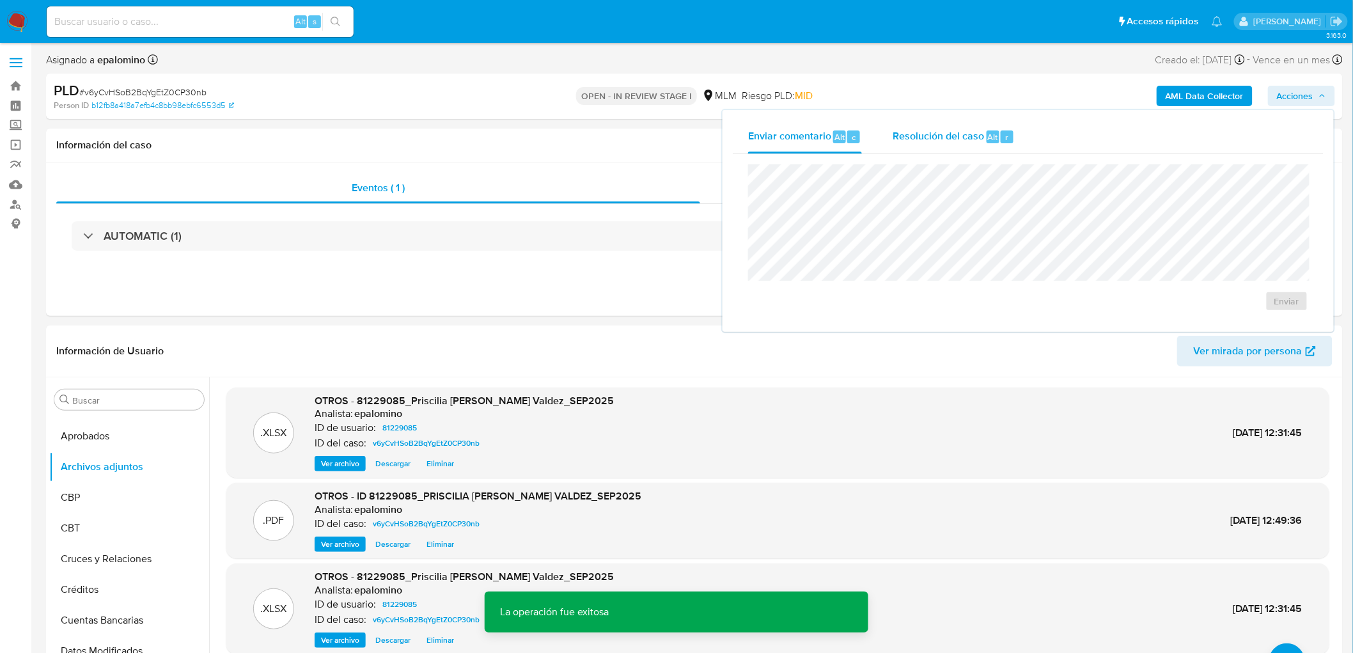
click at [922, 132] on span "Resolución del caso" at bounding box center [937, 136] width 91 height 15
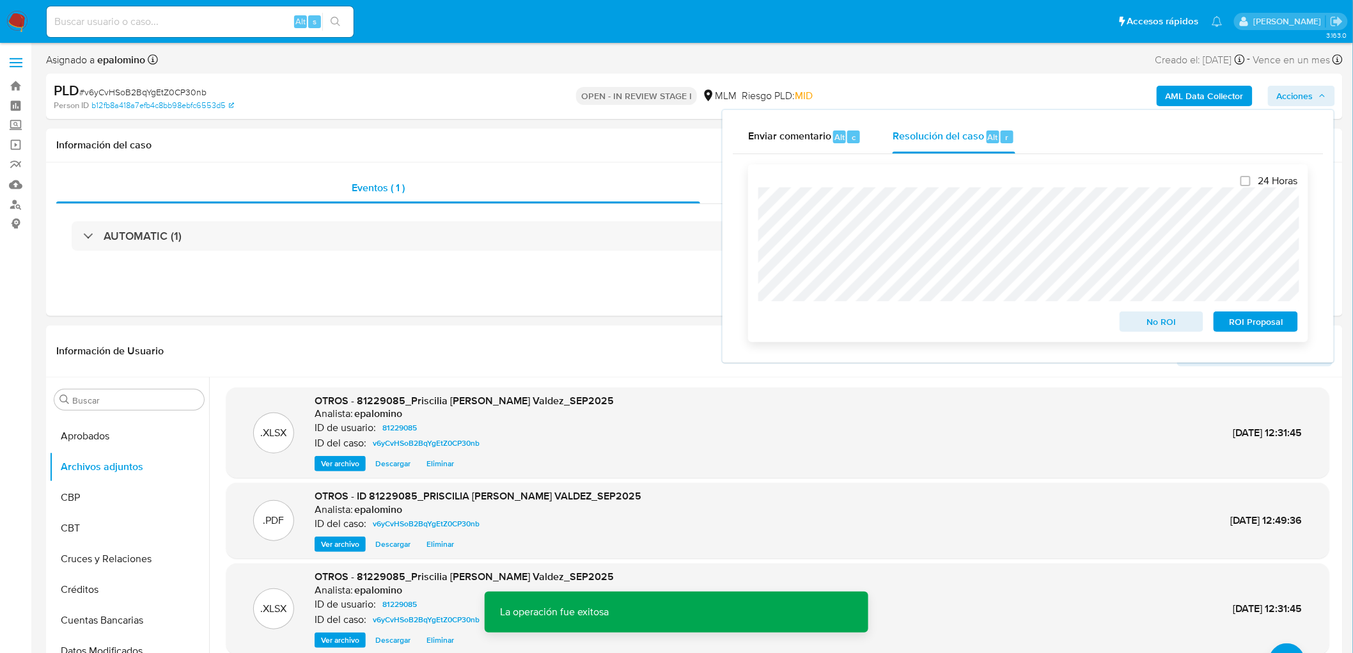
click at [1140, 322] on span "No ROI" at bounding box center [1161, 322] width 66 height 18
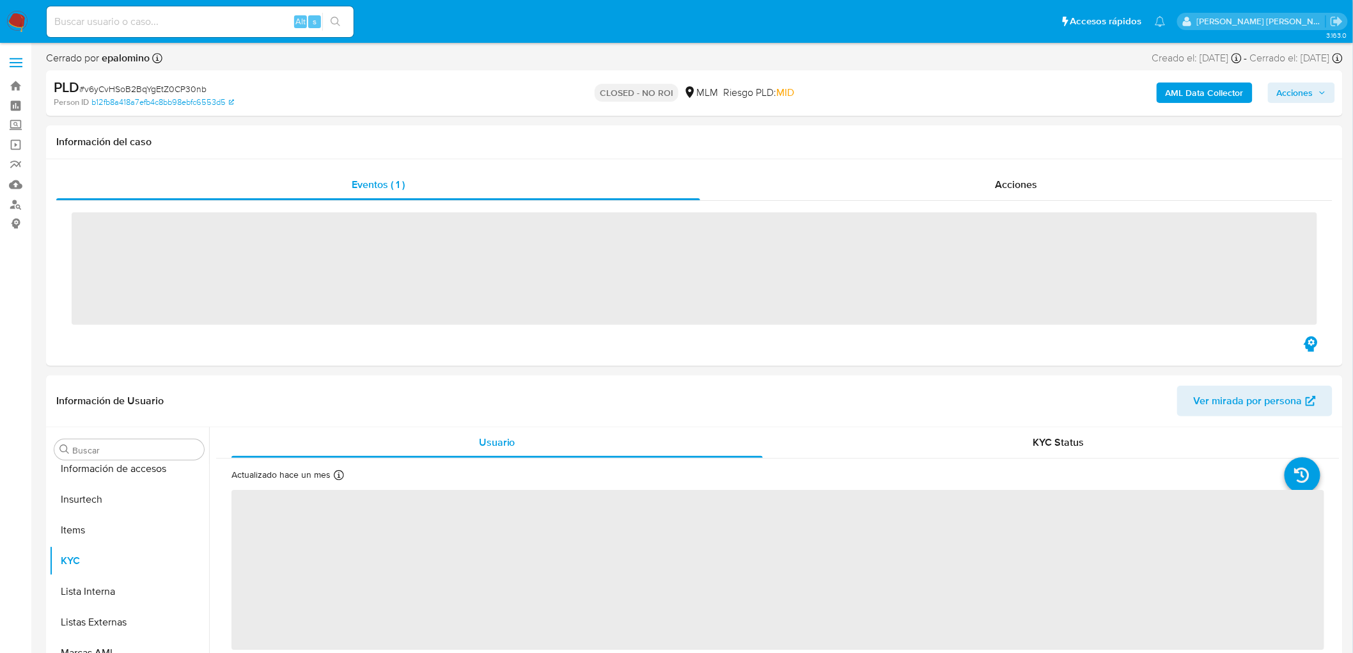
scroll to position [632, 0]
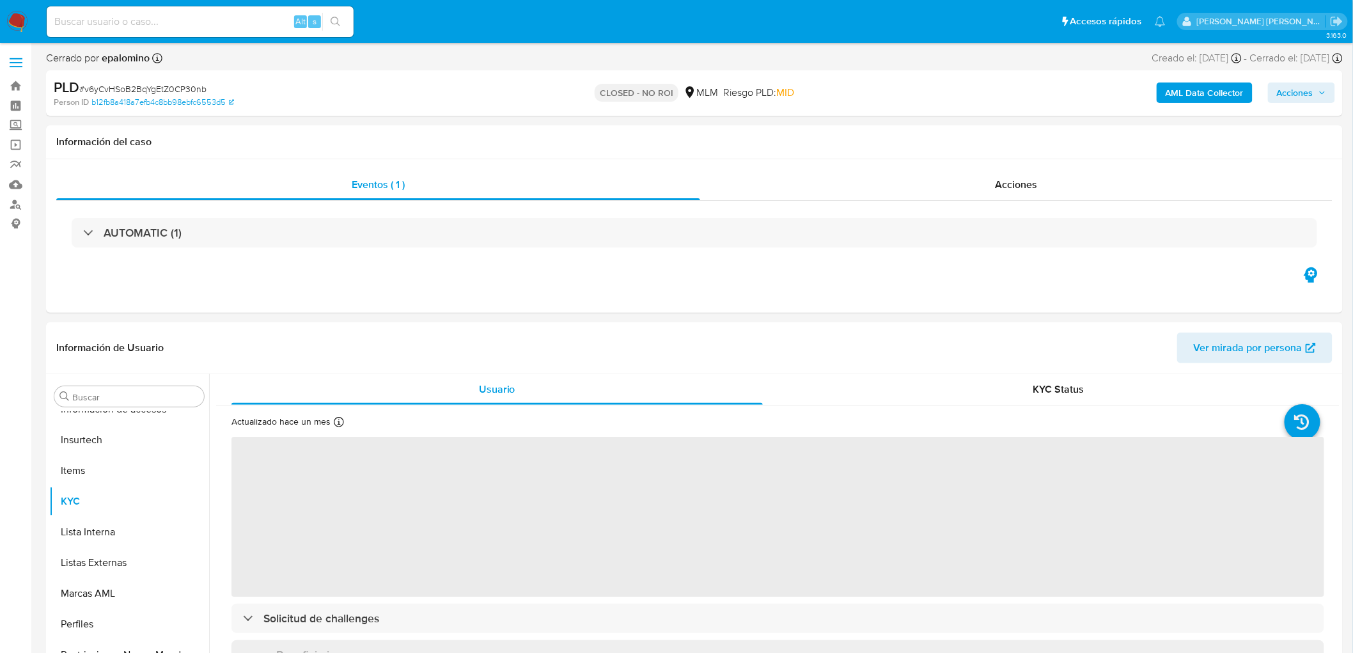
select select "10"
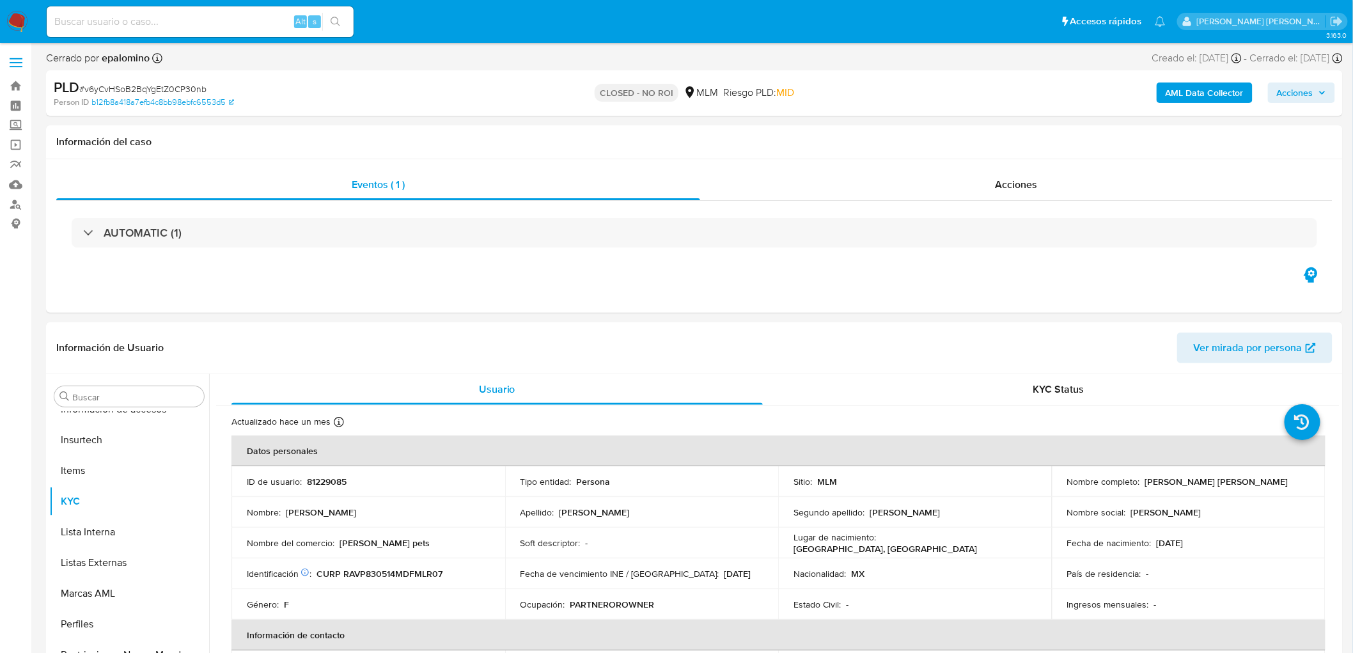
click at [178, 93] on span "# v6yCvHSoB2BqYgEtZ0CP30nb" at bounding box center [142, 88] width 127 height 13
copy span "v6yCvHSoB2BqYgEtZ0CP30nb"
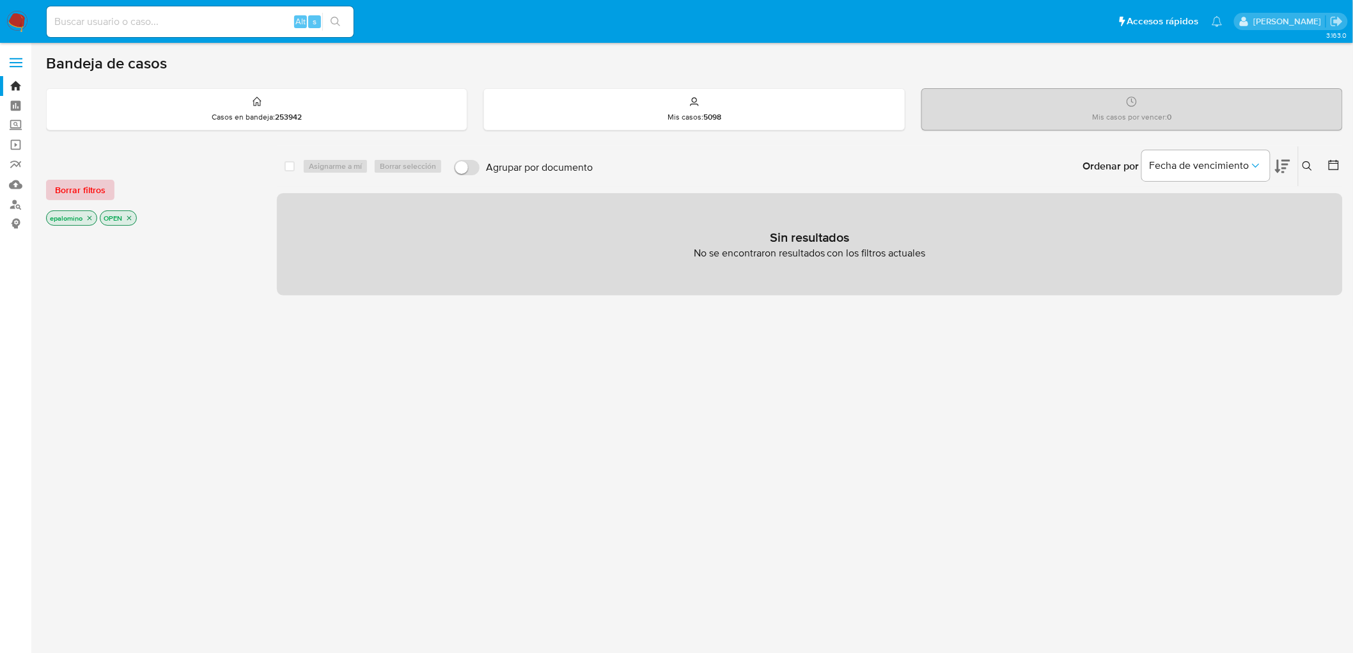
click at [98, 181] on span "Borrar filtros" at bounding box center [80, 190] width 50 height 18
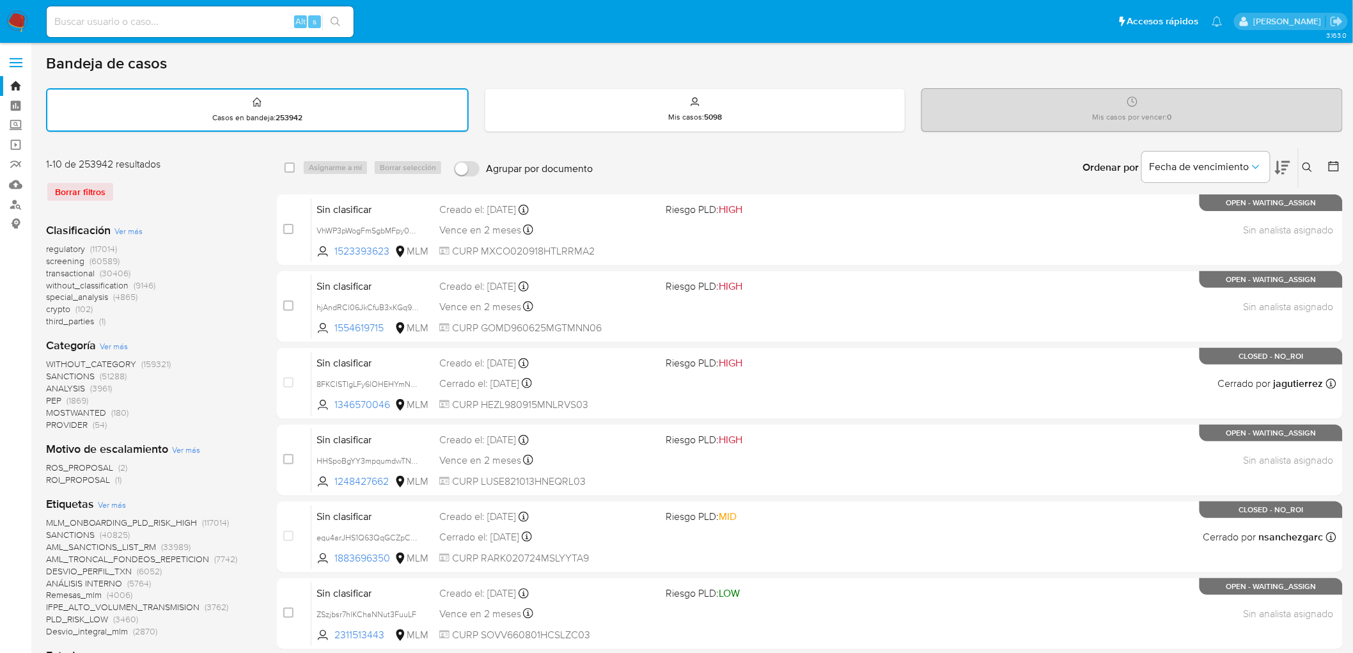
click at [15, 27] on img at bounding box center [17, 22] width 22 height 22
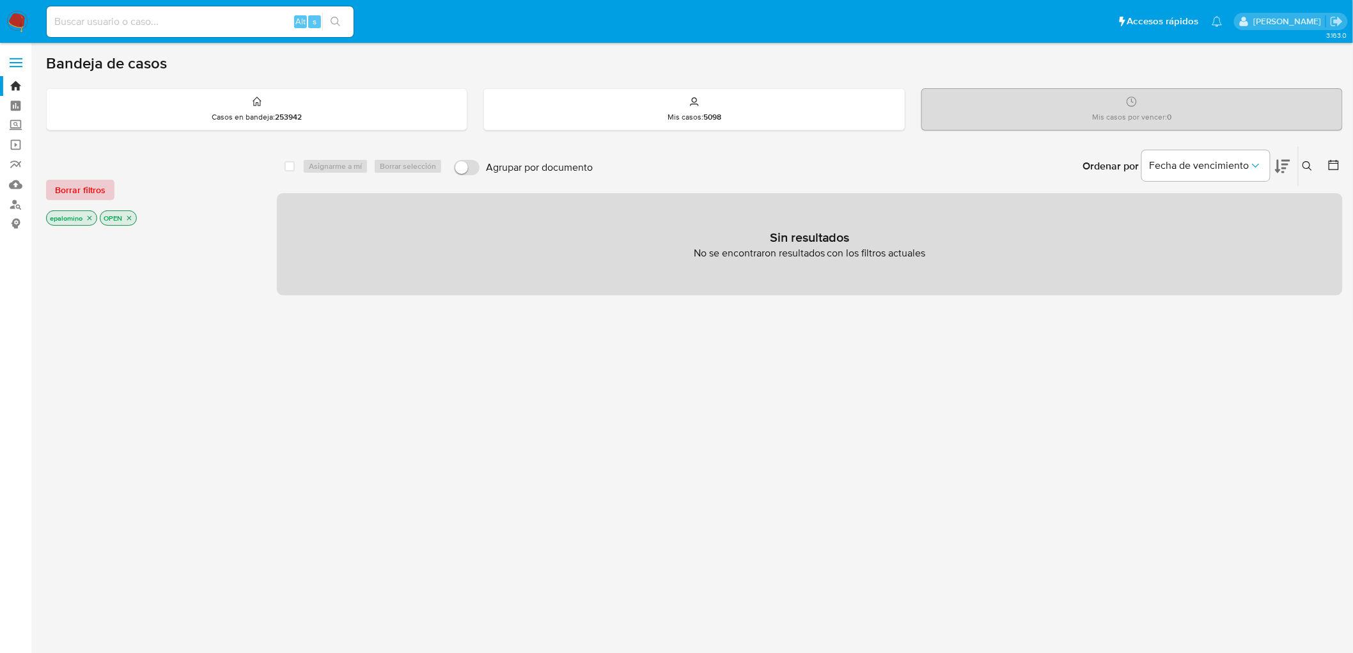
click at [68, 189] on span "Borrar filtros" at bounding box center [80, 190] width 50 height 18
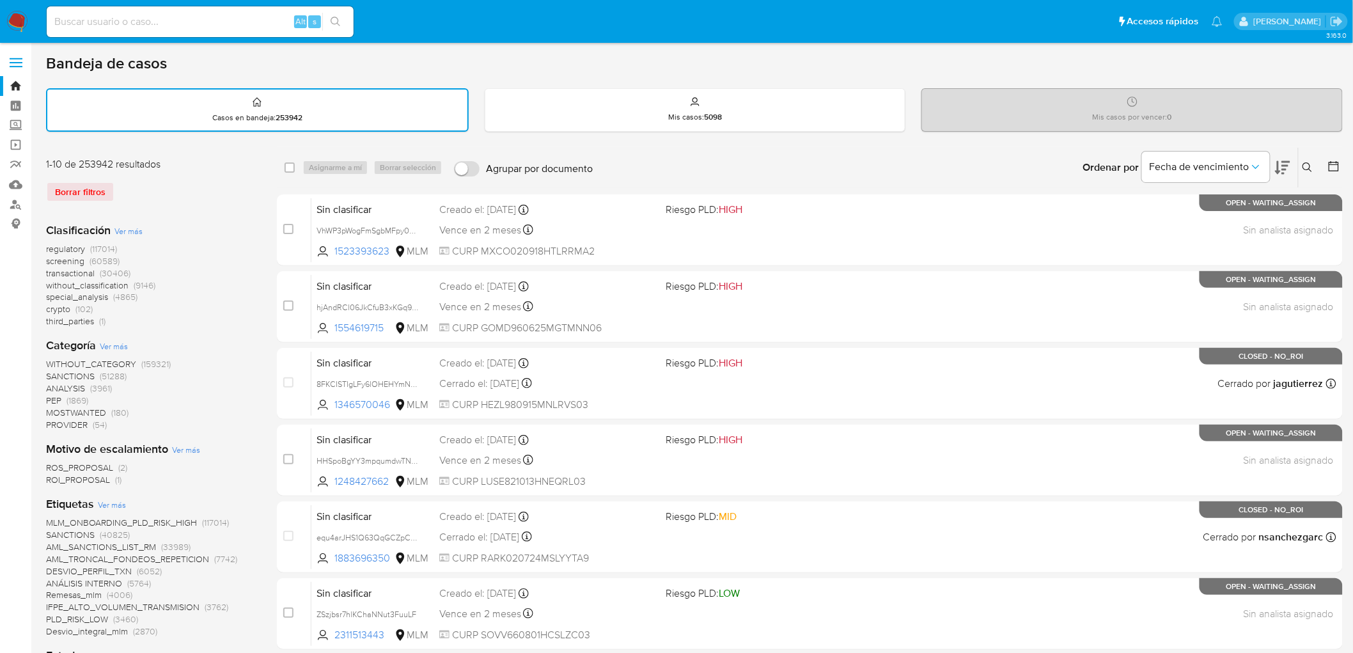
click at [1306, 163] on icon at bounding box center [1307, 167] width 10 height 10
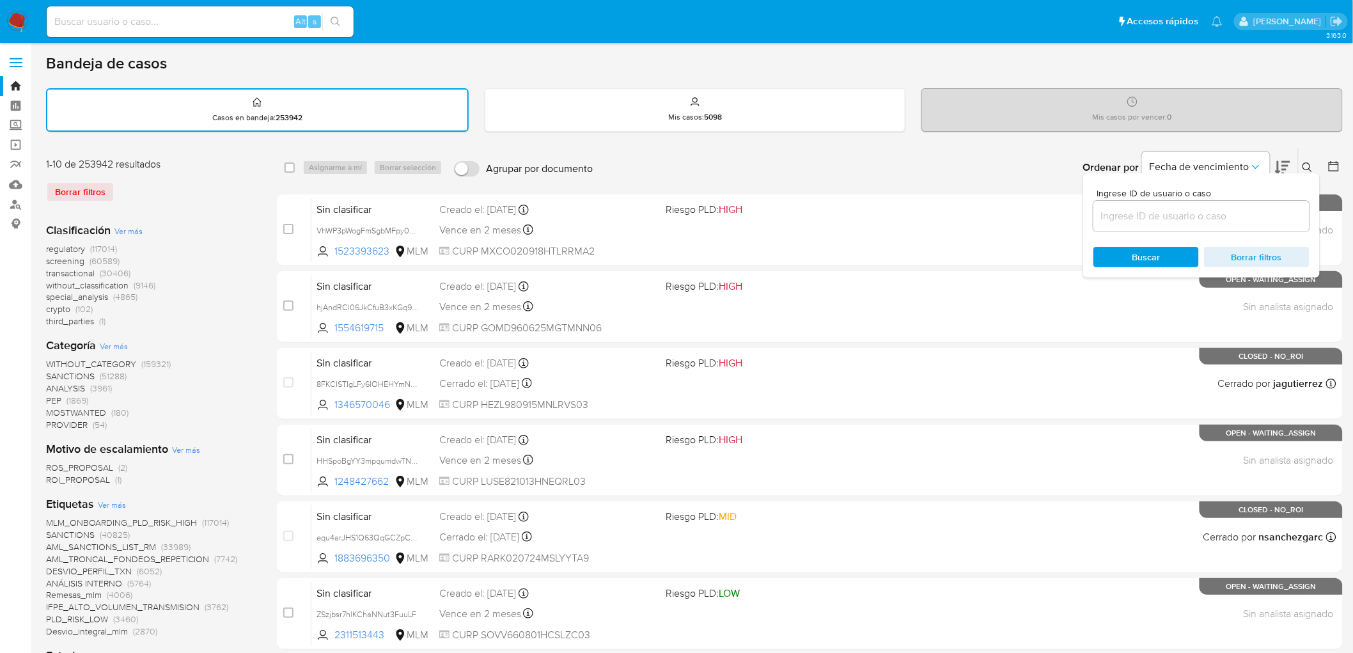
click at [1190, 218] on input at bounding box center [1201, 216] width 216 height 17
type input "527845466"
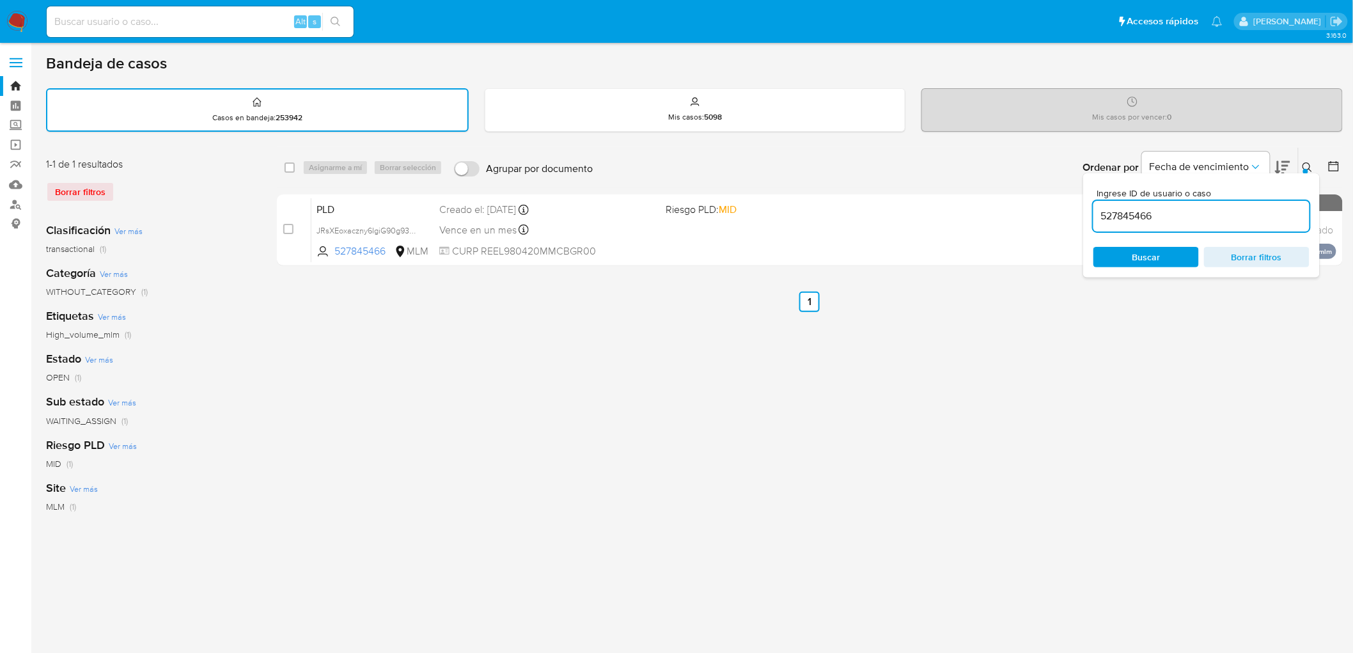
click at [1306, 163] on icon at bounding box center [1307, 167] width 10 height 10
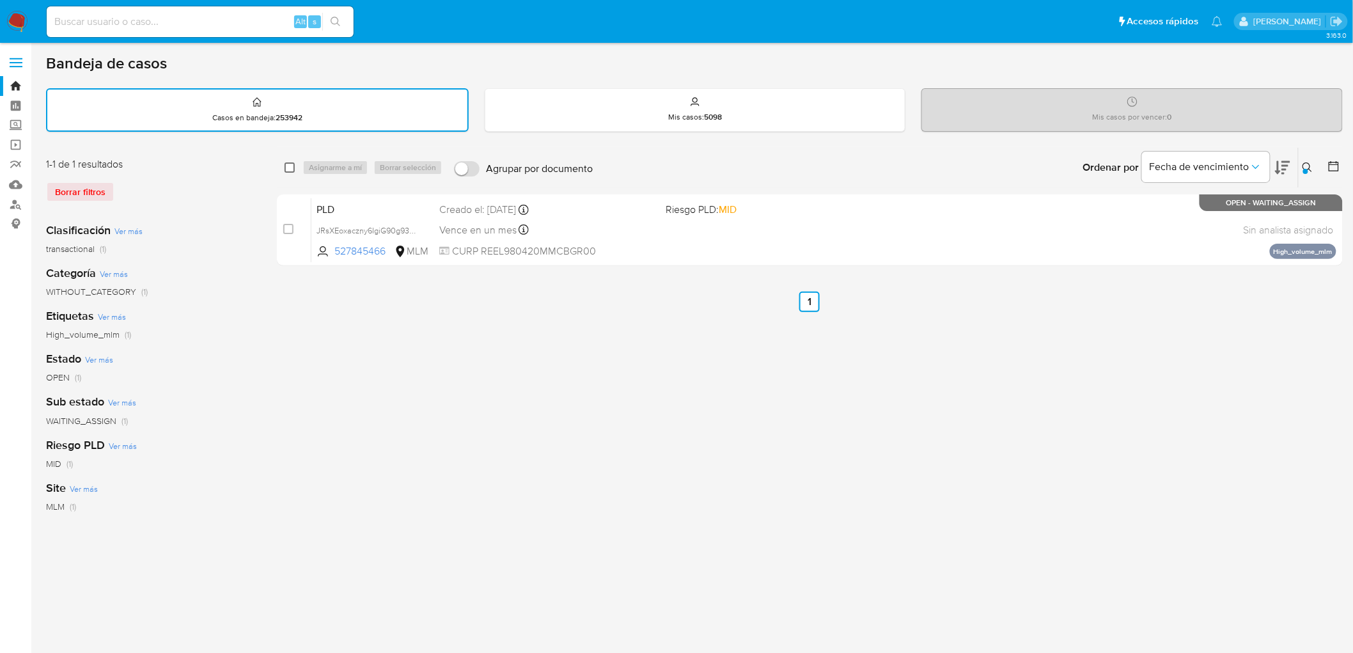
click at [290, 164] on input "checkbox" at bounding box center [289, 167] width 10 height 10
checkbox input "true"
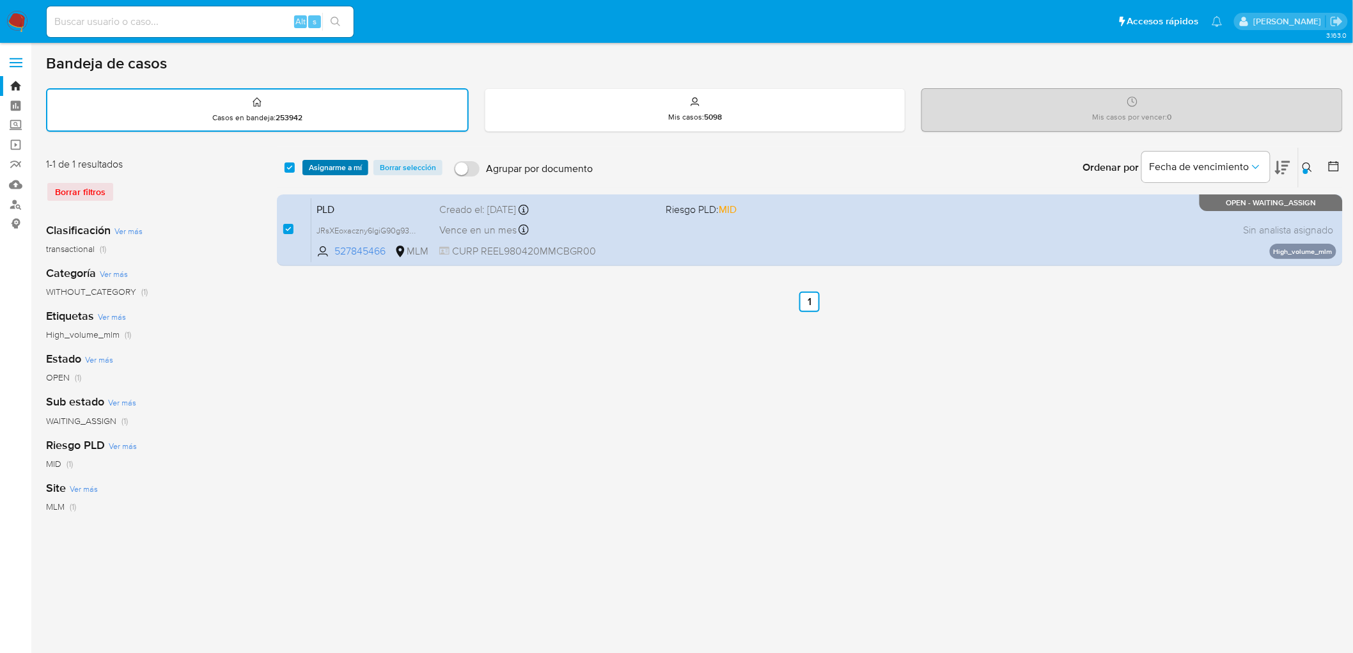
click at [318, 164] on span "Asignarme a mí" at bounding box center [335, 167] width 53 height 13
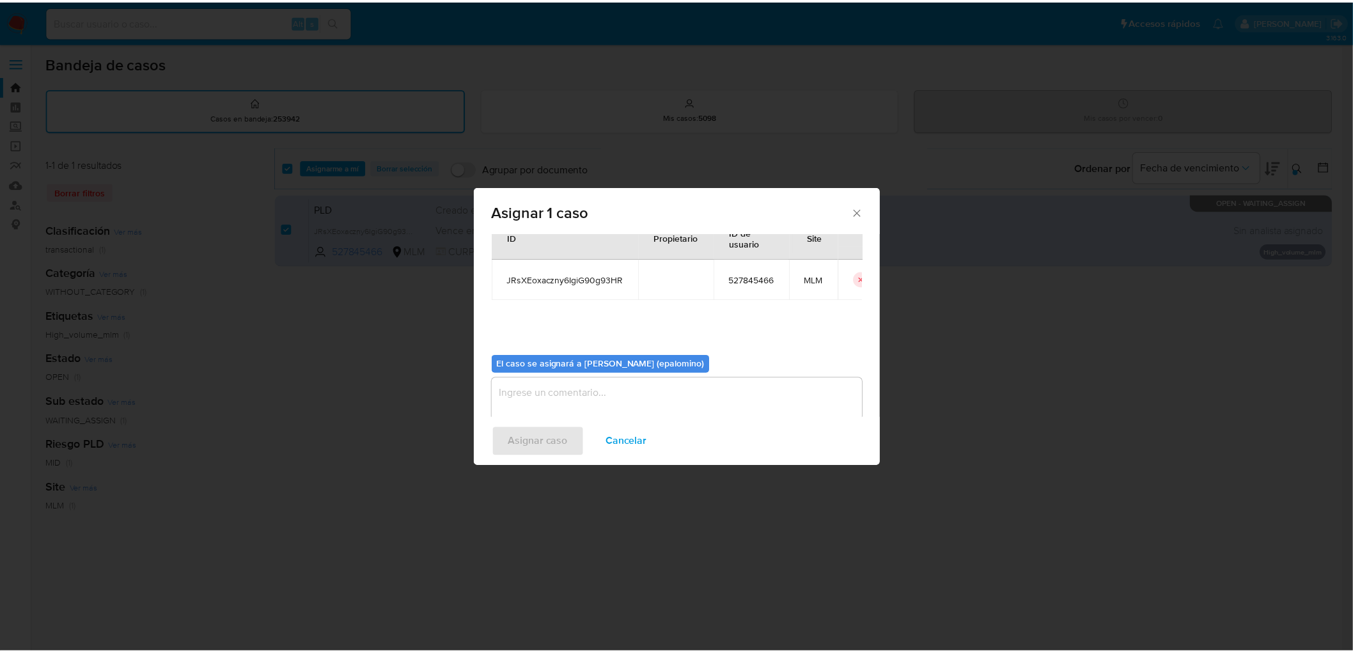
scroll to position [66, 0]
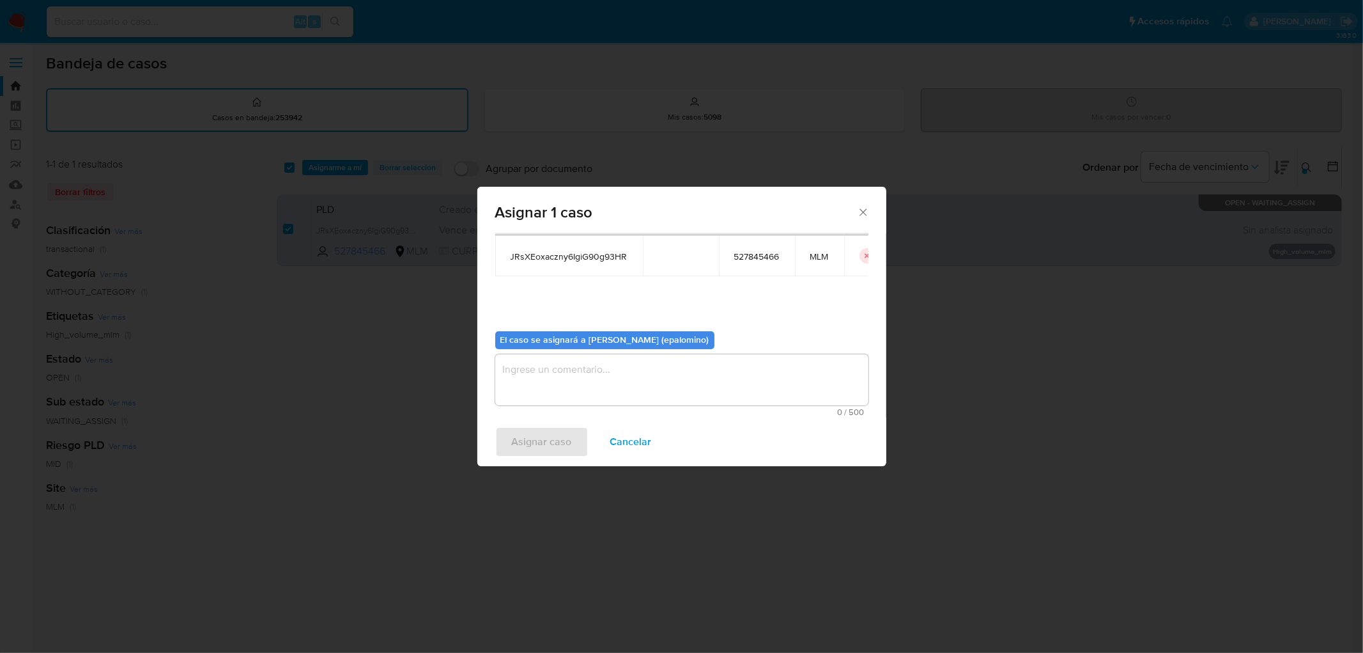
click at [558, 381] on textarea "assign-modal" at bounding box center [681, 379] width 373 height 51
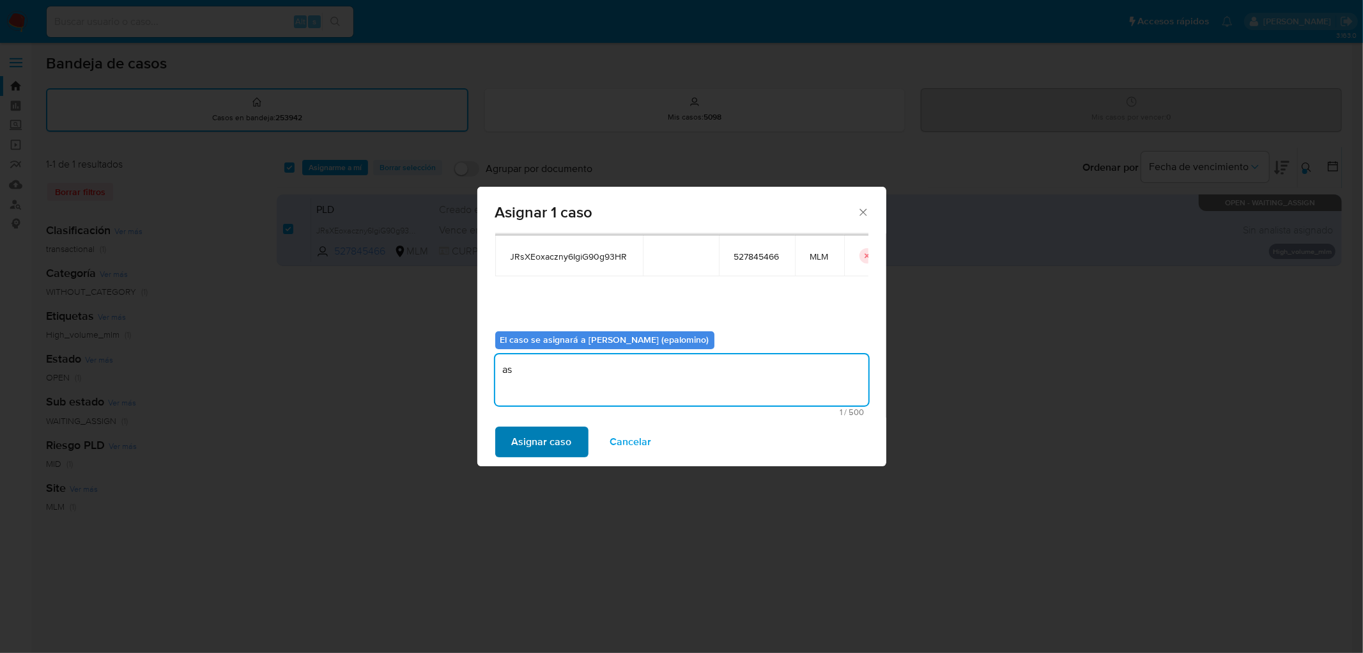
type textarea "as"
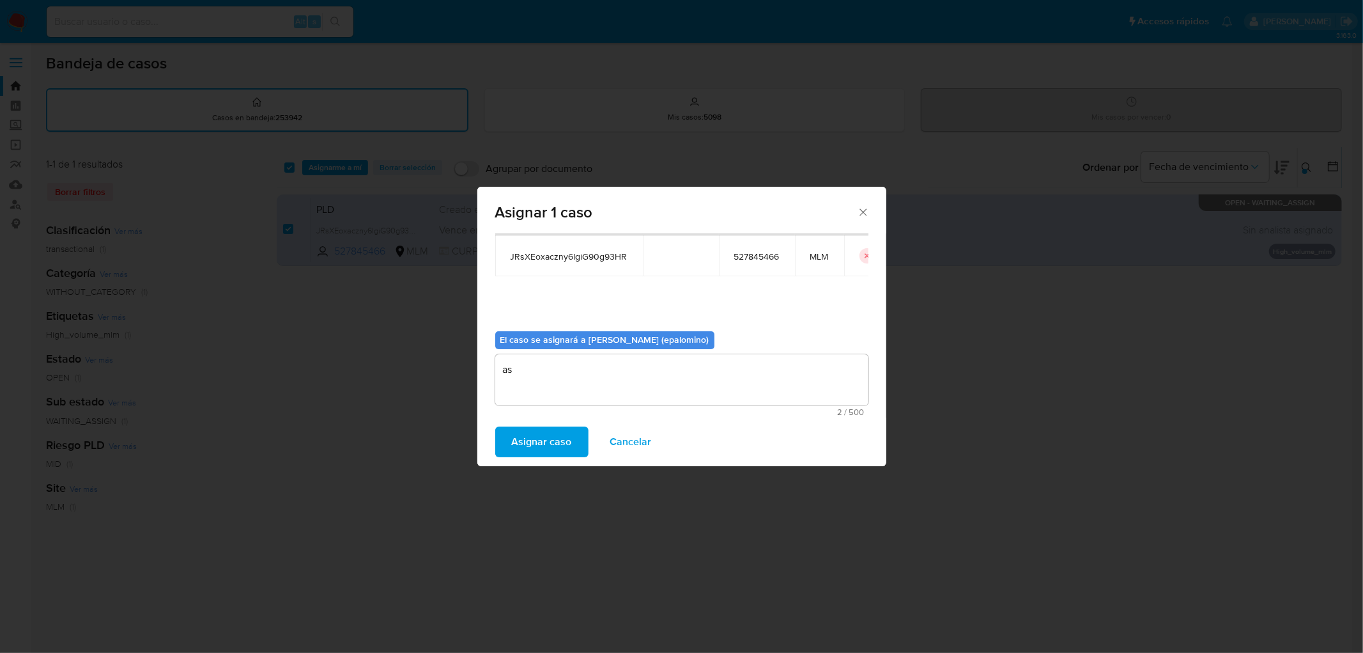
click at [552, 439] on span "Asignar caso" at bounding box center [542, 442] width 60 height 28
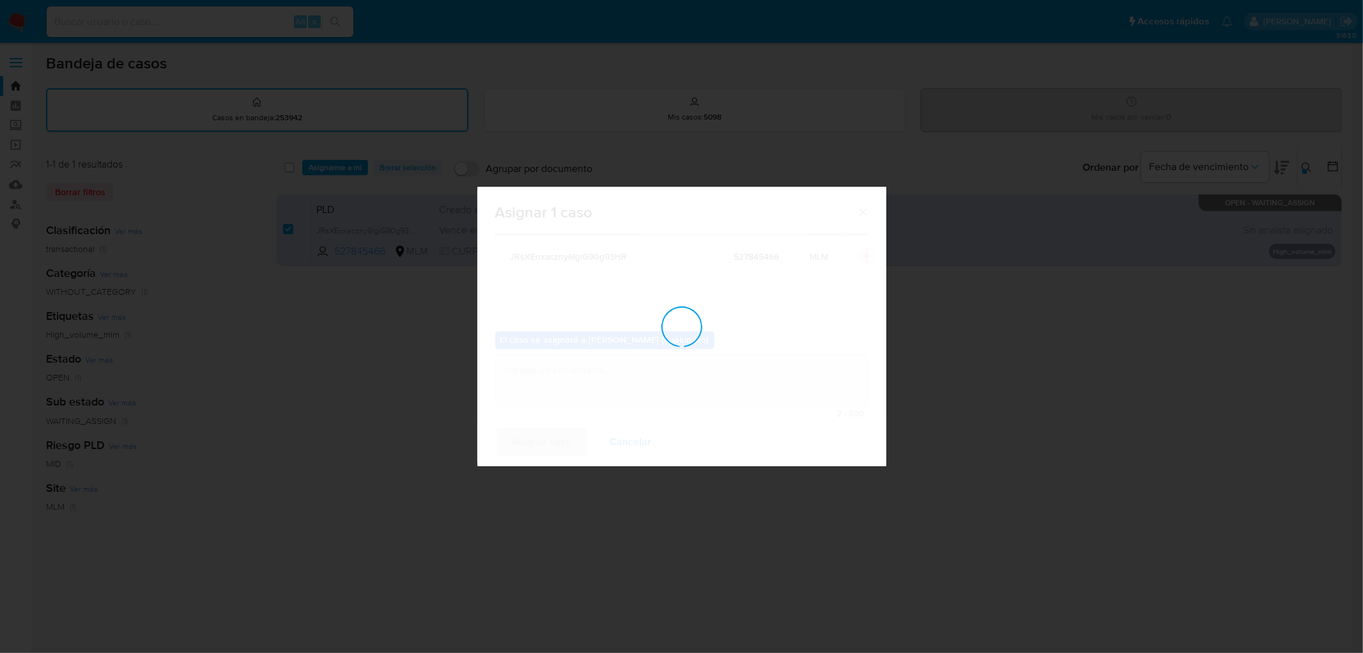
checkbox input "false"
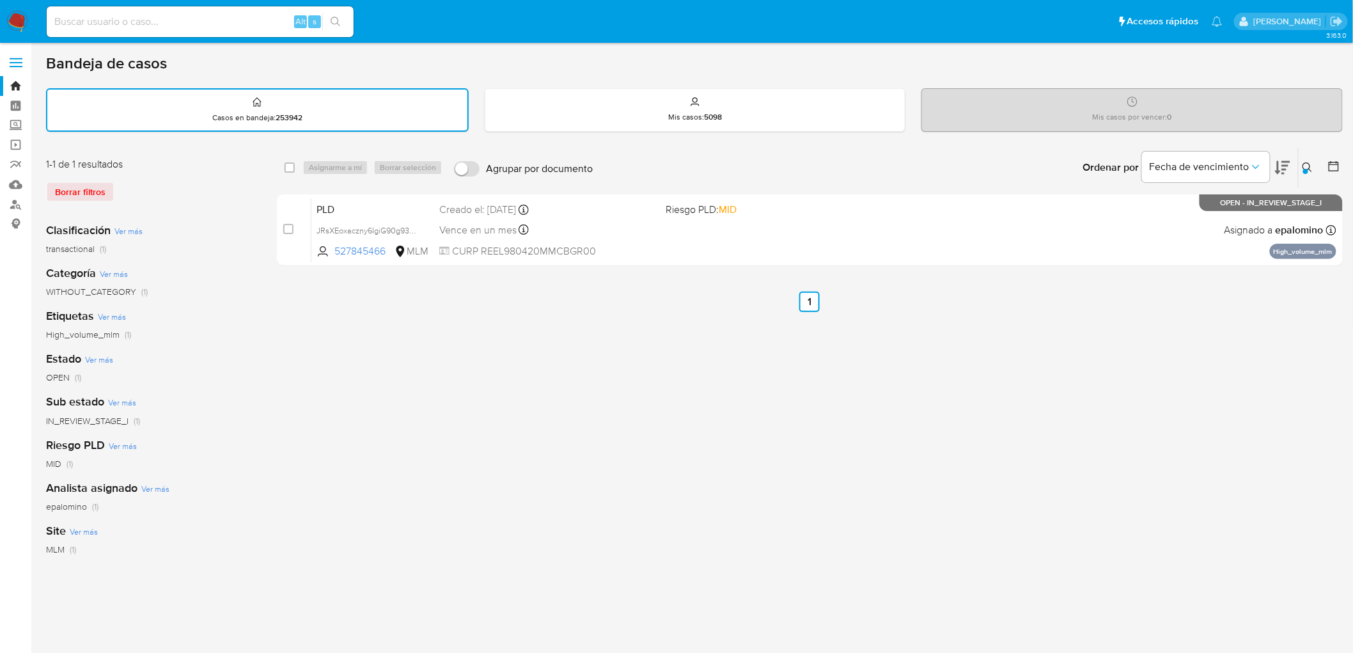
click at [8, 22] on img at bounding box center [17, 22] width 22 height 22
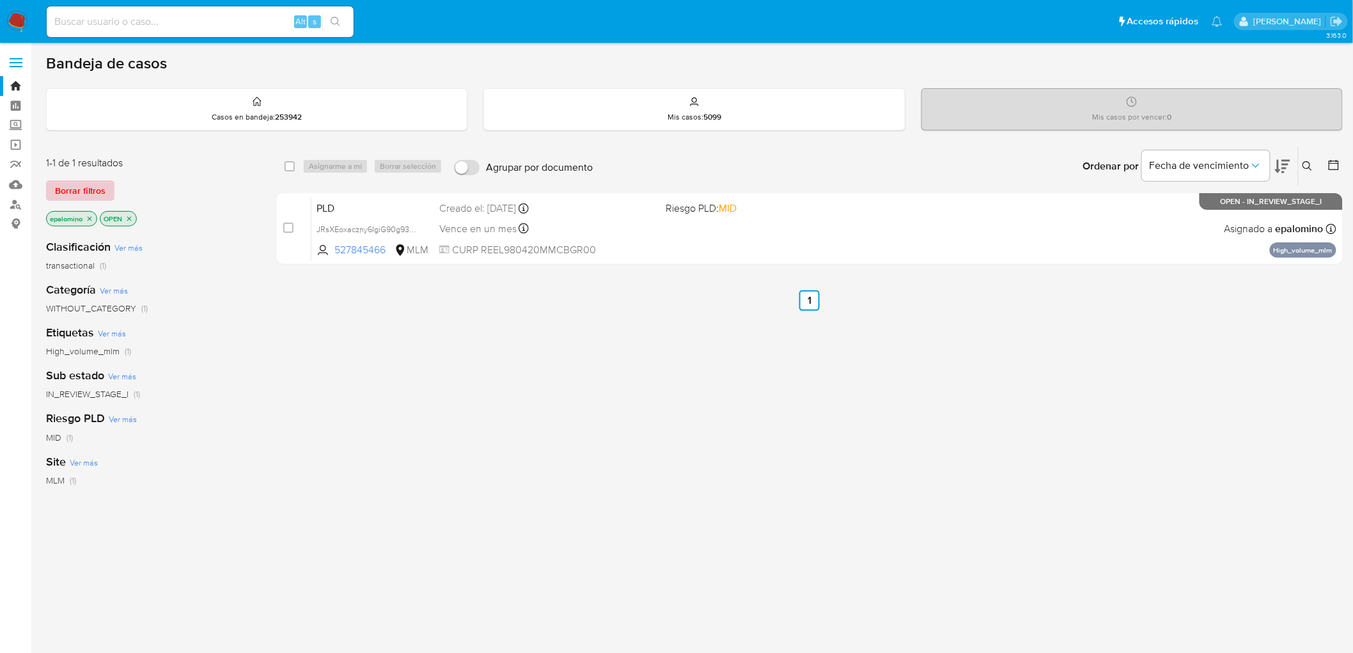
click at [88, 182] on span "Borrar filtros" at bounding box center [80, 191] width 50 height 18
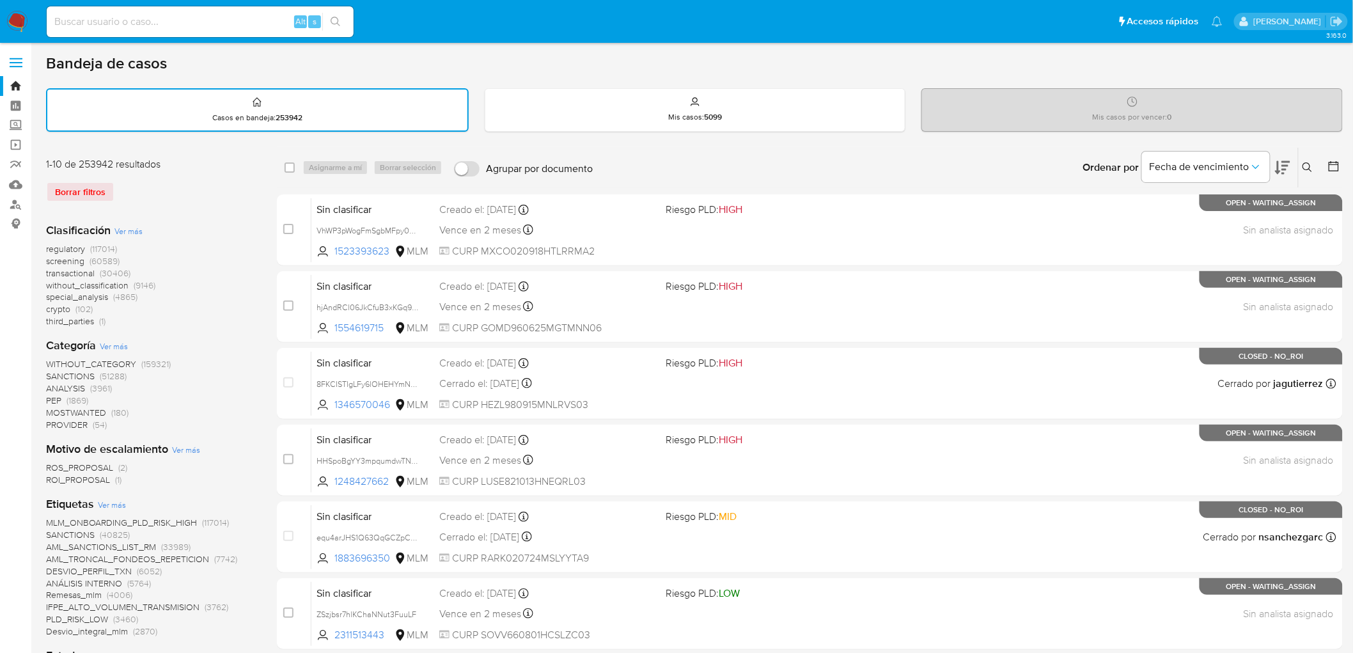
click at [1305, 167] on icon at bounding box center [1307, 167] width 10 height 10
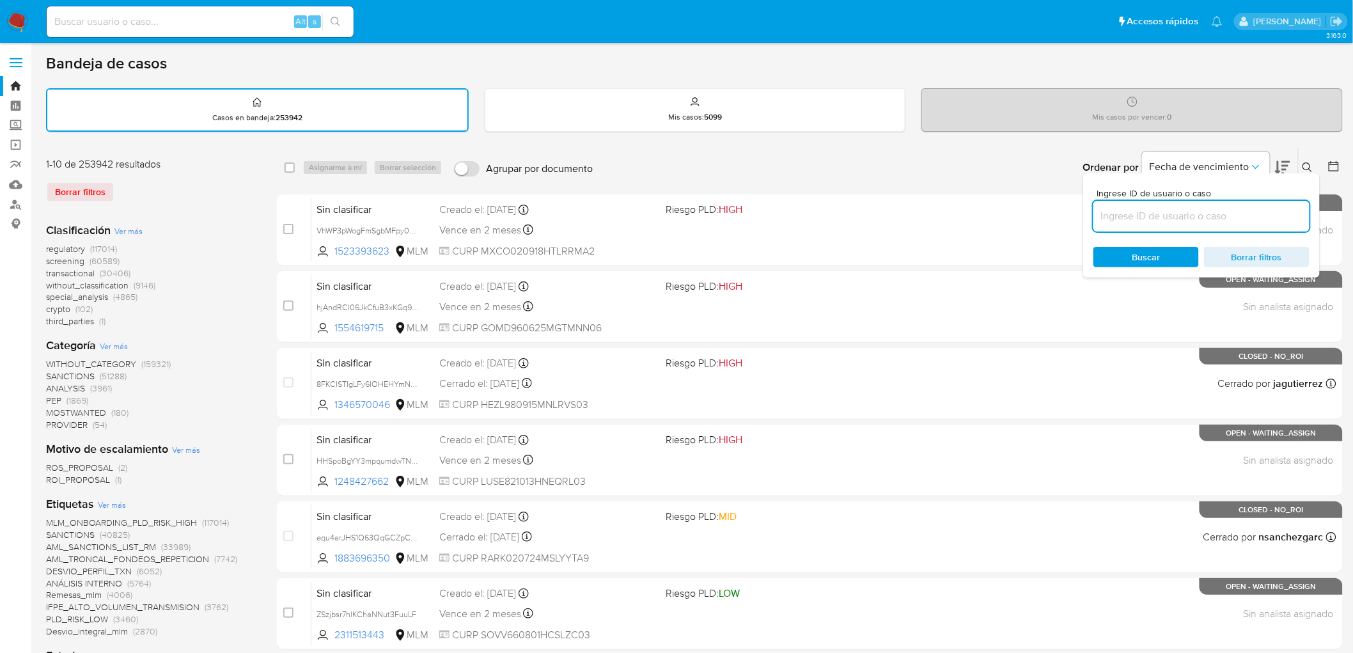
click at [1158, 212] on input at bounding box center [1201, 216] width 216 height 17
type input "527845466"
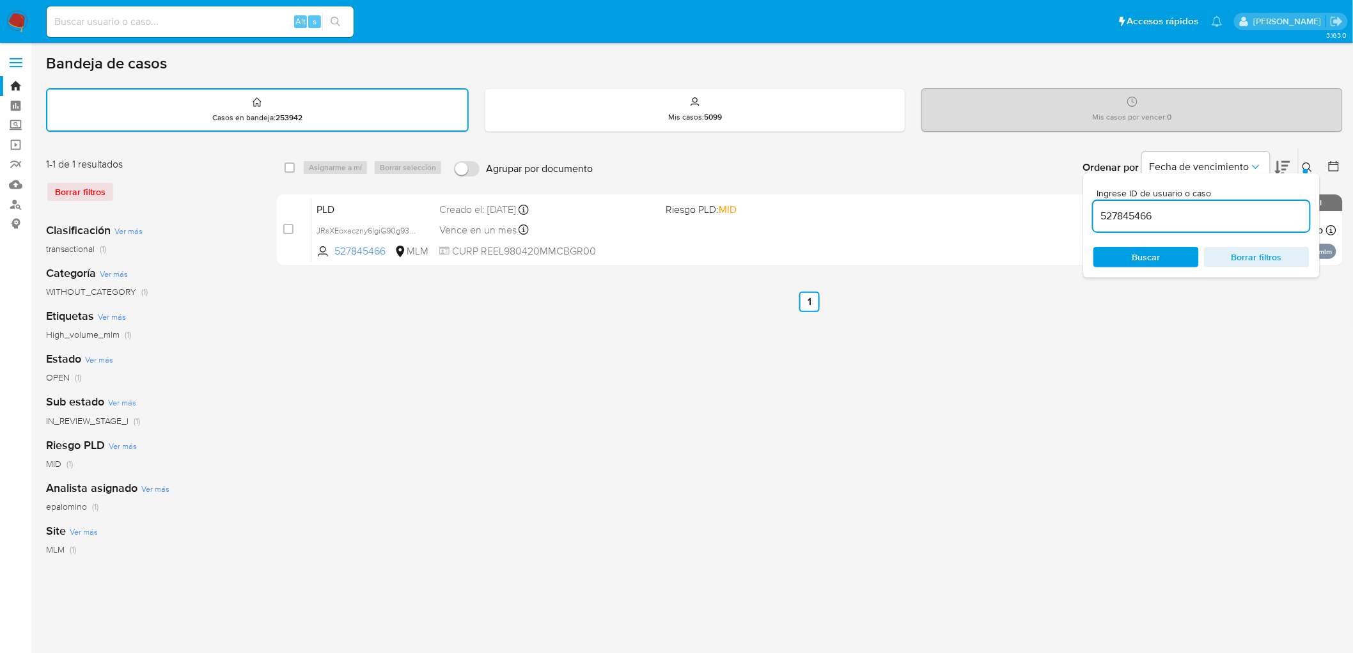
click at [1308, 169] on icon at bounding box center [1307, 167] width 10 height 10
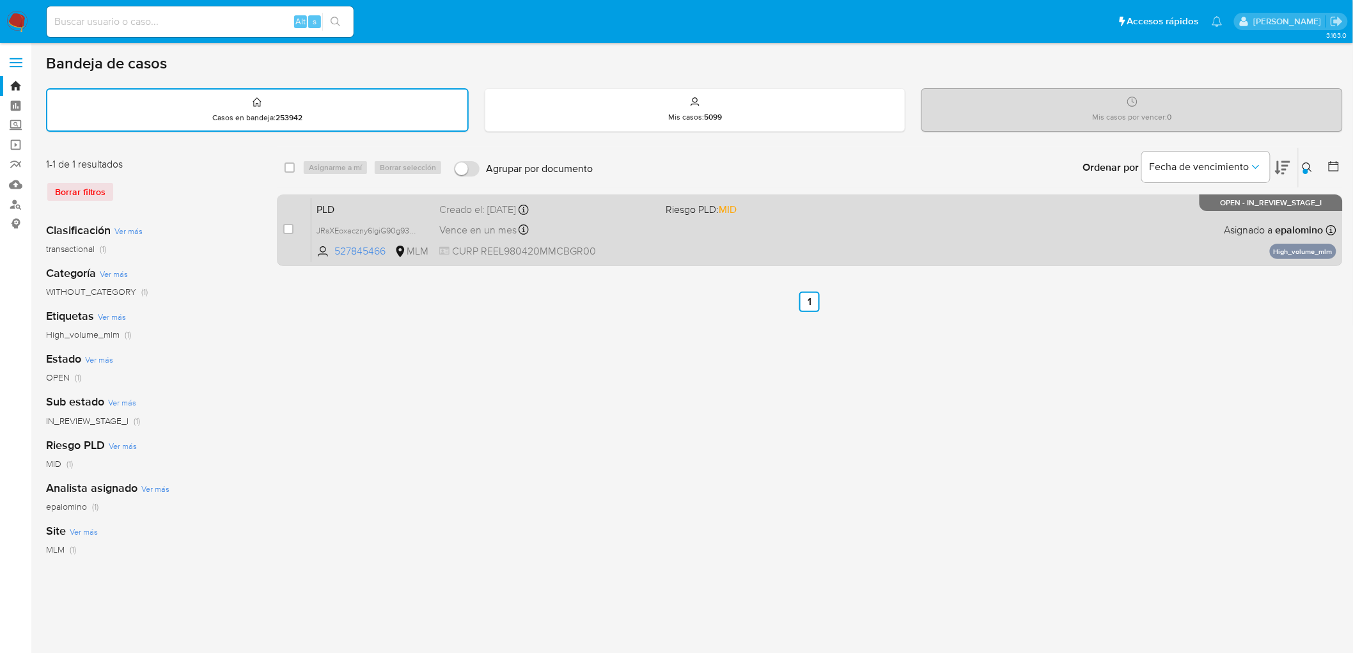
click at [334, 205] on span "PLD" at bounding box center [372, 208] width 113 height 17
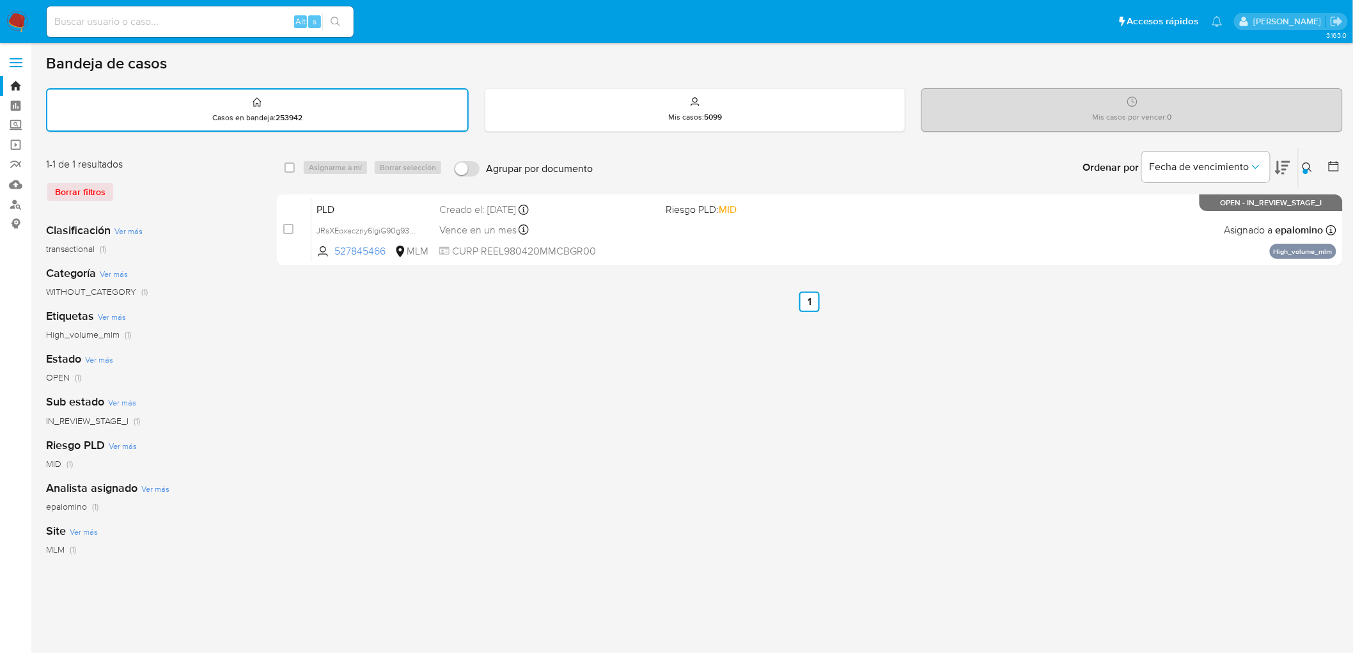
click at [14, 26] on img at bounding box center [17, 22] width 22 height 22
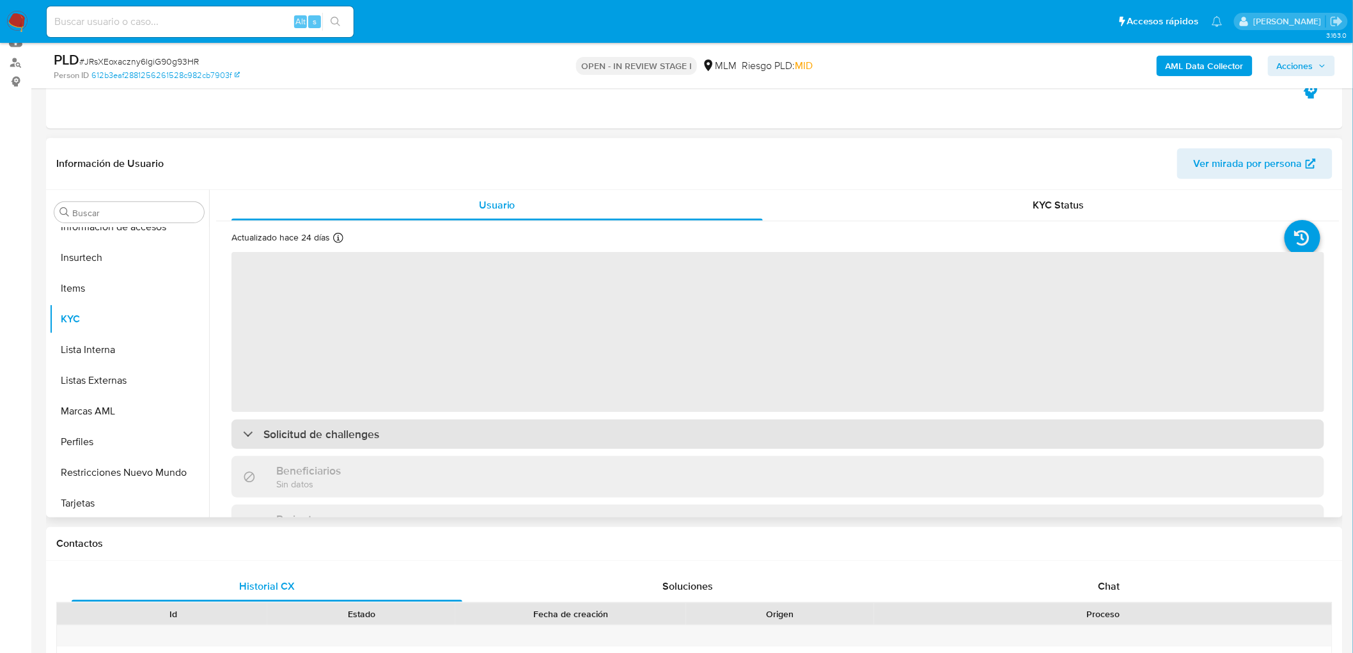
scroll to position [632, 0]
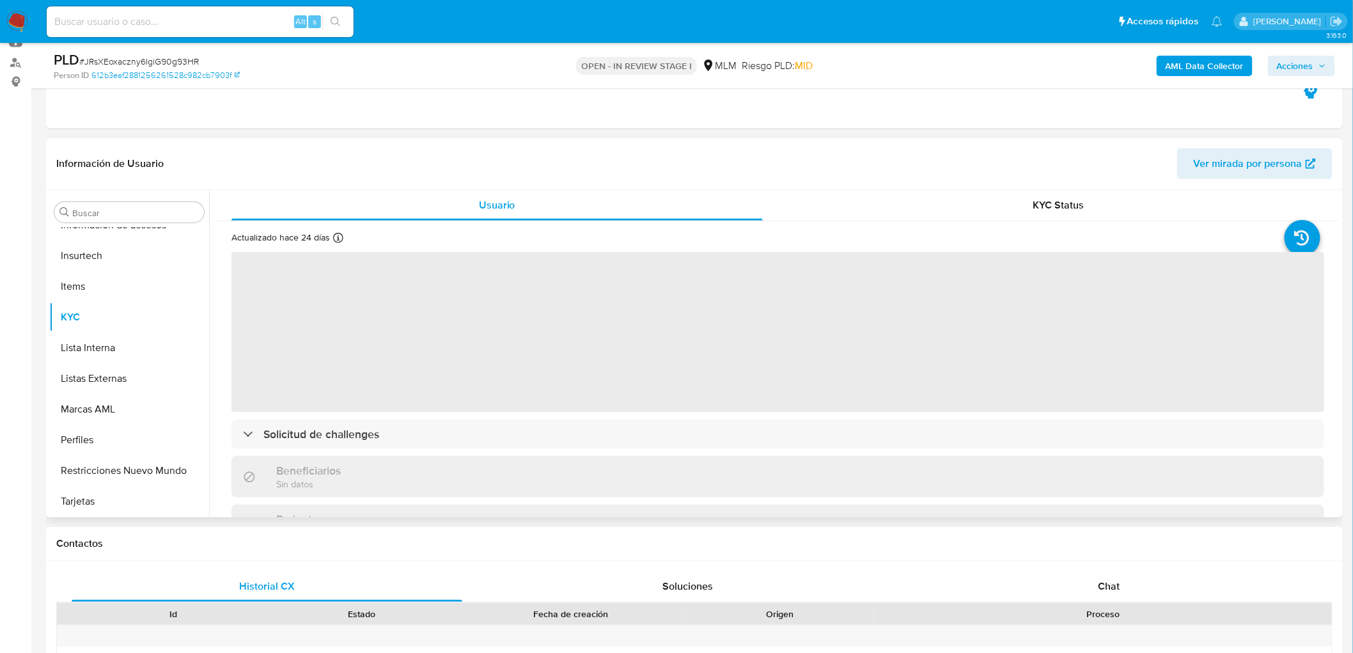
select select "10"
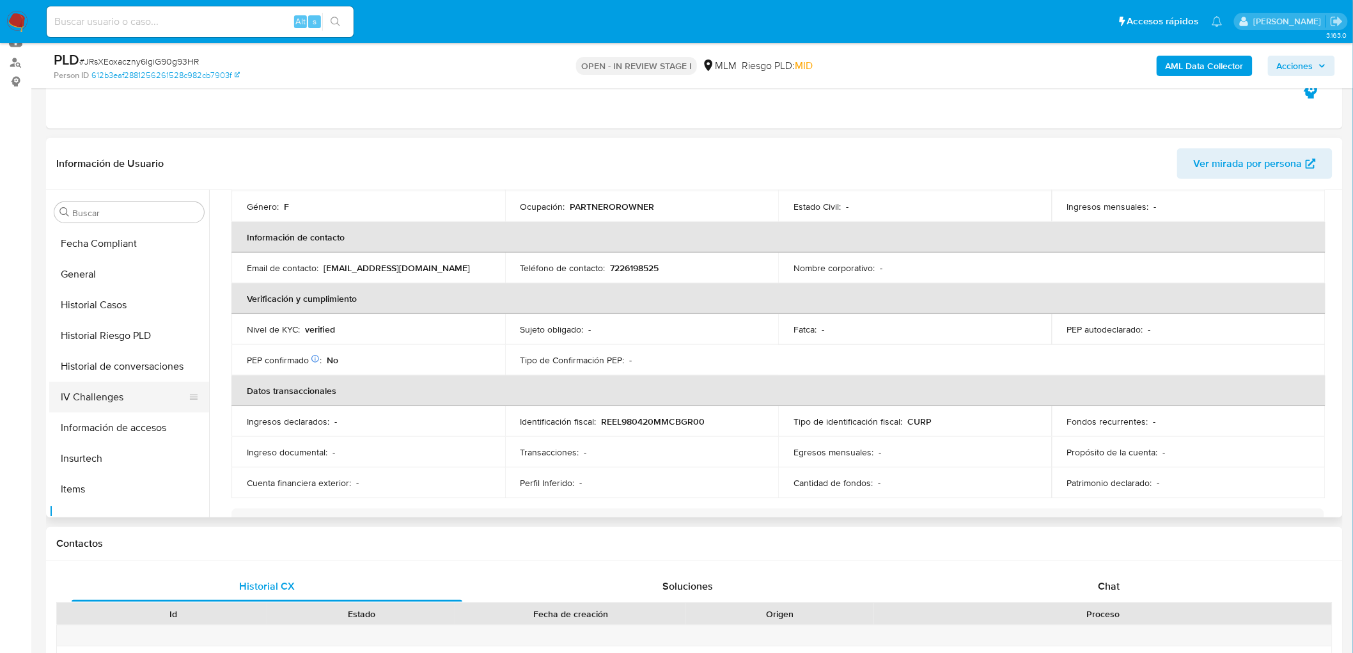
scroll to position [348, 0]
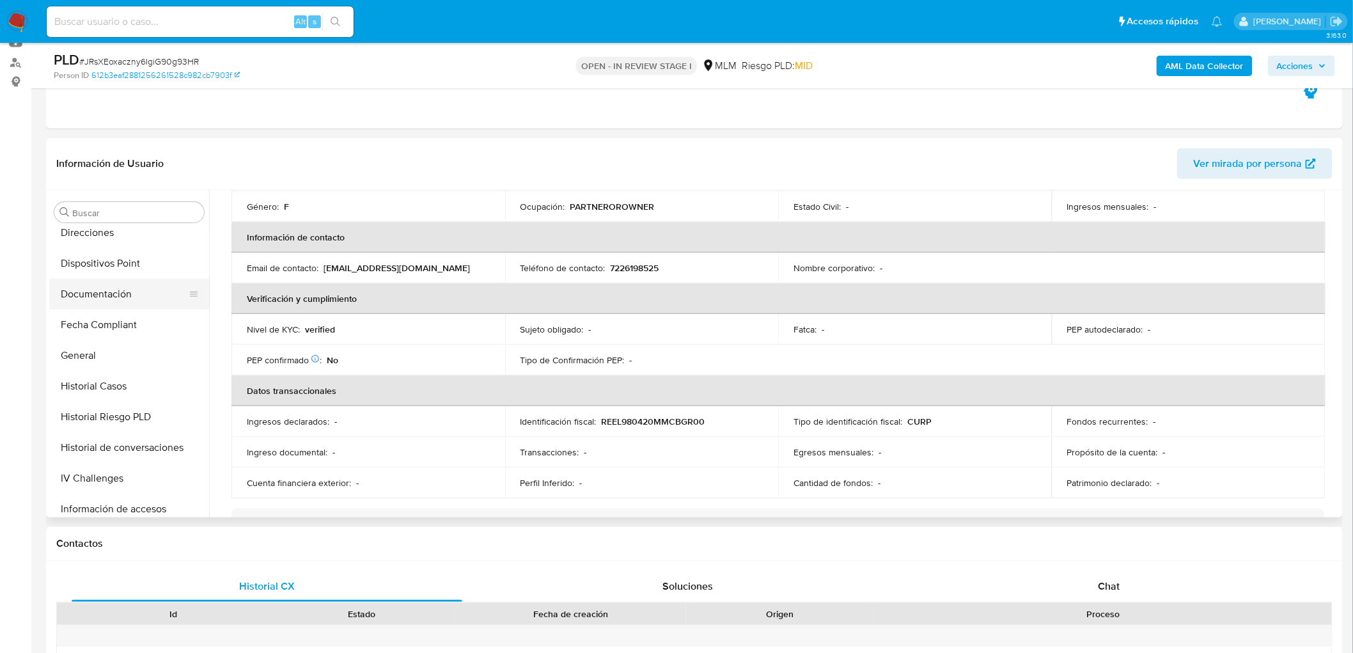
click at [132, 307] on button "Documentación" at bounding box center [124, 294] width 150 height 31
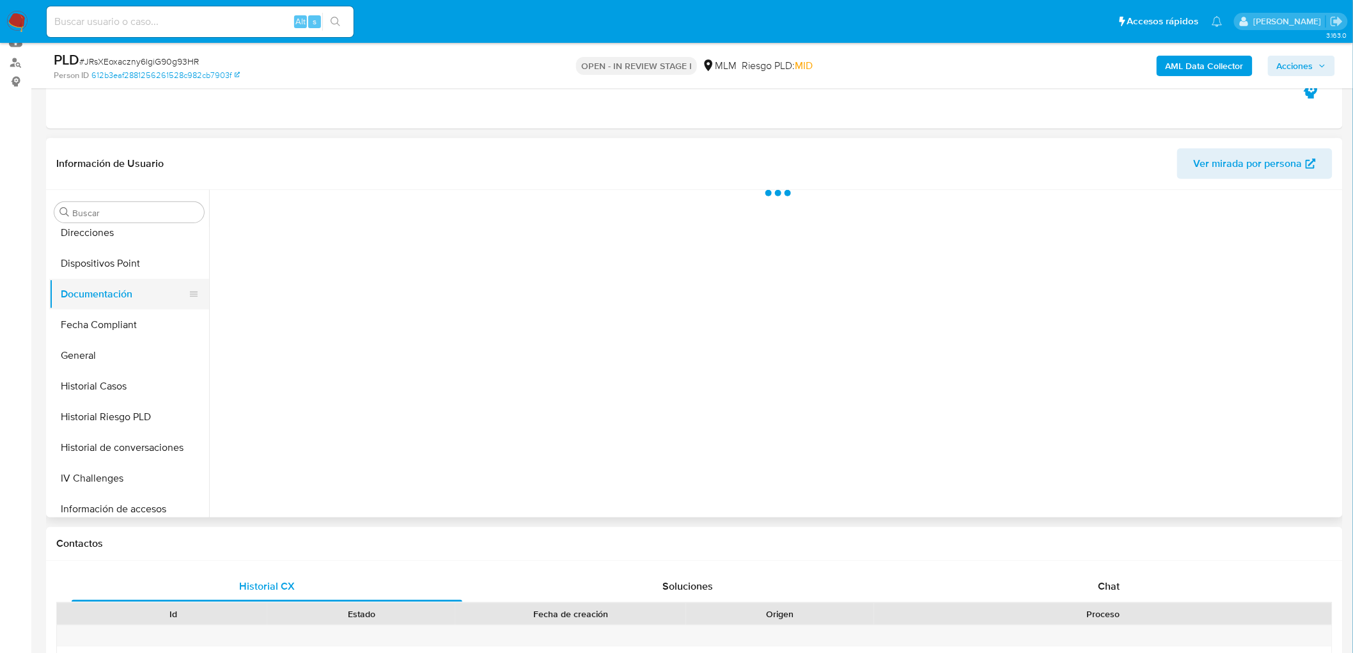
scroll to position [0, 0]
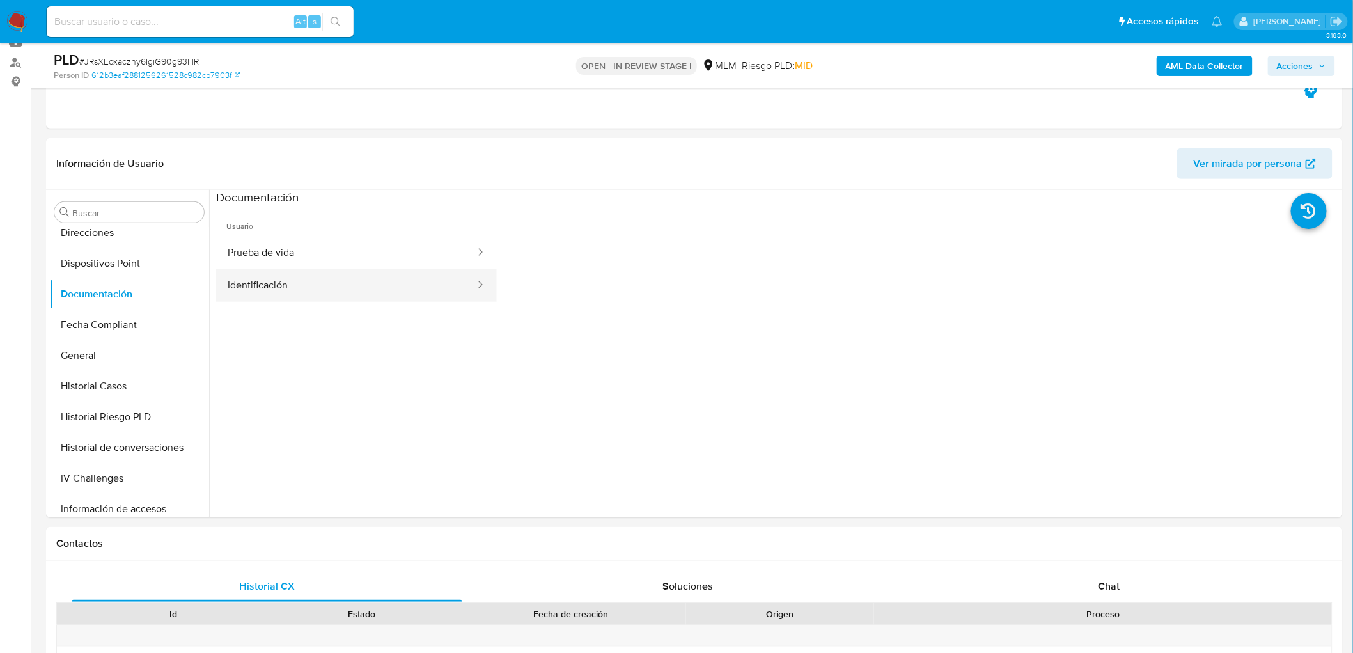
click at [336, 290] on button "Identificación" at bounding box center [346, 285] width 260 height 33
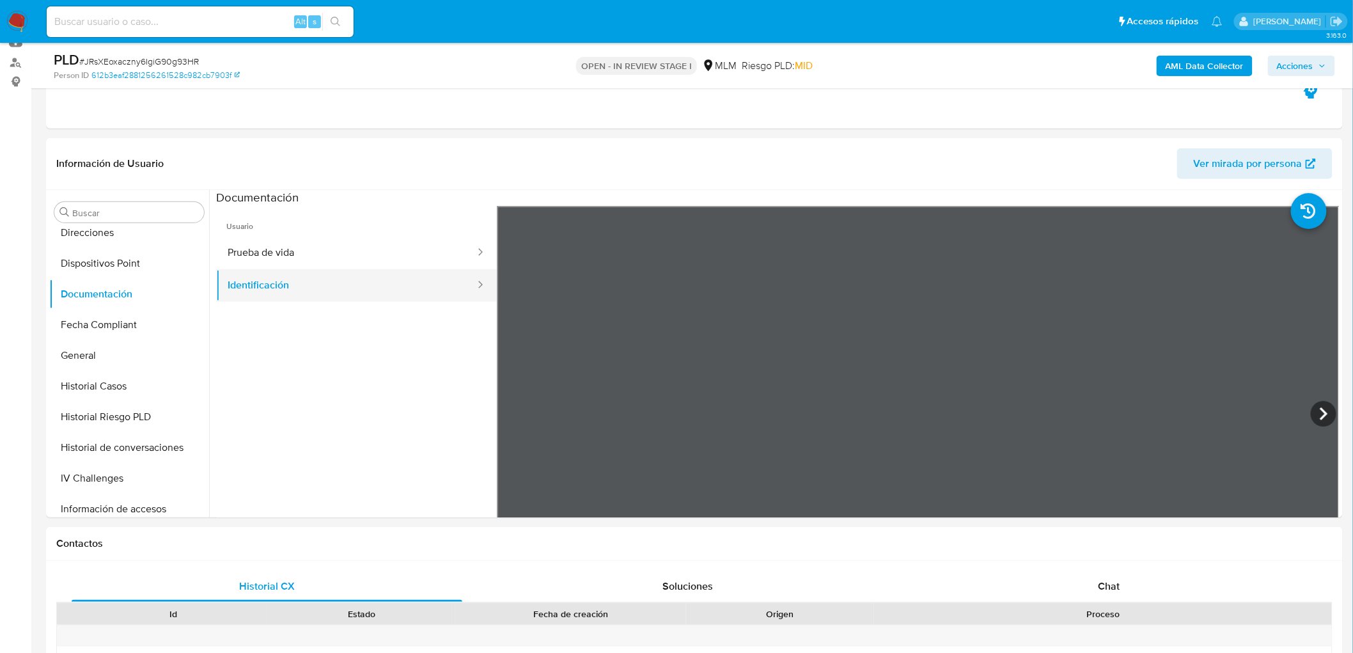
click at [403, 270] on button "Identificación" at bounding box center [346, 285] width 260 height 33
click at [390, 252] on button "Prueba de vida" at bounding box center [346, 253] width 260 height 33
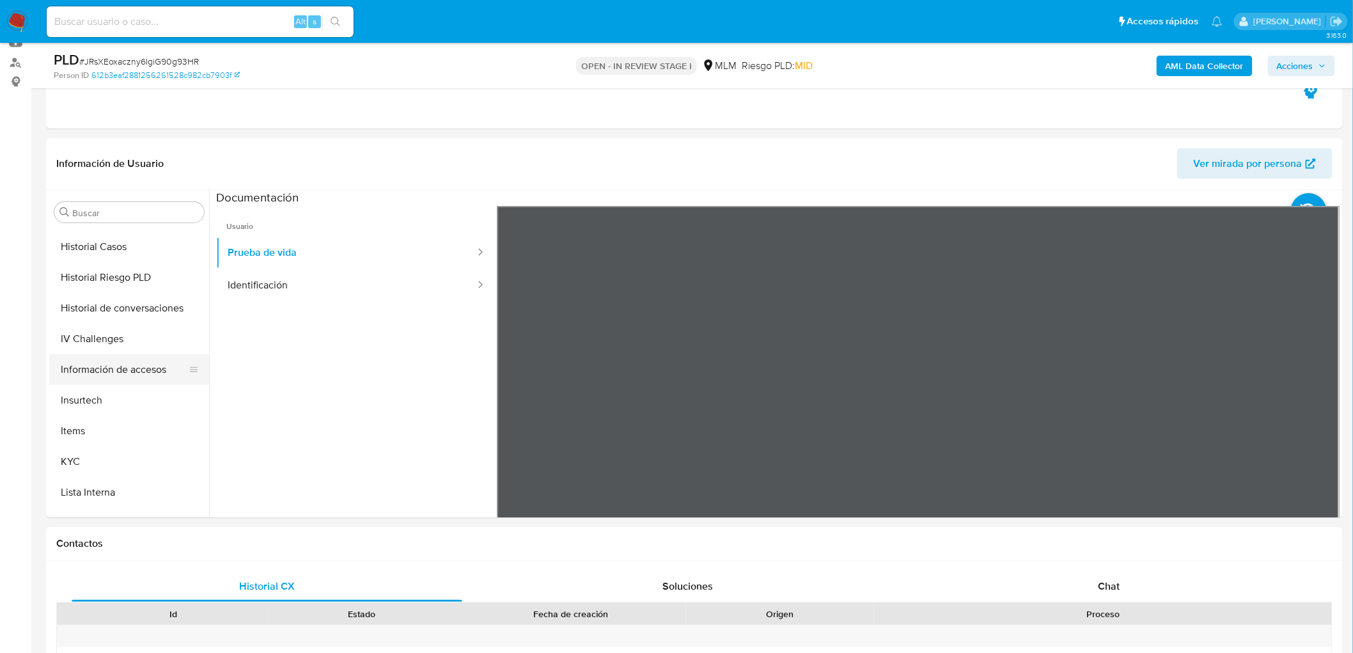
scroll to position [489, 0]
click at [90, 470] on button "KYC" at bounding box center [124, 459] width 150 height 31
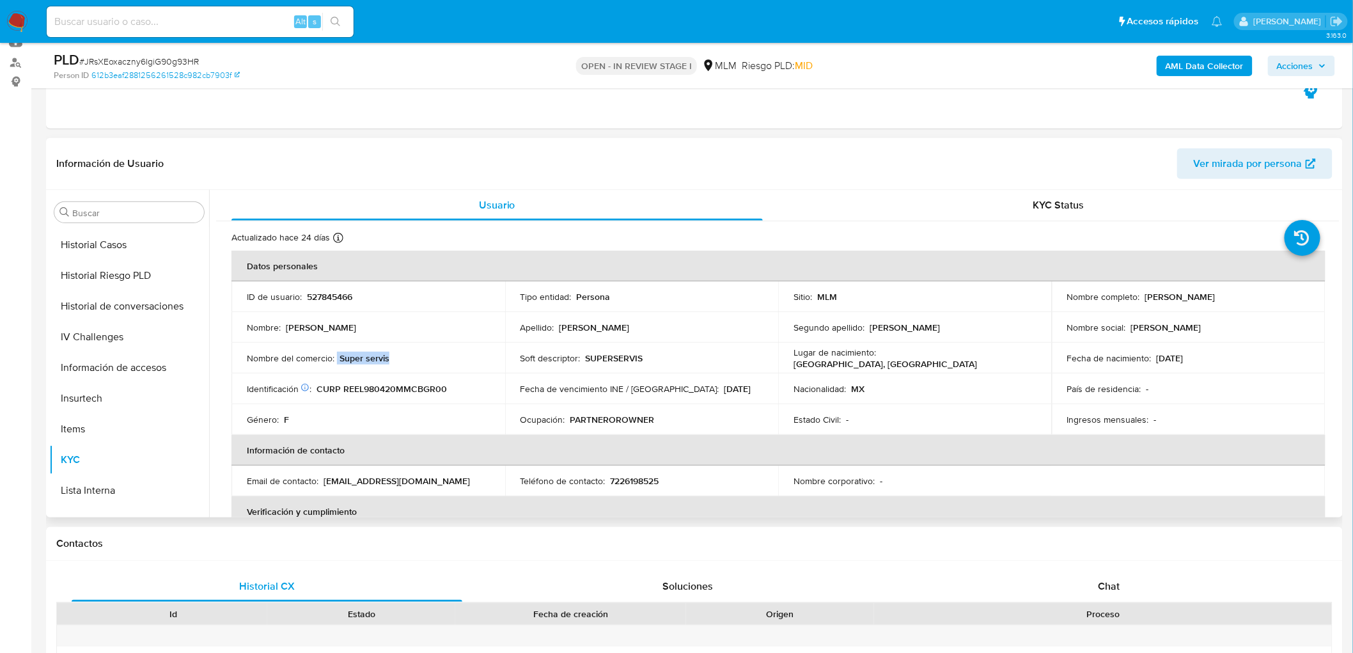
drag, startPoint x: 405, startPoint y: 363, endPoint x: 336, endPoint y: 359, distance: 69.1
click at [336, 359] on div "Nombre del comercio : Super servis" at bounding box center [368, 358] width 243 height 12
copy div "Super servis"
drag, startPoint x: 1238, startPoint y: 297, endPoint x: 1138, endPoint y: 297, distance: 99.7
click at [1138, 297] on div "Nombre completo : Laura Rebollo Eugenio" at bounding box center [1188, 297] width 243 height 12
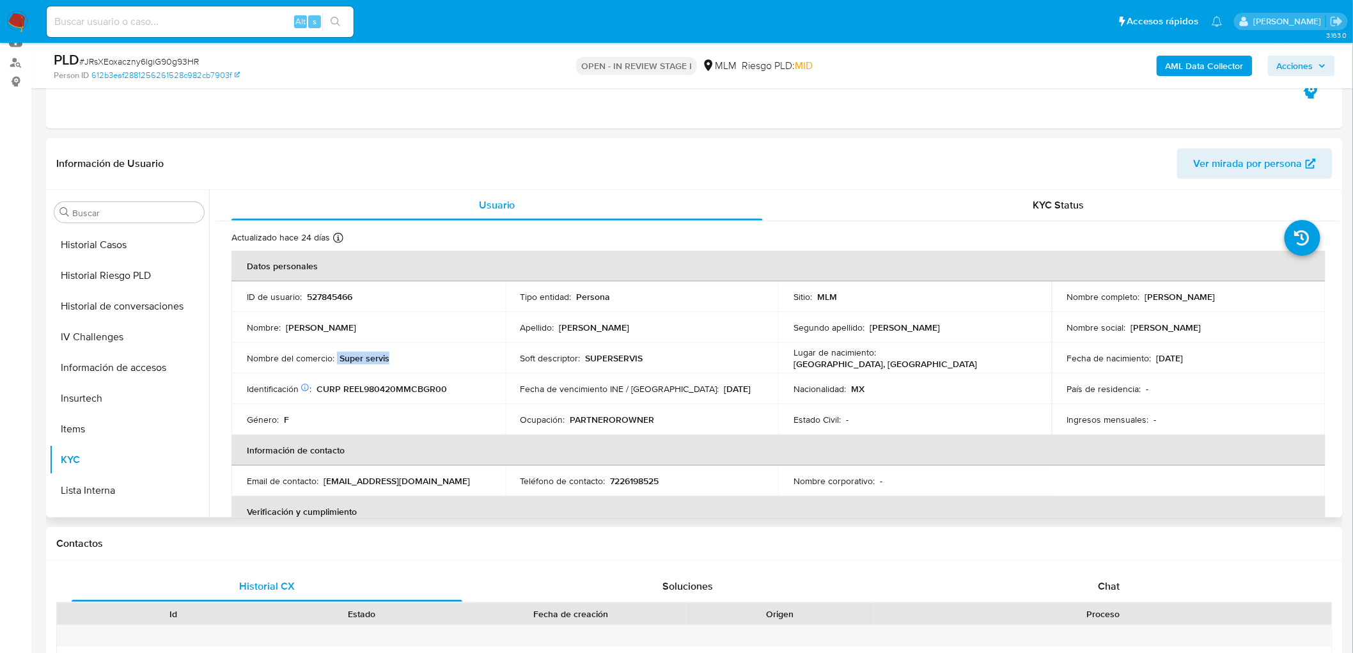
copy div "Laura Rebollo Eugenio"
click at [635, 479] on p "7226198525" at bounding box center [634, 481] width 49 height 12
copy p "7226198525"
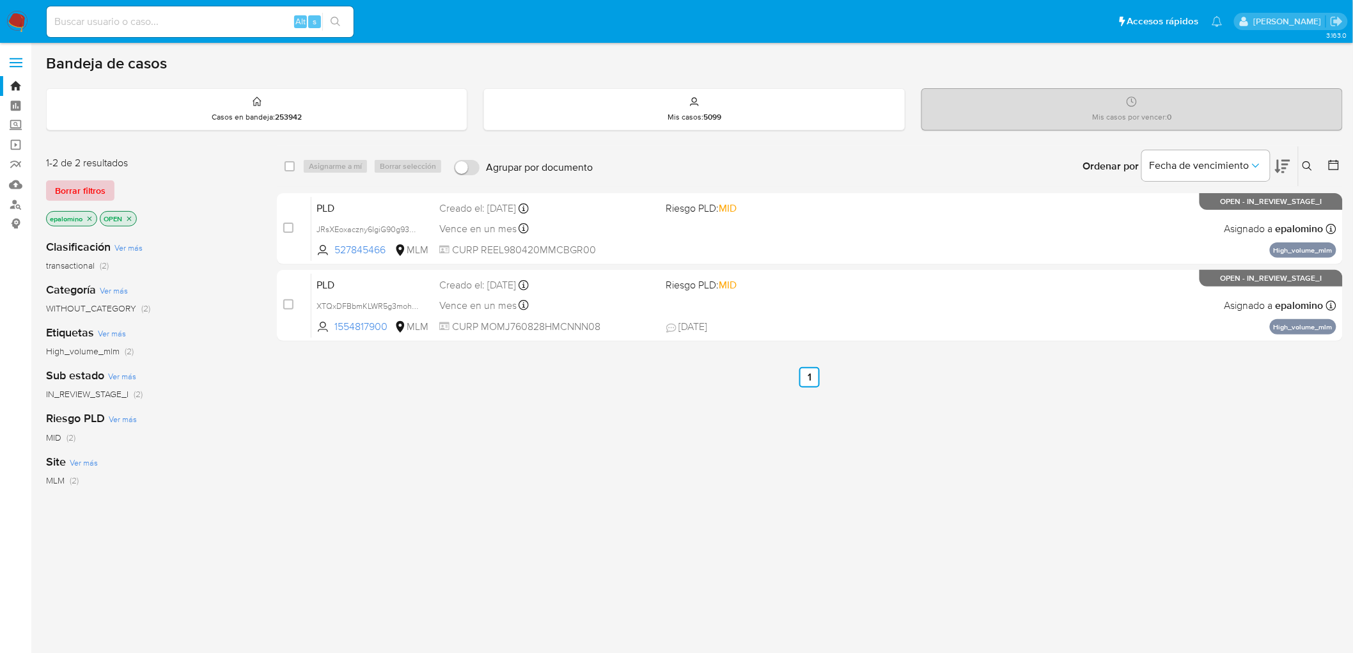
click at [82, 187] on span "Borrar filtros" at bounding box center [80, 191] width 50 height 18
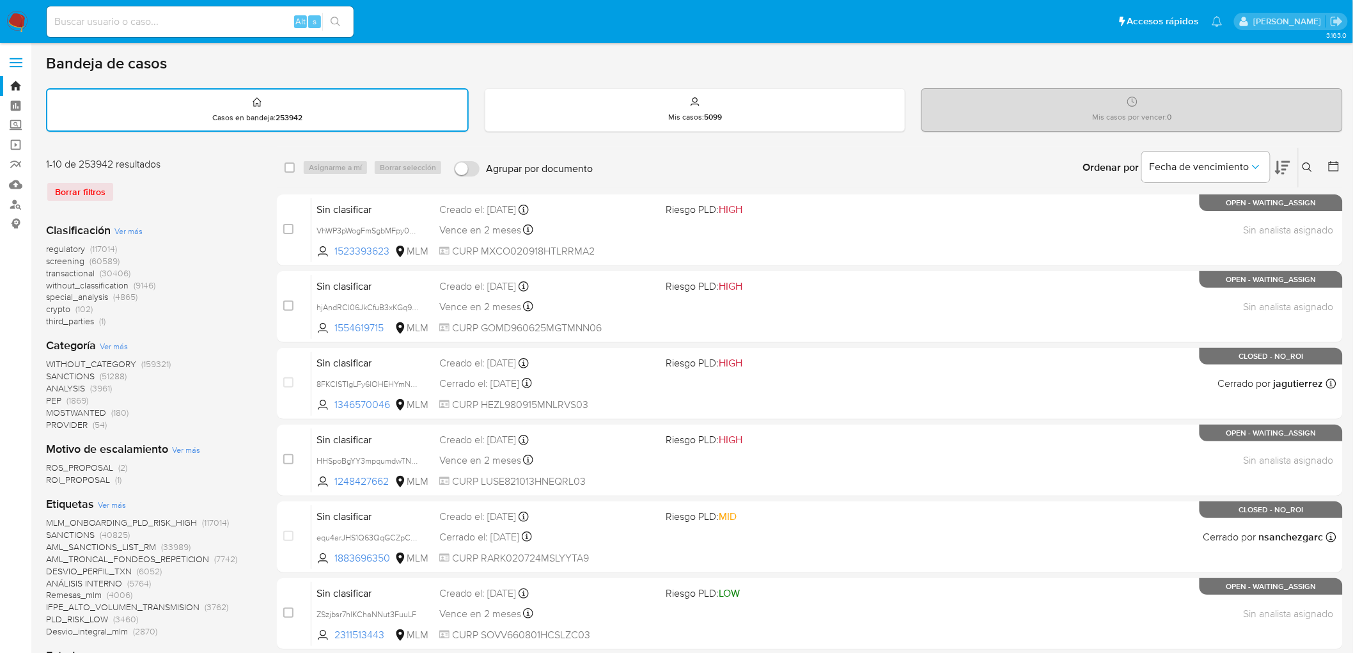
click at [13, 24] on img at bounding box center [17, 22] width 22 height 22
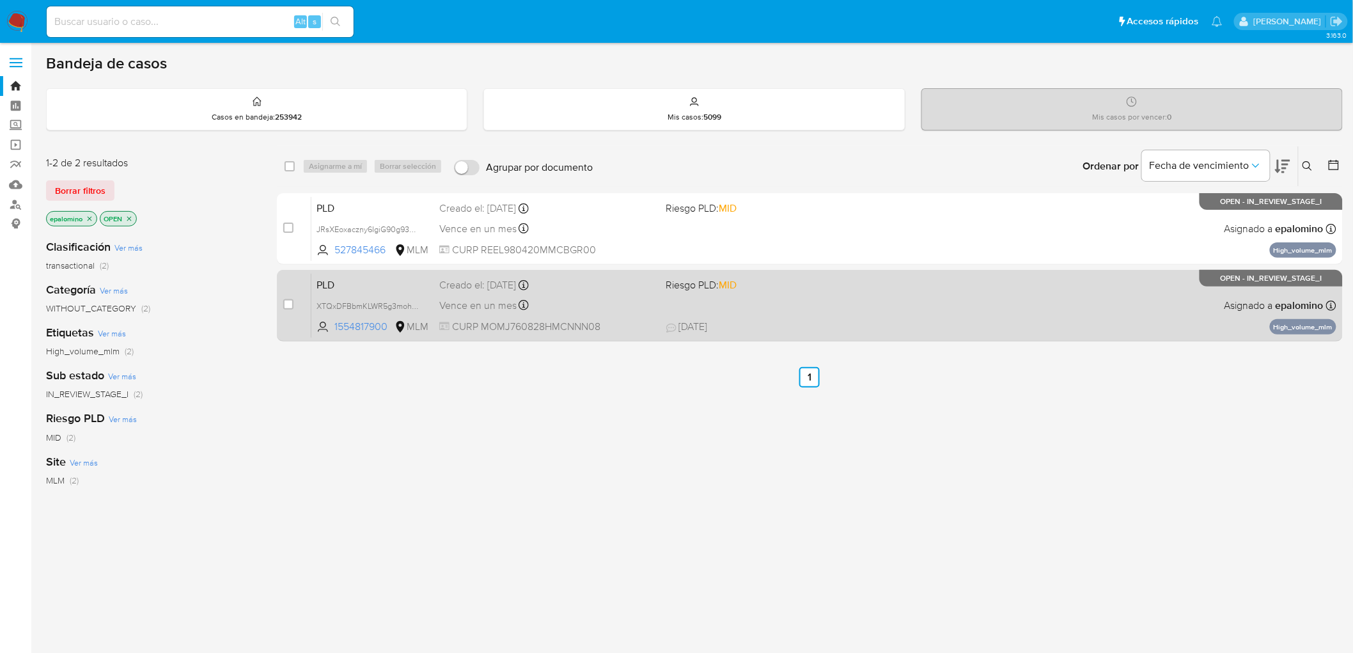
click at [342, 285] on span "PLD" at bounding box center [372, 284] width 113 height 17
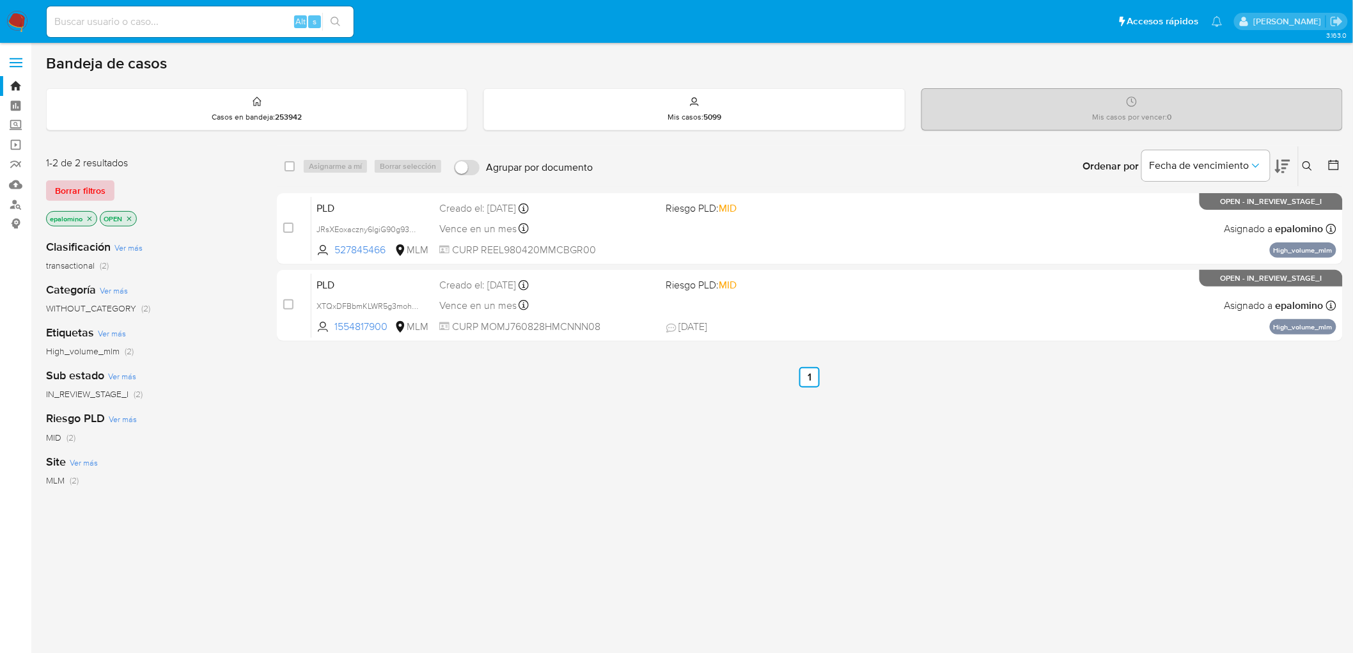
click at [90, 185] on span "Borrar filtros" at bounding box center [80, 191] width 50 height 18
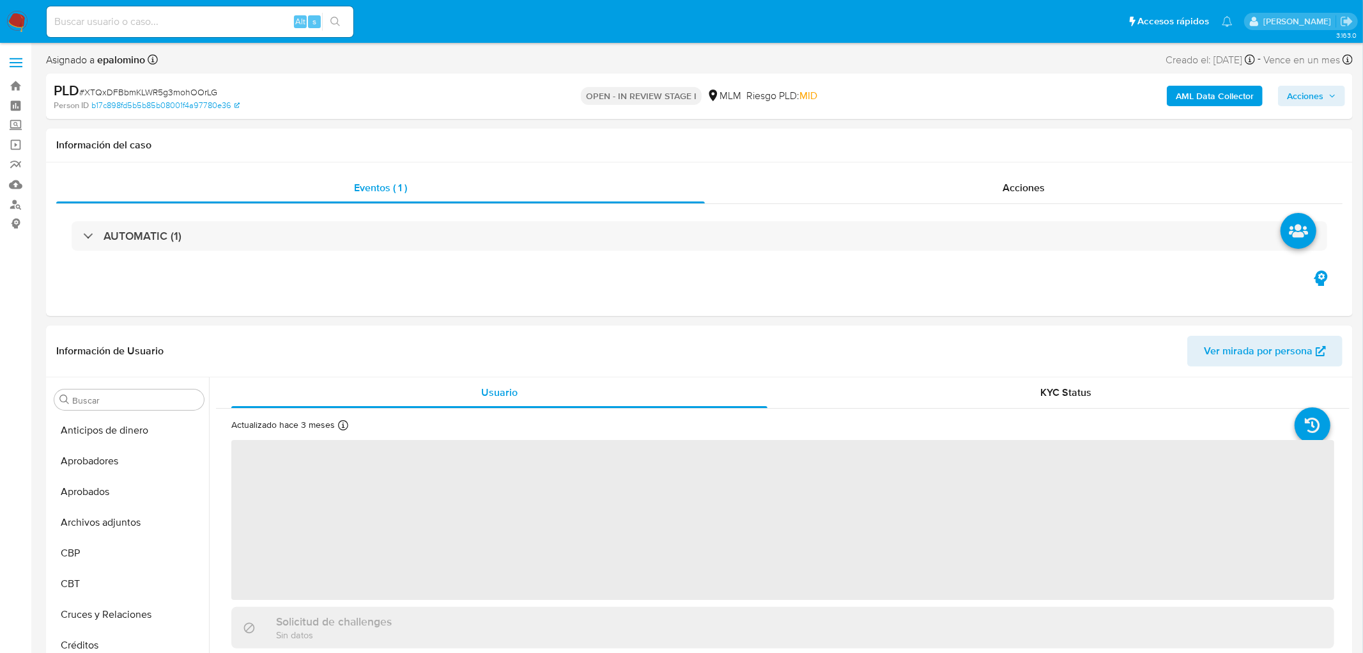
select select "10"
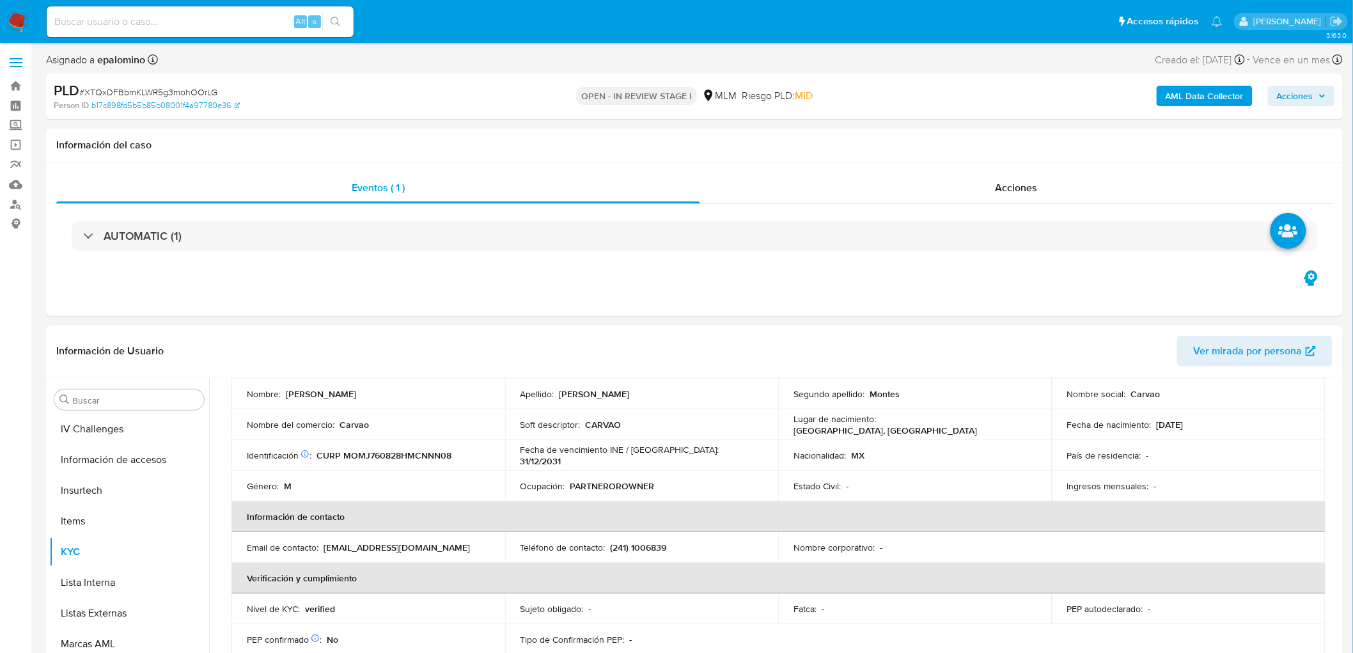
scroll to position [213, 0]
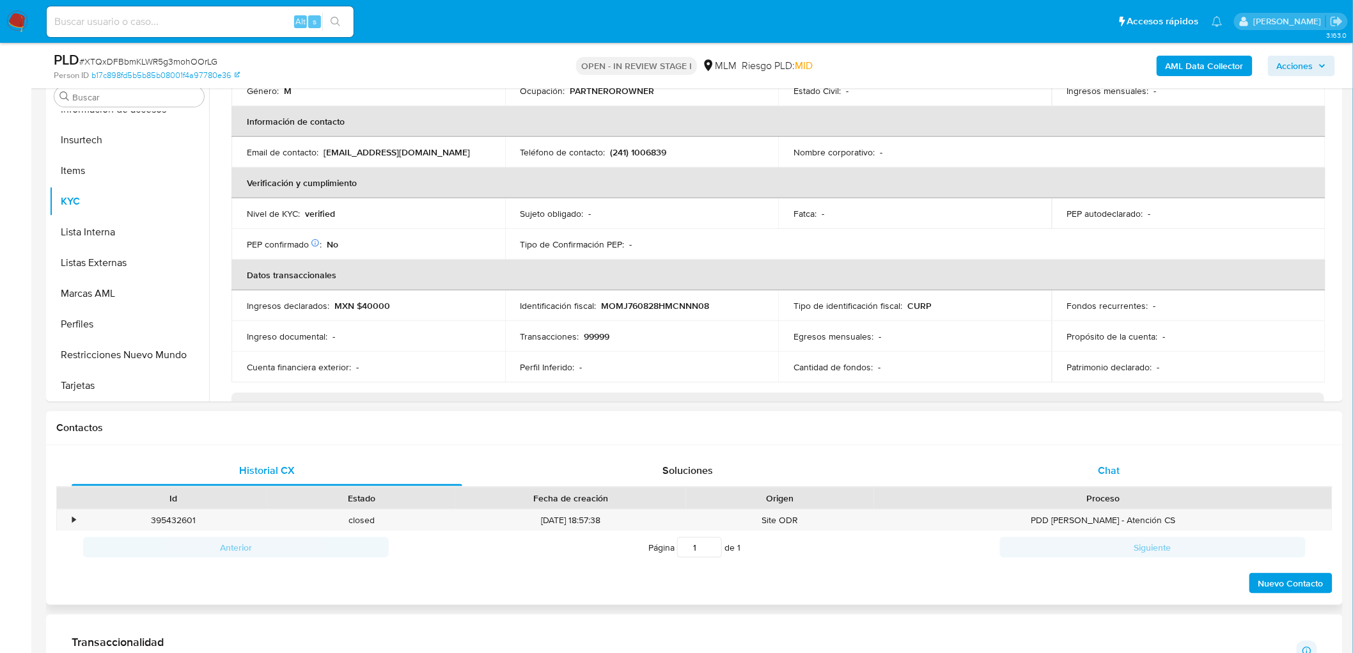
click at [1101, 479] on div "Chat" at bounding box center [1108, 470] width 391 height 31
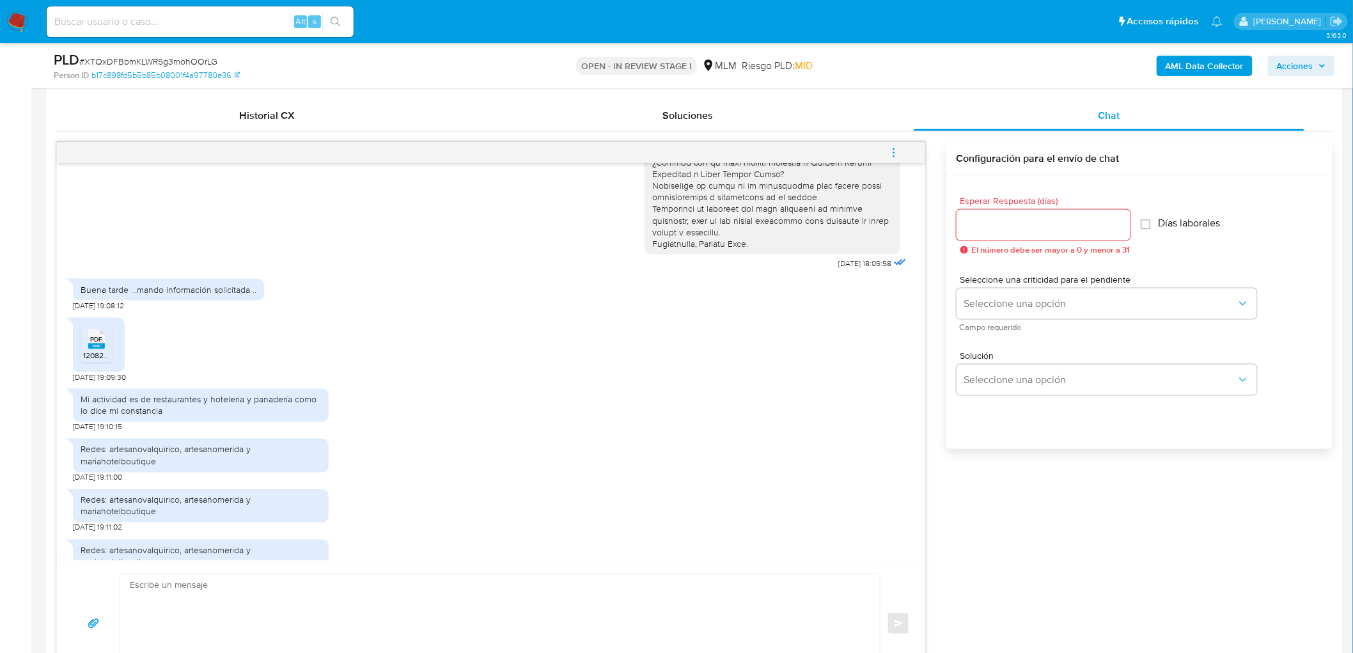
click at [982, 240] on div "Esperar Respuesta (días) El número debe ser mayor a 0 y menor a 31" at bounding box center [1043, 225] width 174 height 58
click at [982, 228] on input "Esperar Respuesta (días)" at bounding box center [1043, 225] width 174 height 17
type input "0"
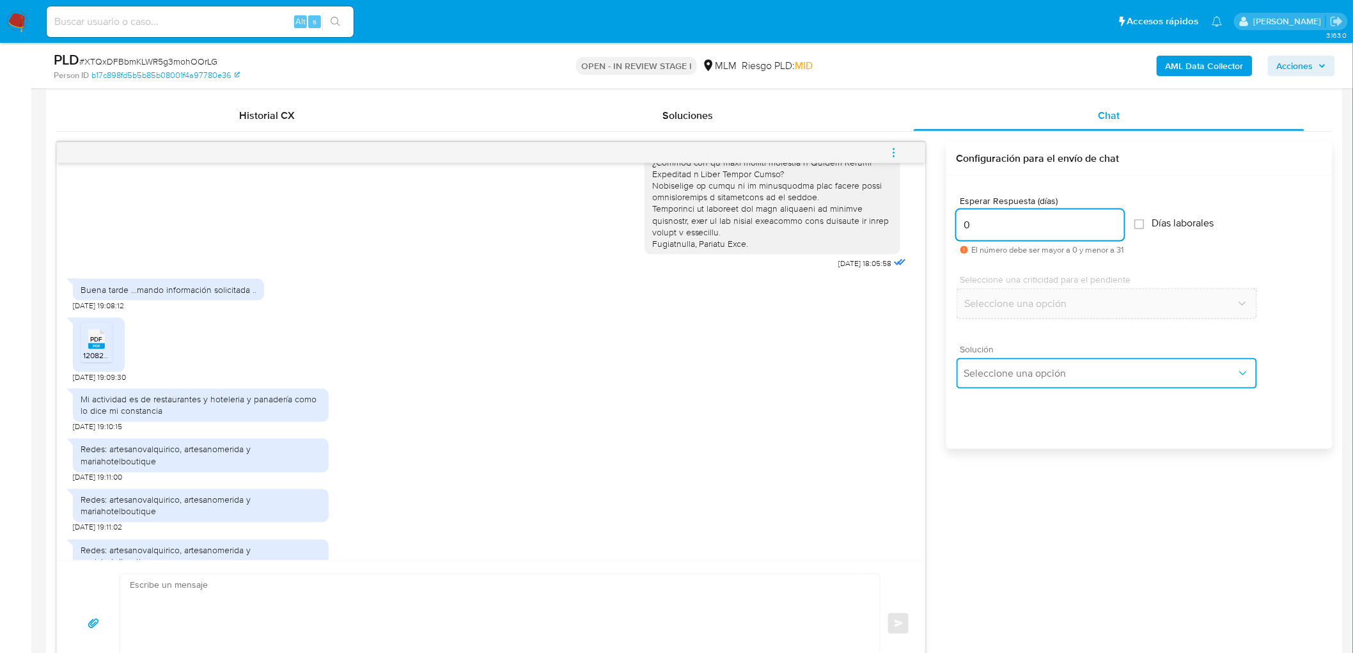
click at [1030, 379] on button "Seleccione una opción" at bounding box center [1106, 373] width 300 height 31
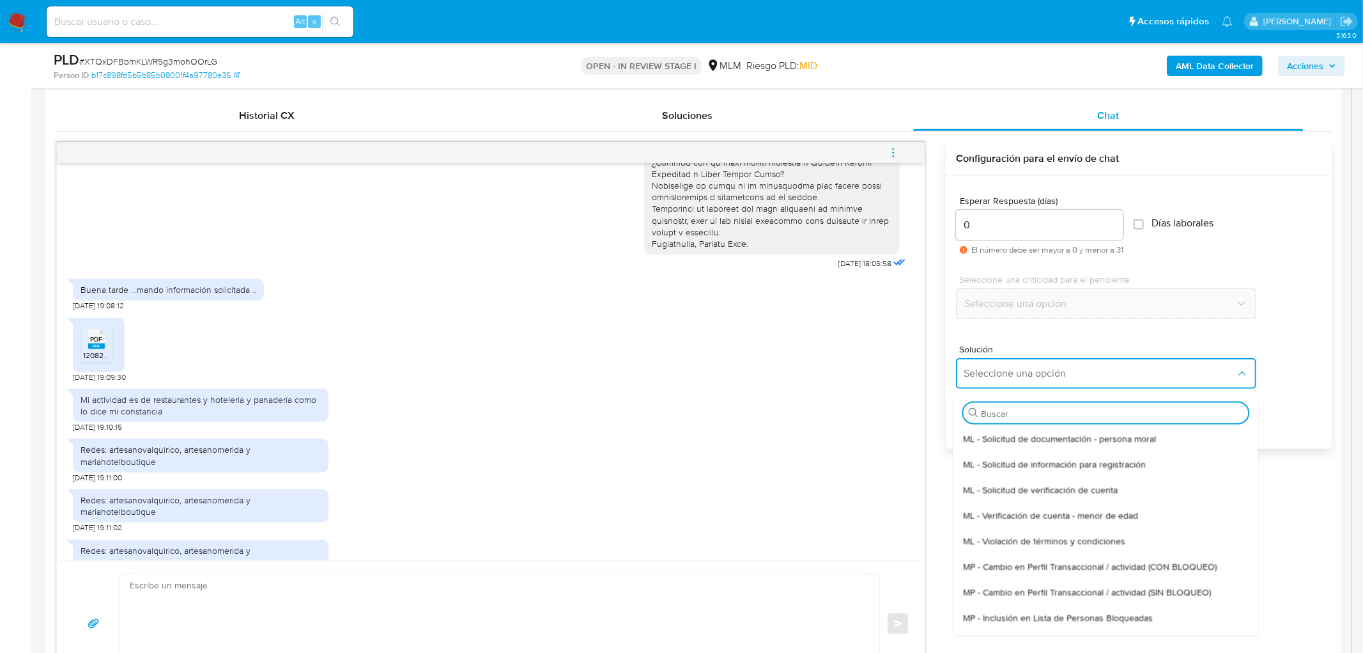
drag, startPoint x: 1066, startPoint y: 481, endPoint x: 1015, endPoint y: 497, distance: 53.8
click at [1066, 481] on div "ML - Solicitud de verificación de cuenta" at bounding box center [1105, 489] width 285 height 26
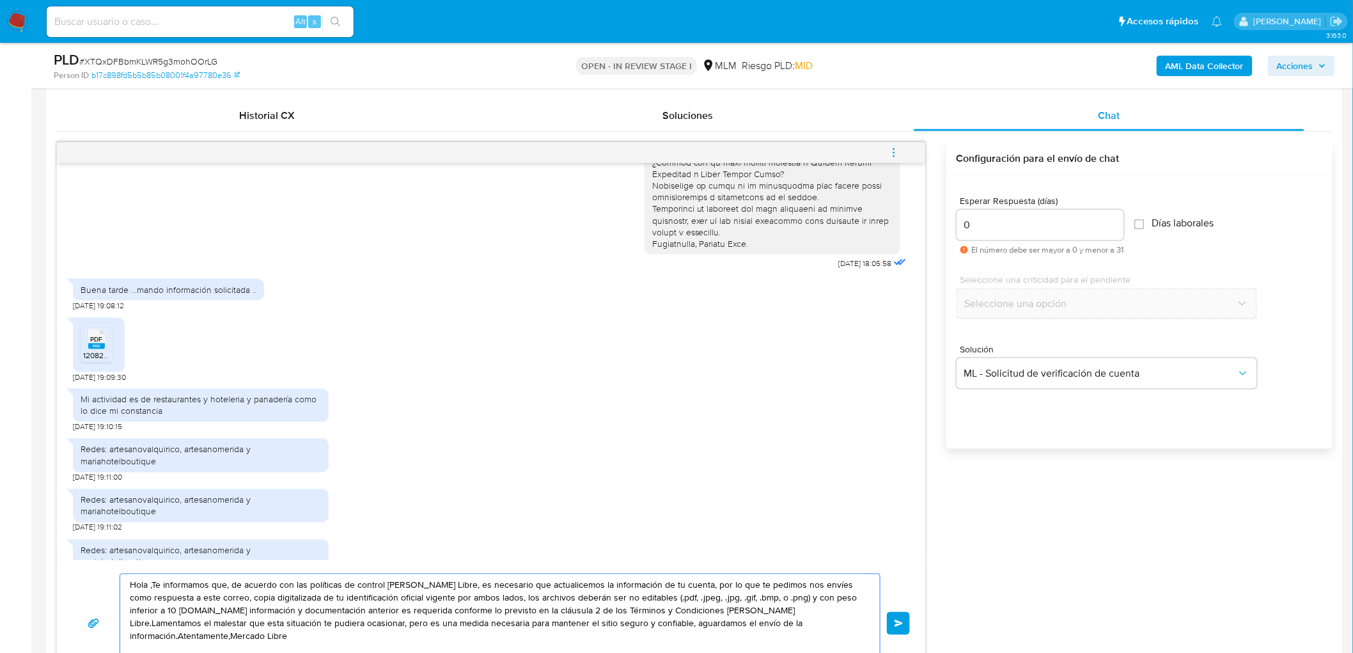
drag, startPoint x: 842, startPoint y: 635, endPoint x: 72, endPoint y: 596, distance: 771.8
click at [72, 596] on div "Hola ,Te informamos que, de acuerdo con las políticas de control de Mercado Lib…" at bounding box center [490, 623] width 837 height 100
click at [75, 595] on div "Hola ,Te informamos que, de acuerdo con las políticas de control de Mercado Lib…" at bounding box center [490, 623] width 837 height 100
drag, startPoint x: 827, startPoint y: 626, endPoint x: 119, endPoint y: 570, distance: 709.9
click at [119, 570] on div "Hola ,Te informamos que, de acuerdo con las políticas de control de Mercado Lib…" at bounding box center [491, 623] width 868 height 126
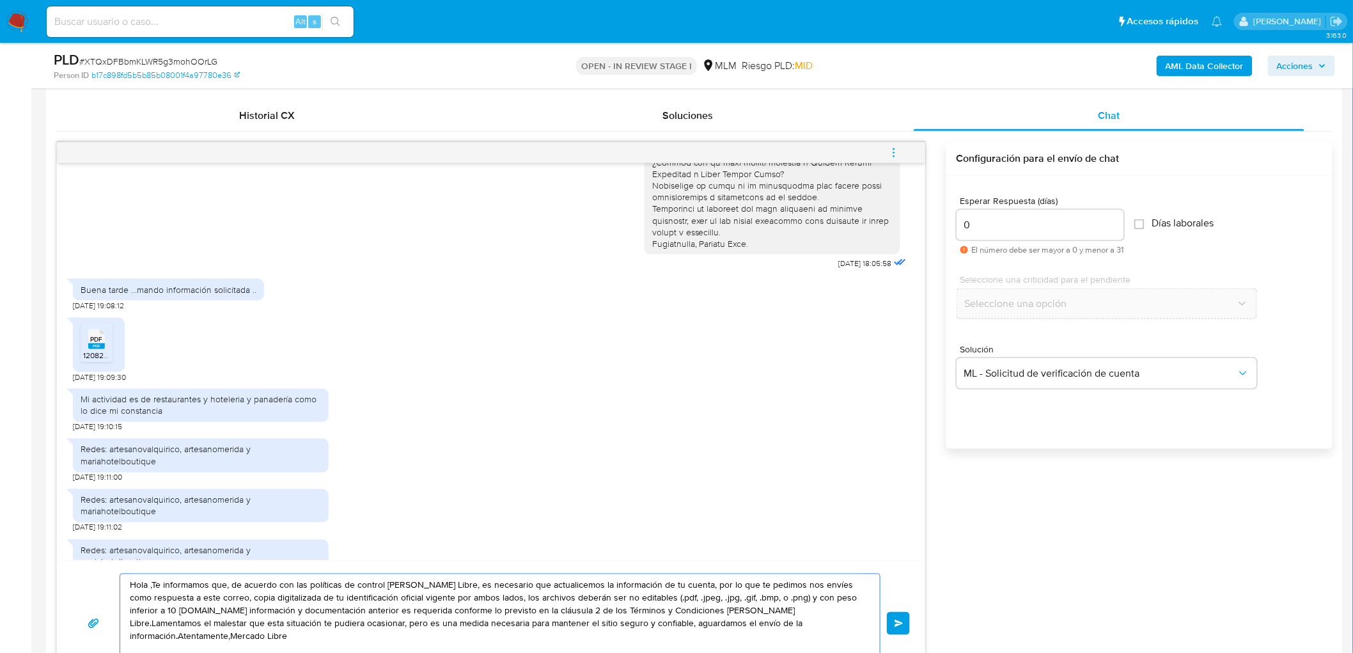
paste textarea "Agradecemos mucho tus respuestas. Para la institución es importante conocer a s…"
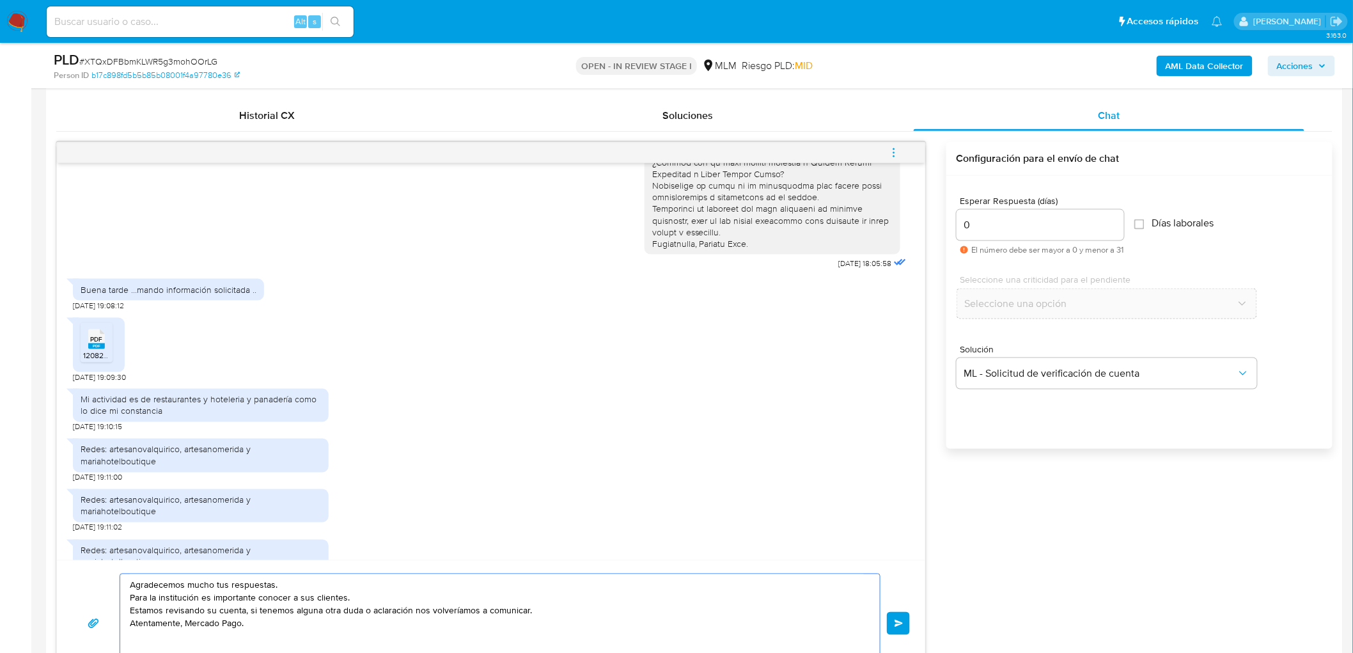
type textarea "Agradecemos mucho tus respuestas. Para la institución es importante conocer a s…"
click at [91, 346] on rect at bounding box center [96, 346] width 17 height 6
drag, startPoint x: 87, startPoint y: 340, endPoint x: 93, endPoint y: 342, distance: 6.7
click at [93, 342] on div "PDF PDF" at bounding box center [96, 337] width 27 height 25
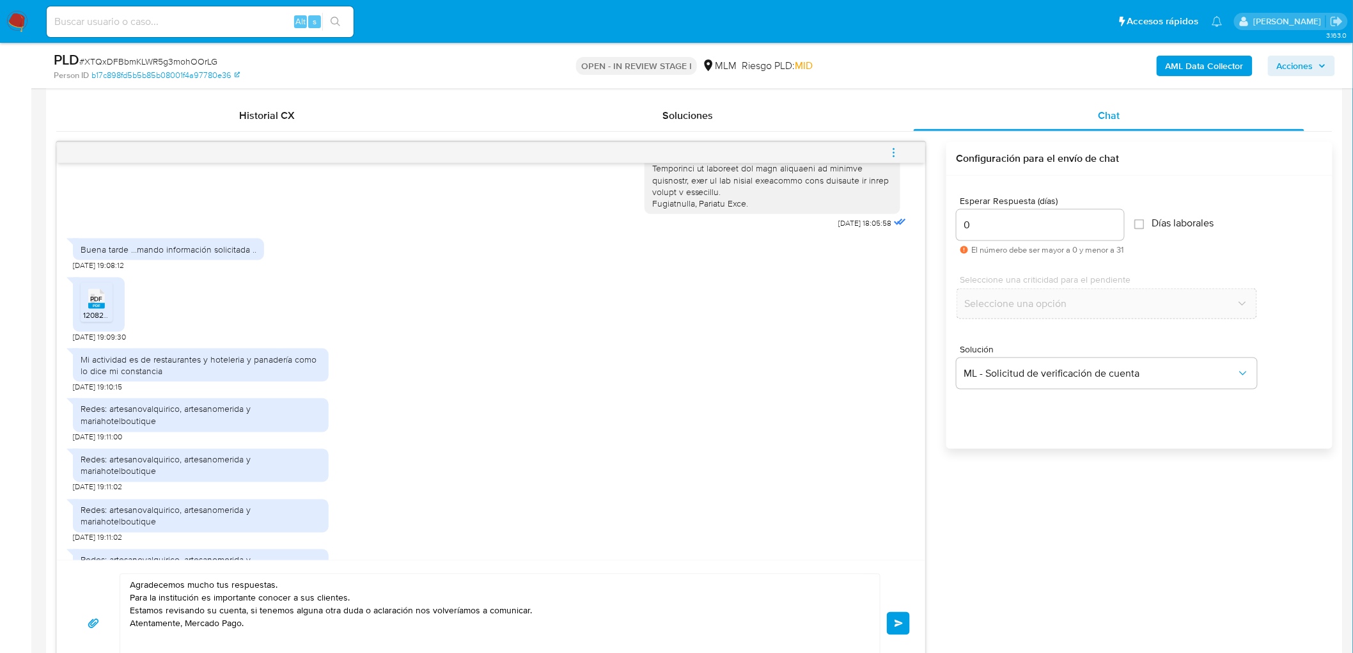
scroll to position [291, 0]
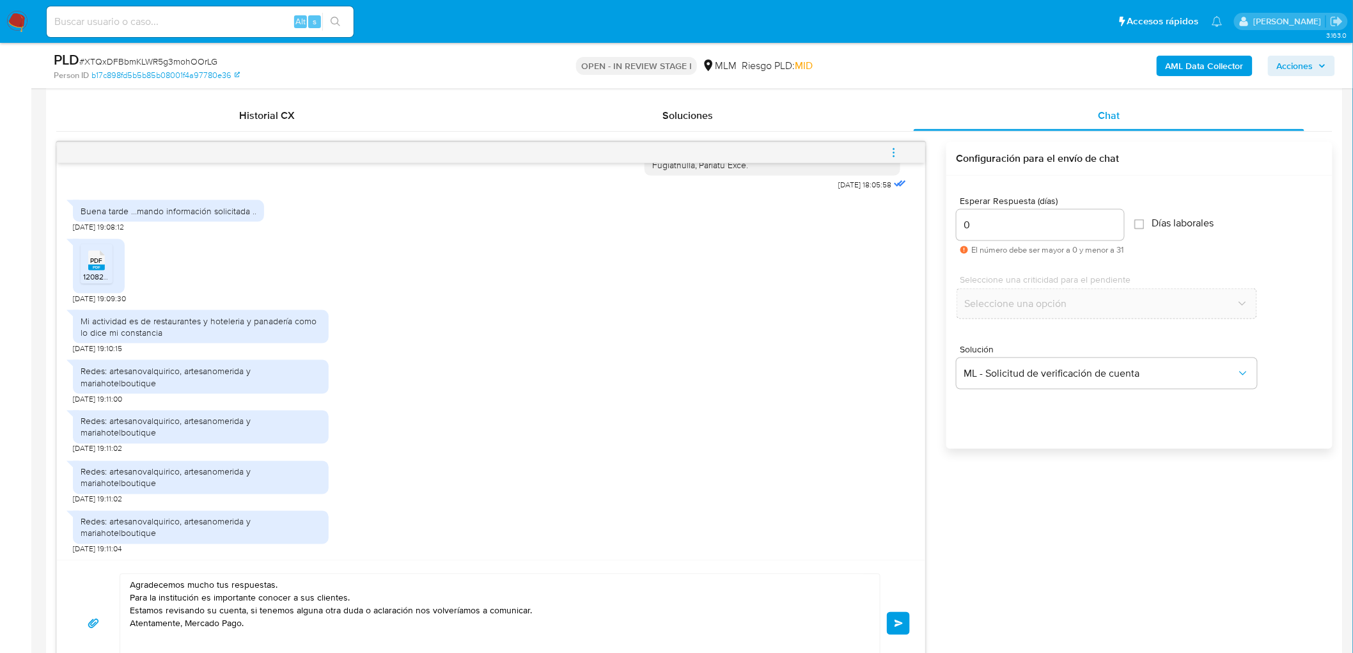
click at [912, 616] on div "Agradecemos mucho tus respuestas. Para la institución es importante conocer a s…" at bounding box center [491, 623] width 868 height 126
click at [900, 620] on span "Enviar" at bounding box center [898, 623] width 9 height 8
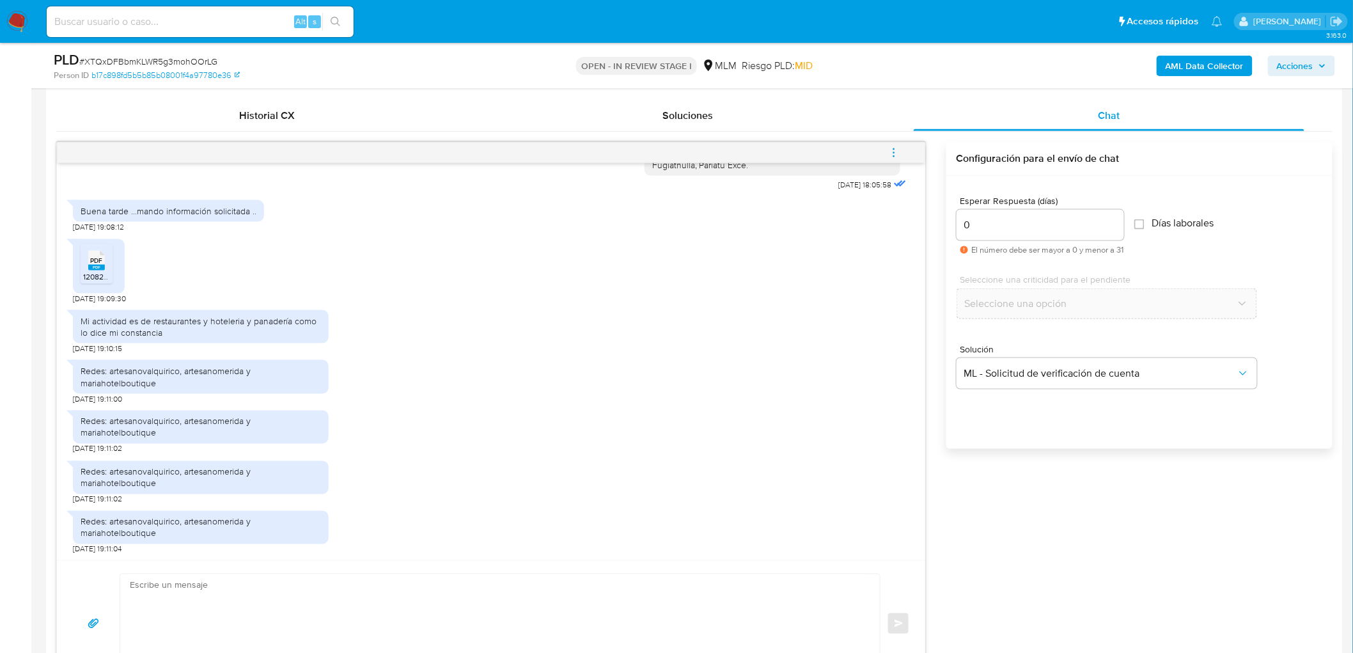
scroll to position [387, 0]
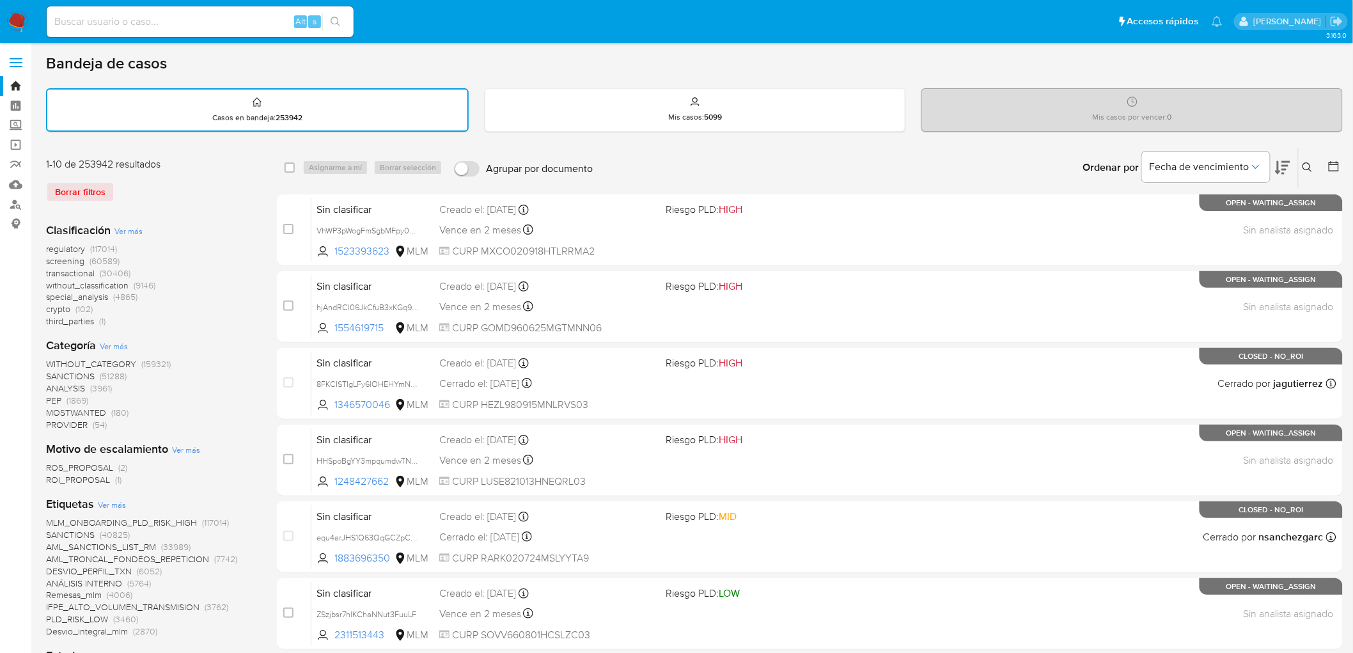
click at [1305, 162] on icon at bounding box center [1307, 167] width 10 height 10
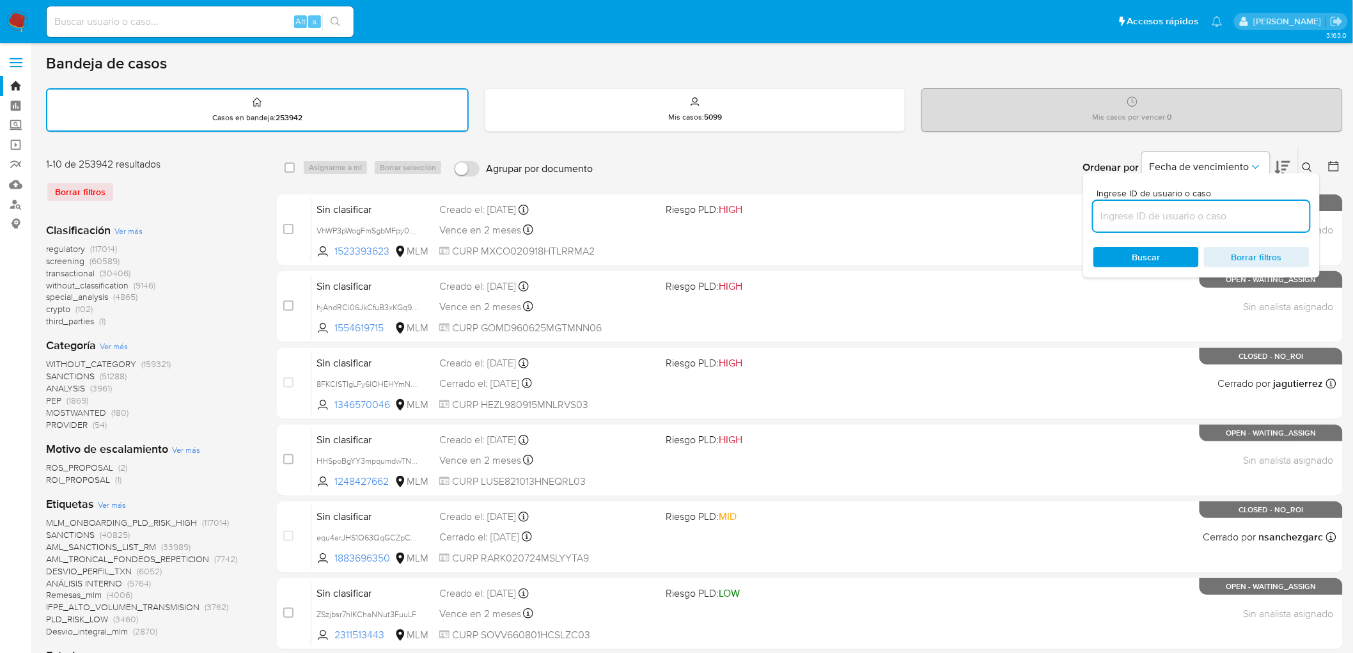
drag, startPoint x: 1121, startPoint y: 217, endPoint x: 1123, endPoint y: 211, distance: 6.7
click at [1121, 217] on input at bounding box center [1201, 216] width 216 height 17
type input "527845466"
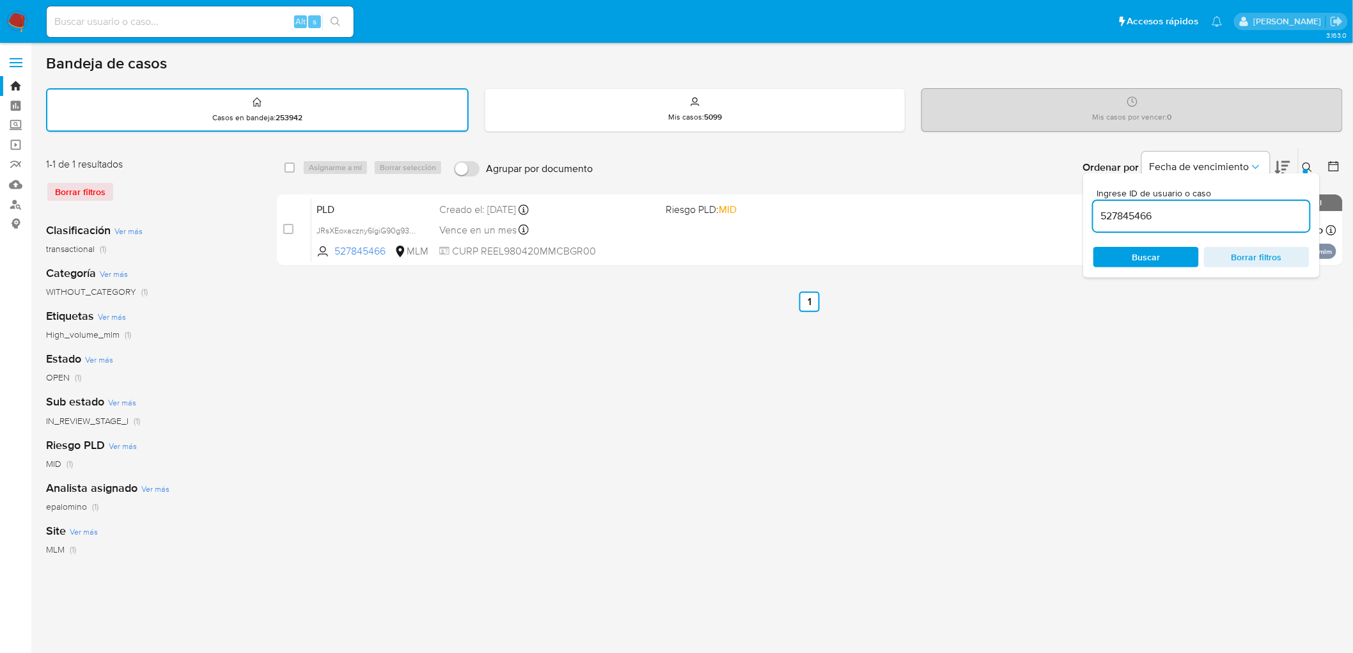
click at [1317, 165] on button at bounding box center [1308, 167] width 21 height 15
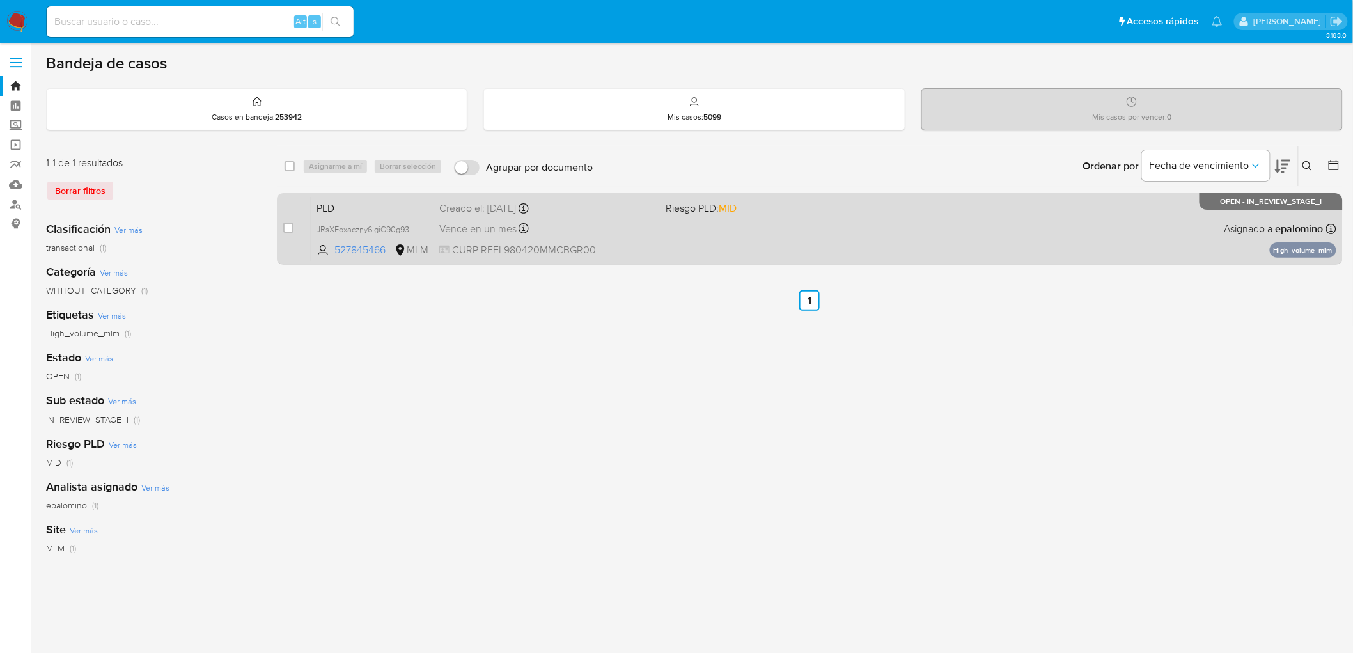
click at [339, 202] on span "PLD" at bounding box center [372, 207] width 113 height 17
click at [352, 208] on span "PLD" at bounding box center [372, 207] width 113 height 17
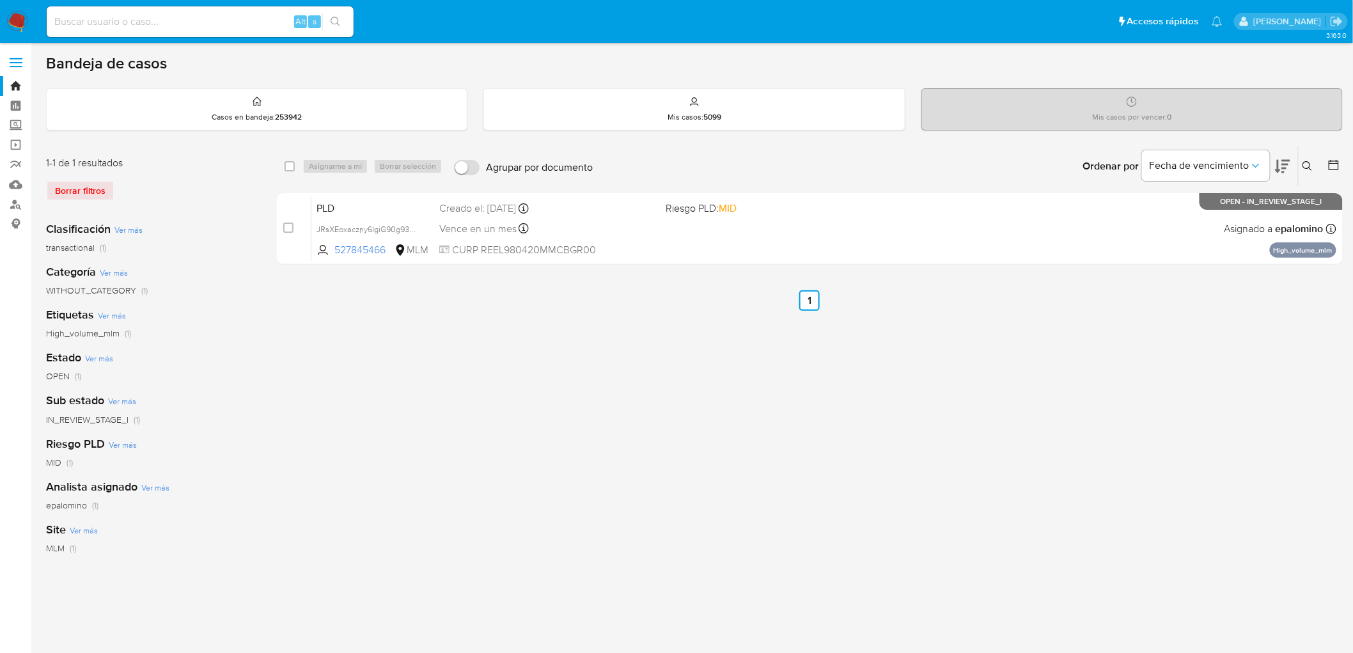
click at [22, 17] on img at bounding box center [17, 22] width 22 height 22
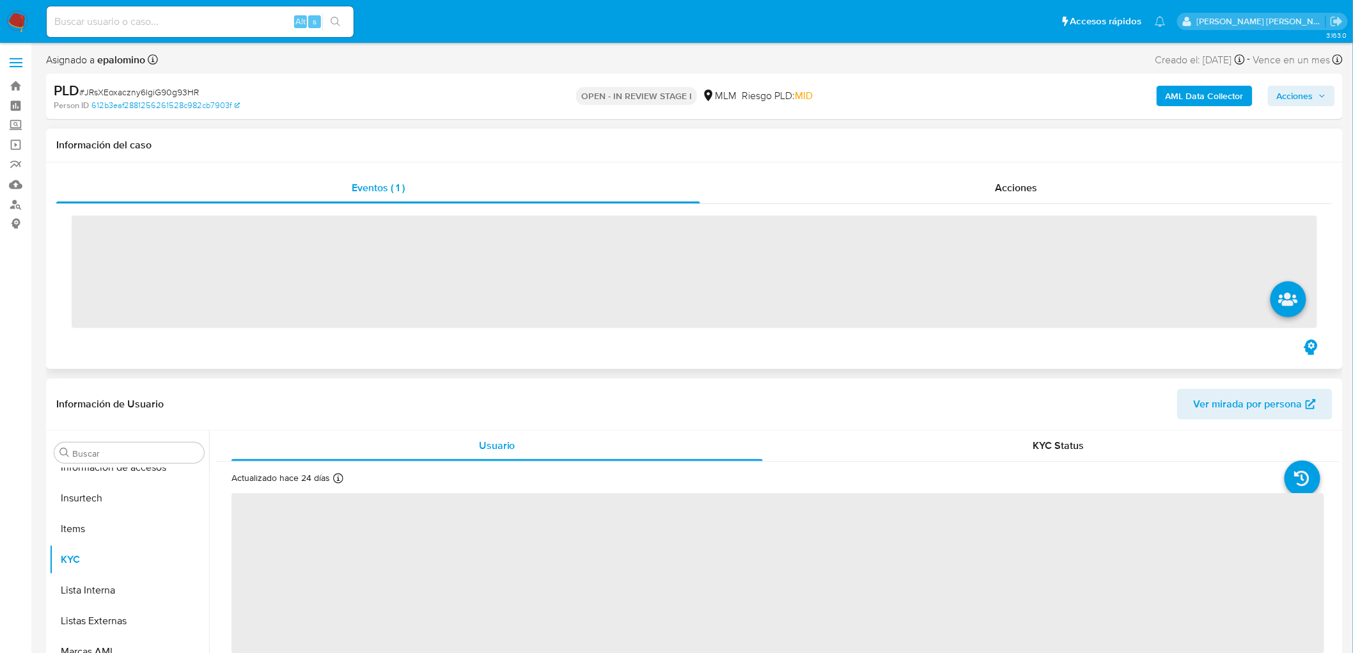
scroll to position [632, 0]
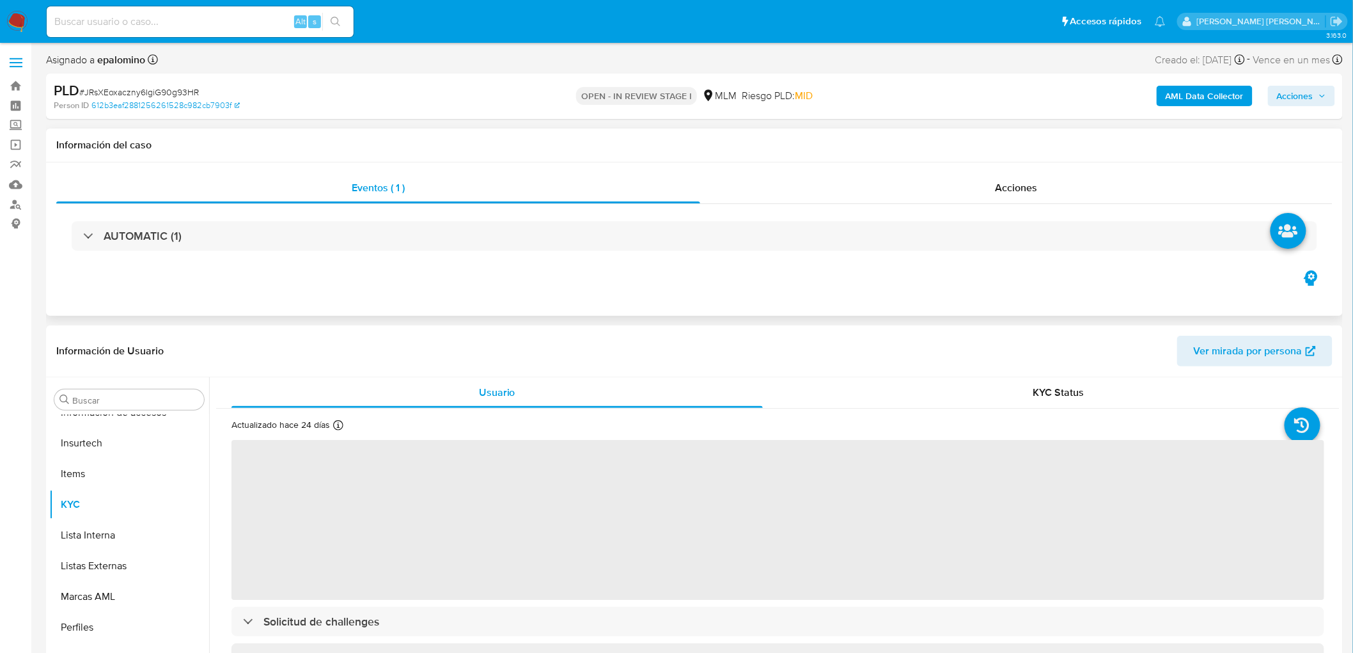
select select "10"
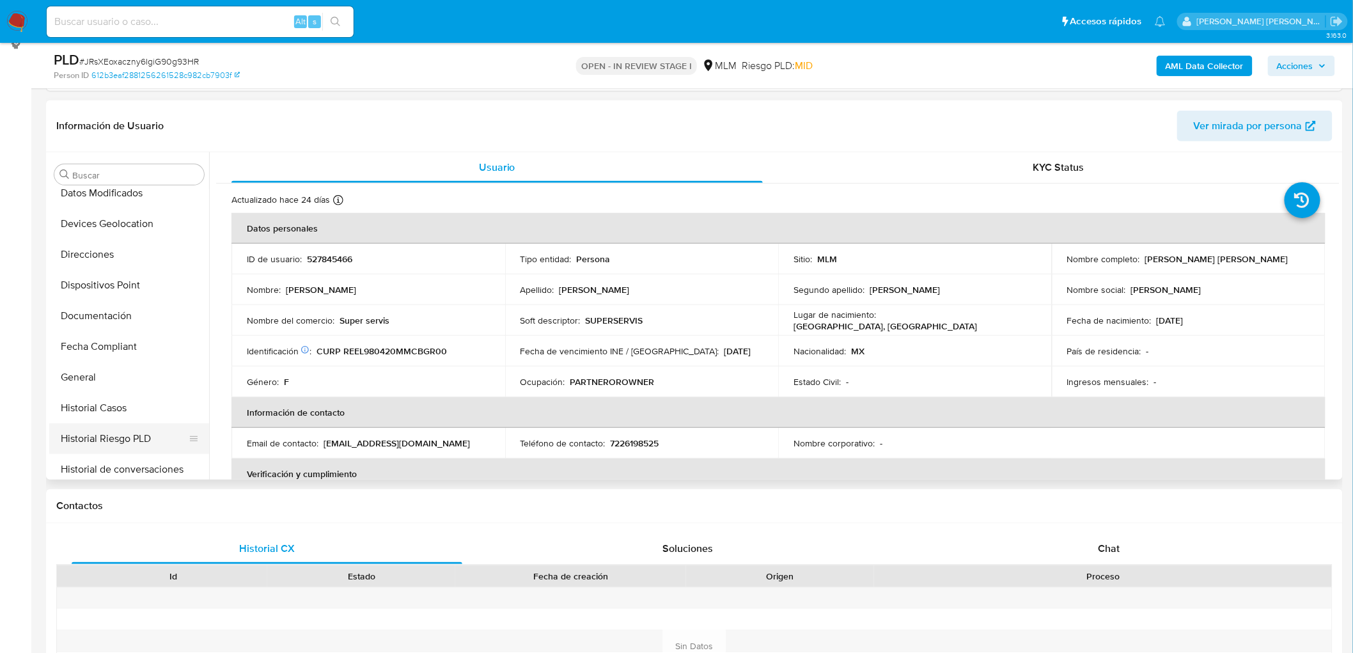
scroll to position [277, 0]
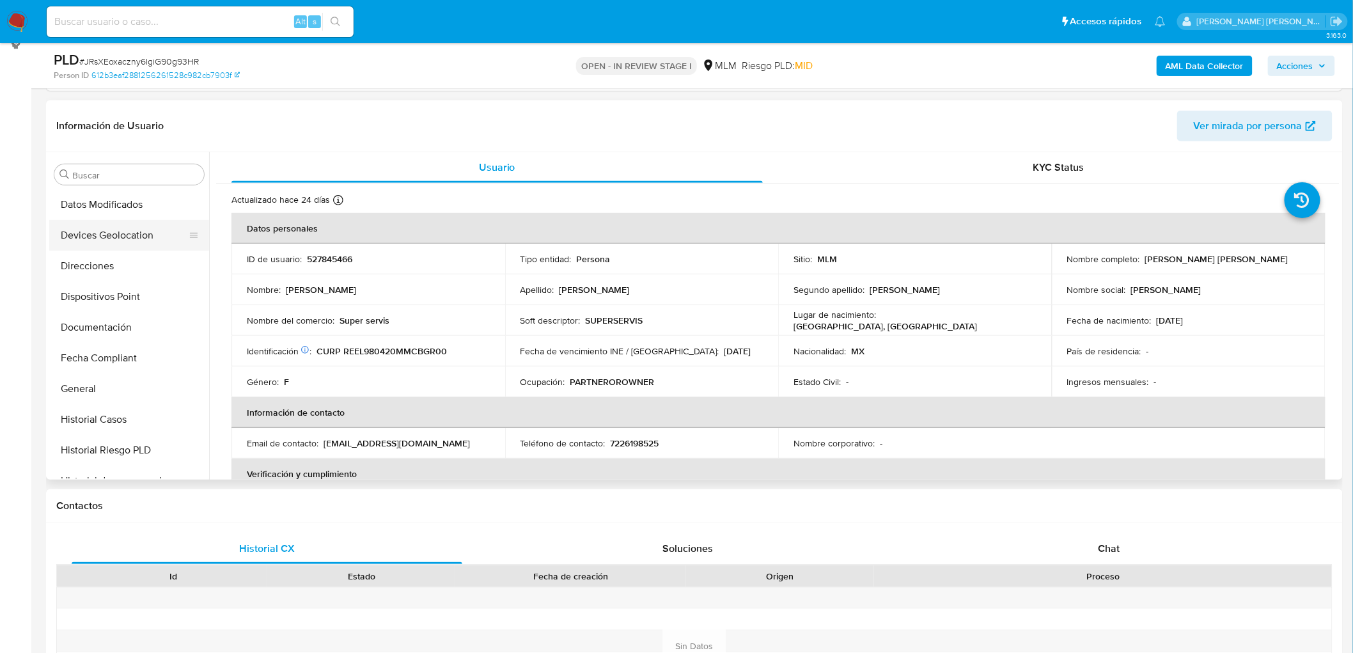
click at [149, 237] on button "Devices Geolocation" at bounding box center [124, 235] width 150 height 31
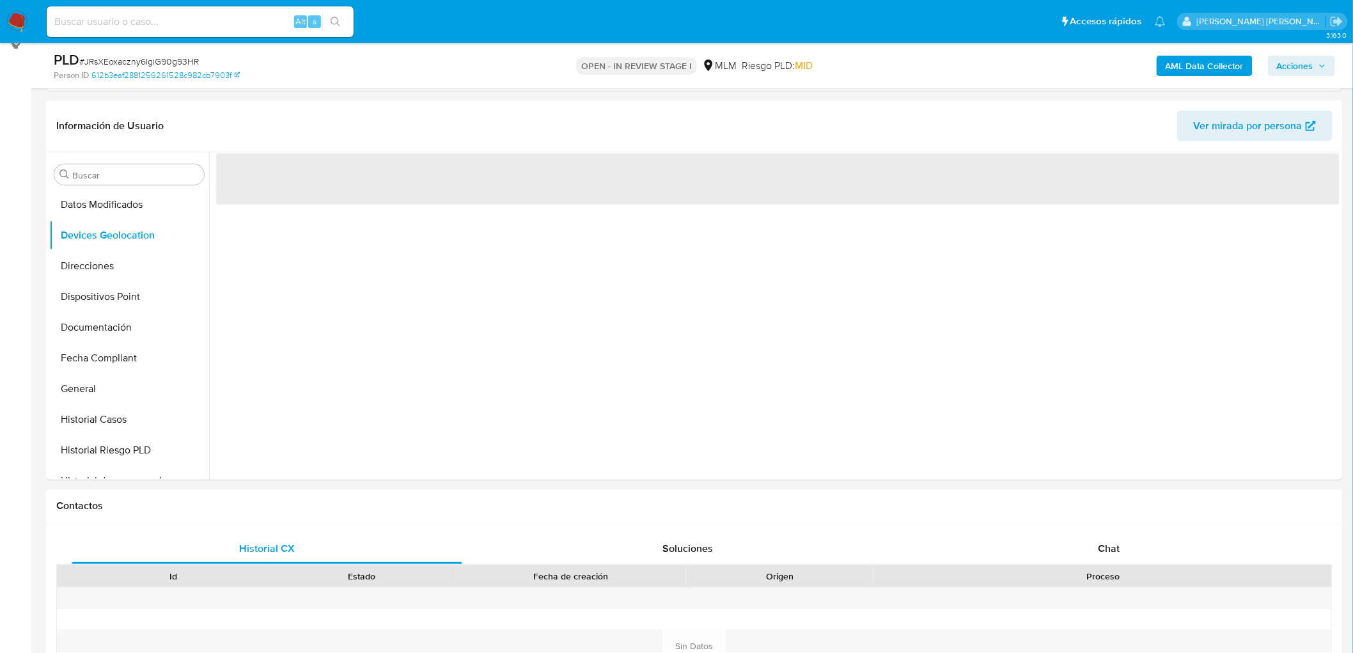
scroll to position [63, 0]
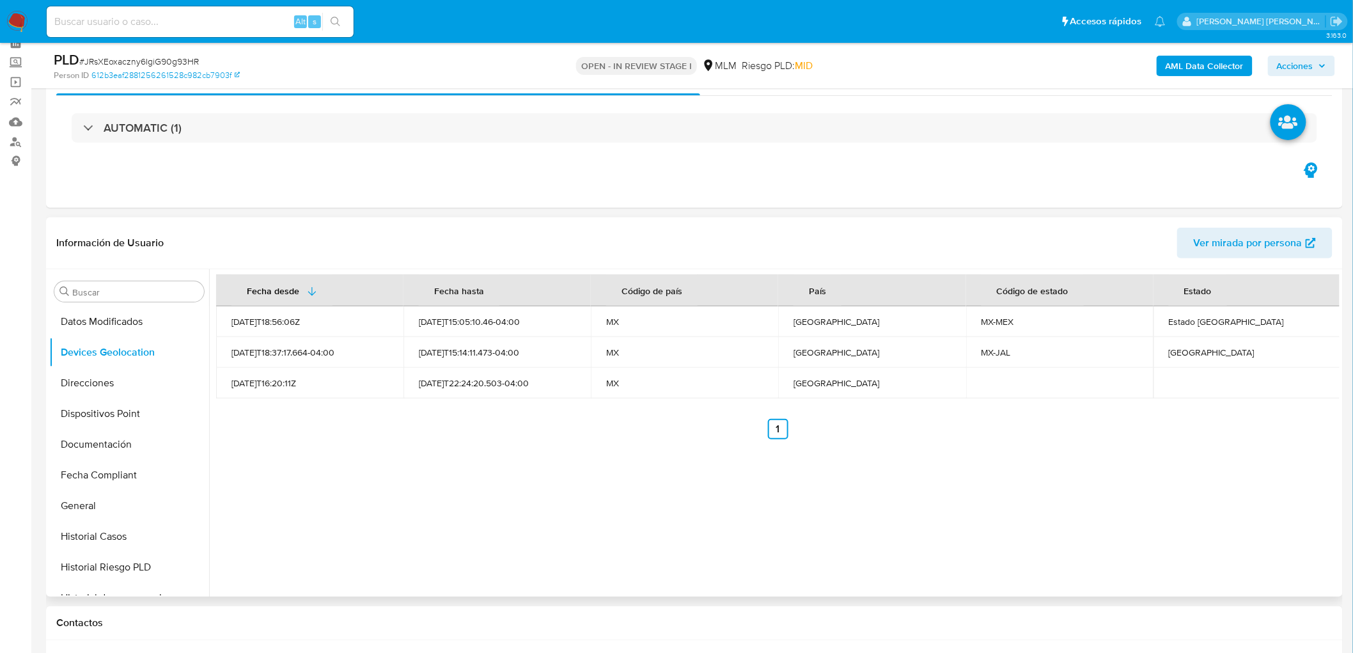
click at [545, 474] on div "Fecha desde Fecha hasta Código de país País Código de estado Estado 2023-04-27T…" at bounding box center [774, 432] width 1130 height 327
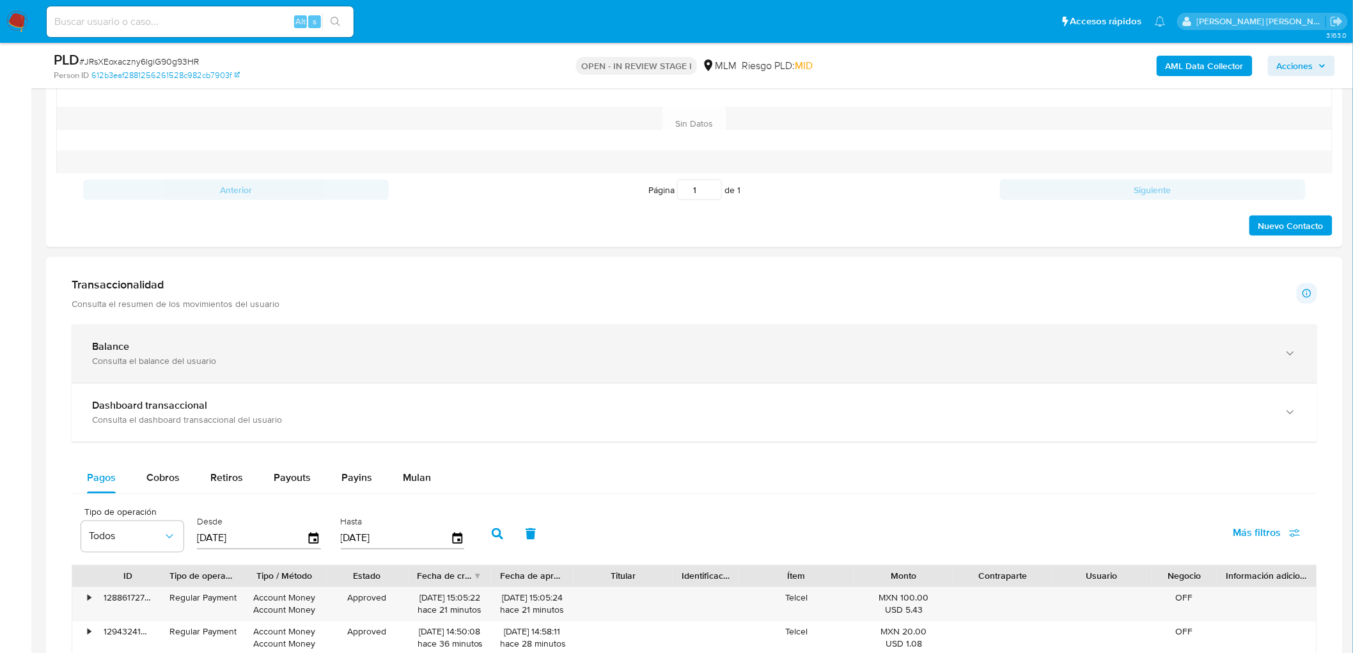
click at [157, 355] on div "Balance Consulta el balance del usuario" at bounding box center [681, 354] width 1179 height 26
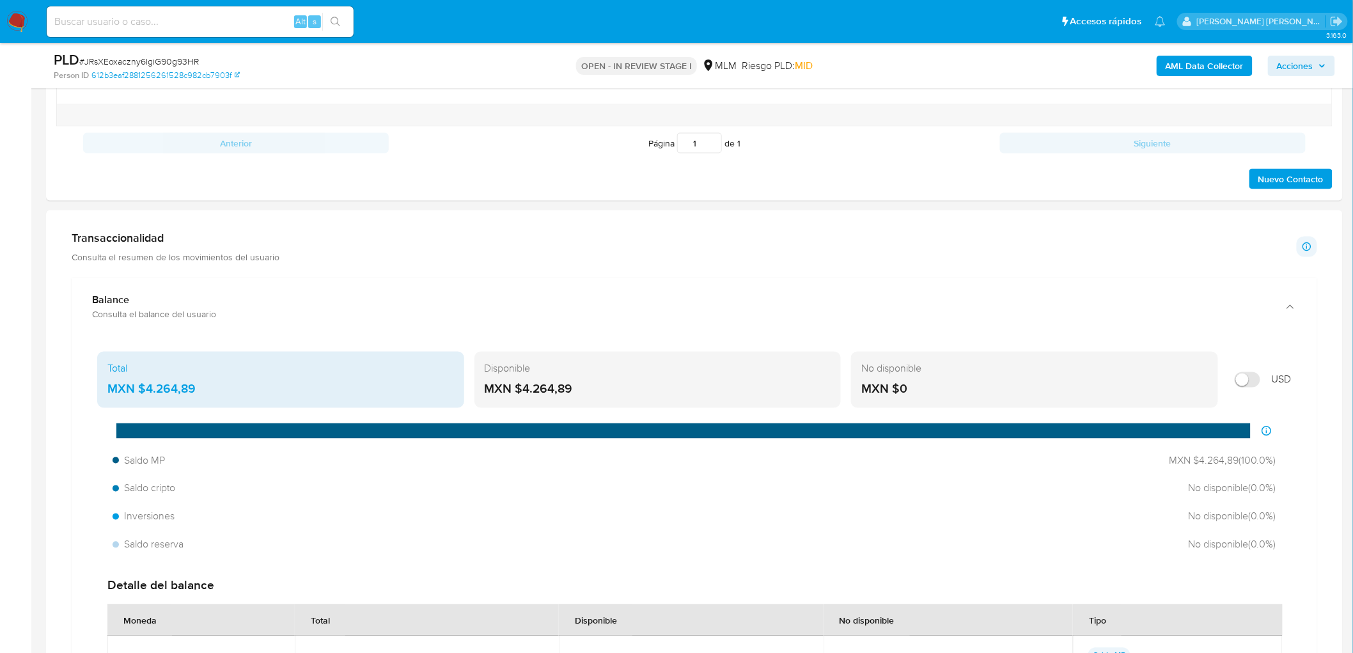
scroll to position [773, 0]
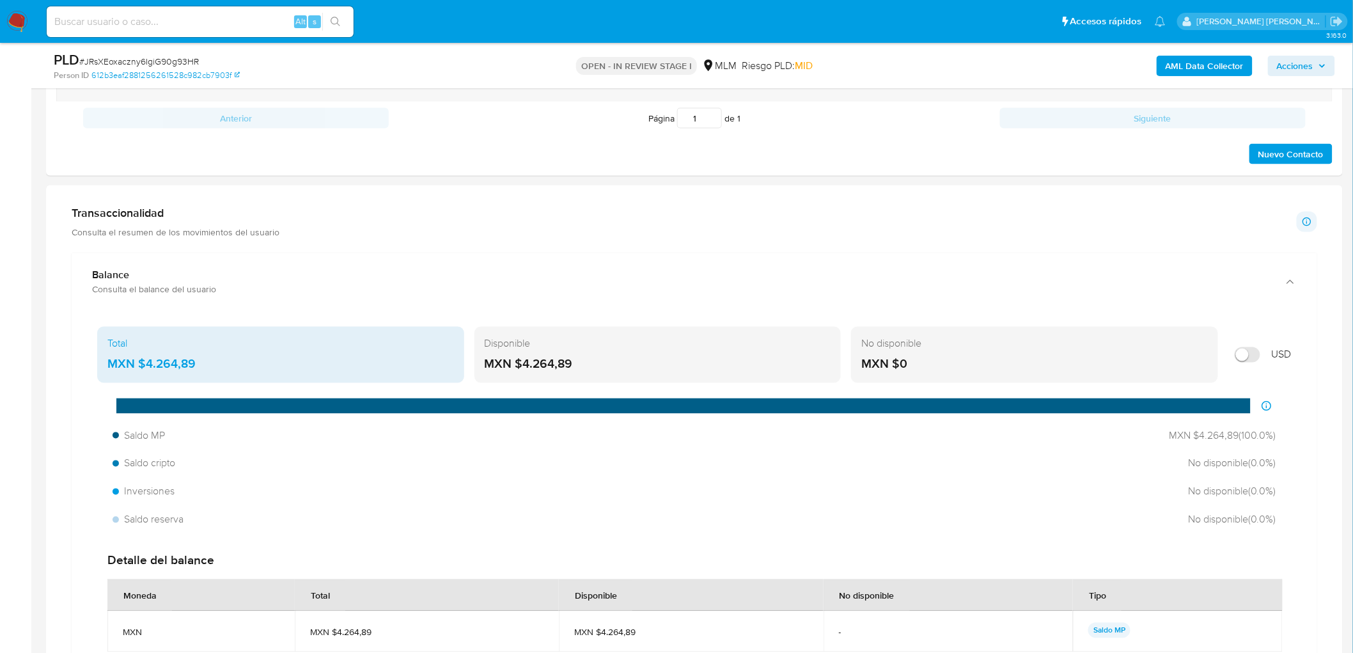
drag, startPoint x: 585, startPoint y: 365, endPoint x: 518, endPoint y: 367, distance: 66.5
click at [518, 367] on div "MXN $4.264,89" at bounding box center [658, 364] width 346 height 17
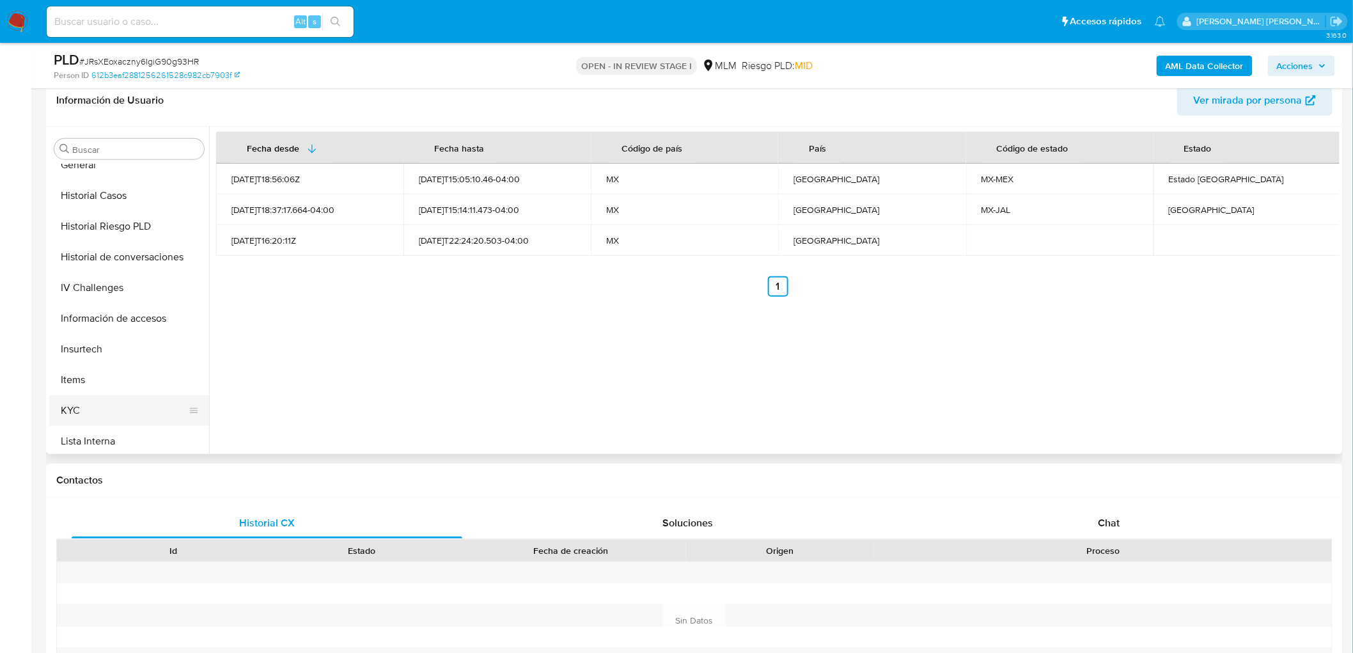
scroll to position [561, 0]
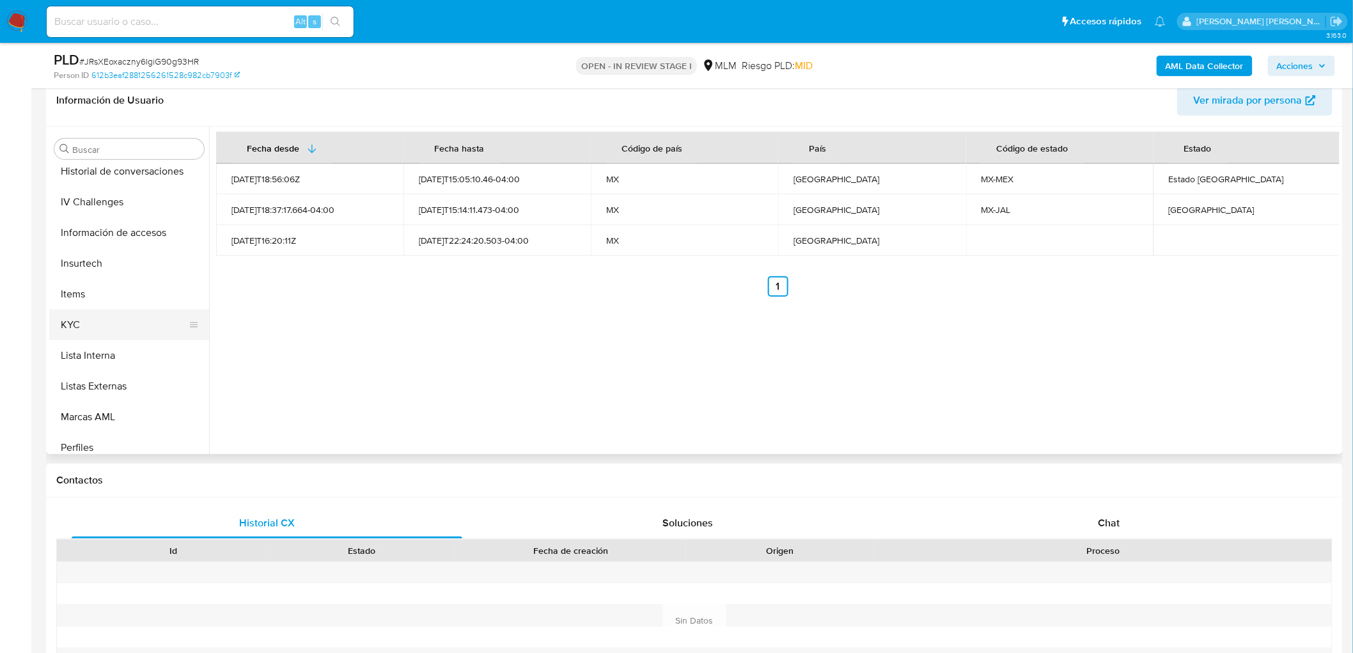
click at [98, 330] on button "KYC" at bounding box center [124, 324] width 150 height 31
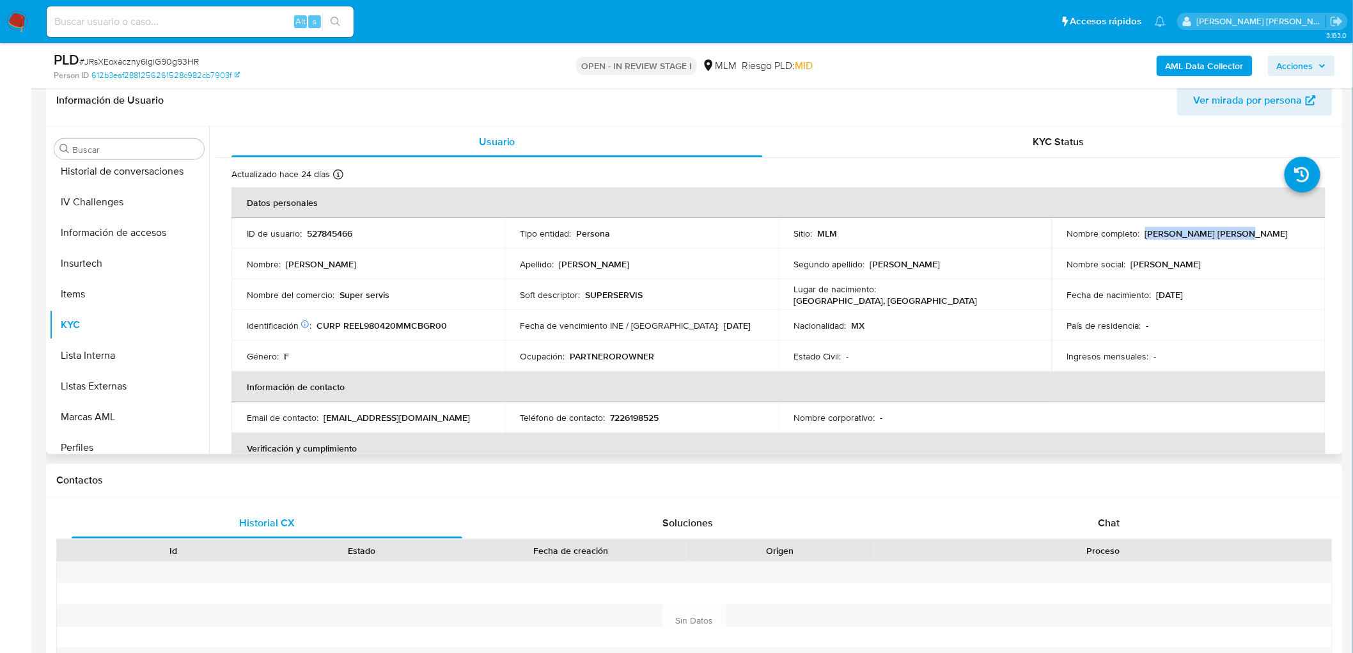
drag, startPoint x: 1198, startPoint y: 233, endPoint x: 1141, endPoint y: 231, distance: 56.9
click at [1142, 231] on div "Nombre completo : Laura Rebollo Eugenio" at bounding box center [1188, 234] width 243 height 12
click at [846, 320] on div "Nacionalidad : MX" at bounding box center [914, 326] width 243 height 12
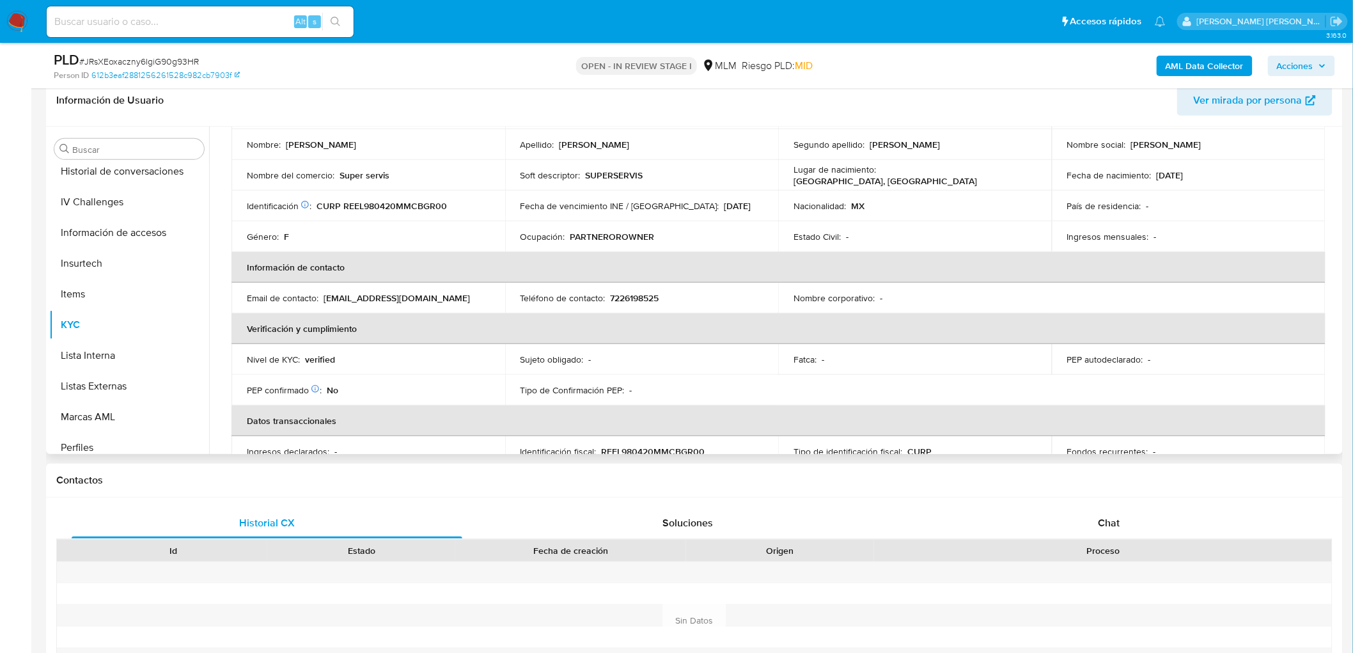
scroll to position [67, 0]
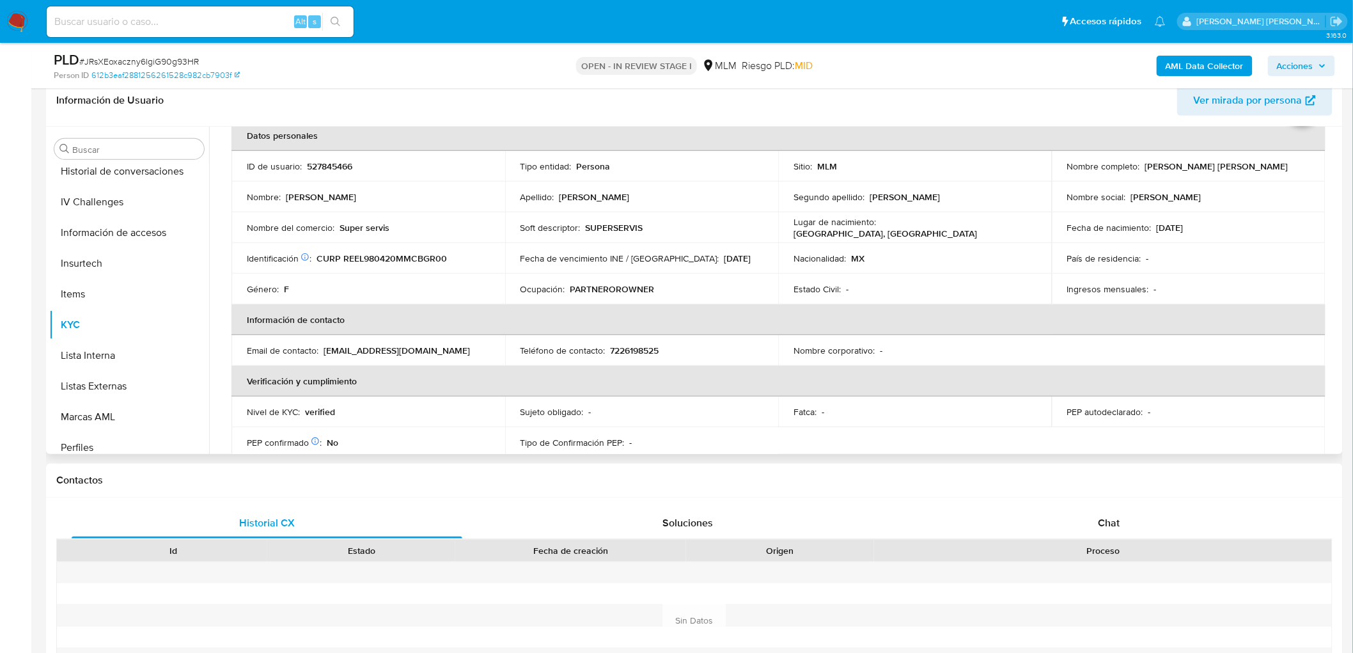
click at [610, 226] on p "SUPERSERVIS" at bounding box center [615, 228] width 58 height 12
copy p "SUPERSERVIS"
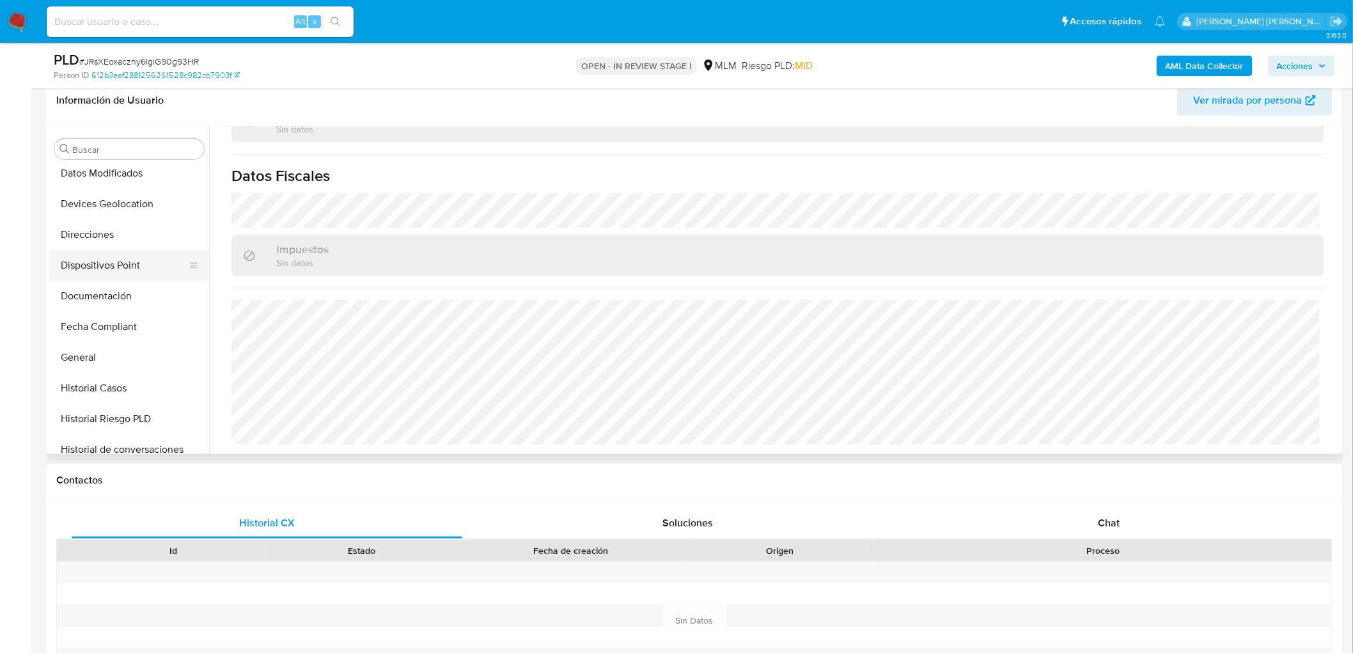
scroll to position [277, 0]
click at [121, 235] on button "Direcciones" at bounding box center [124, 240] width 150 height 31
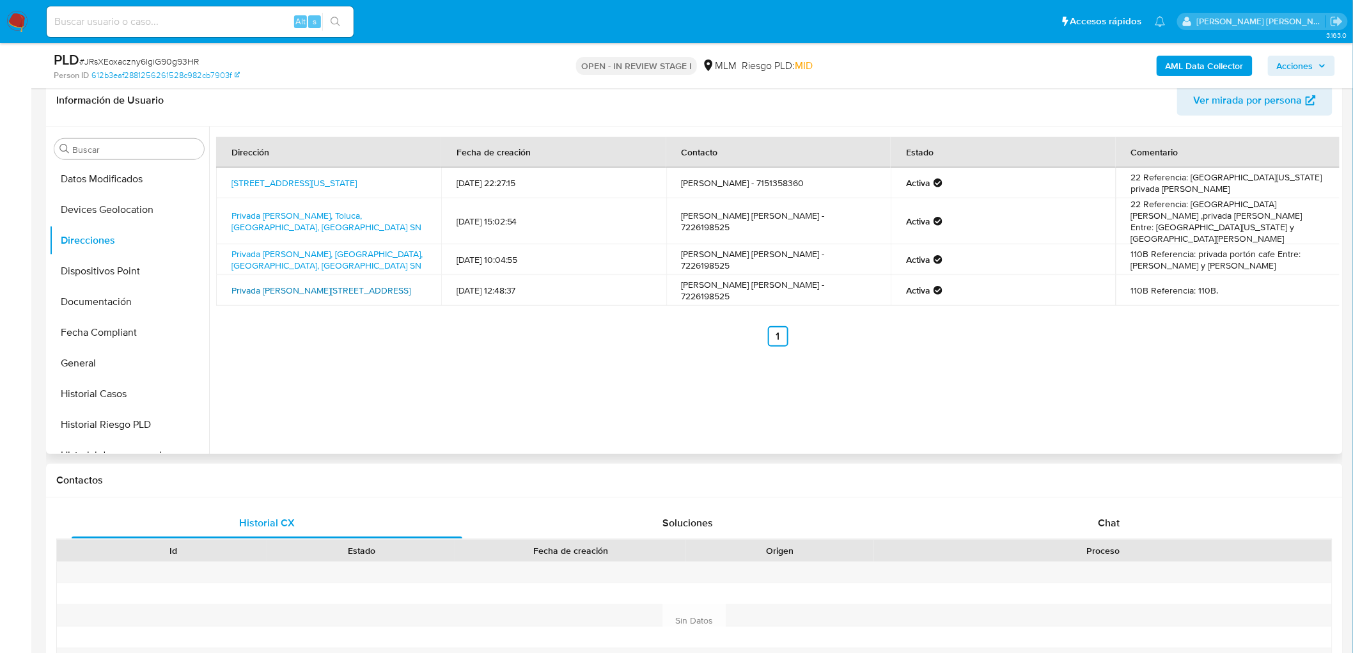
click at [289, 284] on link "Privada Luis Freg 69, Toluca, Estado De México, 50214, Mexico 69" at bounding box center [320, 290] width 179 height 13
drag, startPoint x: 348, startPoint y: 117, endPoint x: 259, endPoint y: 201, distance: 122.5
click at [348, 117] on div "Información de Usuario Ver mirada por persona" at bounding box center [694, 101] width 1296 height 52
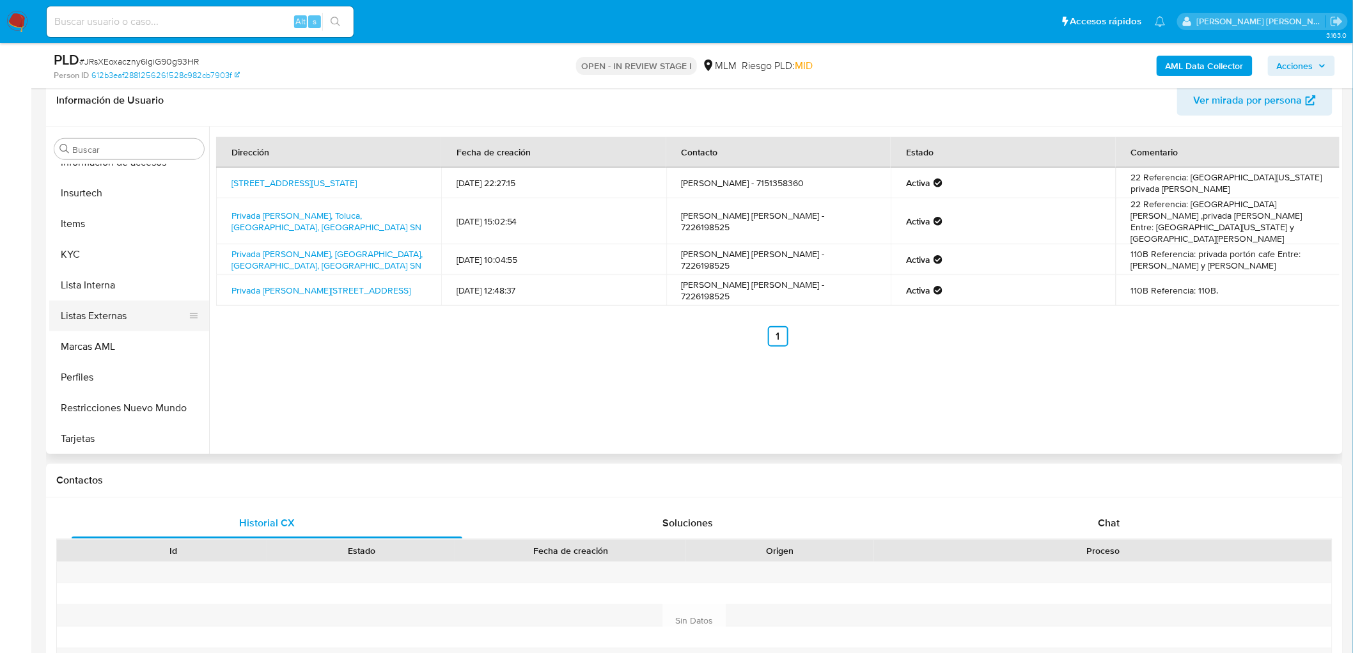
scroll to position [632, 0]
click at [120, 241] on button "KYC" at bounding box center [124, 253] width 150 height 31
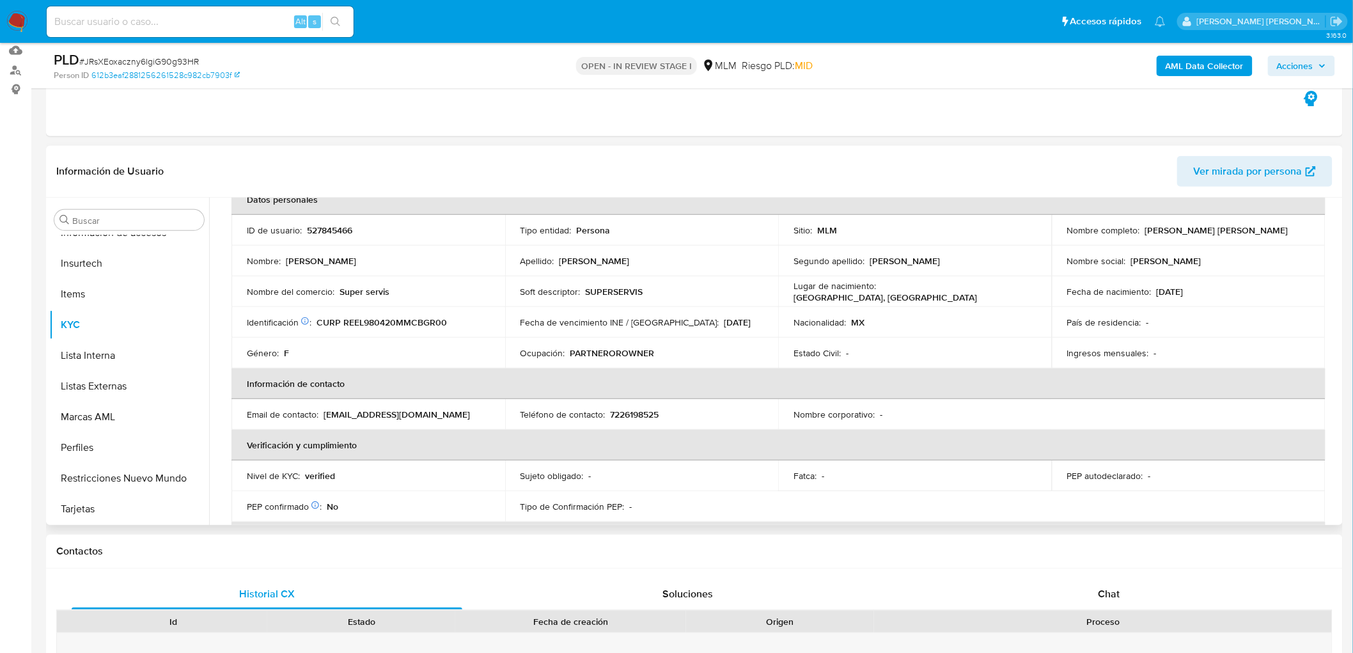
scroll to position [0, 0]
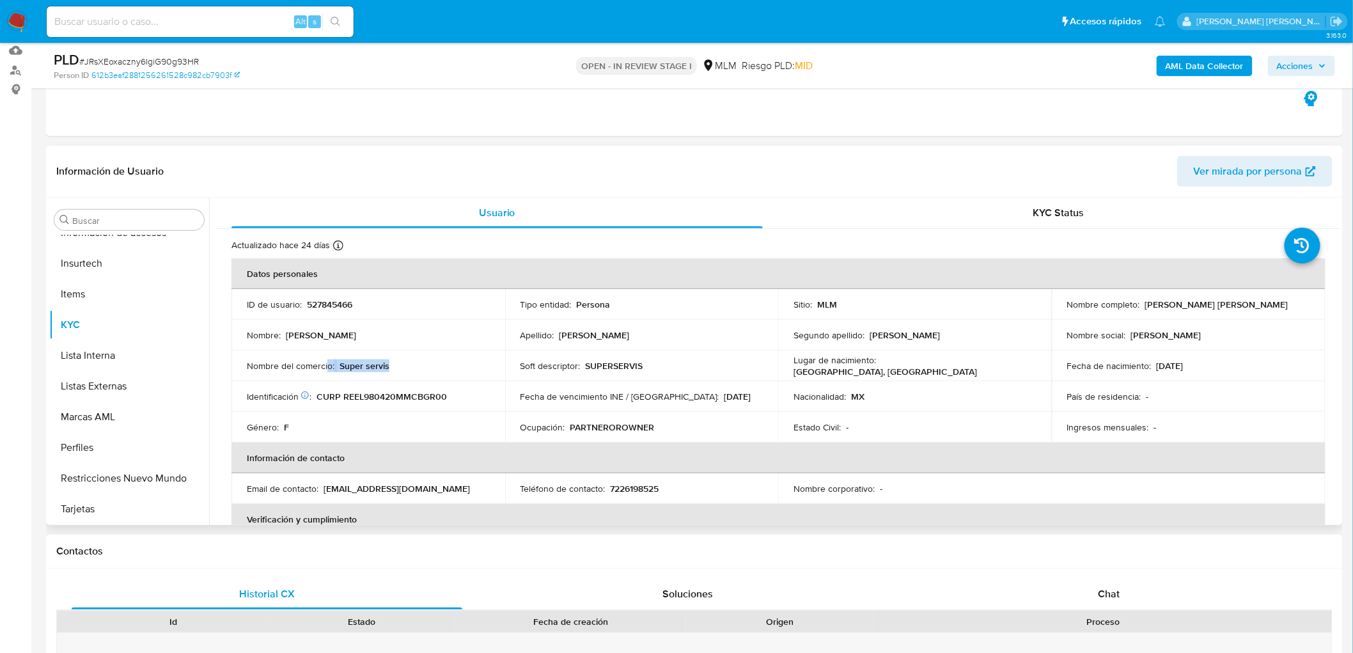
drag, startPoint x: 401, startPoint y: 374, endPoint x: 328, endPoint y: 371, distance: 72.9
click at [328, 371] on td "Nombre del comercio : Super servis" at bounding box center [368, 365] width 274 height 31
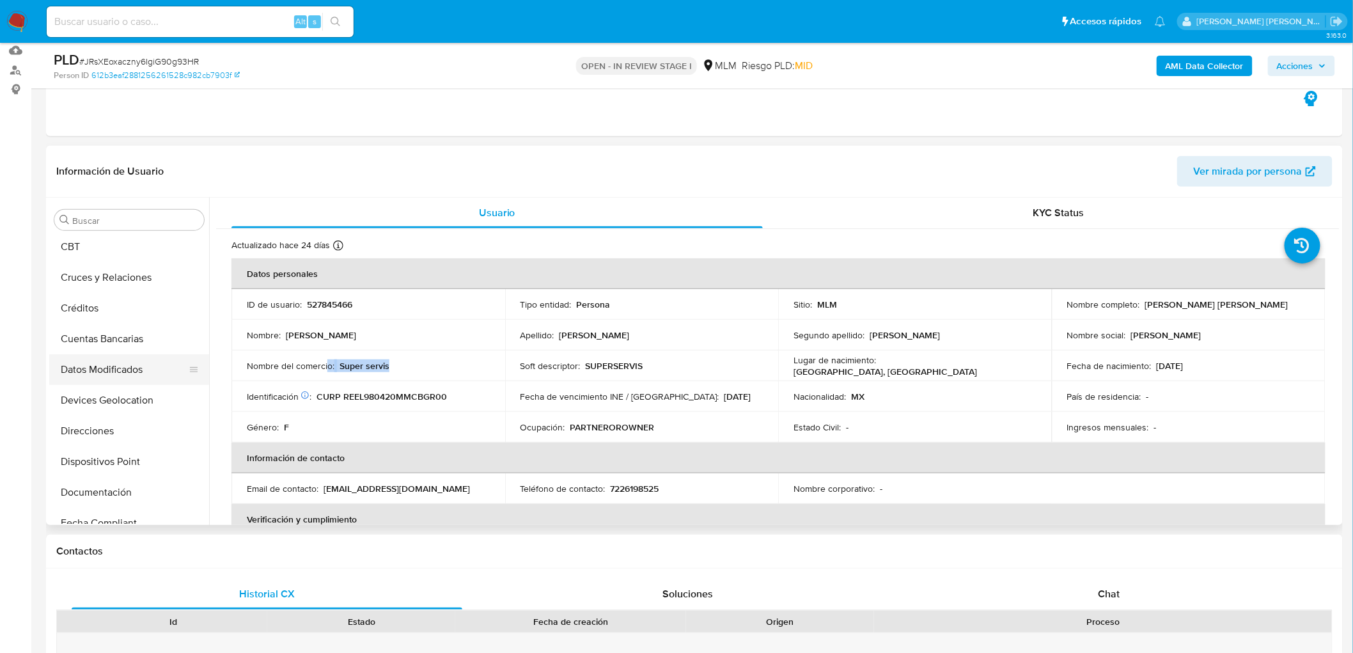
scroll to position [135, 0]
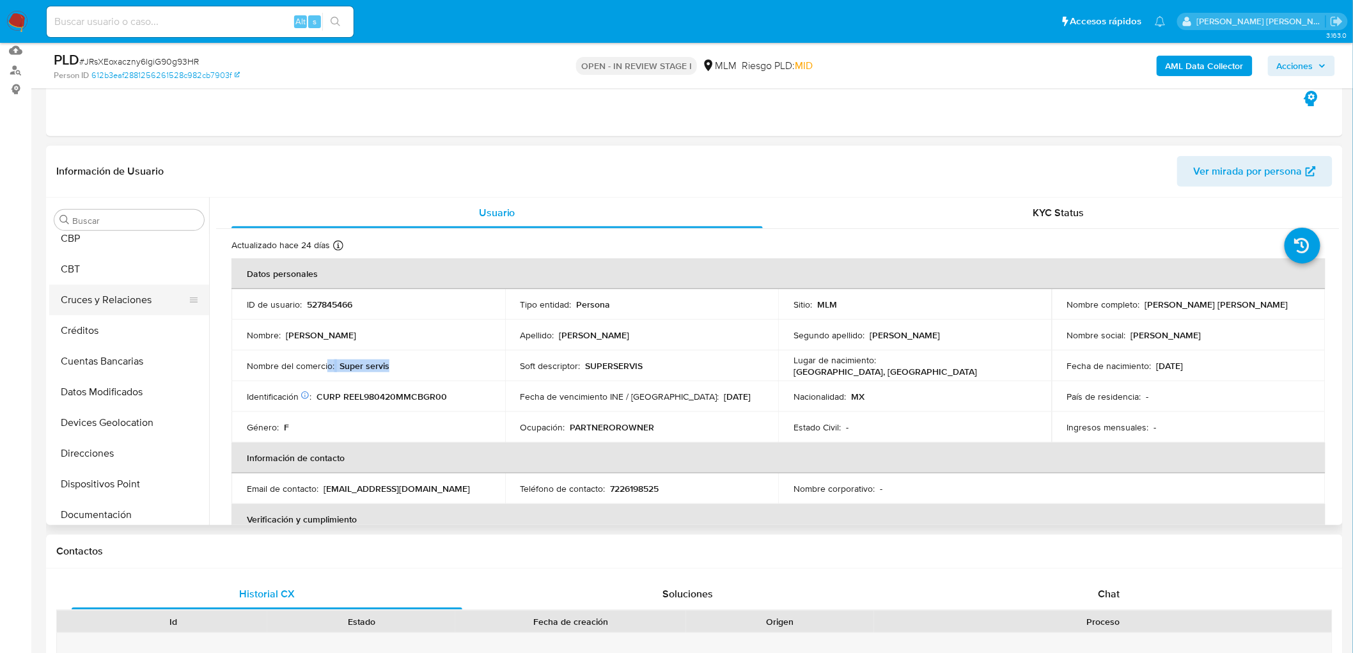
click at [131, 307] on button "Cruces y Relaciones" at bounding box center [124, 299] width 150 height 31
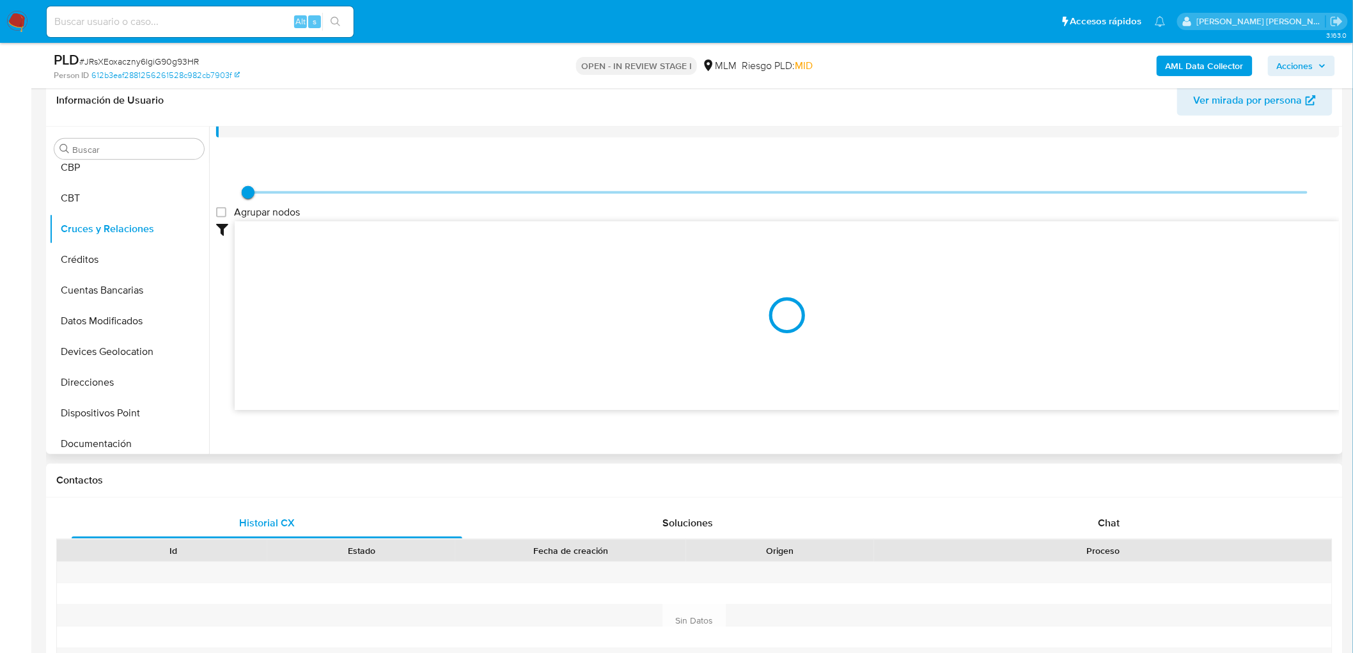
scroll to position [33, 0]
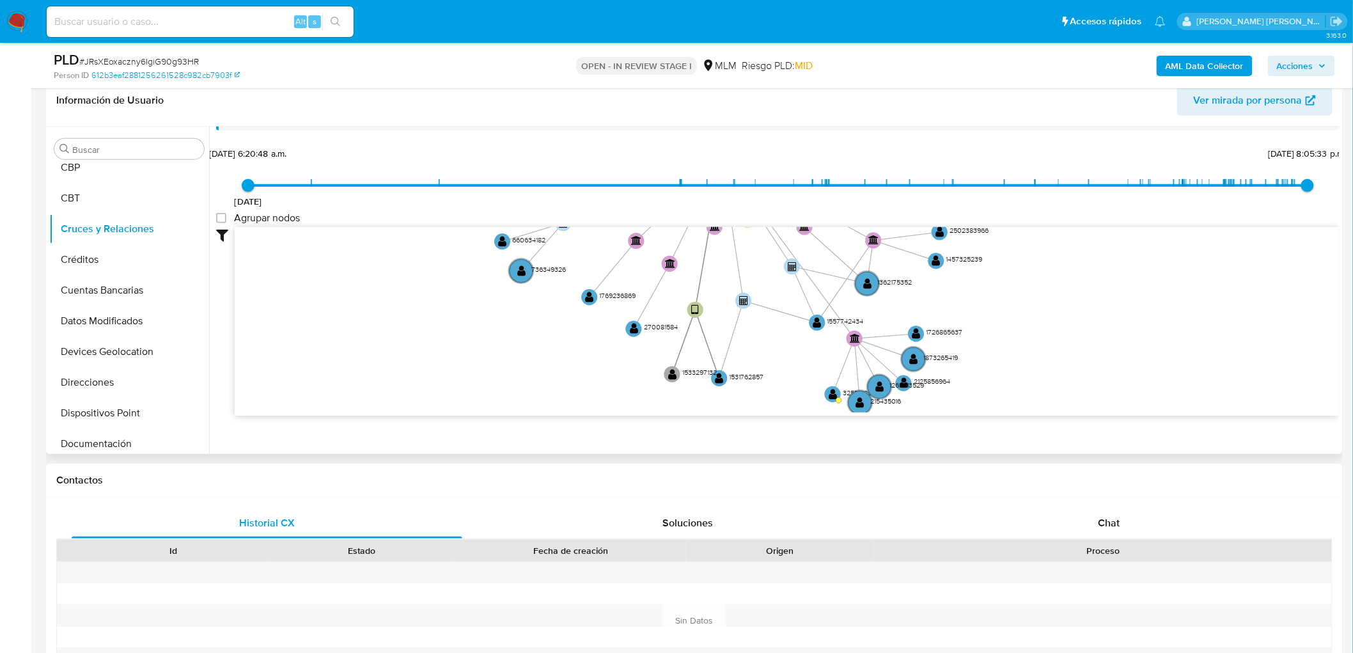
drag, startPoint x: 655, startPoint y: 286, endPoint x: 649, endPoint y: 156, distance: 130.5
click at [649, 156] on div "20/8/2021 20/8/2021, 6:20:48 a.m. 5/10/2025, 8:05:33 p.m. Agrupar nodos Filtros…" at bounding box center [777, 303] width 1123 height 318
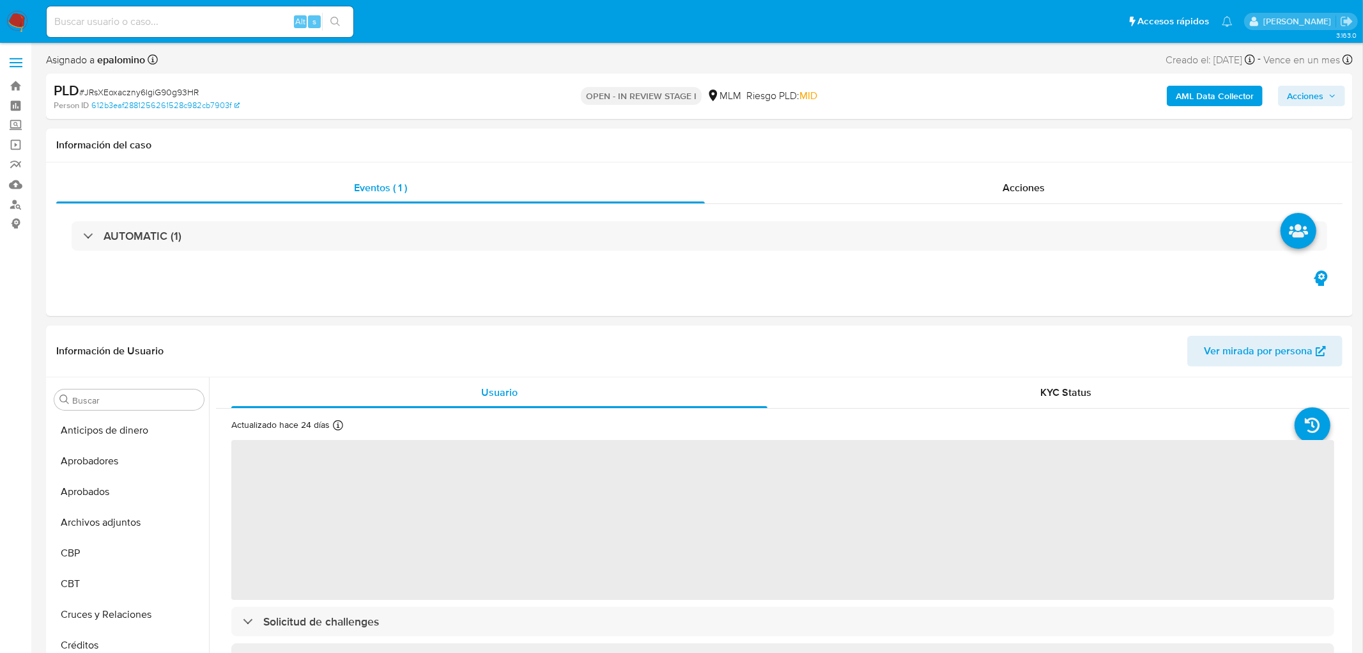
select select "10"
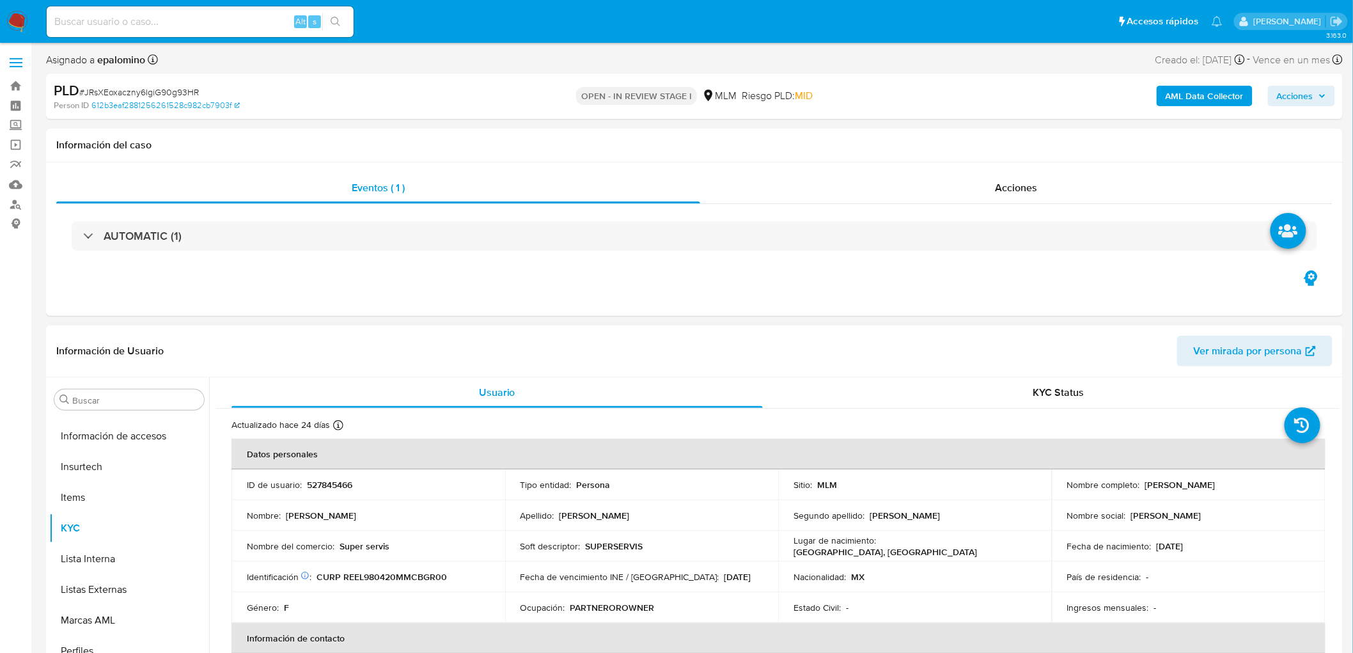
scroll to position [632, 0]
drag, startPoint x: 401, startPoint y: 548, endPoint x: 398, endPoint y: 208, distance: 340.1
click at [241, 545] on td "Nombre del comercio : Super servis" at bounding box center [368, 546] width 274 height 31
copy div "Nombre del comercio : Super servis"
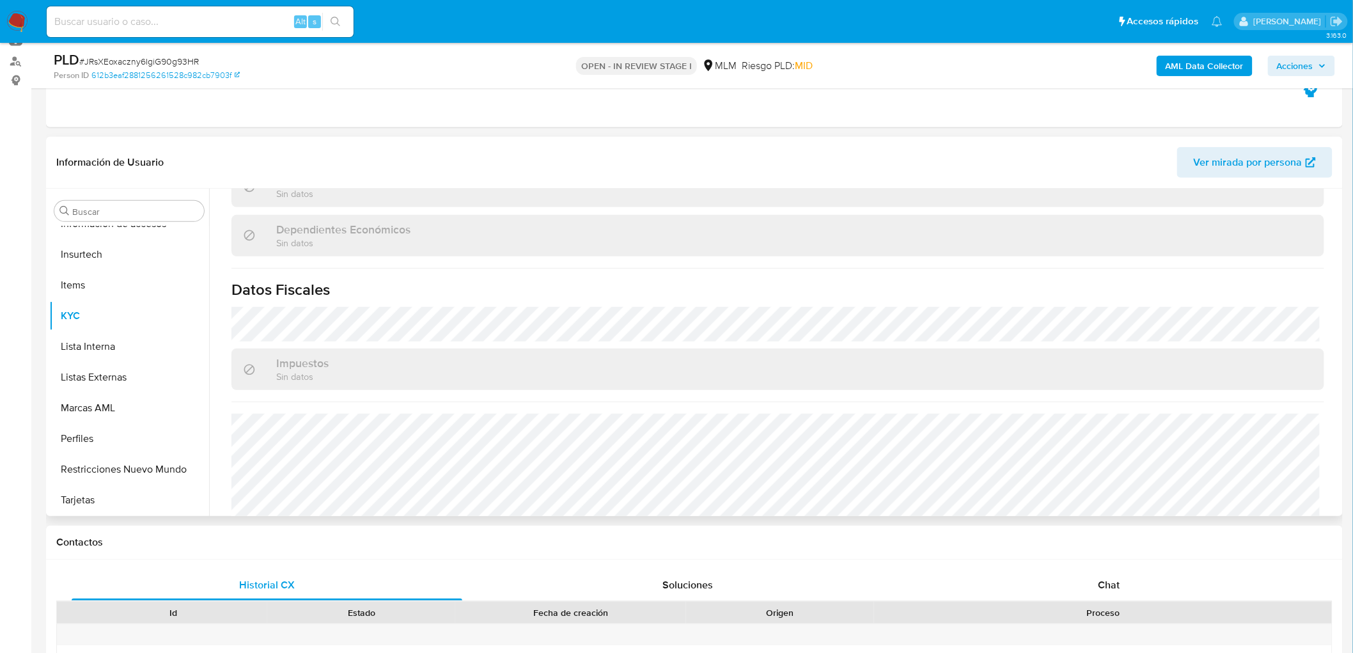
scroll to position [777, 0]
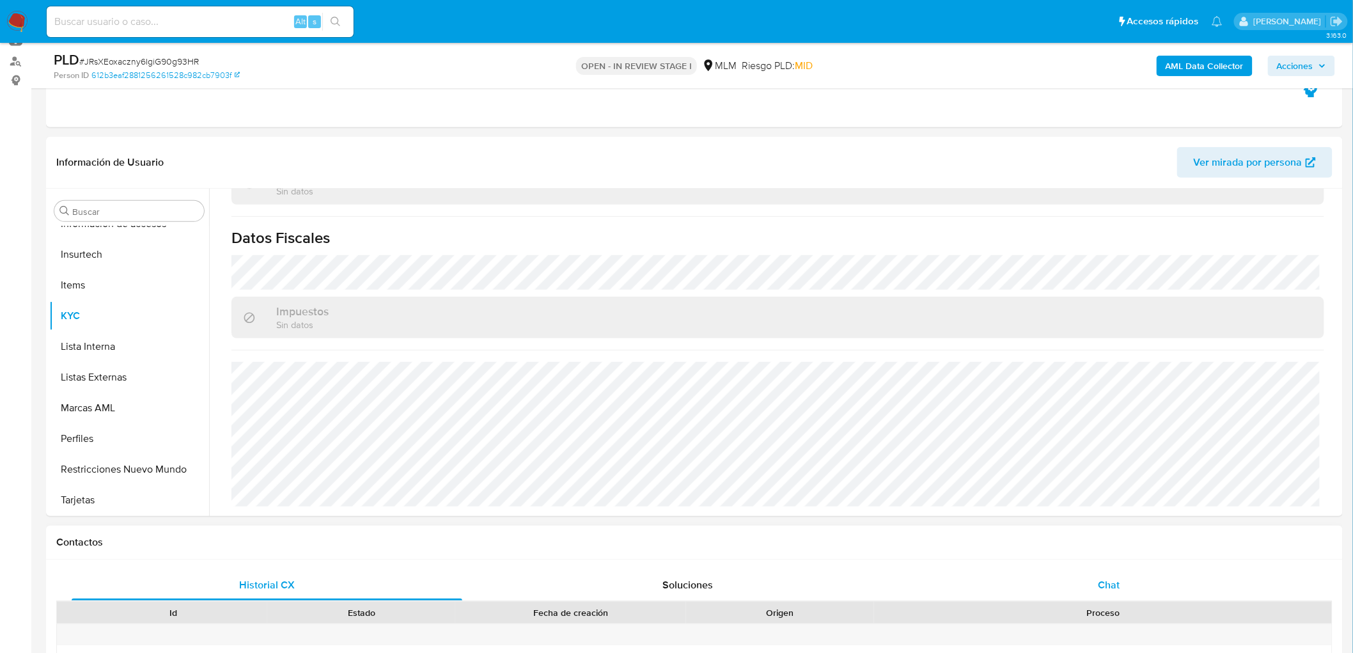
click at [1121, 575] on div "Chat" at bounding box center [1108, 585] width 391 height 31
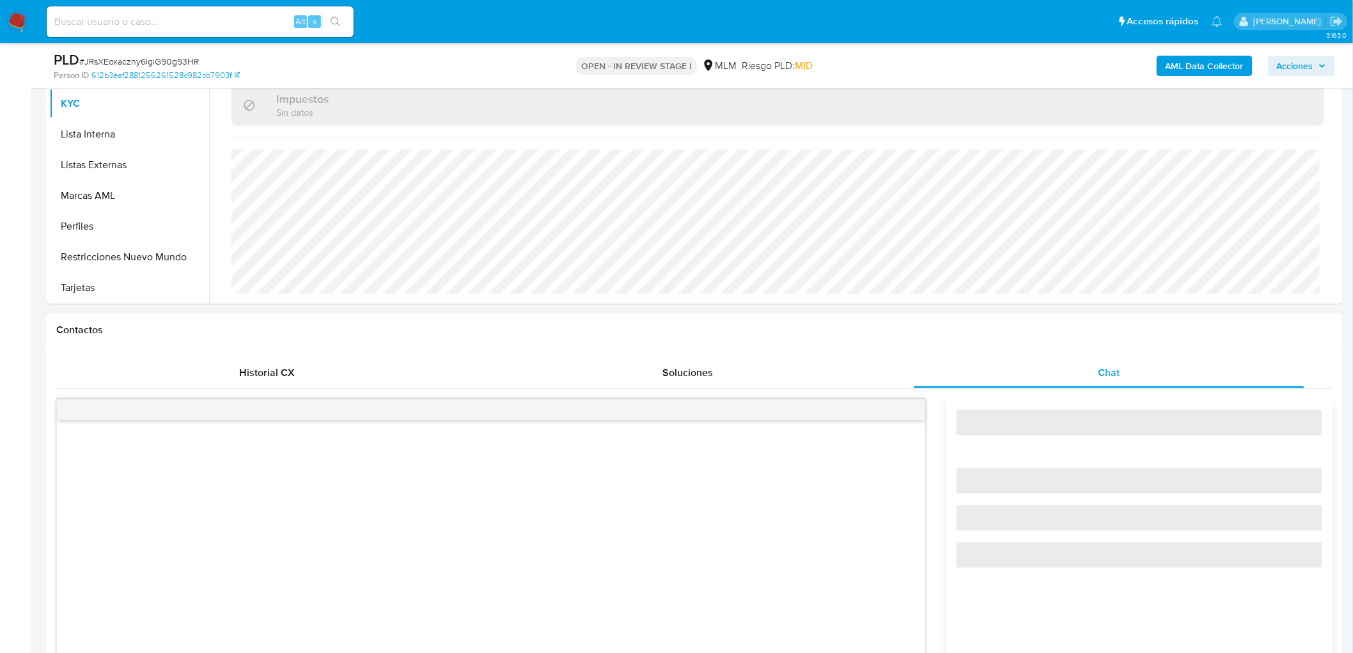
scroll to position [356, 0]
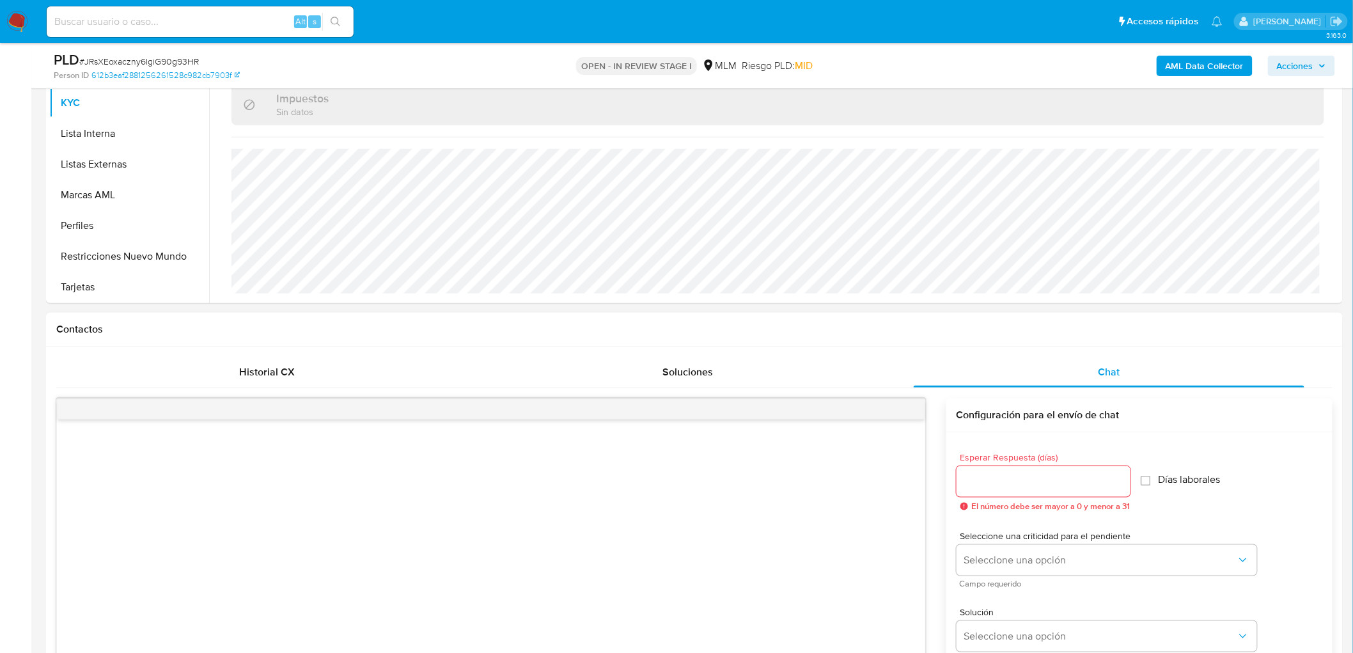
click at [1051, 483] on input "Esperar Respuesta (días)" at bounding box center [1043, 481] width 174 height 17
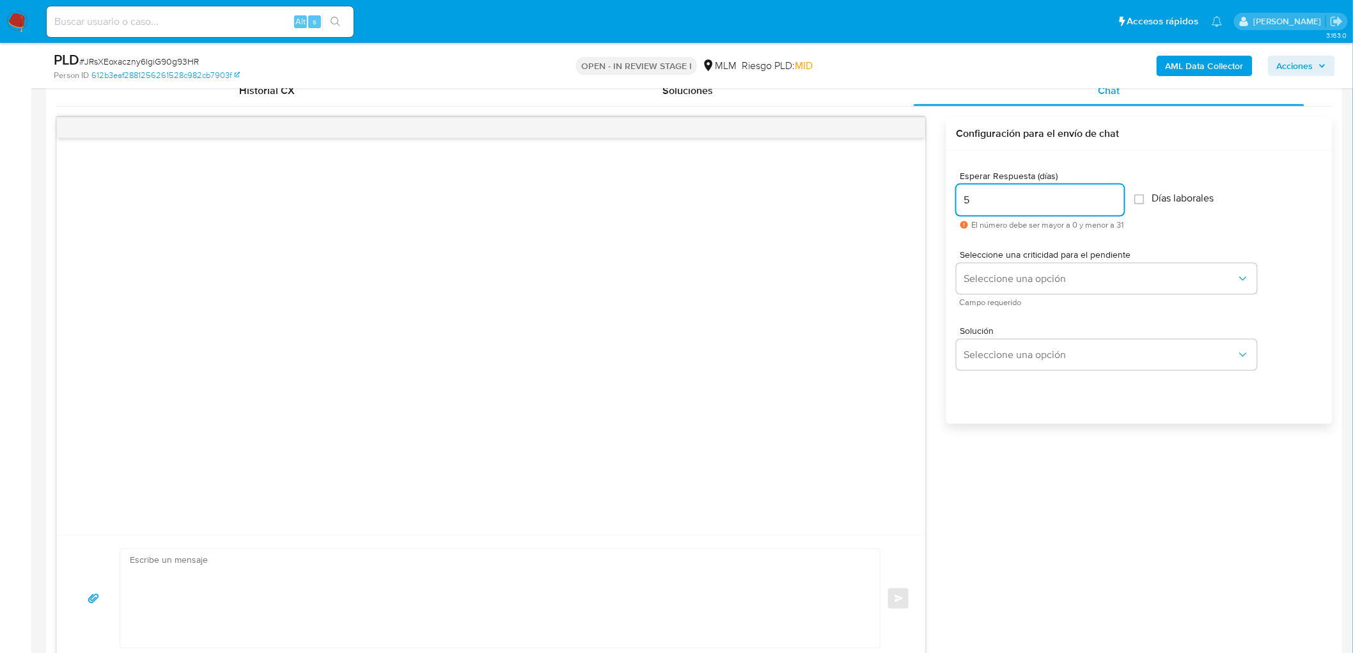
scroll to position [641, 0]
type input "5"
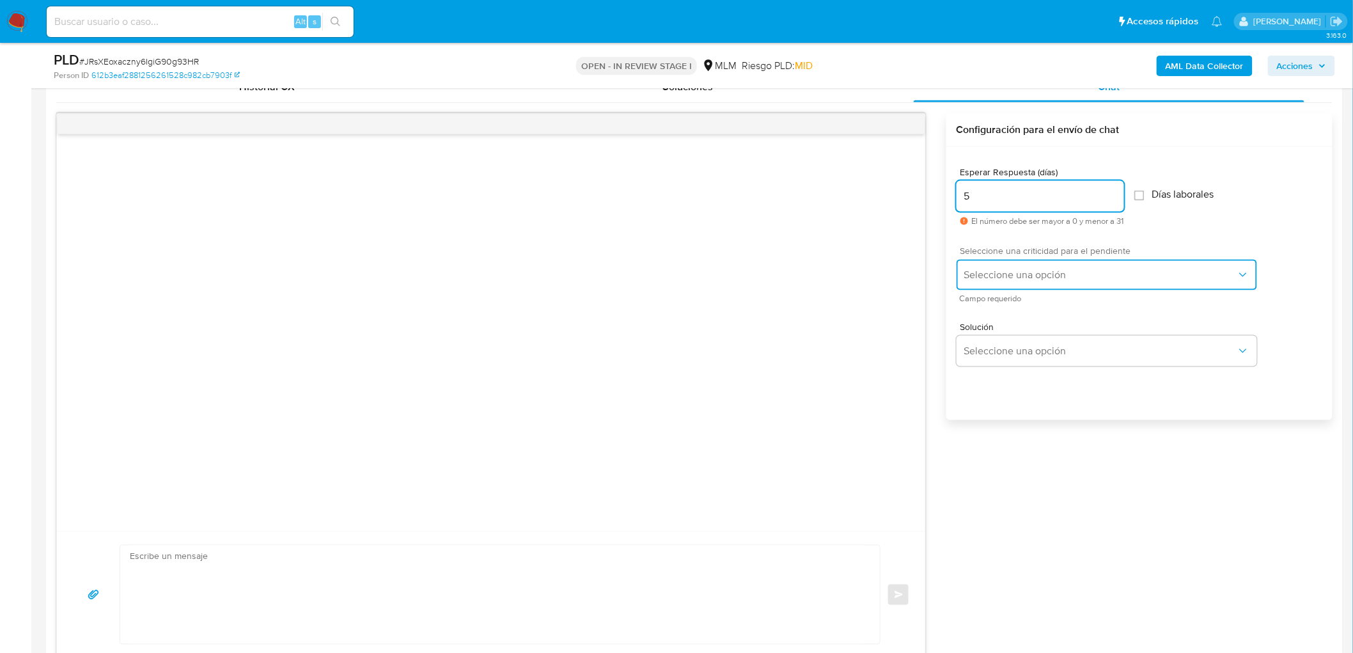
click at [1097, 277] on span "Seleccione una opción" at bounding box center [1100, 274] width 272 height 13
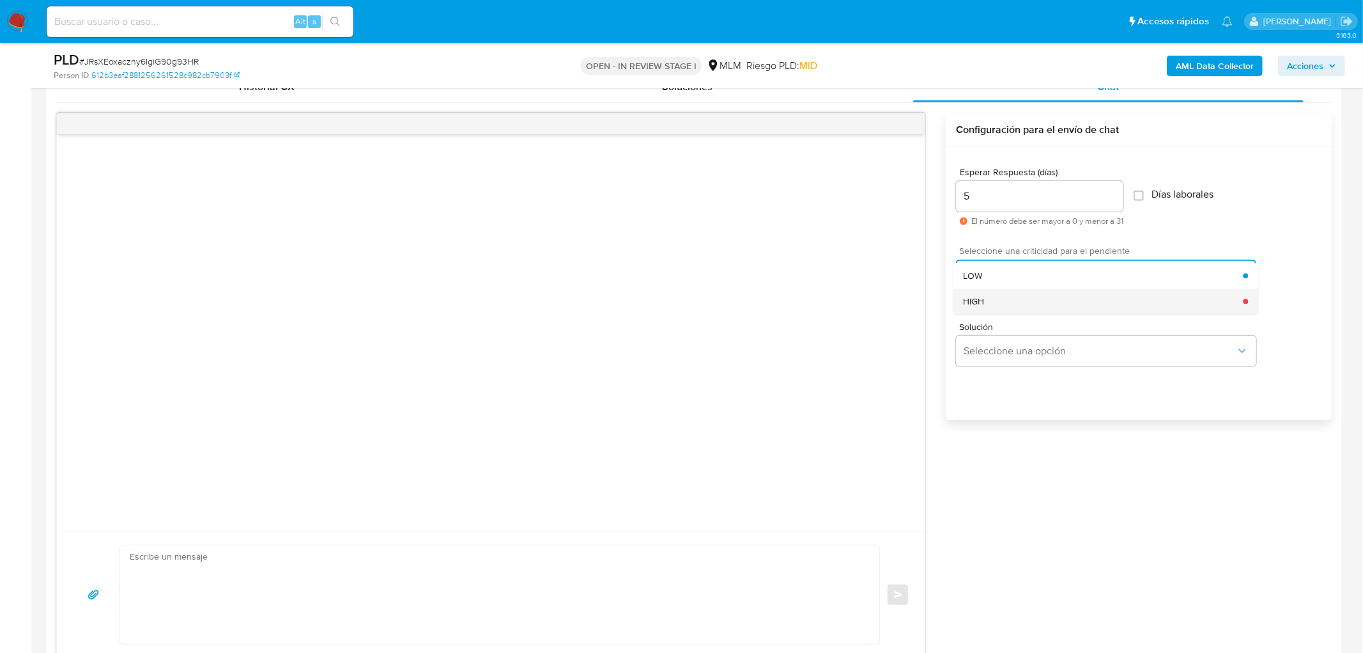
click at [1047, 300] on div "HIGH" at bounding box center [1103, 301] width 280 height 26
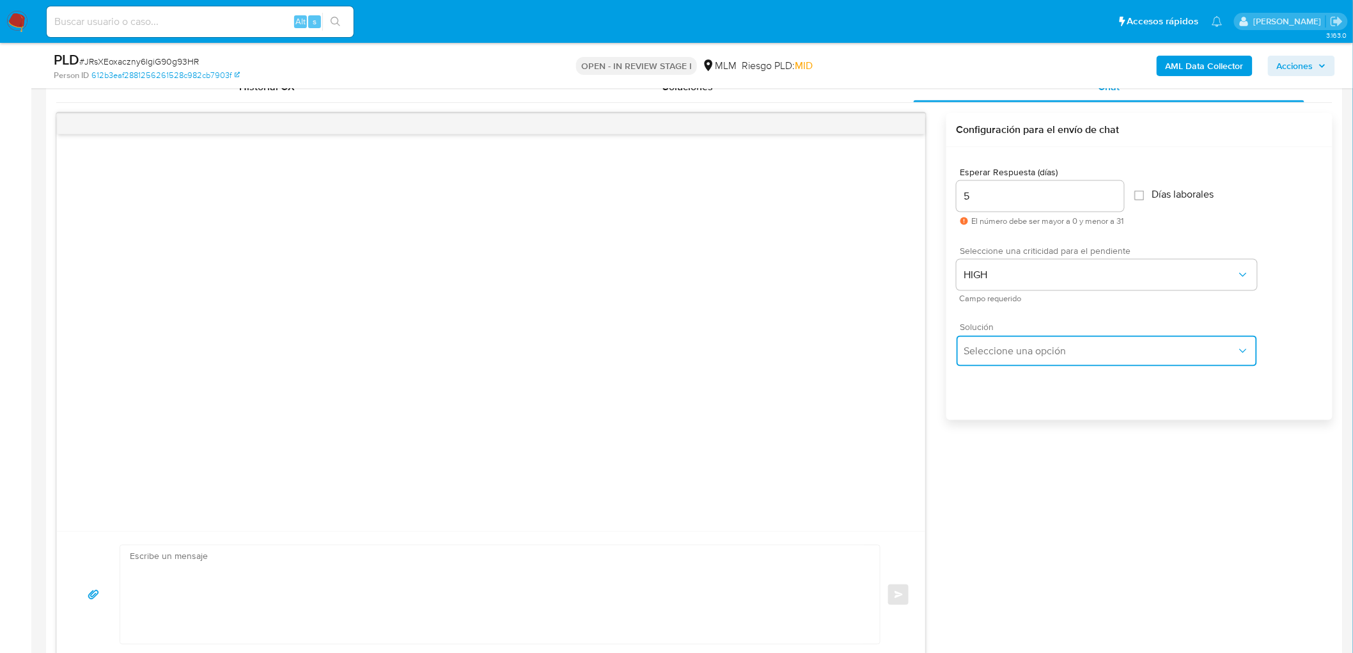
click at [1030, 352] on span "Seleccione una opción" at bounding box center [1100, 351] width 272 height 13
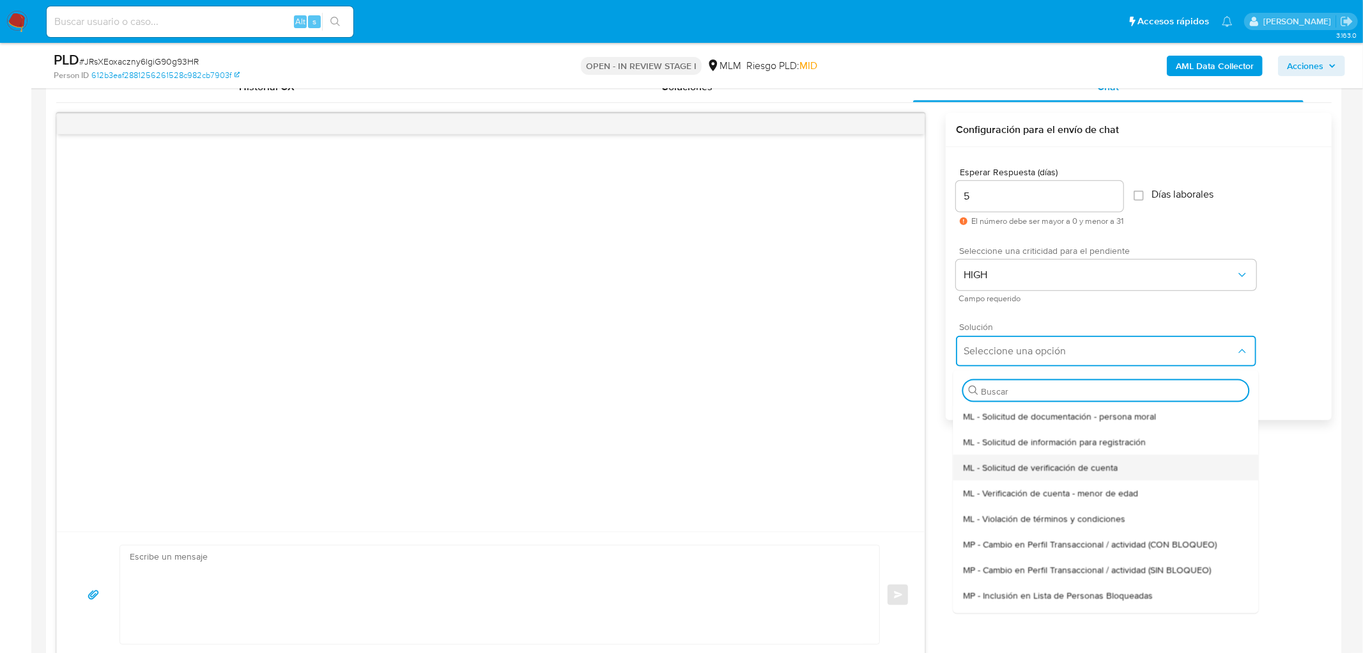
click at [1033, 458] on div "ML - Solicitud de verificación de cuenta" at bounding box center [1105, 467] width 285 height 26
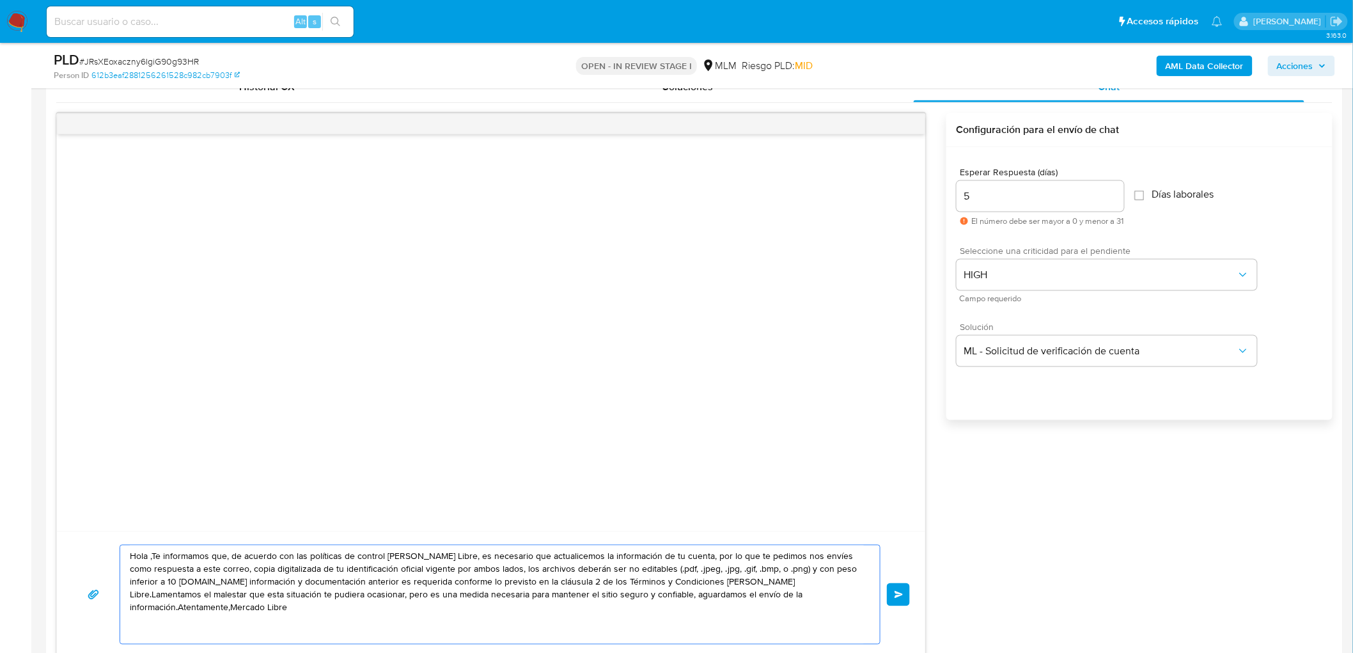
drag, startPoint x: 835, startPoint y: 600, endPoint x: 26, endPoint y: 553, distance: 810.6
paste textarea "Estimada Laura Rebollo Eugenio. Te comunicamos que se ha identificado un cambio…"
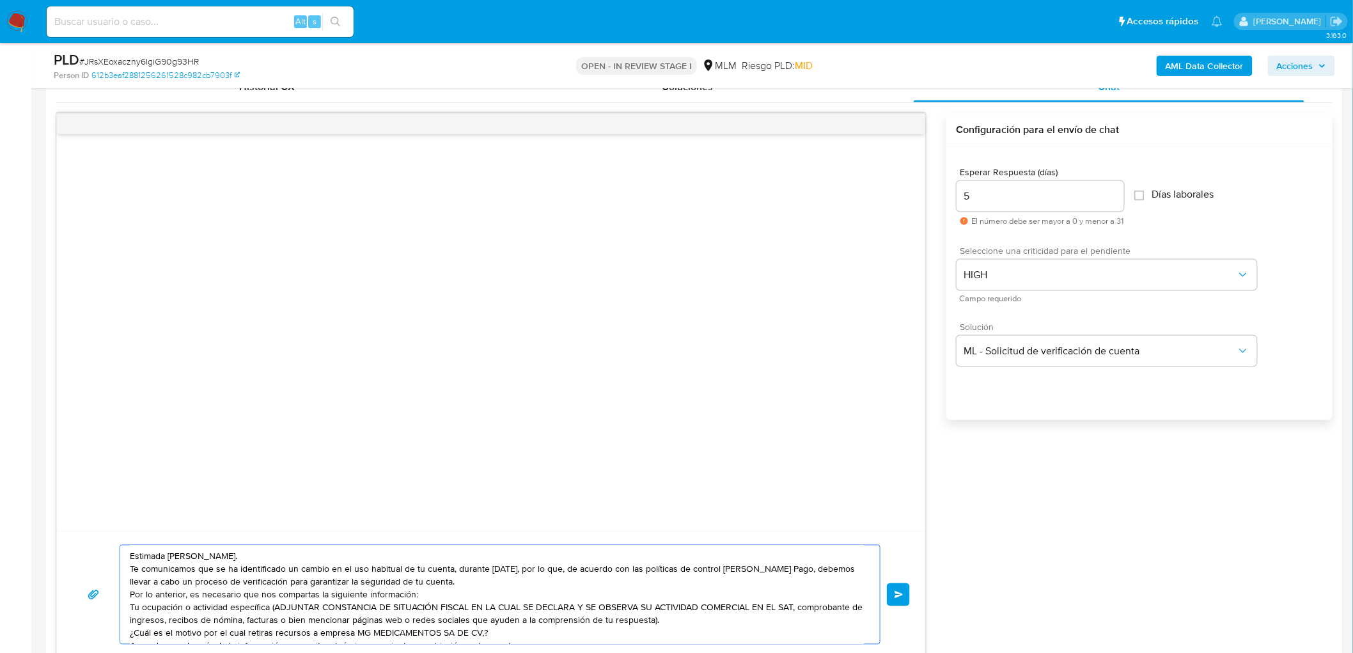
scroll to position [662, 0]
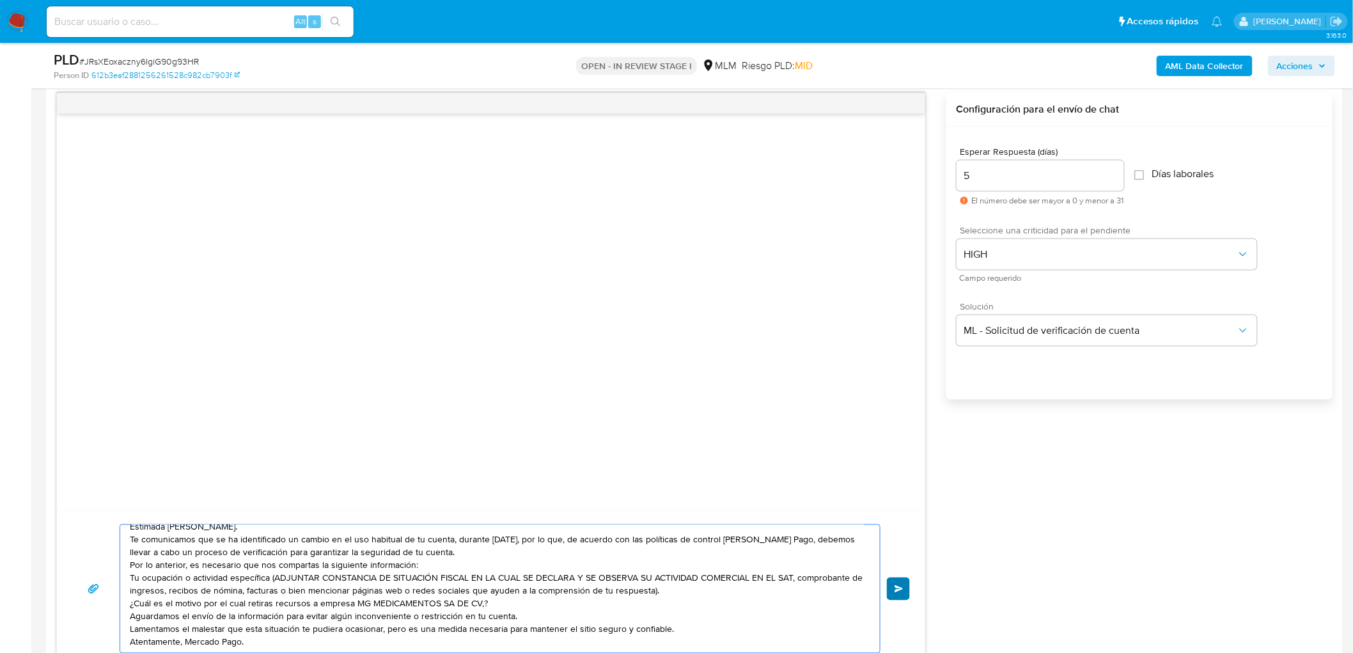
type textarea "Estimada Laura Rebollo Eugenio. Te comunicamos que se ha identificado un cambio…"
click at [896, 585] on span "Enviar" at bounding box center [898, 589] width 9 height 8
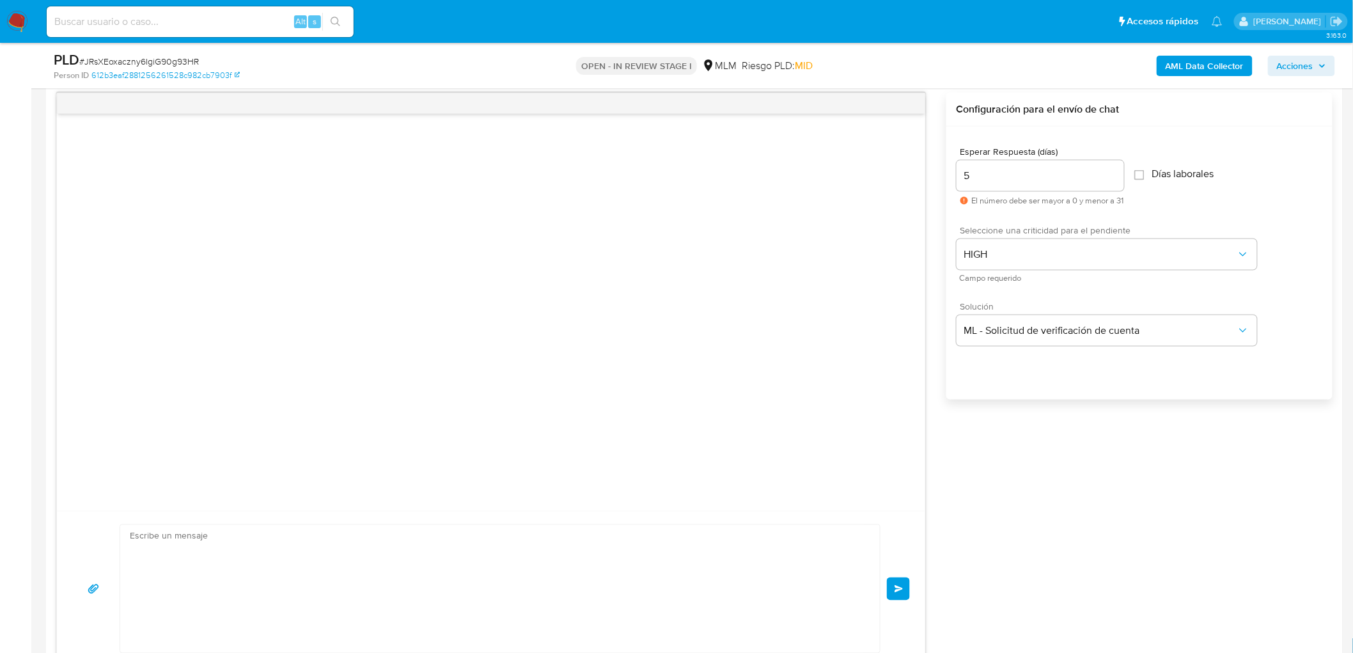
scroll to position [0, 0]
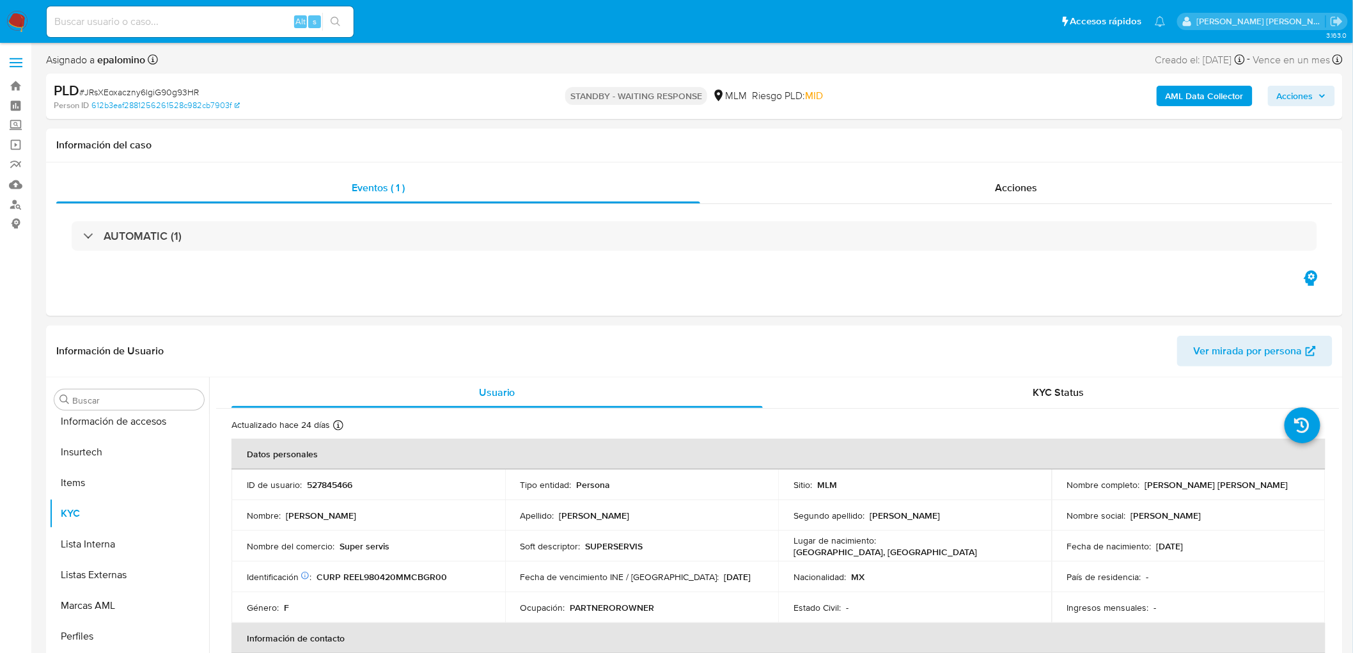
select select "10"
click at [147, 88] on span "# JRsXEoxaczny6IgiG90g93HR" at bounding box center [139, 92] width 120 height 13
copy span "JRsXEoxaczny6IgiG90g93HR"
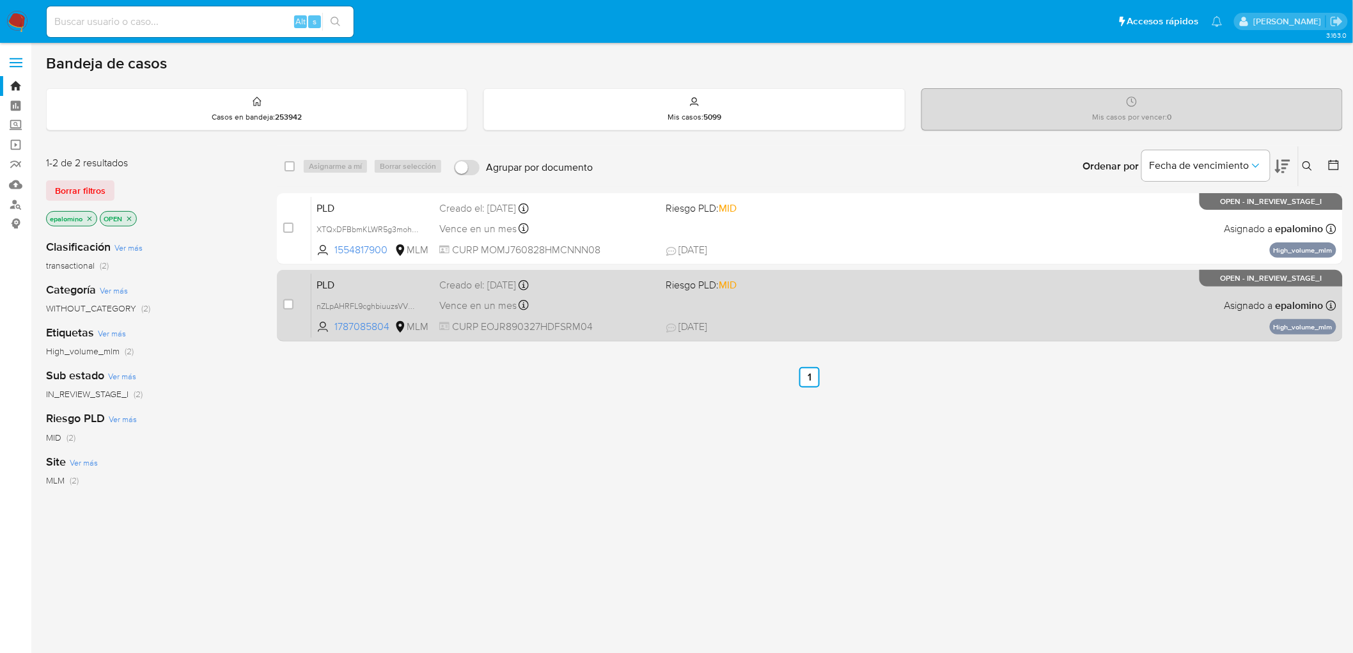
click at [335, 283] on span "PLD" at bounding box center [372, 284] width 113 height 17
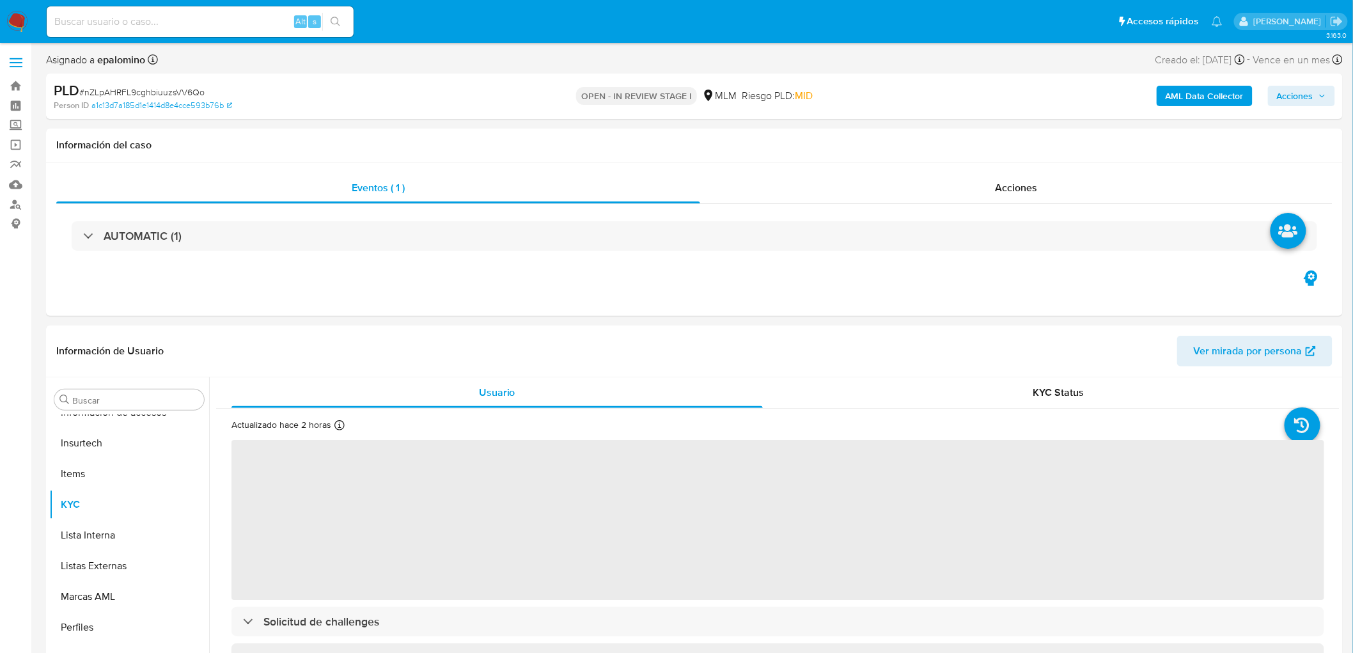
scroll to position [253, 0]
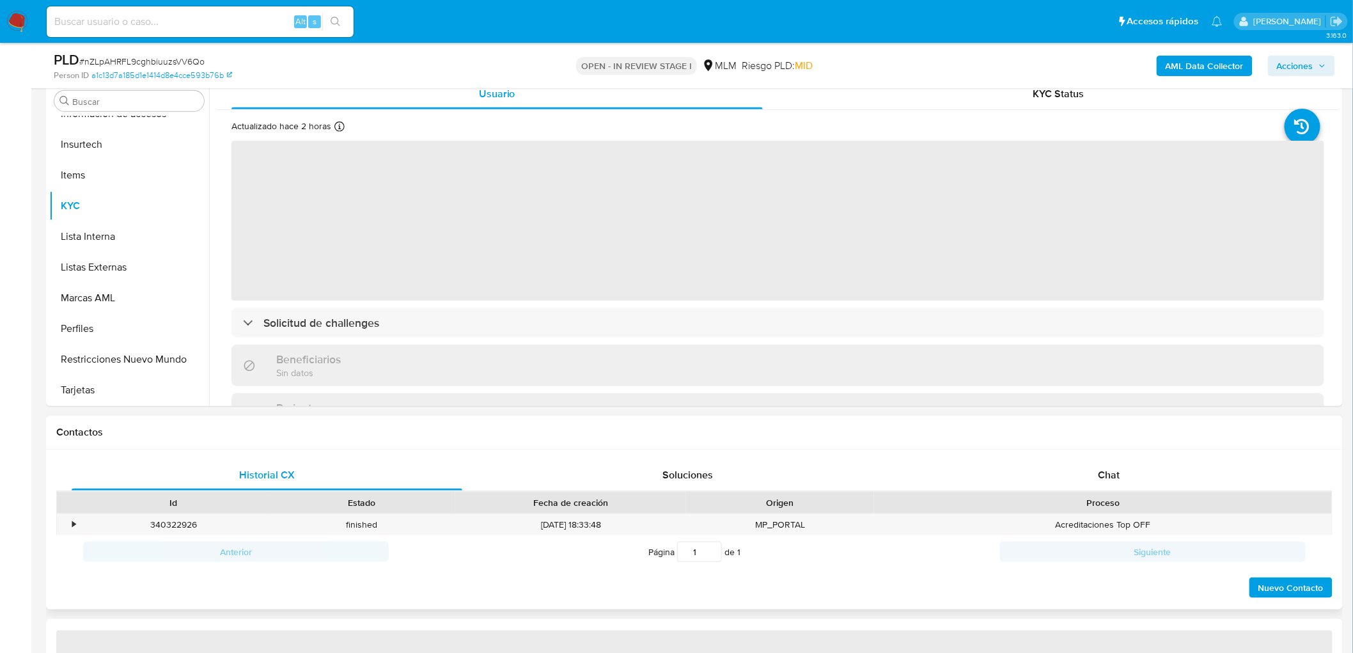
select select "10"
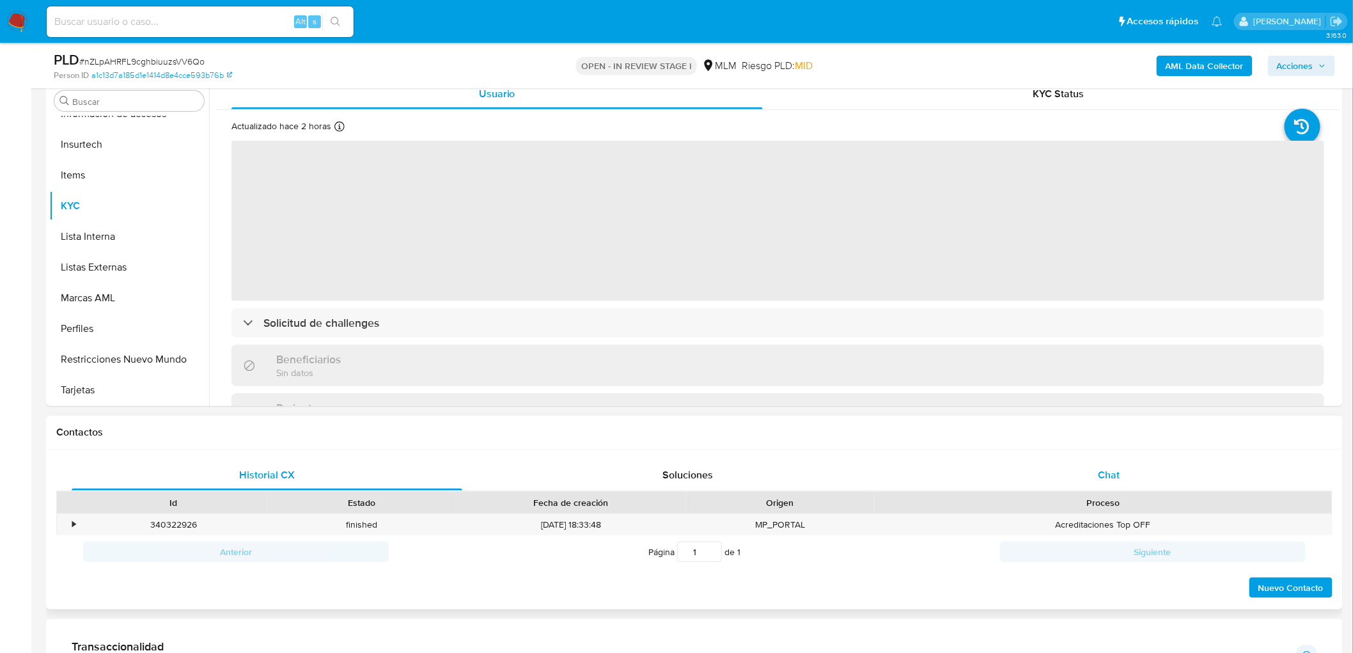
click at [1109, 471] on span "Chat" at bounding box center [1109, 474] width 22 height 15
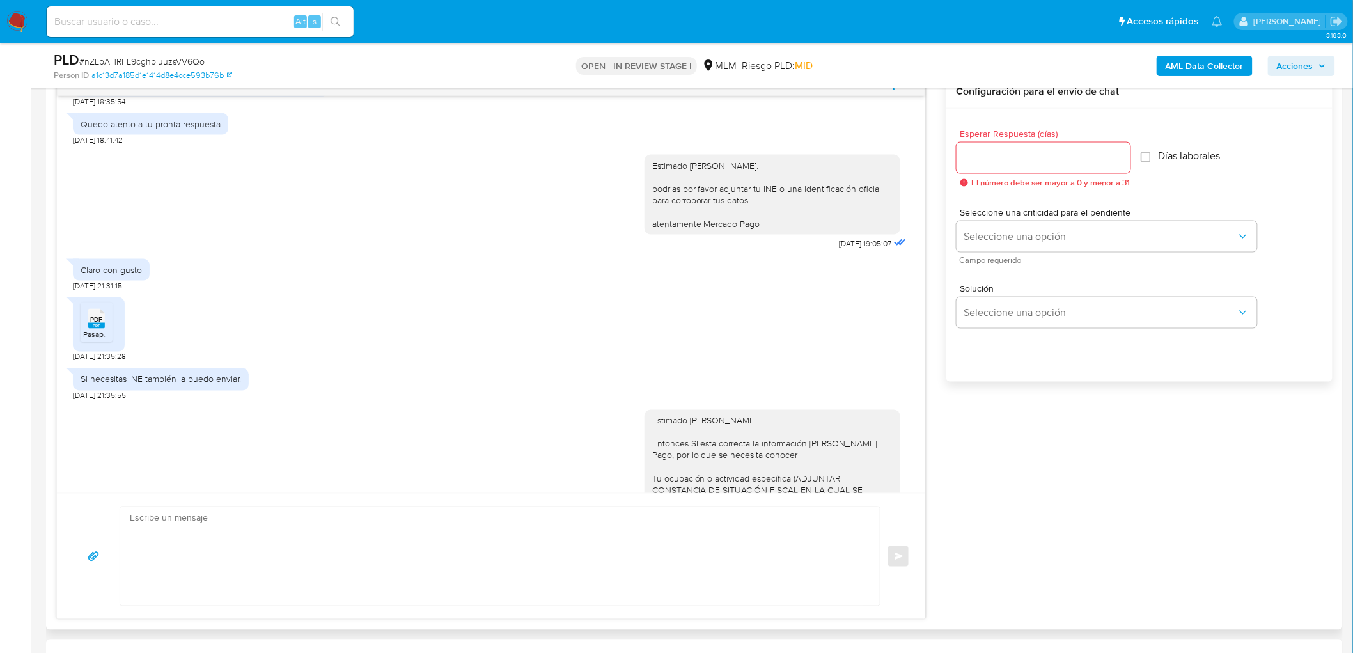
scroll to position [620, 0]
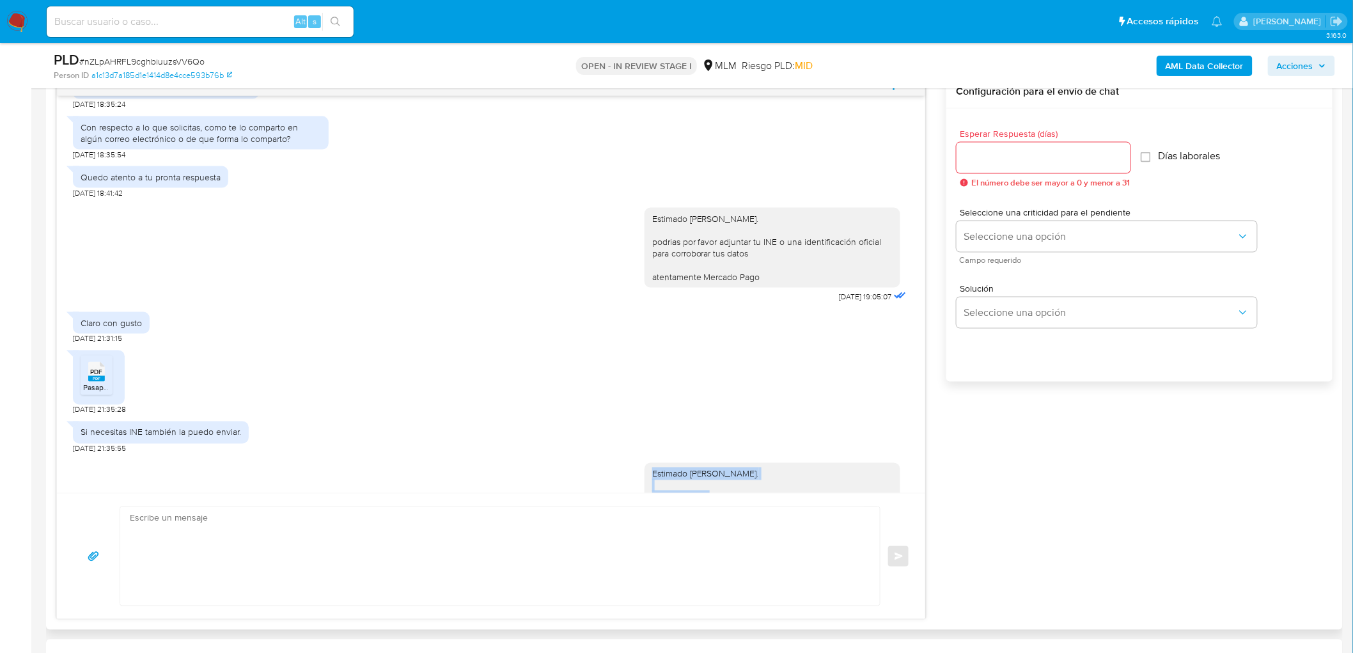
drag, startPoint x: 819, startPoint y: 477, endPoint x: 638, endPoint y: 476, distance: 180.9
click at [644, 476] on div "Estimado Ramon Eduardo Escobedo Juarez. Entonces SI esta correcta la informació…" at bounding box center [772, 555] width 256 height 185
copy div "Estimado Ramon Eduardo Escobedo Juarez."
click at [1020, 157] on input "Esperar Respuesta (días)" at bounding box center [1043, 158] width 174 height 17
type input "5"
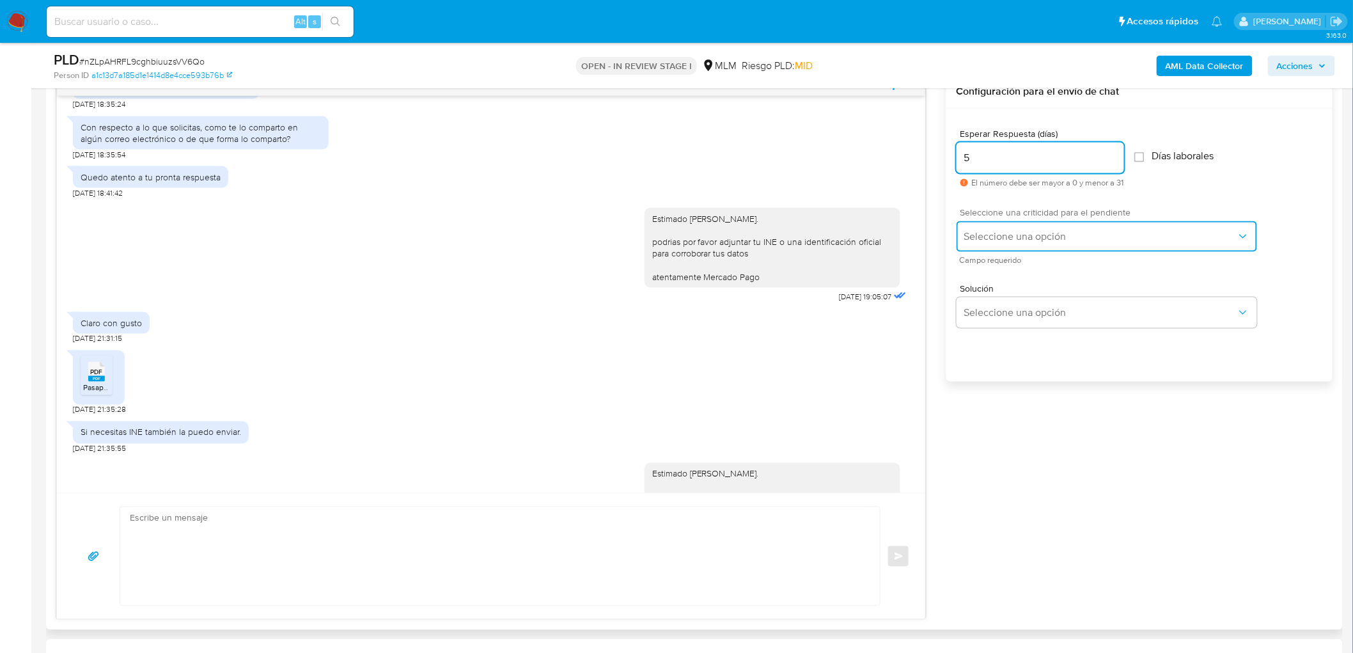
click at [1002, 240] on span "Seleccione una opción" at bounding box center [1100, 236] width 272 height 13
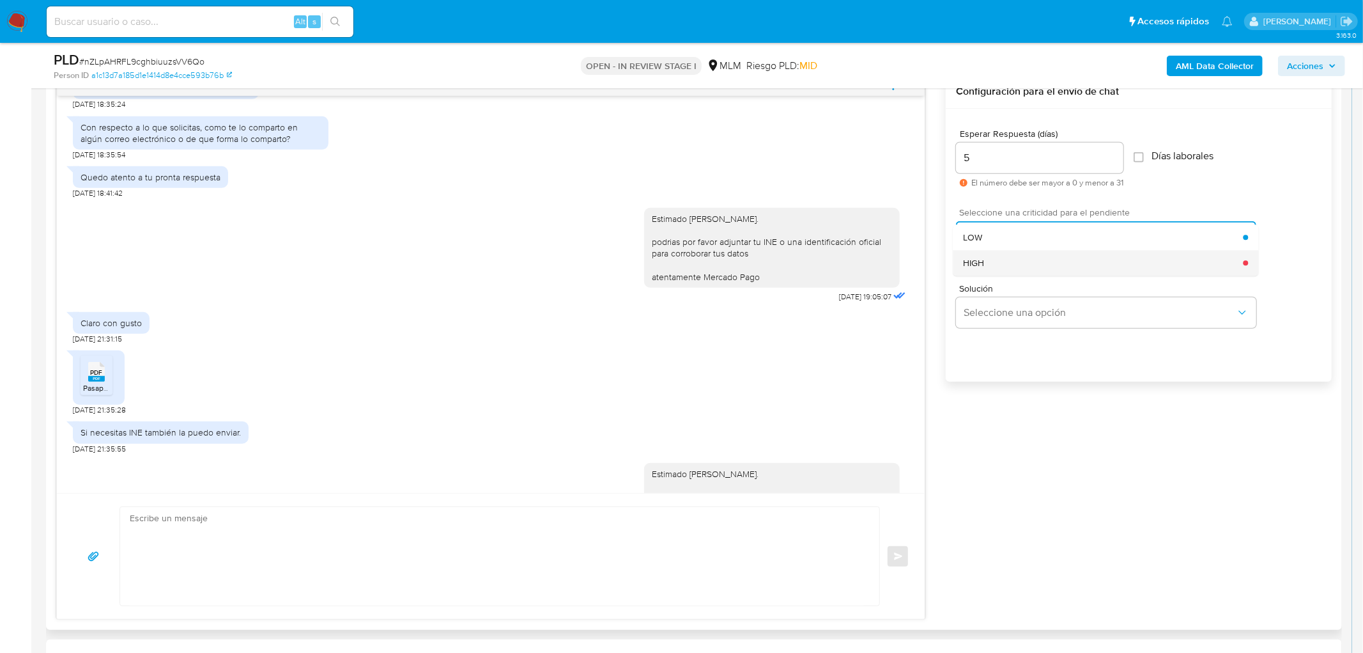
click at [1002, 263] on div "HIGH" at bounding box center [1103, 263] width 280 height 26
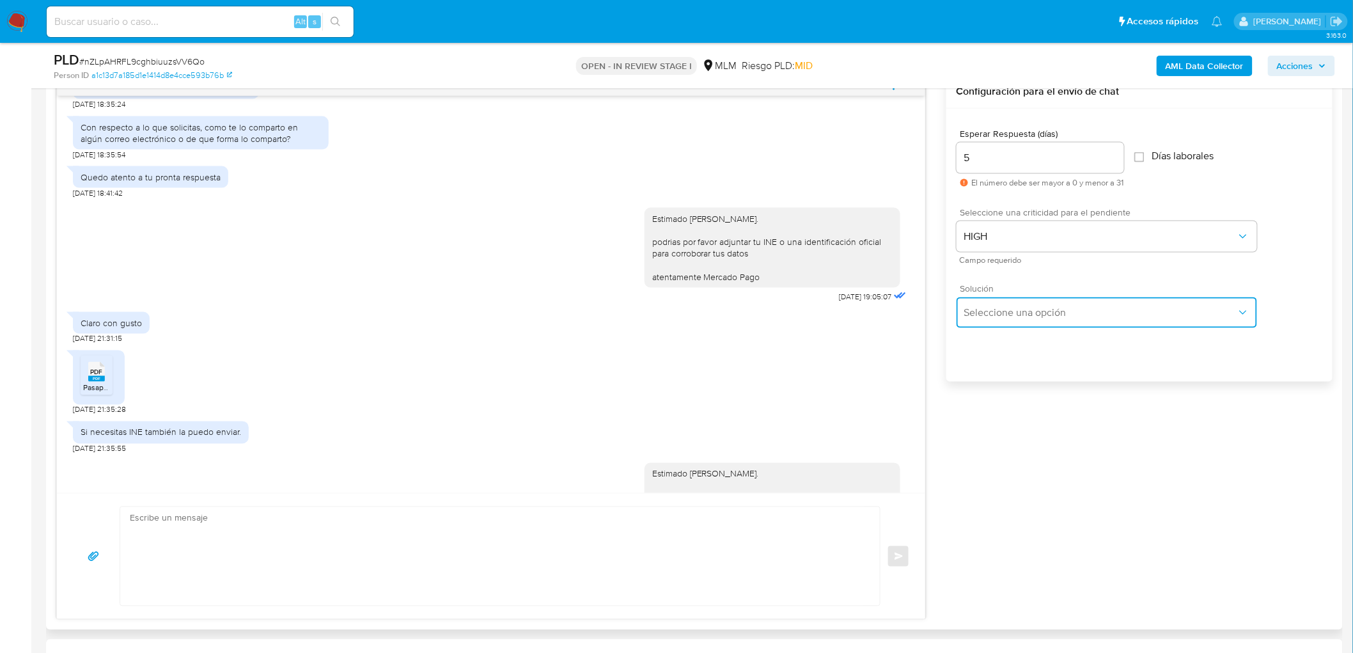
click at [1013, 316] on span "Seleccione una opción" at bounding box center [1100, 312] width 272 height 13
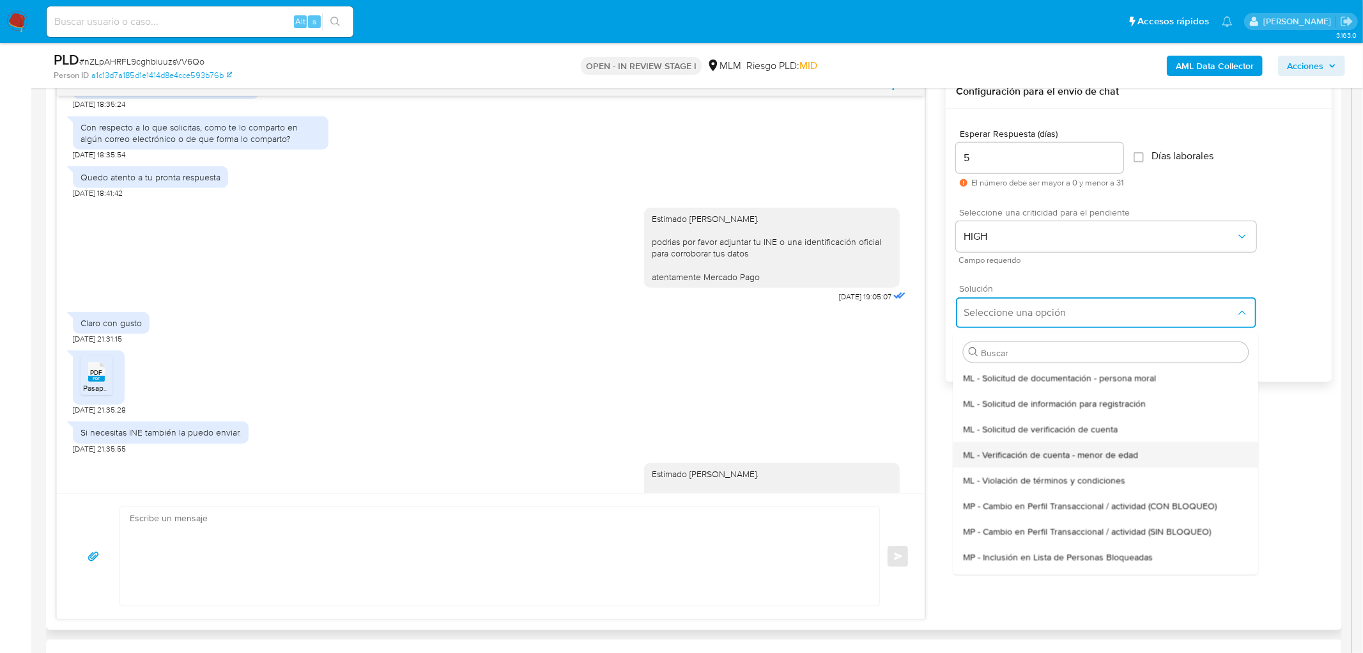
click at [1071, 449] on span "ML - Verificación de cuenta - menor de edad" at bounding box center [1050, 454] width 175 height 12
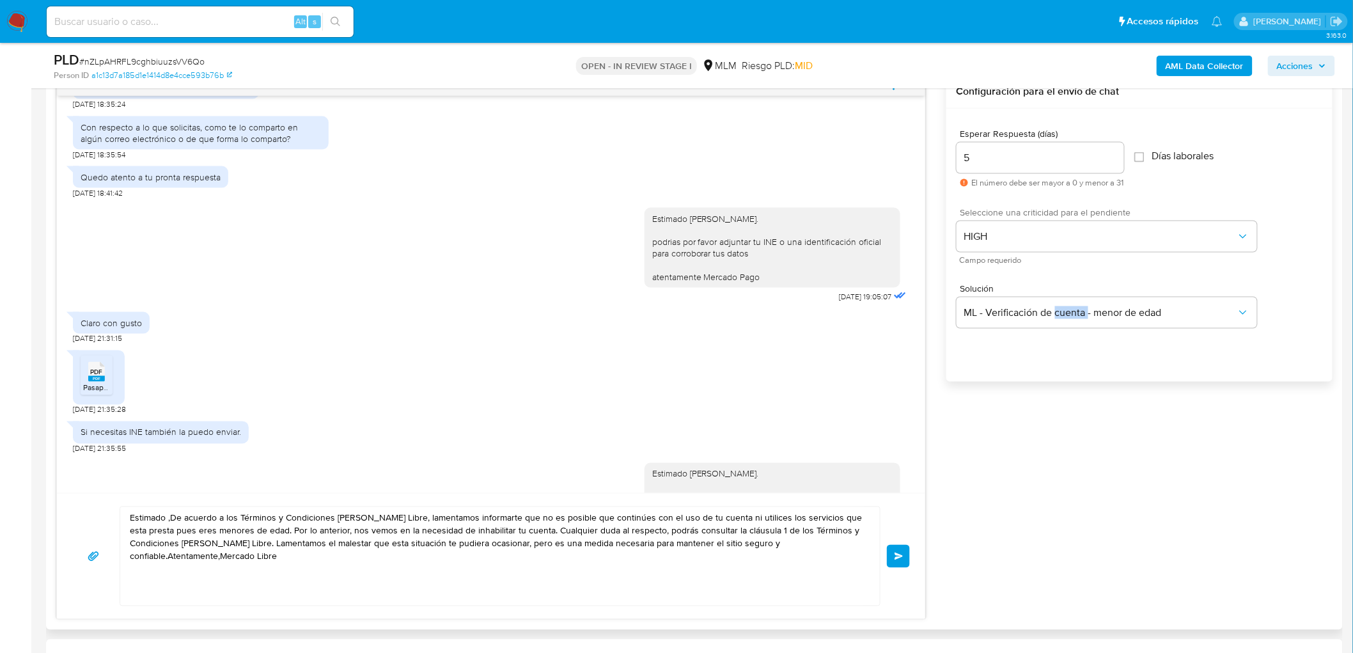
click at [1071, 449] on div "03/10/2025 22:40:51 Hola, buenas tardes 08/10/2025 00:57:20 Yo NO vincule ningu…" at bounding box center [694, 347] width 1276 height 545
drag, startPoint x: 1113, startPoint y: 309, endPoint x: 1101, endPoint y: 325, distance: 19.7
click at [1112, 309] on span "ML - Verificación de cuenta - menor de edad" at bounding box center [1100, 312] width 272 height 13
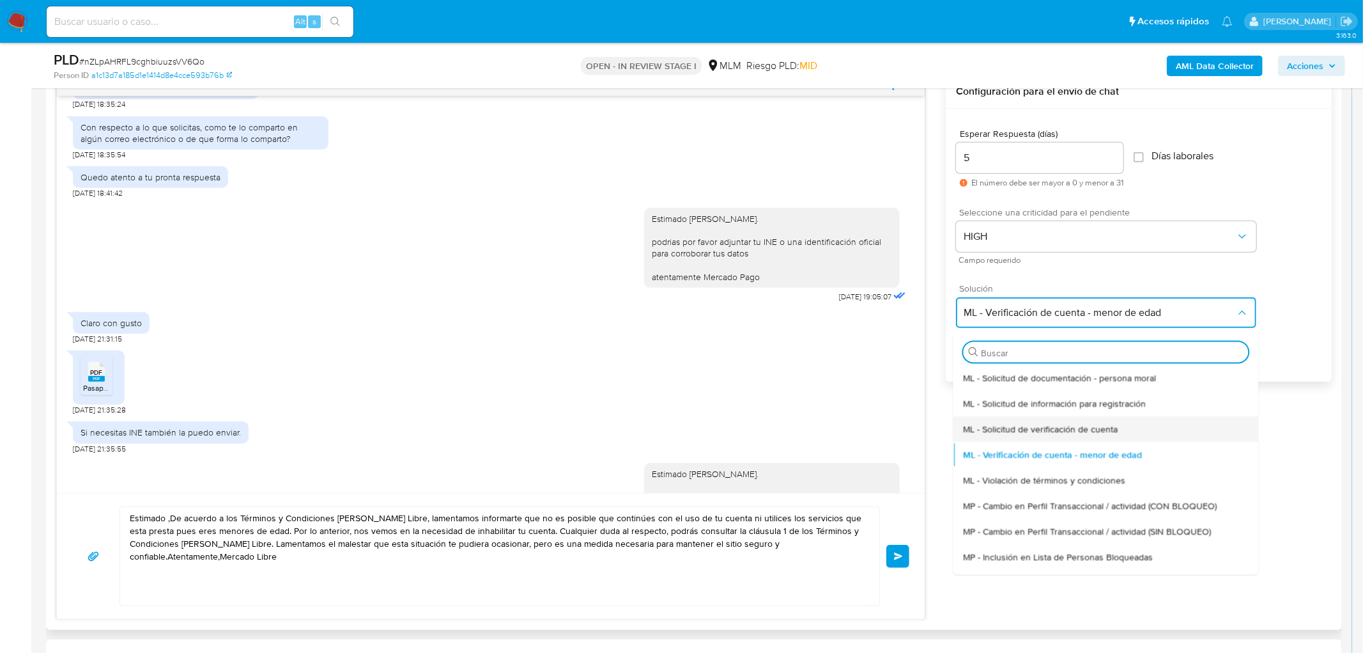
click at [1031, 425] on span "ML - Solicitud de verificación de cuenta" at bounding box center [1040, 429] width 155 height 12
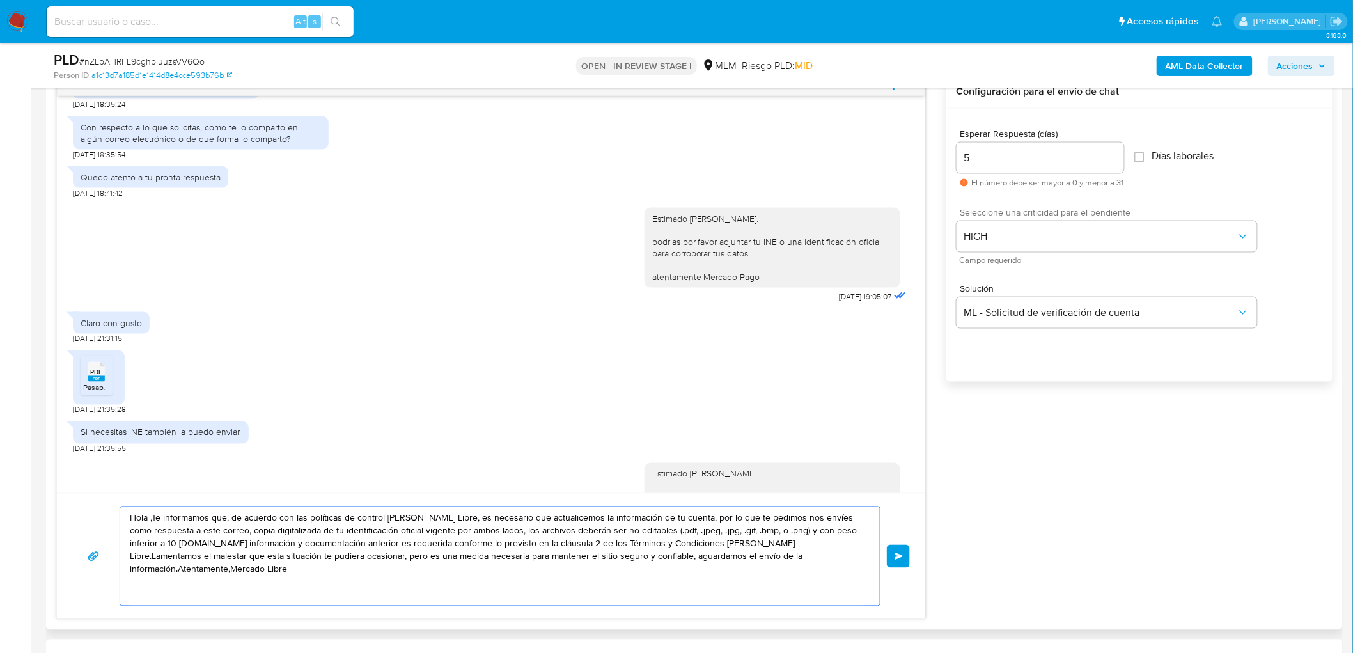
drag, startPoint x: 821, startPoint y: 563, endPoint x: 58, endPoint y: 476, distance: 767.5
click at [54, 476] on div "Historial CX Soluciones Chat Id Estado Fecha de creación Origen Proceso • 34032…" at bounding box center [694, 326] width 1296 height 607
paste textarea "Estimado Ramon Eduardo Escobedo Juarez."
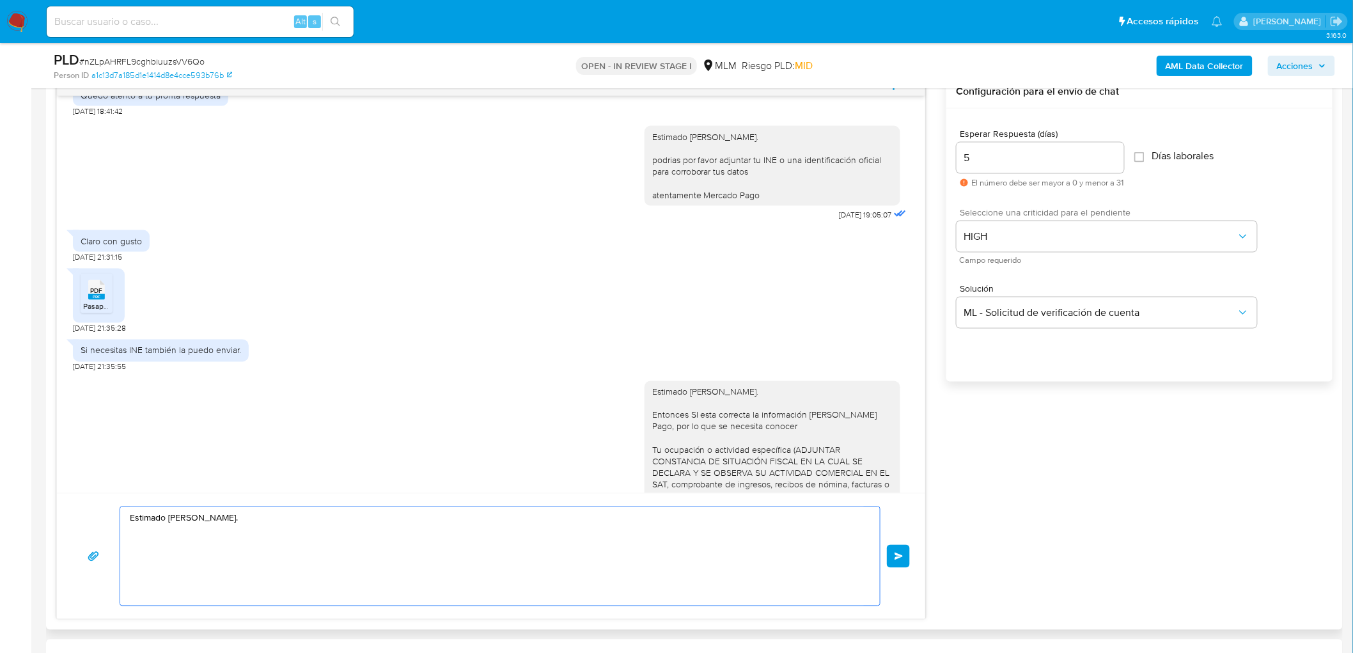
scroll to position [762, 0]
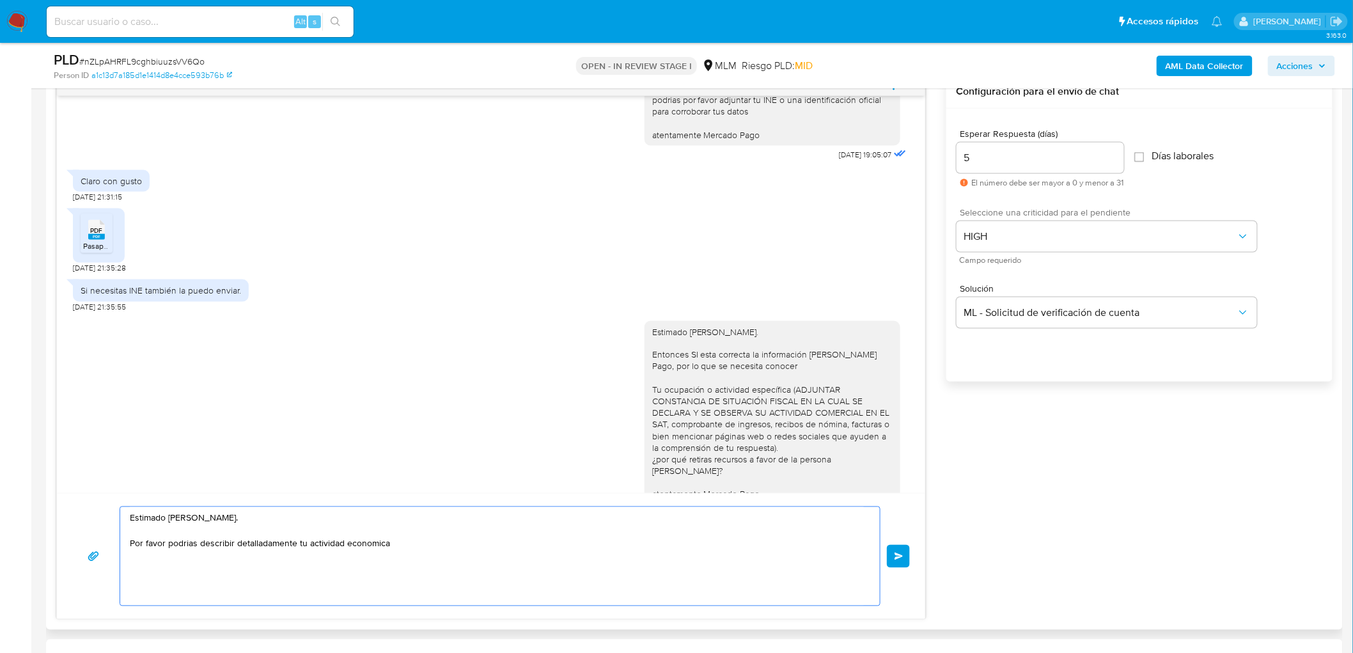
drag, startPoint x: 189, startPoint y: 545, endPoint x: 414, endPoint y: 548, distance: 225.0
click at [414, 548] on textarea "Estimado Ramon Eduardo Escobedo Juarez. Por favor podrias describir detalladame…" at bounding box center [497, 556] width 734 height 98
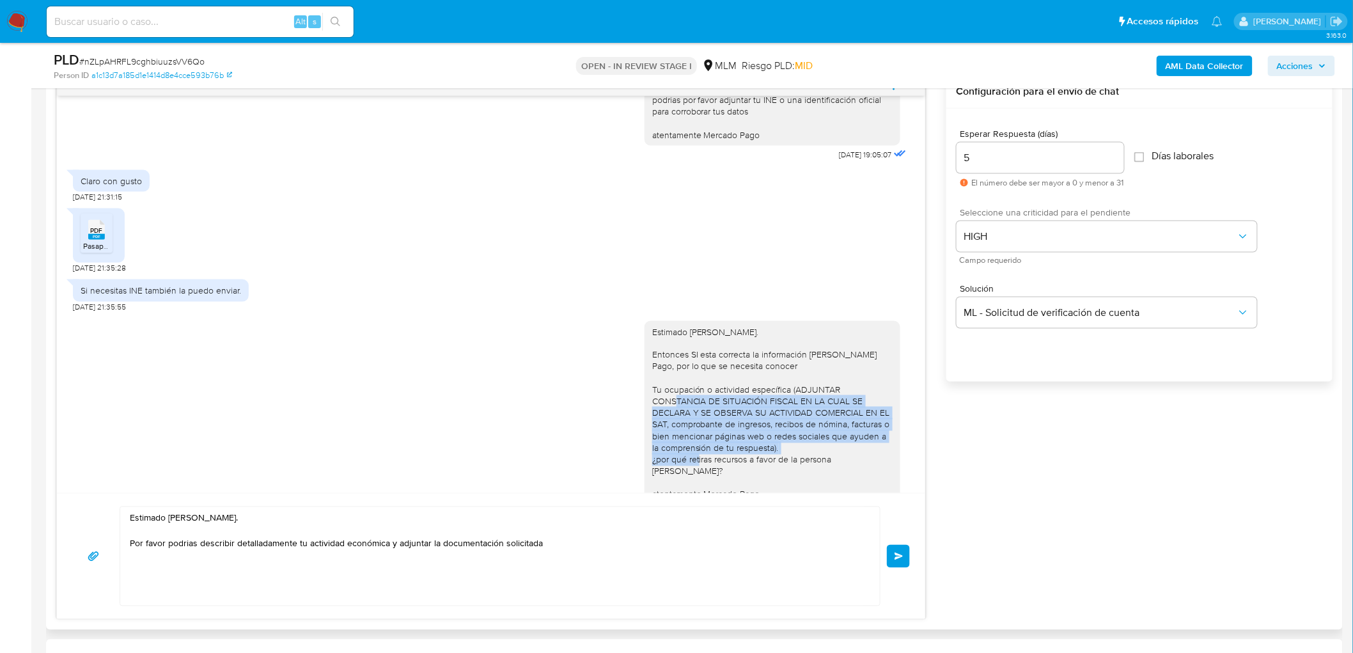
drag, startPoint x: 782, startPoint y: 387, endPoint x: 768, endPoint y: 445, distance: 60.0
click at [768, 444] on div "Estimado Ramon Eduardo Escobedo Juarez. Entonces SI esta correcta la informació…" at bounding box center [772, 413] width 240 height 175
copy div "ADJUNTAR CONSTANCIA DE SITUACIÓN FISCAL EN LA CUAL SE DECLARA Y SE OBSERVA SU A…"
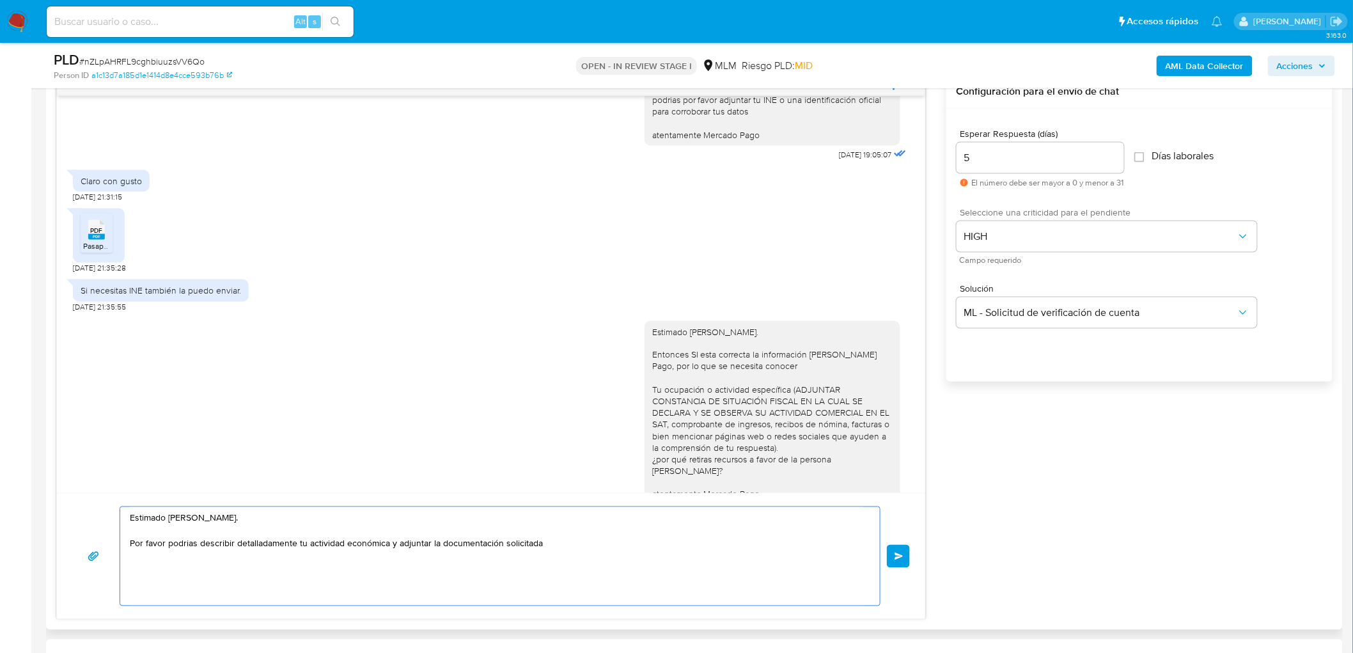
click at [569, 538] on textarea "Estimado Ramon Eduardo Escobedo Juarez. Por favor podrias describir detalladame…" at bounding box center [497, 556] width 734 height 98
paste textarea "ADJUNTAR CONSTANCIA DE SITUACIÓN FISCAL EN LA CUAL SE DECLARA Y SE OBSERVA SU A…"
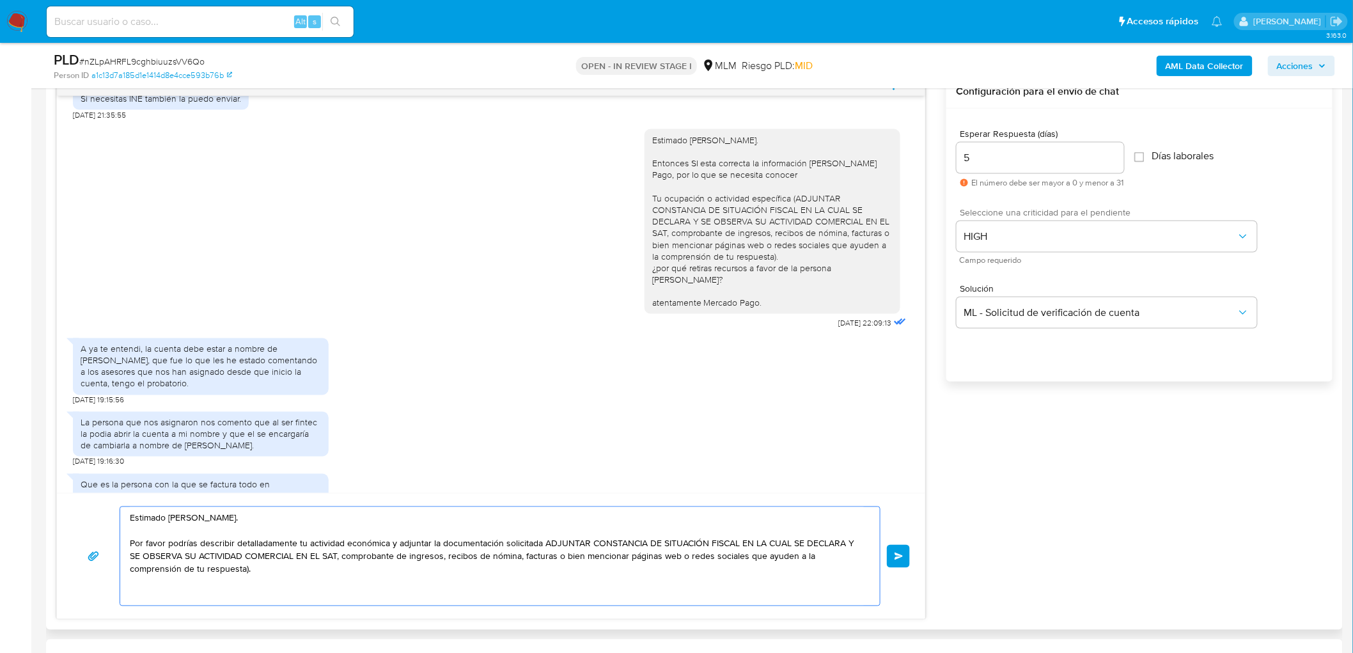
scroll to position [975, 0]
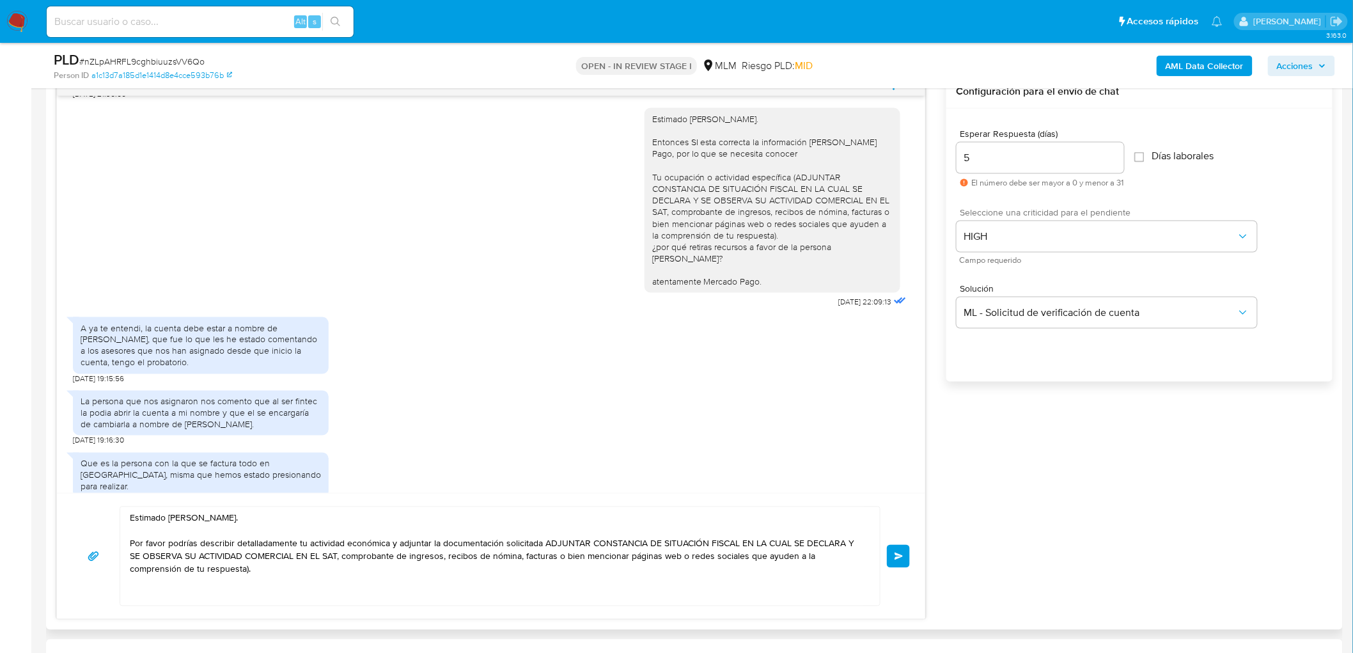
drag, startPoint x: 766, startPoint y: 280, endPoint x: 640, endPoint y: 279, distance: 125.3
click at [644, 279] on div "Estimado Ramon Eduardo Escobedo Juarez. Entonces SI esta correcta la informació…" at bounding box center [772, 200] width 256 height 185
copy div "atentamente Mercado Pago."
click at [225, 577] on textarea "Estimado Ramon Eduardo Escobedo Juarez. Por favor podrías describir detalladame…" at bounding box center [497, 556] width 734 height 98
click at [222, 590] on textarea "Estimado Ramon Eduardo Escobedo Juarez. Por favor podrías describir detalladame…" at bounding box center [497, 556] width 734 height 98
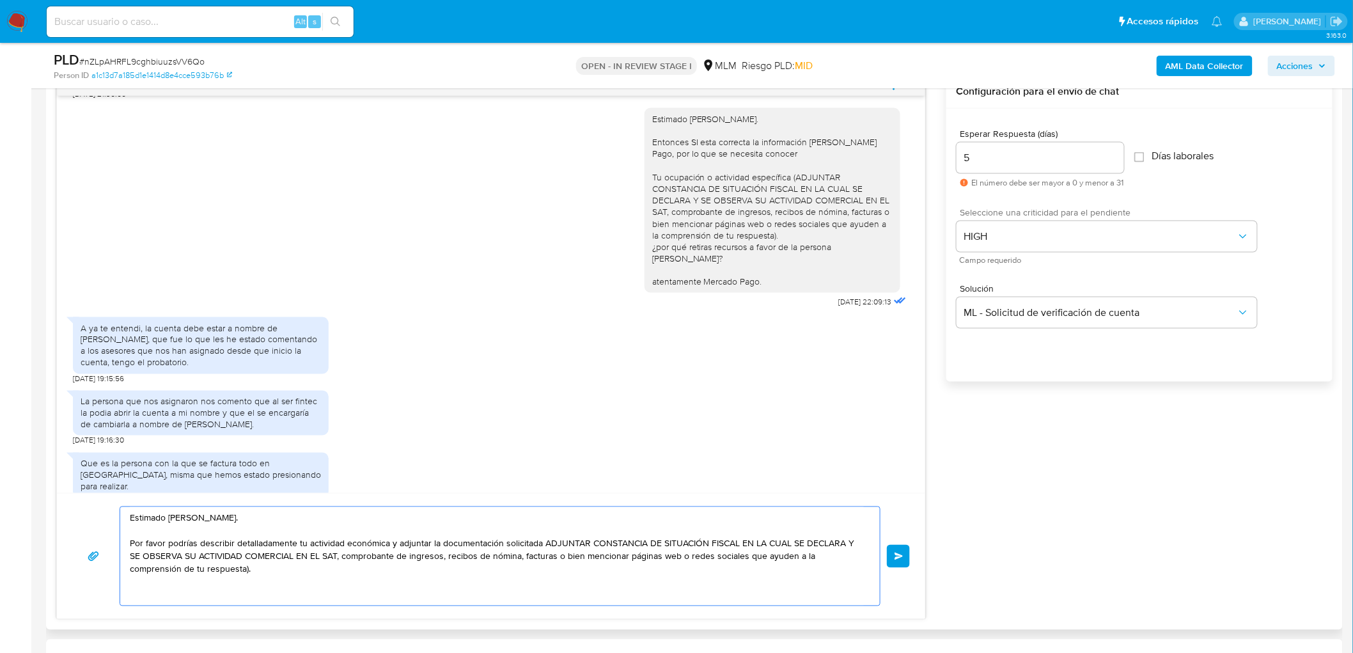
paste textarea "atentamente Mercado Pago."
type textarea "Estimado Ramon Eduardo Escobedo Juarez. Por favor podrías describir detalladame…"
click at [904, 554] on button "Enviar" at bounding box center [898, 556] width 23 height 23
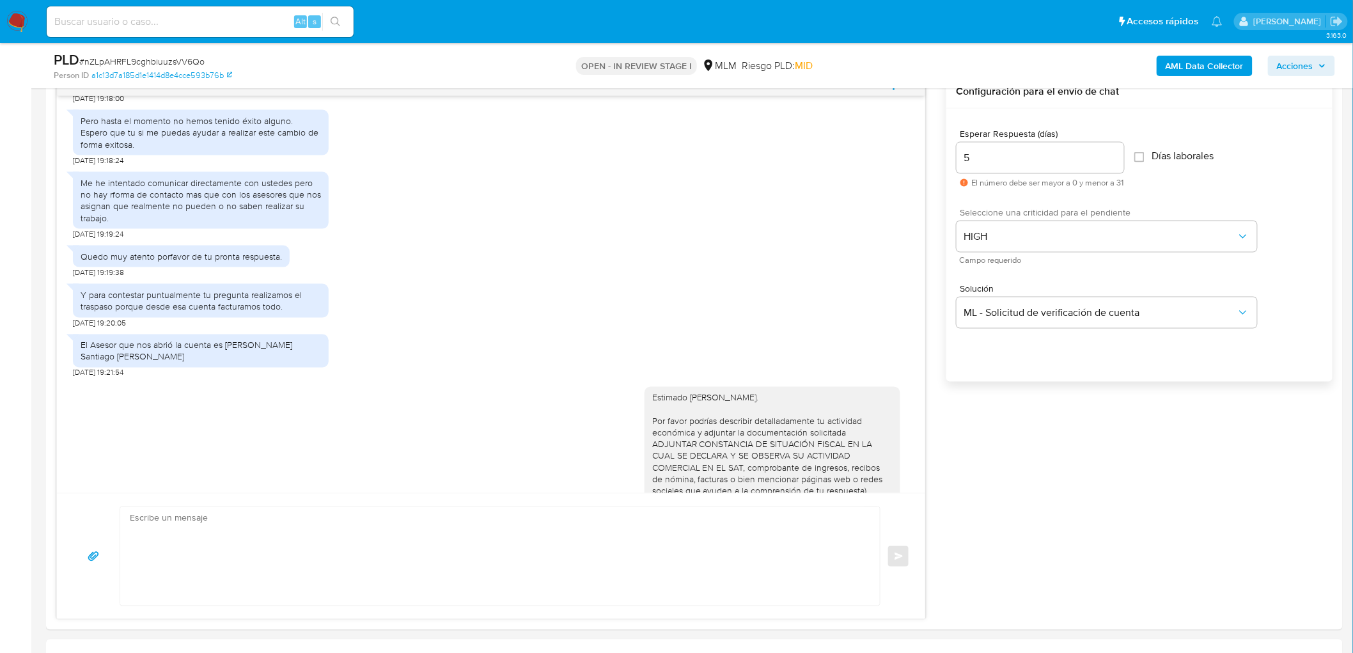
scroll to position [1496, 0]
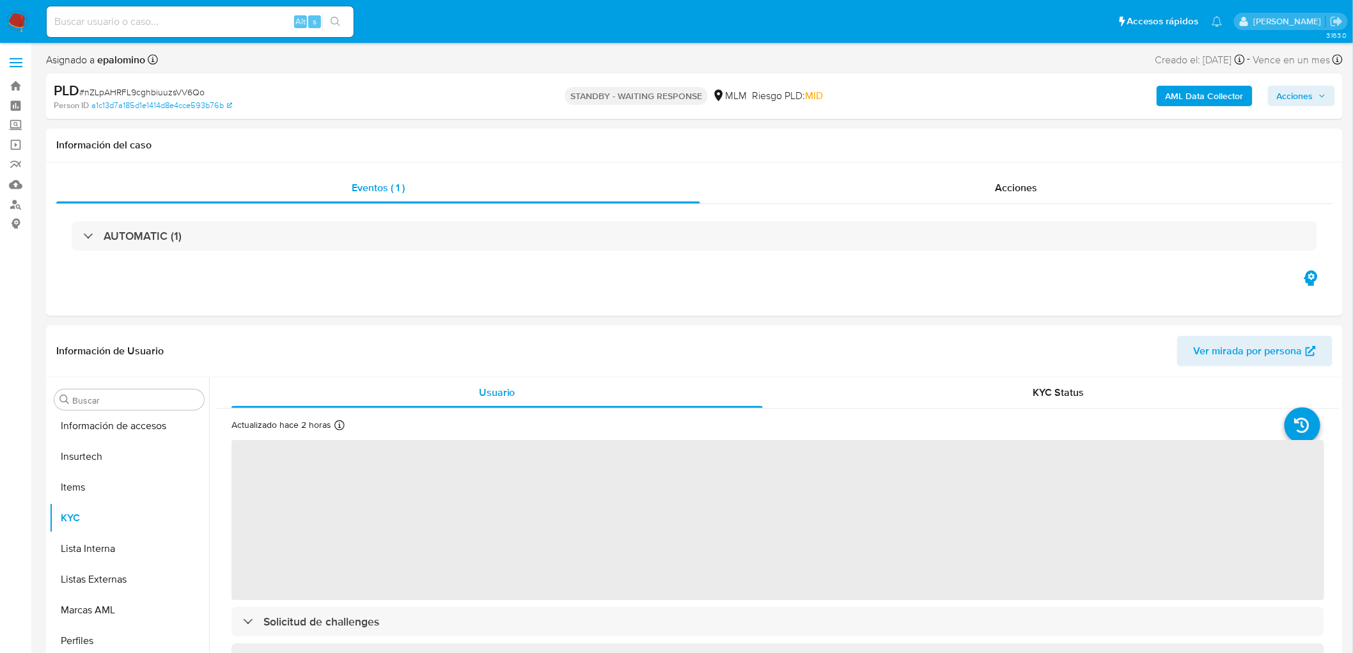
scroll to position [632, 0]
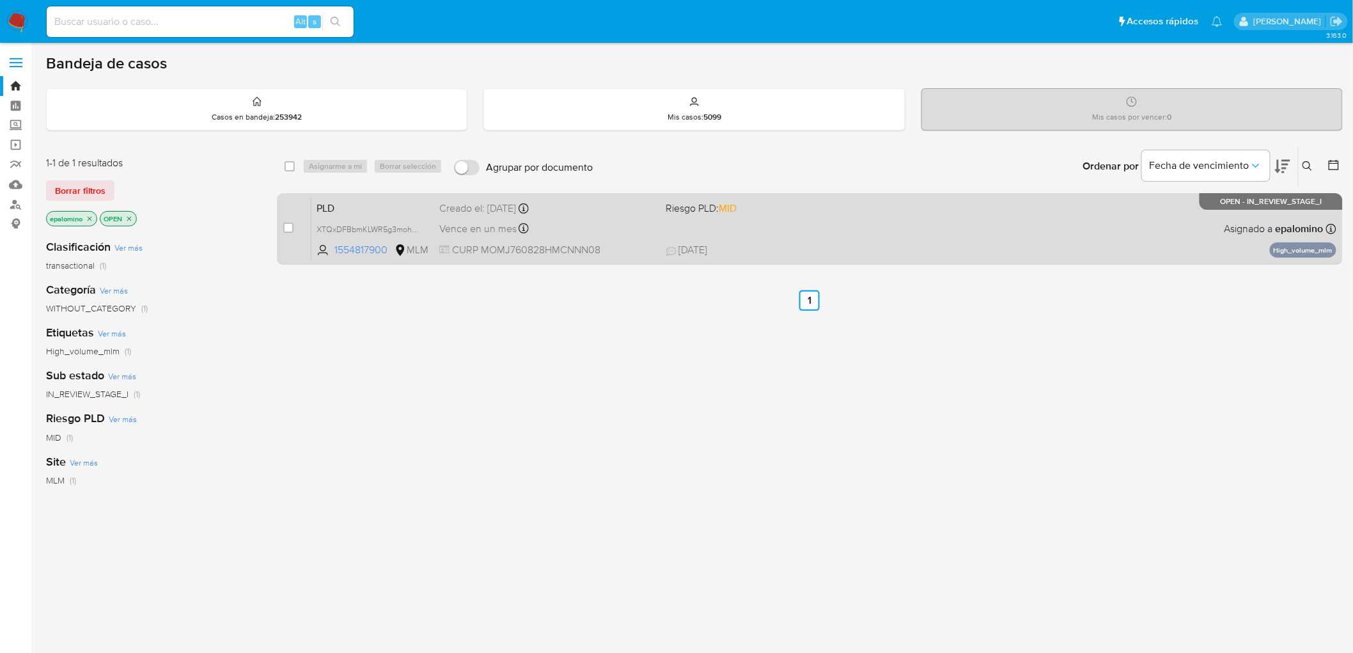
click at [339, 203] on span "PLD" at bounding box center [372, 207] width 113 height 17
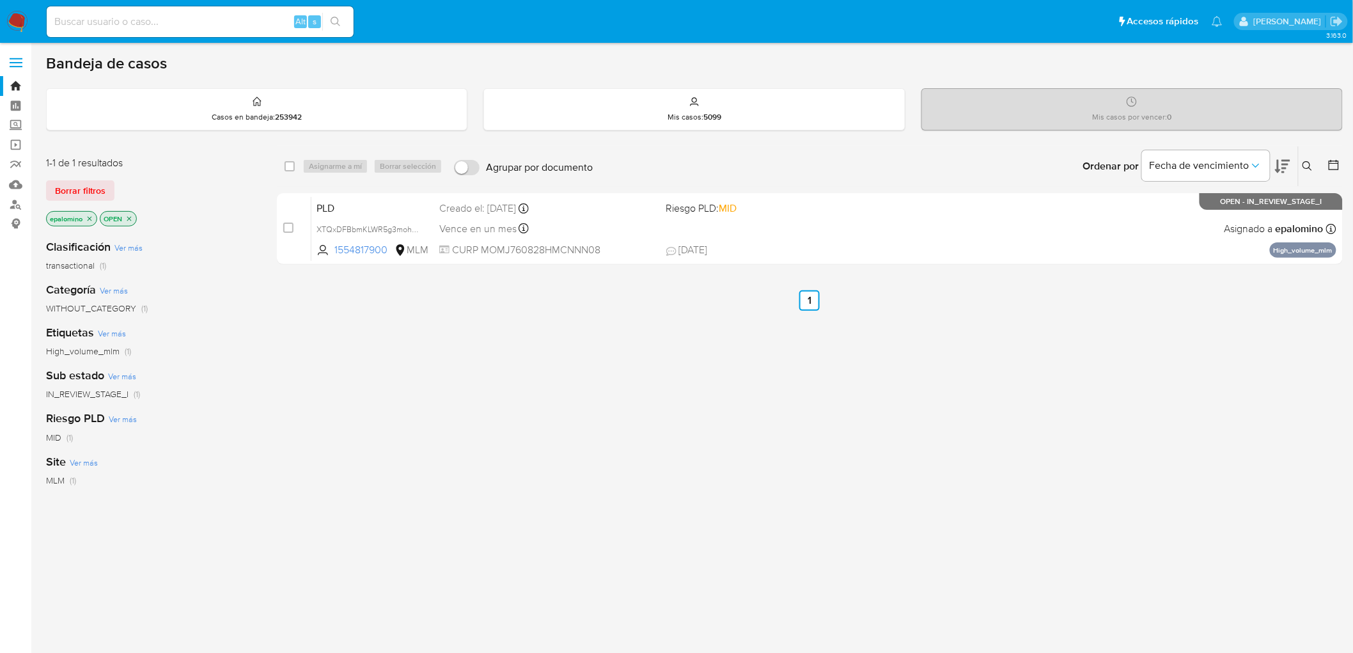
drag, startPoint x: 97, startPoint y: 189, endPoint x: 1007, endPoint y: 189, distance: 909.6
click at [97, 189] on span "Borrar filtros" at bounding box center [80, 191] width 50 height 18
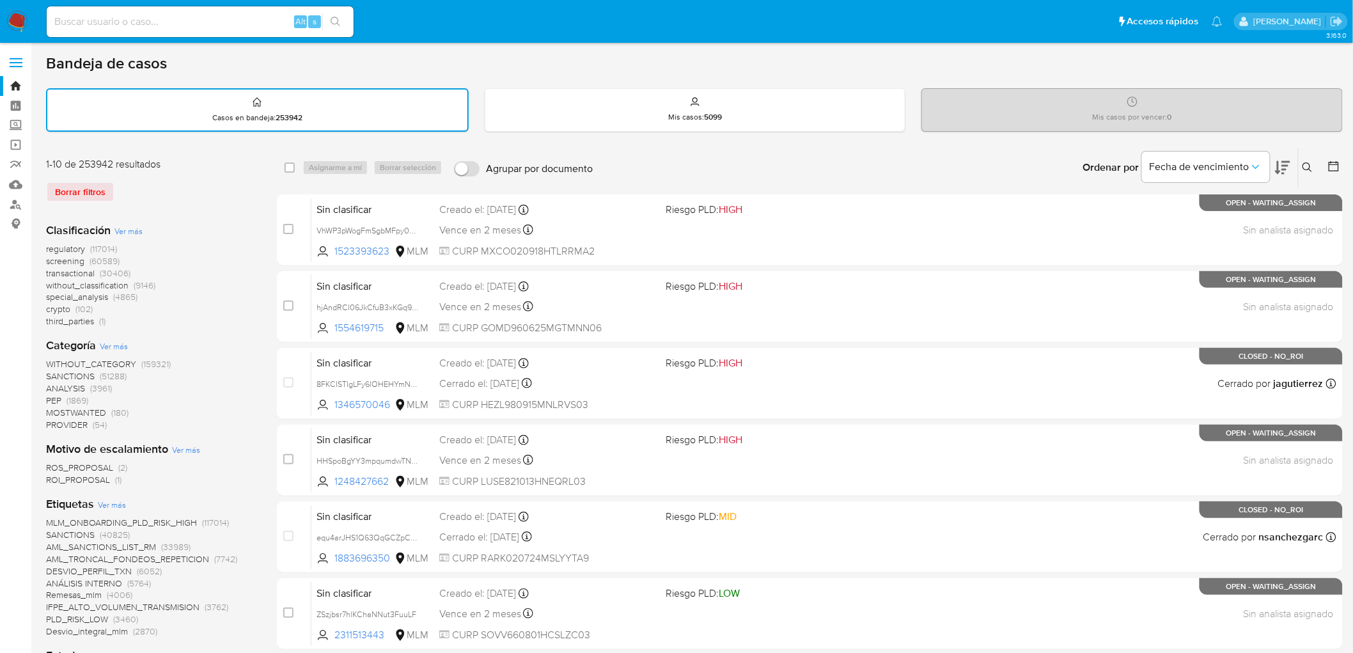
click at [1302, 162] on icon at bounding box center [1307, 167] width 10 height 10
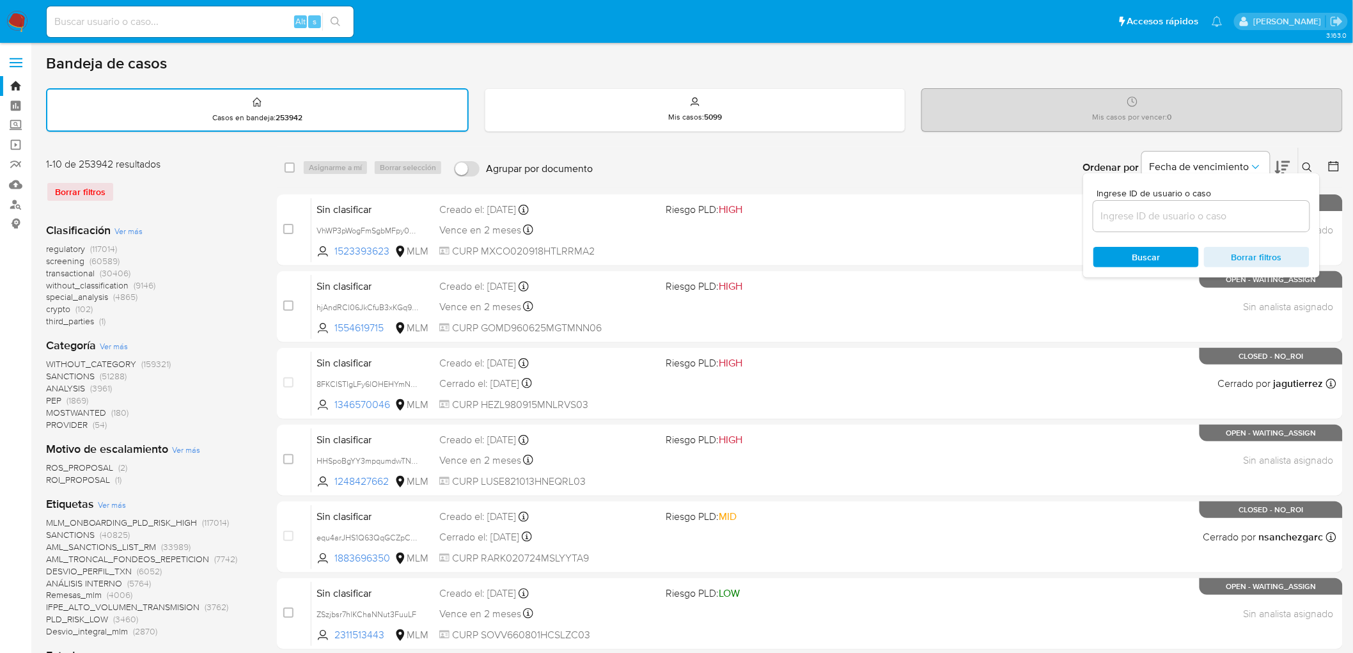
click at [1184, 215] on input at bounding box center [1201, 216] width 216 height 17
type input "1554817900"
click at [1151, 251] on span "Buscar" at bounding box center [1146, 257] width 28 height 20
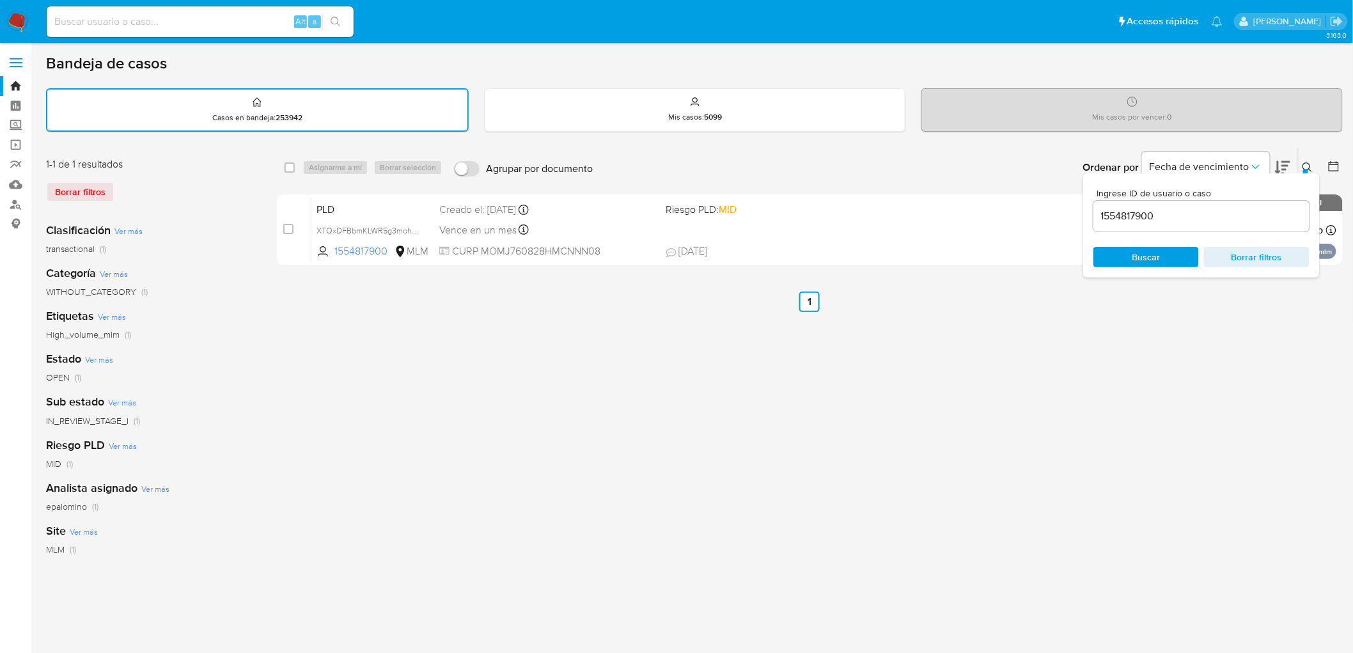
click at [1308, 167] on icon at bounding box center [1307, 167] width 10 height 10
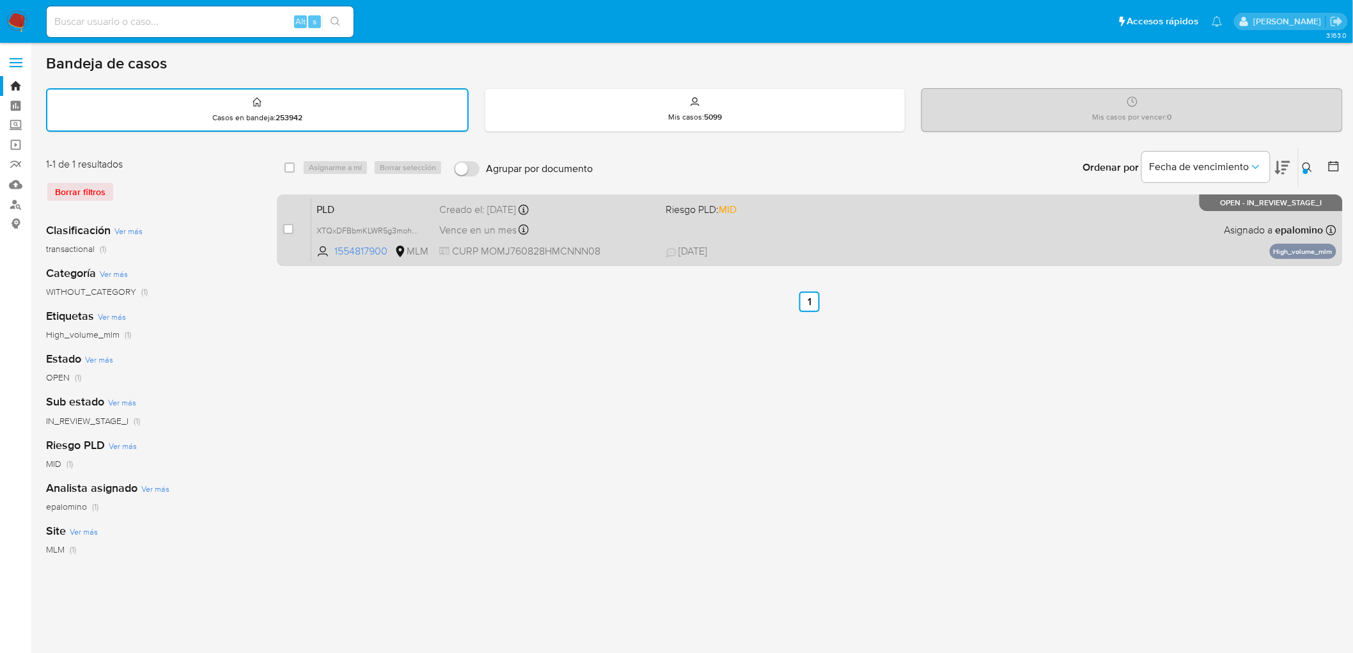
click at [345, 207] on span "PLD" at bounding box center [372, 208] width 113 height 17
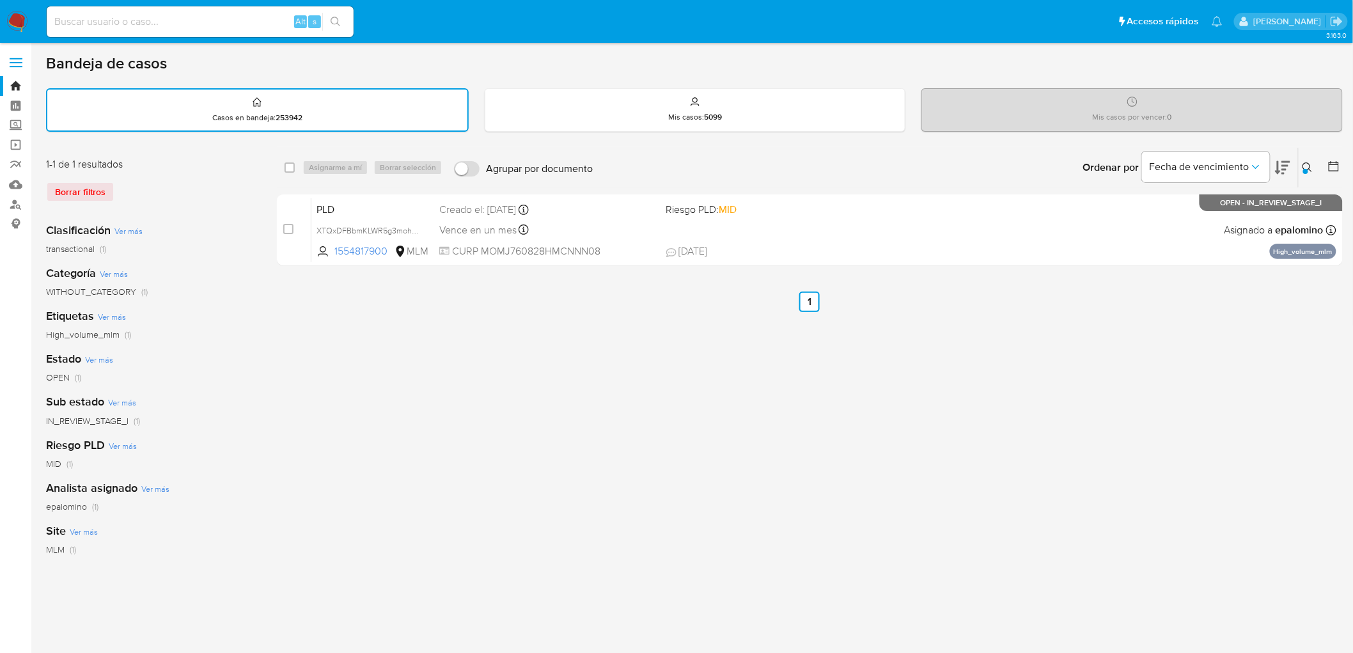
click at [11, 19] on img at bounding box center [17, 22] width 22 height 22
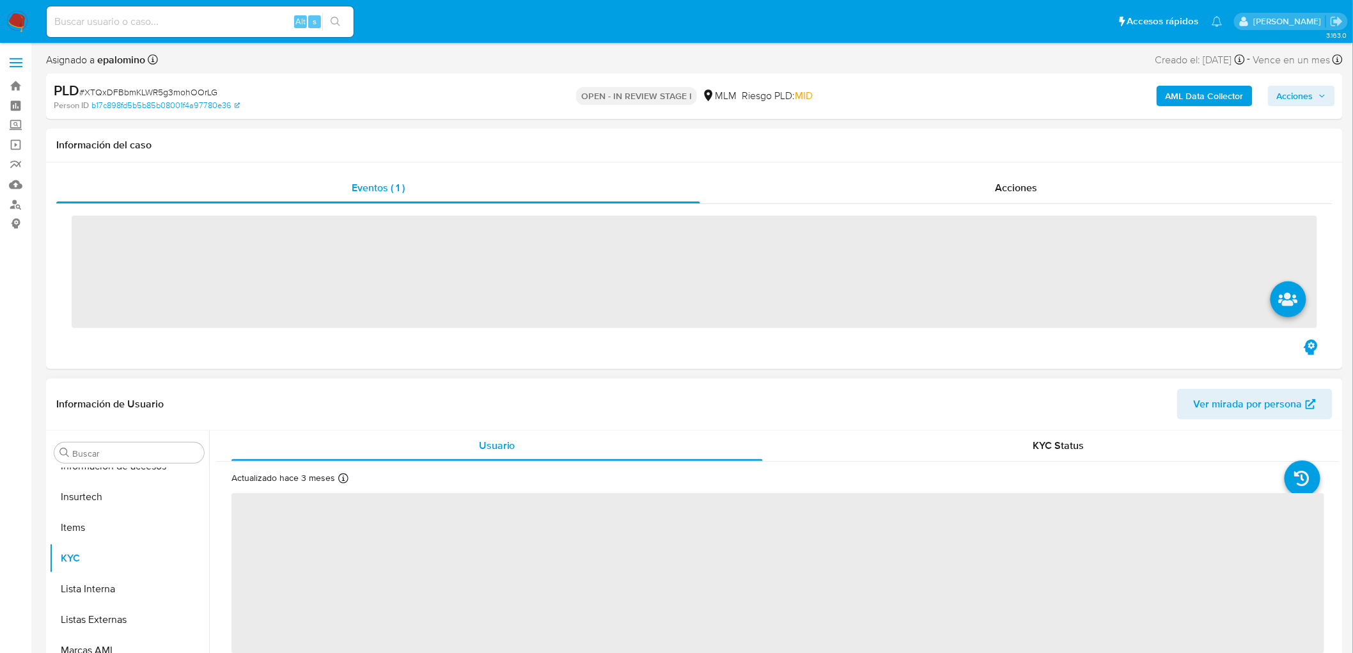
scroll to position [632, 0]
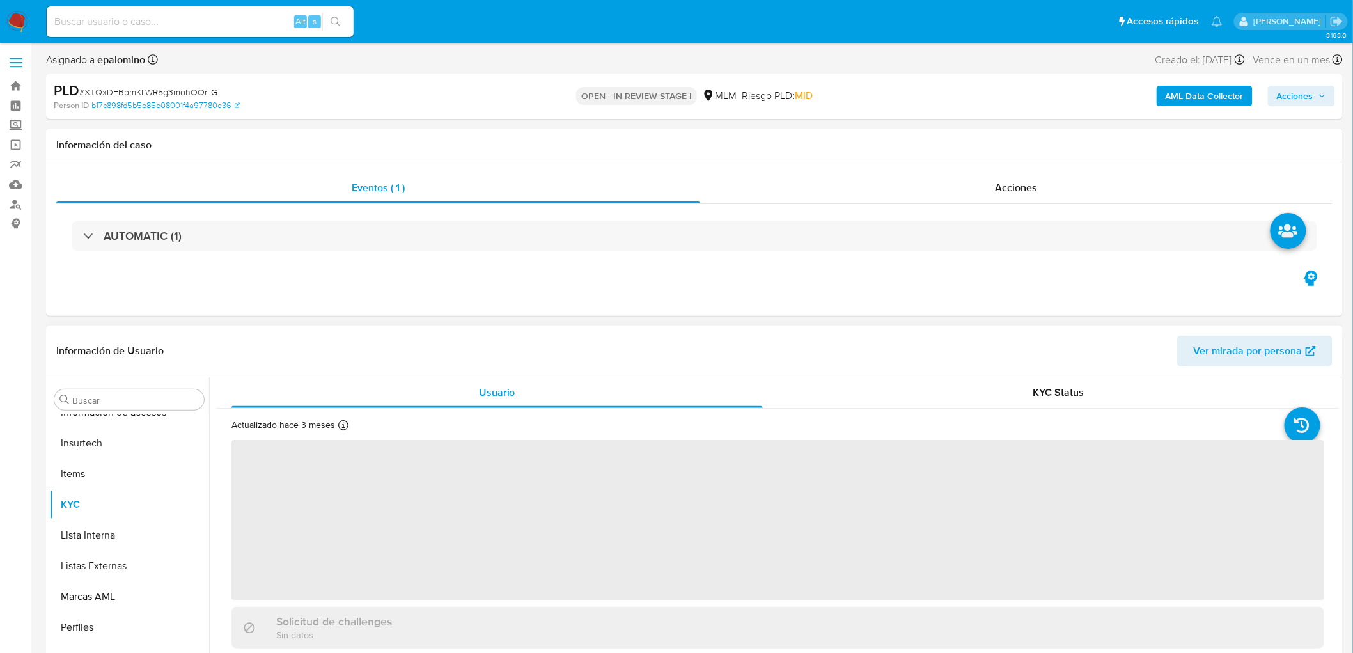
select select "10"
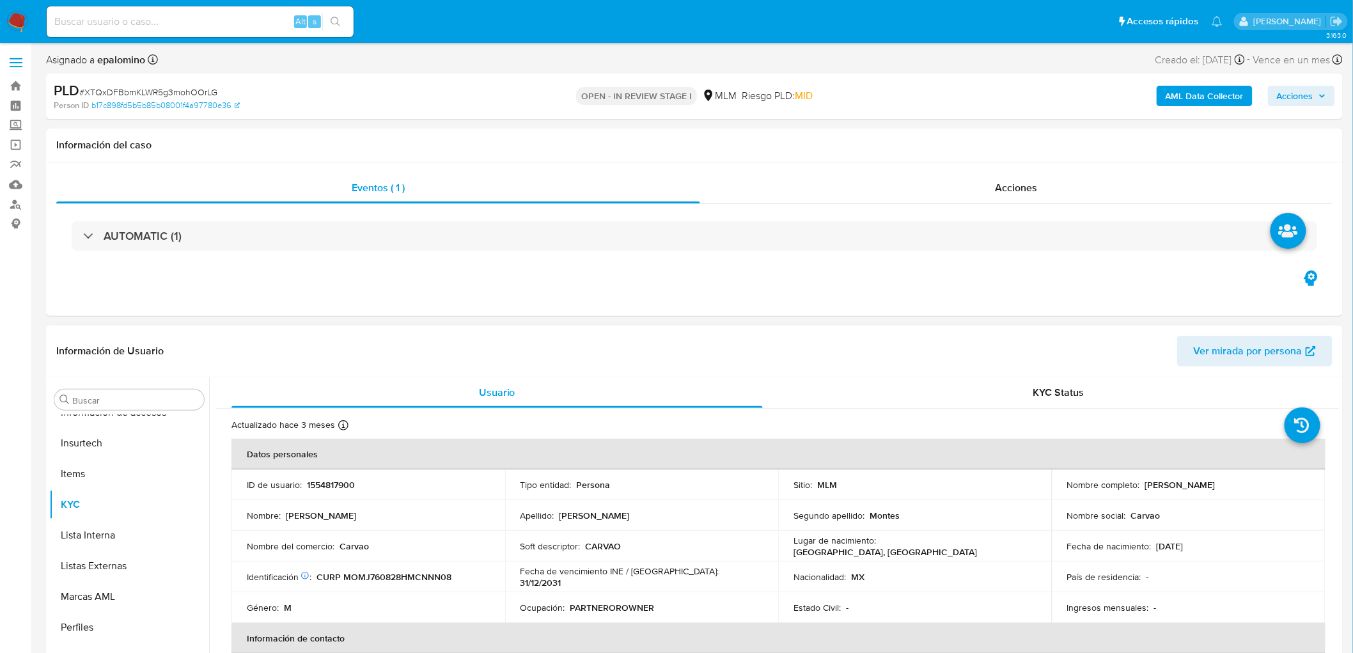
click at [342, 482] on p "1554817900" at bounding box center [331, 485] width 48 height 12
copy p "1554817900"
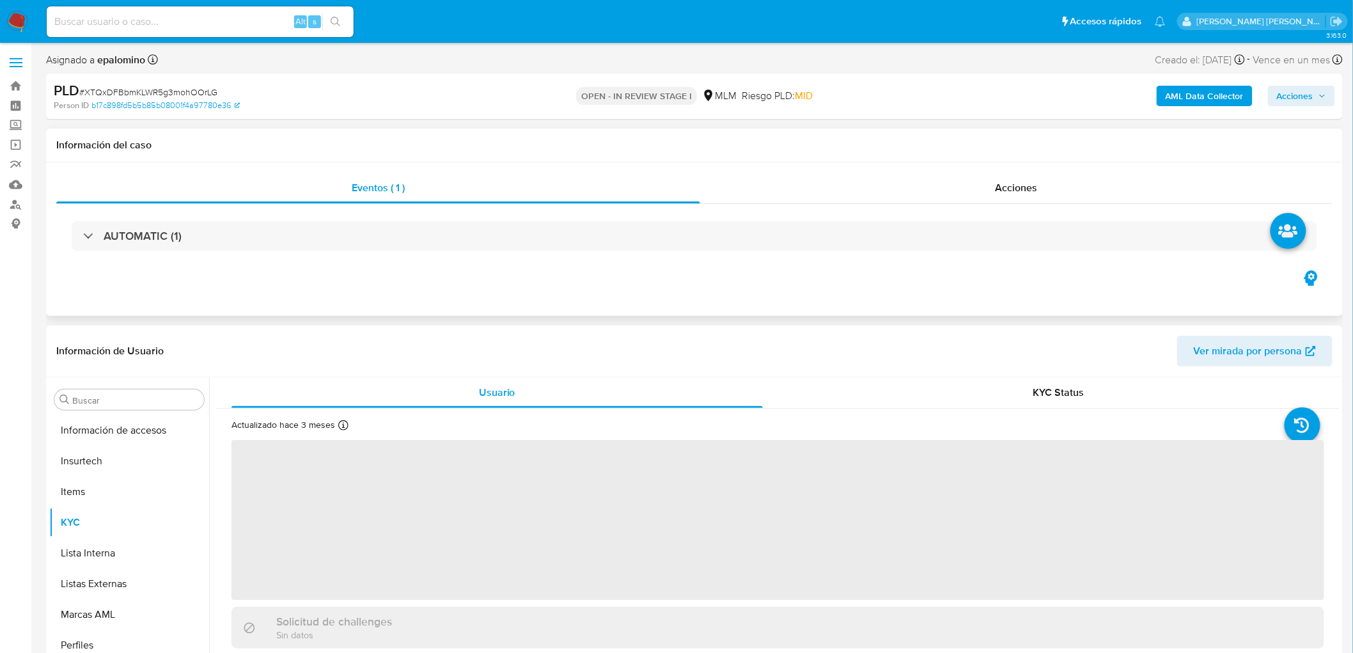
scroll to position [632, 0]
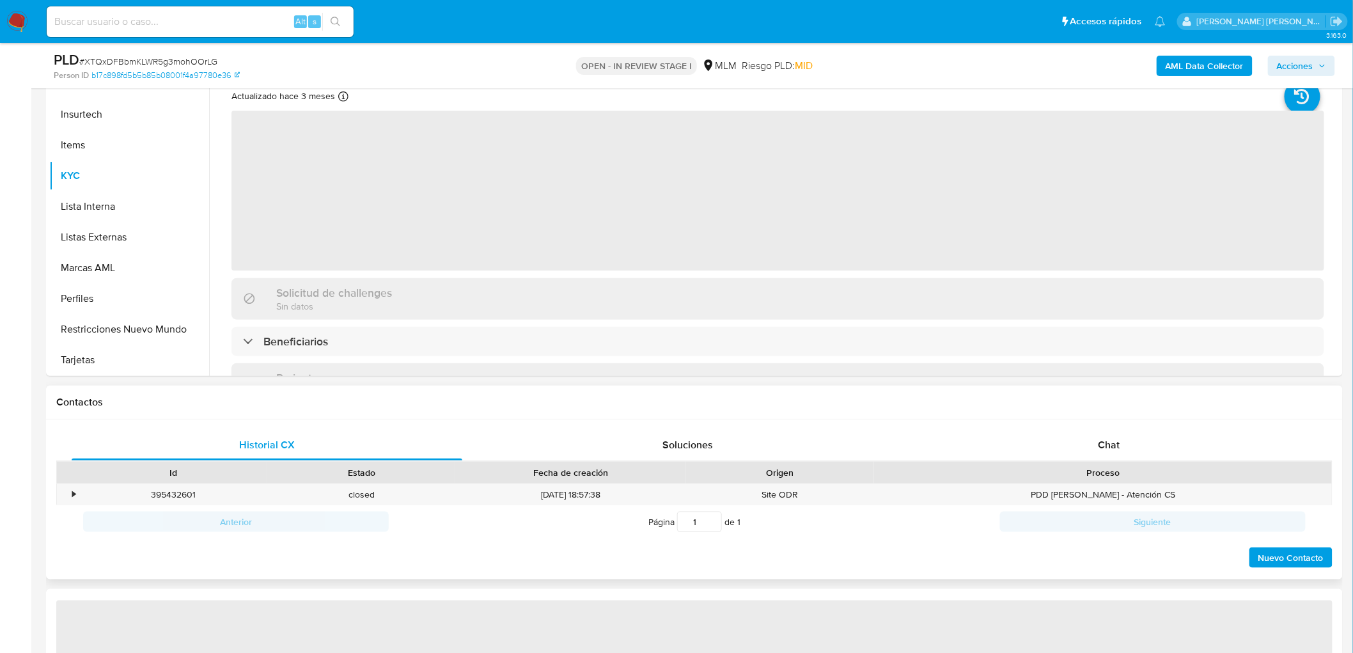
select select "10"
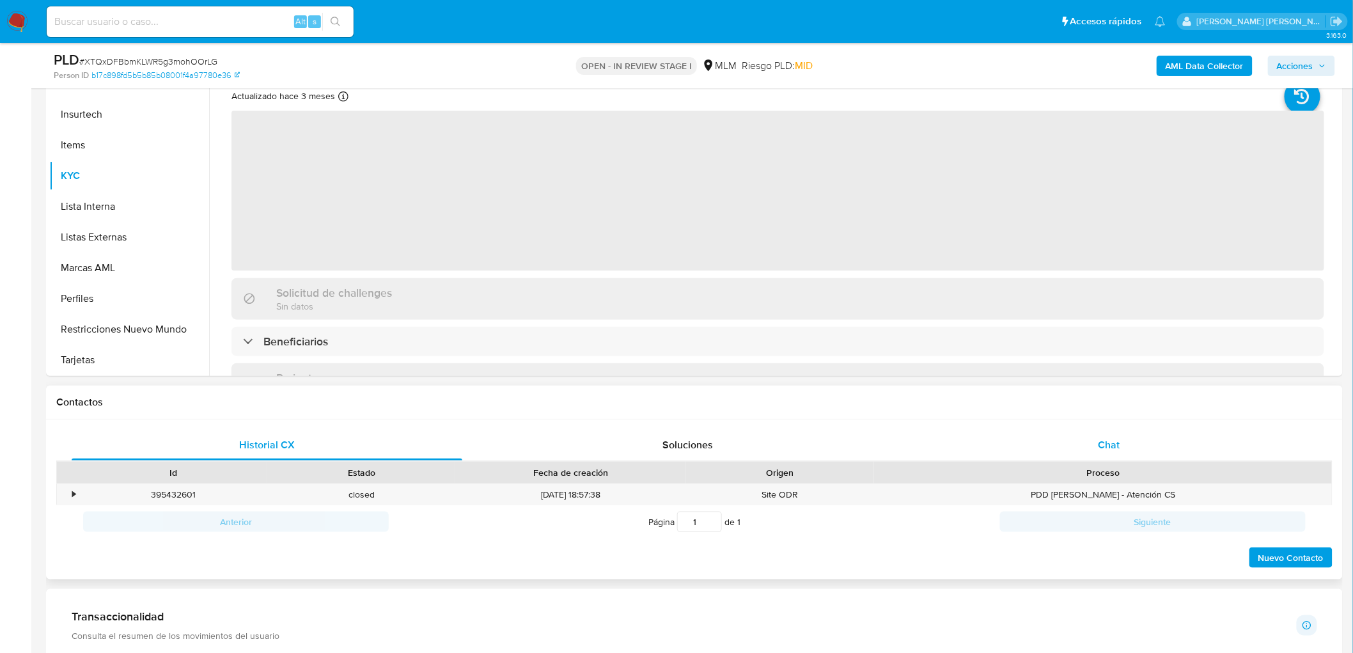
click at [1121, 436] on div "Chat" at bounding box center [1108, 445] width 391 height 31
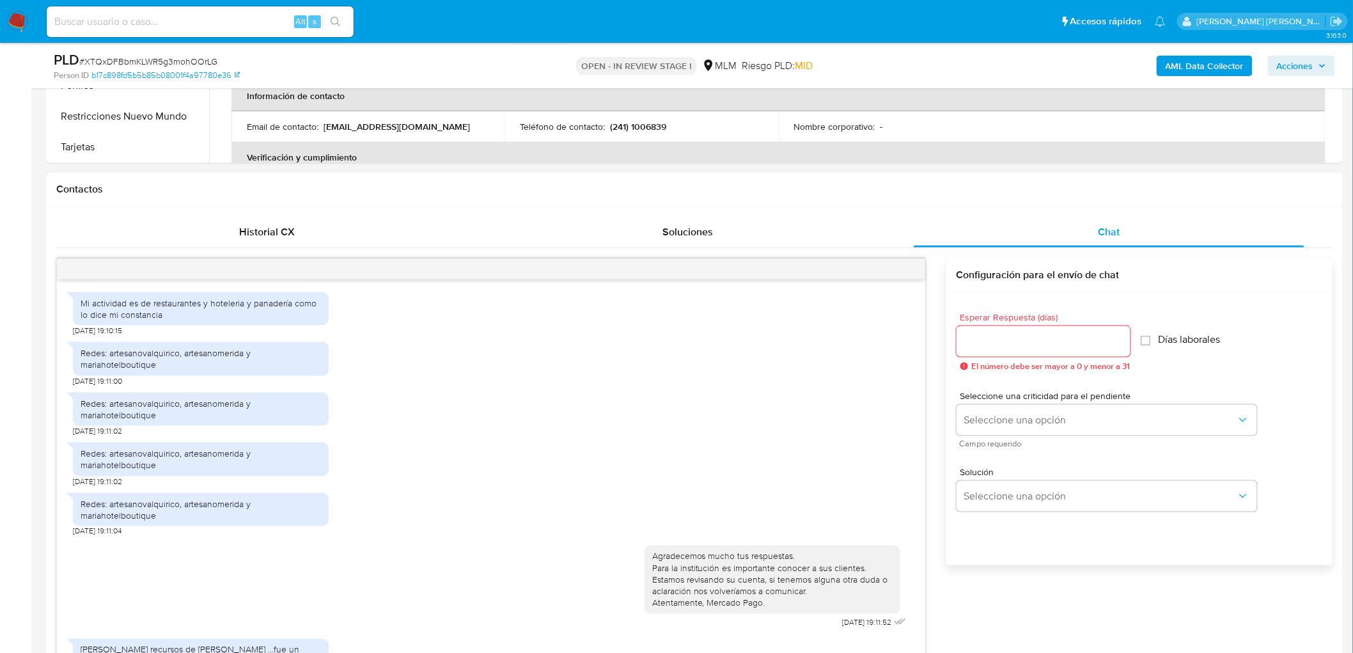
scroll to position [162, 0]
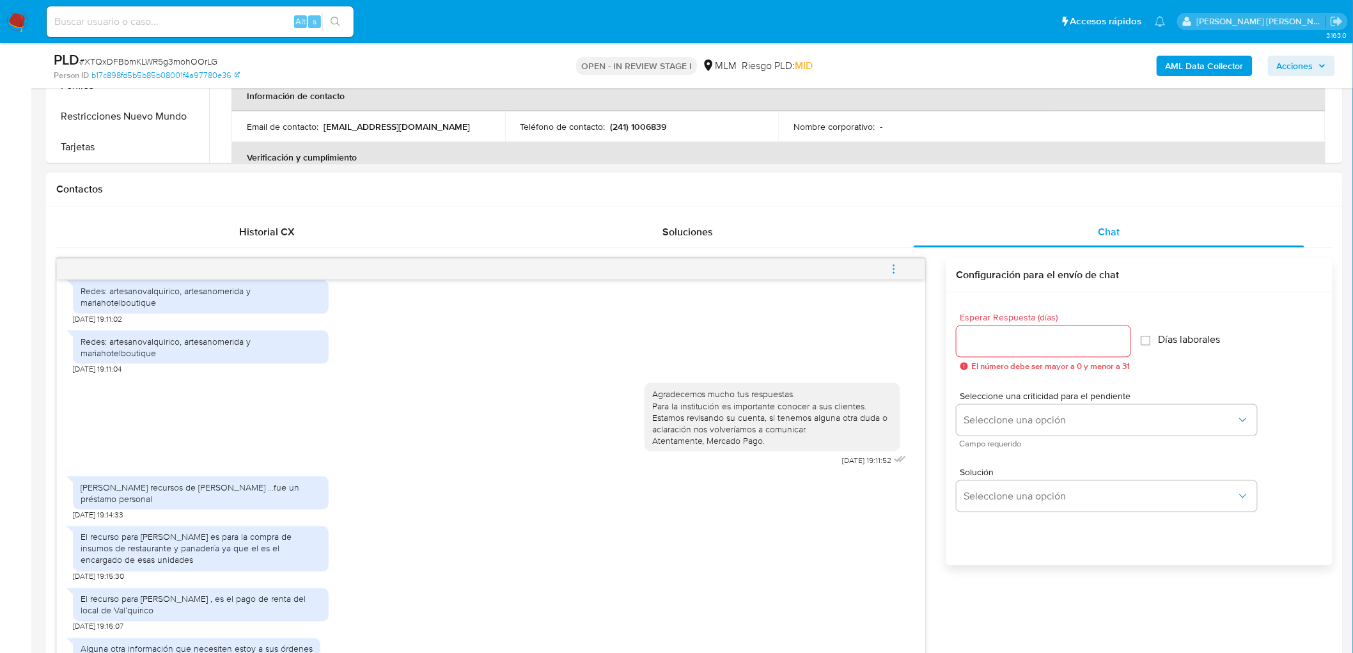
click at [896, 269] on icon "menu-action" at bounding box center [894, 269] width 12 height 12
click at [807, 245] on li "Cerrar conversación" at bounding box center [806, 244] width 131 height 23
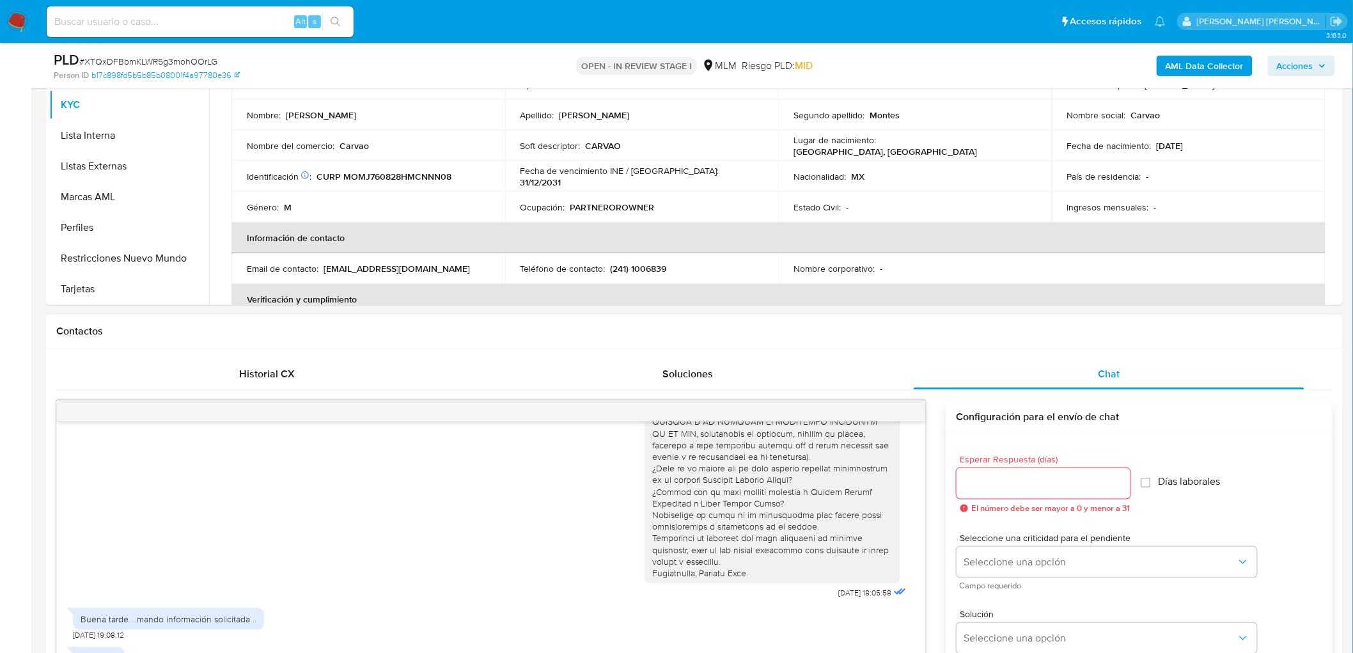
scroll to position [213, 0]
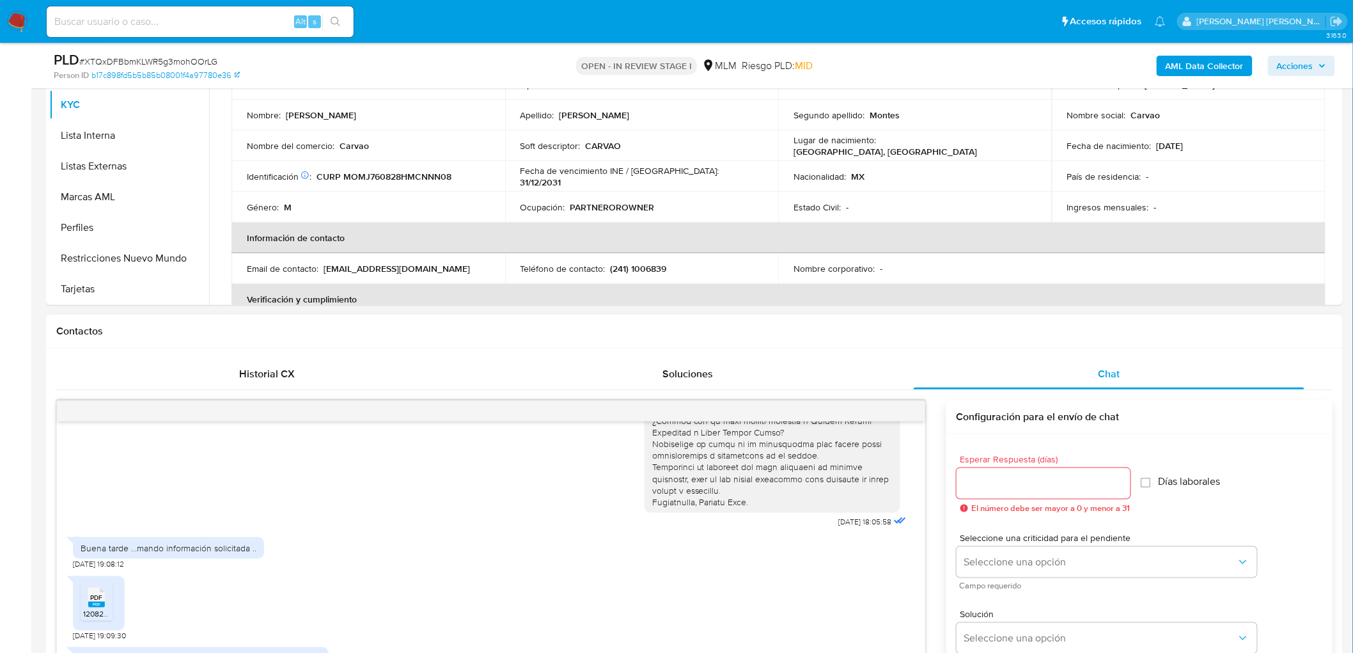
click at [98, 598] on span "PDF" at bounding box center [97, 597] width 12 height 8
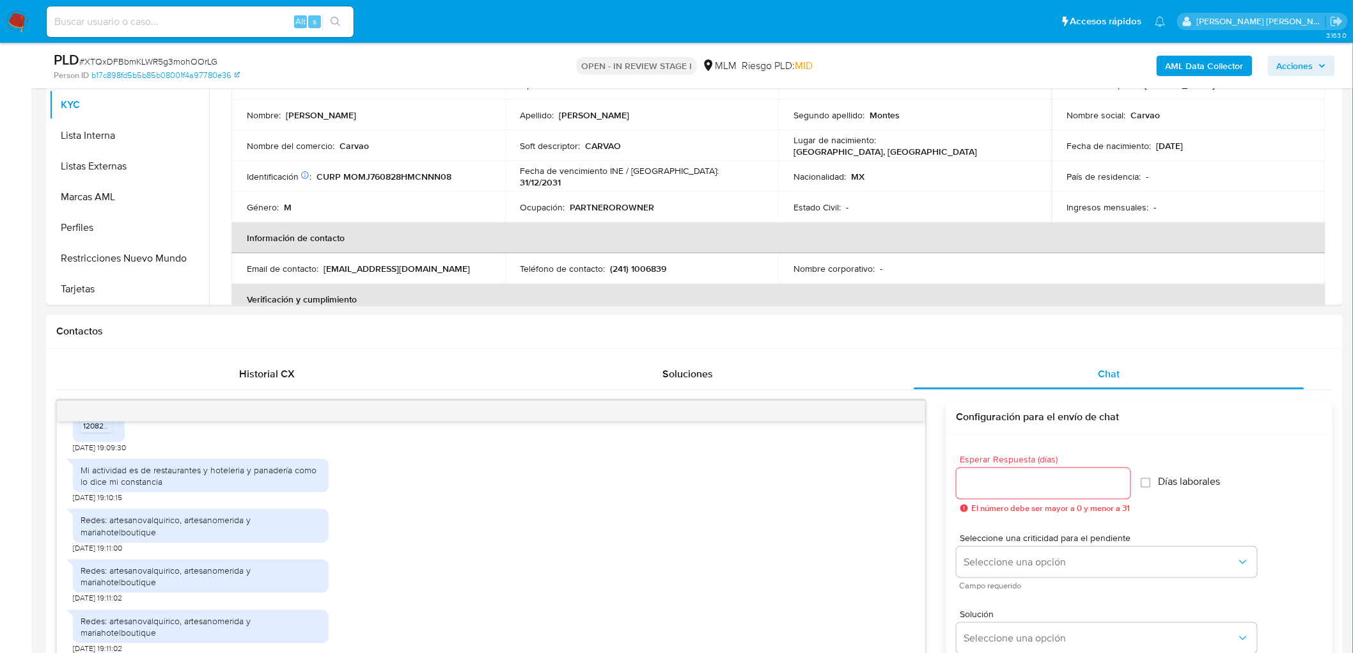
scroll to position [426, 0]
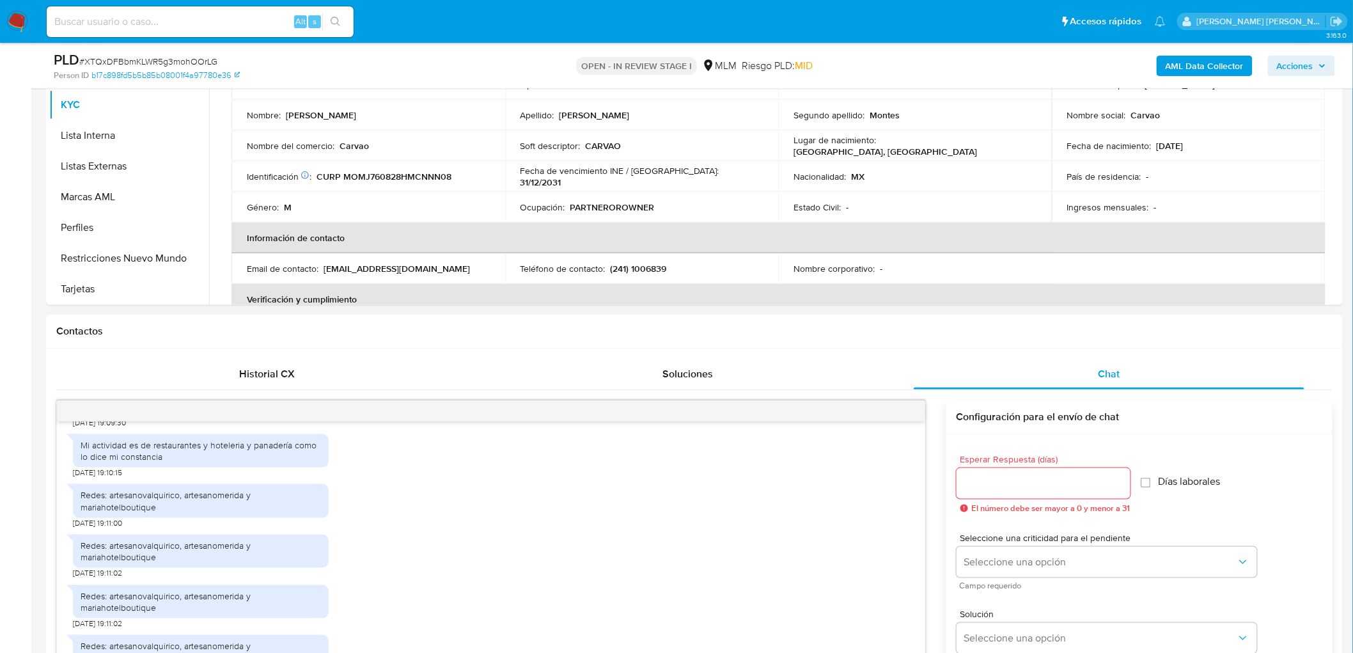
click at [161, 453] on div "Mi actividad es de restaurantes y hoteleria y panadería como lo dice mi constan…" at bounding box center [201, 450] width 240 height 23
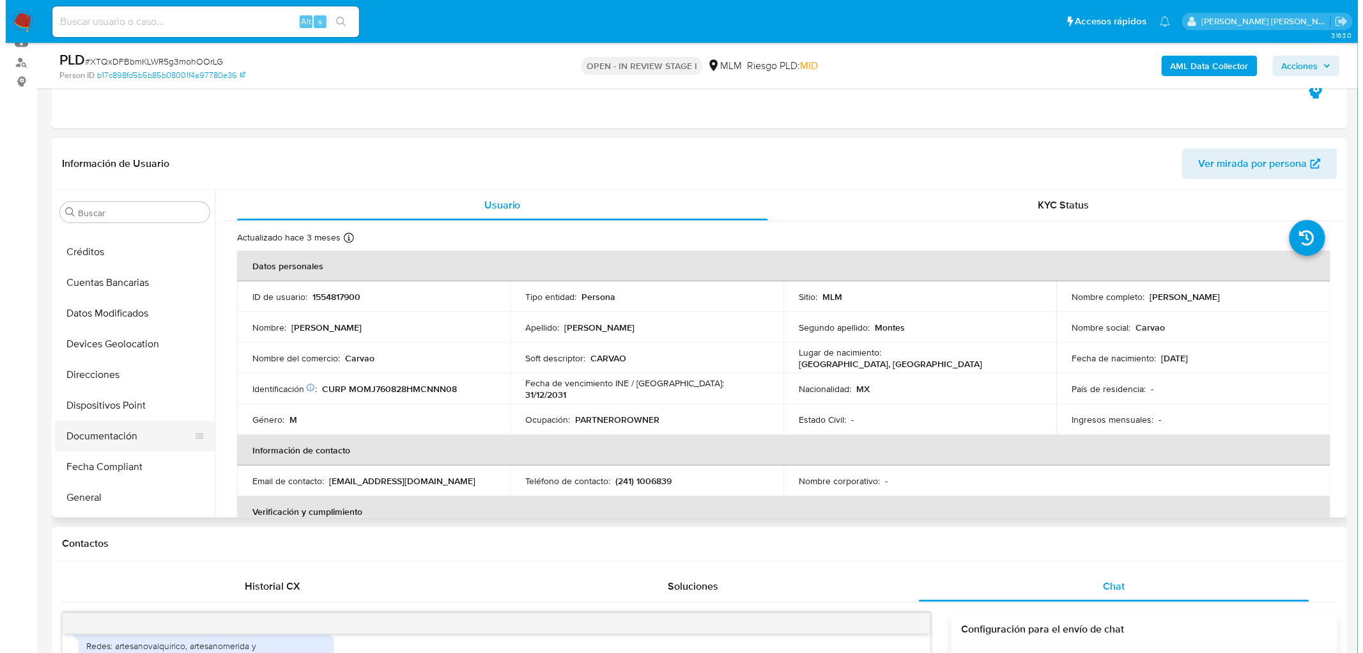
scroll to position [0, 0]
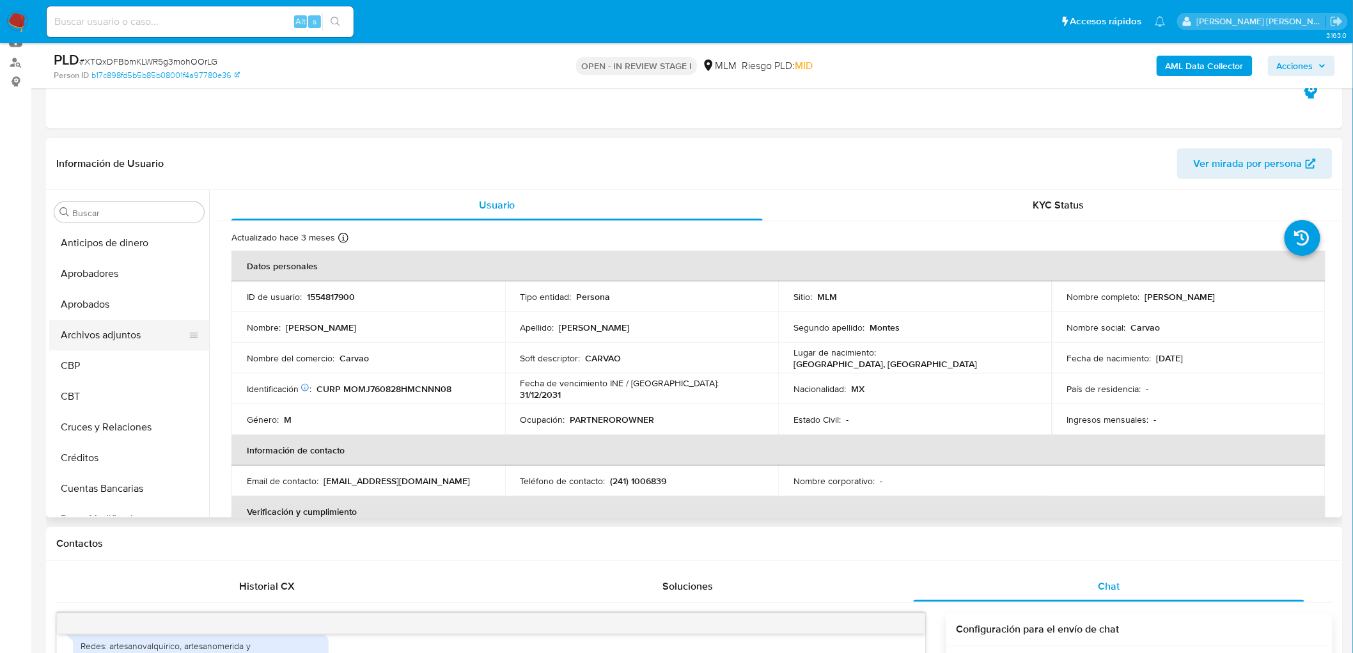
click at [135, 327] on button "Archivos adjuntos" at bounding box center [124, 335] width 150 height 31
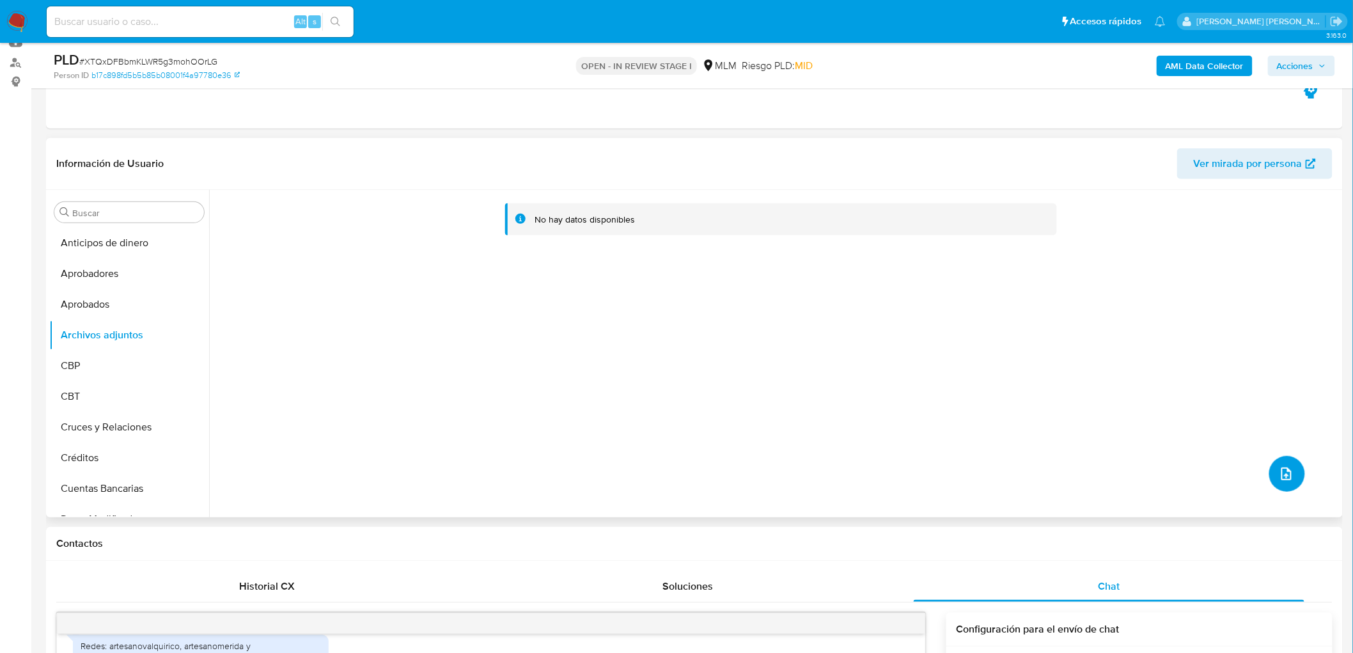
click at [1293, 463] on button "upload-file" at bounding box center [1287, 474] width 36 height 36
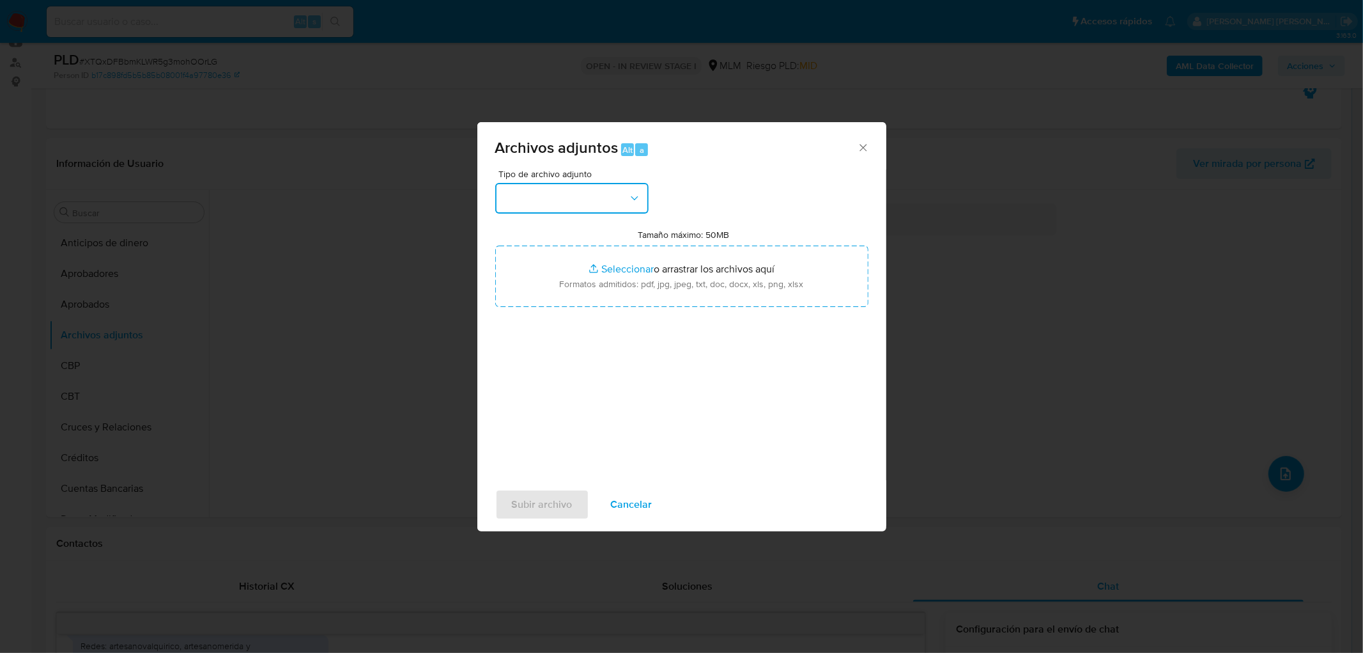
click at [620, 190] on button "button" at bounding box center [571, 198] width 153 height 31
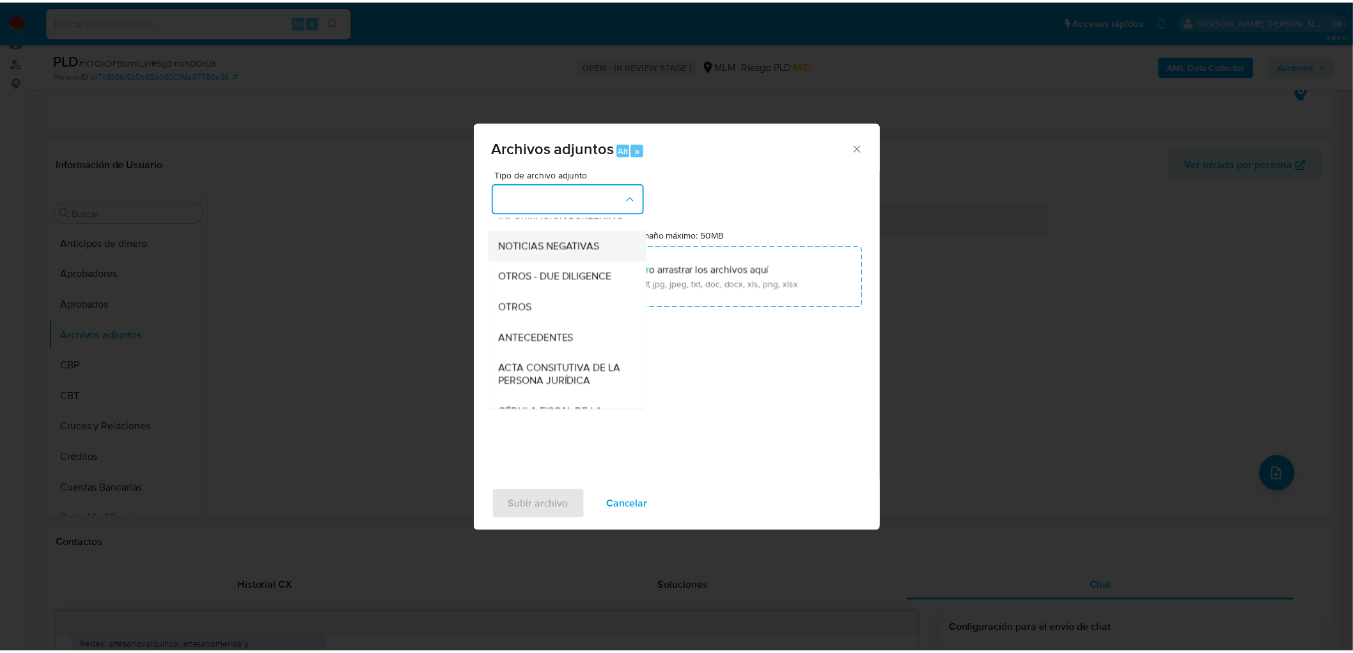
scroll to position [142, 0]
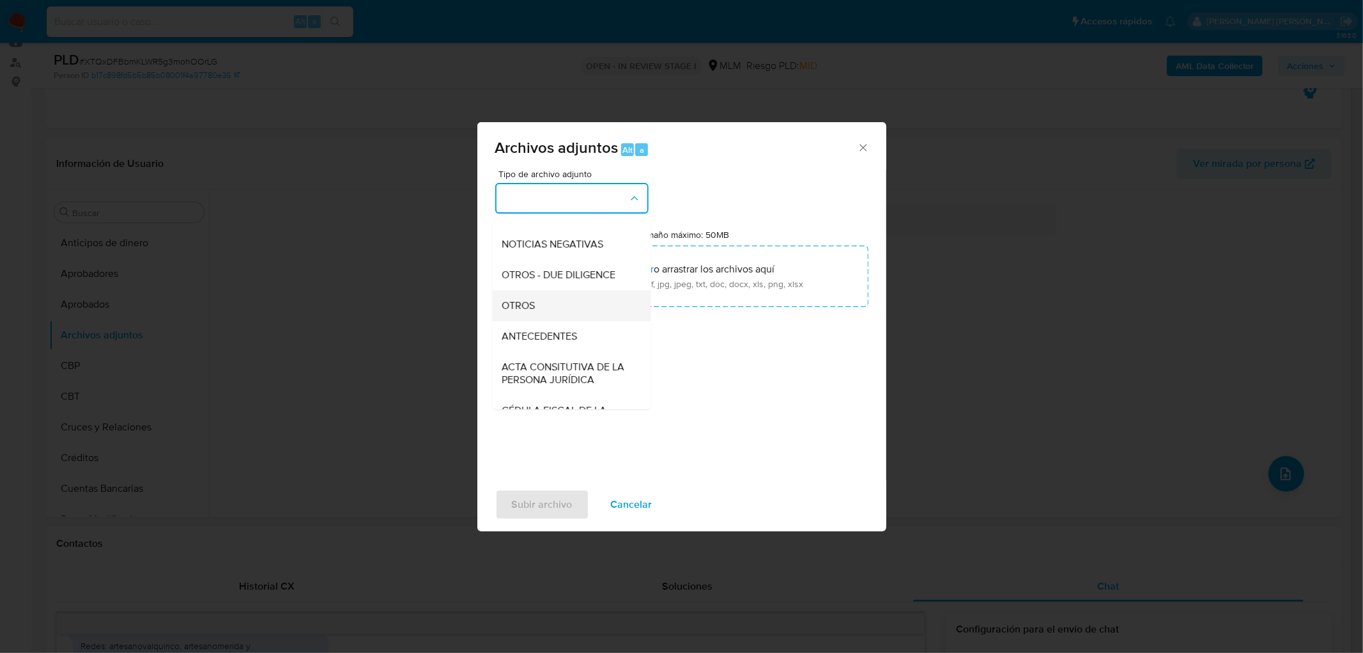
click at [560, 313] on div "OTROS" at bounding box center [567, 305] width 130 height 31
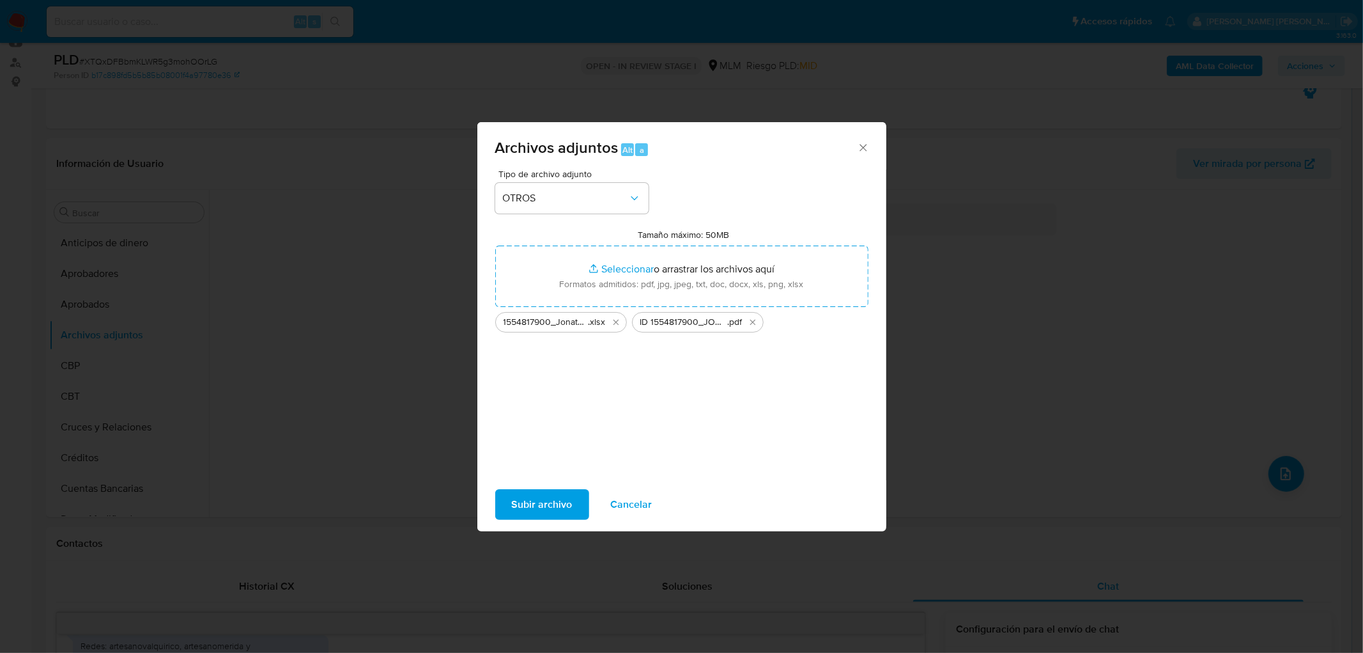
click at [545, 486] on div "Subir archivo Cancelar" at bounding box center [681, 504] width 409 height 49
click at [528, 501] on span "Subir archivo" at bounding box center [542, 504] width 61 height 28
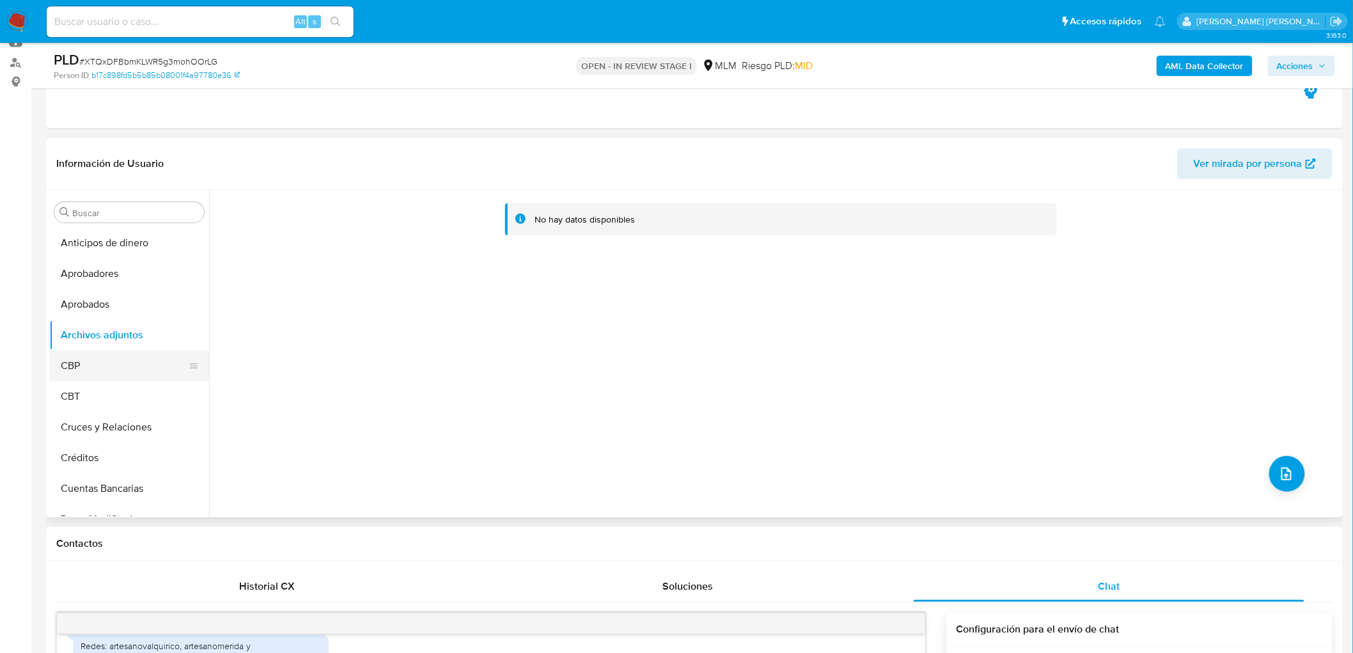
click at [101, 361] on button "CBP" at bounding box center [124, 365] width 150 height 31
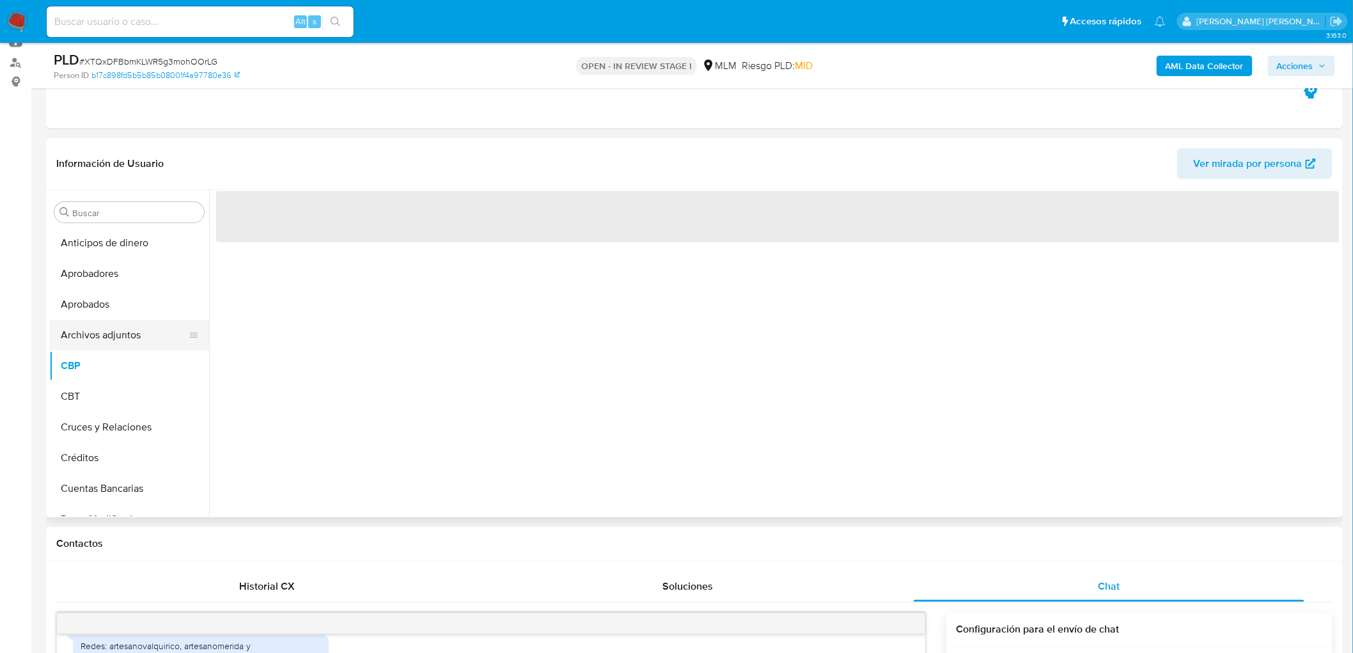
click at [123, 331] on button "Archivos adjuntos" at bounding box center [124, 335] width 150 height 31
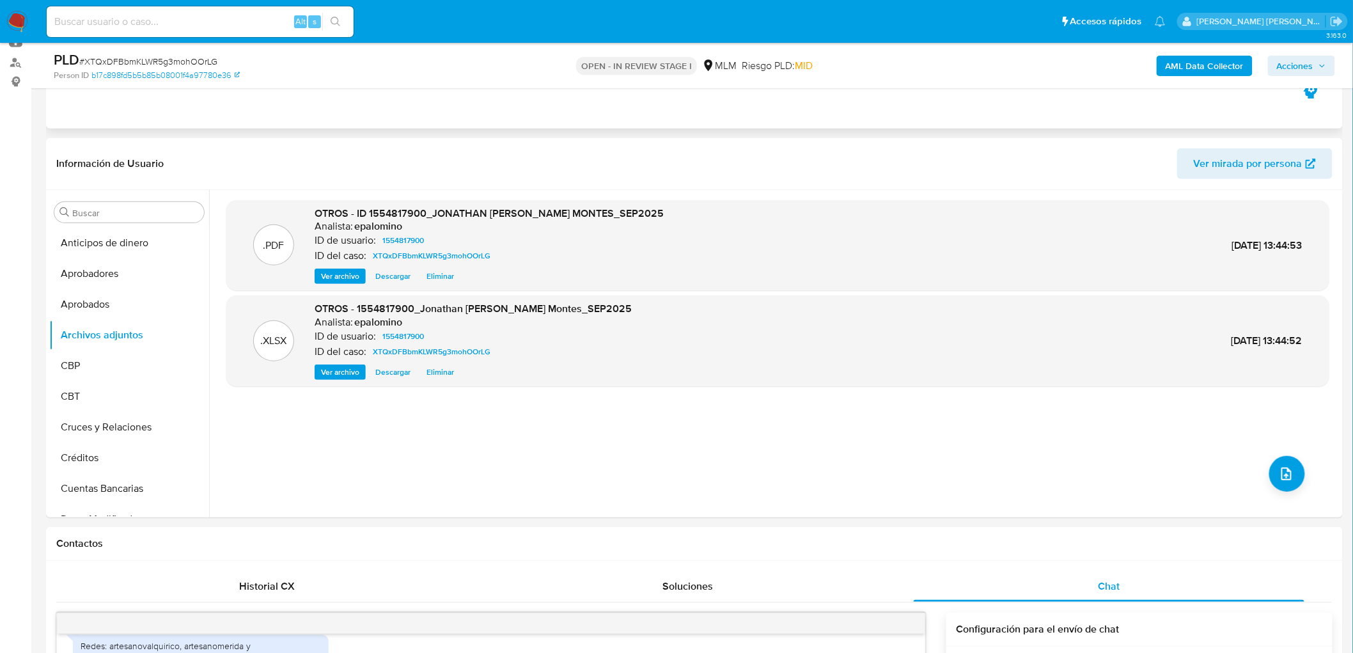
scroll to position [71, 0]
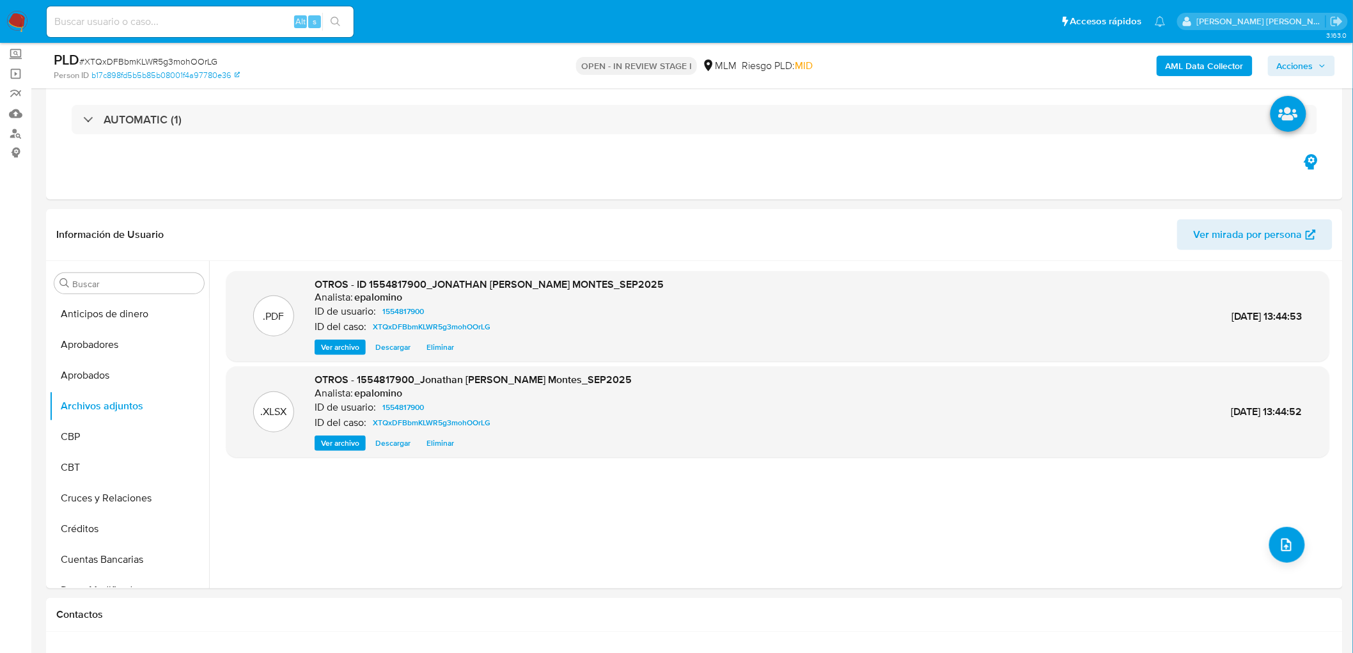
click at [1323, 60] on span "Acciones" at bounding box center [1301, 66] width 49 height 18
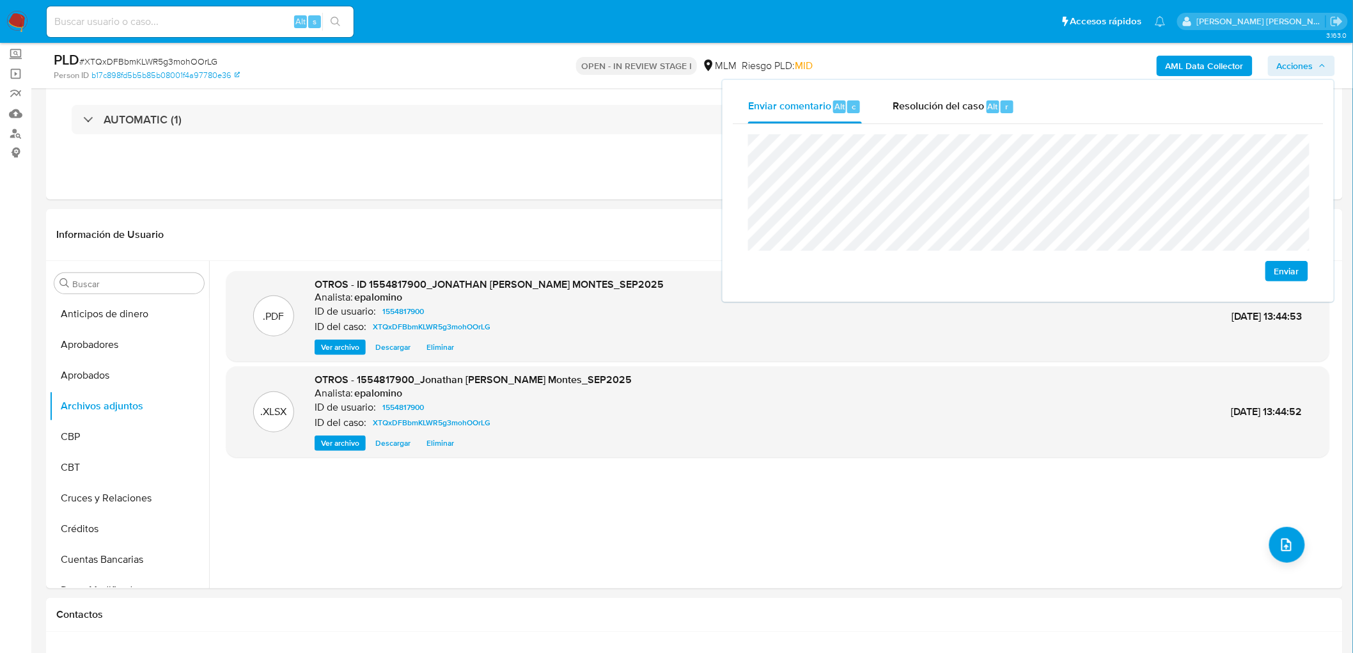
click at [1278, 279] on span "Enviar" at bounding box center [1286, 271] width 25 height 18
click at [969, 116] on div "Resolución del caso Alt r" at bounding box center [953, 106] width 122 height 33
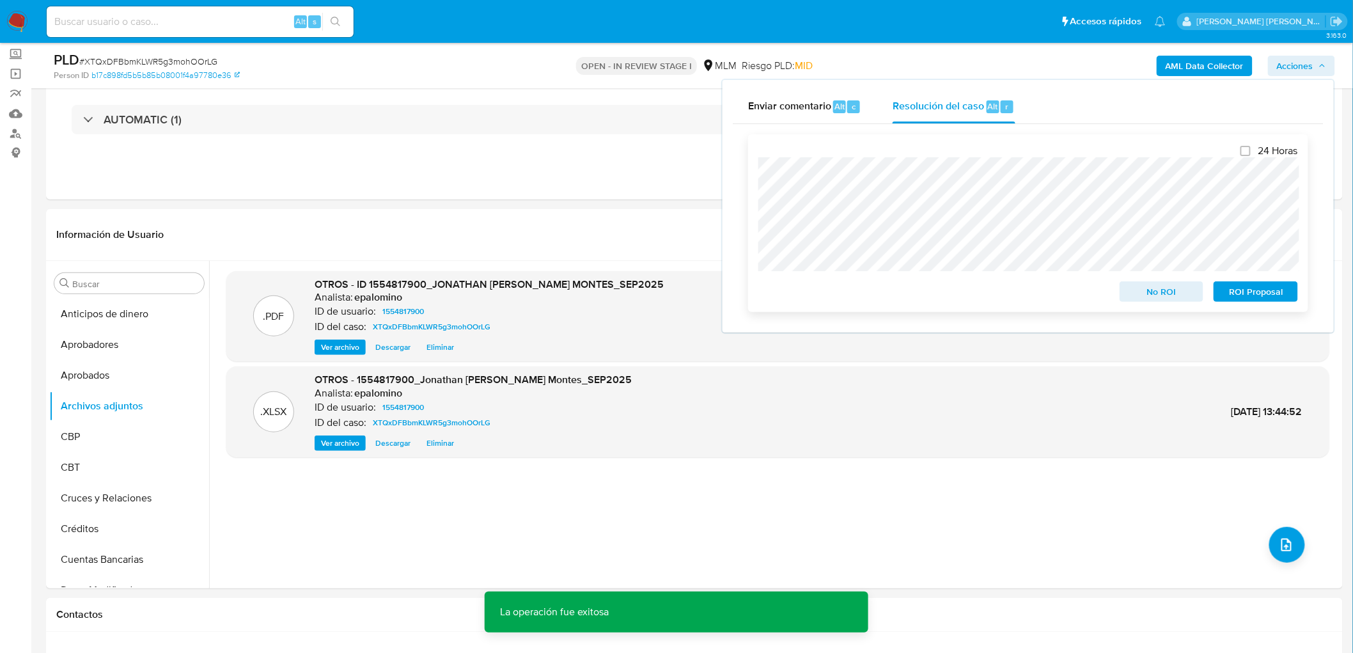
click at [1177, 292] on span "No ROI" at bounding box center [1161, 292] width 66 height 18
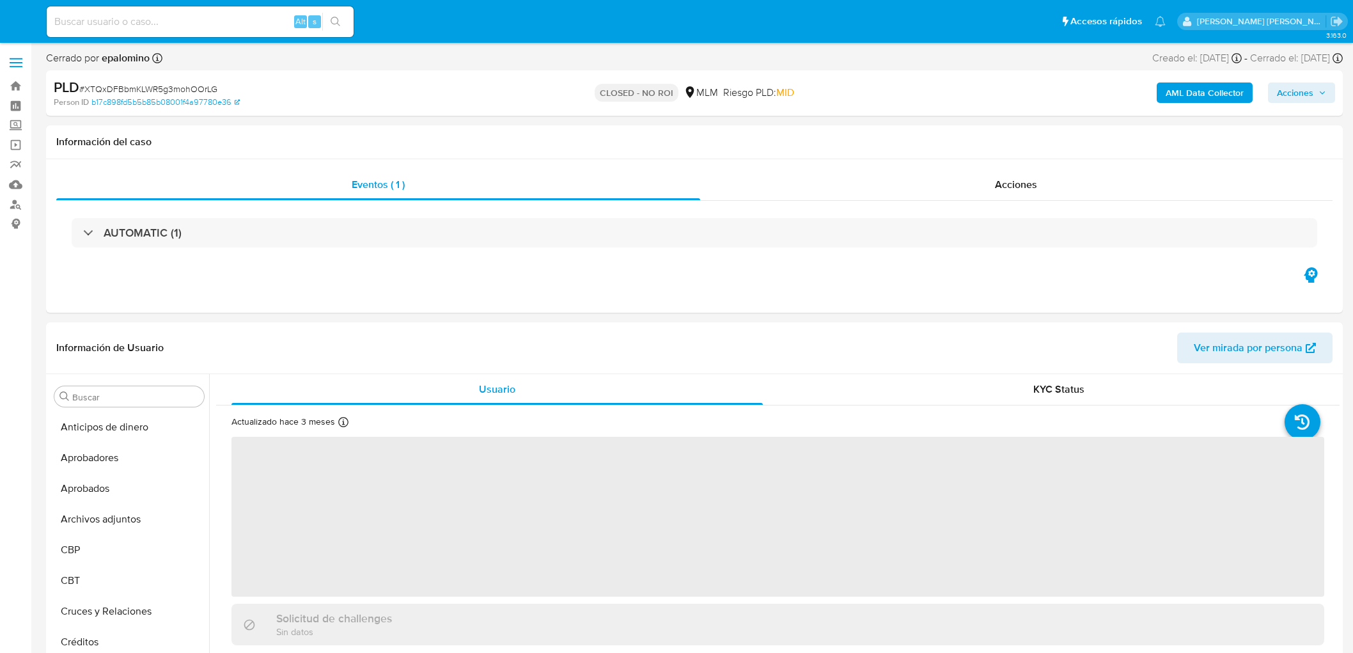
select select "10"
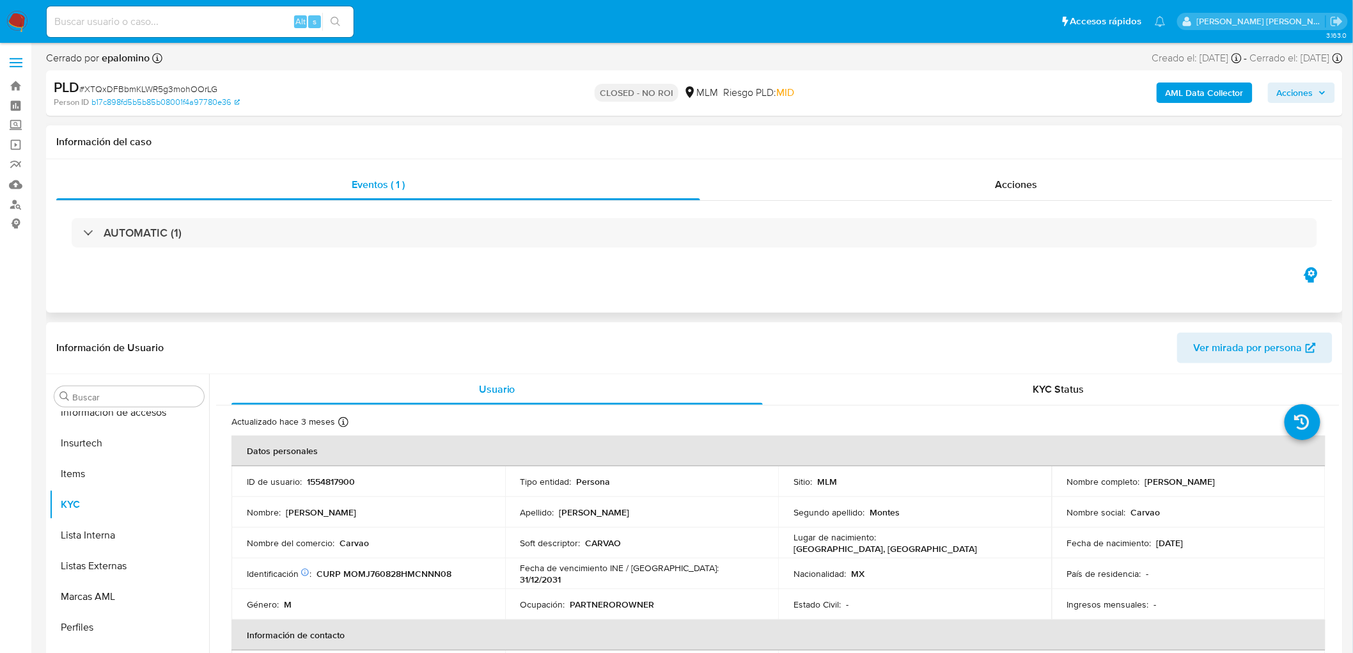
scroll to position [632, 0]
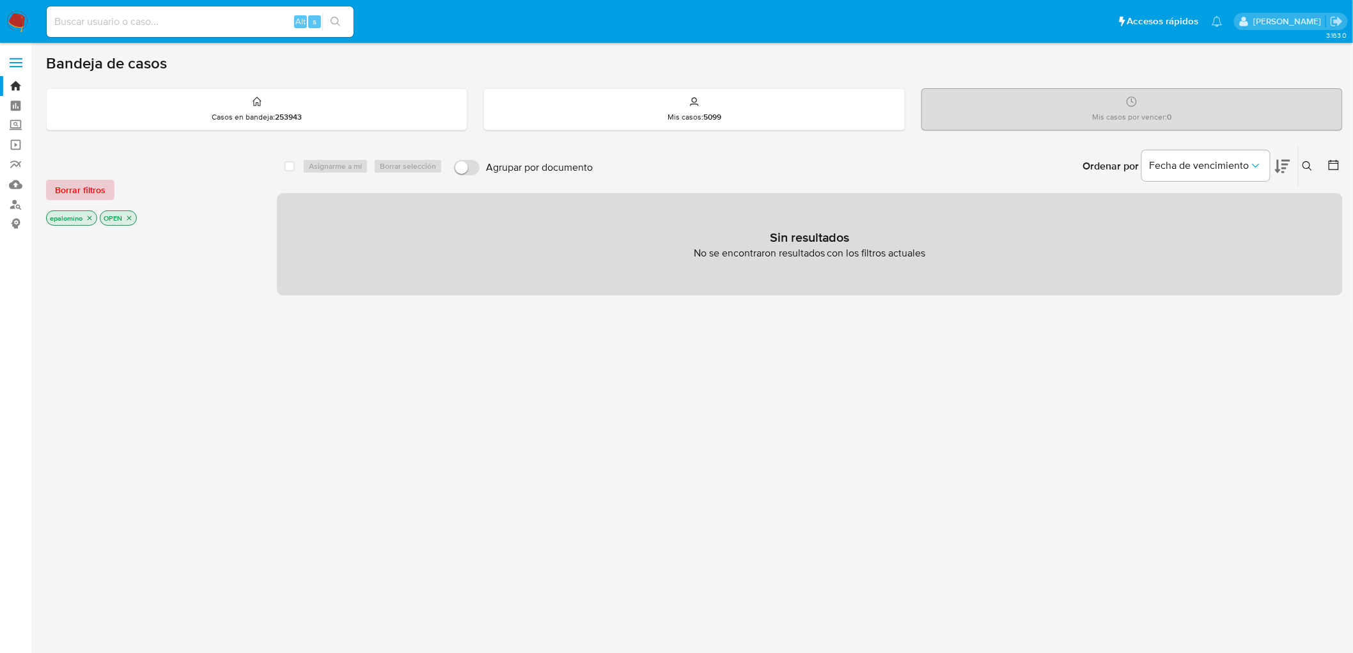
click at [93, 189] on span "Borrar filtros" at bounding box center [80, 190] width 50 height 18
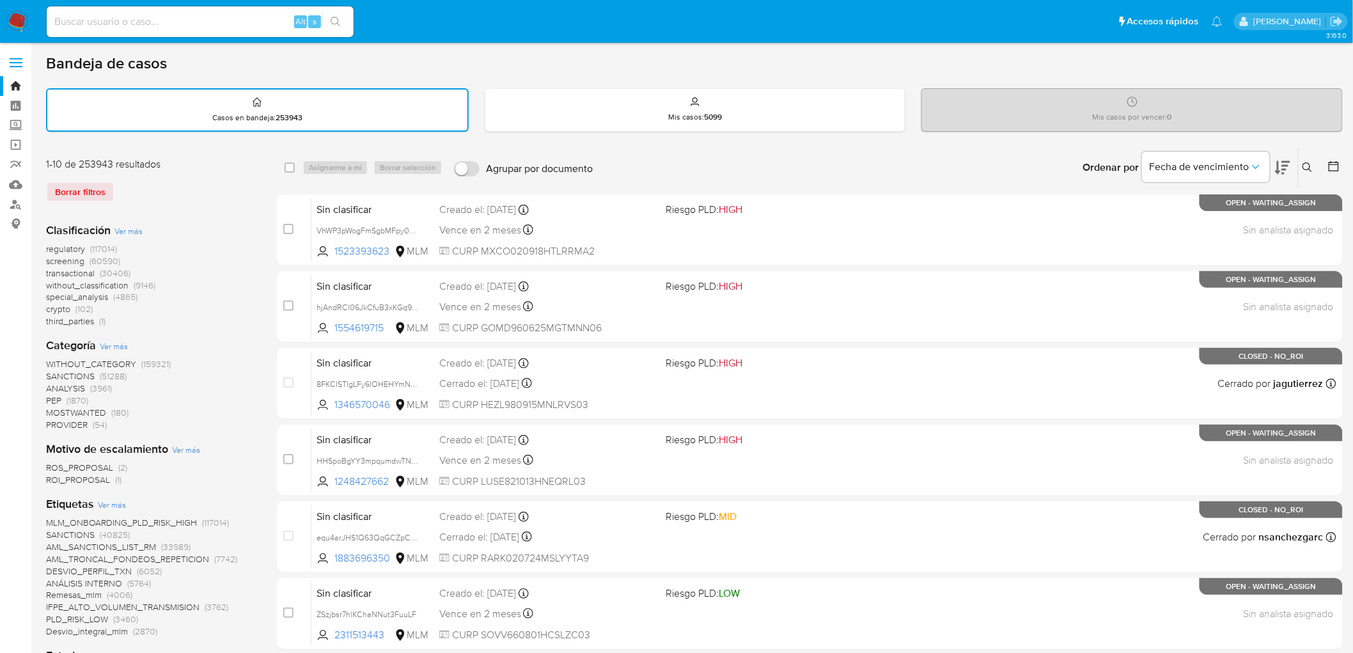
click at [1312, 163] on icon at bounding box center [1307, 167] width 10 height 10
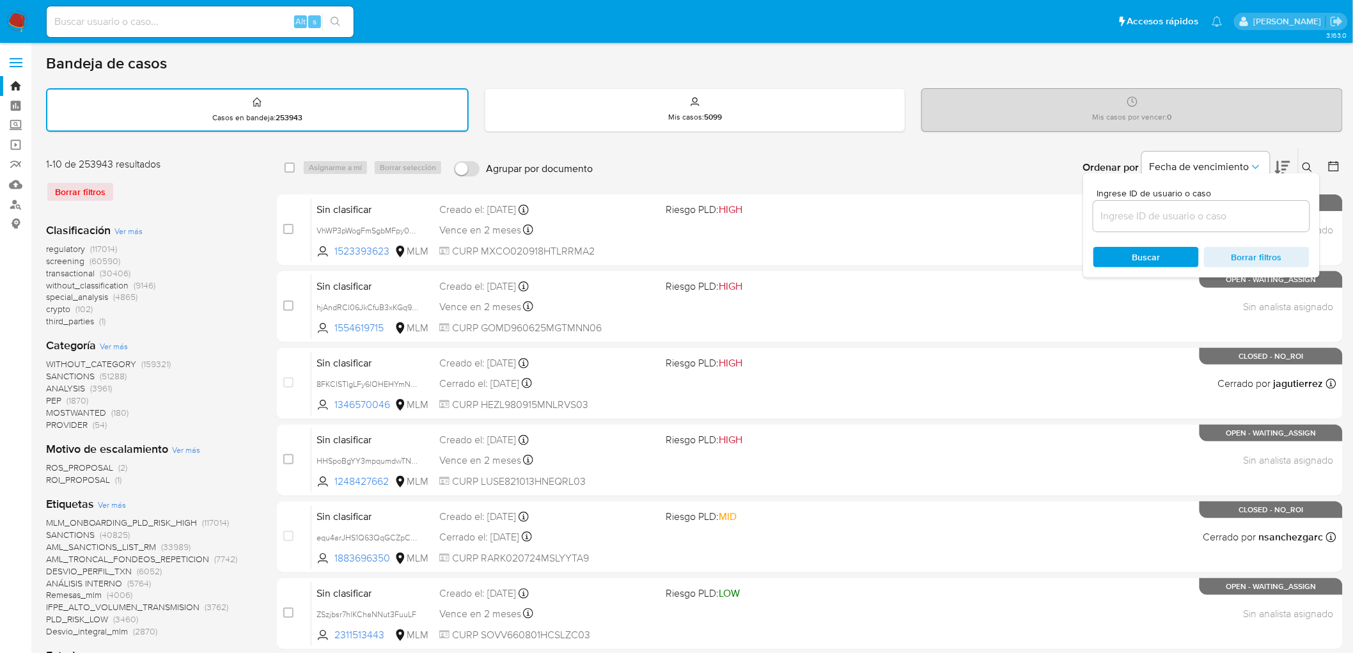
click at [1198, 215] on input at bounding box center [1201, 216] width 216 height 17
type input "201999660"
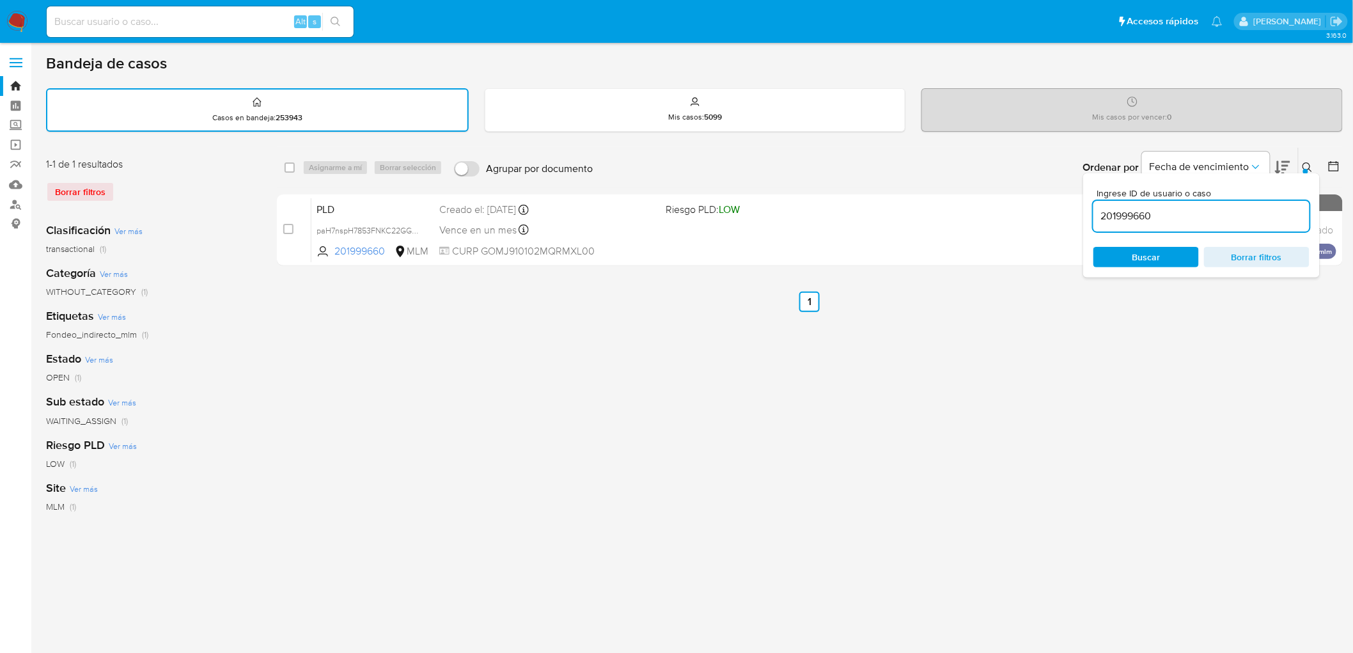
click at [1305, 166] on icon at bounding box center [1307, 167] width 10 height 10
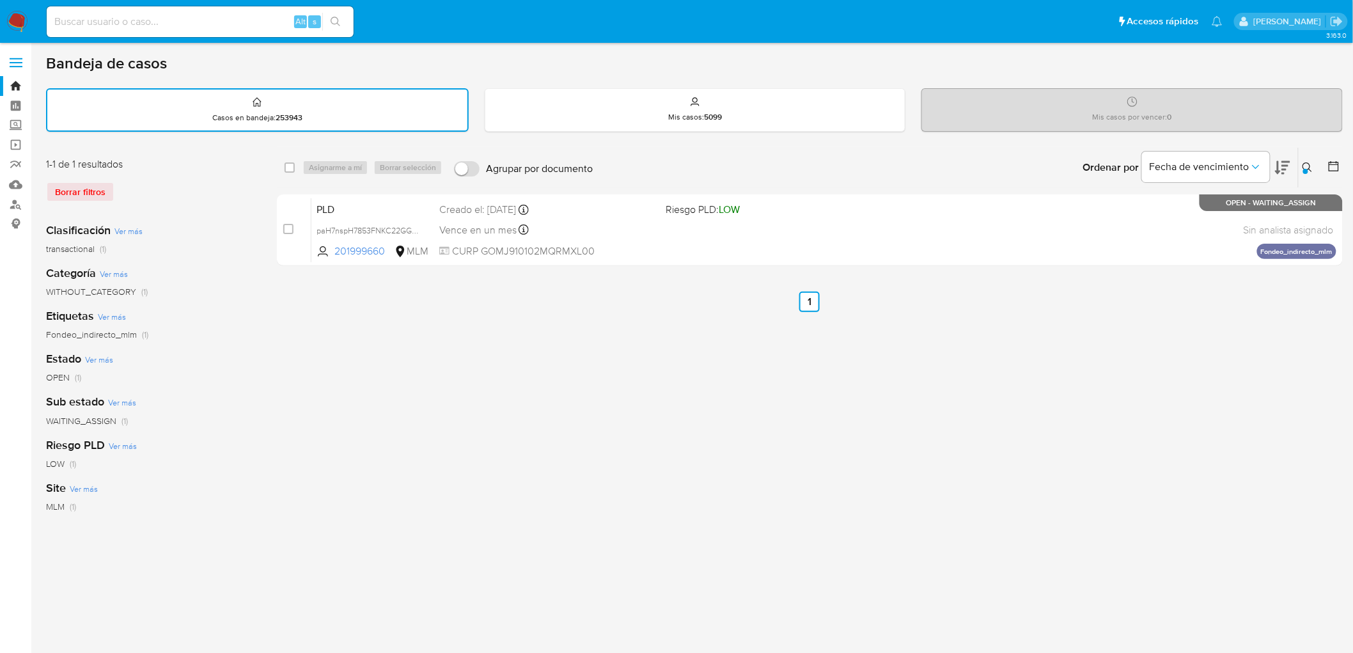
click at [281, 157] on div "select-all-cases-checkbox Asignarme a mí Borrar selección Agrupar por documento…" at bounding box center [810, 168] width 1066 height 40
click at [291, 165] on input "checkbox" at bounding box center [289, 167] width 10 height 10
checkbox input "true"
click at [334, 163] on span "Asignarme a mí" at bounding box center [335, 167] width 53 height 13
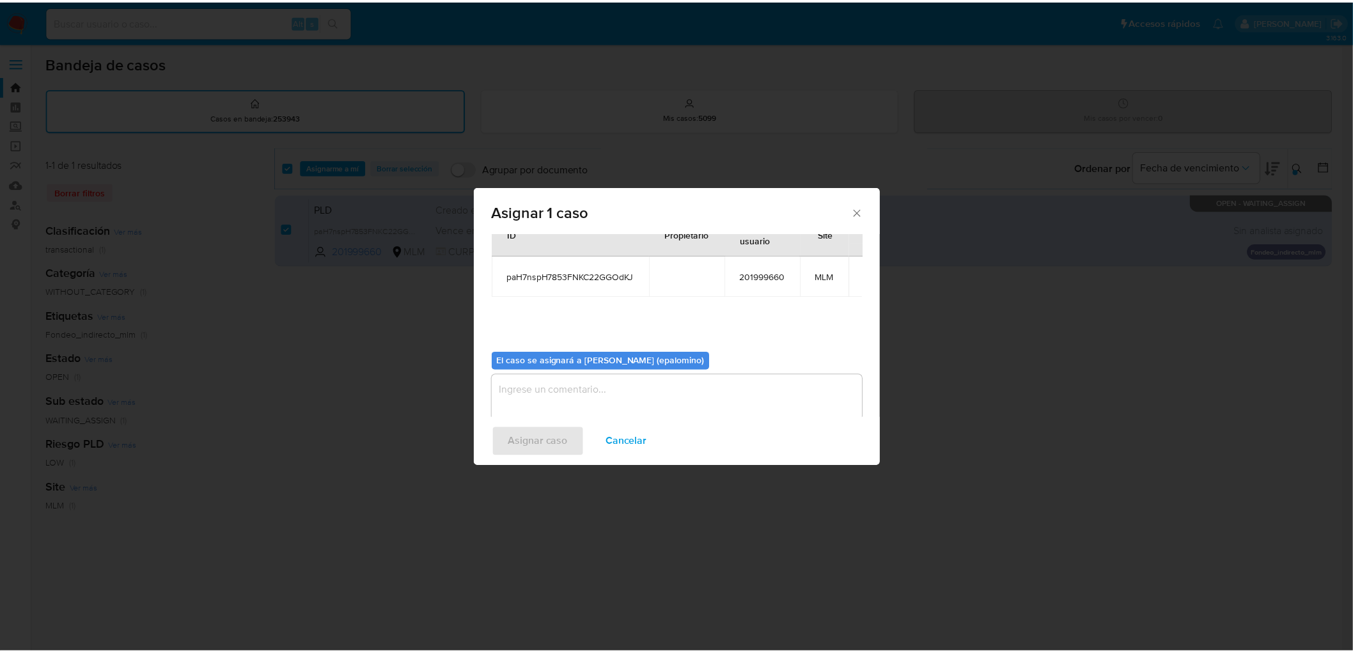
scroll to position [66, 0]
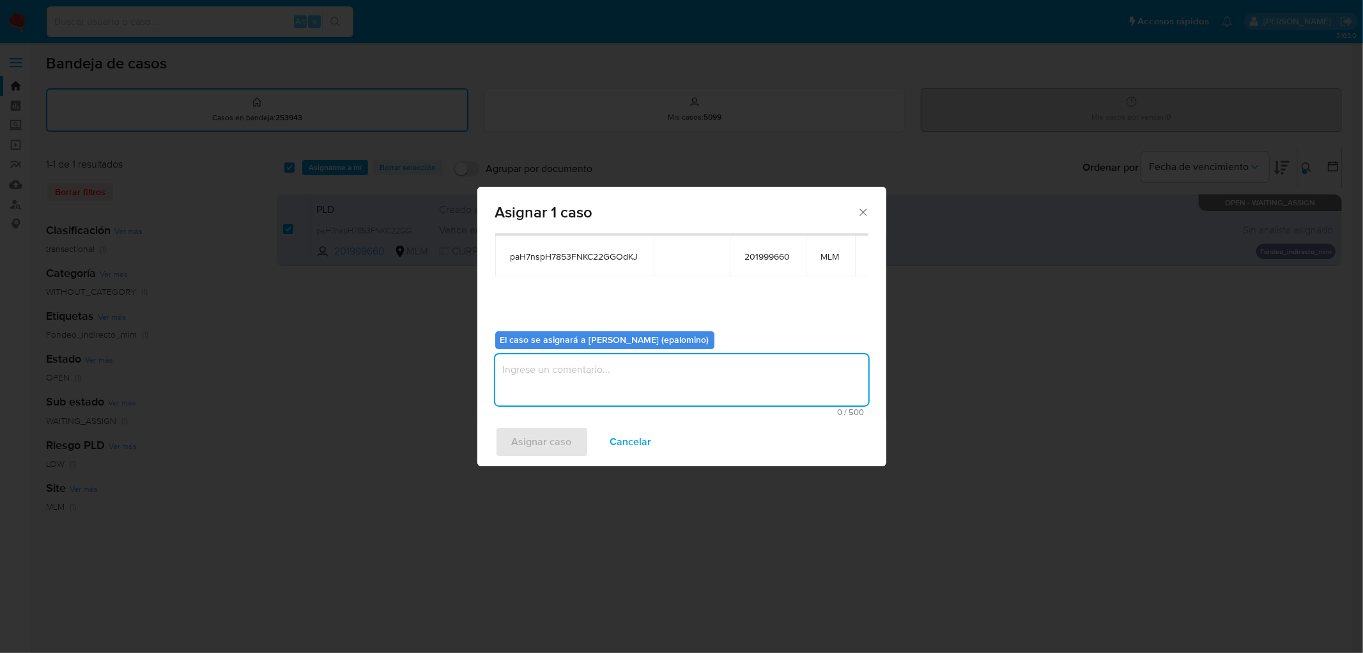
click at [542, 398] on textarea "assign-modal" at bounding box center [681, 379] width 373 height 51
type textarea "AS"
click at [531, 454] on span "Asignar caso" at bounding box center [542, 442] width 60 height 28
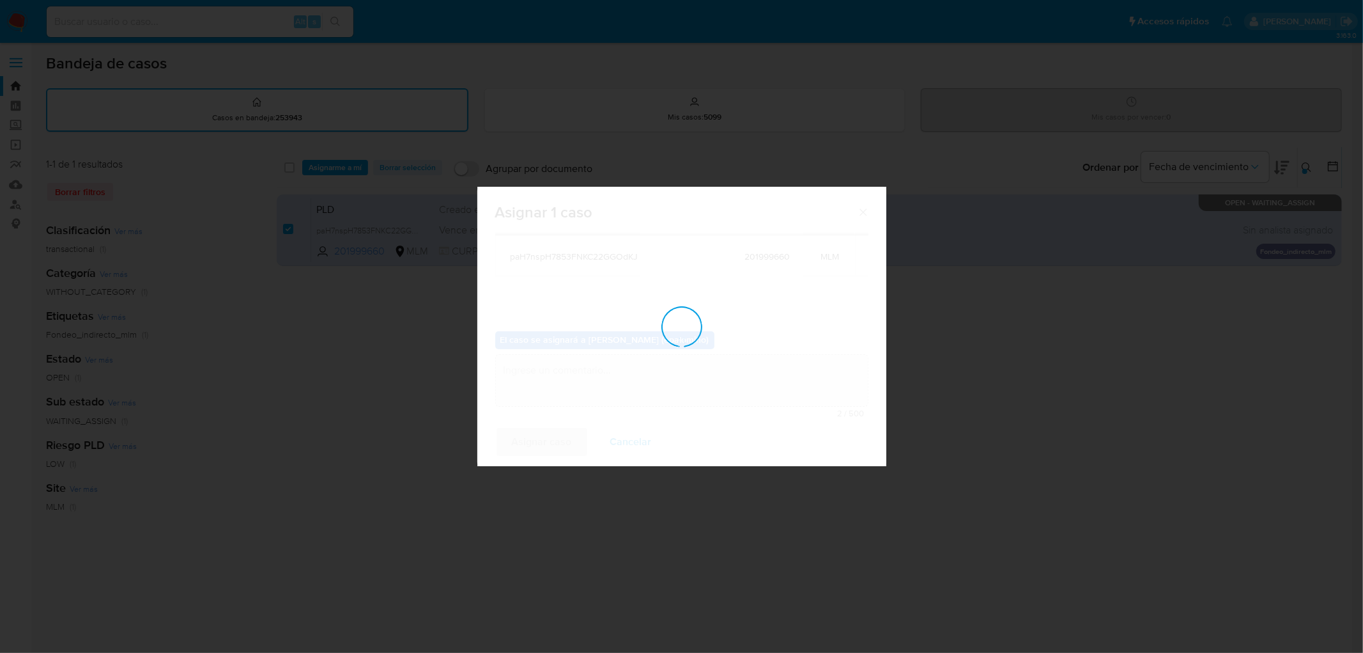
checkbox input "false"
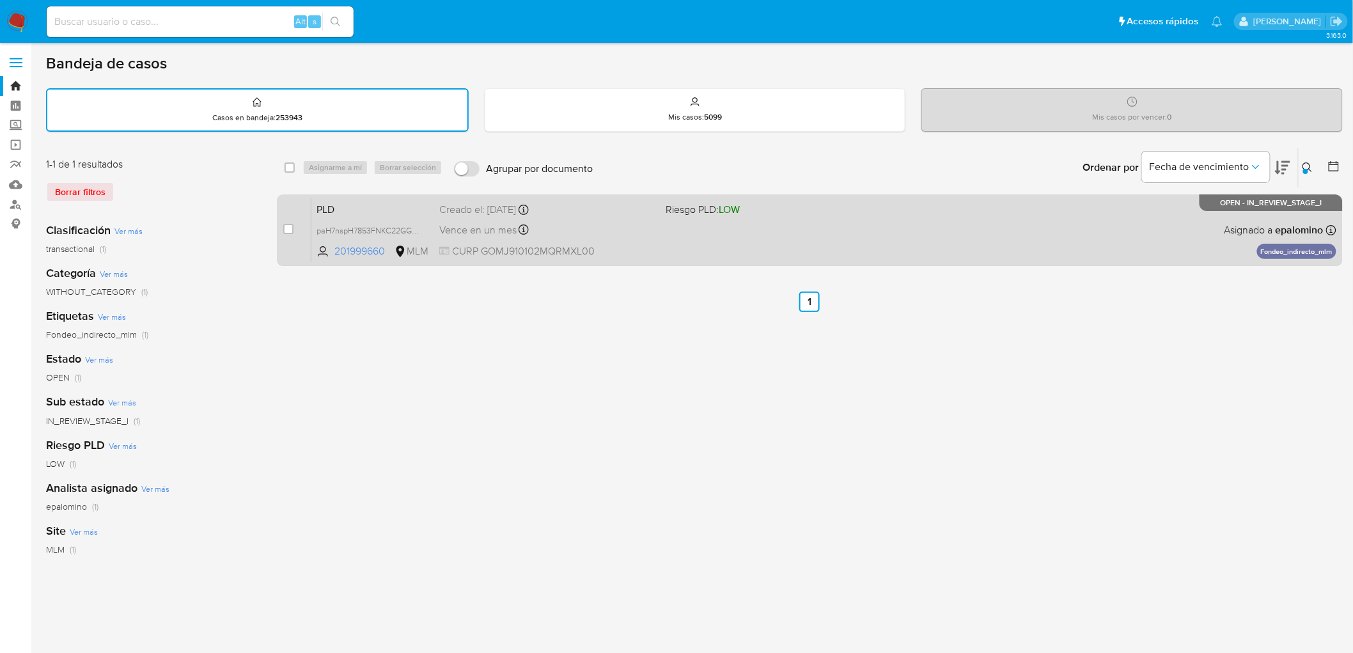
click at [330, 207] on span "PLD" at bounding box center [372, 208] width 113 height 17
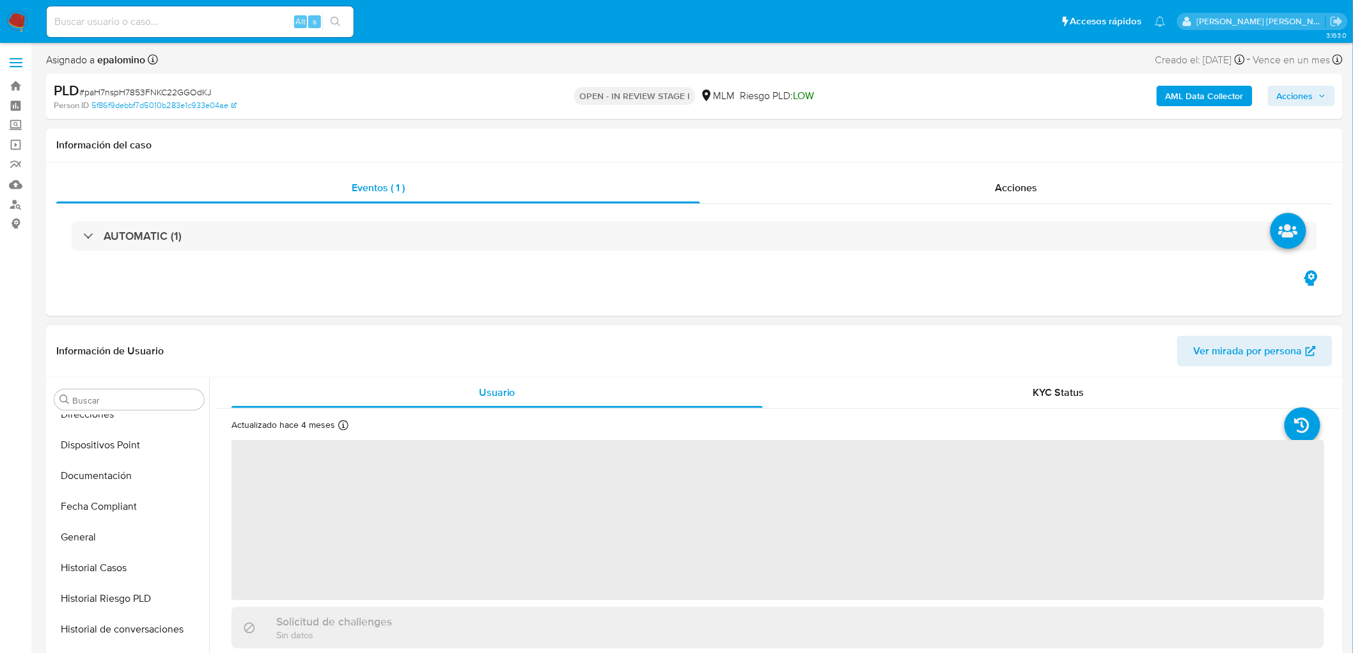
select select "10"
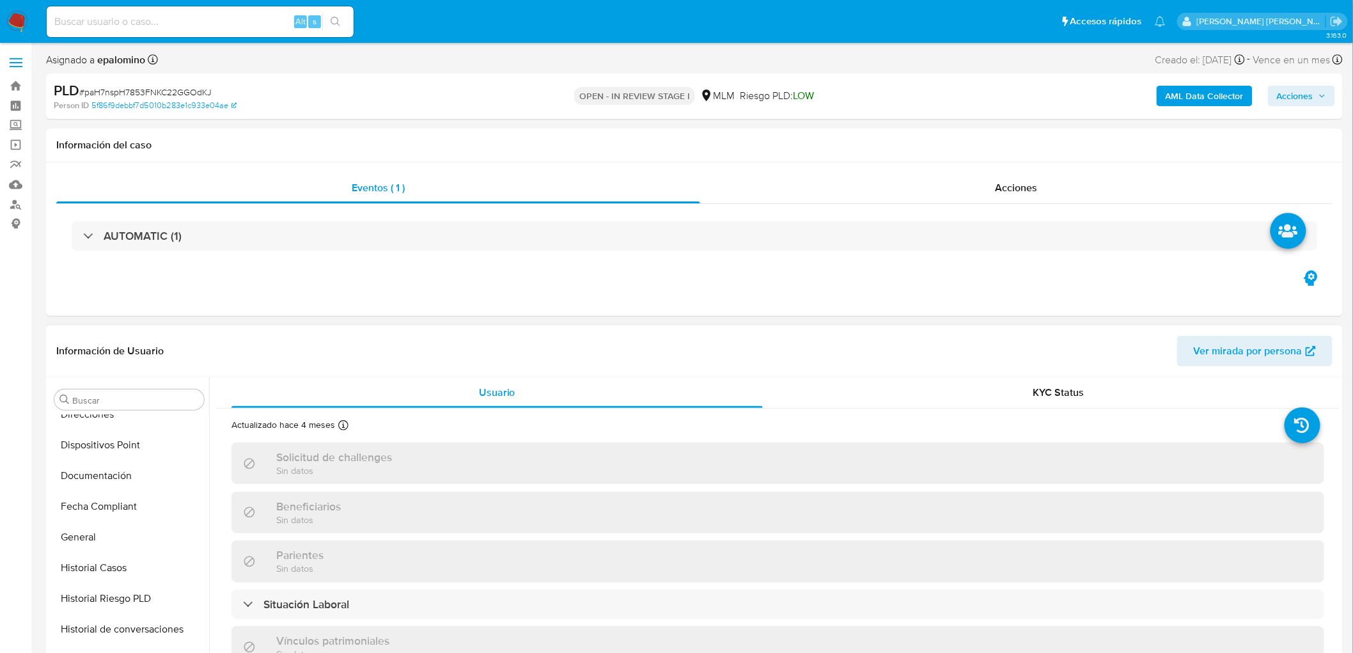
scroll to position [348, 0]
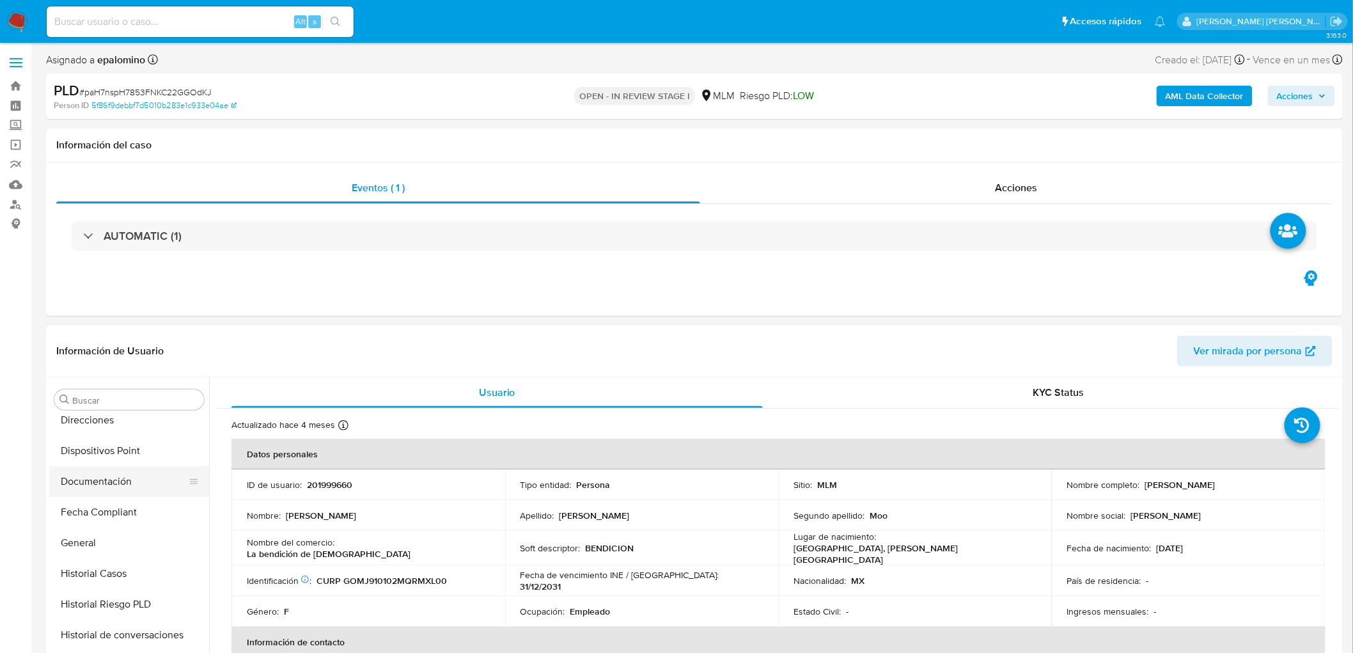
click at [111, 480] on button "Documentación" at bounding box center [124, 481] width 150 height 31
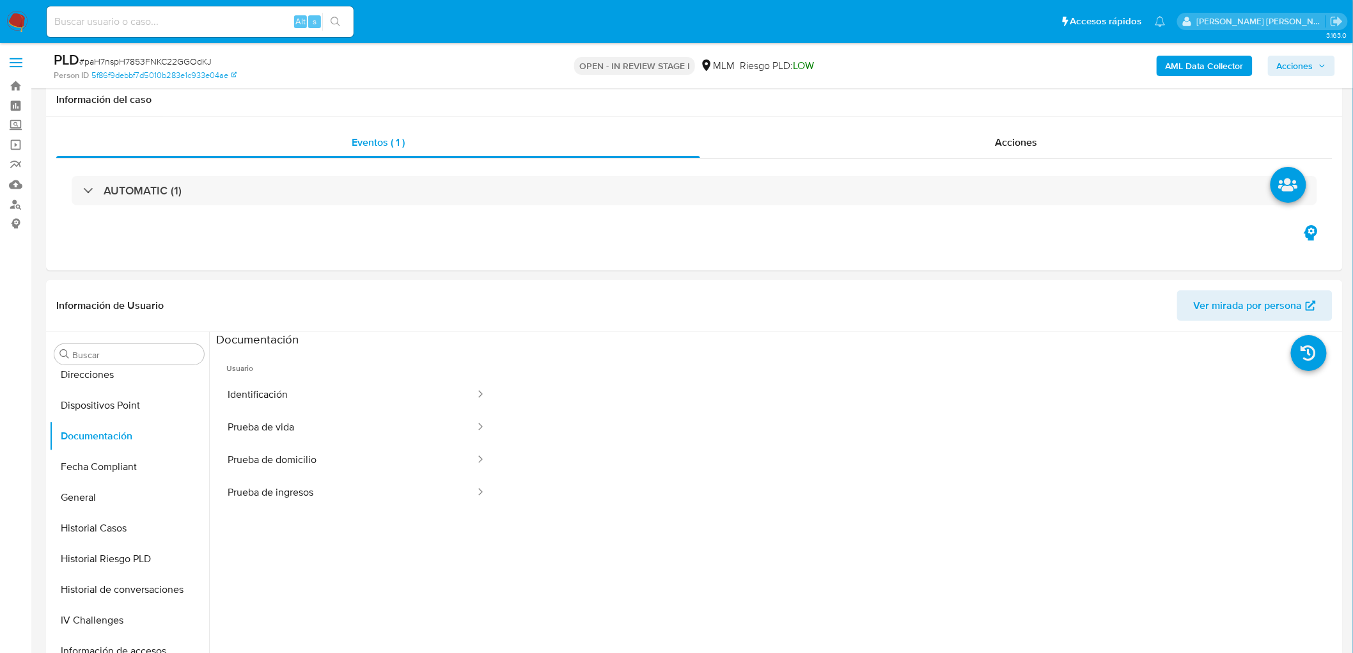
scroll to position [118, 0]
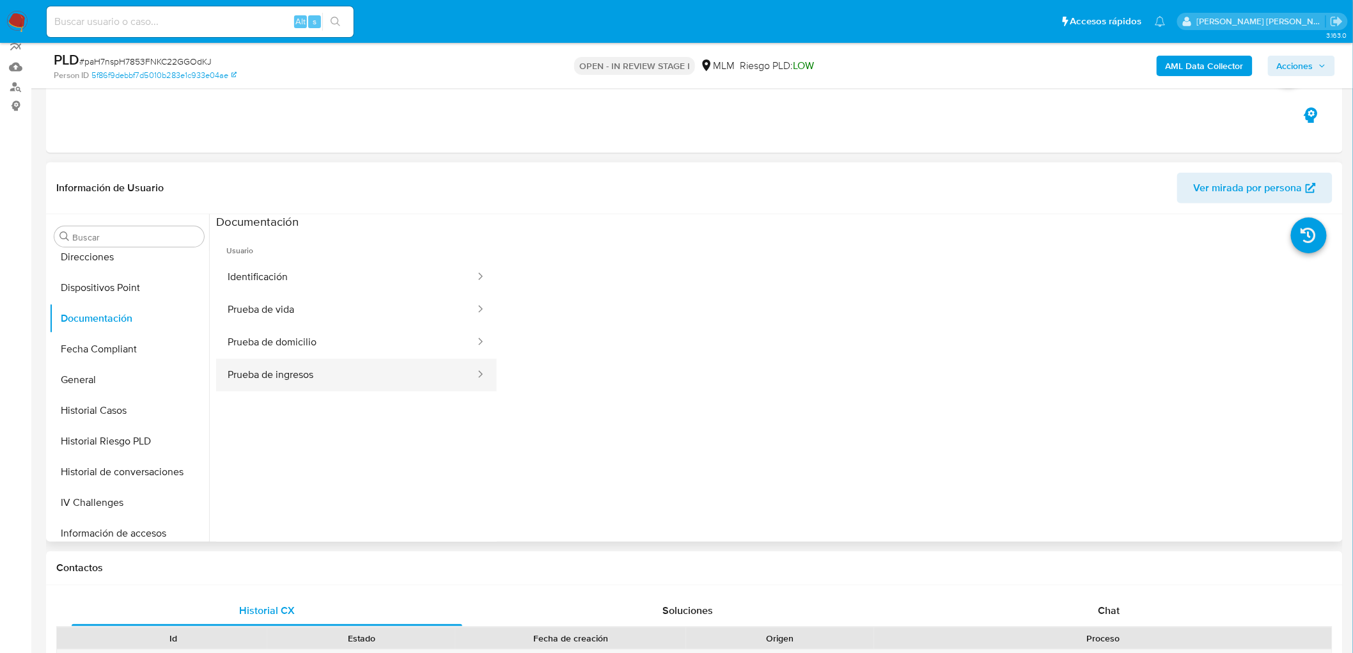
click at [366, 368] on button "Prueba de ingresos" at bounding box center [346, 375] width 260 height 33
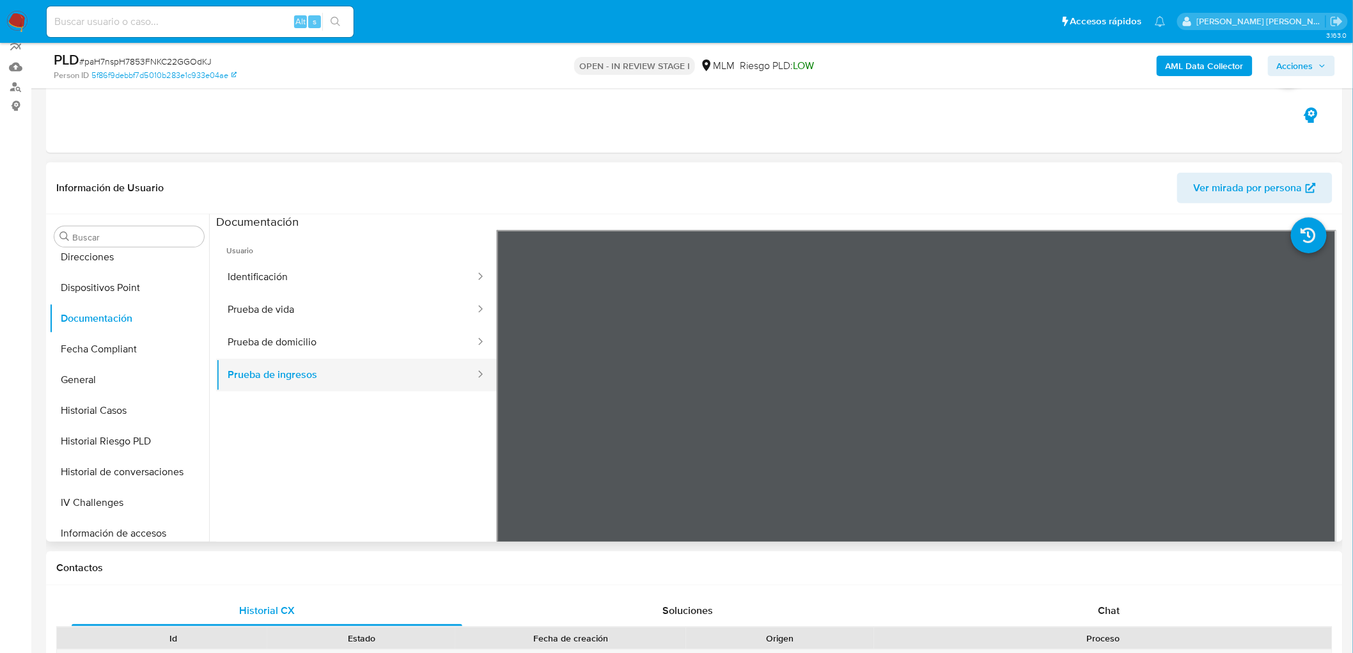
scroll to position [71, 0]
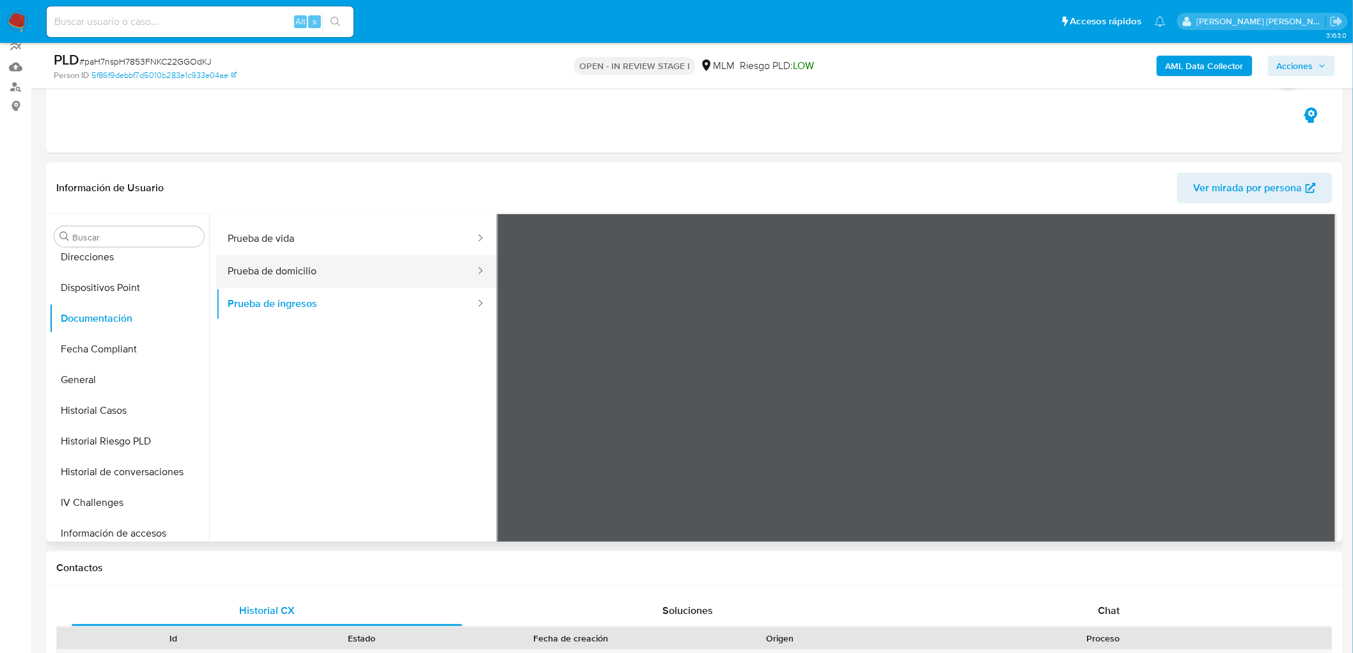
click at [363, 271] on button "Prueba de domicilio" at bounding box center [346, 271] width 260 height 33
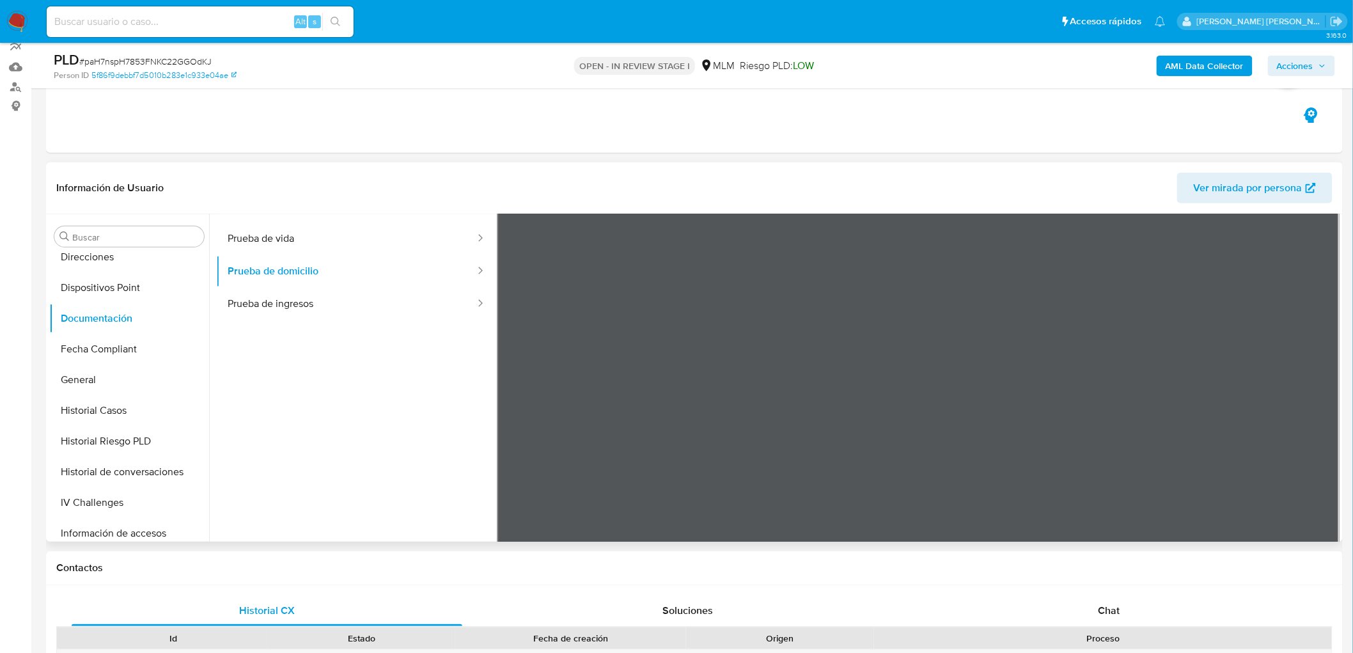
scroll to position [0, 0]
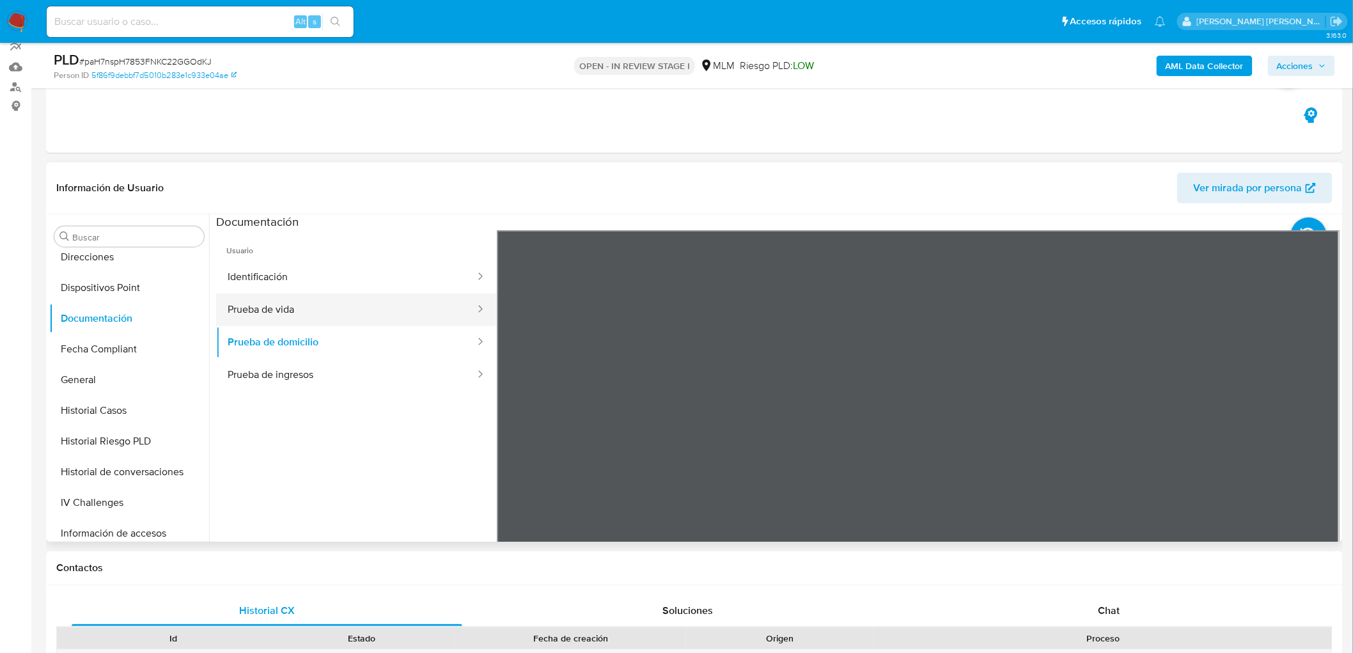
click at [426, 296] on button "Prueba de vida" at bounding box center [346, 309] width 260 height 33
click at [380, 261] on button "Identificación" at bounding box center [346, 277] width 260 height 33
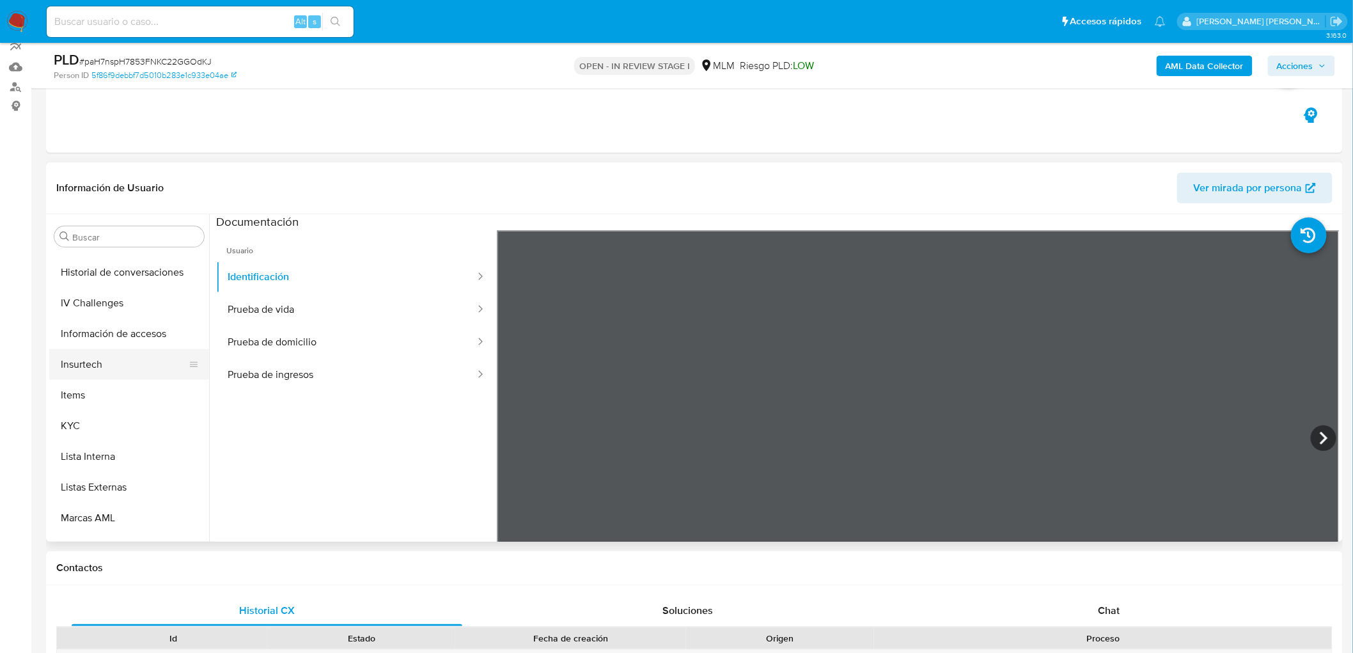
scroll to position [560, 0]
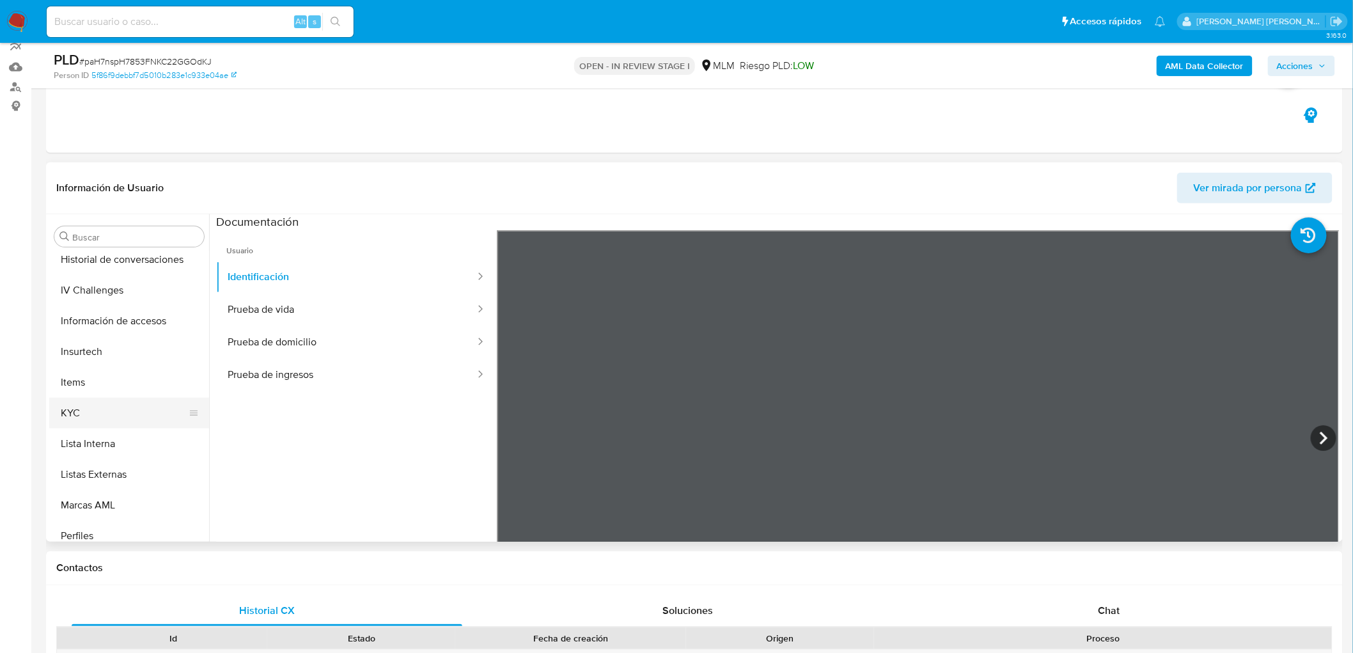
click at [100, 403] on button "KYC" at bounding box center [124, 413] width 150 height 31
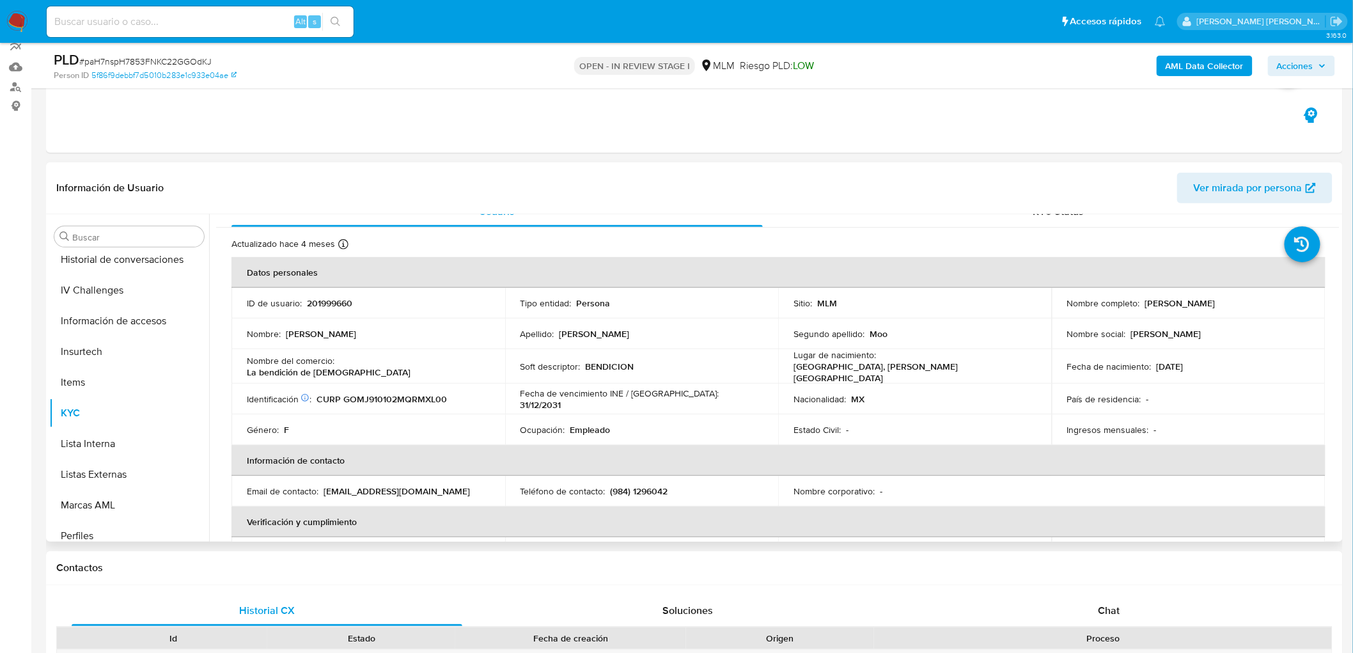
scroll to position [17, 0]
click at [423, 368] on div "Nombre del comercio : La bendición de dios" at bounding box center [368, 367] width 243 height 23
drag, startPoint x: 1209, startPoint y: 304, endPoint x: 1094, endPoint y: 295, distance: 116.1
click at [1134, 304] on div "Nombre completo : Julissa Paola Gomez Moo" at bounding box center [1188, 305] width 243 height 12
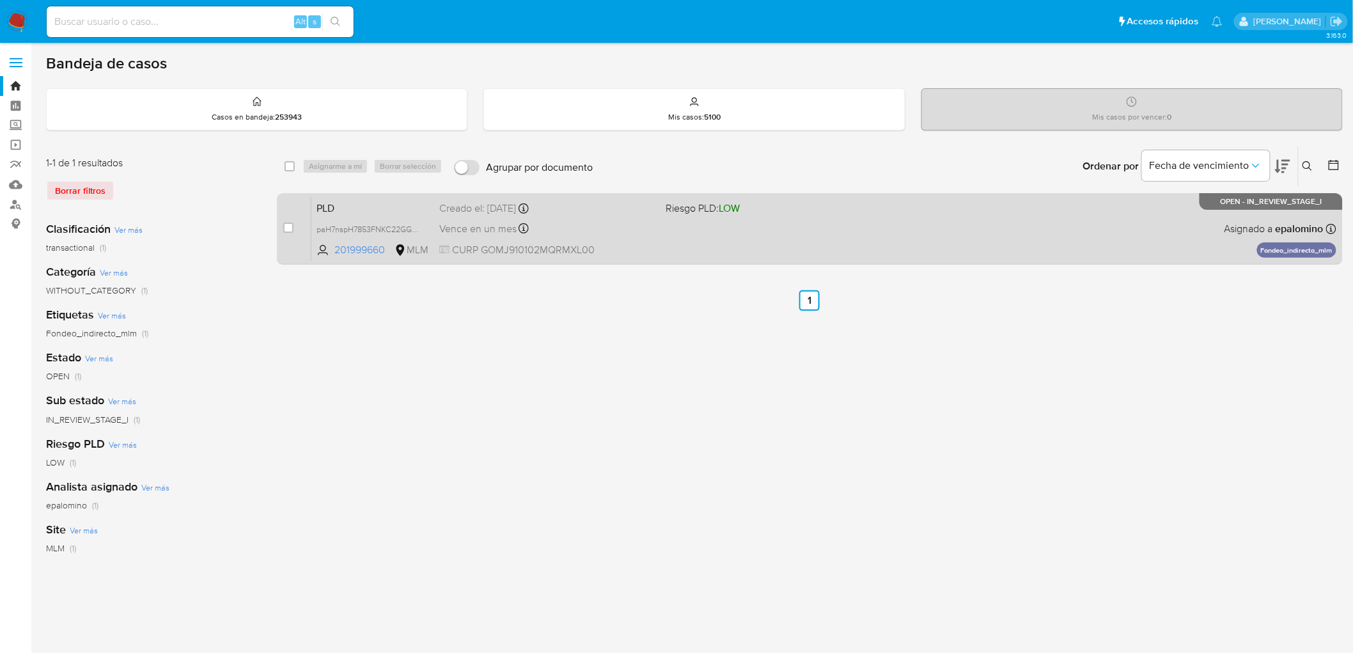
click at [350, 203] on span "PLD" at bounding box center [372, 207] width 113 height 17
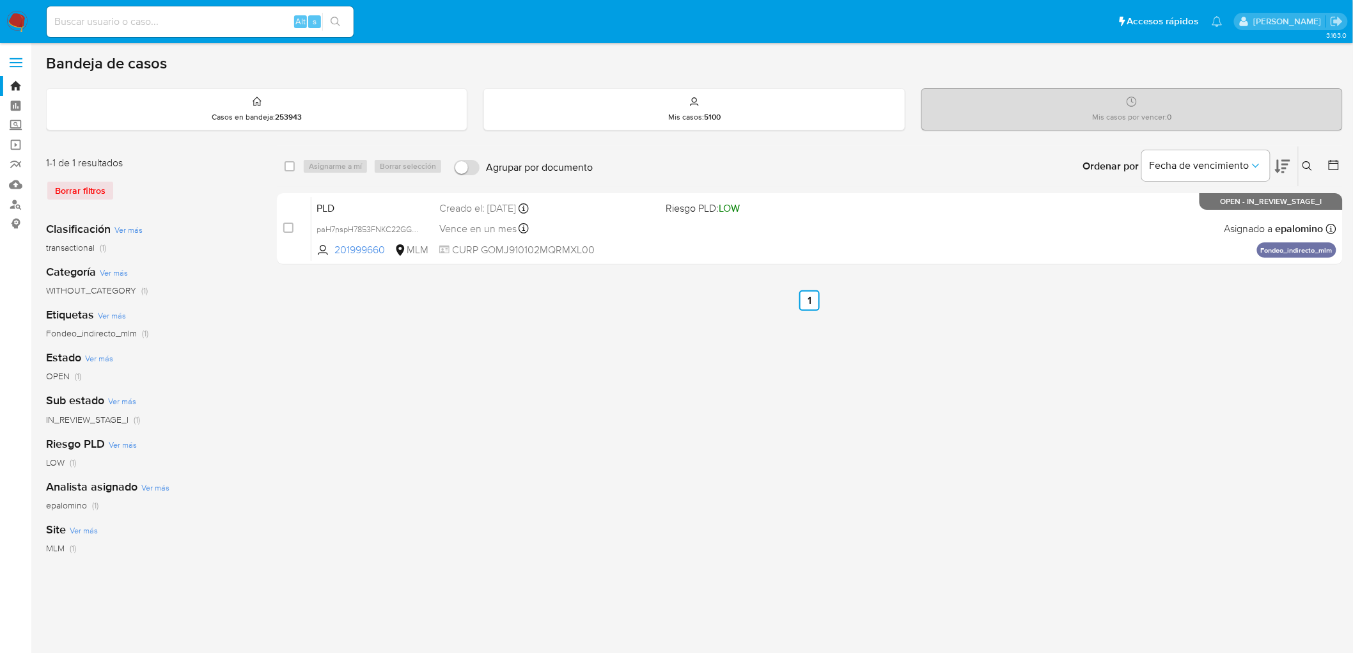
click at [20, 17] on img at bounding box center [17, 22] width 22 height 22
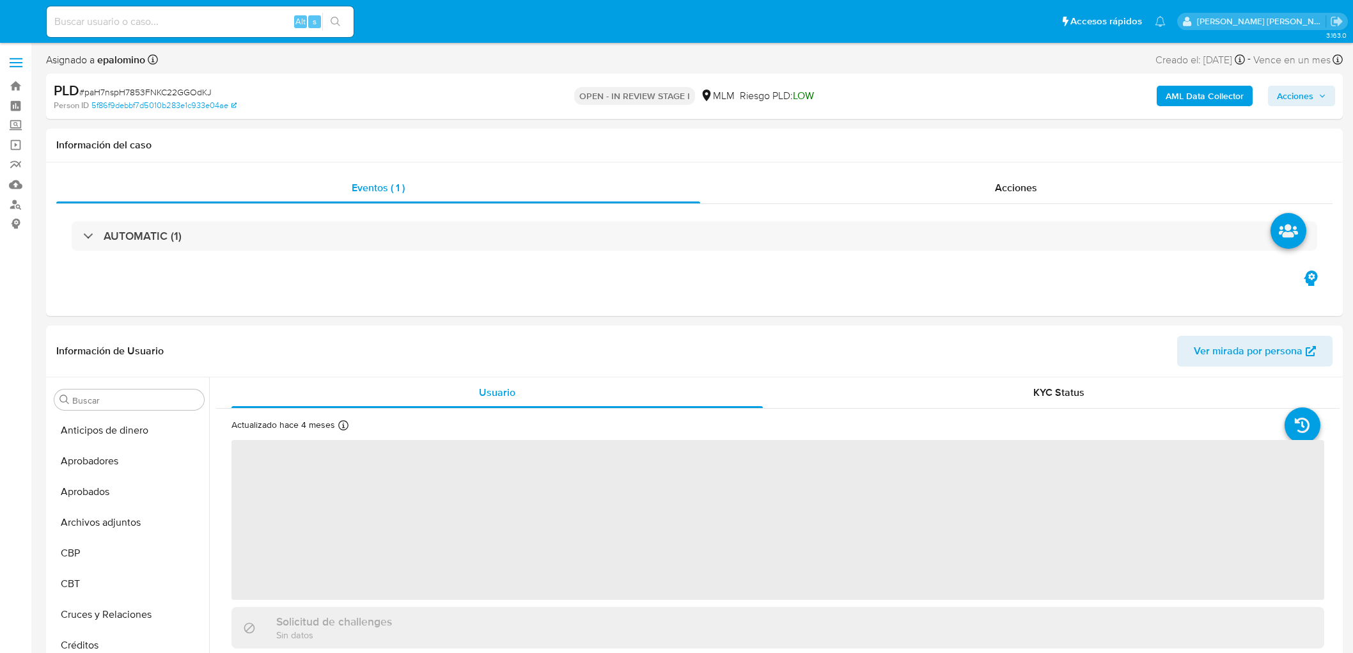
select select "10"
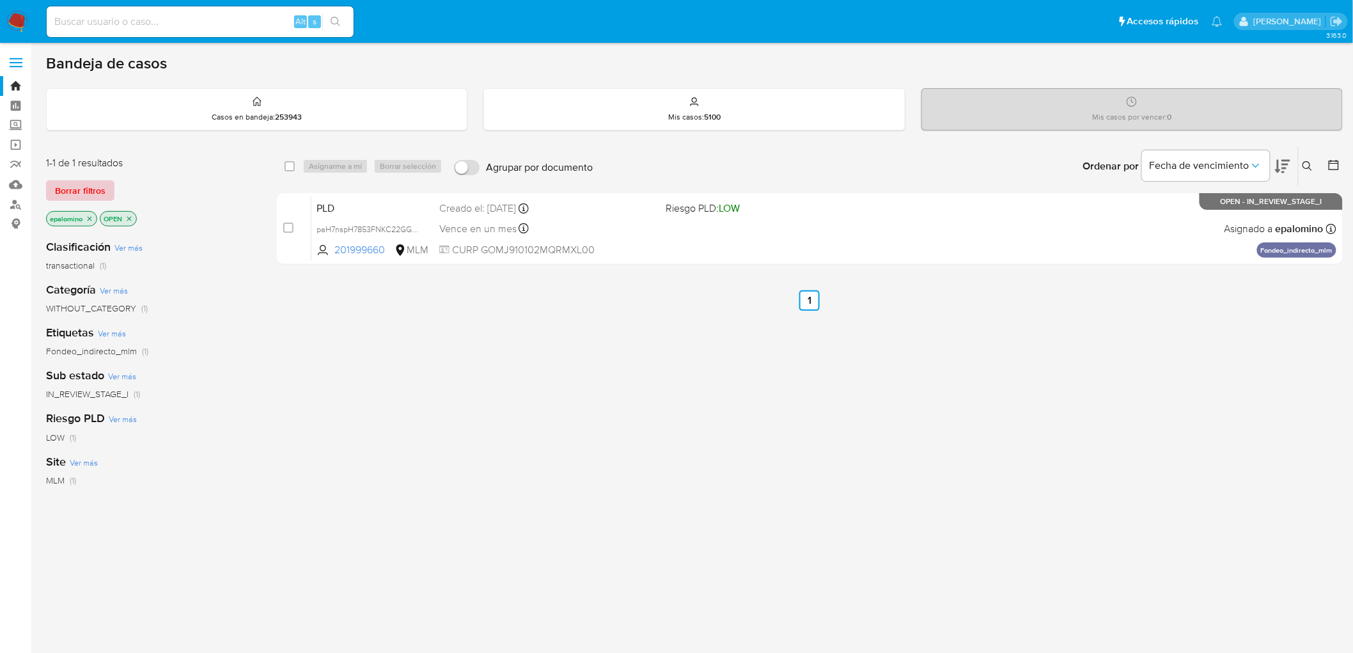
click at [84, 182] on span "Borrar filtros" at bounding box center [80, 191] width 50 height 18
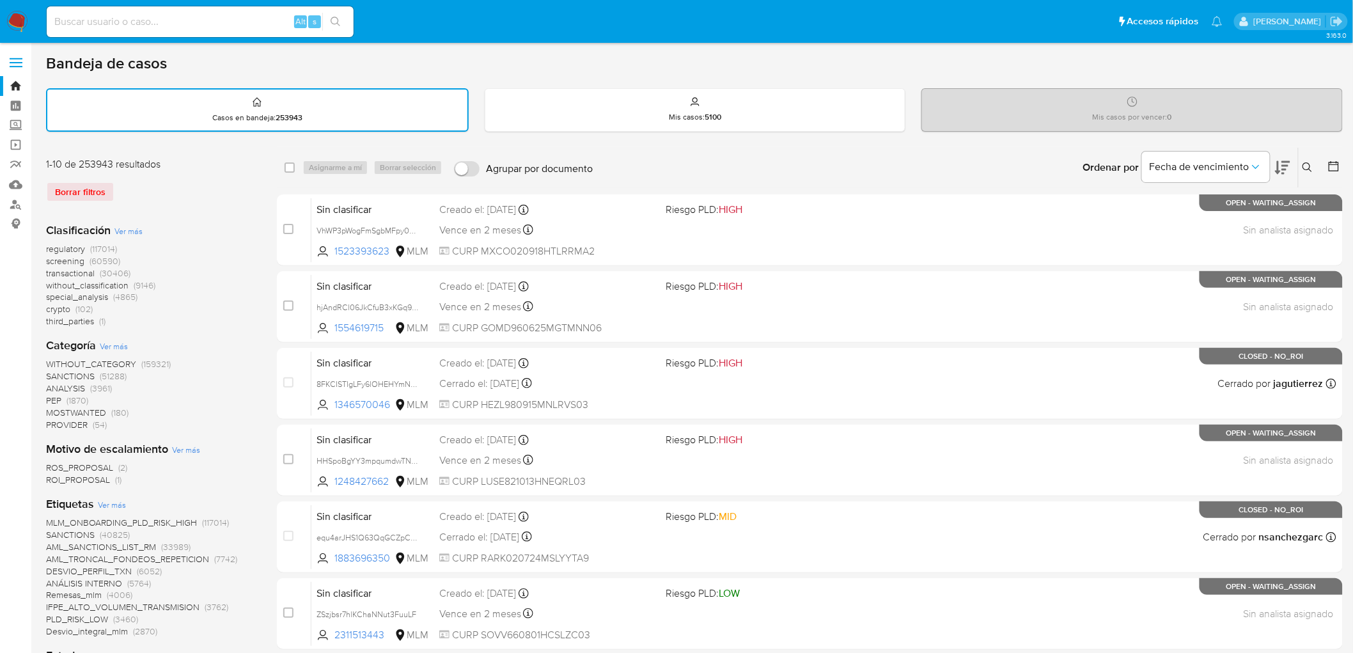
click at [1308, 162] on icon at bounding box center [1307, 167] width 10 height 10
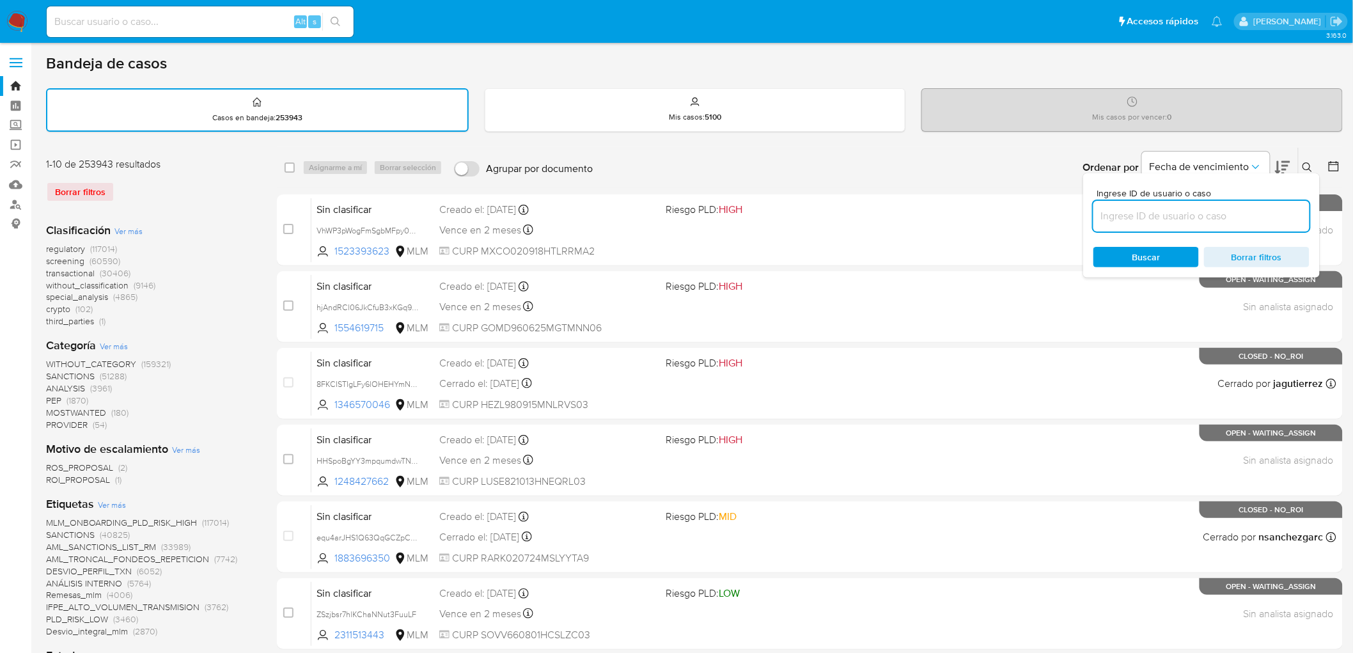
click at [1140, 215] on input at bounding box center [1201, 216] width 216 height 17
type input "1337420933"
click at [1144, 253] on span "Buscar" at bounding box center [1146, 257] width 28 height 20
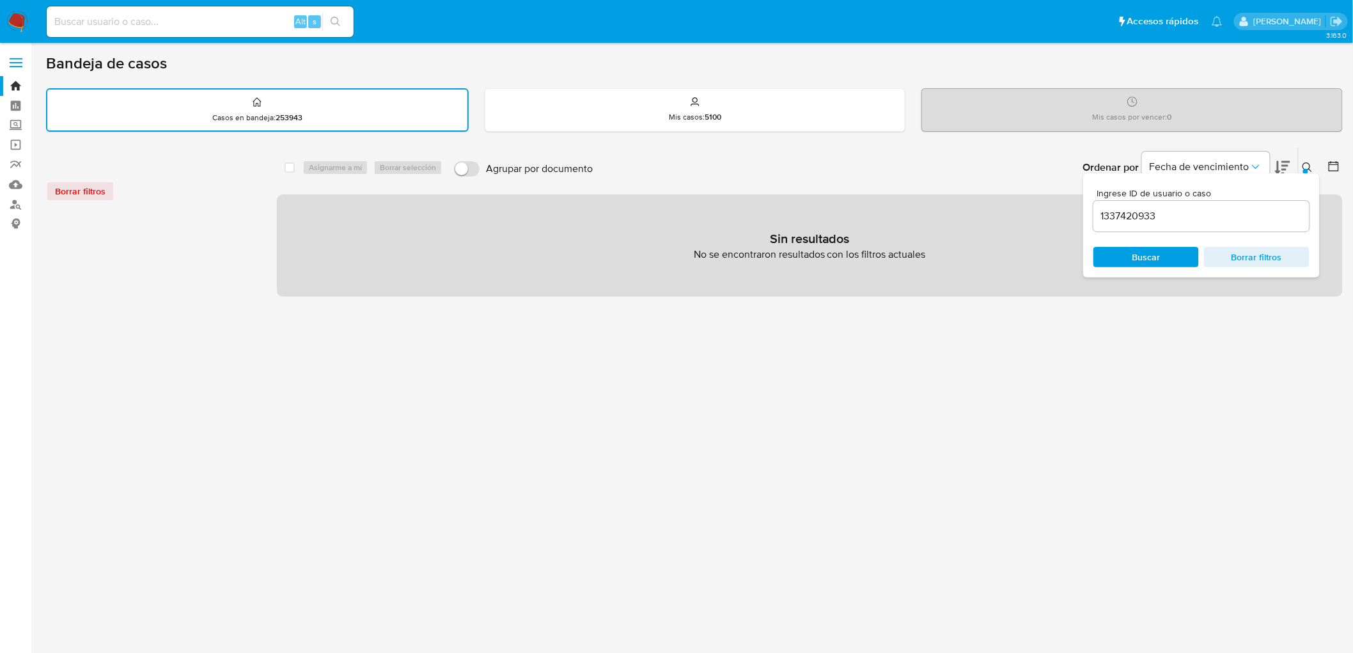
click at [24, 17] on img at bounding box center [17, 22] width 22 height 22
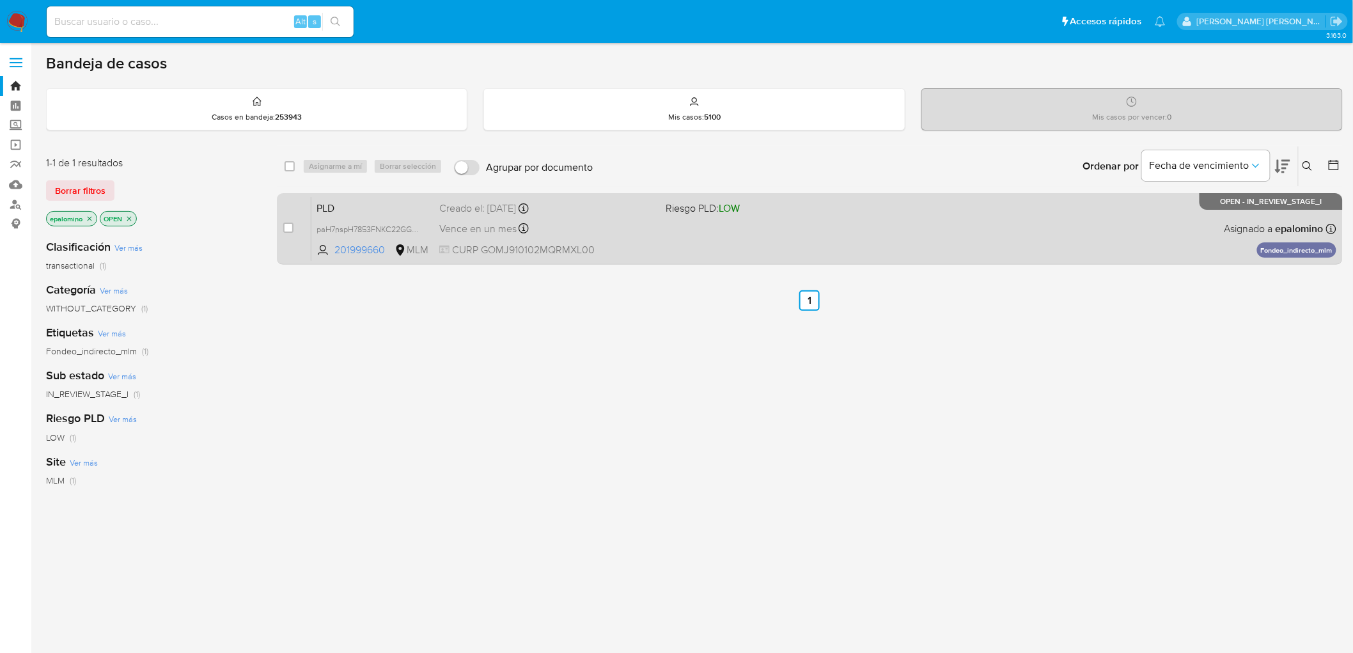
click at [321, 201] on span "PLD" at bounding box center [372, 207] width 113 height 17
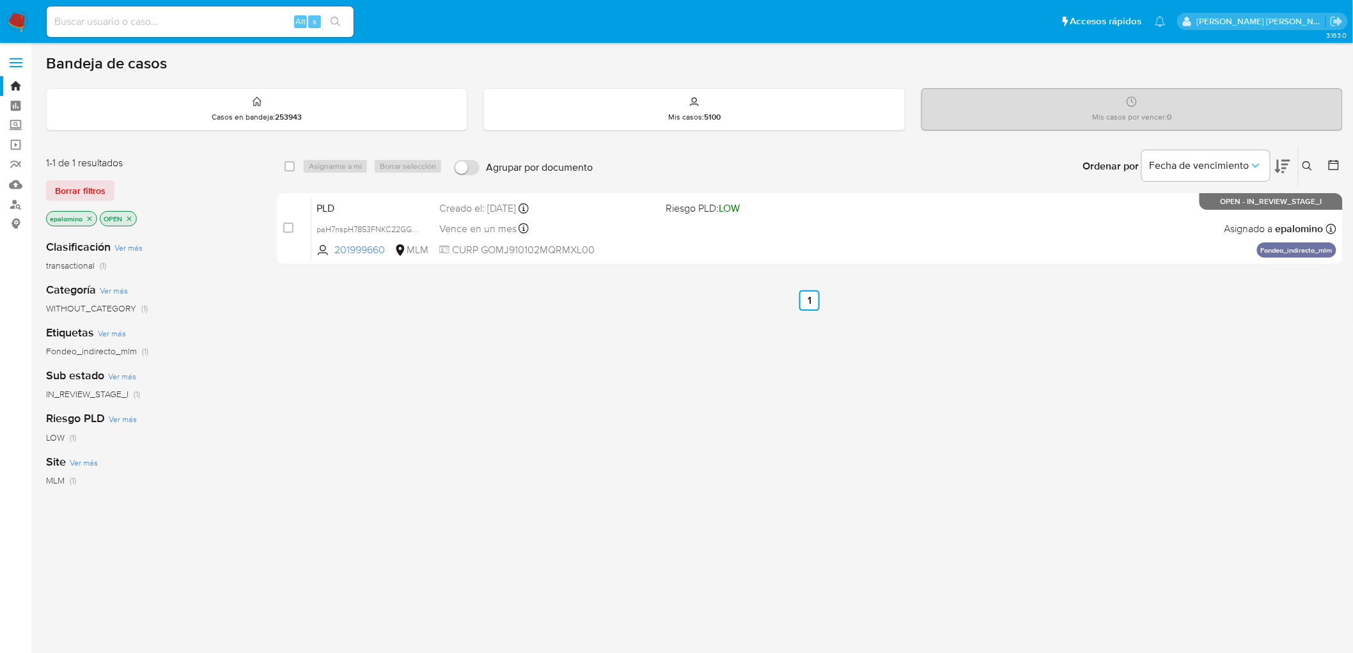
click at [125, 16] on input at bounding box center [200, 21] width 307 height 17
paste input "1337420933"
type input "1337420933"
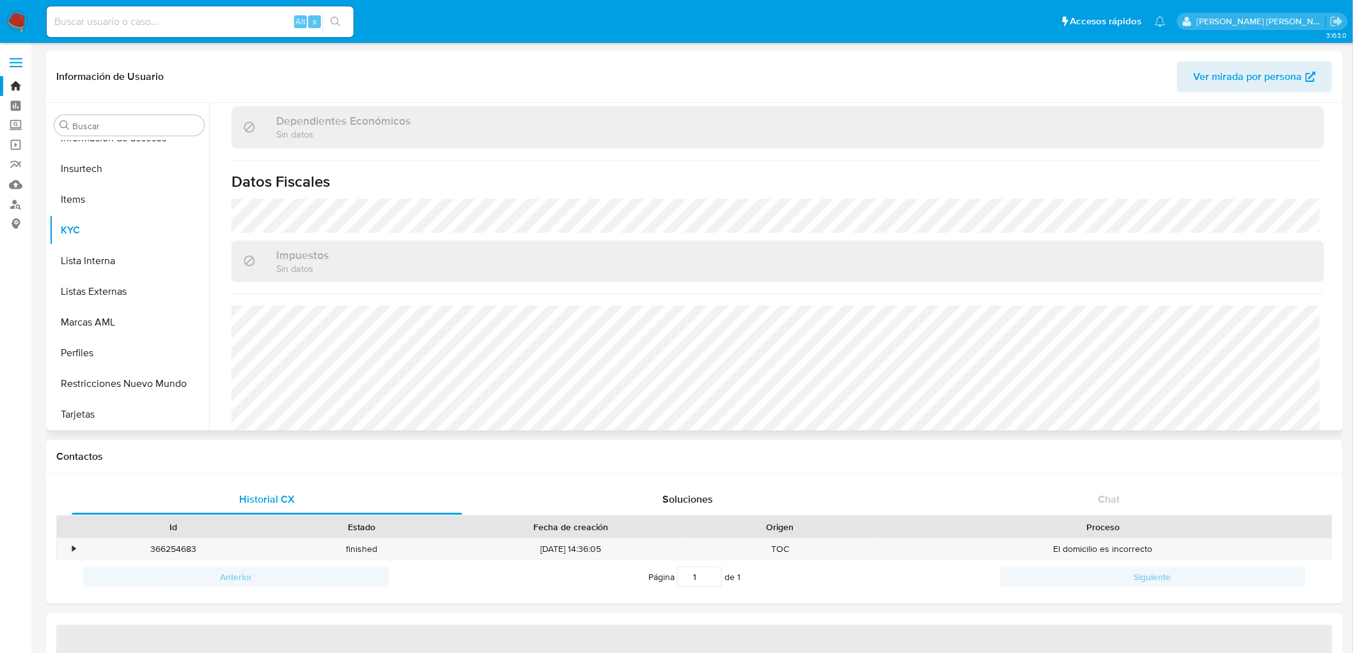
scroll to position [476, 0]
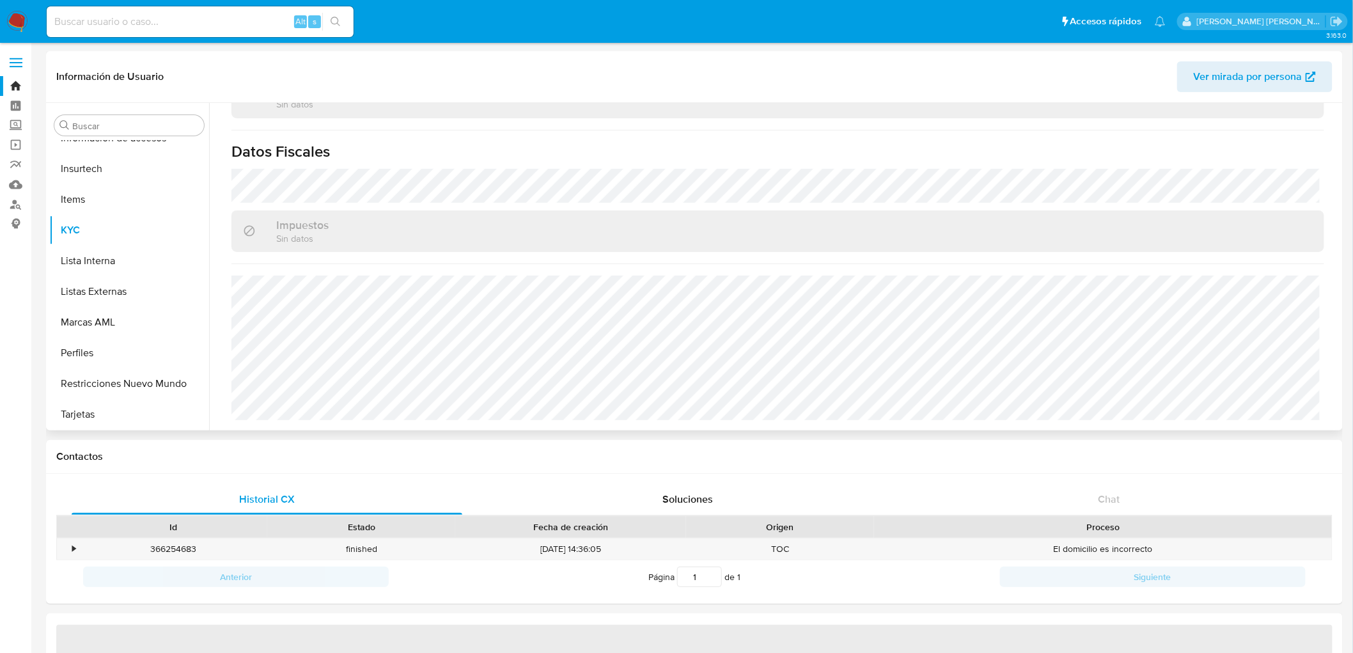
select select "10"
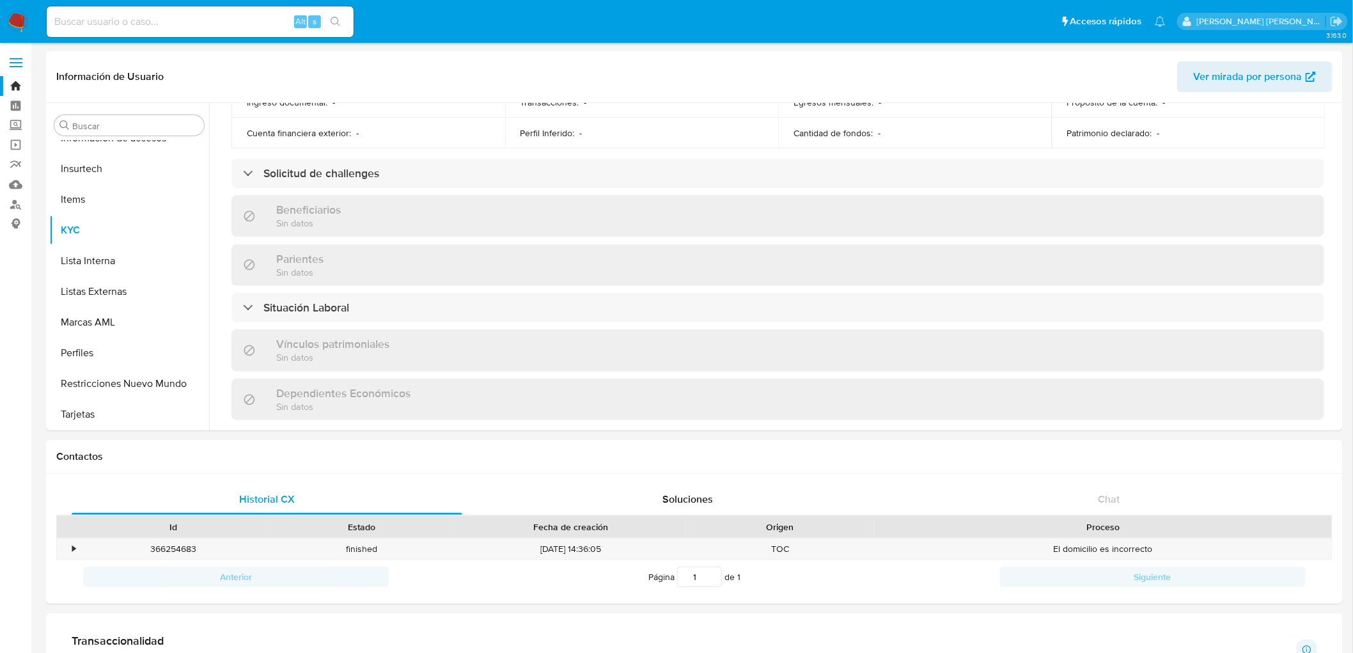
scroll to position [777, 0]
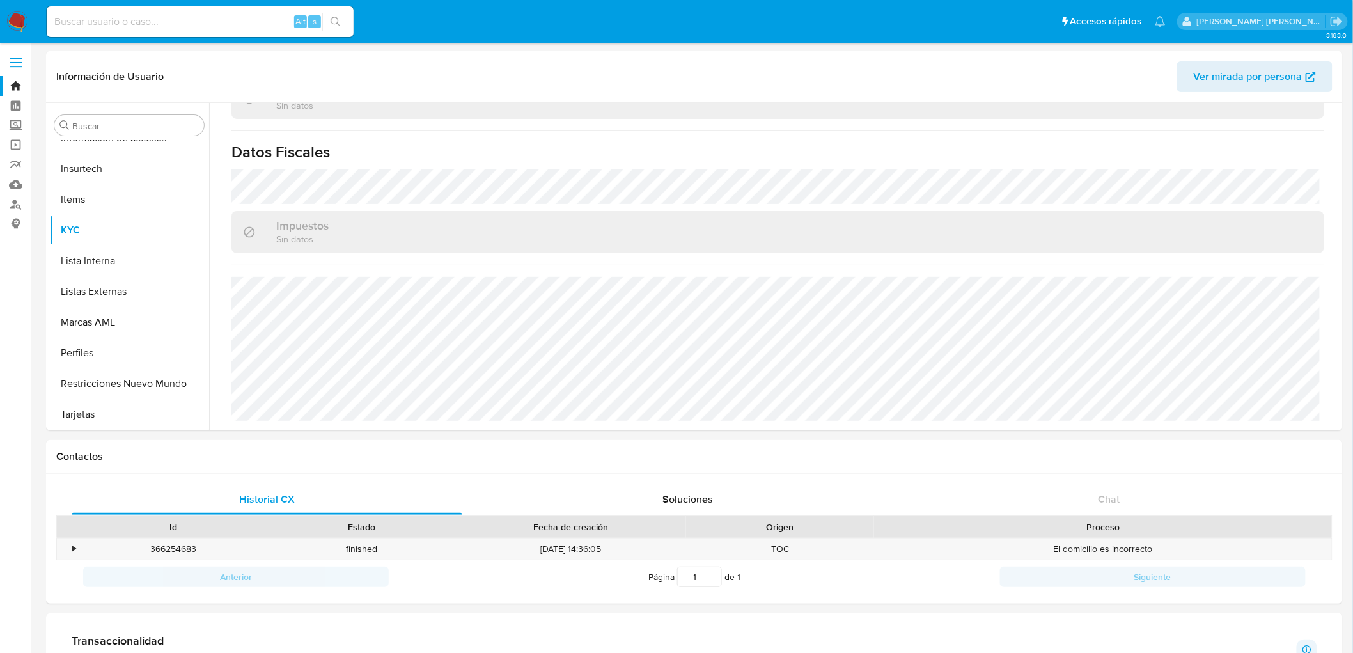
click at [12, 15] on img at bounding box center [17, 22] width 22 height 22
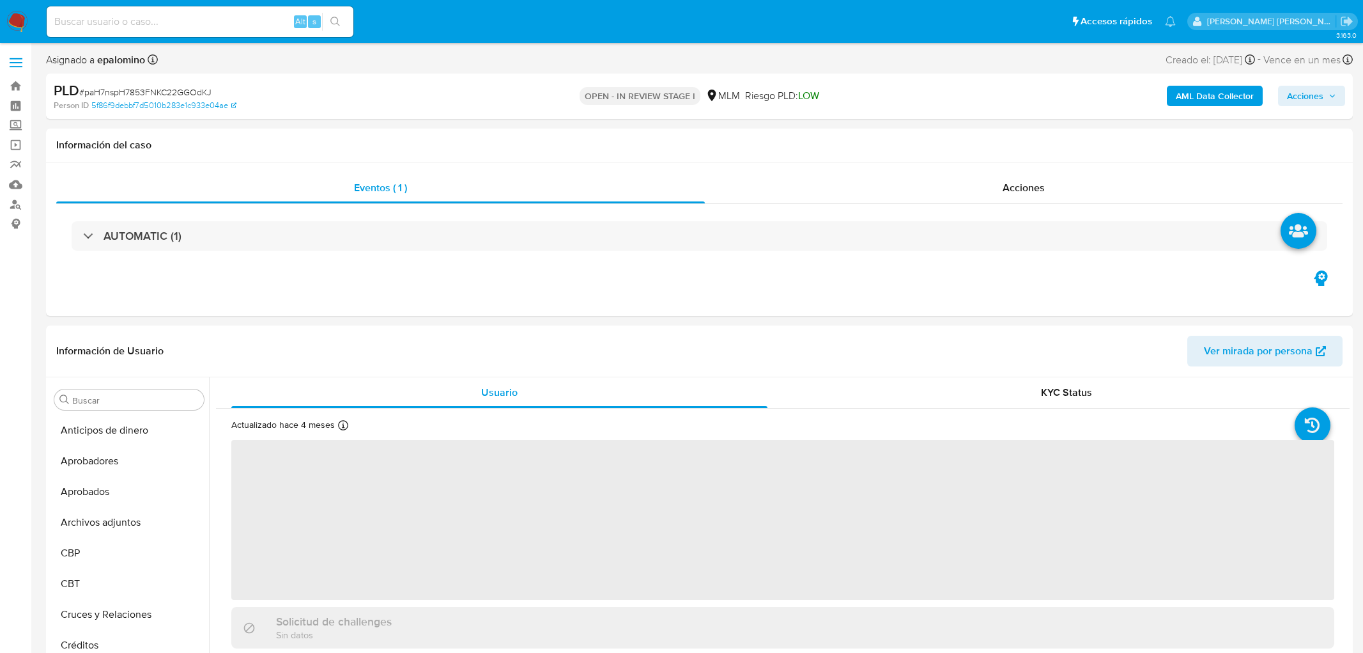
select select "10"
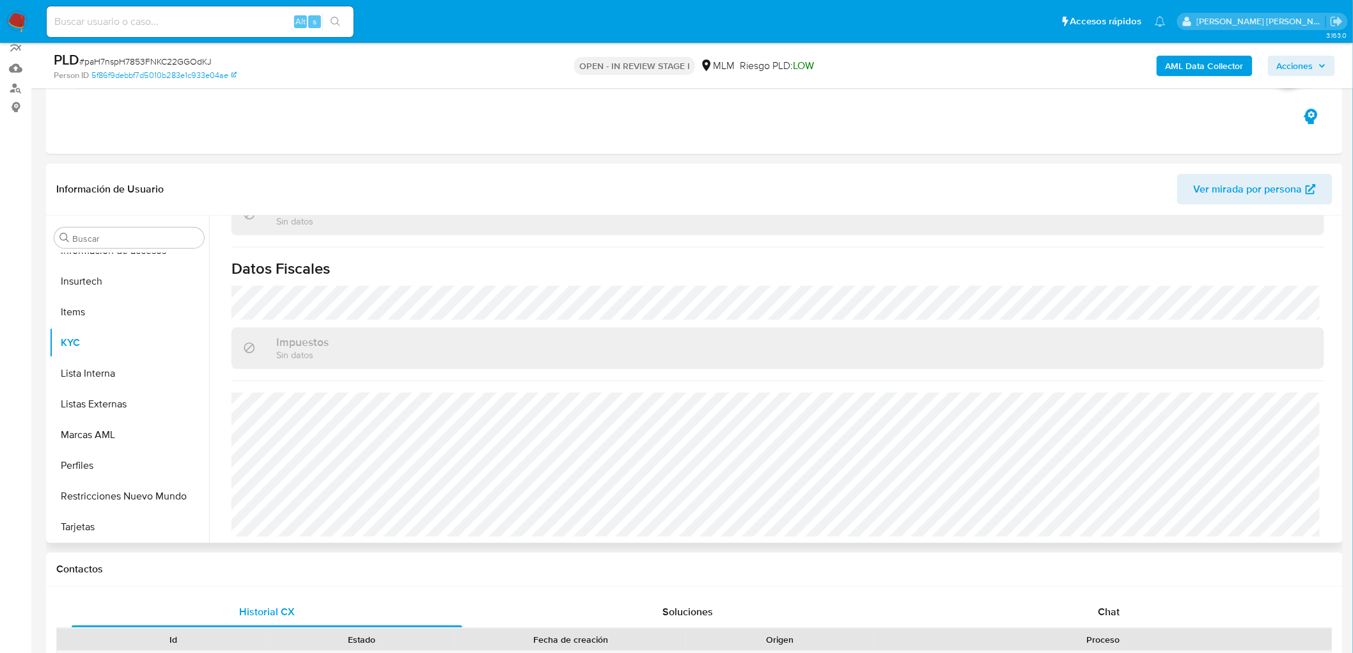
scroll to position [142, 0]
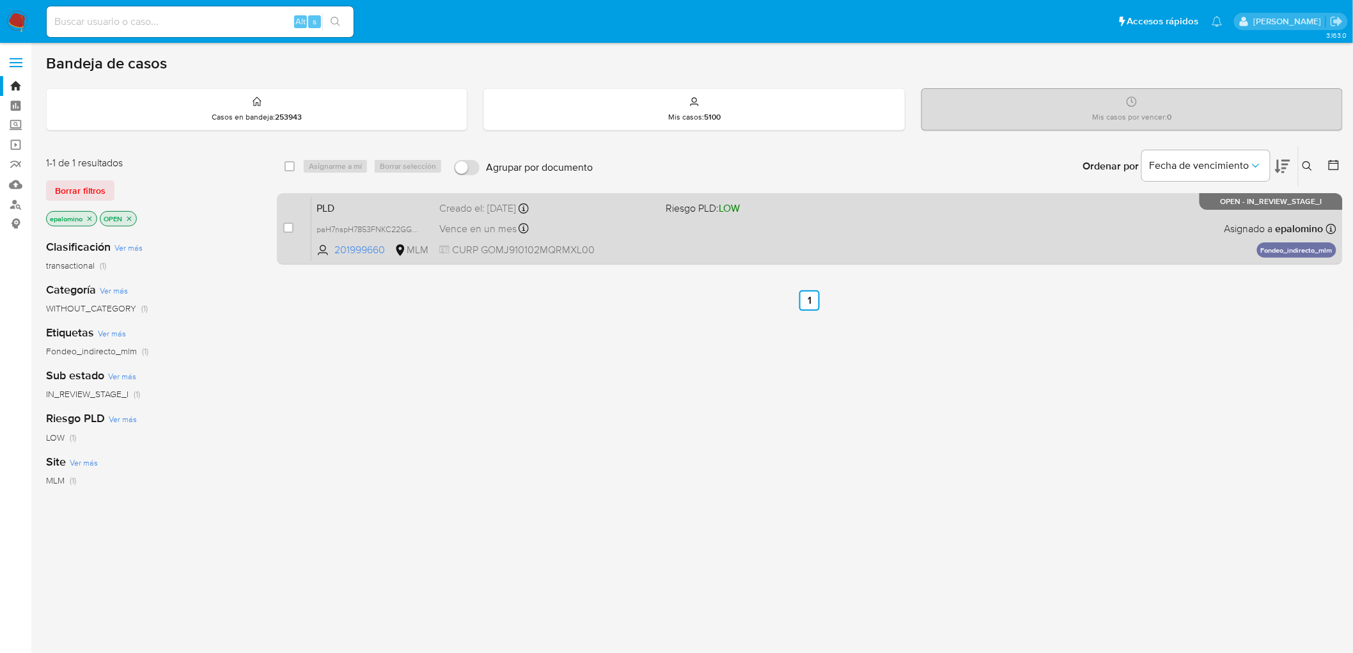
click at [337, 203] on span "PLD" at bounding box center [372, 207] width 113 height 17
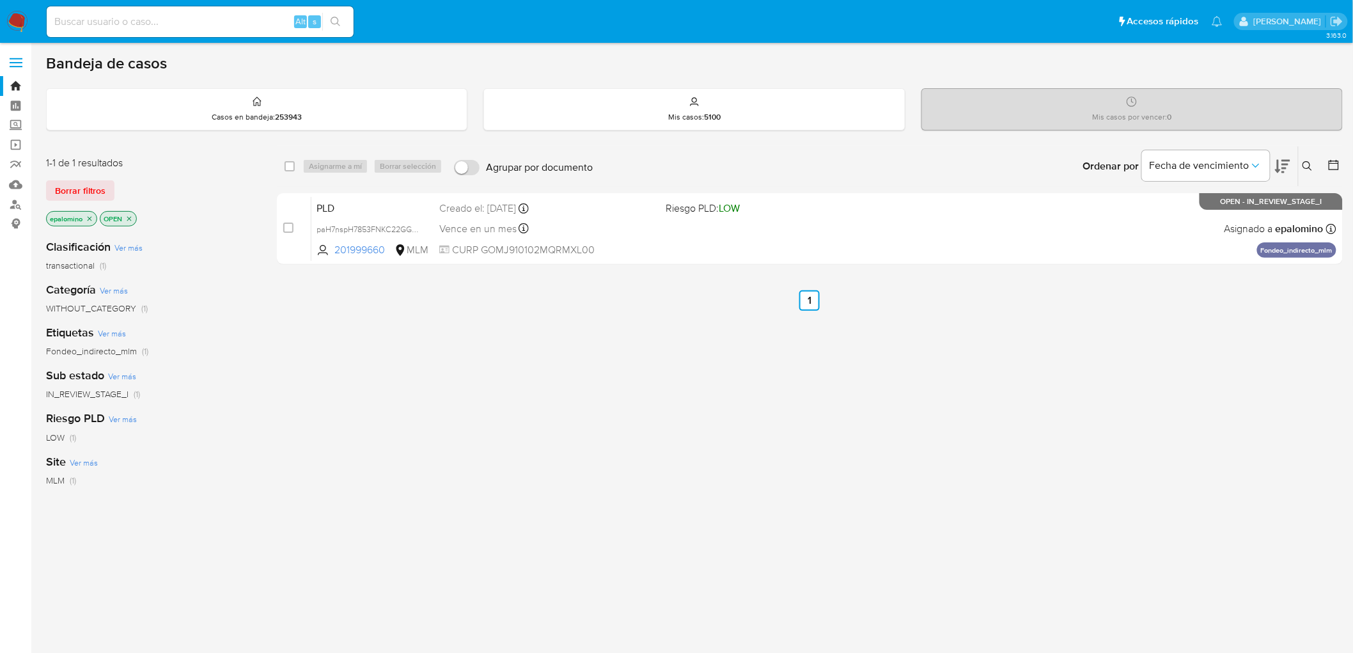
click at [16, 22] on img at bounding box center [17, 22] width 22 height 22
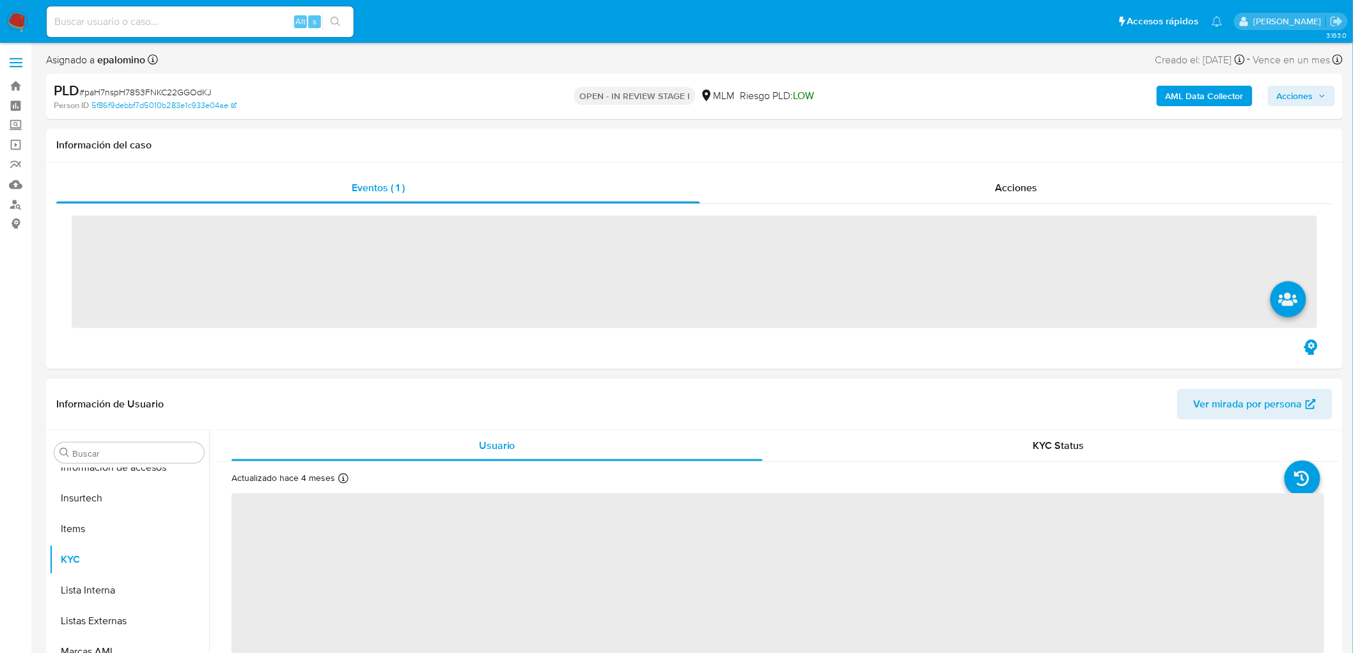
scroll to position [632, 0]
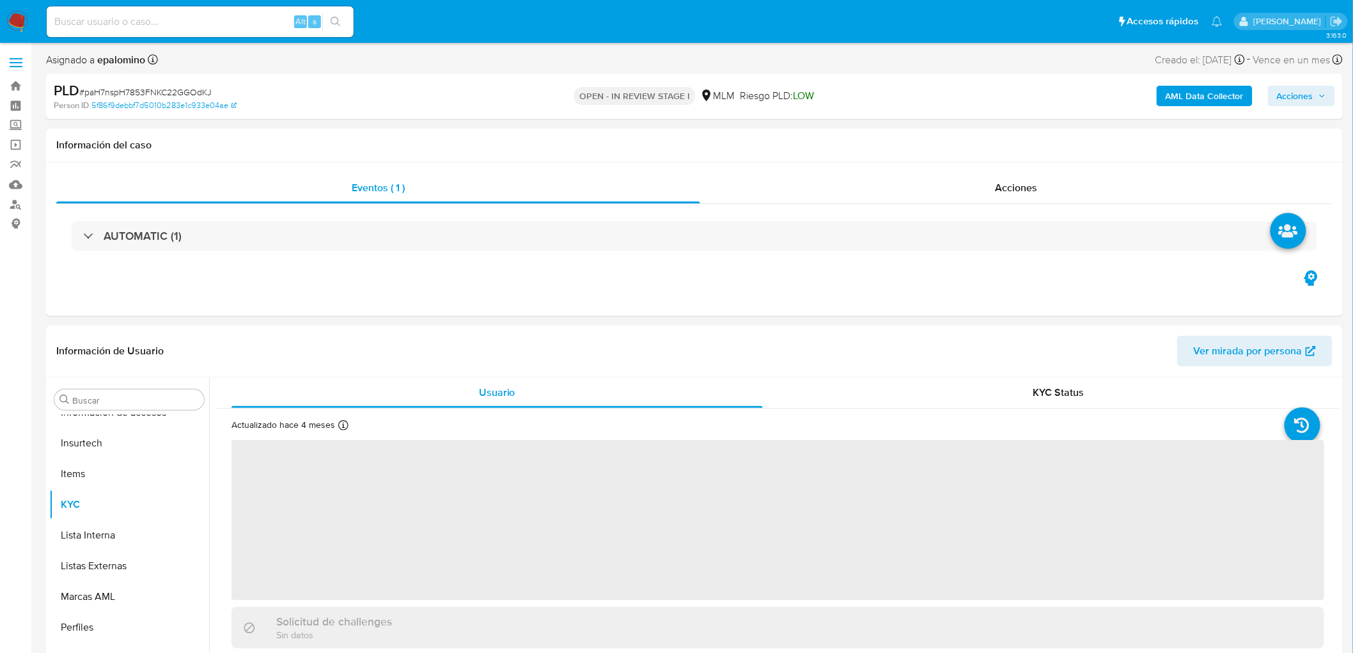
select select "10"
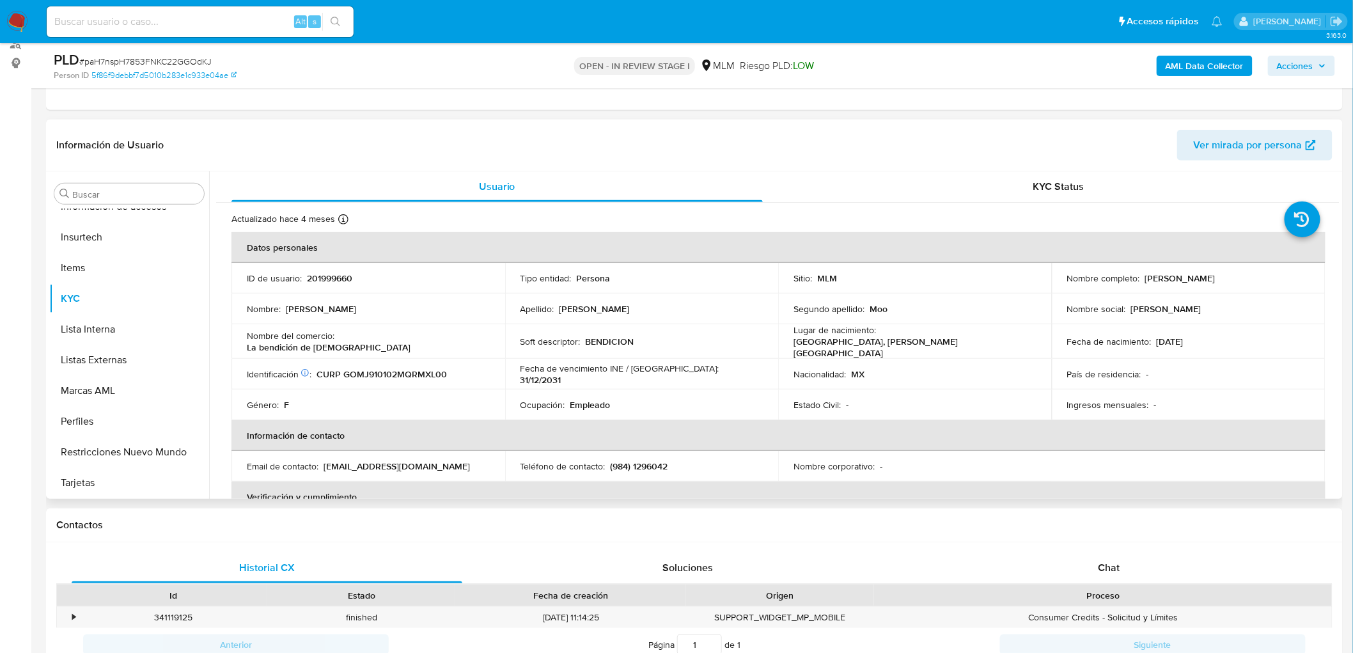
scroll to position [169, 0]
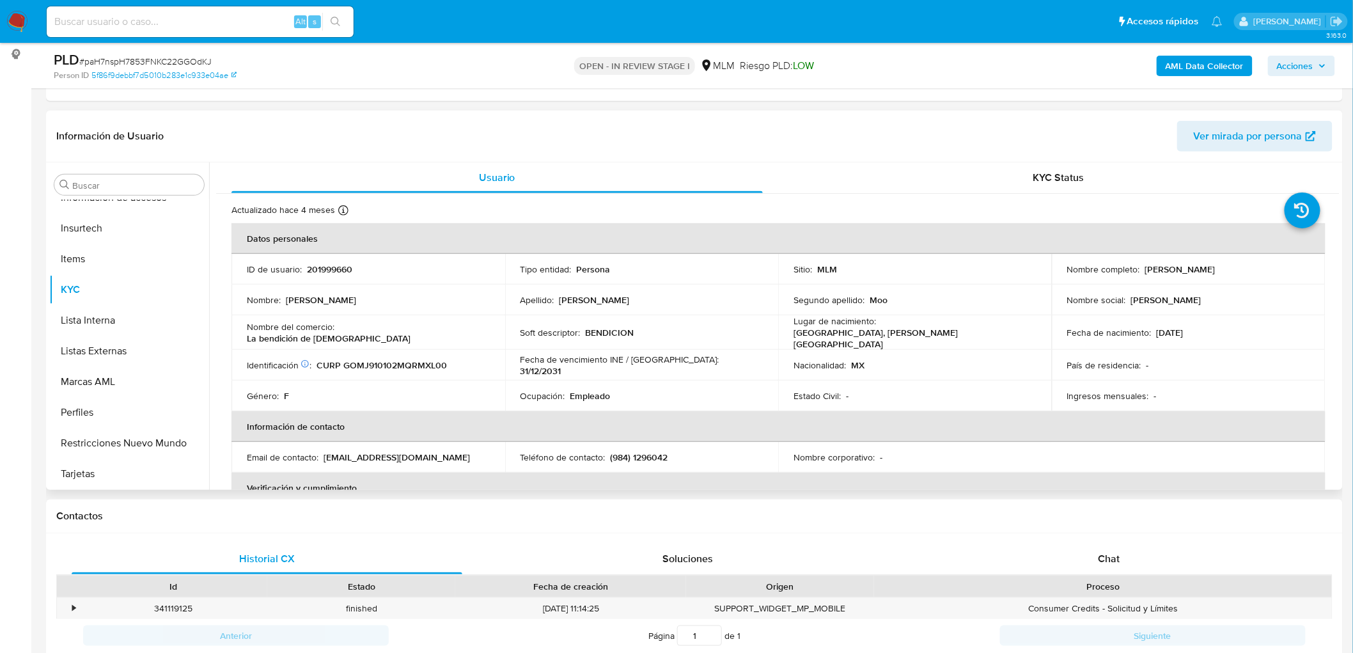
drag, startPoint x: 1257, startPoint y: 265, endPoint x: 1142, endPoint y: 265, distance: 115.7
click at [1142, 265] on div "Nombre completo : Julissa Paola Gomez Moo" at bounding box center [1188, 269] width 243 height 12
copy p "Julissa Paola Gomez Moo"
click at [669, 451] on div "Teléfono de contacto : (984) 1296042" at bounding box center [641, 457] width 243 height 12
drag, startPoint x: 673, startPoint y: 451, endPoint x: 610, endPoint y: 451, distance: 63.3
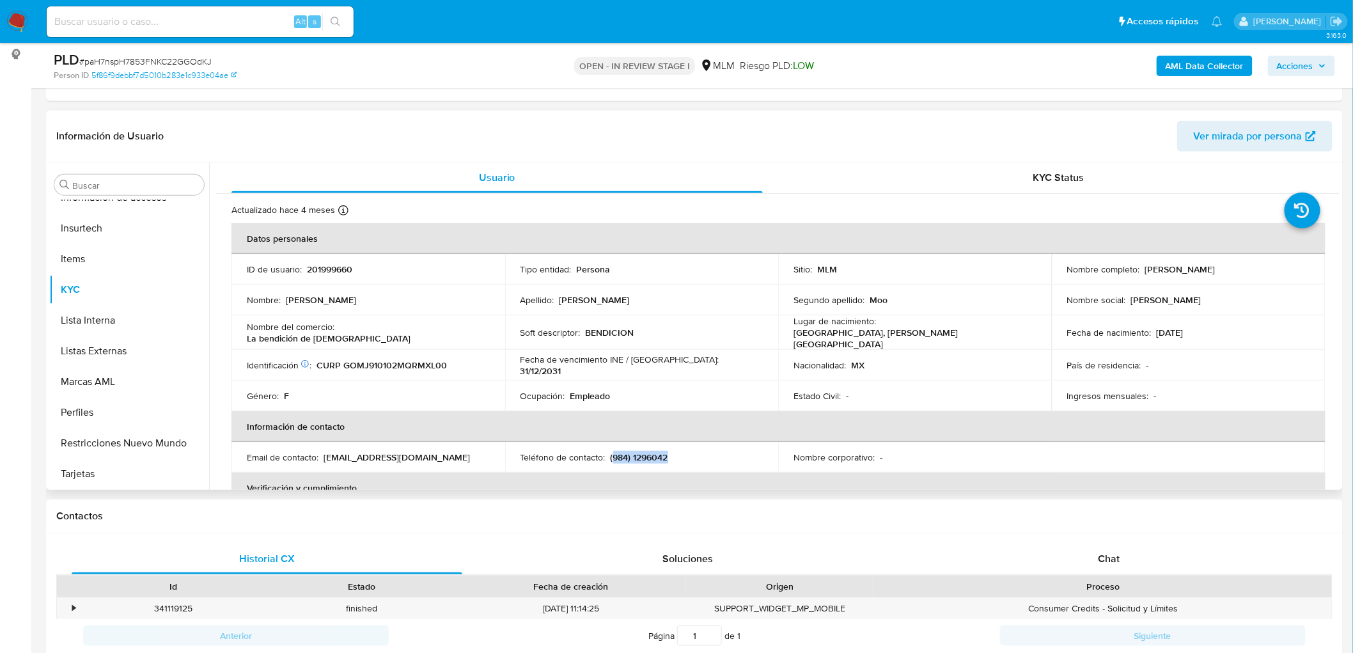
click at [610, 451] on div "Teléfono de contacto : (984) 1296042" at bounding box center [641, 457] width 243 height 12
copy p "984) 1296042"
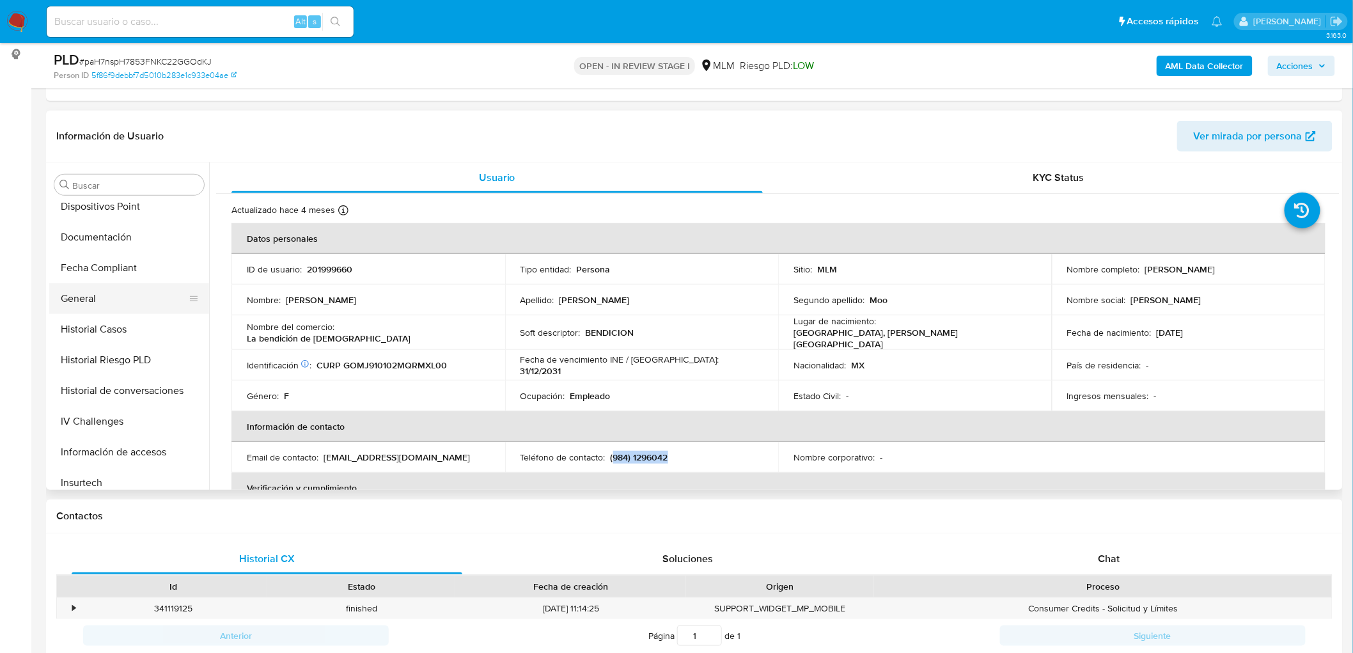
scroll to position [348, 0]
click at [128, 213] on button "Direcciones" at bounding box center [124, 205] width 150 height 31
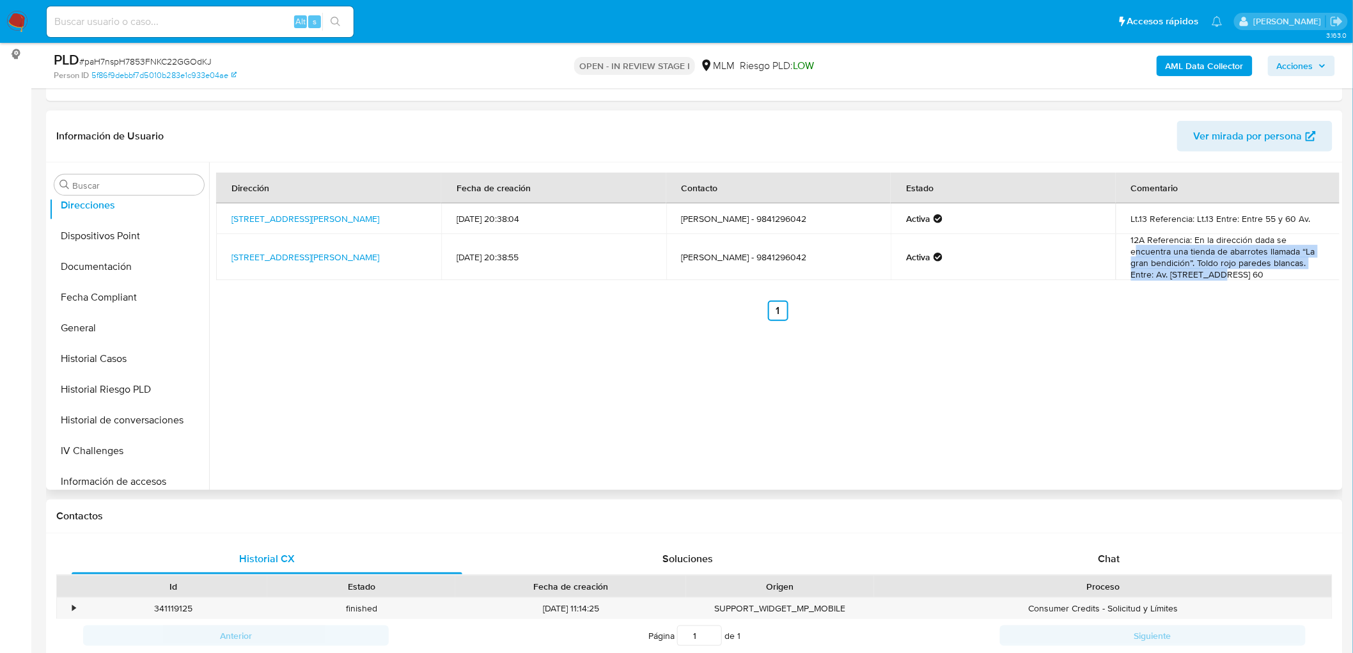
drag, startPoint x: 1223, startPoint y: 272, endPoint x: 1129, endPoint y: 246, distance: 97.6
click at [1129, 246] on td "12A Referencia: En la dirección dada se encuentra una tienda de abarrotes llama…" at bounding box center [1227, 257] width 225 height 46
click at [293, 263] on link "Calle 6 Norte Sn, Solidaridad / Riviera Maya, Quintana Roo, 77712, Mexico SN" at bounding box center [305, 257] width 148 height 13
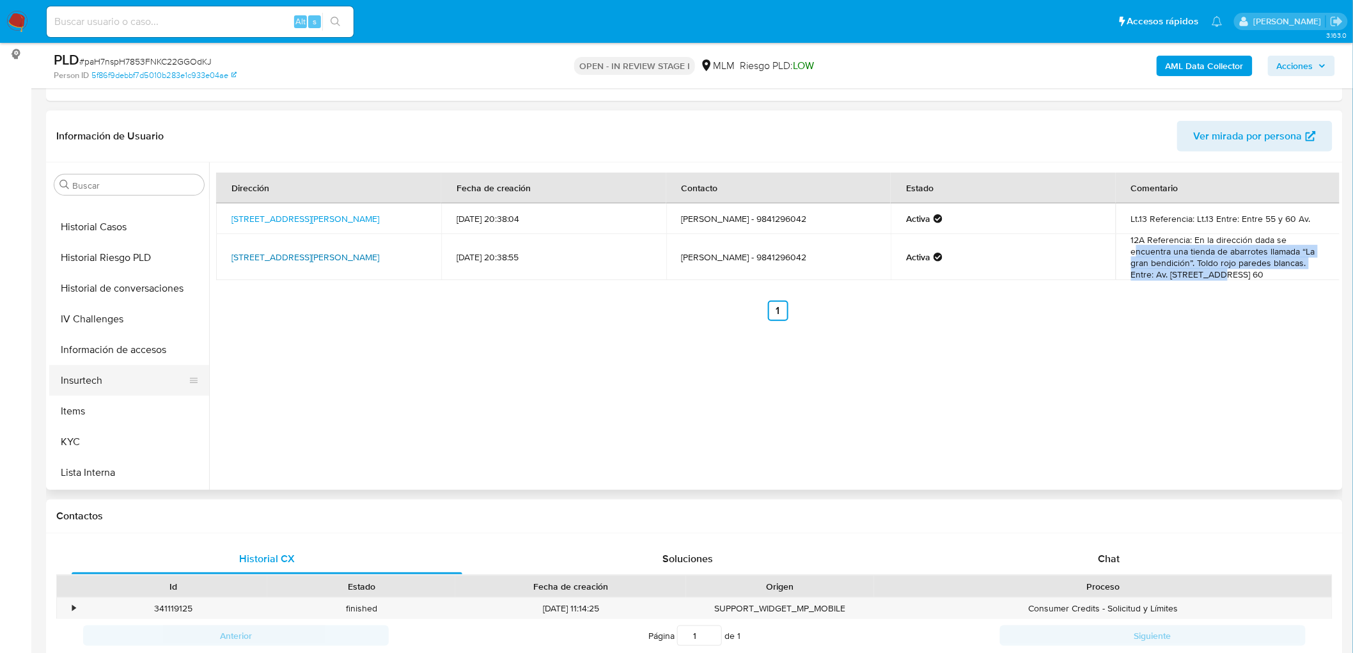
scroll to position [490, 0]
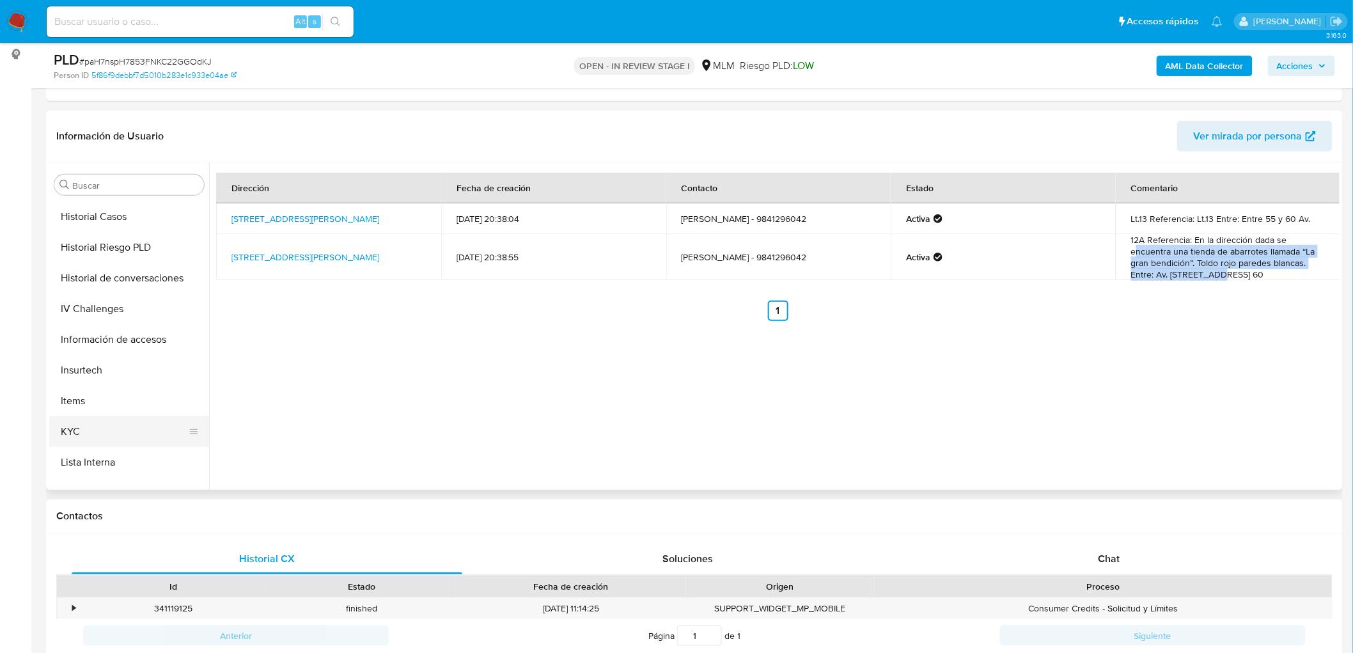
click at [65, 433] on button "KYC" at bounding box center [124, 431] width 150 height 31
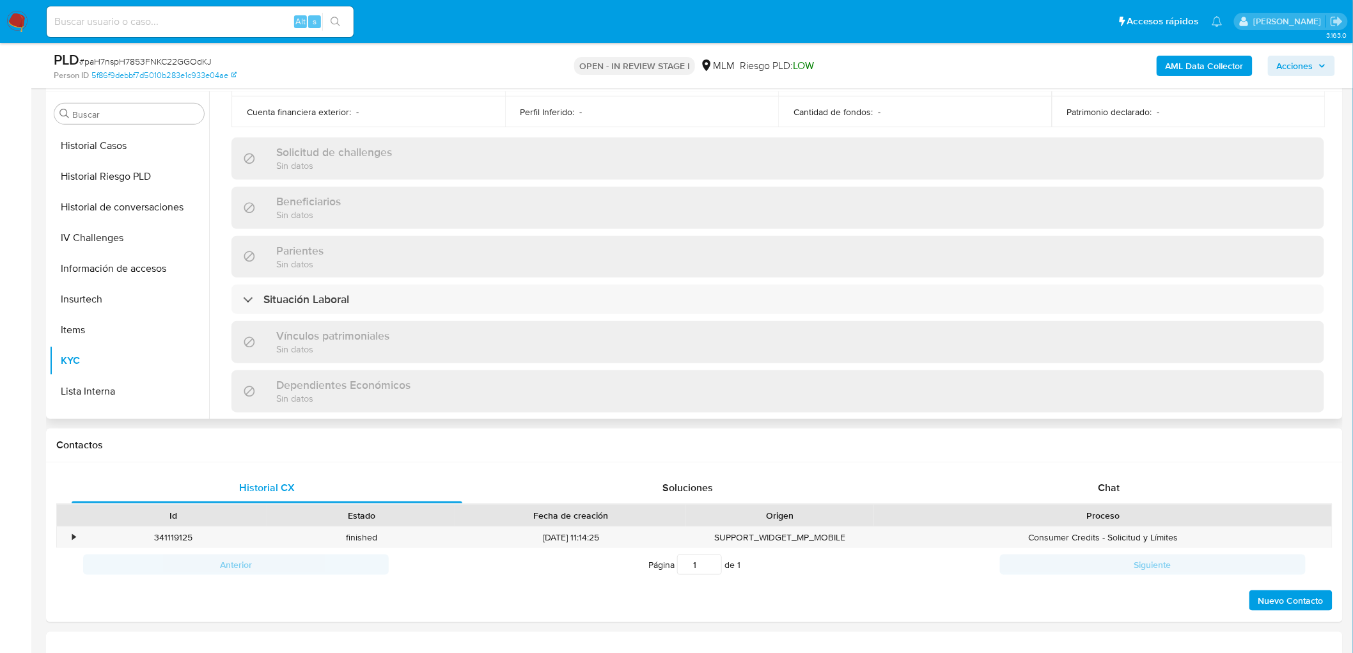
scroll to position [790, 0]
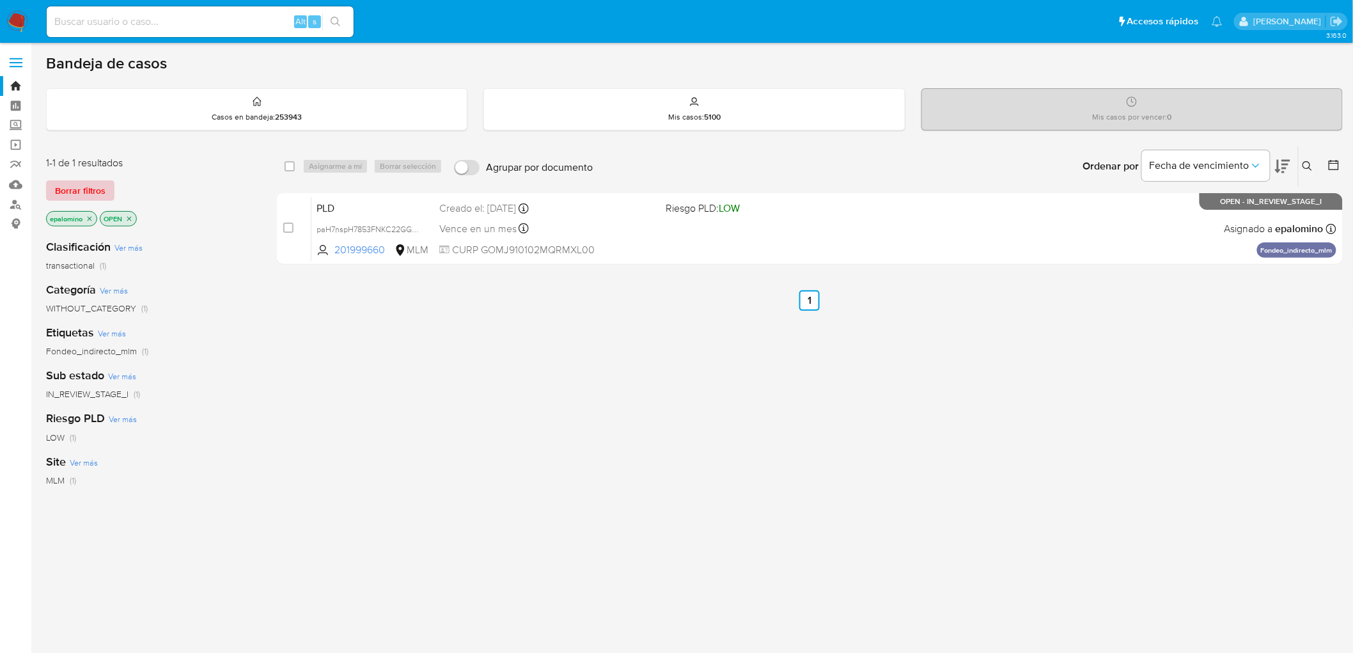
click at [89, 192] on span "Borrar filtros" at bounding box center [80, 191] width 50 height 18
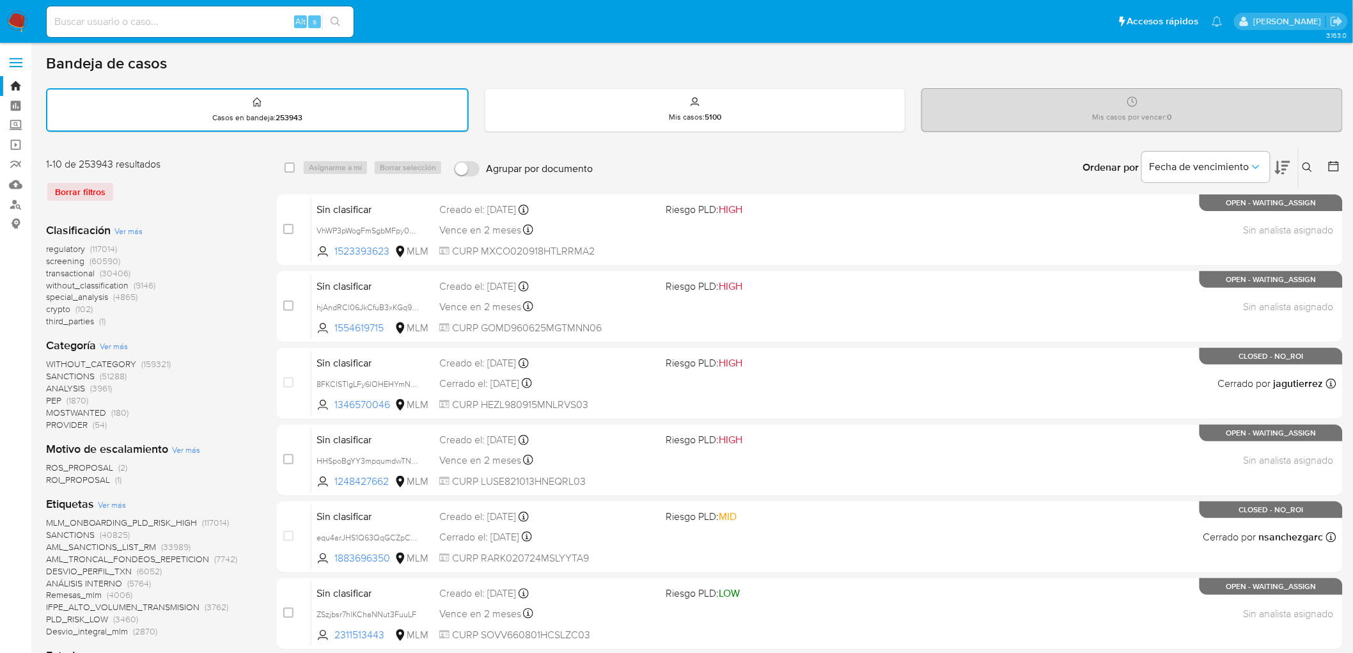
click at [228, 196] on div "Borrar filtros" at bounding box center [148, 192] width 205 height 20
click at [17, 17] on img at bounding box center [17, 22] width 22 height 22
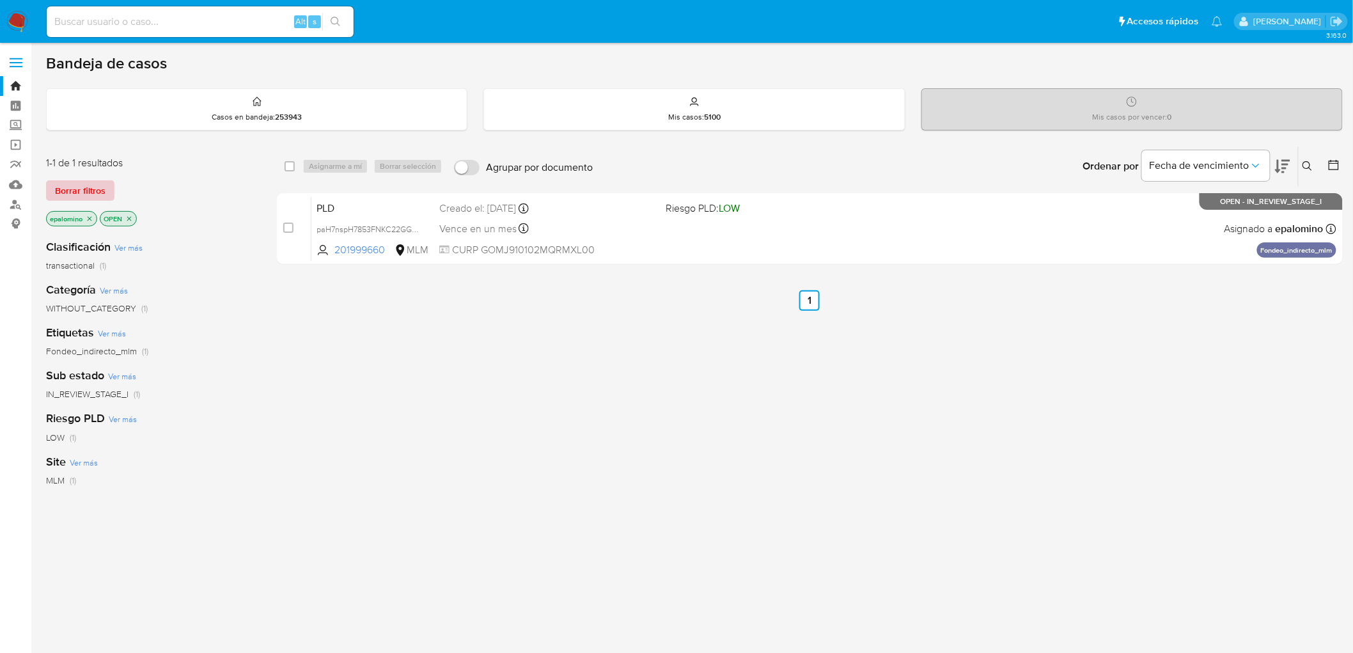
click at [78, 189] on span "Borrar filtros" at bounding box center [80, 191] width 50 height 18
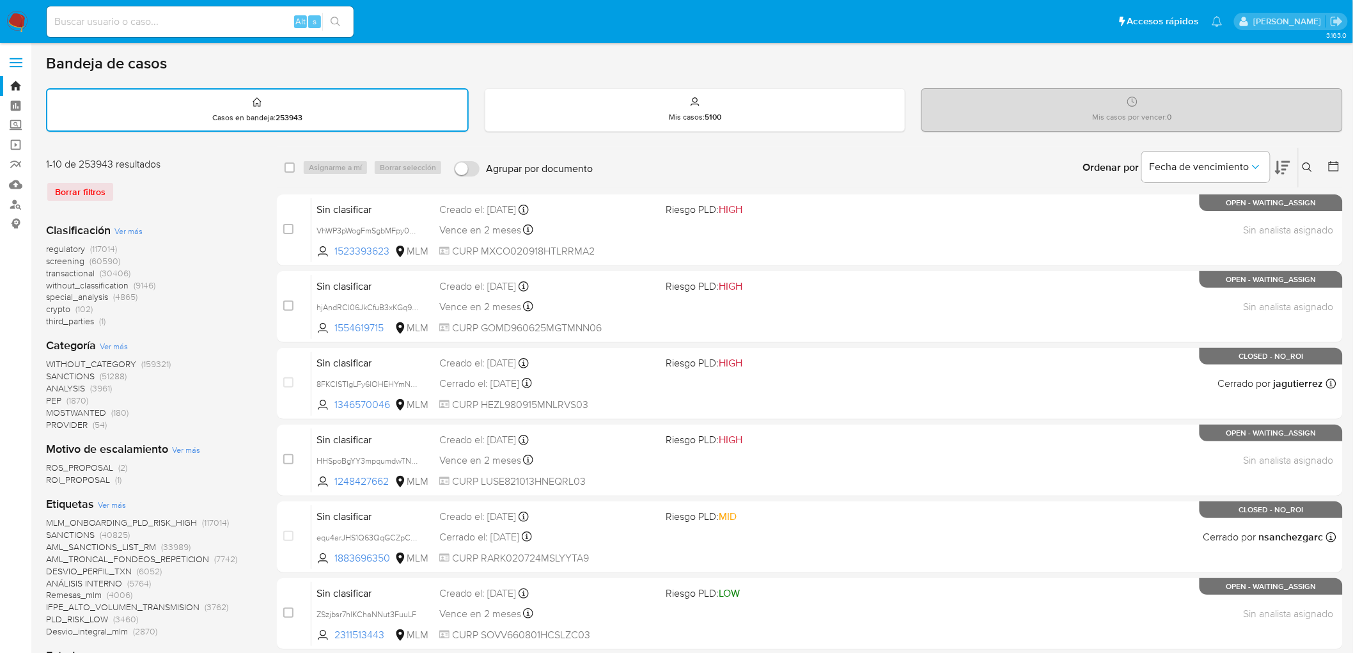
click at [1308, 166] on icon at bounding box center [1307, 167] width 10 height 10
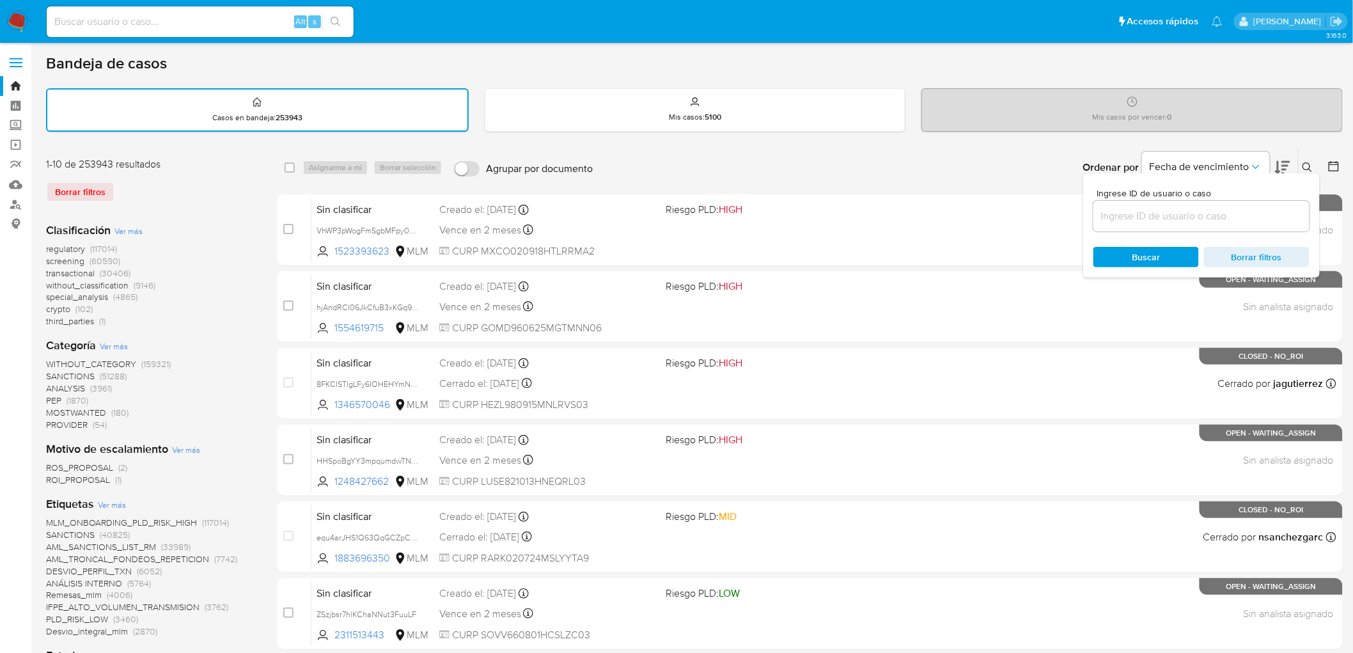
click at [1168, 208] on input at bounding box center [1201, 216] width 216 height 17
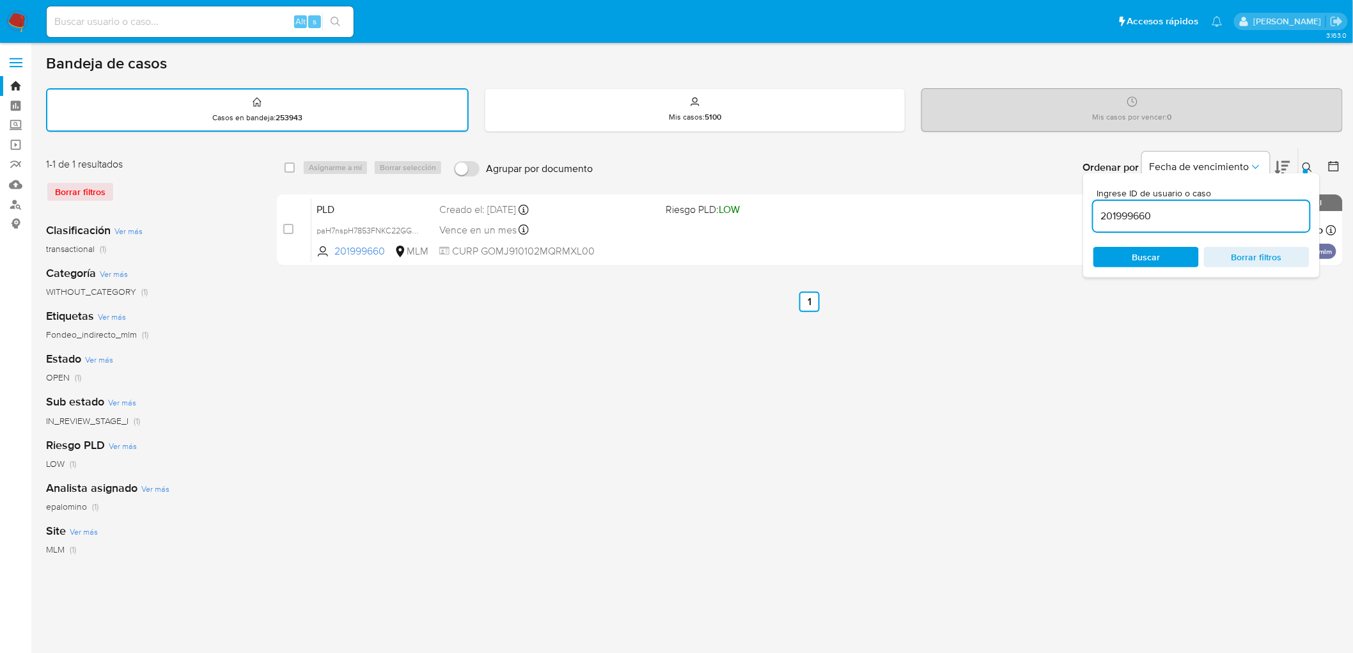
click at [1305, 160] on button at bounding box center [1308, 167] width 21 height 15
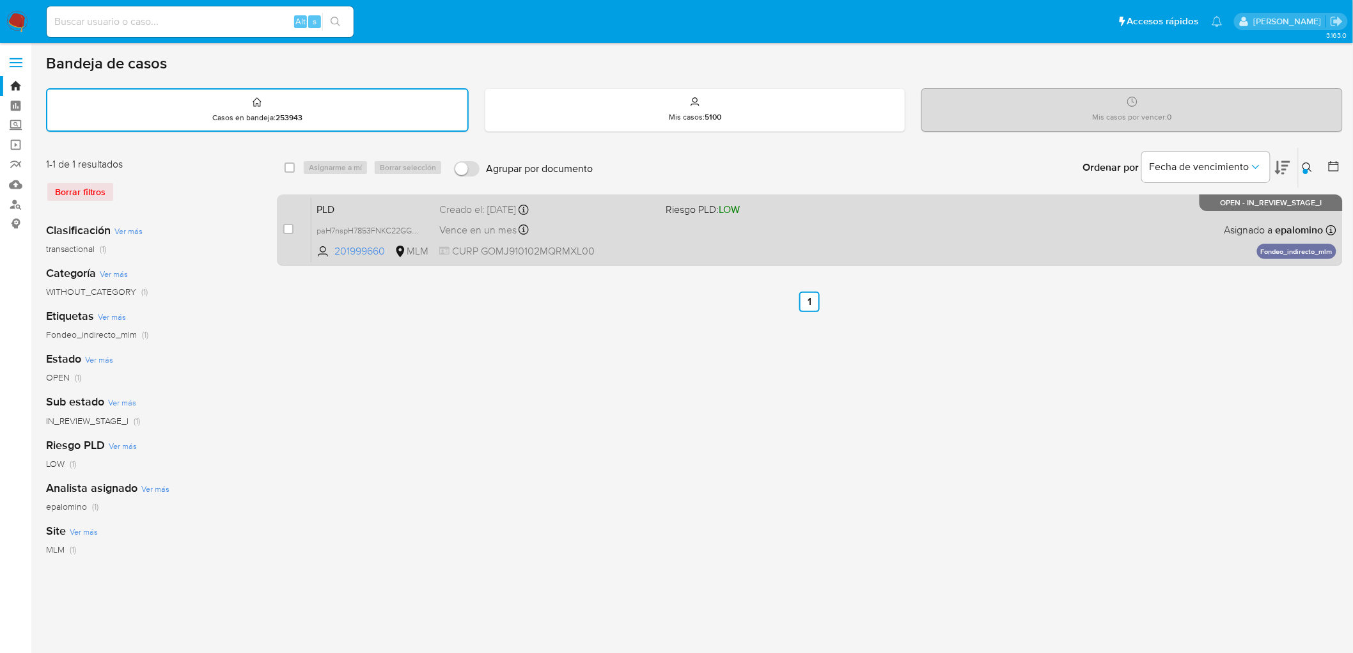
click at [341, 201] on span "PLD" at bounding box center [372, 208] width 113 height 17
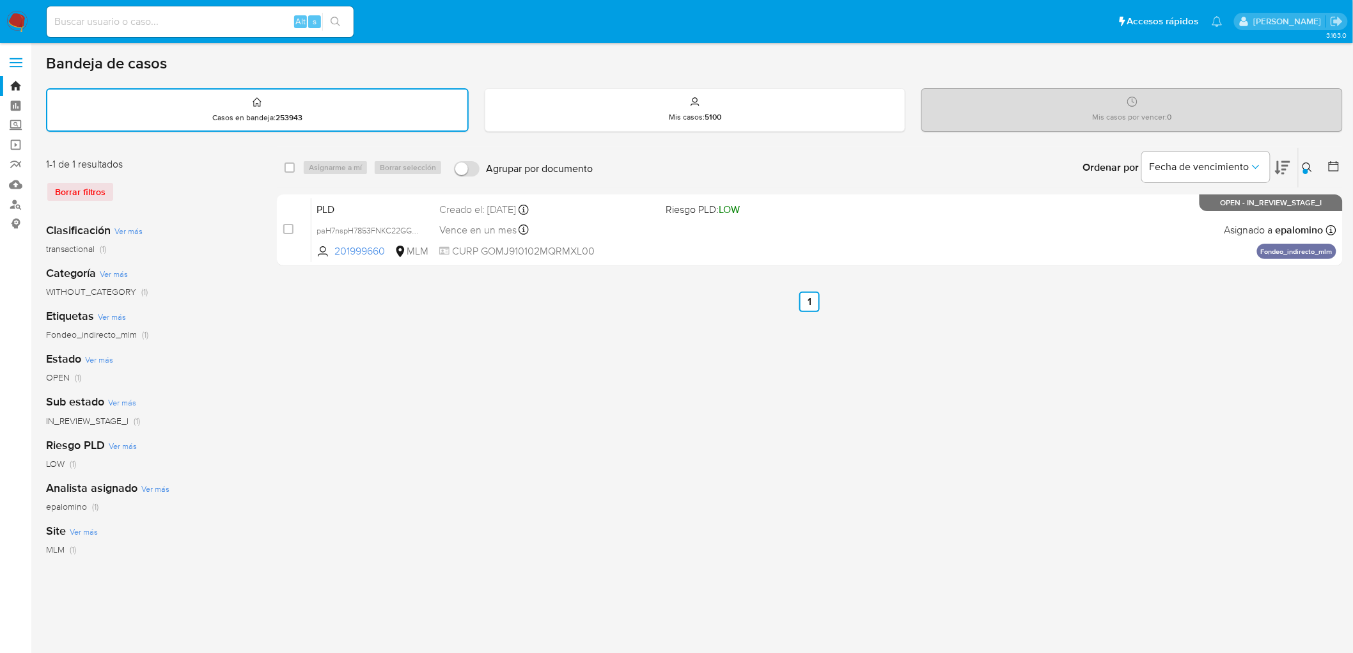
click at [1308, 163] on icon at bounding box center [1307, 167] width 10 height 10
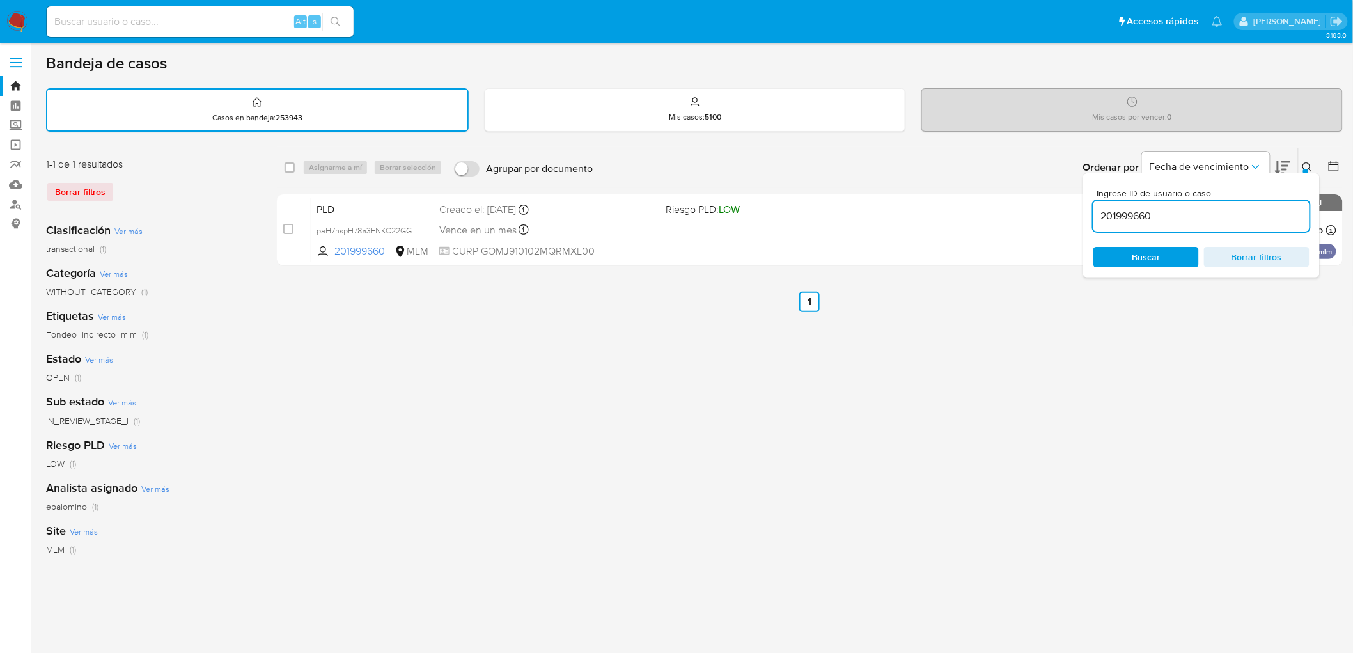
click at [1121, 208] on input "201999660" at bounding box center [1201, 216] width 216 height 17
type input "1337420933"
drag, startPoint x: 1131, startPoint y: 251, endPoint x: 1166, endPoint y: 230, distance: 40.5
click at [1130, 251] on span "Buscar" at bounding box center [1146, 257] width 88 height 18
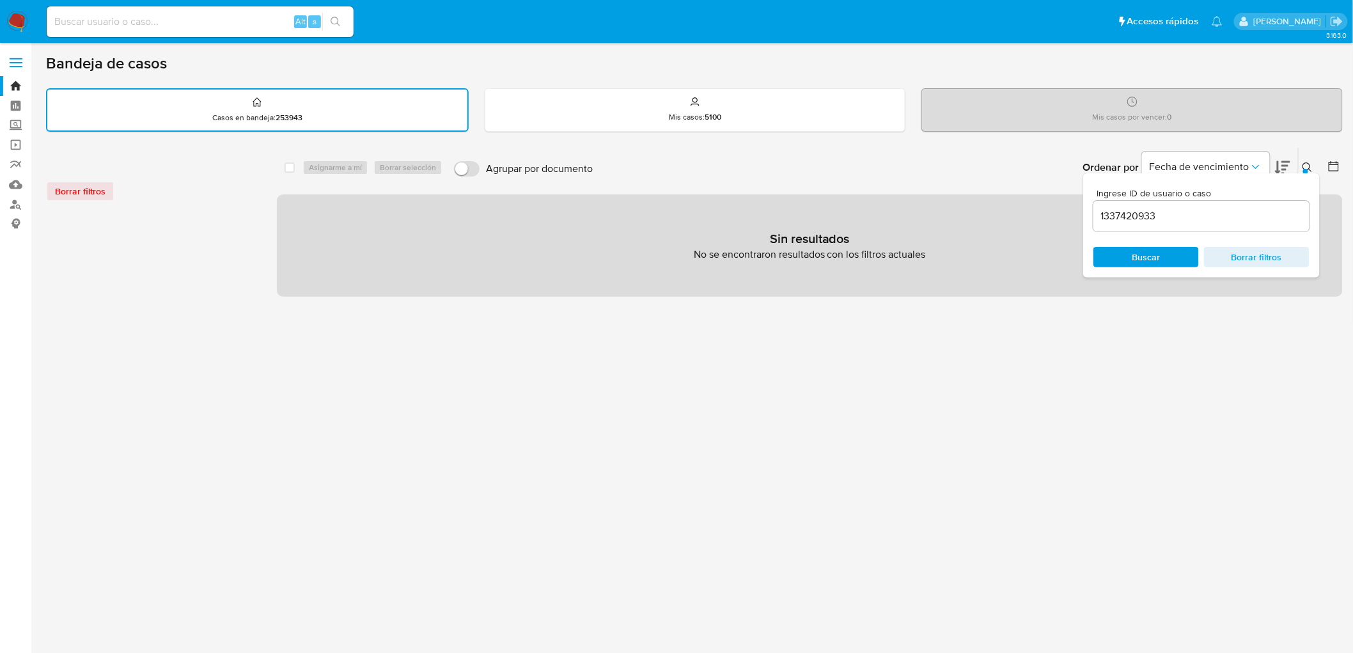
click at [1310, 168] on icon at bounding box center [1307, 167] width 10 height 10
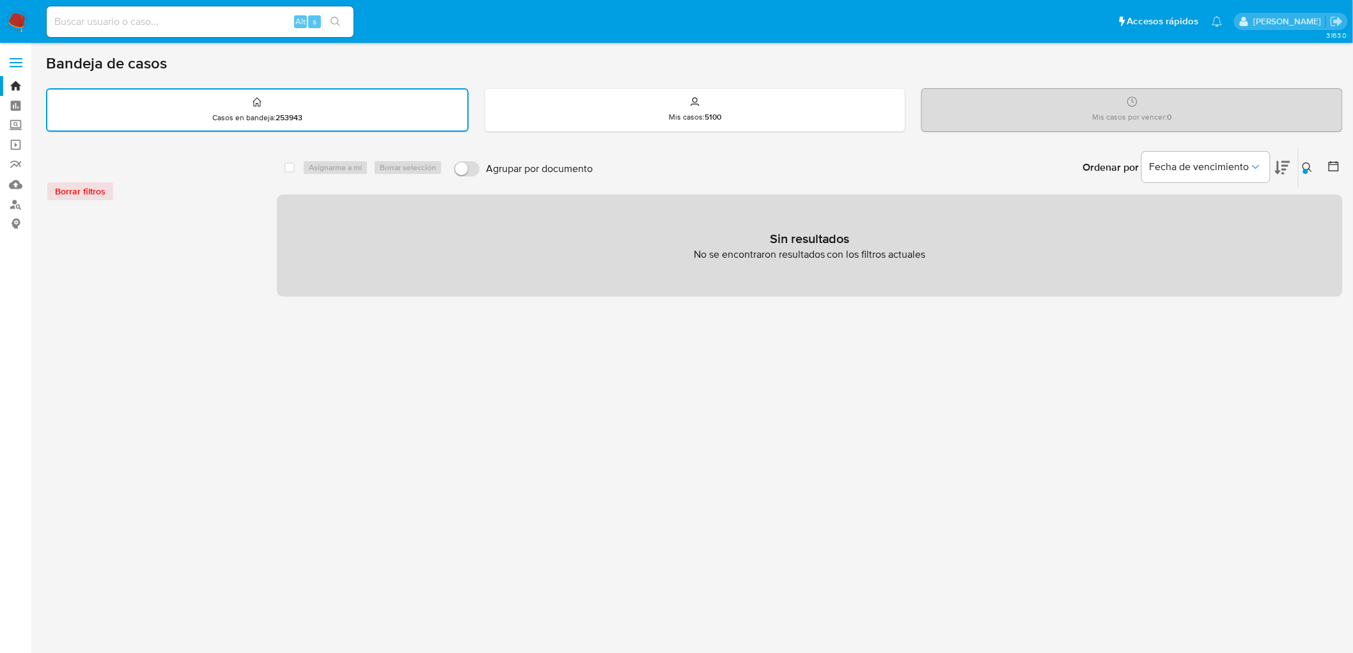
click at [123, 22] on input at bounding box center [200, 21] width 307 height 17
paste input "1337420933"
type input "1337420933"
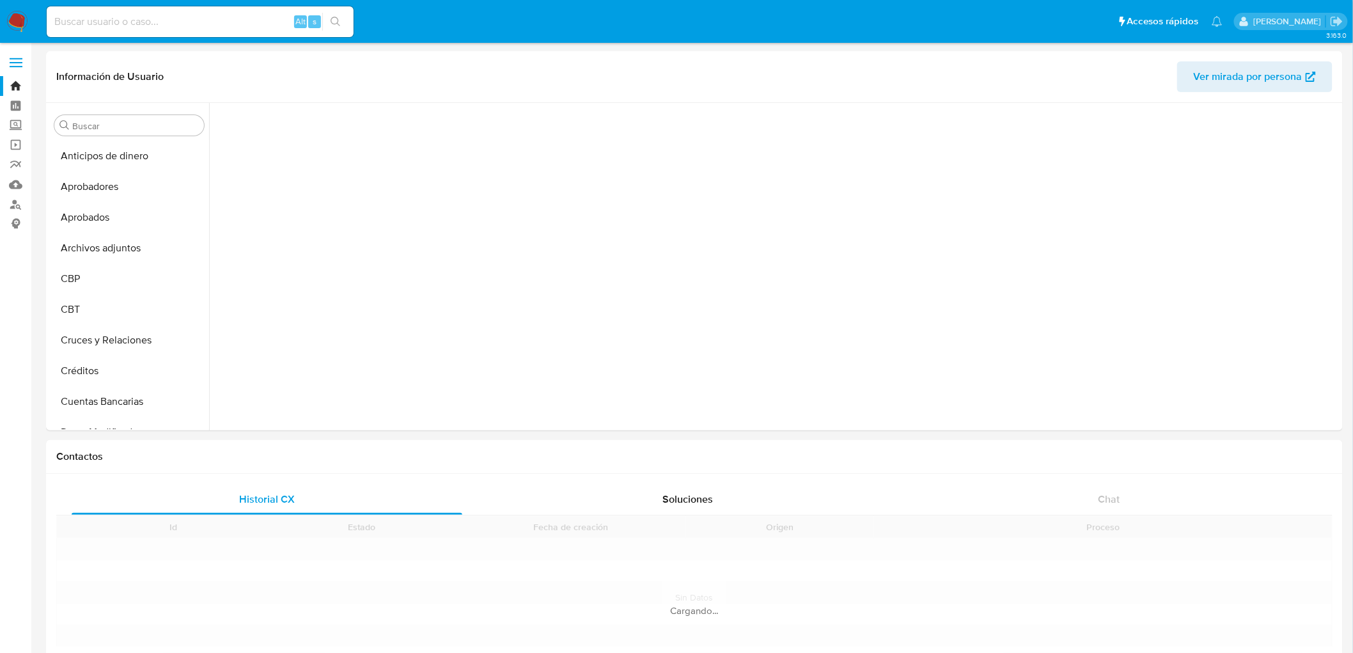
scroll to position [301, 0]
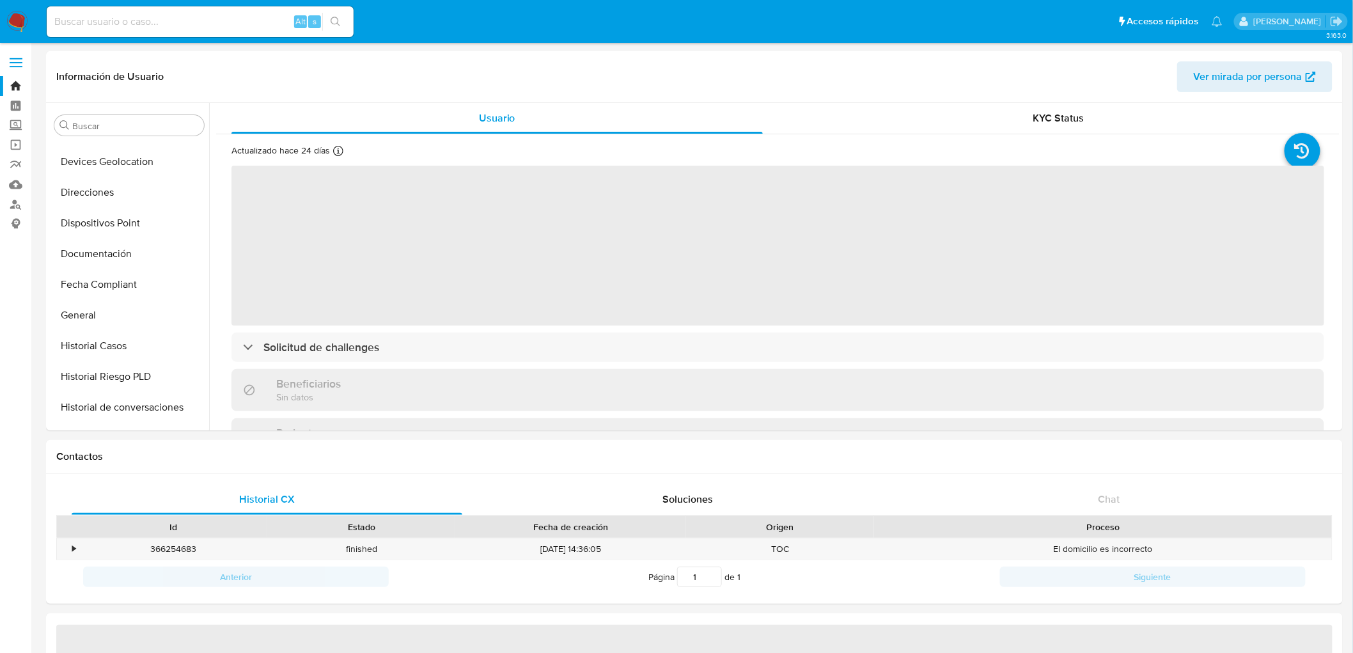
select select "10"
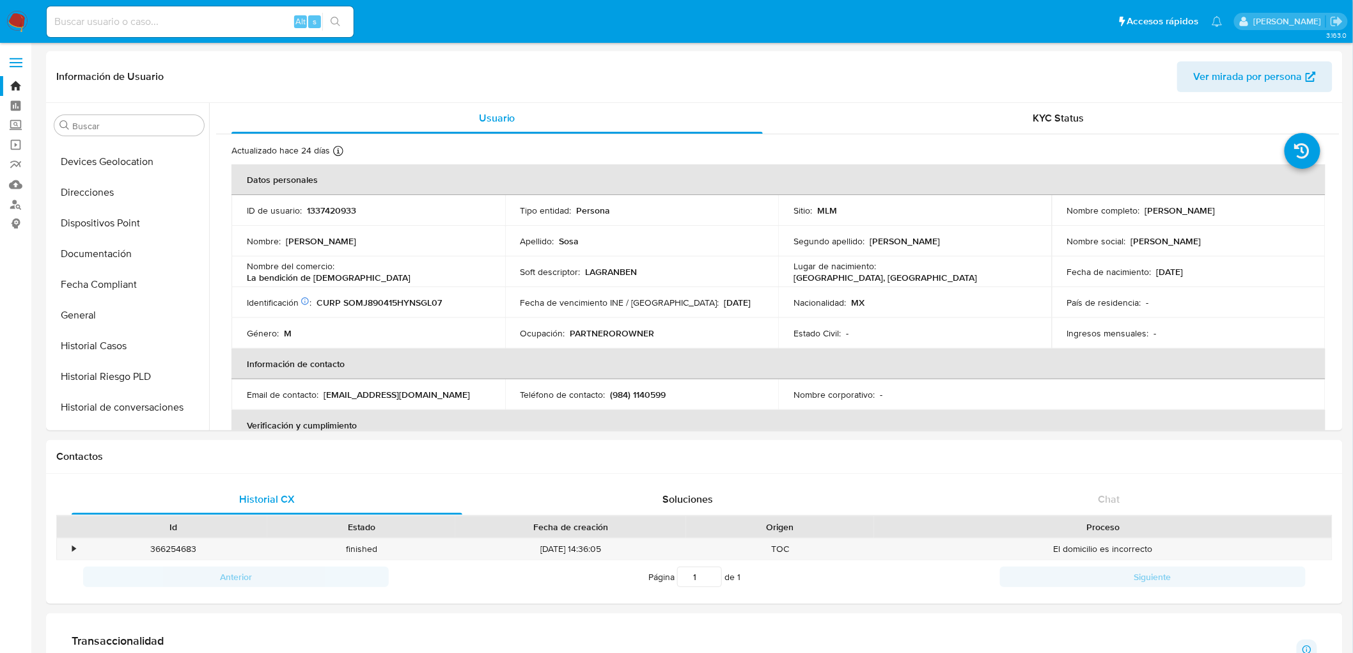
scroll to position [632, 0]
click at [476, 272] on div "Nombre del comercio : La bendición de [DEMOGRAPHIC_DATA]" at bounding box center [368, 271] width 243 height 23
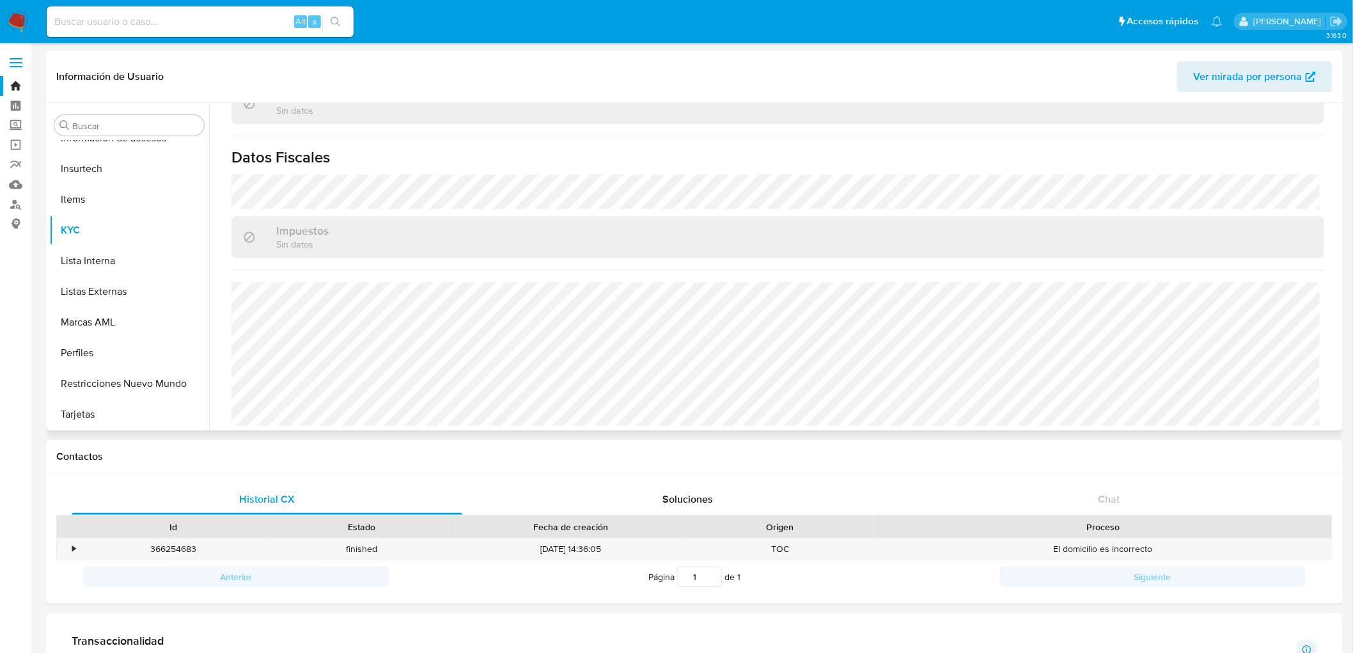
scroll to position [777, 0]
click at [22, 20] on img at bounding box center [17, 22] width 22 height 22
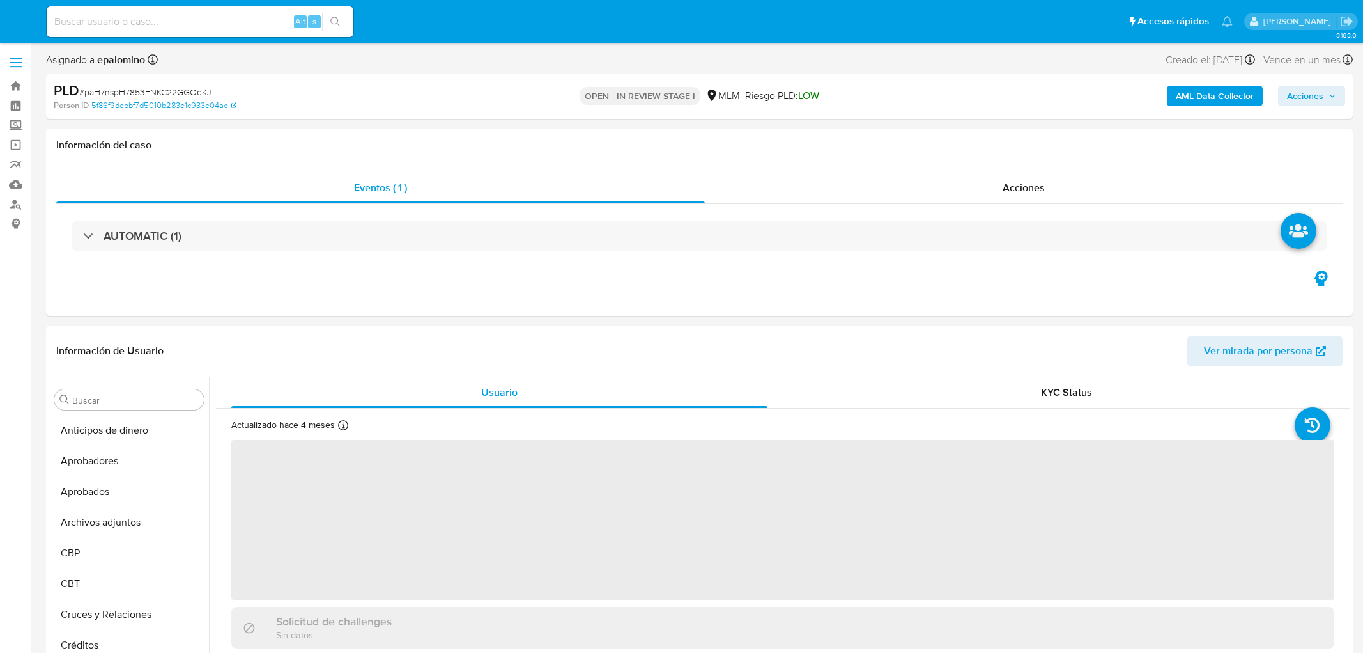
select select "10"
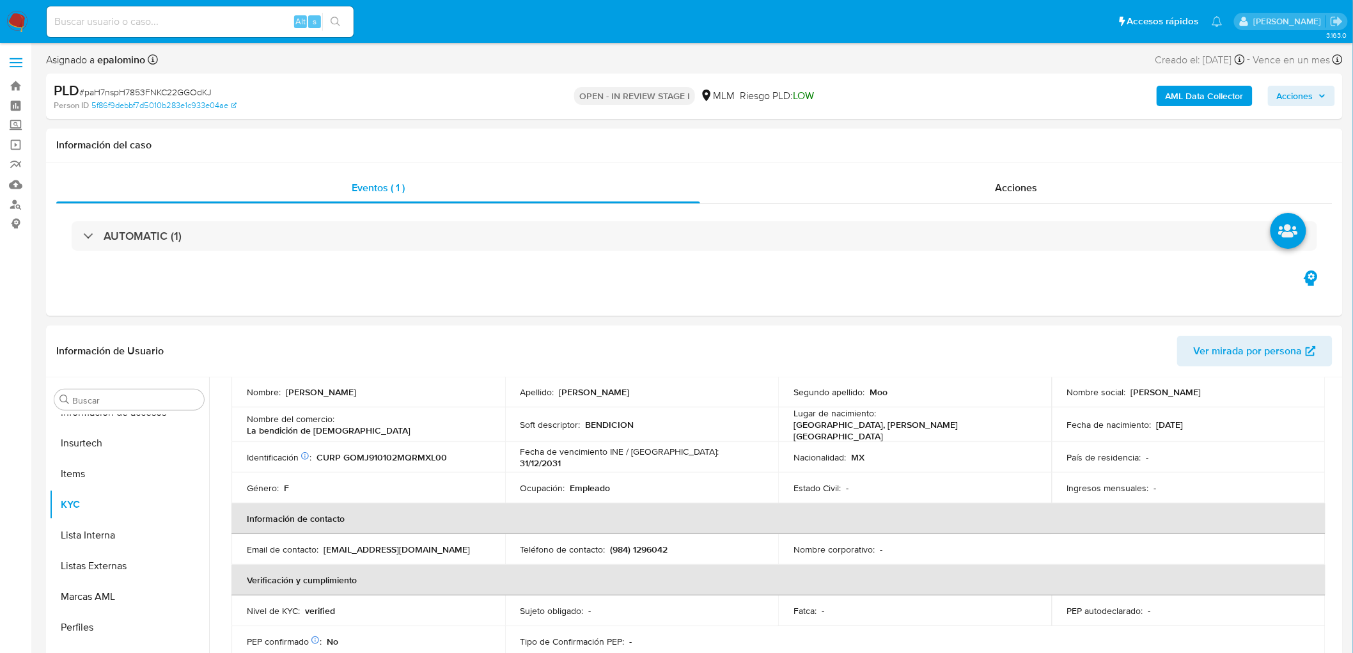
scroll to position [71, 0]
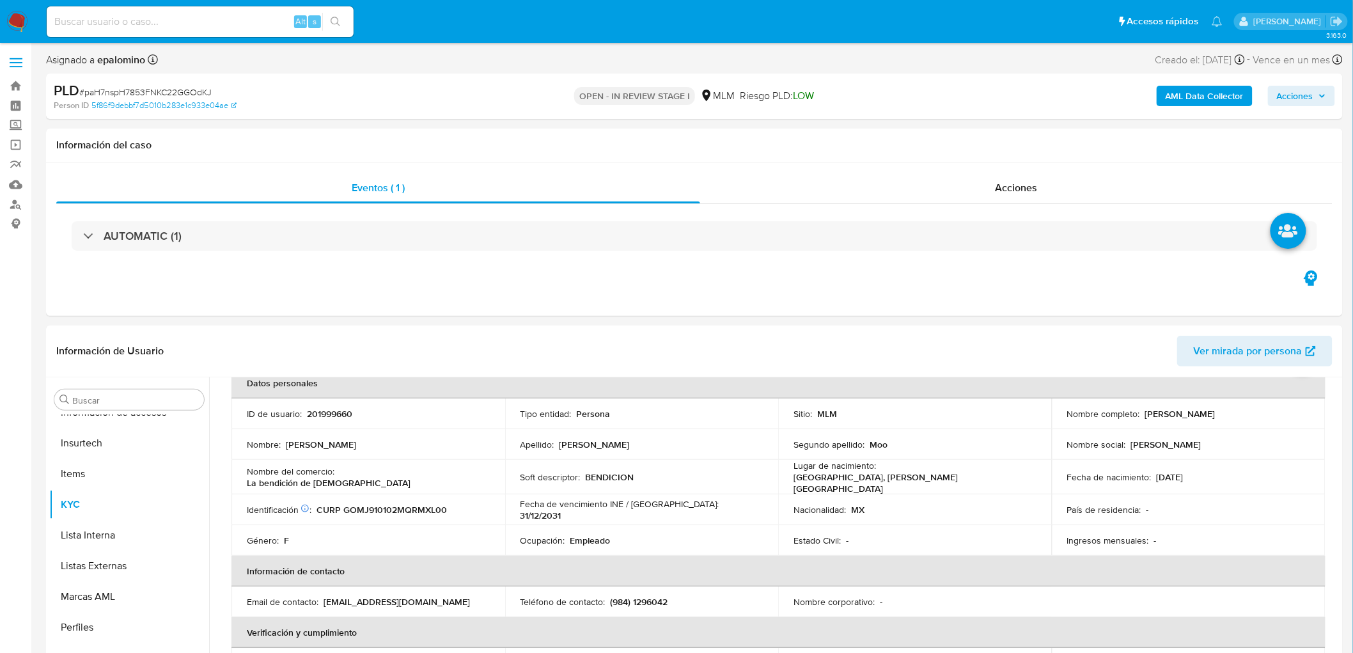
drag, startPoint x: 1351, startPoint y: 122, endPoint x: 1352, endPoint y: 130, distance: 7.8
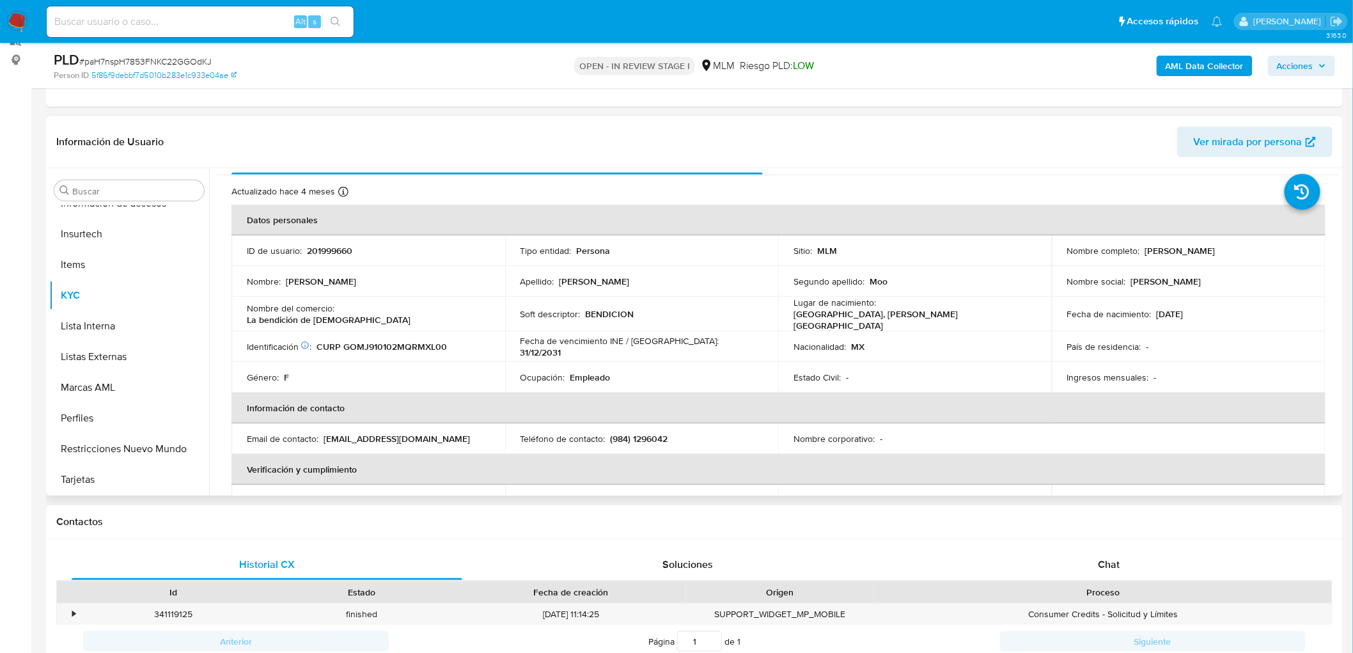
scroll to position [0, 0]
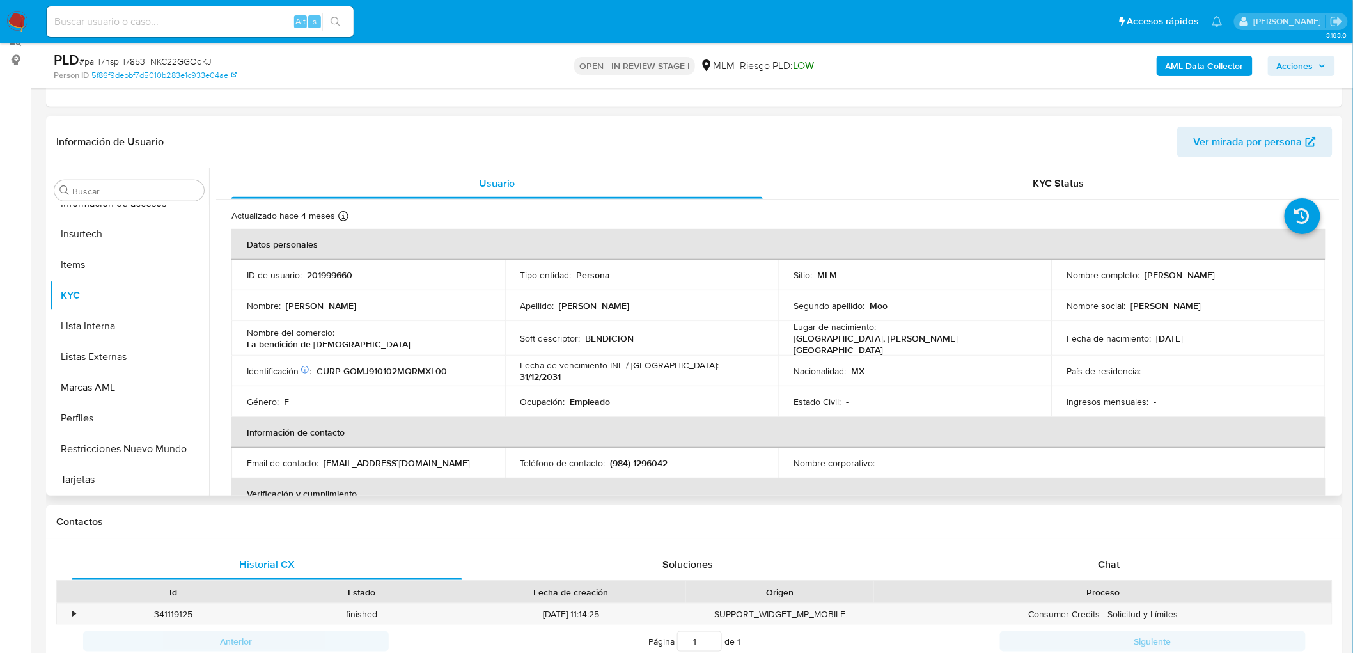
click at [689, 379] on td "Fecha de vencimiento INE / Pasaporte : 31/12/2031" at bounding box center [642, 370] width 274 height 31
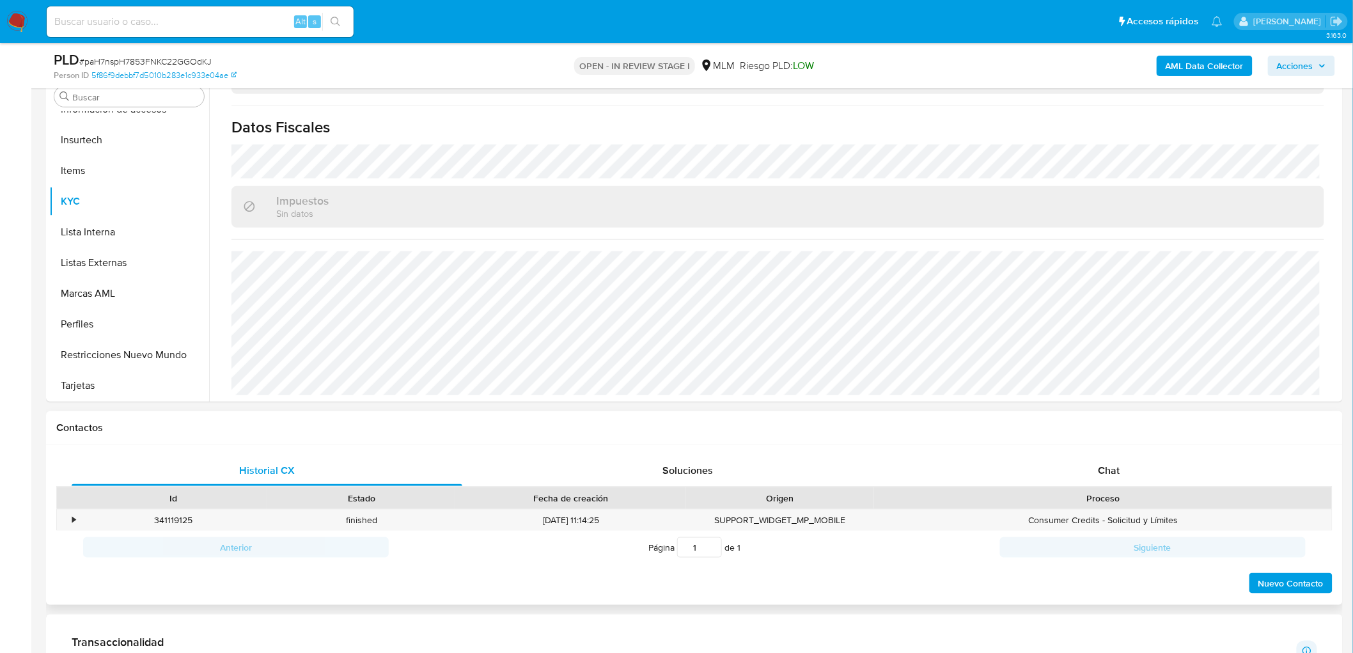
scroll to position [306, 0]
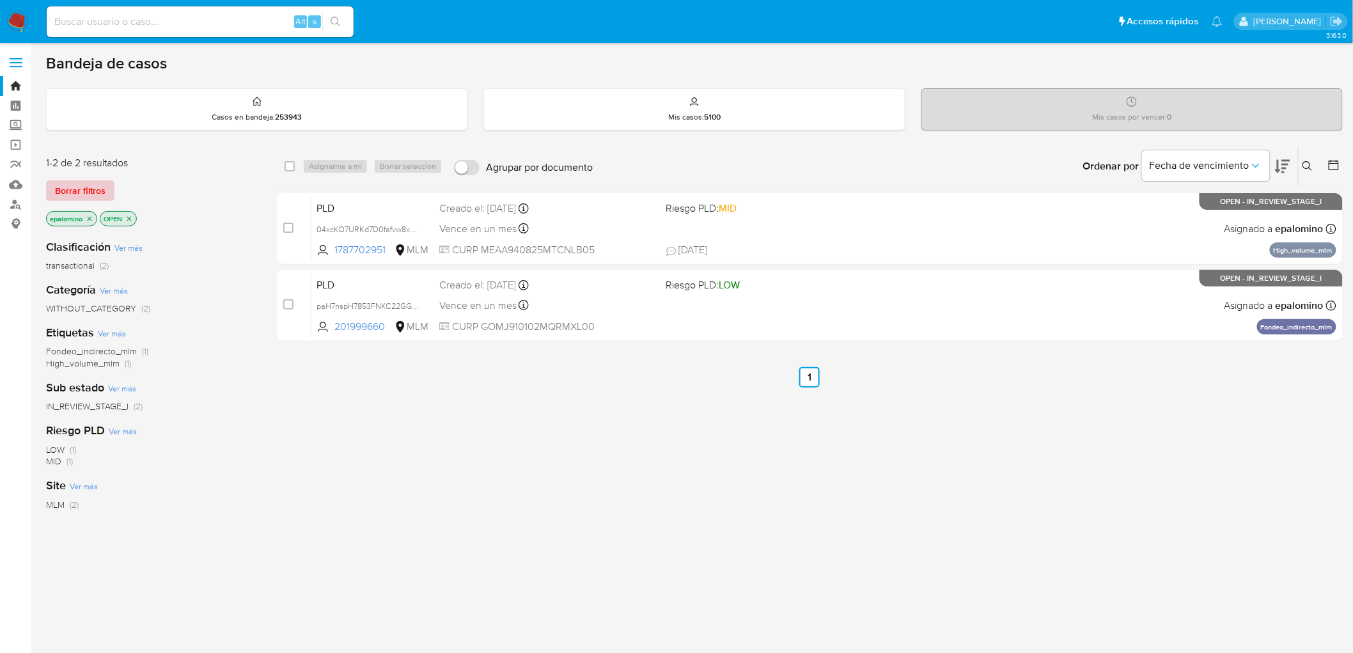
click at [91, 187] on span "Borrar filtros" at bounding box center [80, 191] width 50 height 18
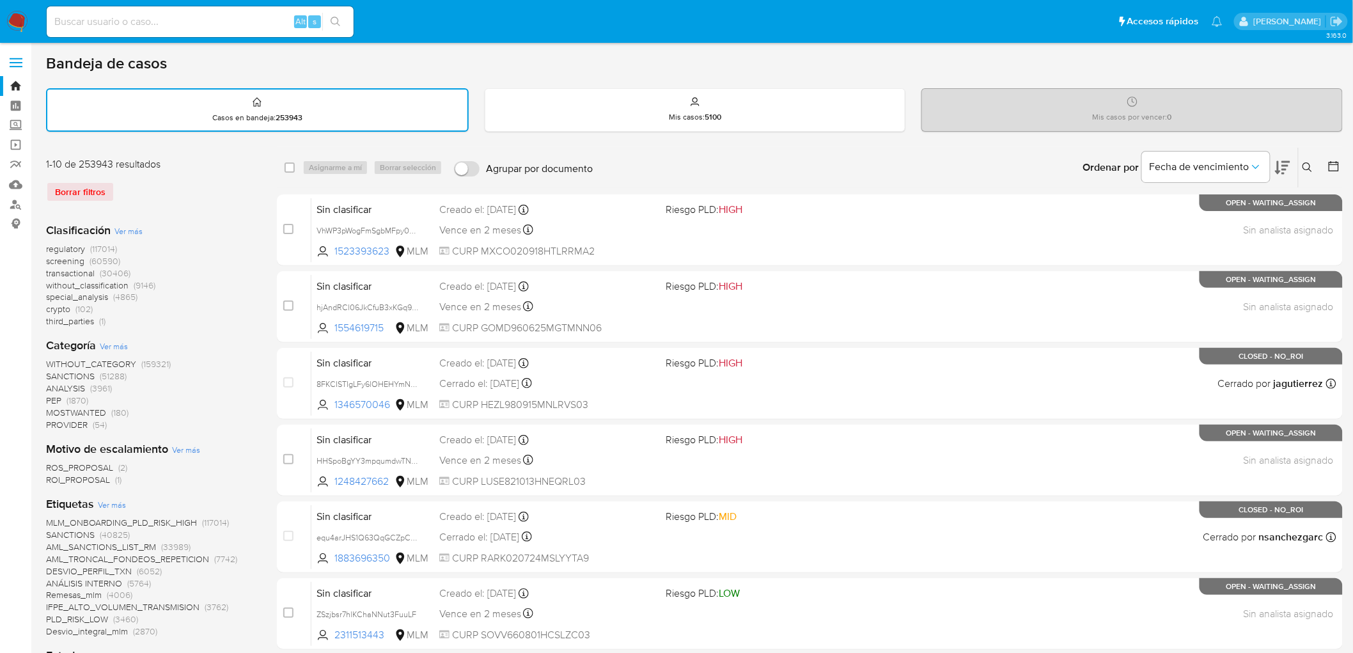
click at [22, 22] on img at bounding box center [17, 22] width 22 height 22
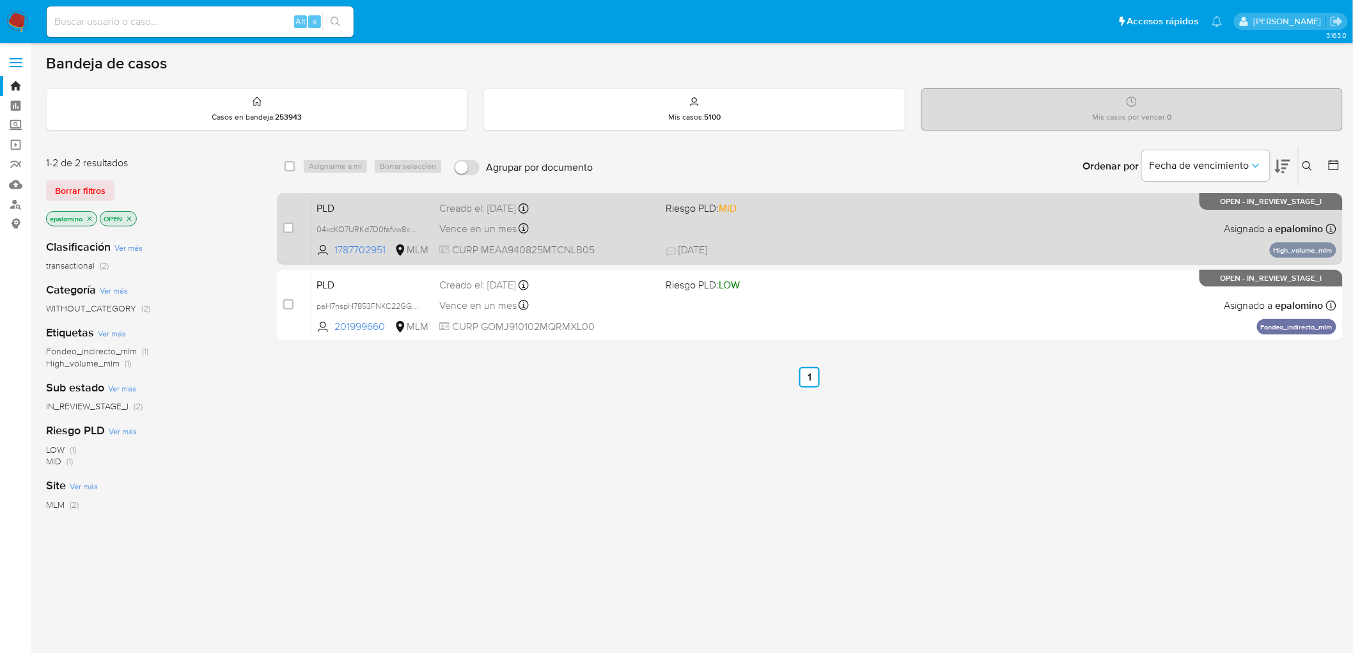
click at [339, 205] on span "PLD" at bounding box center [372, 207] width 113 height 17
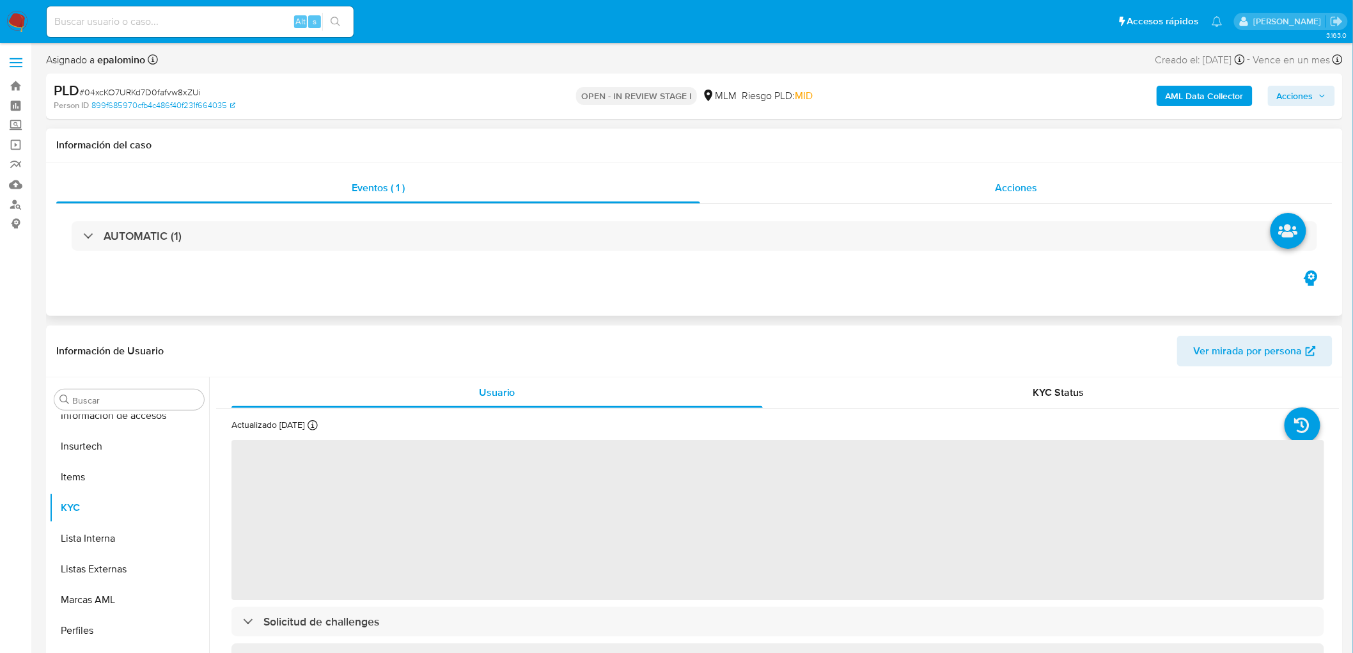
scroll to position [632, 0]
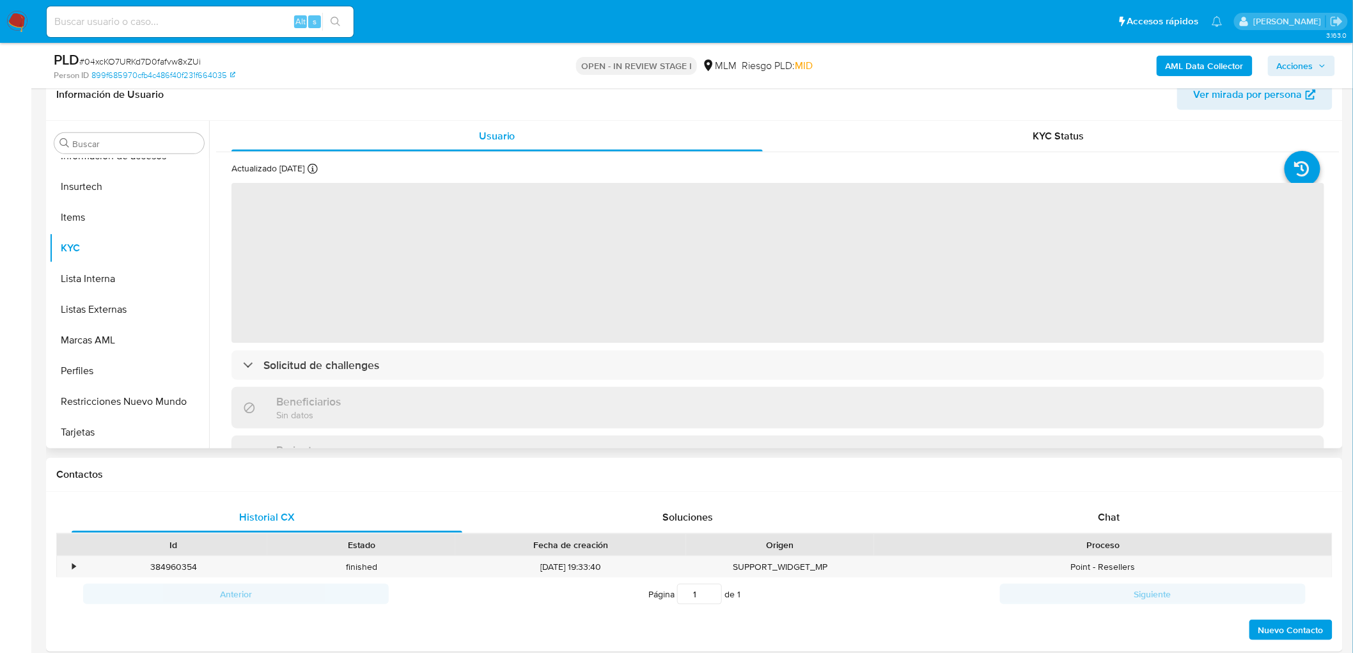
select select "10"
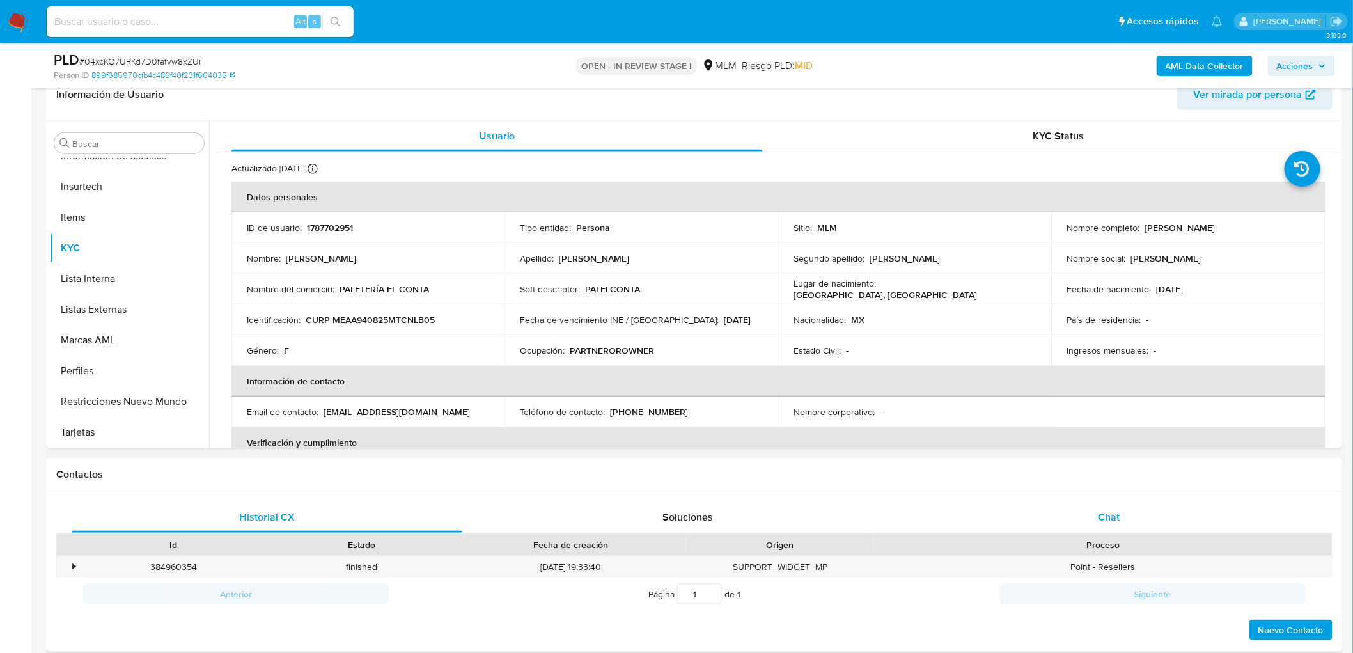
click at [1127, 515] on div "Chat" at bounding box center [1108, 517] width 391 height 31
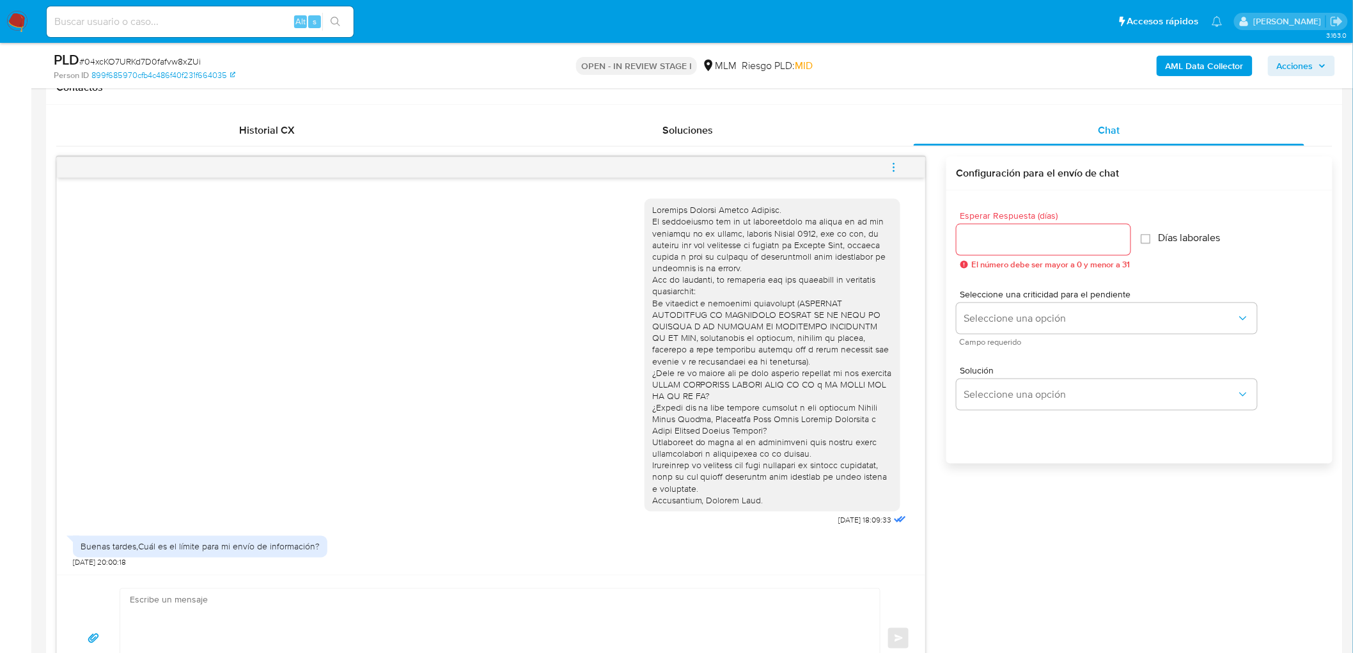
scroll to position [566, 0]
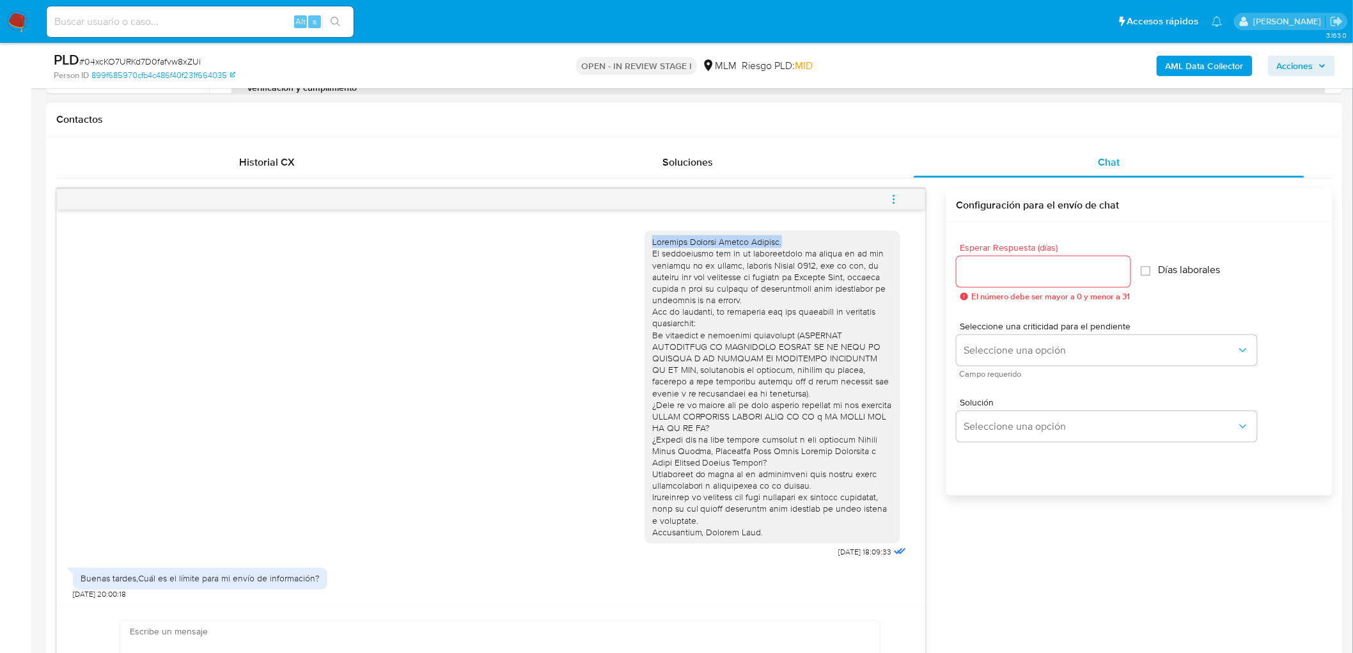
drag, startPoint x: 789, startPoint y: 245, endPoint x: 646, endPoint y: 245, distance: 143.2
click at [646, 245] on div at bounding box center [772, 387] width 256 height 313
copy div "Estimado Abigail Mendez Alvarez."
click at [988, 276] on input "Esperar Respuesta (días)" at bounding box center [1043, 271] width 174 height 17
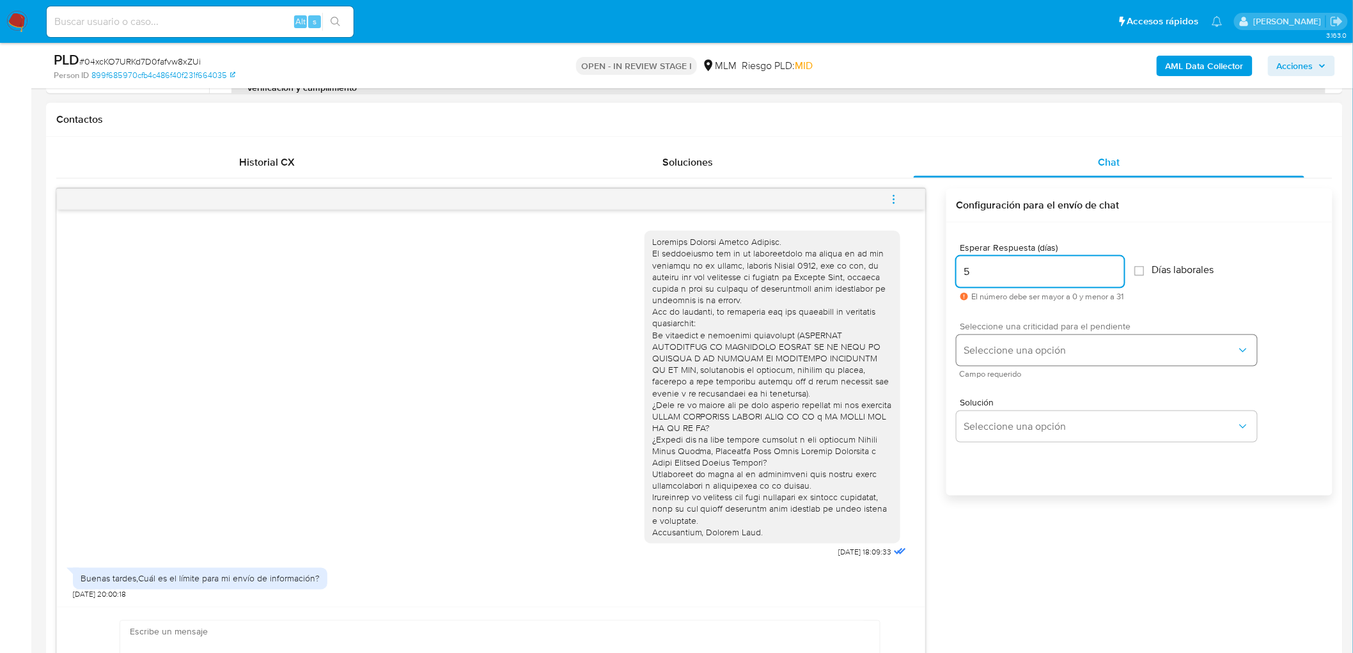
type input "5"
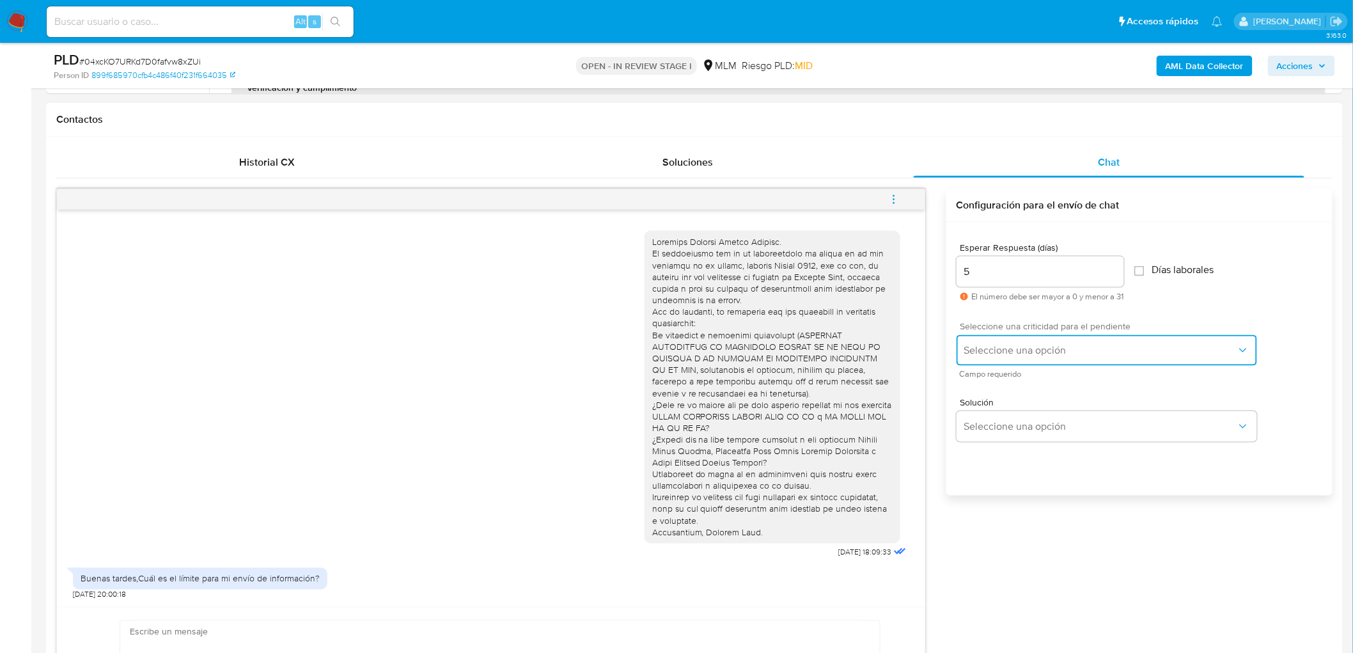
click at [998, 350] on span "Seleccione una opción" at bounding box center [1100, 350] width 272 height 13
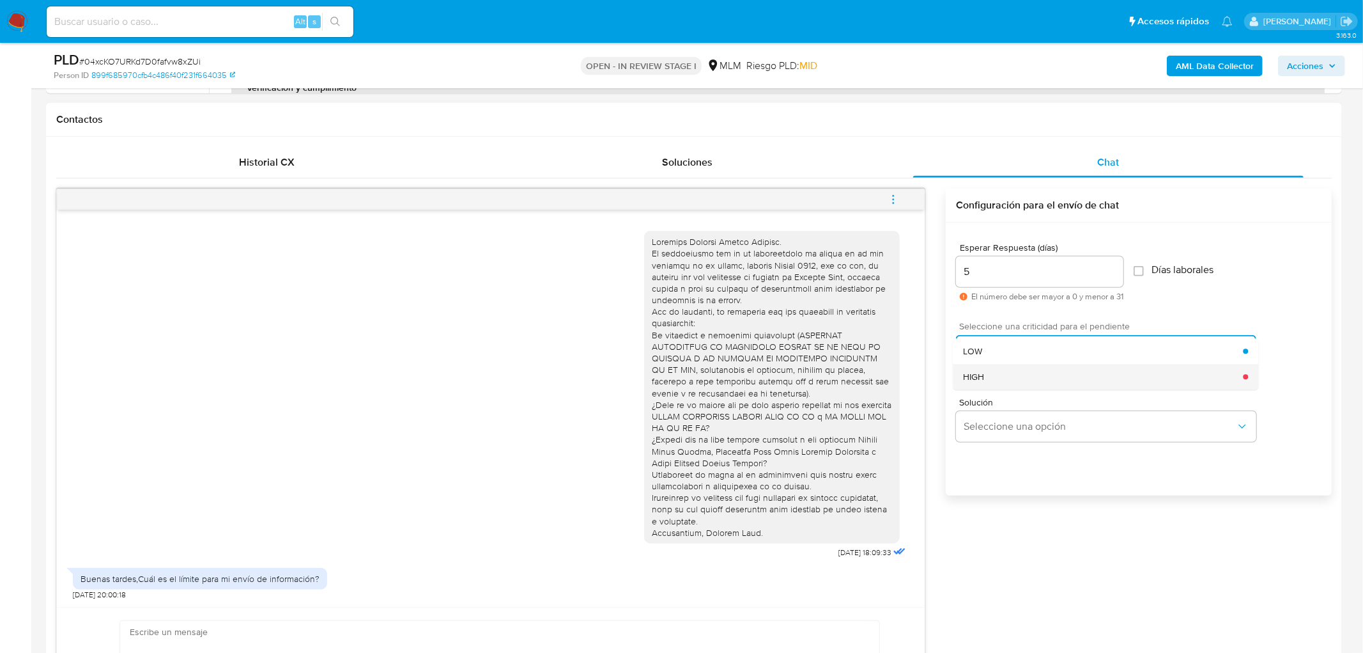
click at [1002, 375] on div "HIGH" at bounding box center [1103, 377] width 280 height 26
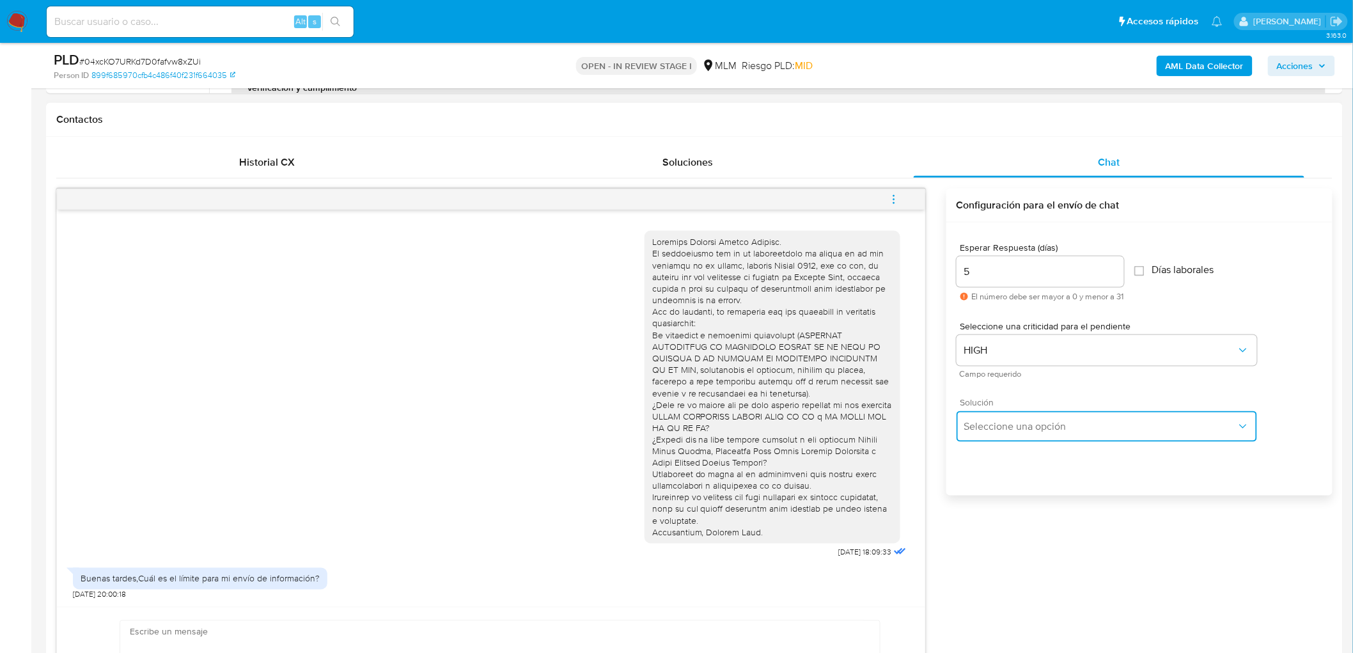
click at [1011, 425] on span "Seleccione una opción" at bounding box center [1100, 426] width 272 height 13
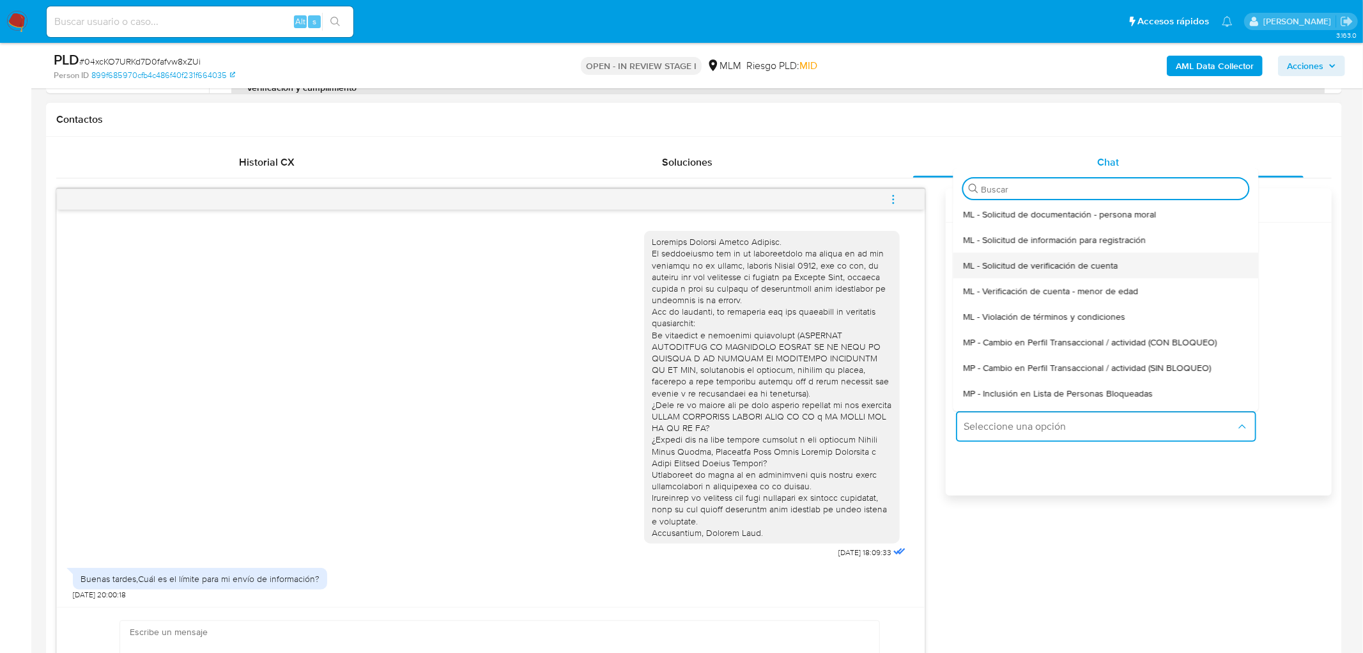
click at [1037, 265] on span "ML - Solicitud de verificación de cuenta" at bounding box center [1040, 266] width 155 height 12
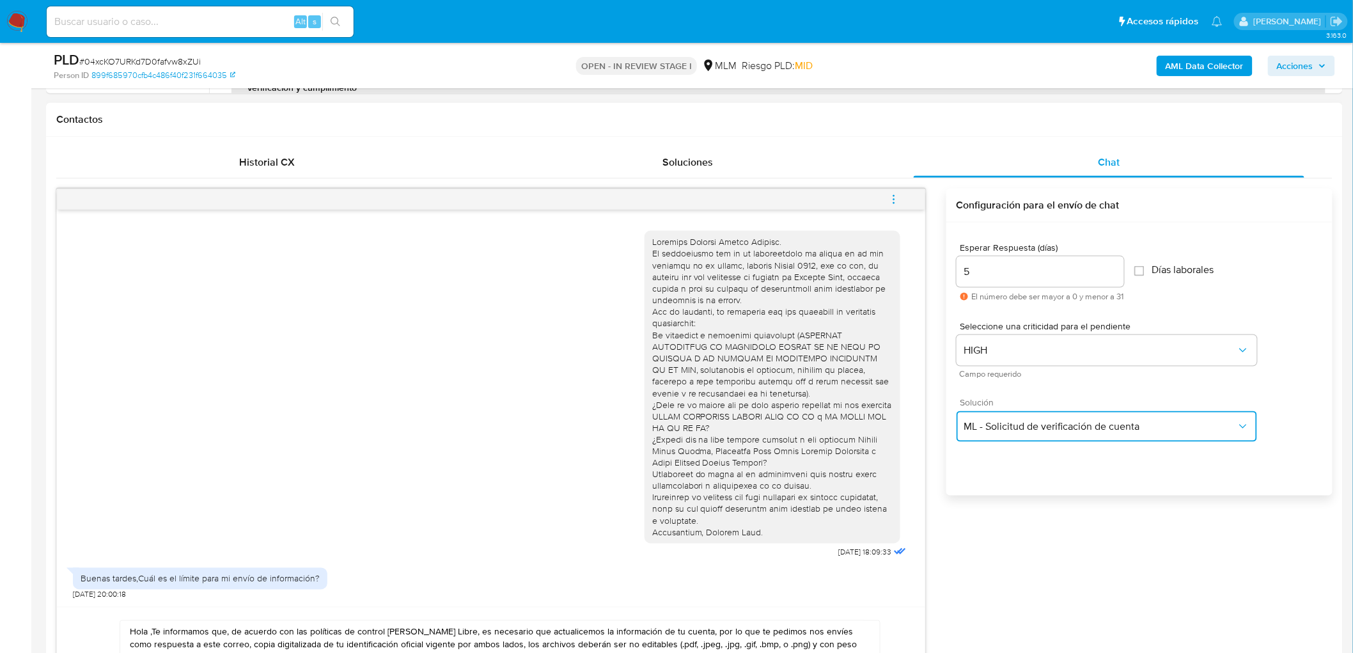
scroll to position [637, 0]
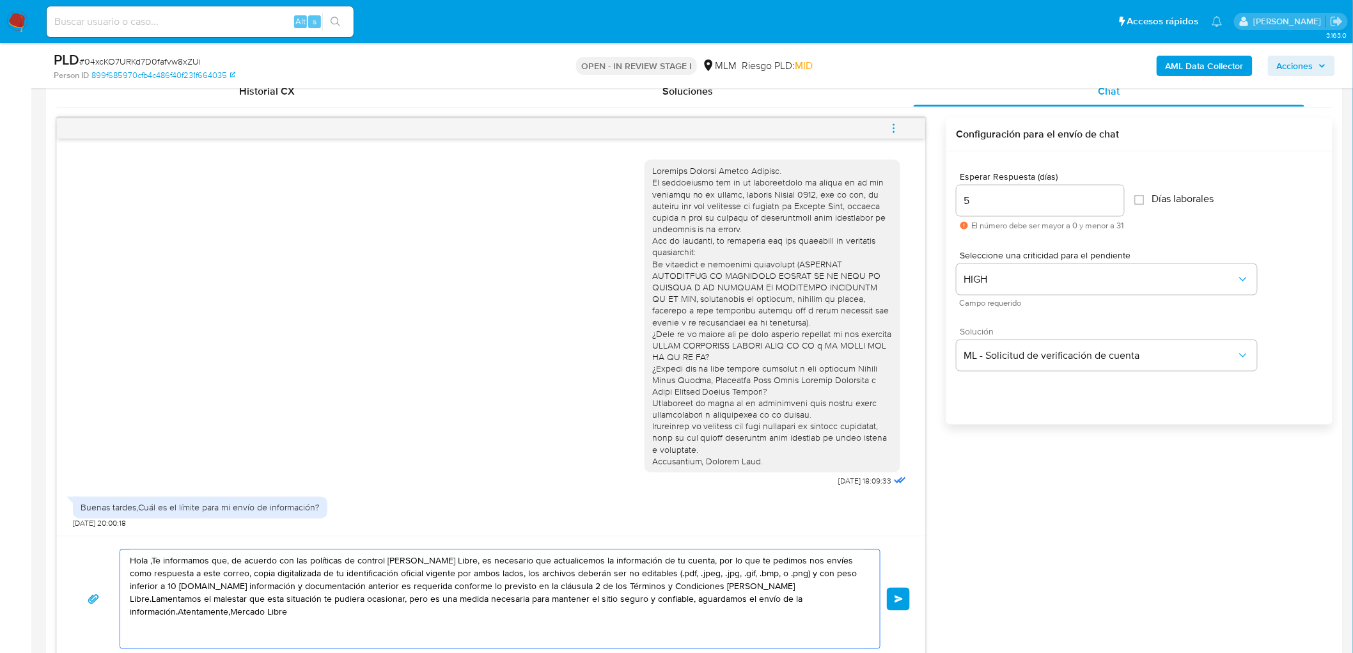
drag, startPoint x: 816, startPoint y: 602, endPoint x: 67, endPoint y: 531, distance: 752.6
click at [67, 531] on div "09/10/2025 18:09:33 Buenas tardes,Cuál es el límite para mi envío de informació…" at bounding box center [490, 390] width 869 height 545
paste textarea "Estimado Abigail Mendez Alvarez."
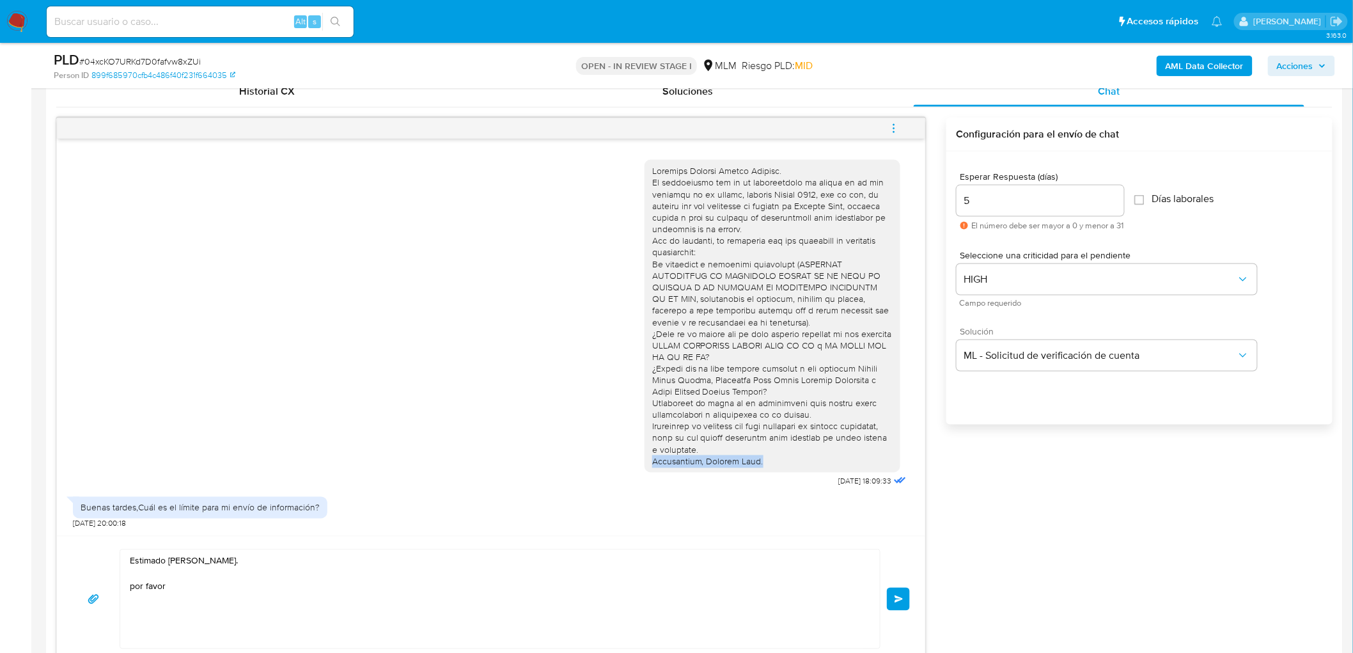
drag, startPoint x: 711, startPoint y: 462, endPoint x: 649, endPoint y: 461, distance: 62.0
click at [649, 461] on div at bounding box center [772, 316] width 256 height 313
copy div "Atentamente, Mercado Pago."
click at [293, 614] on textarea "Estimado Abigail Mendez Alvarez. por favor" at bounding box center [497, 599] width 734 height 98
paste textarea "Atentamente, Mercado Pago."
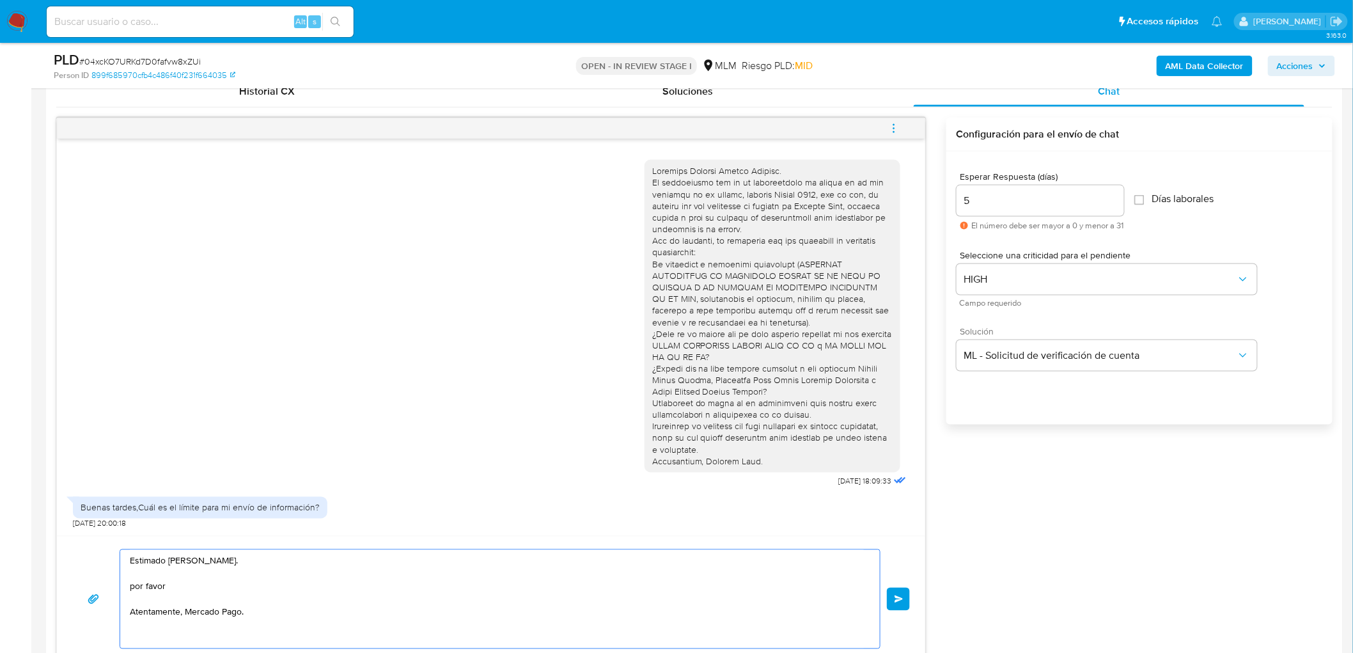
click at [226, 589] on textarea "Estimado Abigail Mendez Alvarez. por favor Atentamente, Mercado Pago." at bounding box center [497, 599] width 734 height 98
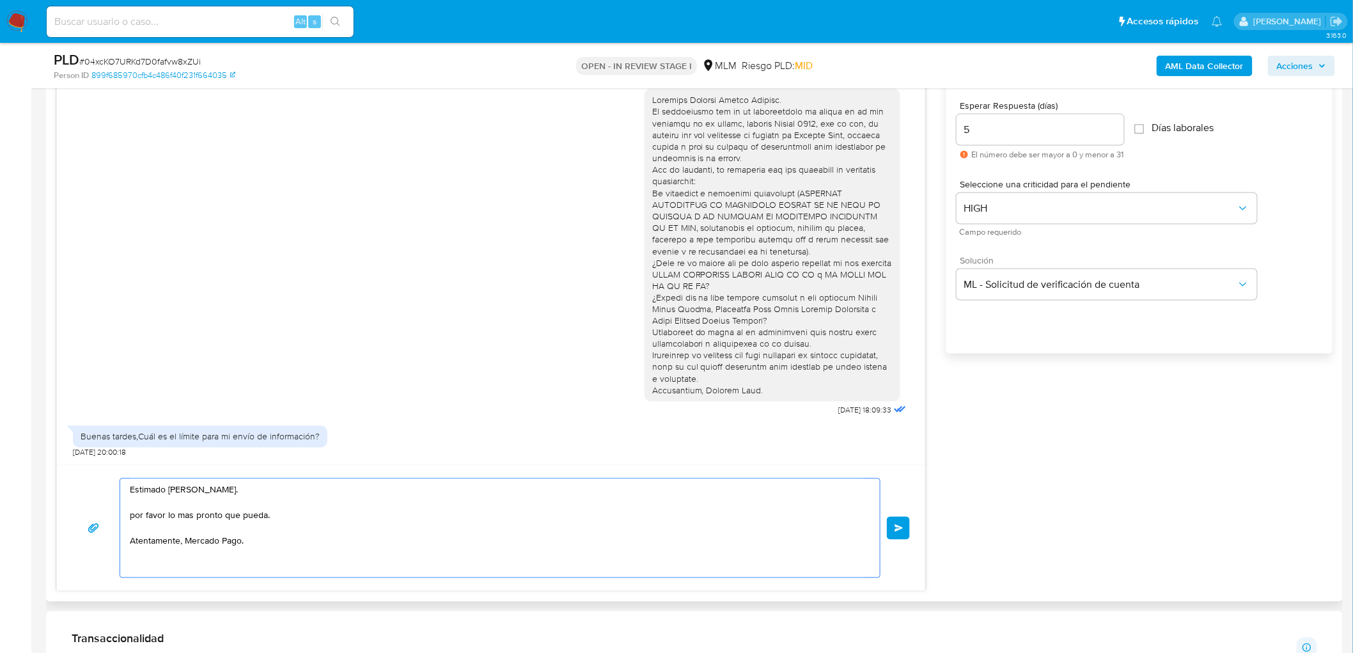
drag, startPoint x: 277, startPoint y: 516, endPoint x: 225, endPoint y: 515, distance: 51.8
click at [225, 515] on textarea "Estimado Abigail Mendez Alvarez. por favor lo mas pronto que pueda. Atentamente…" at bounding box center [497, 528] width 734 height 98
type textarea "Estimado Abigail Mendez Alvarez. por favor lo mas pronto posible. Atentamente, …"
click at [900, 522] on button "Enviar" at bounding box center [898, 527] width 23 height 23
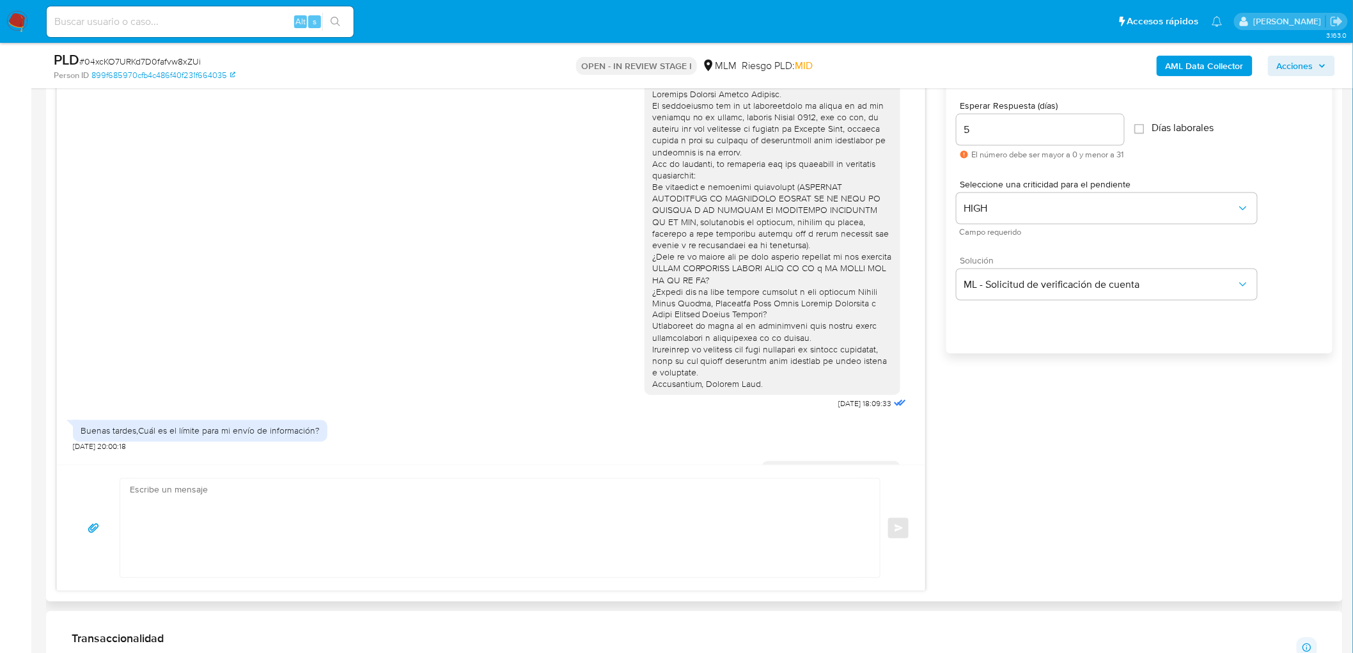
scroll to position [88, 0]
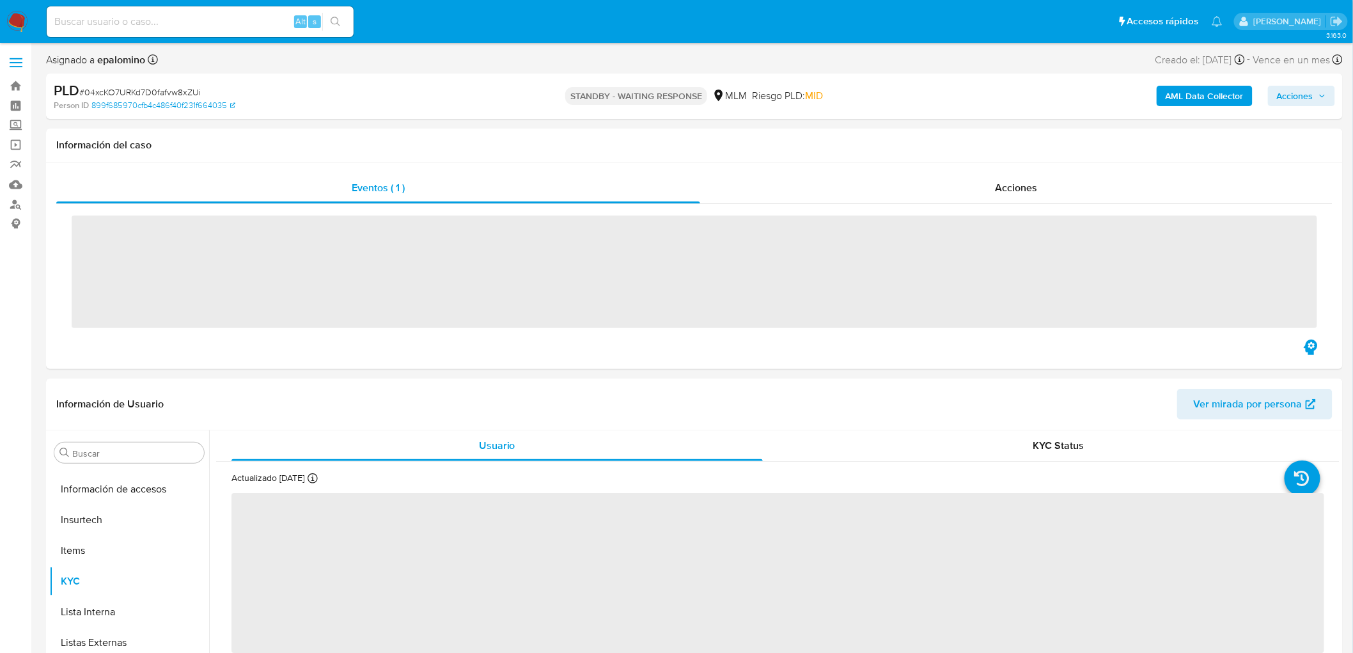
scroll to position [632, 0]
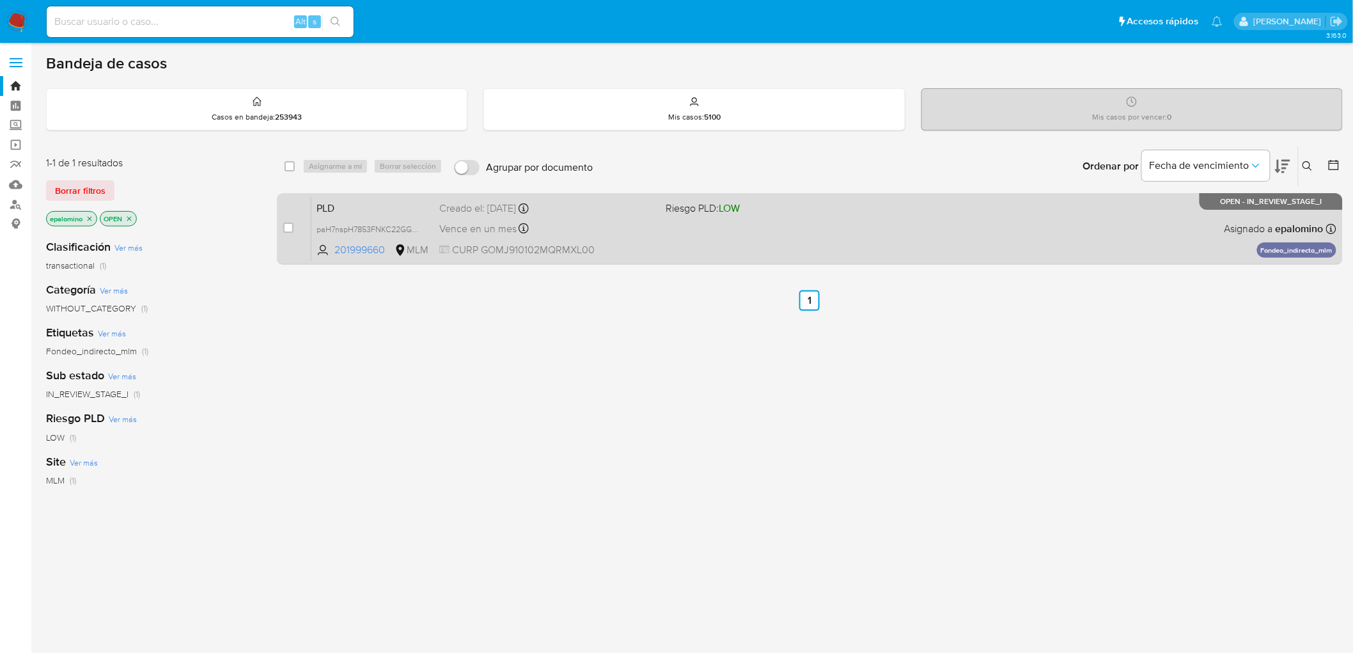
click at [341, 206] on span "PLD" at bounding box center [372, 207] width 113 height 17
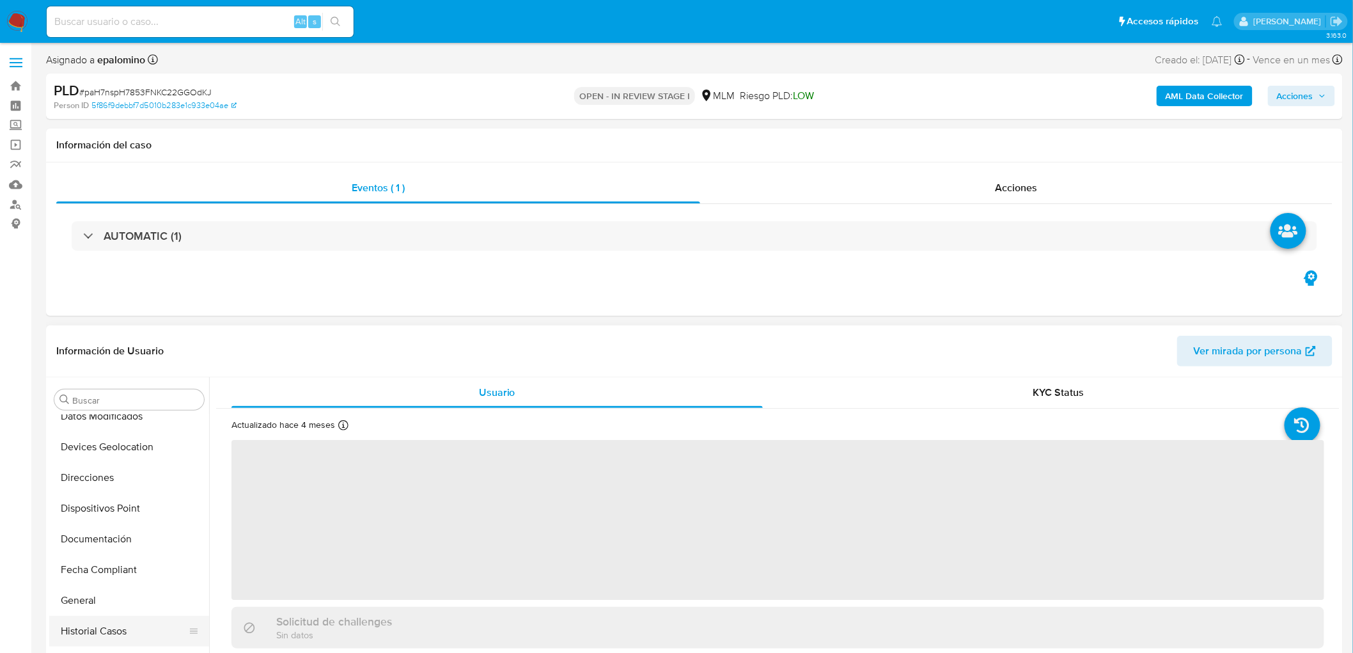
scroll to position [277, 0]
select select "10"
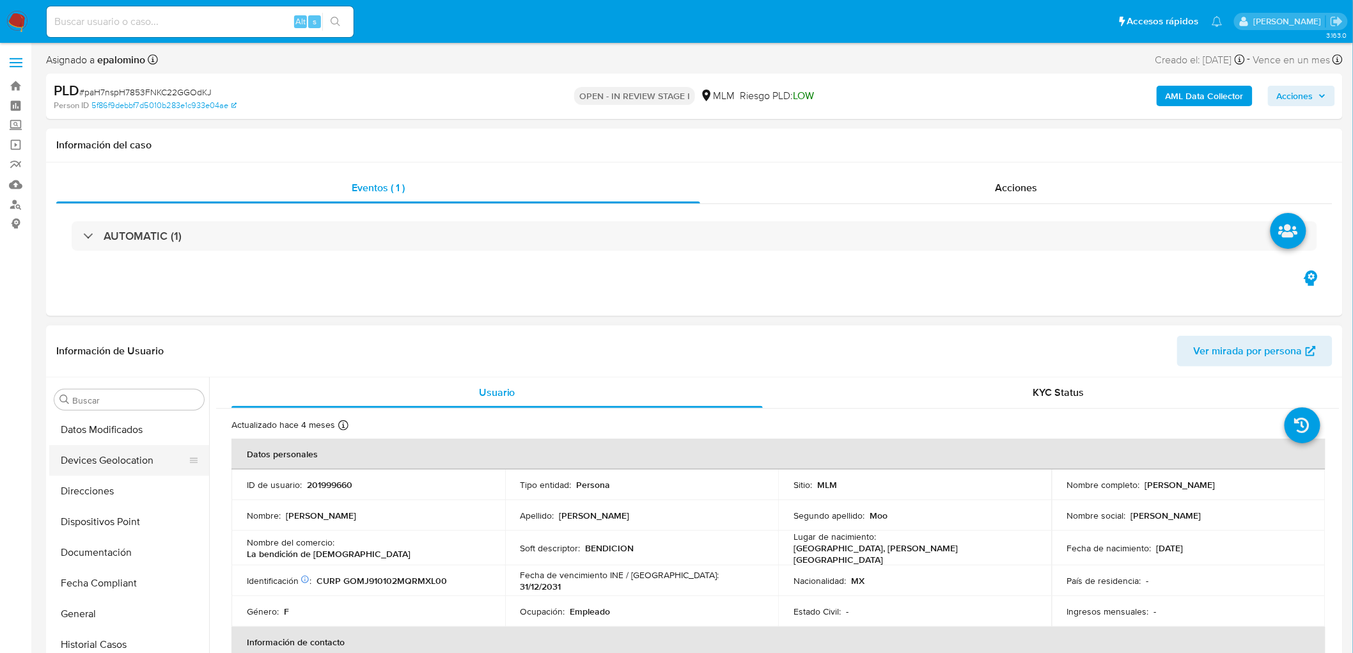
click at [146, 469] on button "Devices Geolocation" at bounding box center [124, 460] width 150 height 31
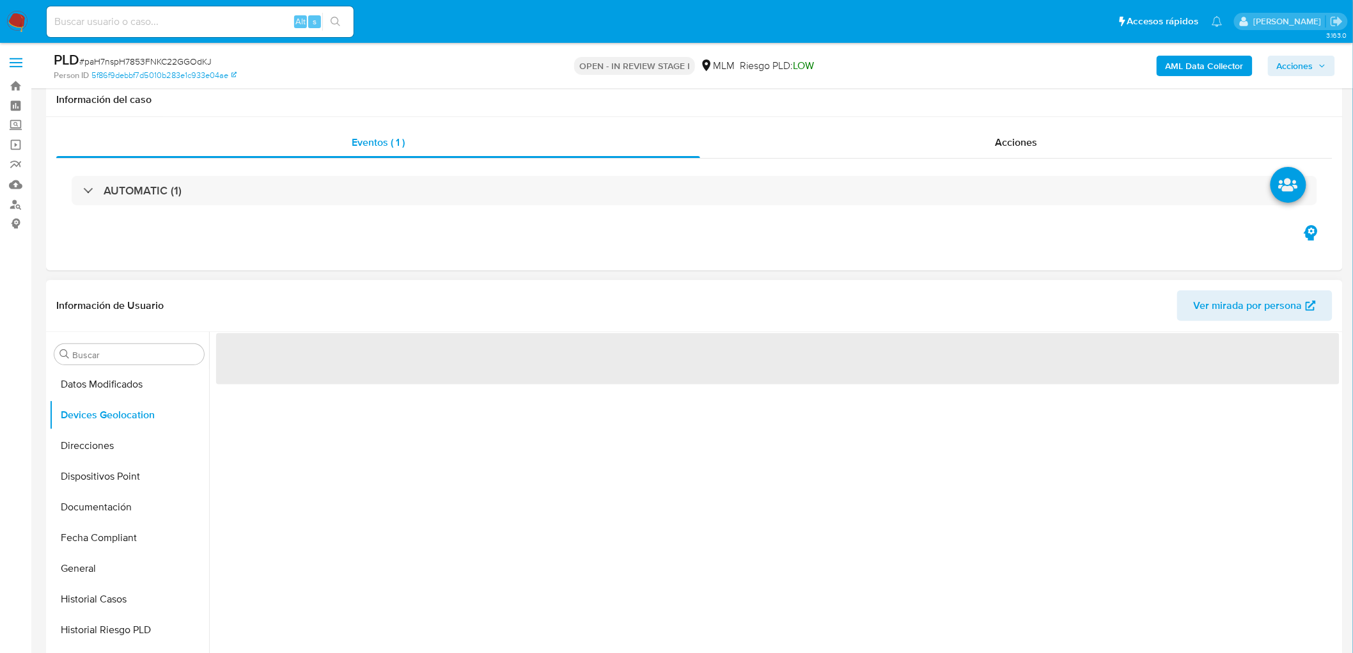
scroll to position [110, 0]
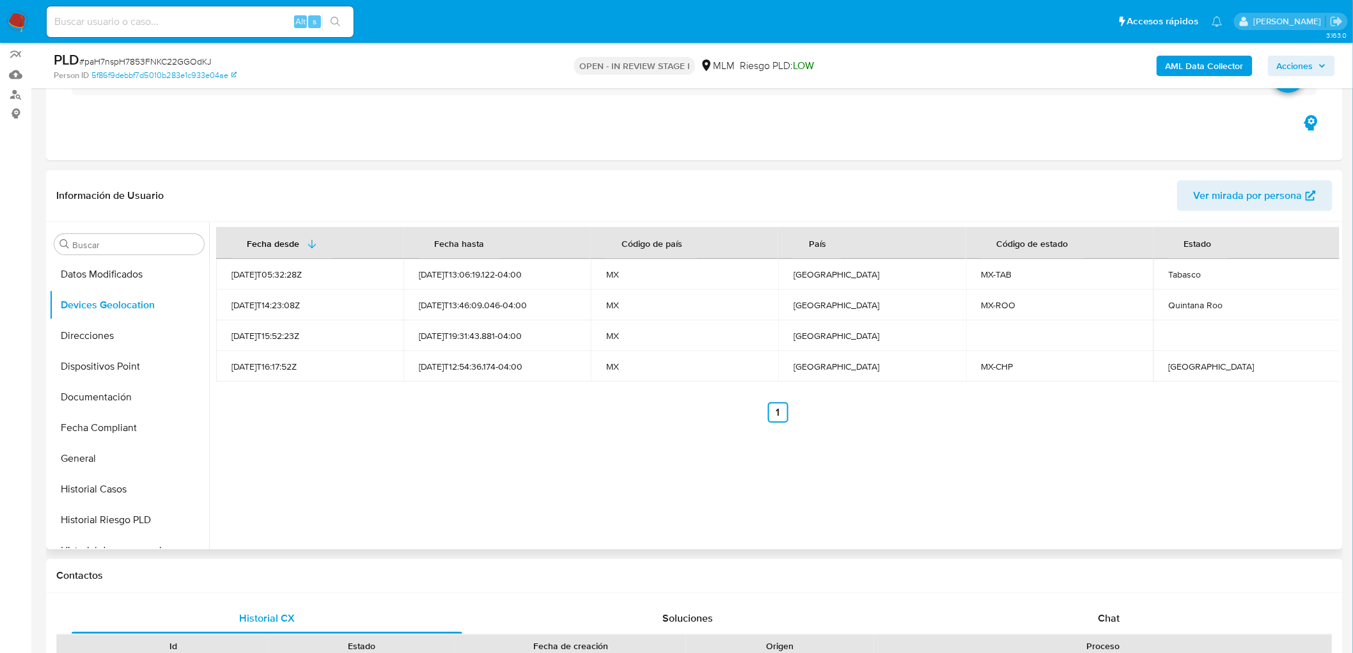
click at [685, 444] on div "Fecha desde Fecha hasta Código de país País Código de estado Estado 2023-02-11T…" at bounding box center [774, 385] width 1130 height 327
click at [1179, 304] on div "Quintana Roo" at bounding box center [1246, 305] width 157 height 12
copy div "Quintana Roo"
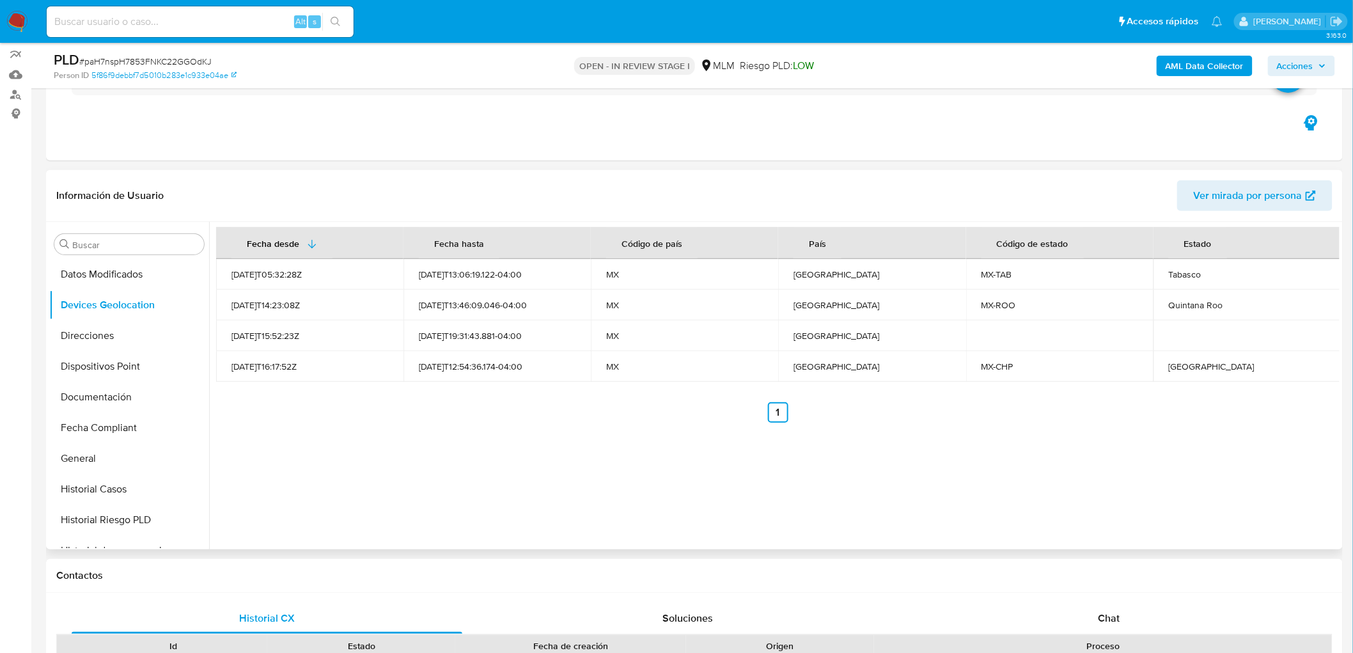
click at [1177, 369] on div "Chiapas" at bounding box center [1246, 367] width 157 height 12
copy div "Chiapas"
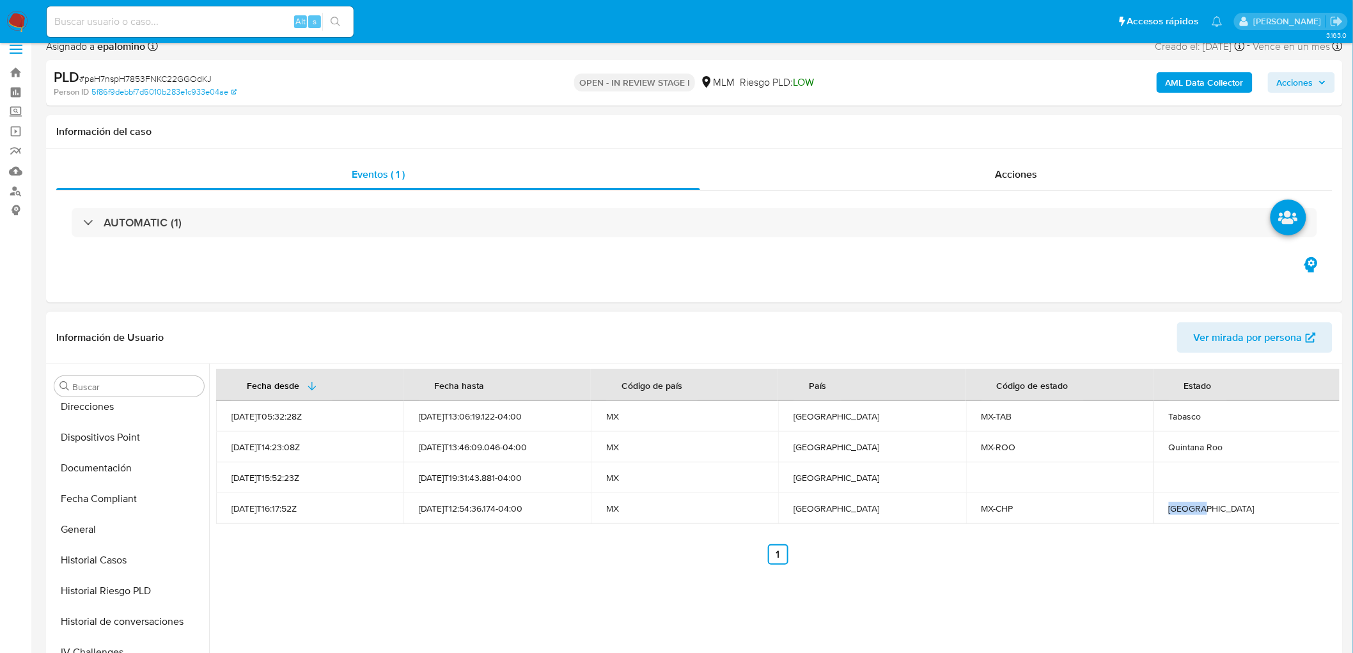
scroll to position [0, 0]
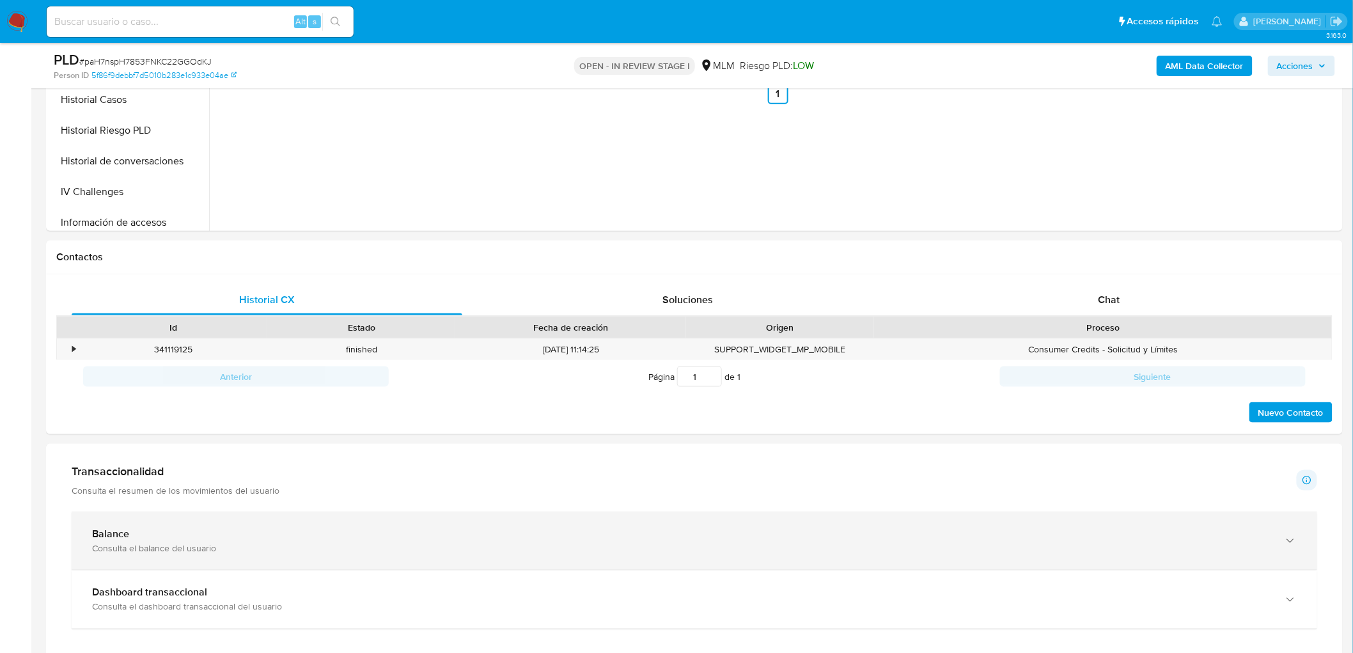
click at [109, 547] on div "Consulta el balance del usuario" at bounding box center [681, 548] width 1179 height 12
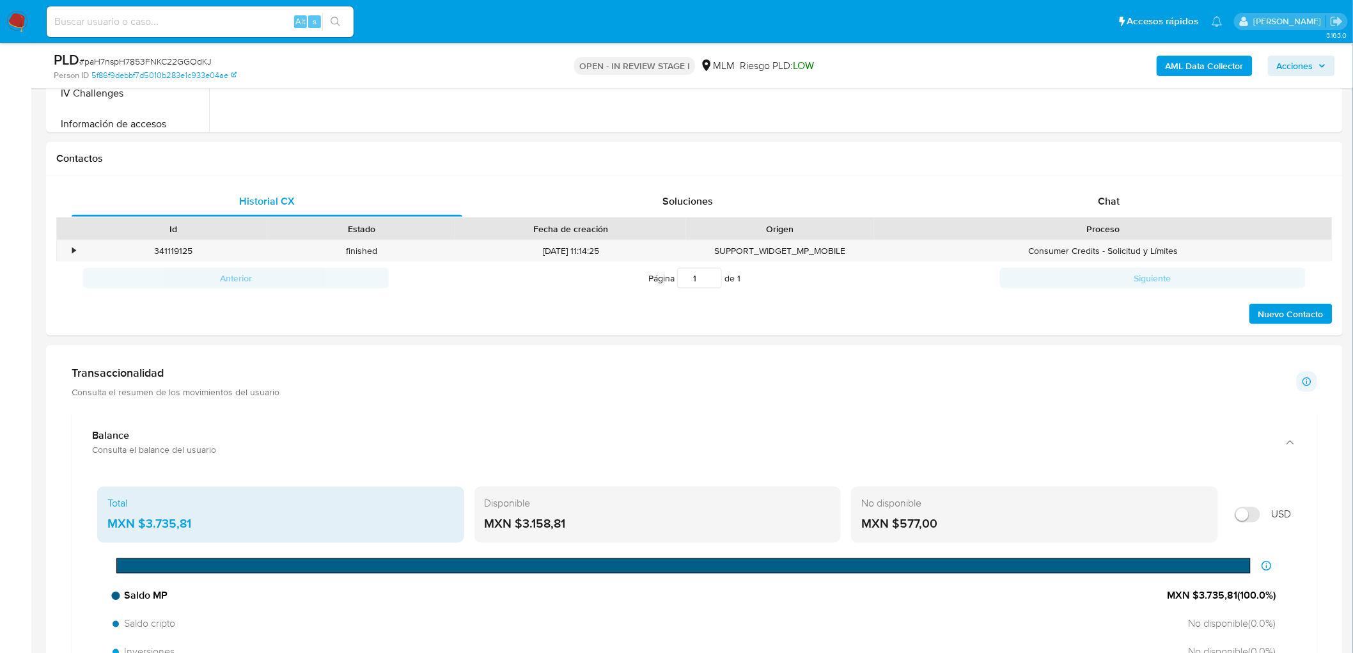
scroll to position [641, 0]
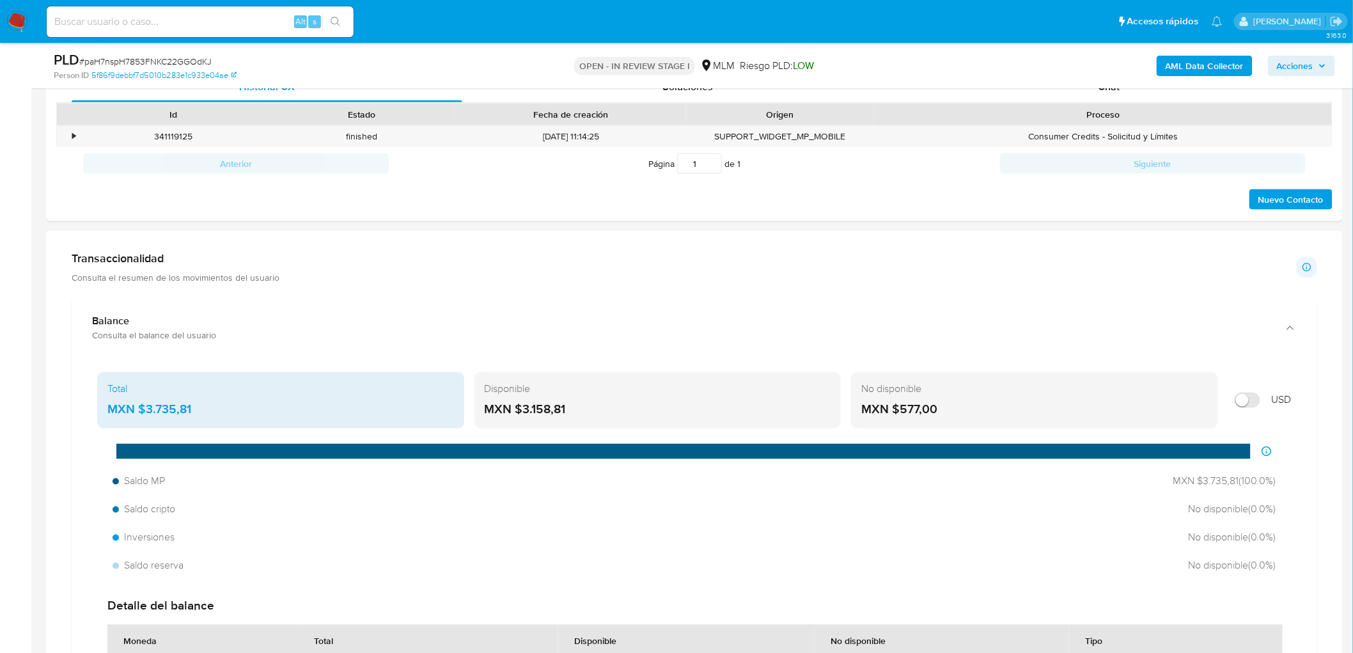
drag, startPoint x: 569, startPoint y: 411, endPoint x: 522, endPoint y: 416, distance: 47.6
click at [522, 416] on div "MXN $3.158,81" at bounding box center [658, 409] width 346 height 17
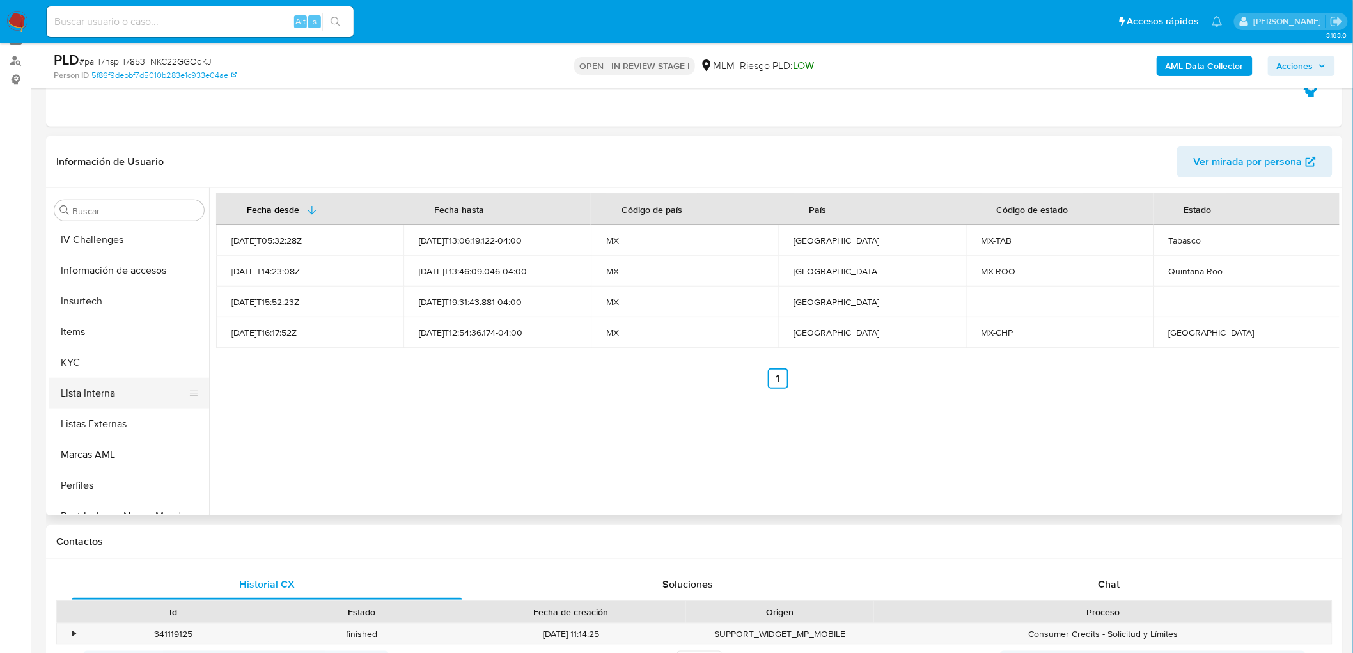
scroll to position [632, 0]
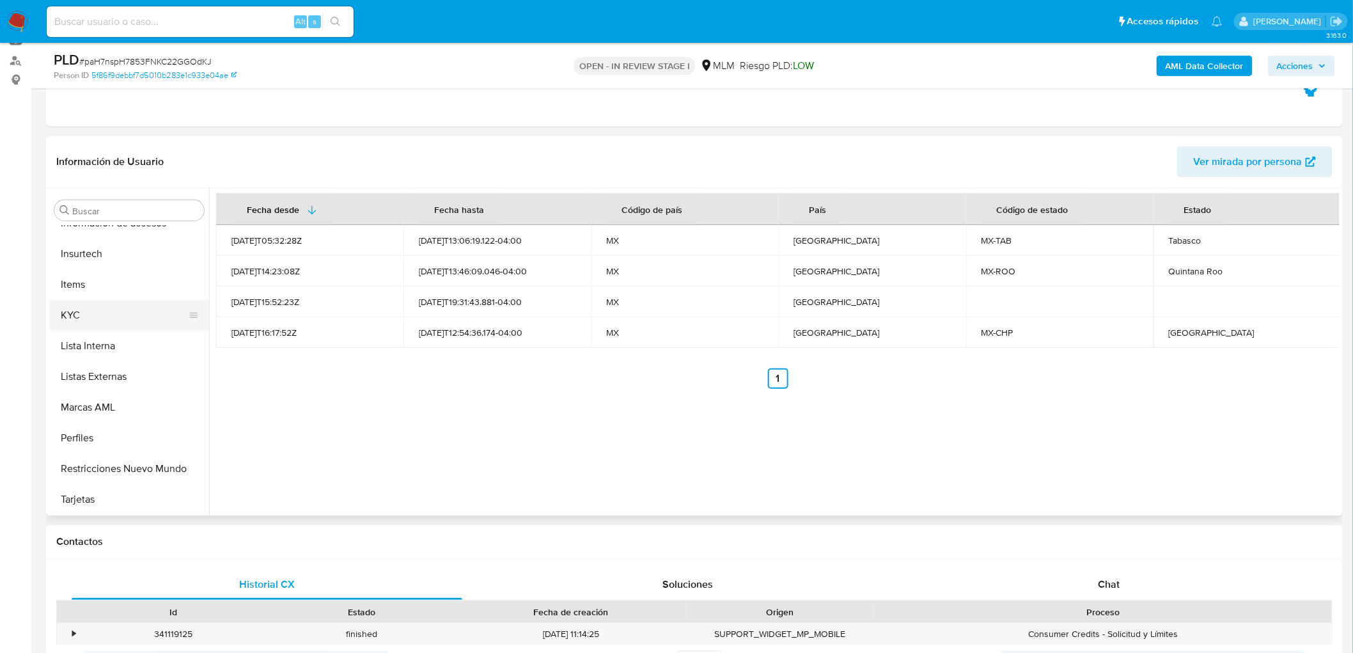
click at [102, 309] on button "KYC" at bounding box center [124, 315] width 150 height 31
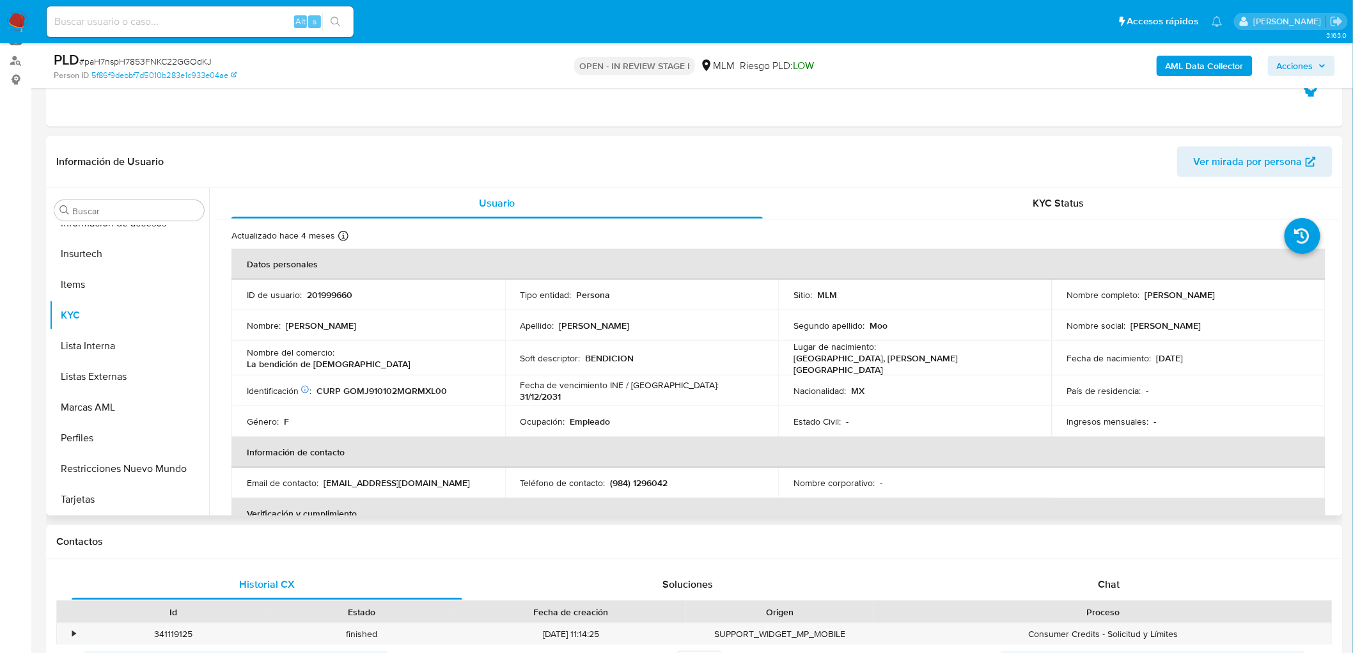
drag, startPoint x: 1192, startPoint y: 297, endPoint x: 1140, endPoint y: 294, distance: 52.5
click at [1140, 294] on div "Nombre completo : Julissa Paola Gomez Moo" at bounding box center [1188, 295] width 243 height 12
copy p "Julissa Paola Gomez Moo"
click at [444, 368] on td "Nombre del comercio : La bendición de dios" at bounding box center [368, 358] width 274 height 35
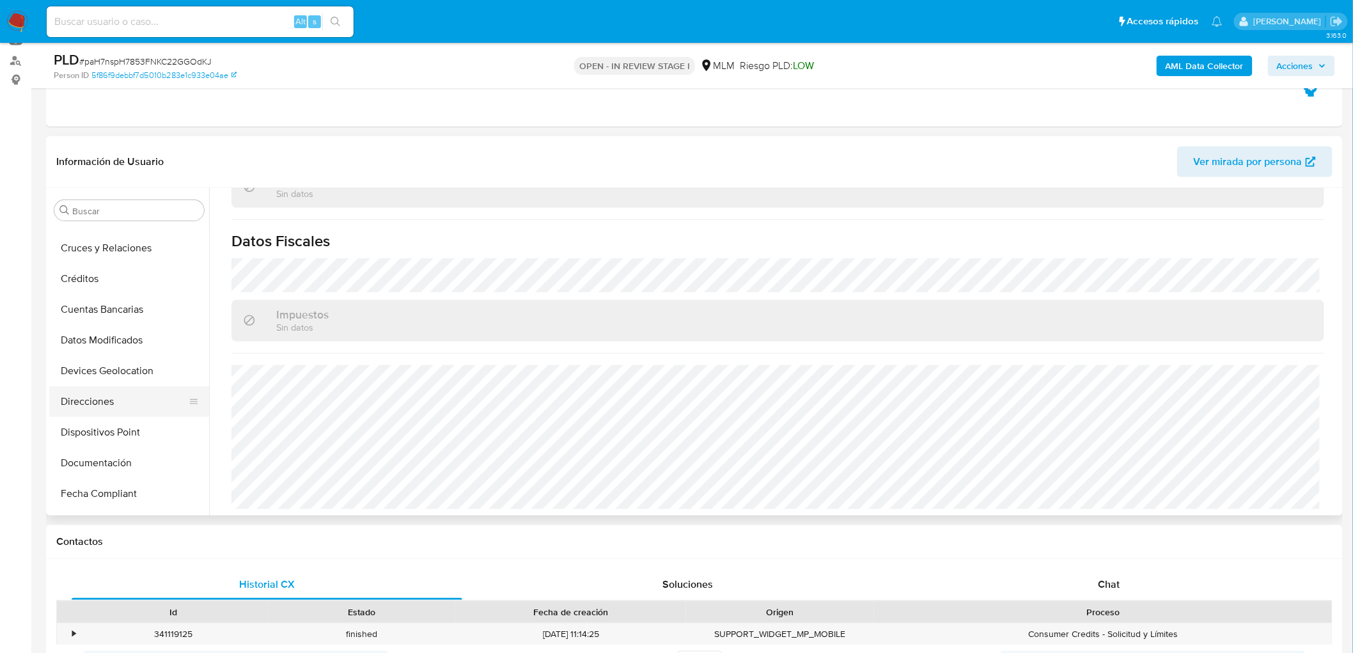
scroll to position [212, 0]
click at [116, 368] on button "Direcciones" at bounding box center [124, 366] width 150 height 31
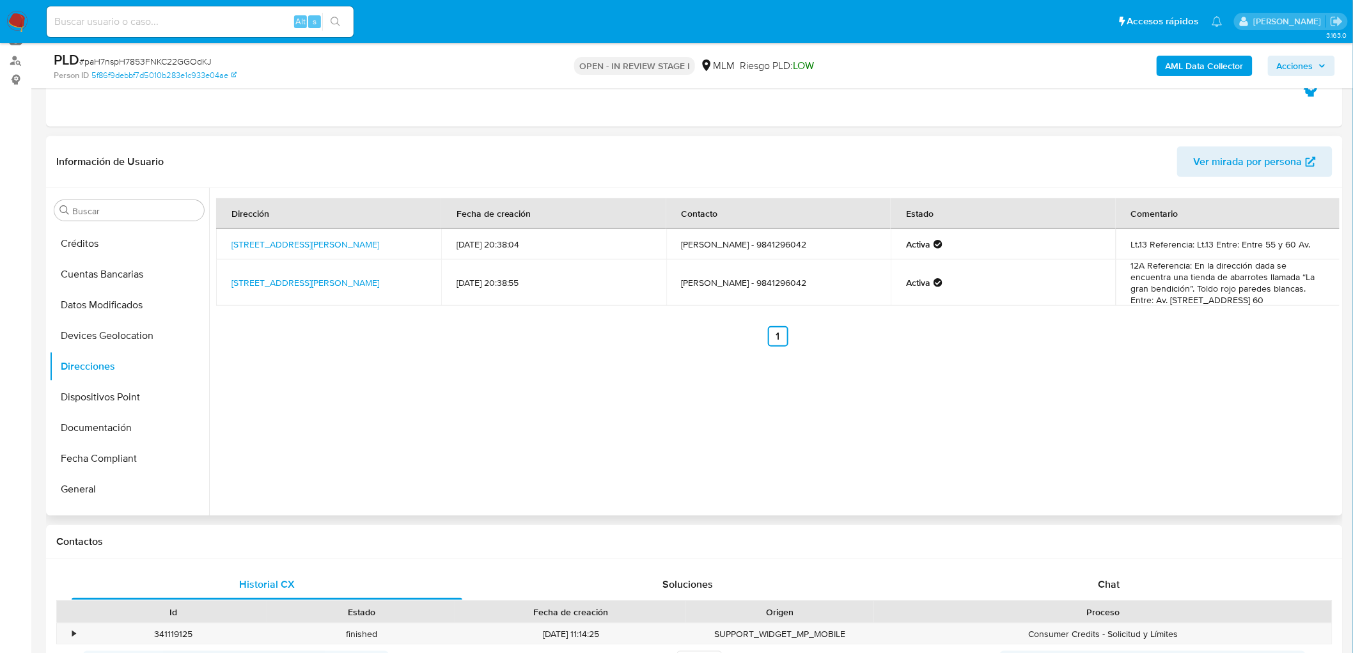
click at [666, 439] on div "Dirección Fecha de creación Contacto Estado Comentario Calle6 Norte Mza.12a, So…" at bounding box center [774, 351] width 1130 height 327
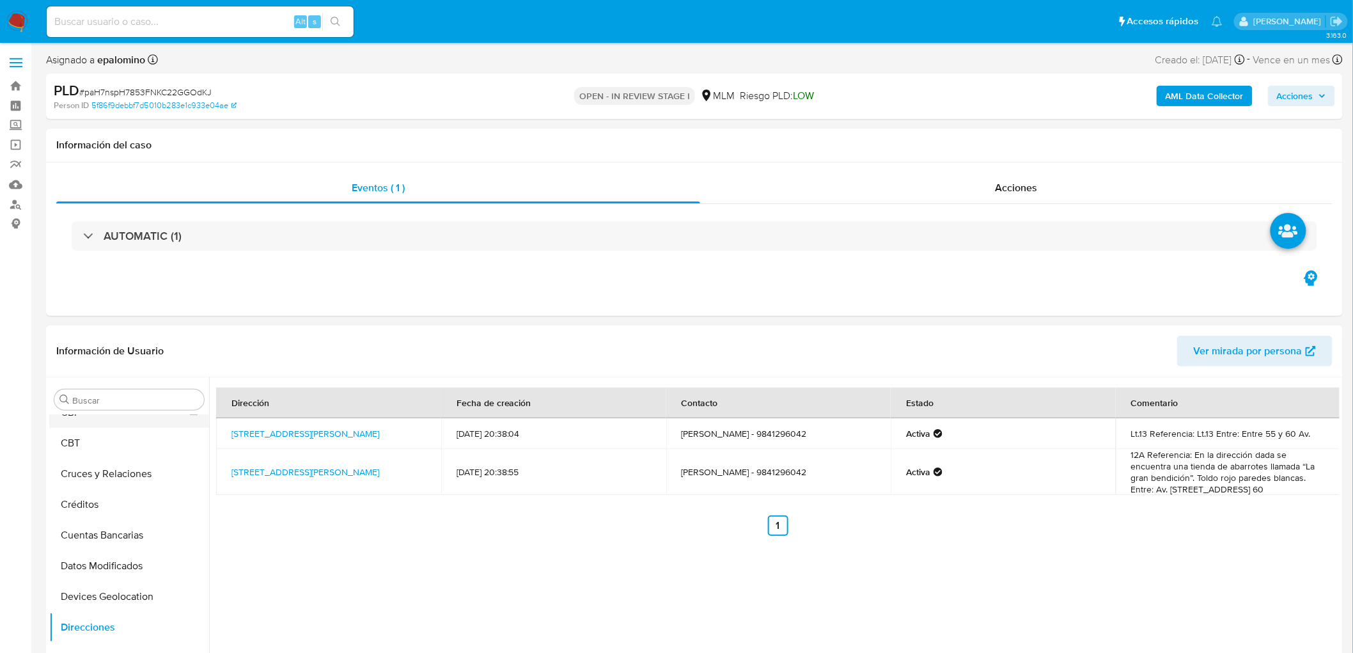
scroll to position [71, 0]
click at [137, 534] on button "Cruces y Relaciones" at bounding box center [124, 543] width 150 height 31
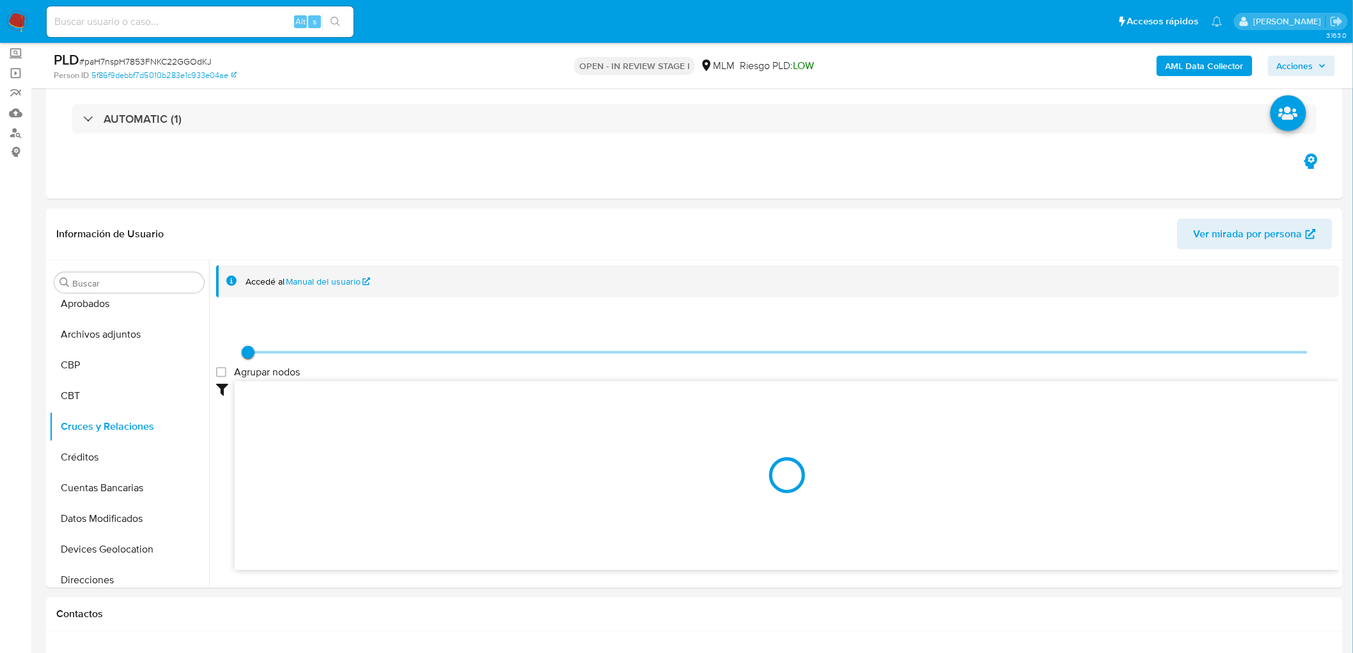
scroll to position [100, 0]
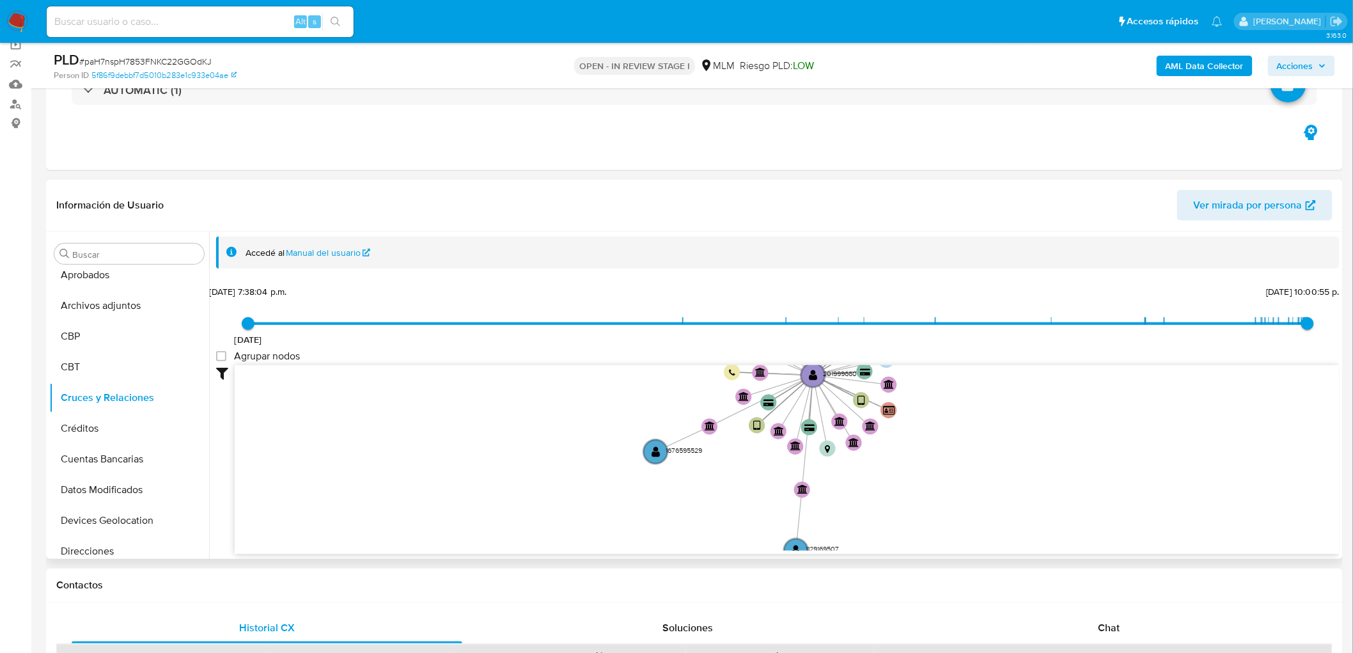
drag, startPoint x: 676, startPoint y: 473, endPoint x: 674, endPoint y: 346, distance: 127.2
click at [674, 346] on div "18/7/2018 18/7/2018, 7:38:04 p.m. 9/10/2025, 10:00:55 p.m. Agrupar nodos Filtro…" at bounding box center [777, 441] width 1123 height 318
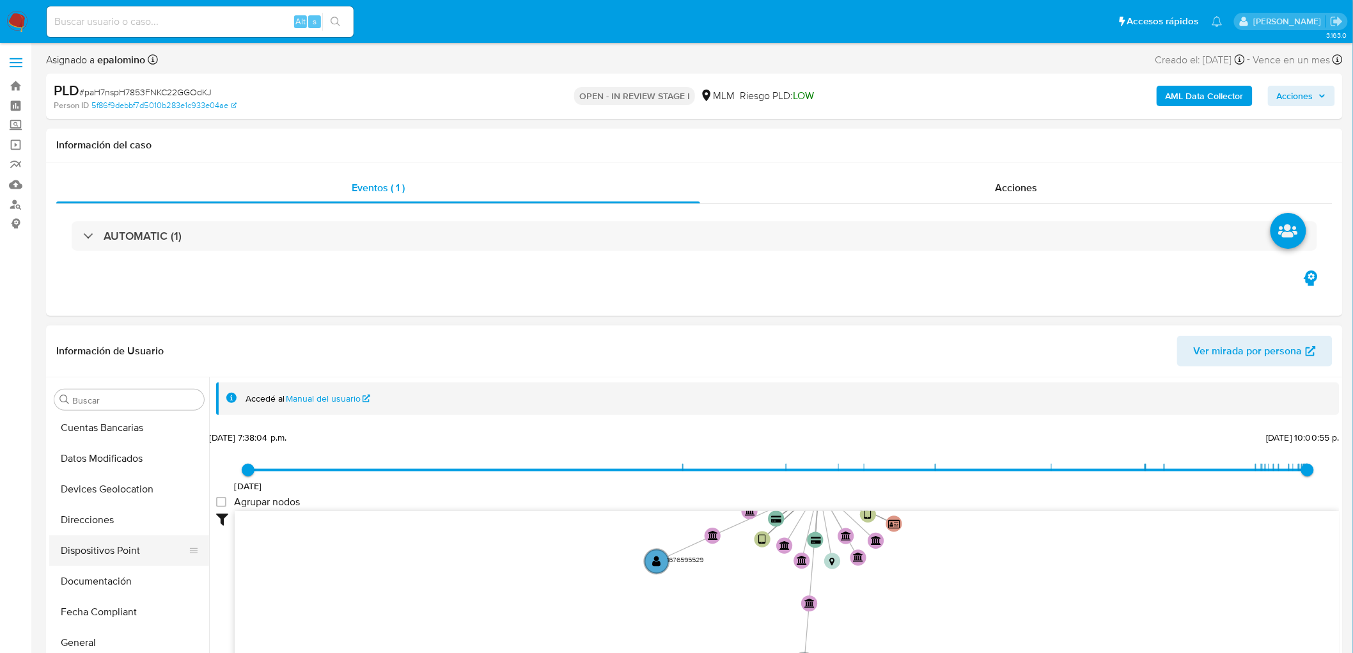
scroll to position [284, 0]
click at [127, 487] on button "Direcciones" at bounding box center [124, 484] width 150 height 31
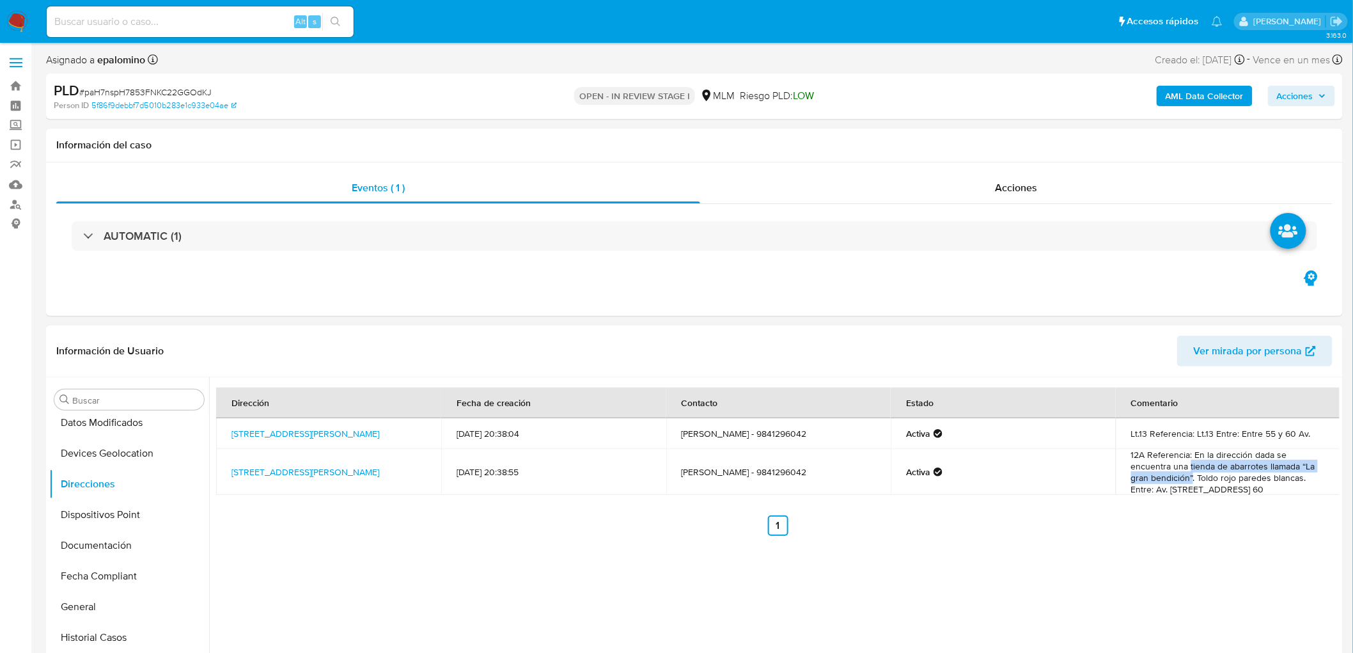
drag, startPoint x: 1186, startPoint y: 468, endPoint x: 1115, endPoint y: 441, distance: 76.5
click at [1189, 478] on td "12A Referencia: En la dirección dada se encuentra una tienda de abarrotes llama…" at bounding box center [1227, 472] width 225 height 46
copy td "tienda de abarrotes llamada “La gran bendición”"
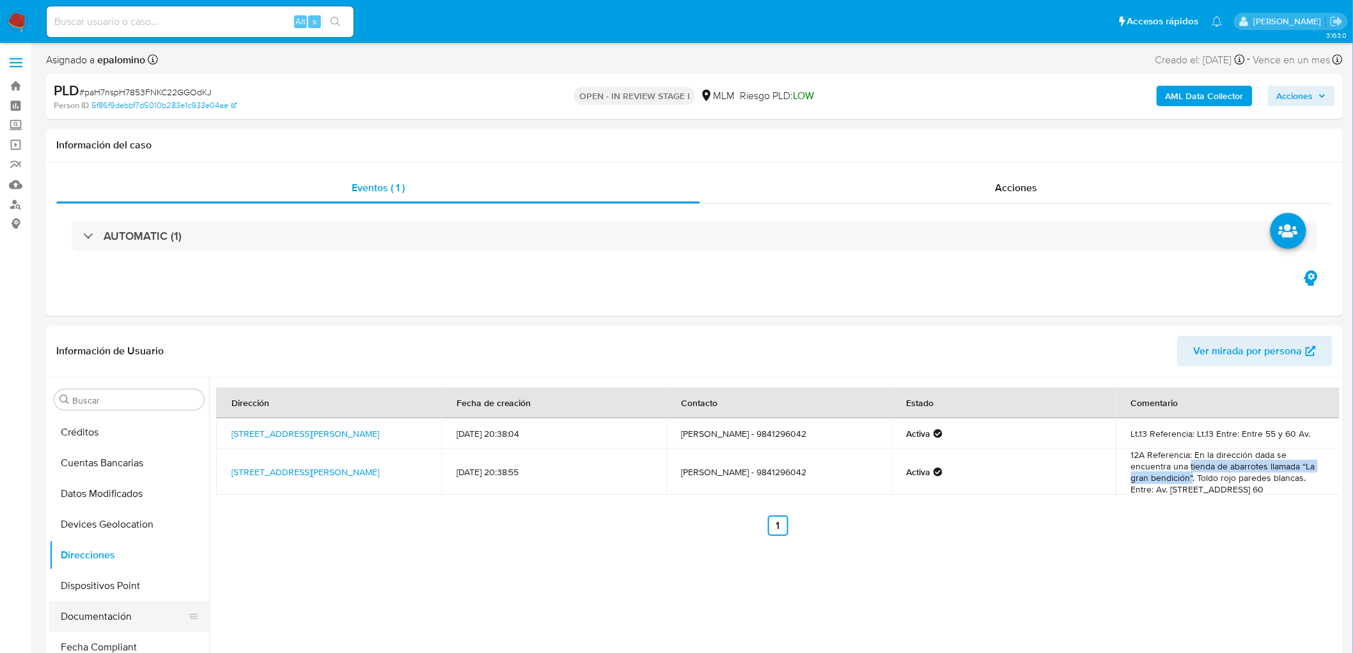
scroll to position [0, 0]
click at [123, 516] on button "Archivos adjuntos" at bounding box center [124, 522] width 150 height 31
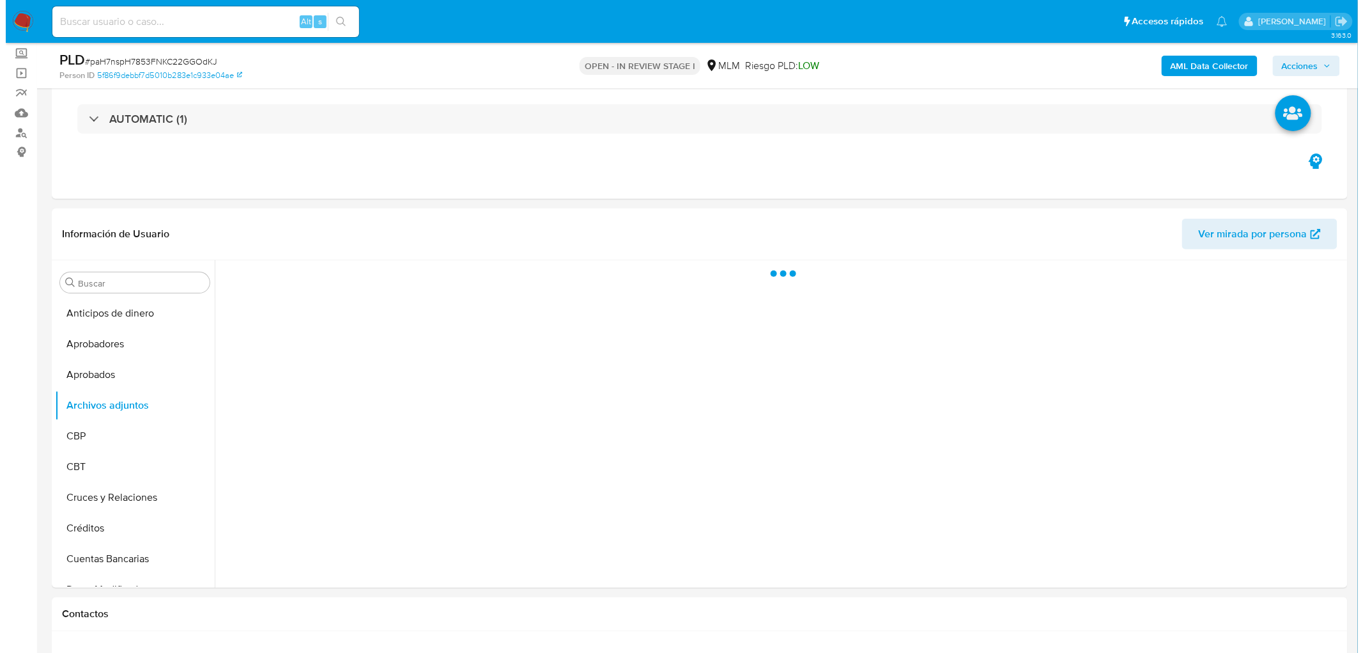
scroll to position [92, 0]
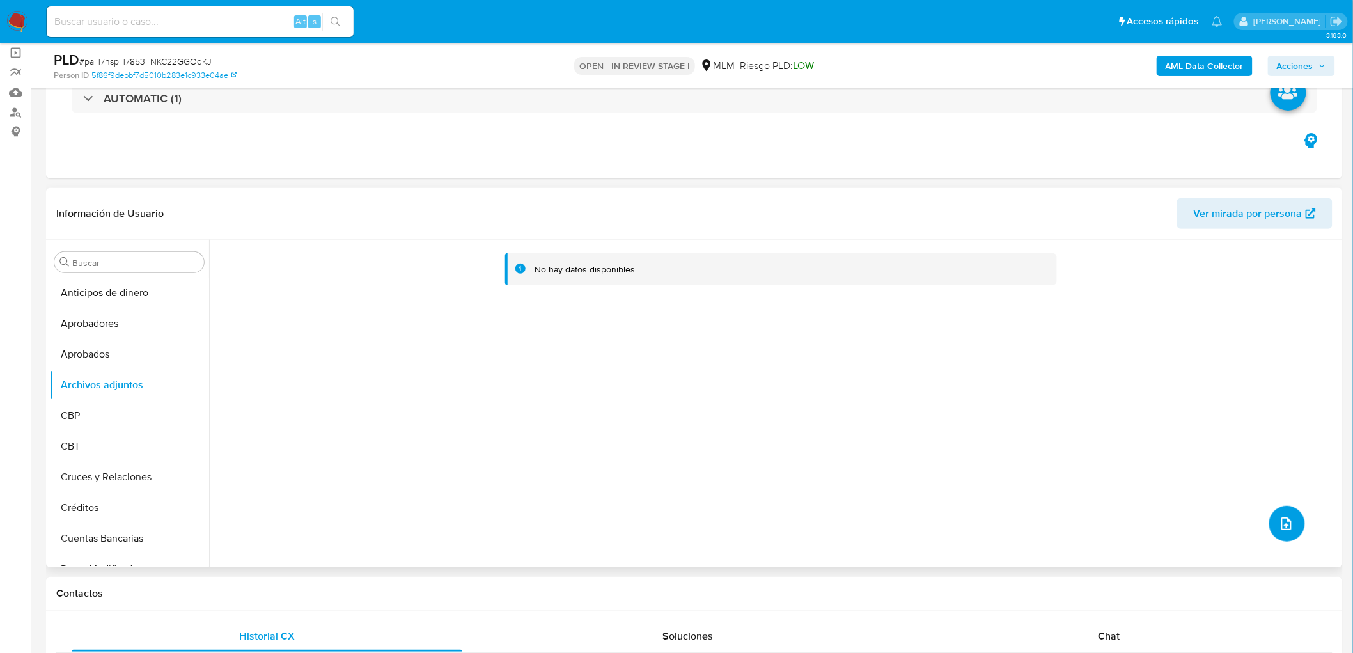
click at [1285, 529] on span "upload-file" at bounding box center [1285, 523] width 15 height 15
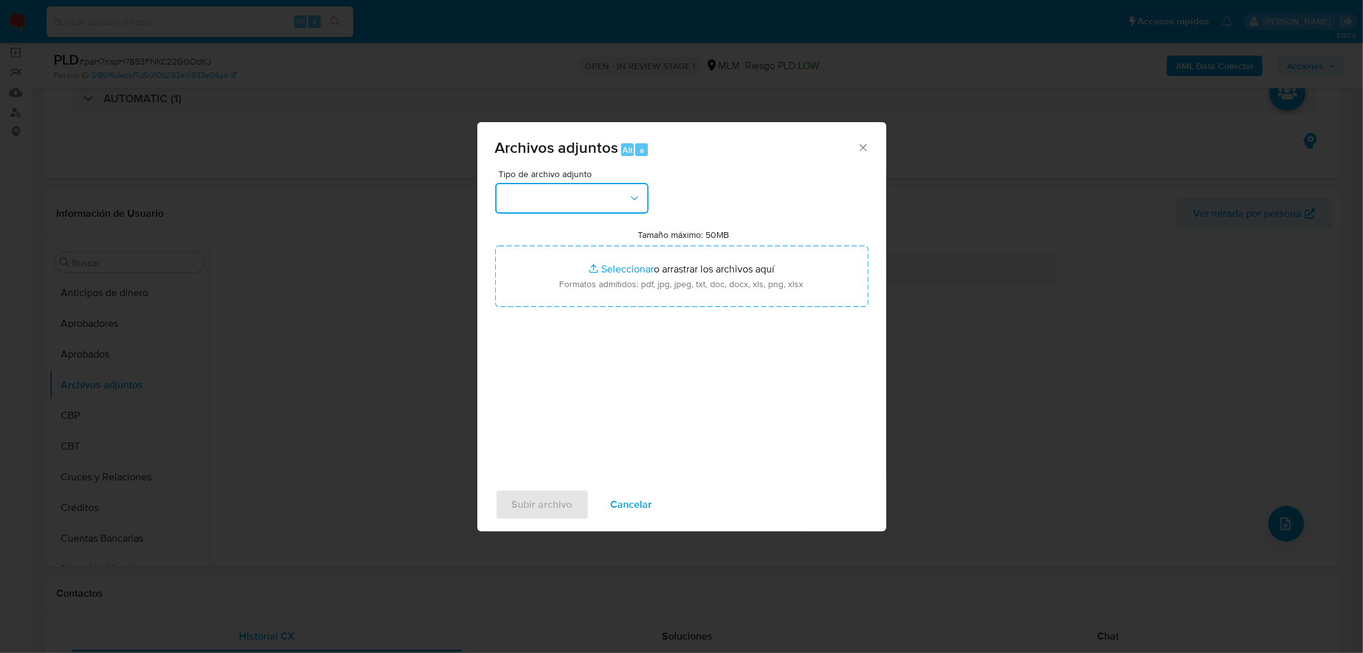
click at [634, 193] on icon "button" at bounding box center [634, 198] width 13 height 13
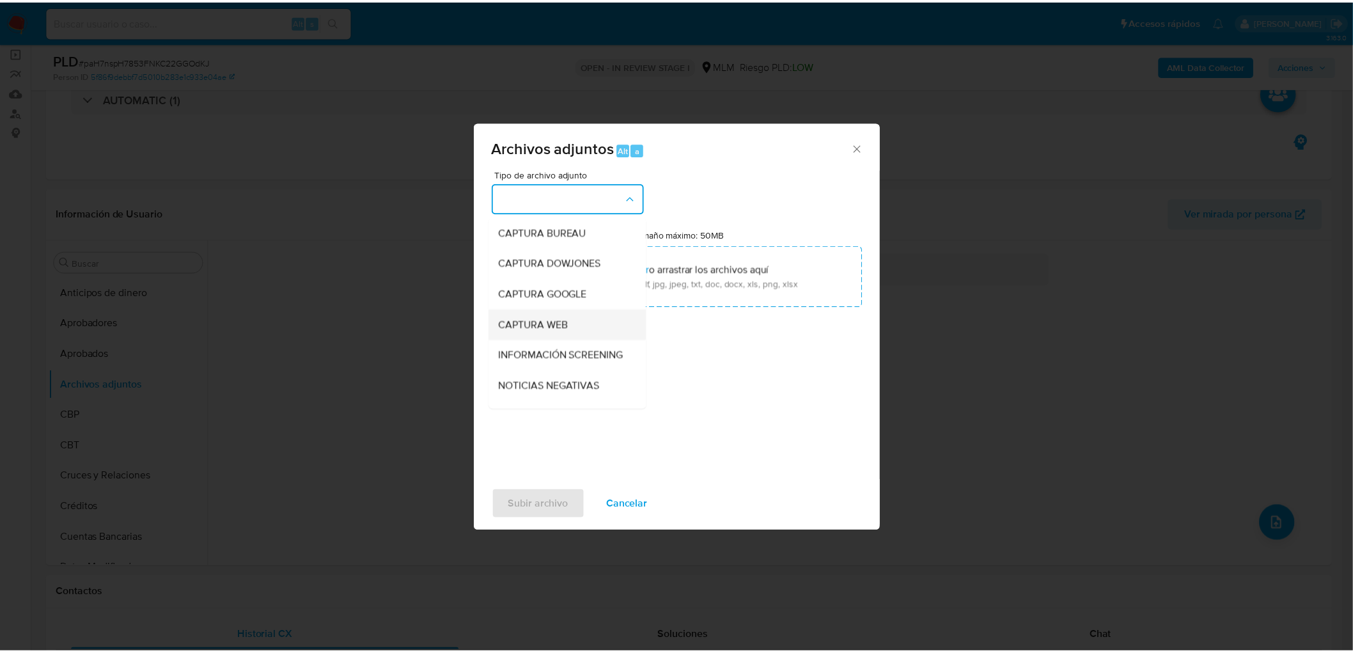
scroll to position [142, 0]
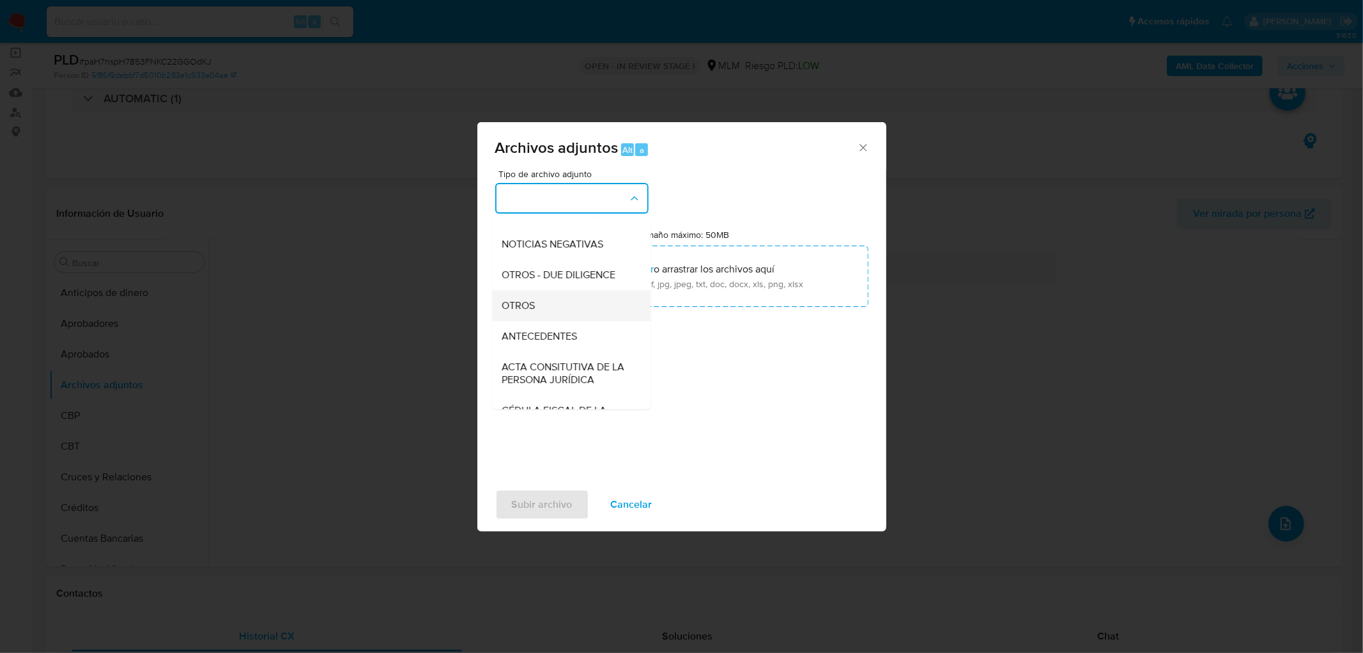
click at [551, 302] on div "OTROS" at bounding box center [567, 305] width 130 height 31
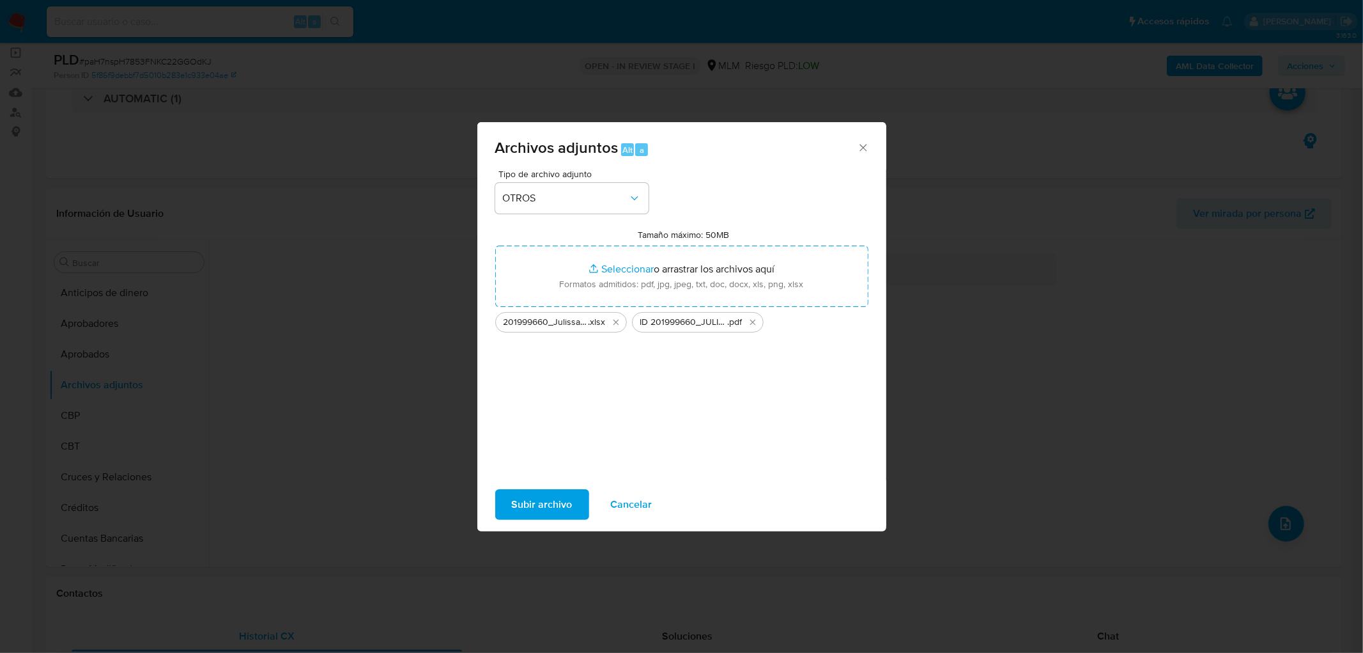
click at [531, 516] on span "Subir archivo" at bounding box center [542, 504] width 61 height 28
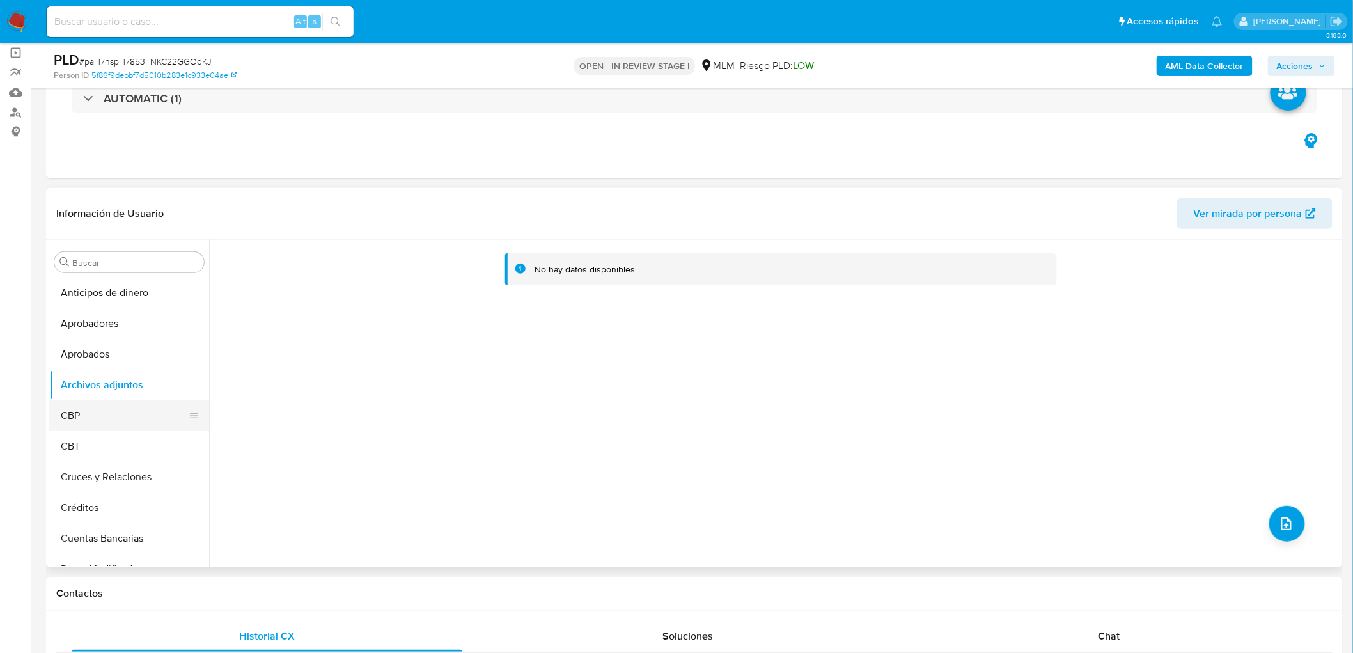
click at [130, 405] on button "CBP" at bounding box center [124, 415] width 150 height 31
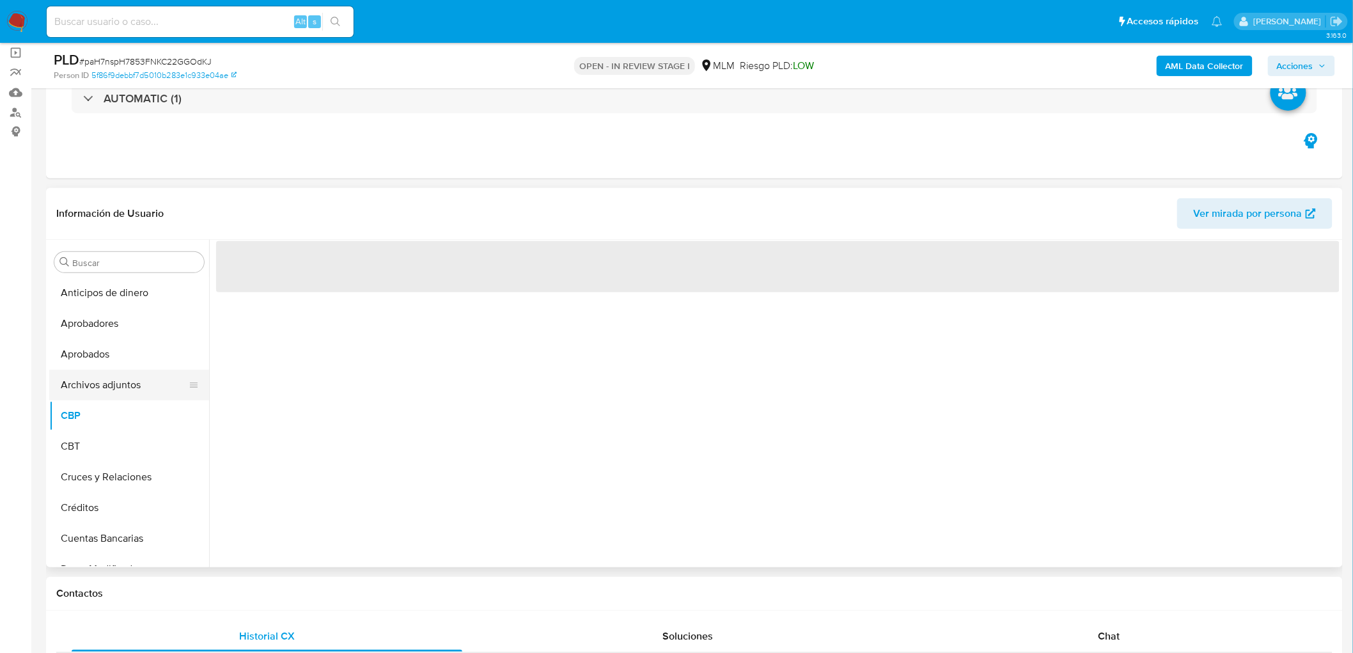
click at [144, 382] on button "Archivos adjuntos" at bounding box center [124, 384] width 150 height 31
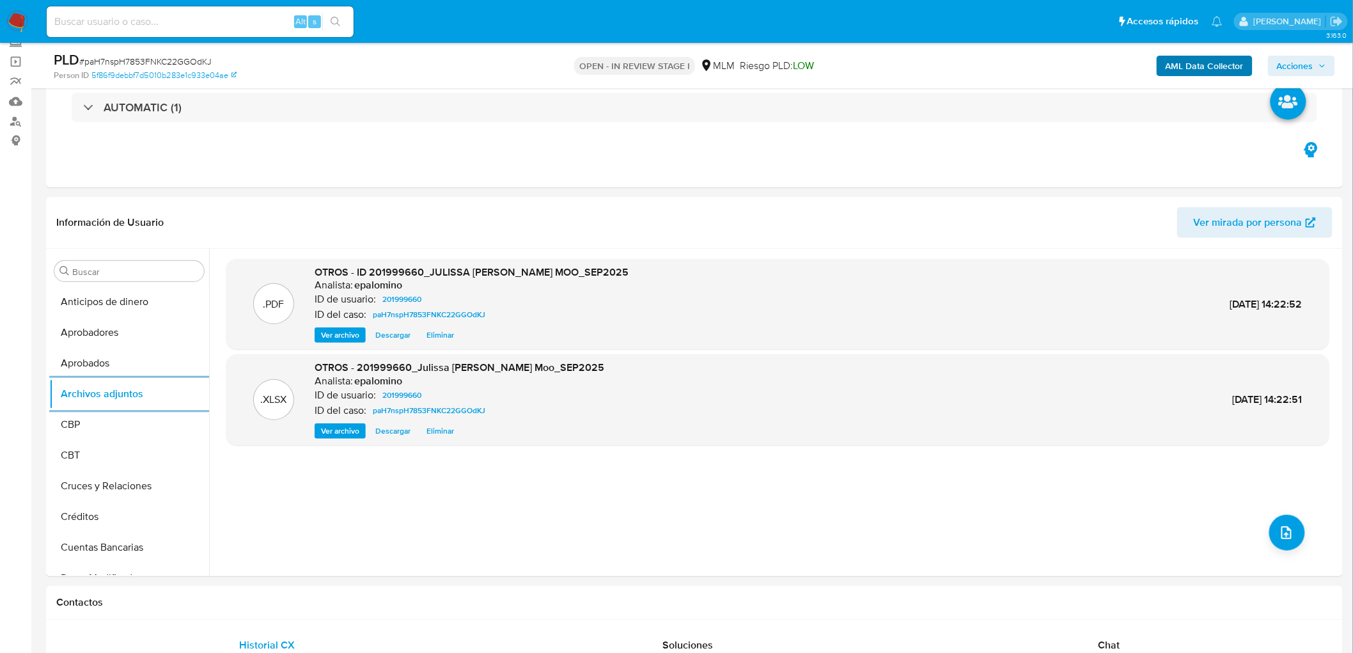
scroll to position [92, 0]
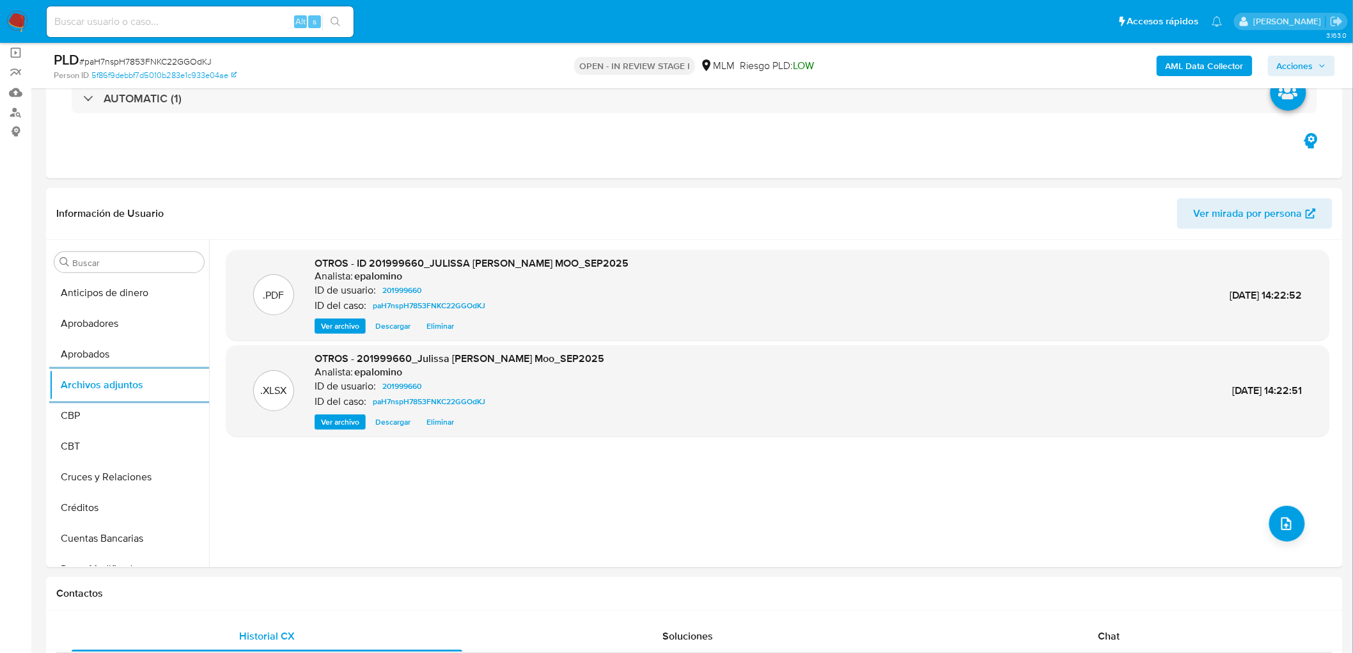
click at [1290, 53] on div "AML Data Collector Acciones" at bounding box center [1123, 65] width 424 height 30
drag, startPoint x: 1290, startPoint y: 59, endPoint x: 1257, endPoint y: 66, distance: 33.8
click at [1289, 59] on span "Acciones" at bounding box center [1295, 66] width 36 height 20
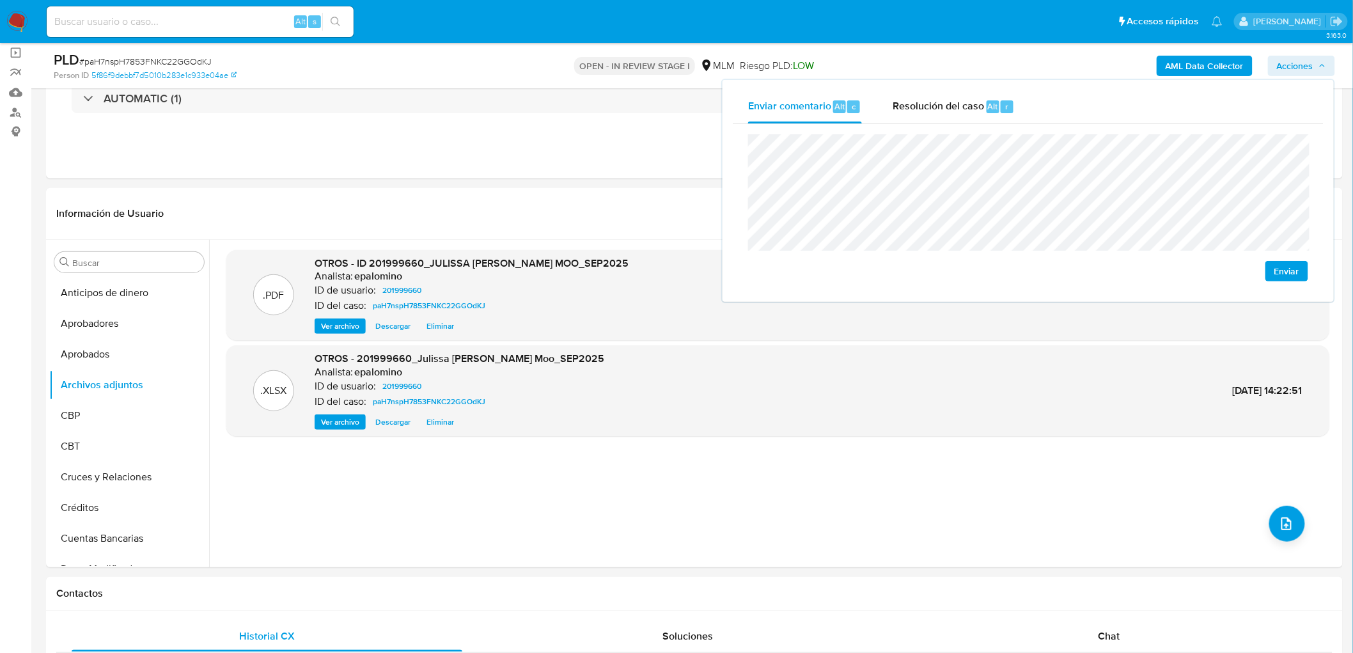
click at [1298, 272] on span "Enviar" at bounding box center [1286, 271] width 25 height 18
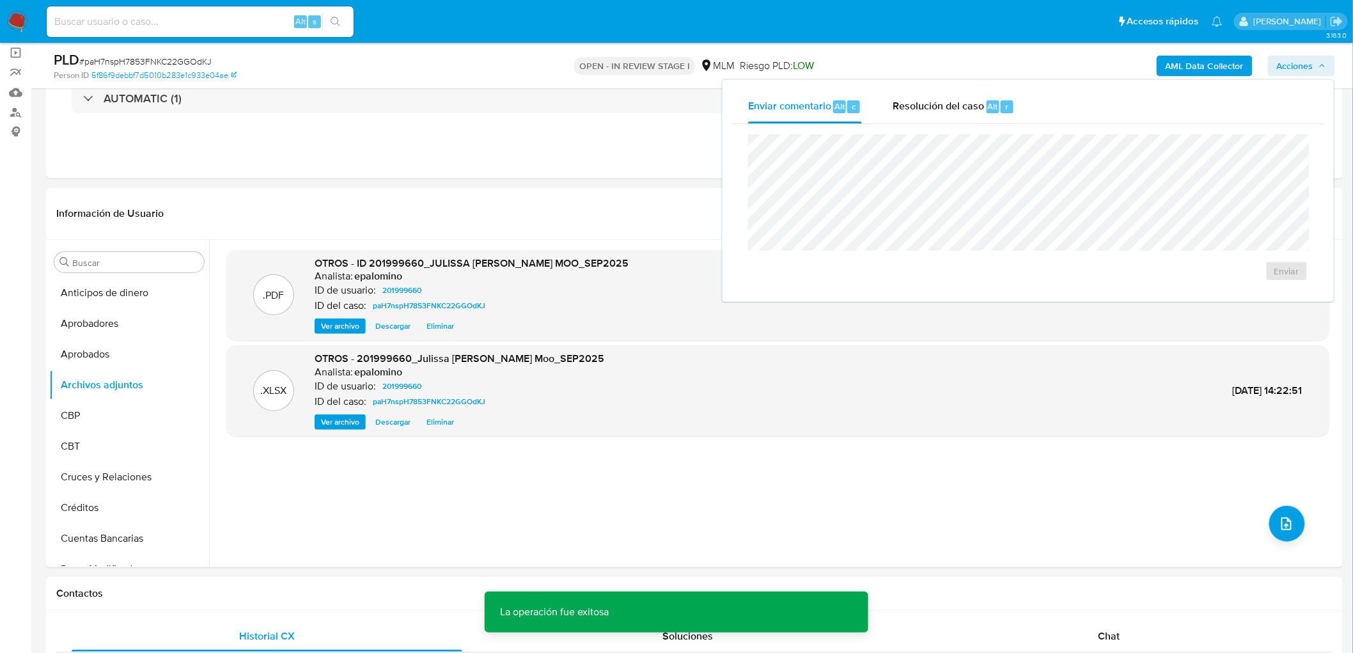
click at [929, 104] on span "Resolución del caso" at bounding box center [937, 105] width 91 height 15
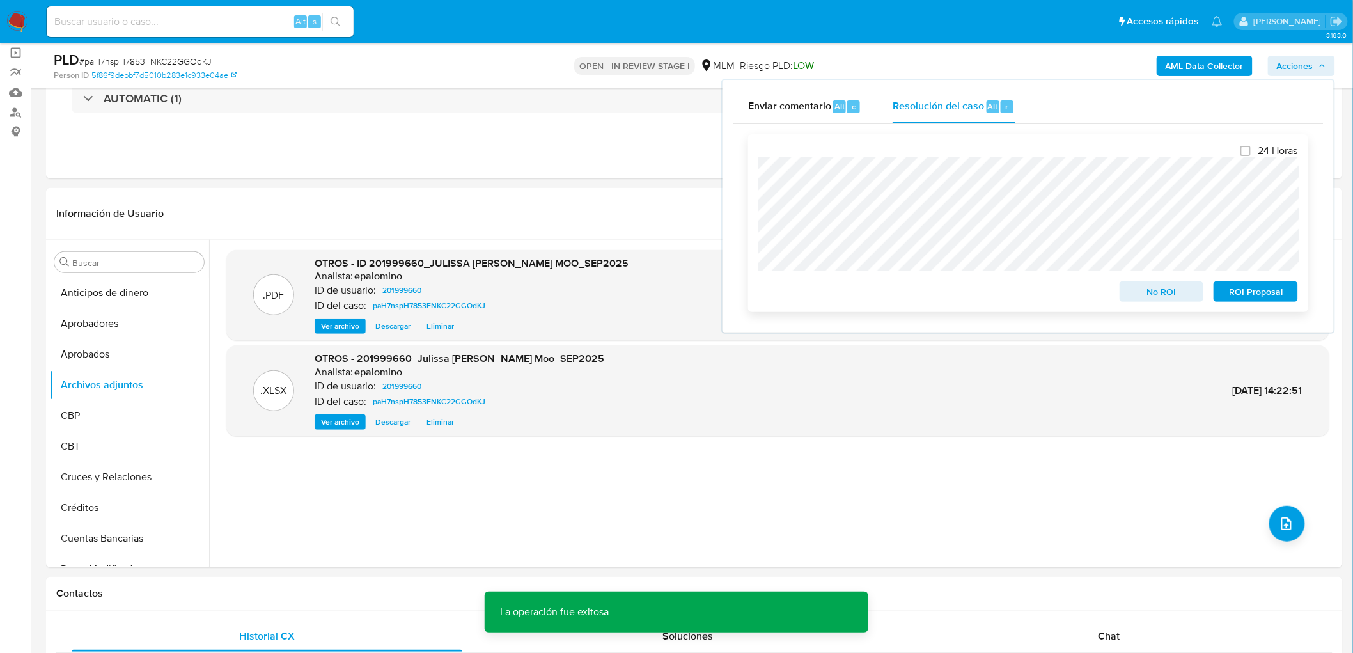
click at [1127, 285] on button "No ROI" at bounding box center [1161, 291] width 84 height 20
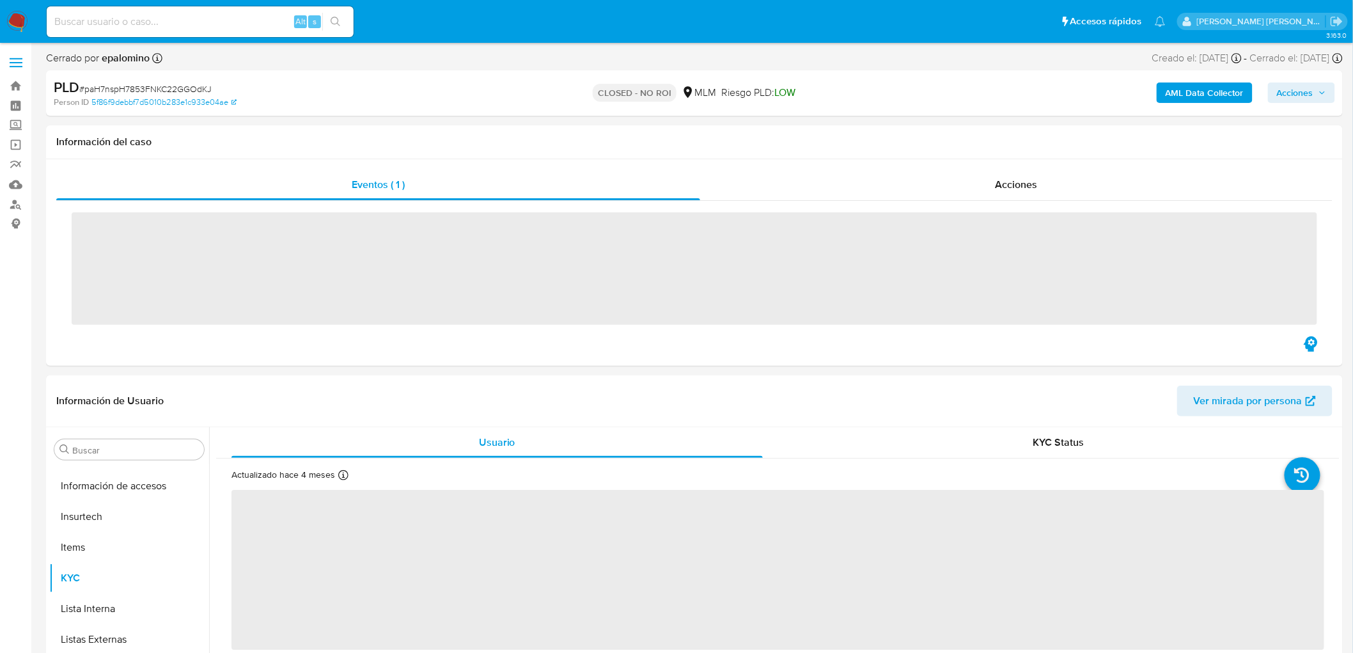
scroll to position [632, 0]
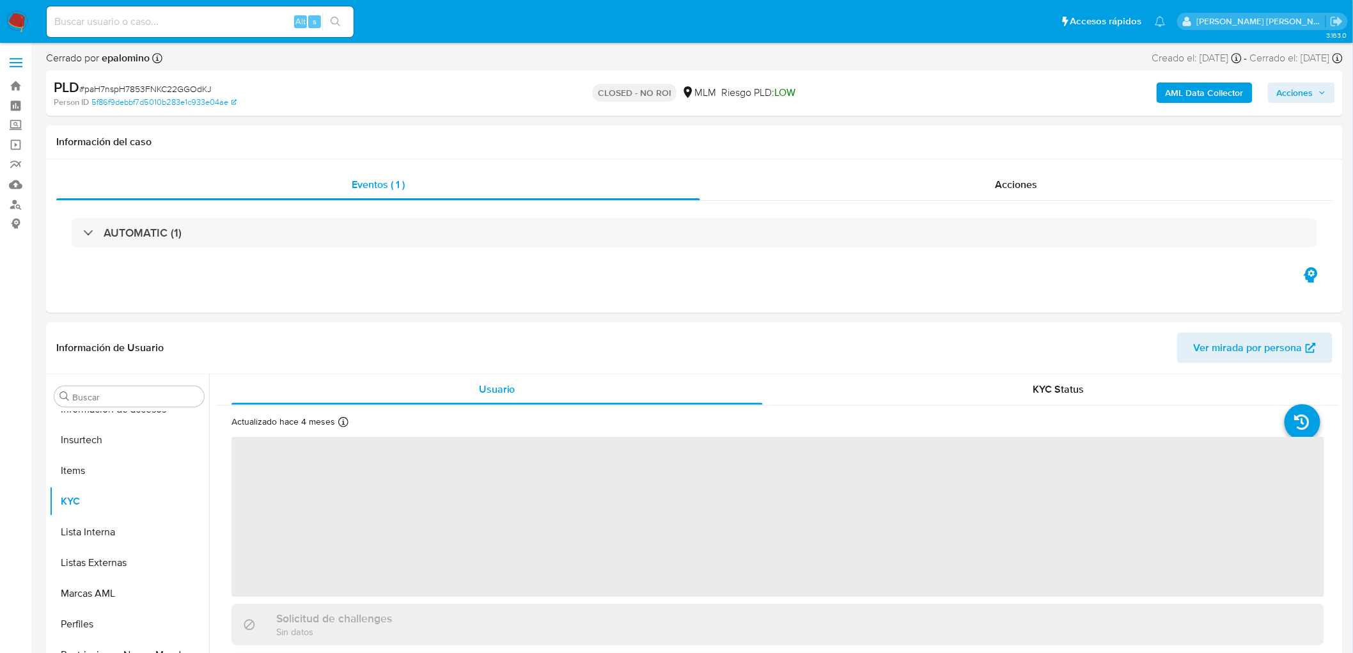
select select "10"
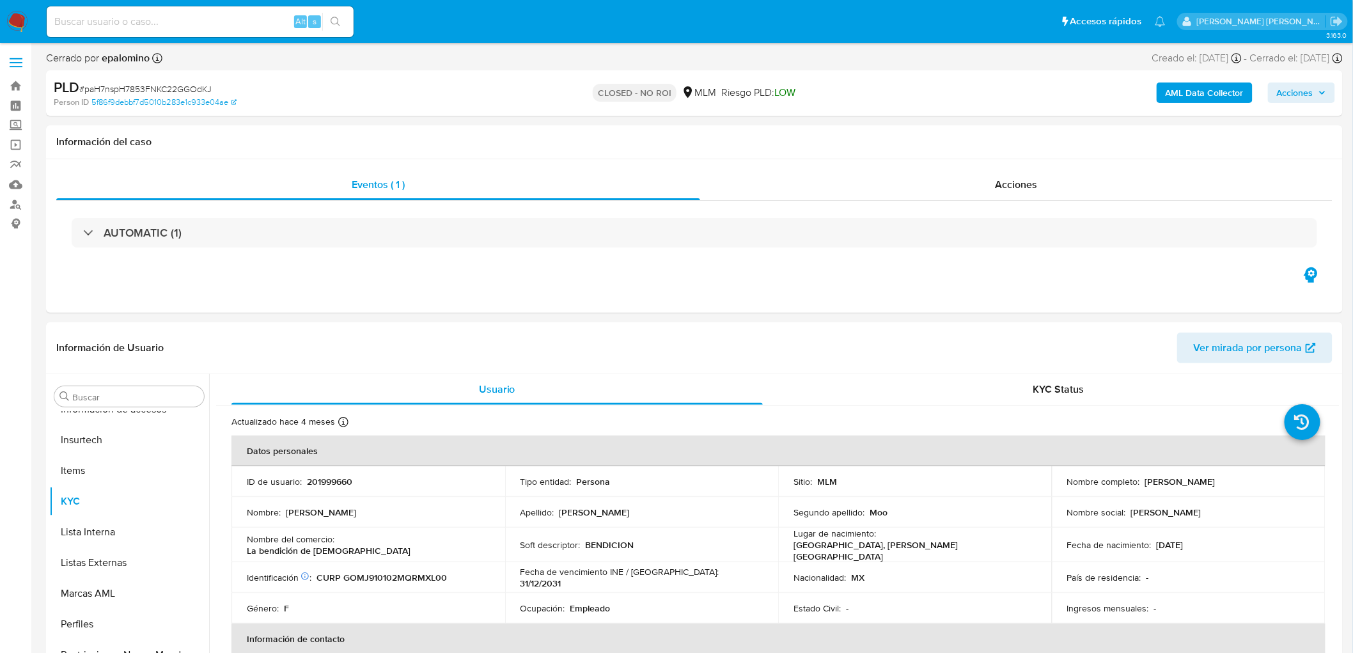
click at [174, 82] on span "# paH7nspH7853FNKC22GGOdKJ" at bounding box center [145, 88] width 132 height 13
copy span "paH7nspH7853FNKC22GGOdKJ"
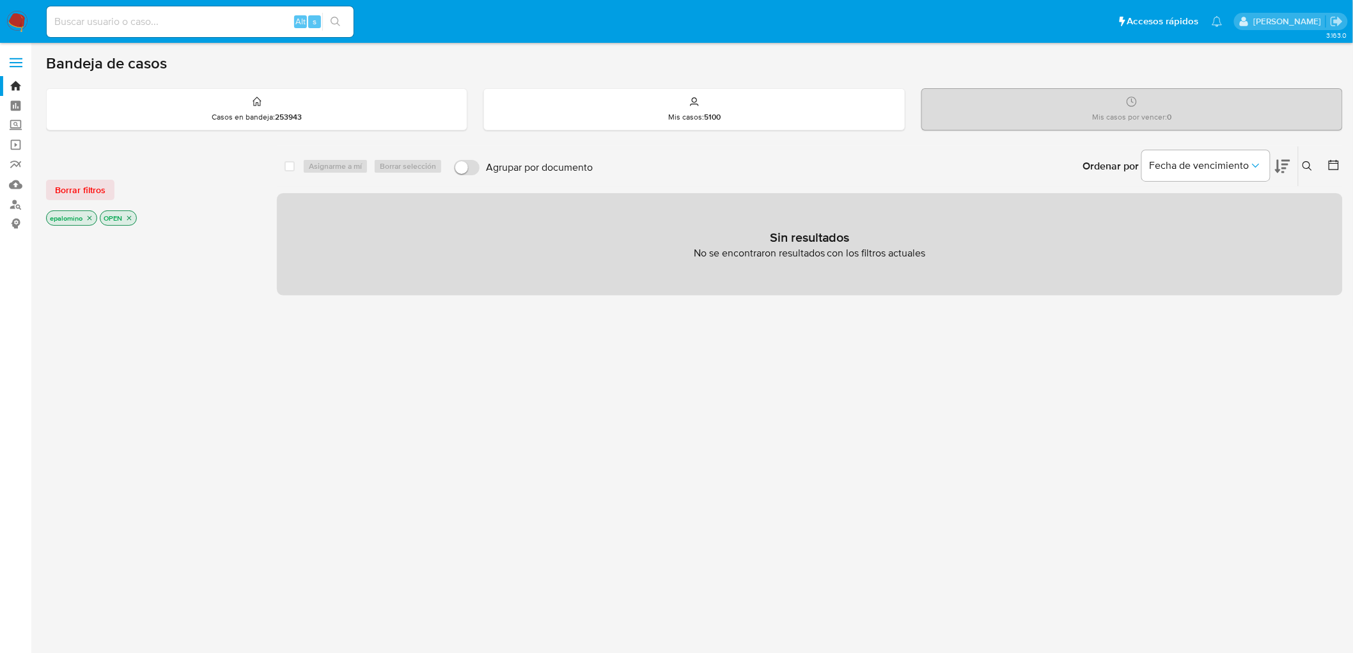
click at [100, 192] on span "Borrar filtros" at bounding box center [80, 190] width 50 height 18
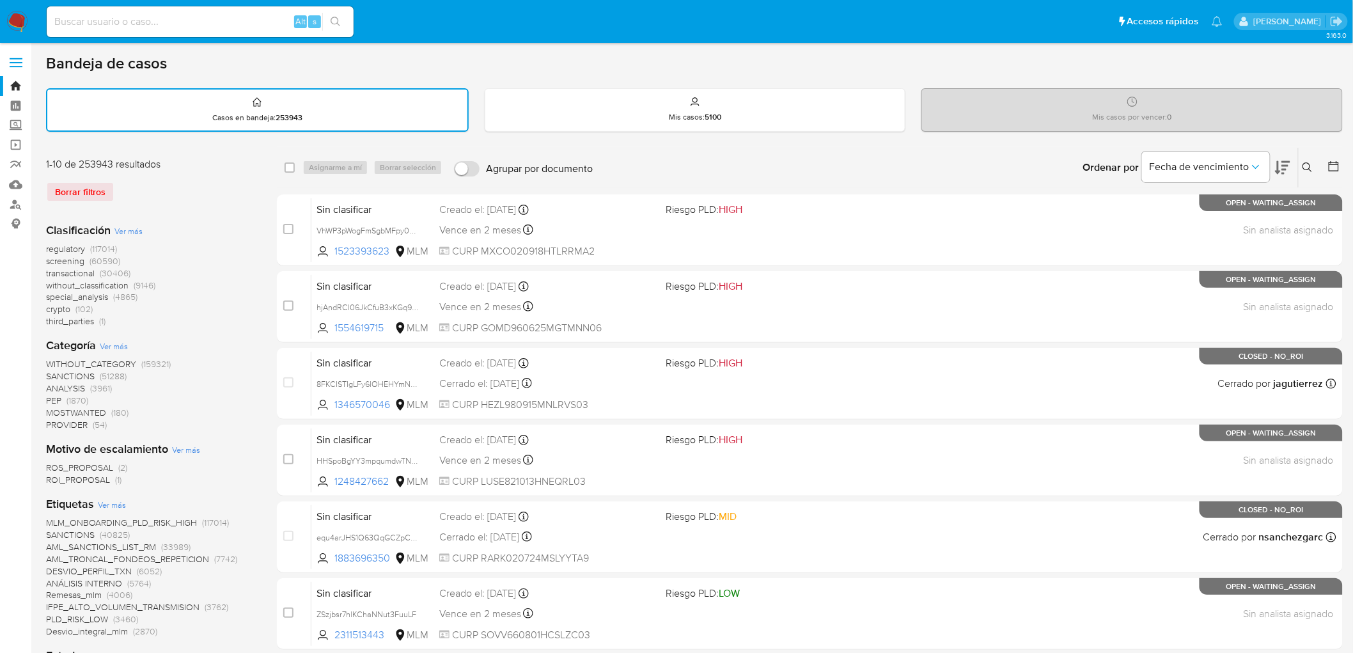
click at [21, 32] on img at bounding box center [17, 22] width 22 height 22
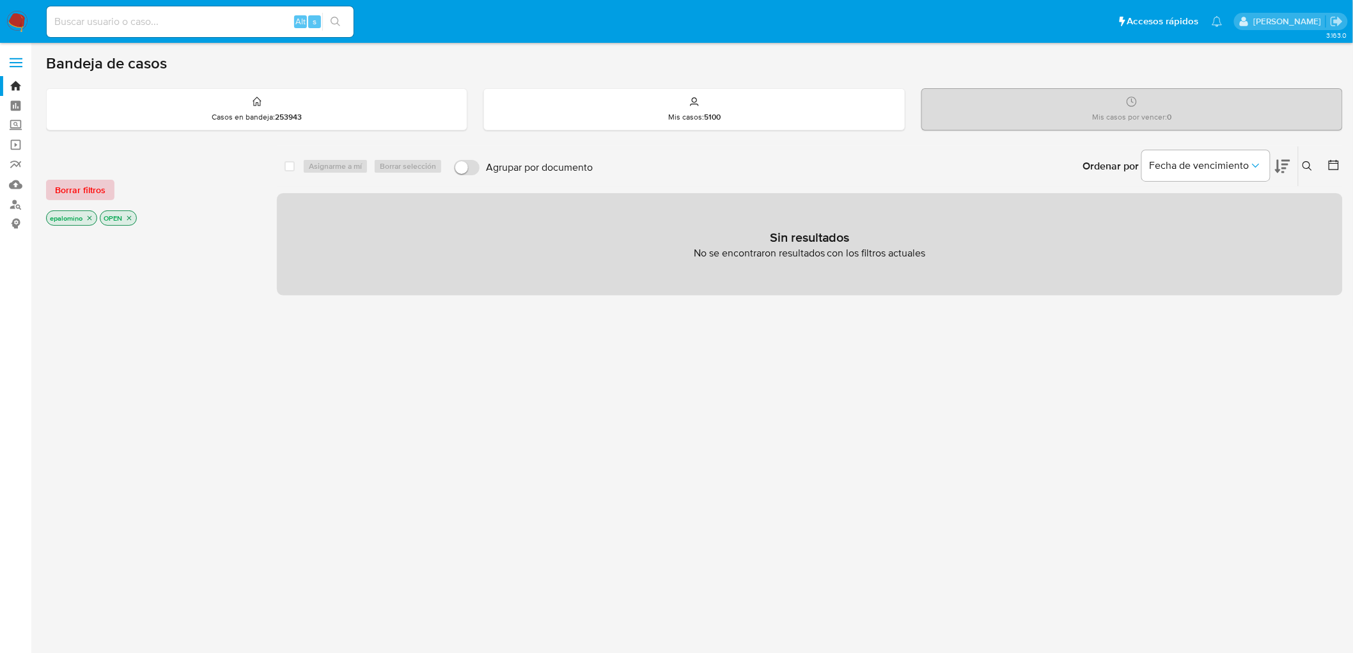
click at [93, 183] on span "Borrar filtros" at bounding box center [80, 190] width 50 height 18
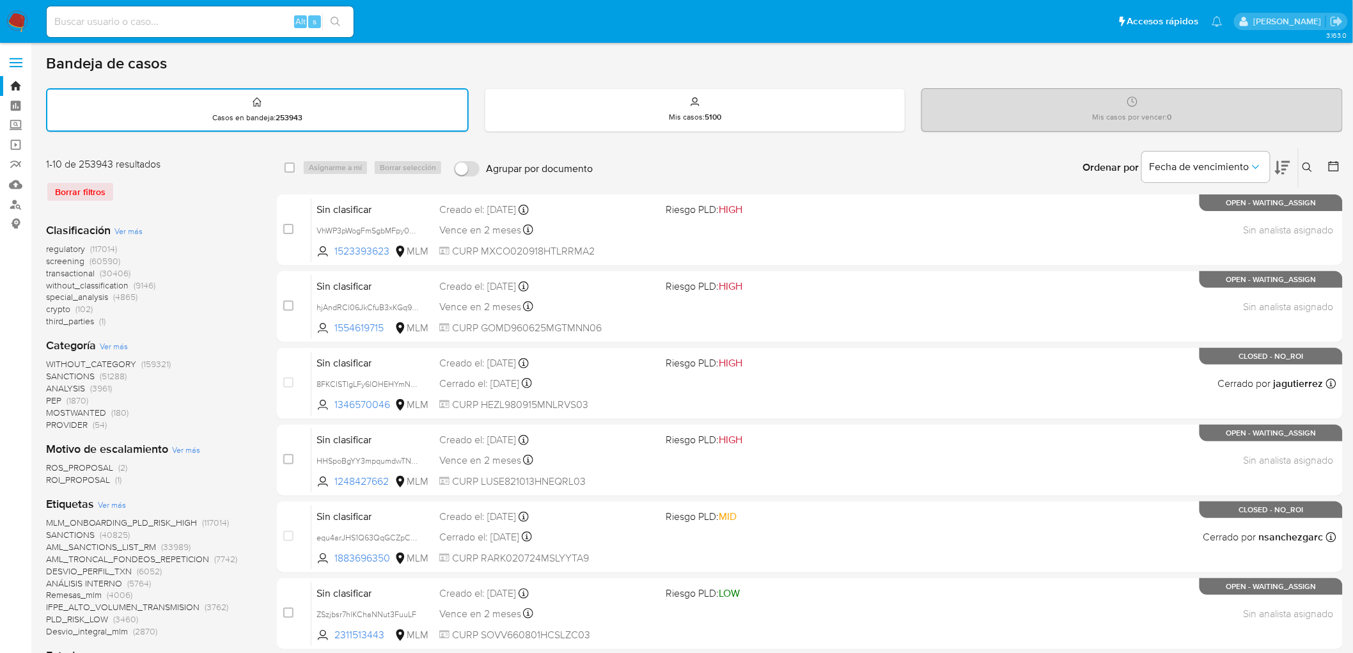
click at [17, 15] on img at bounding box center [17, 22] width 22 height 22
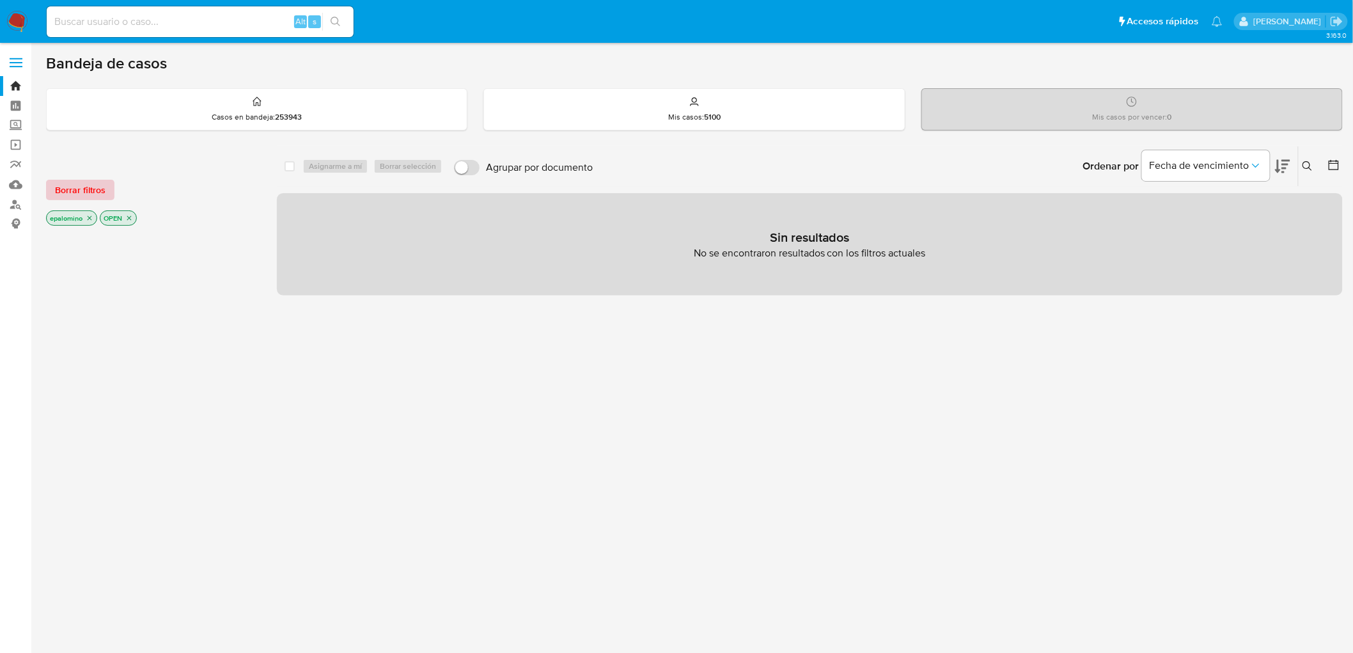
click at [85, 183] on span "Borrar filtros" at bounding box center [80, 190] width 50 height 18
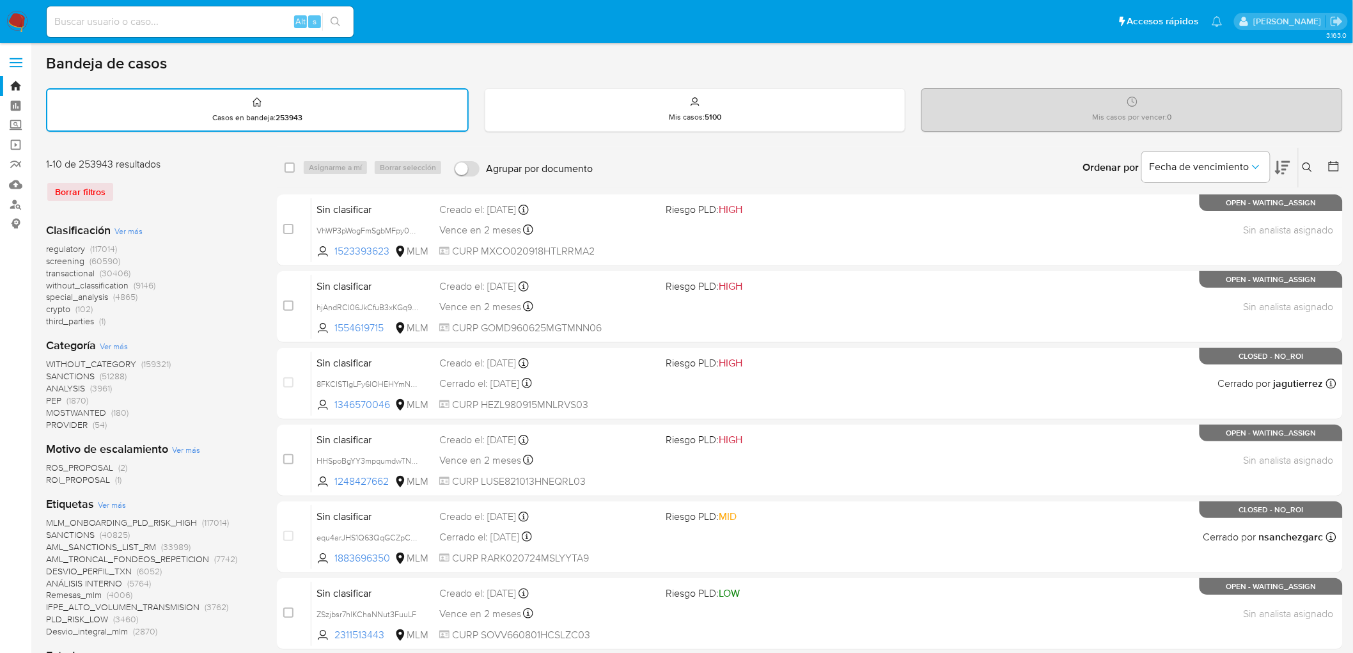
click at [18, 8] on nav "Pausado Ver notificaciones Alt s Accesos rápidos Presiona las siguientes teclas…" at bounding box center [676, 21] width 1353 height 43
click at [21, 19] on img at bounding box center [17, 22] width 22 height 22
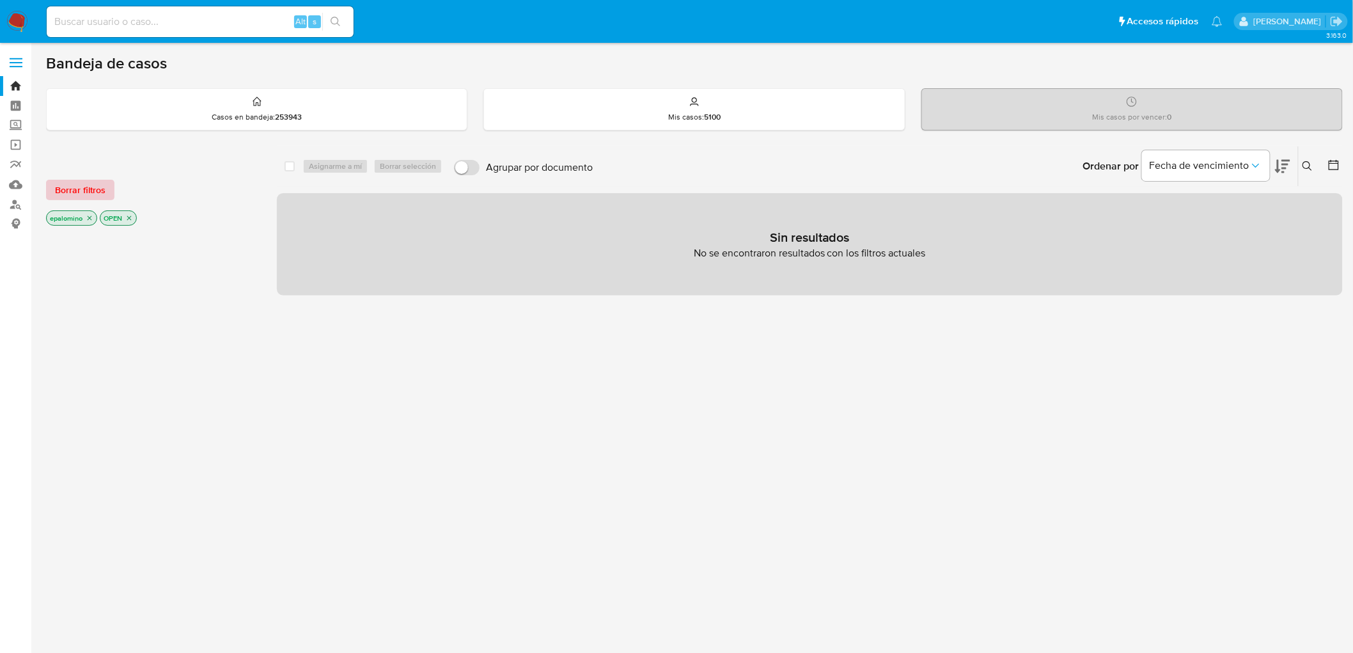
click at [67, 198] on span "Borrar filtros" at bounding box center [80, 190] width 50 height 18
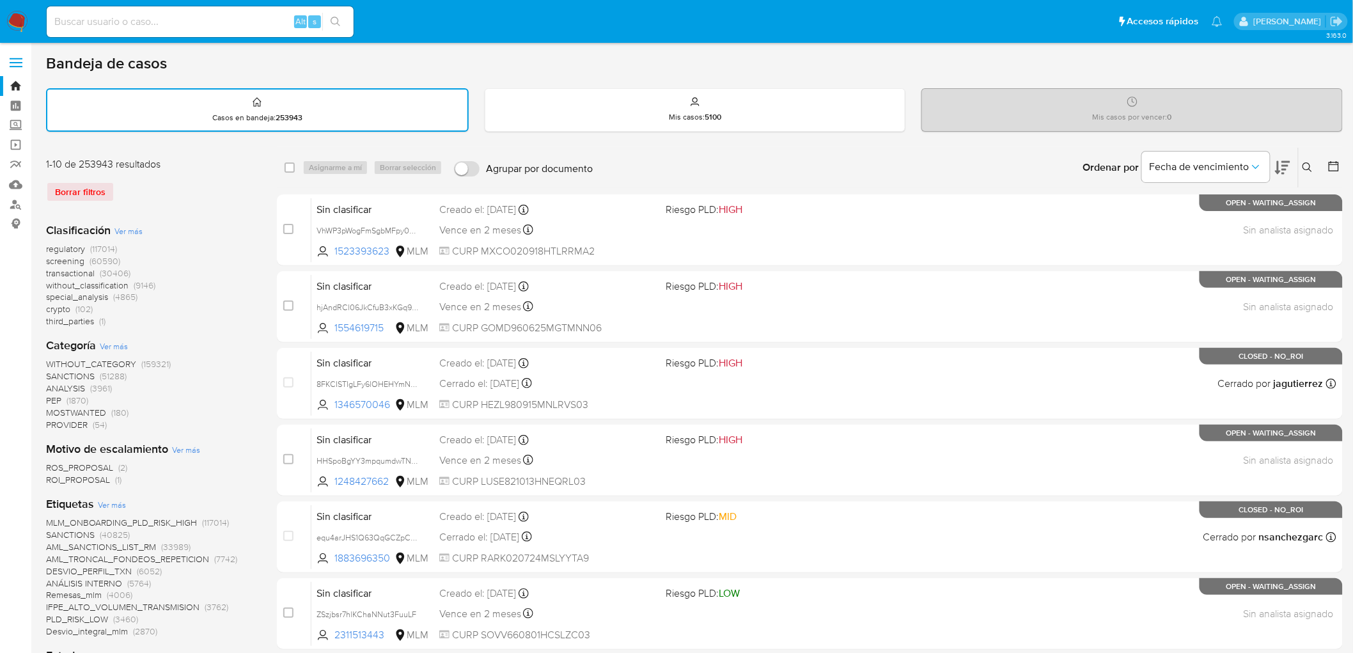
click at [164, 205] on div "1-10 de 253943 resultados Borrar filtros" at bounding box center [148, 184] width 205 height 55
click at [1, 24] on nav "Pausado Ver notificaciones Alt s Accesos rápidos Presiona las siguientes teclas…" at bounding box center [676, 21] width 1353 height 43
click at [12, 21] on img at bounding box center [17, 22] width 22 height 22
click at [235, 194] on div "Borrar filtros" at bounding box center [148, 192] width 205 height 20
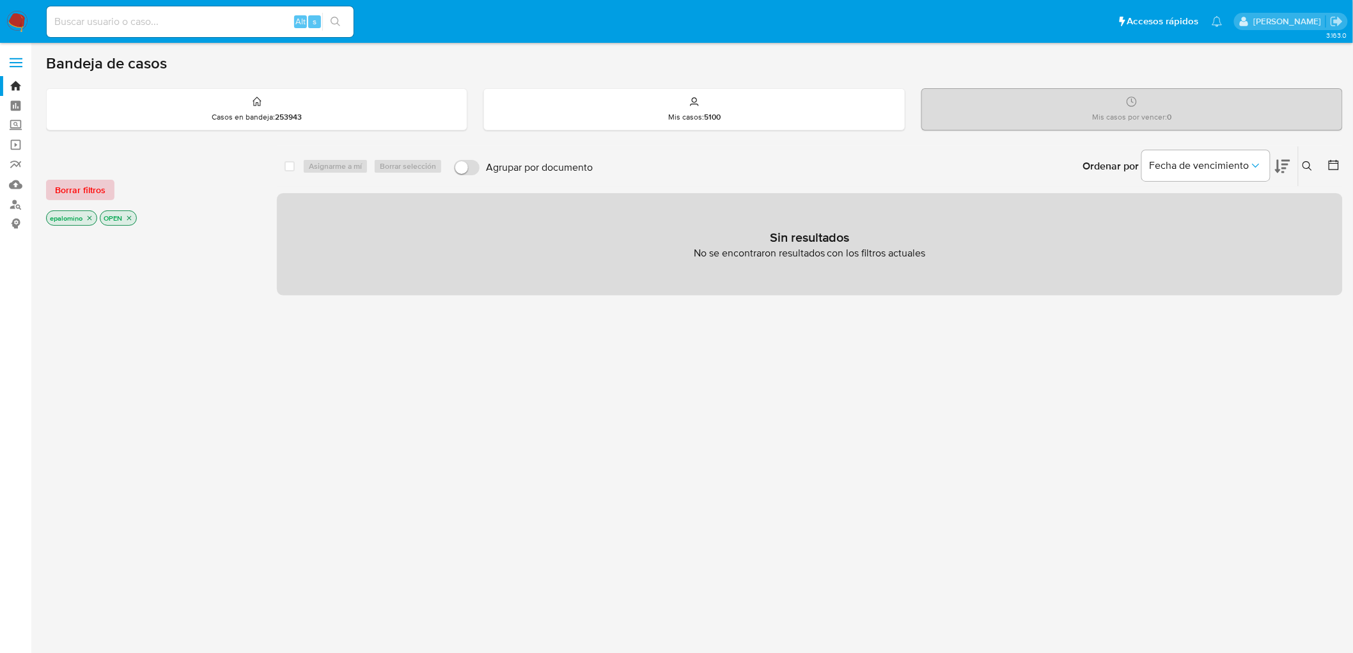
click at [96, 189] on span "Borrar filtros" at bounding box center [80, 190] width 50 height 18
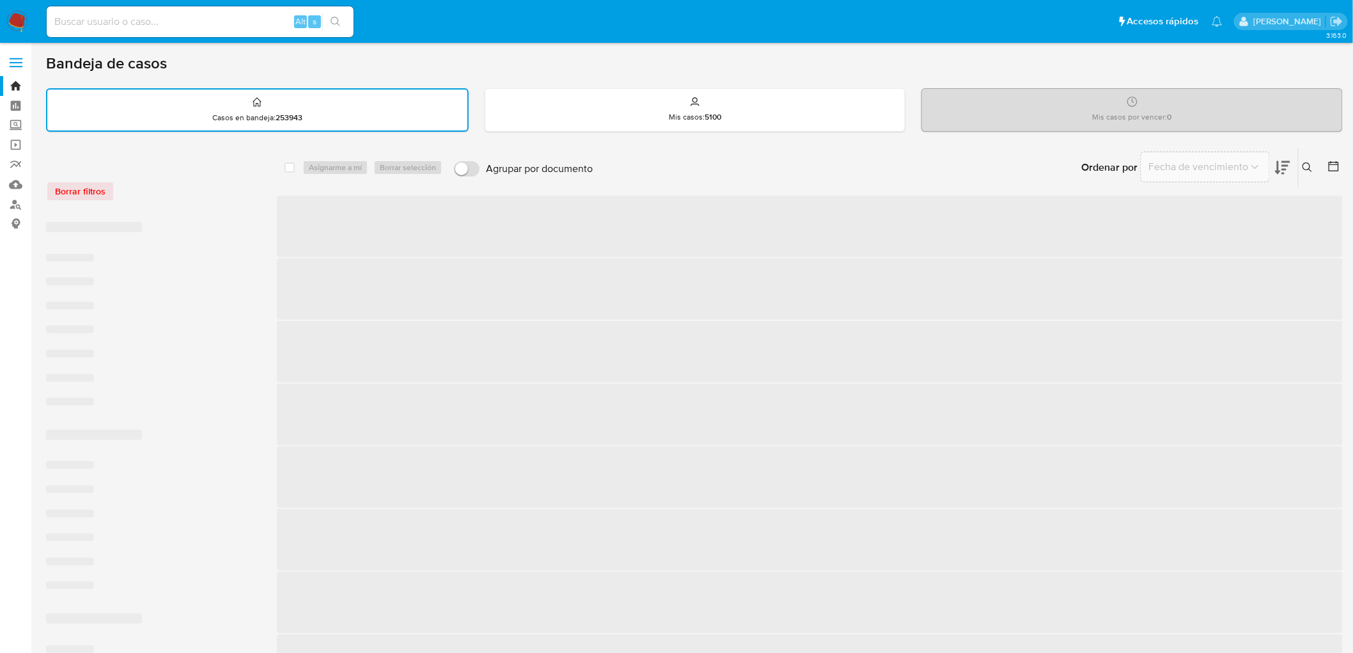
click at [198, 189] on div "Borrar filtros" at bounding box center [148, 191] width 205 height 20
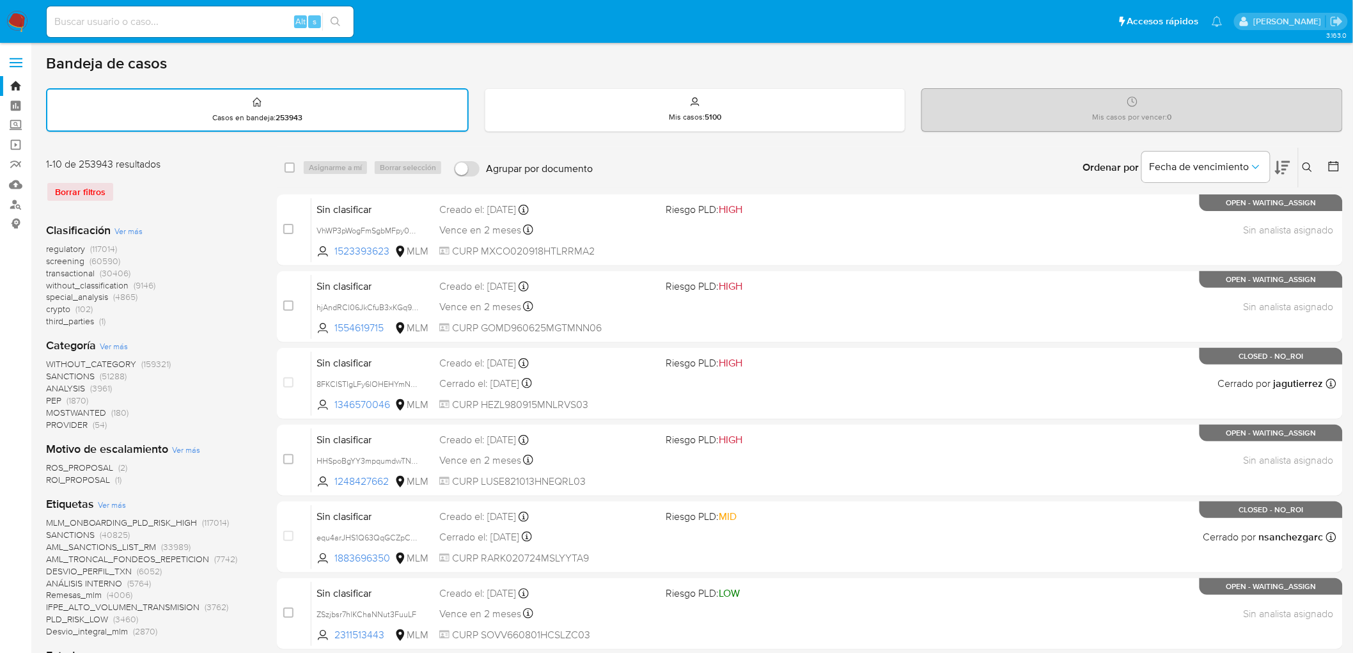
click at [21, 21] on img at bounding box center [17, 22] width 22 height 22
